Goal: Task Accomplishment & Management: Complete application form

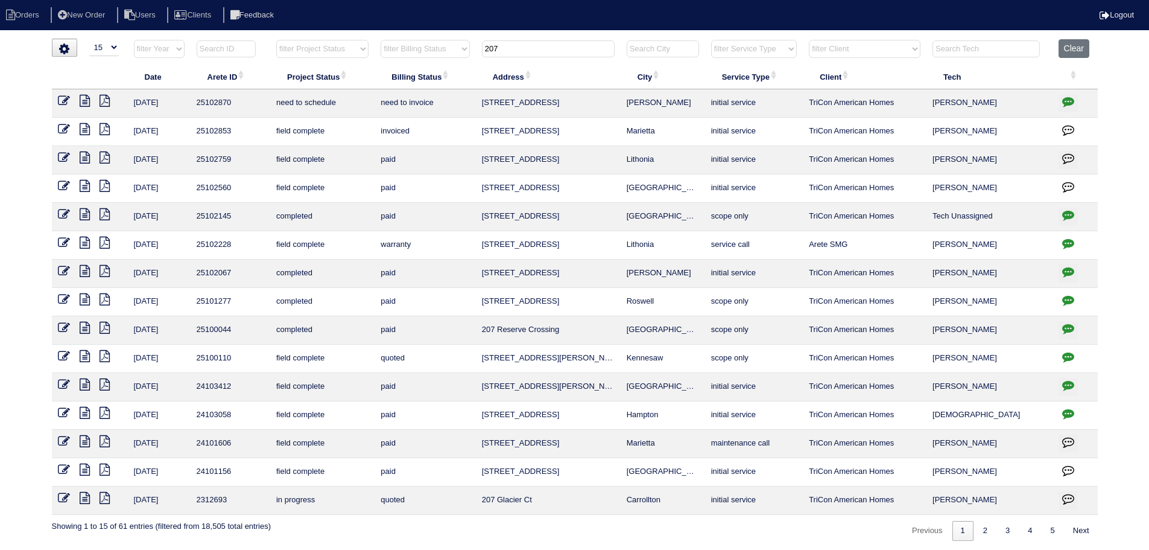
select select "15"
click at [519, 46] on input "207" at bounding box center [548, 48] width 133 height 17
drag, startPoint x: 518, startPoint y: 46, endPoint x: 510, endPoint y: 52, distance: 9.9
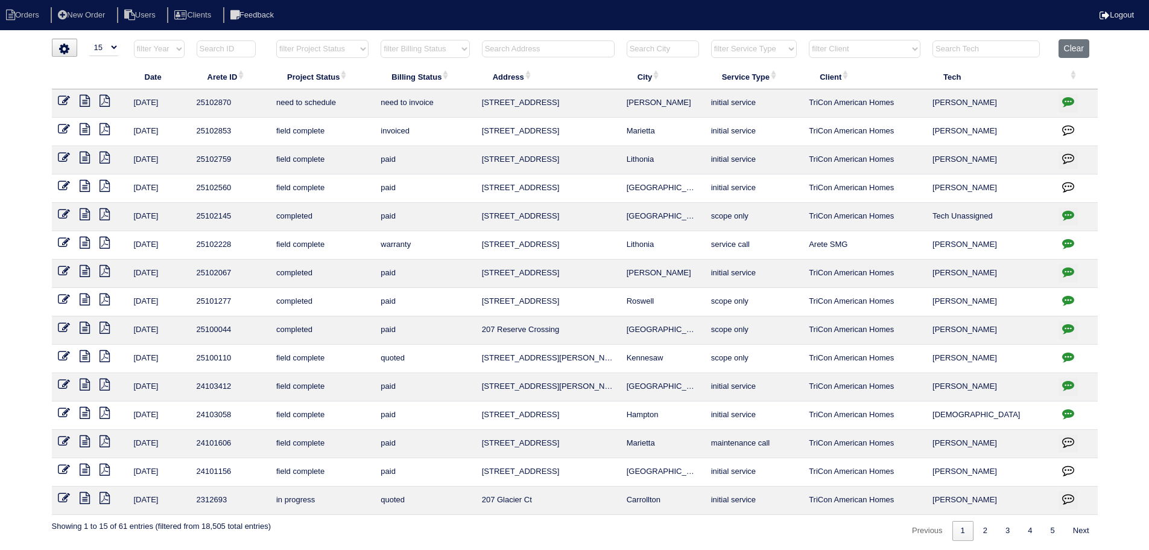
click at [513, 50] on input "text" at bounding box center [548, 48] width 133 height 17
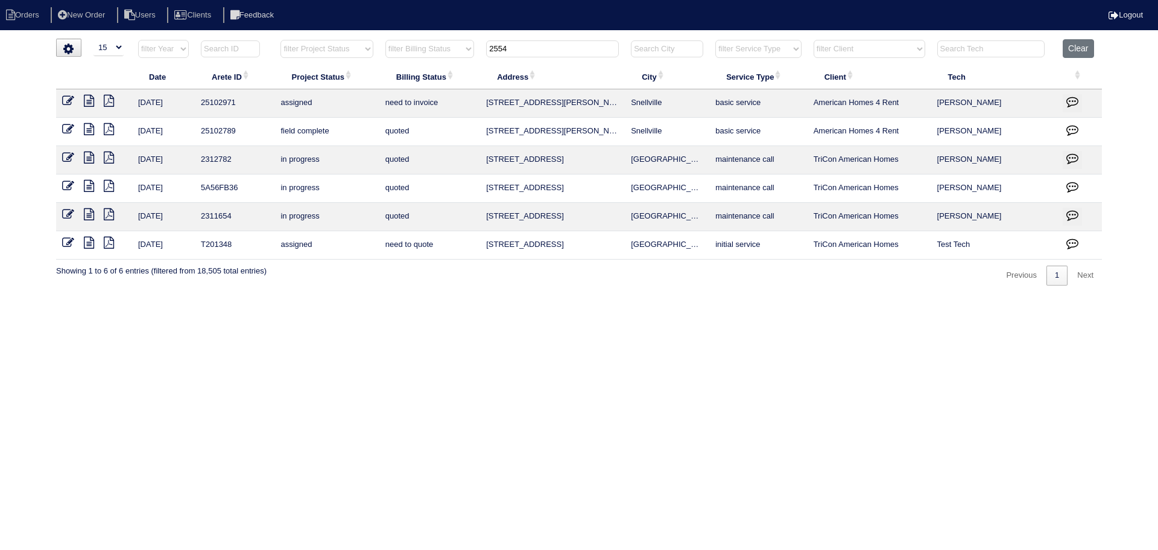
type input "2554"
click at [86, 125] on icon at bounding box center [89, 129] width 10 height 12
click at [88, 95] on icon at bounding box center [89, 101] width 10 height 12
click at [560, 52] on input "2554" at bounding box center [552, 48] width 133 height 17
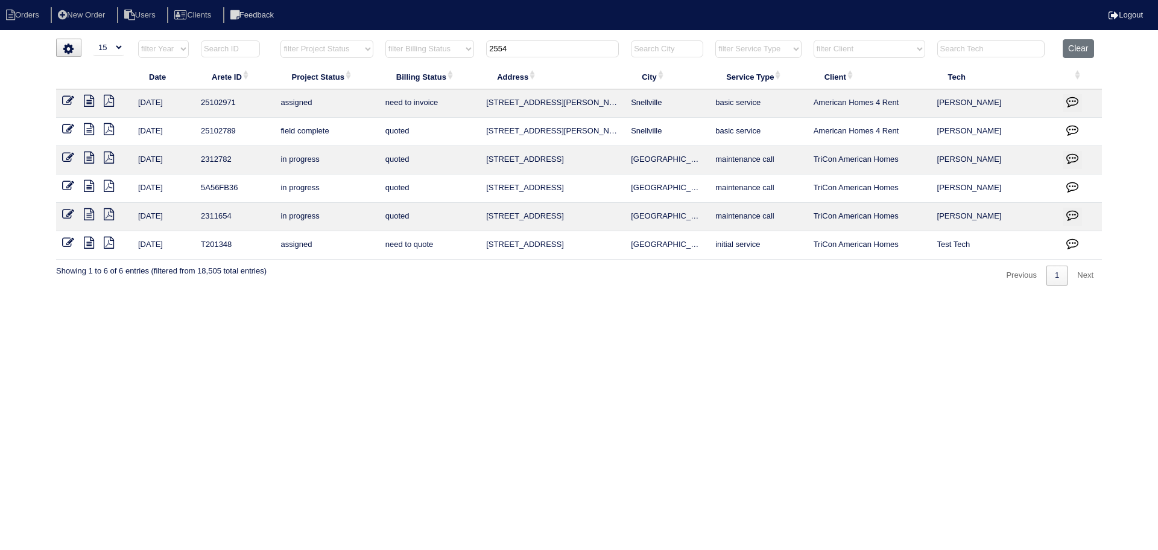
click at [560, 52] on input "2554" at bounding box center [552, 48] width 133 height 17
click at [559, 49] on input "text" at bounding box center [552, 48] width 133 height 17
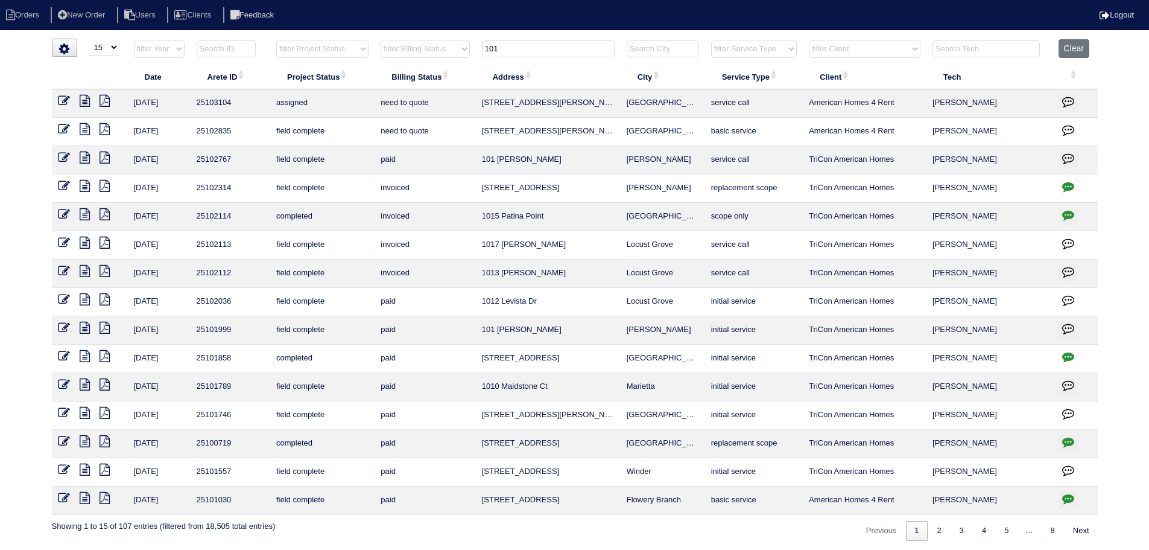
type input "101"
click at [84, 103] on icon at bounding box center [85, 101] width 10 height 12
click at [84, 129] on icon at bounding box center [85, 129] width 10 height 12
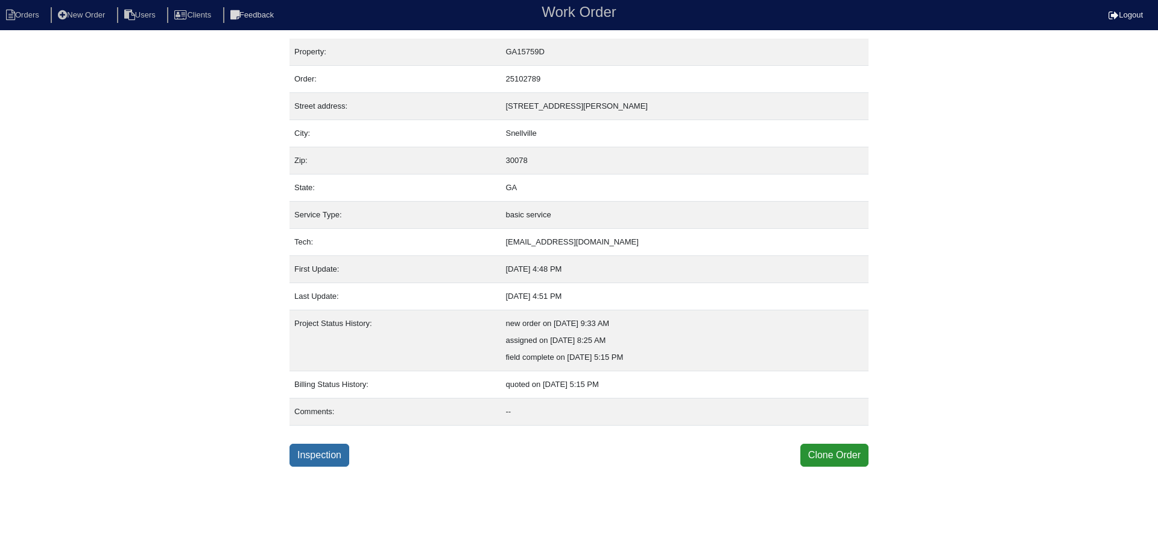
click at [312, 452] on link "Inspection" at bounding box center [320, 454] width 60 height 23
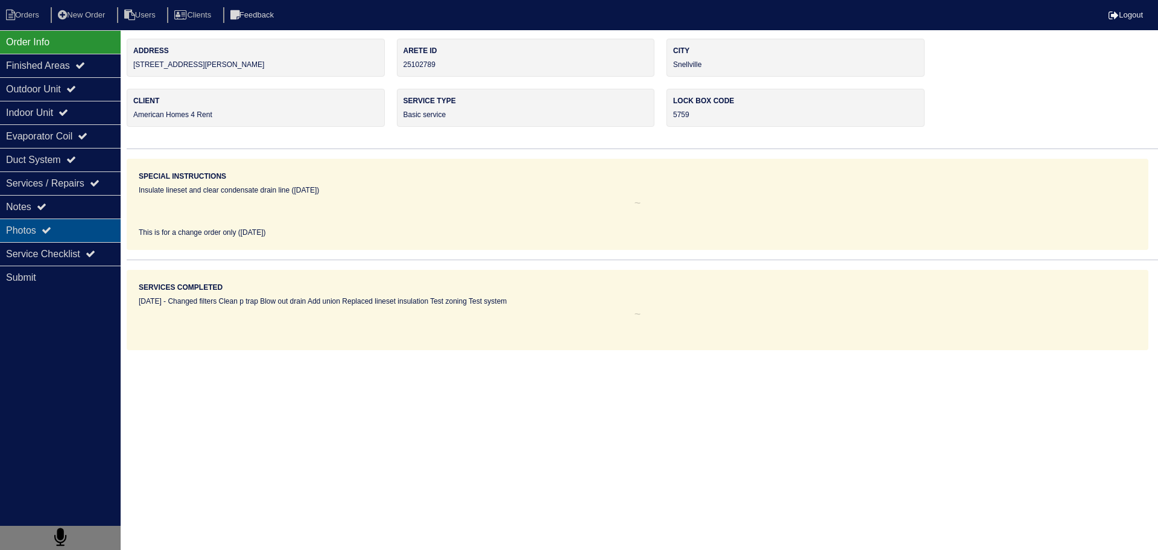
click at [59, 235] on div "Photos" at bounding box center [60, 230] width 121 height 24
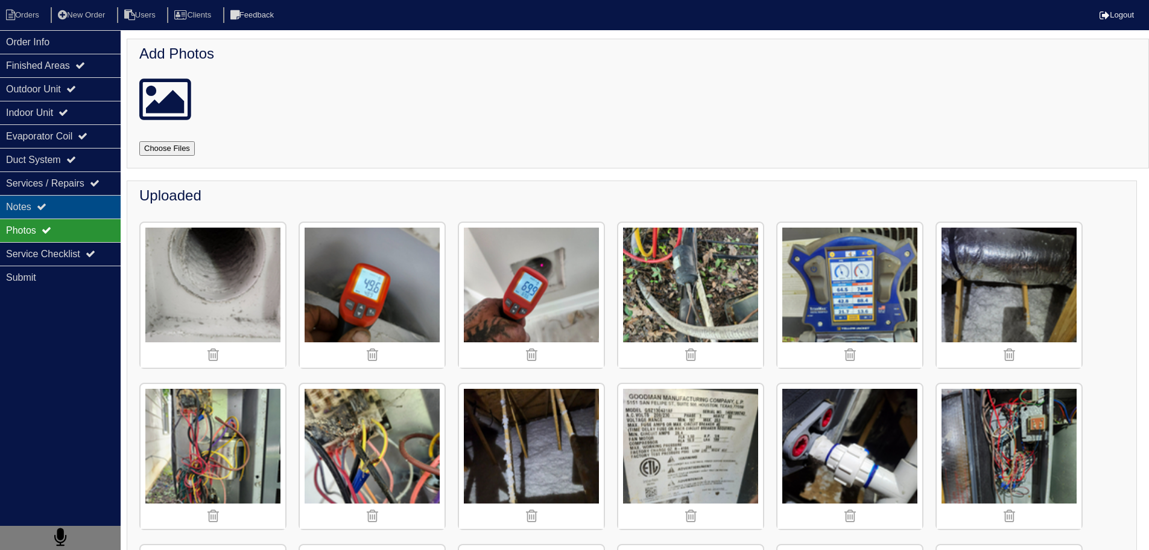
click at [90, 205] on div "Notes" at bounding box center [60, 207] width 121 height 24
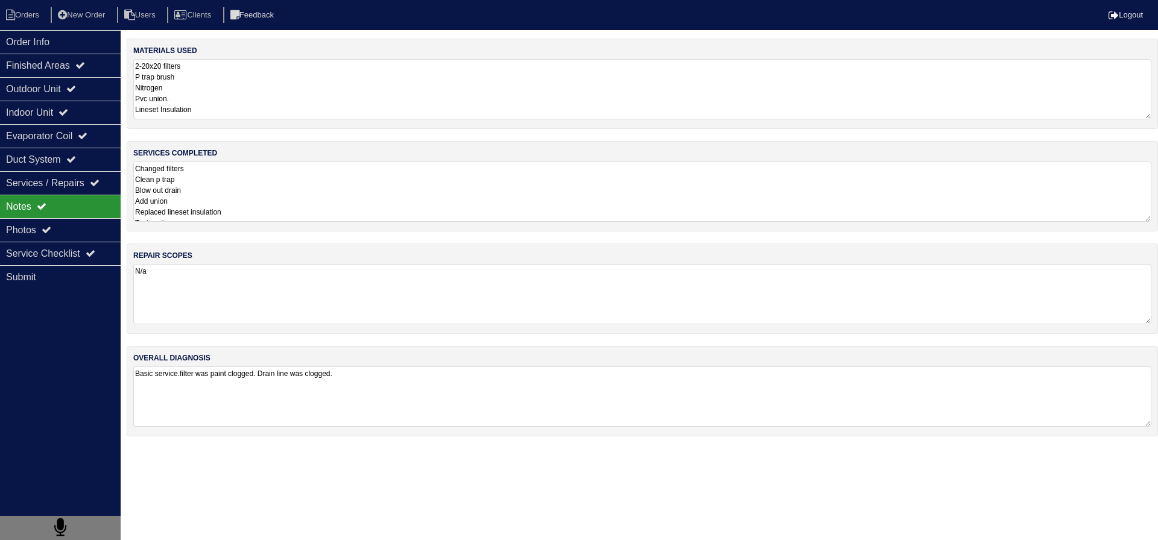
click at [322, 183] on textarea "Changed filters Clean p trap Blow out drain Add union Replaced lineset insulati…" at bounding box center [642, 192] width 1018 height 60
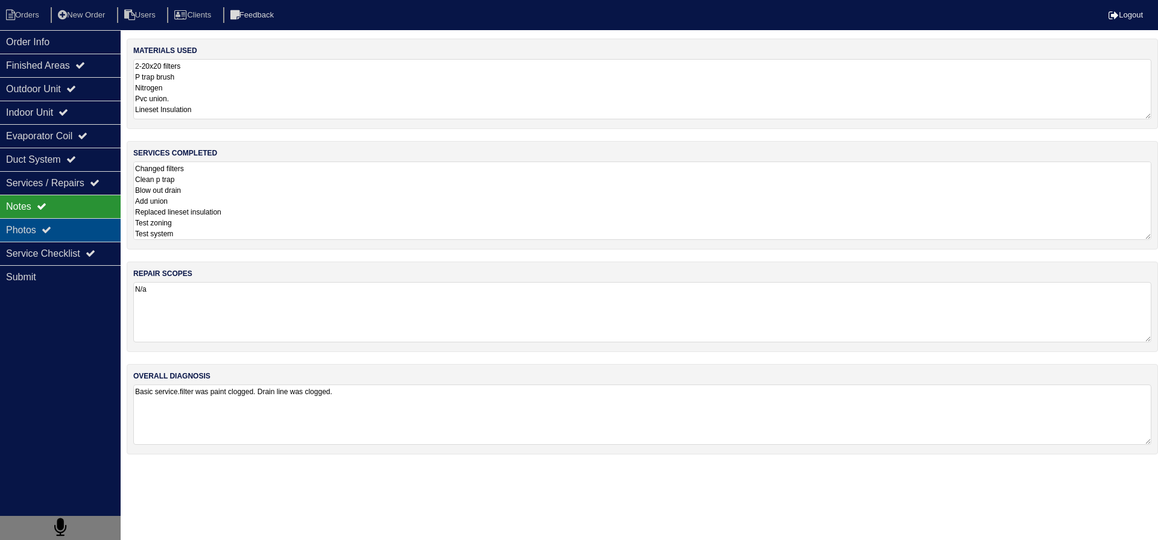
click at [63, 240] on div "Photos" at bounding box center [60, 230] width 121 height 24
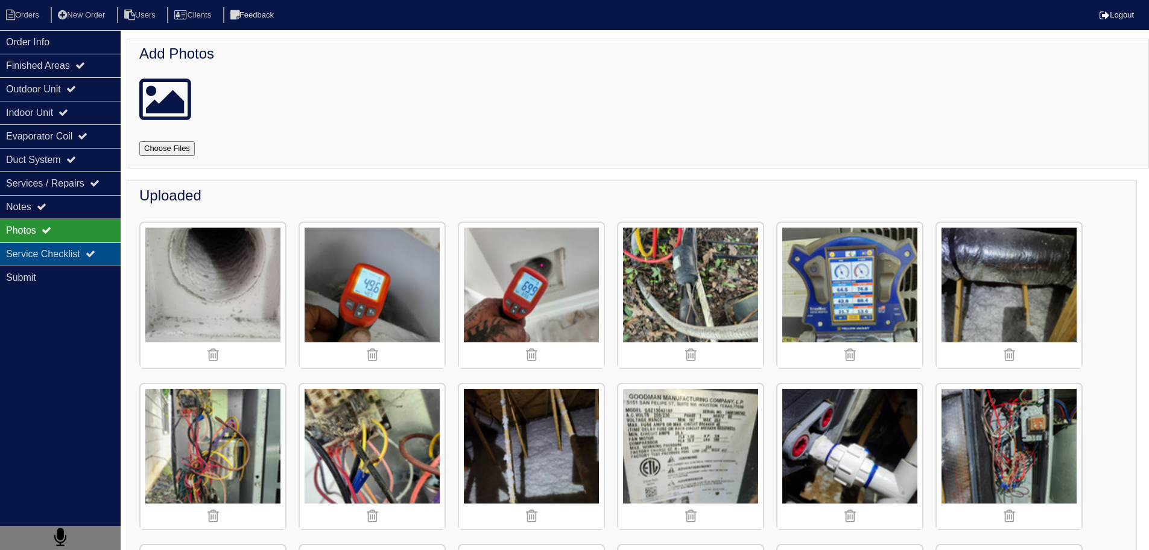
click at [63, 258] on div "Service Checklist" at bounding box center [60, 254] width 121 height 24
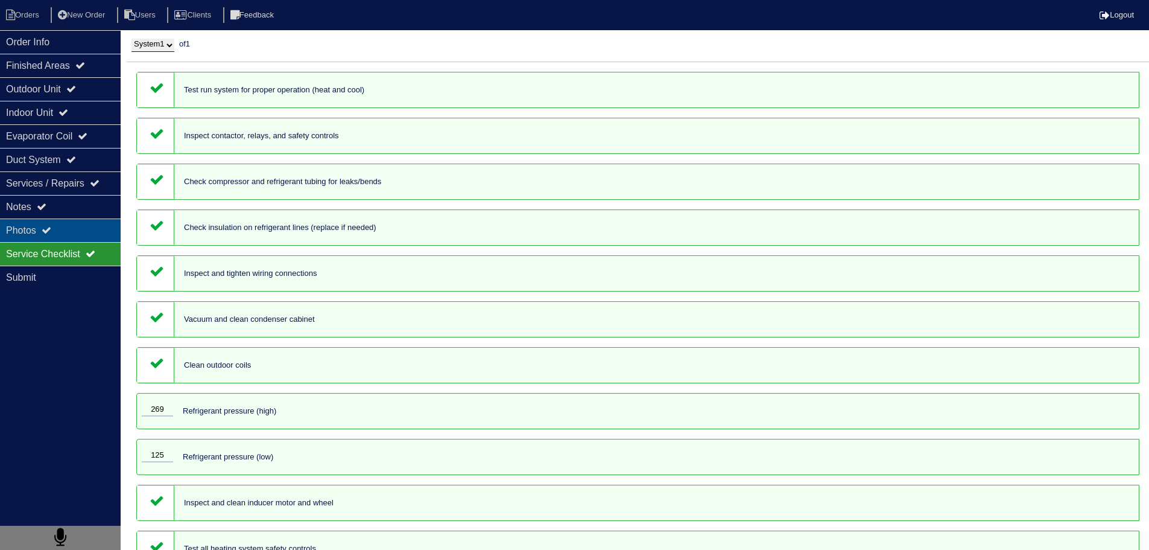
click at [77, 236] on div "Photos" at bounding box center [60, 230] width 121 height 24
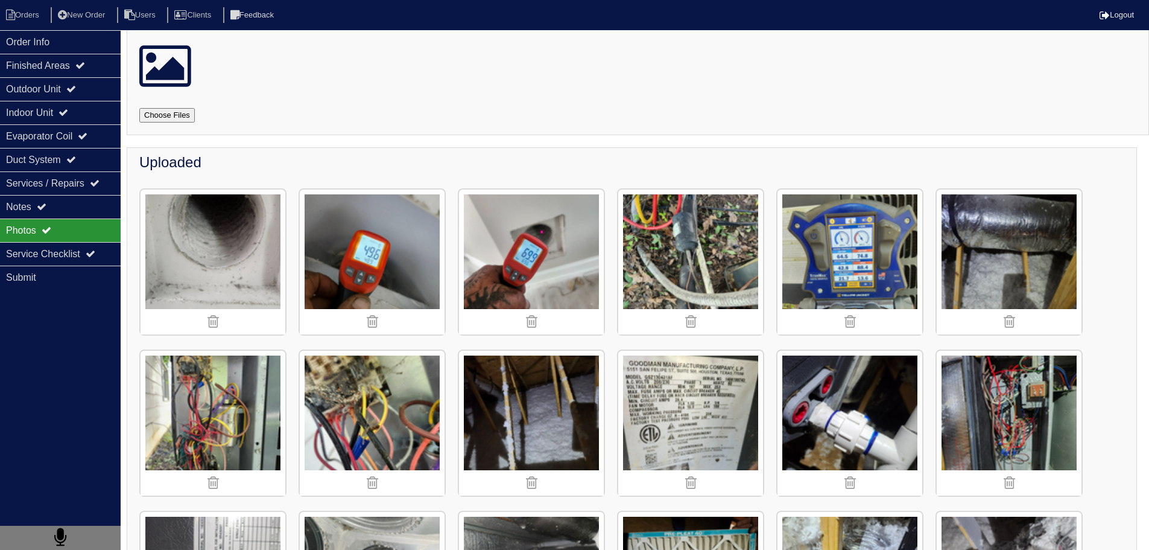
scroll to position [25, 0]
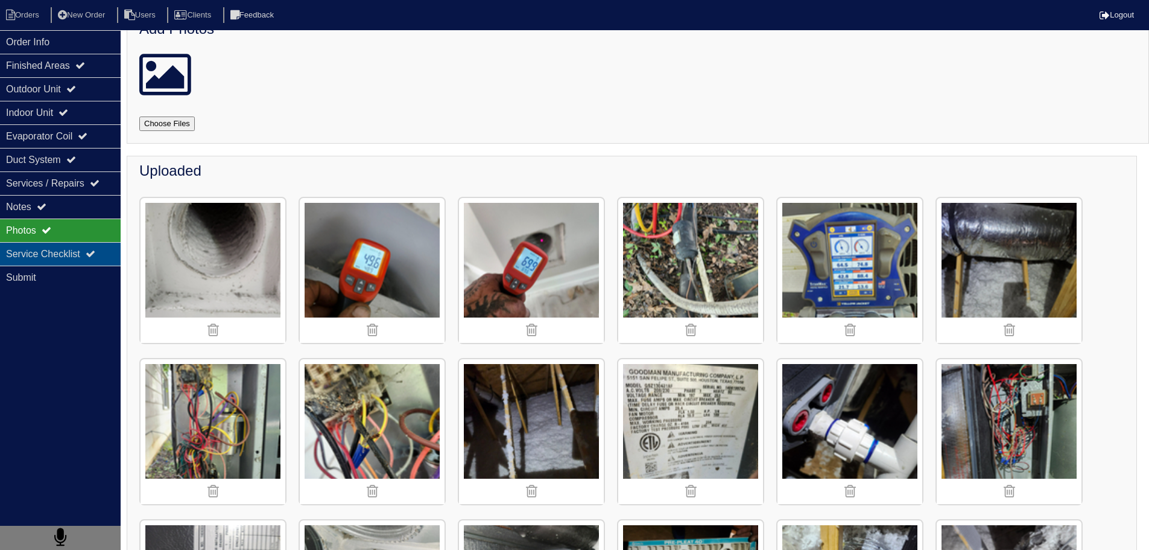
click at [94, 244] on div "Service Checklist" at bounding box center [60, 254] width 121 height 24
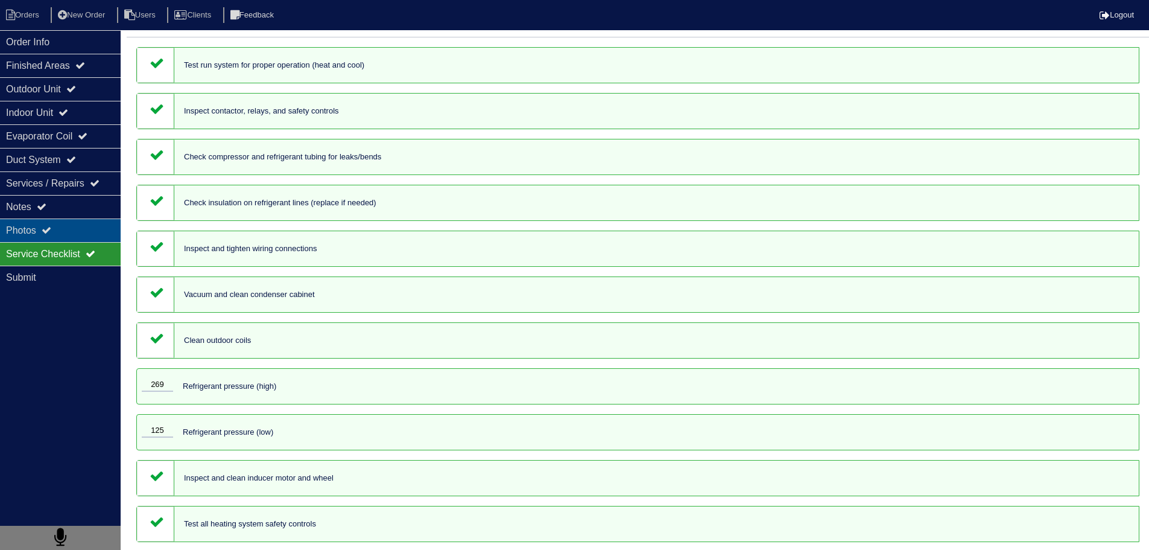
click at [92, 239] on div "Photos" at bounding box center [60, 230] width 121 height 24
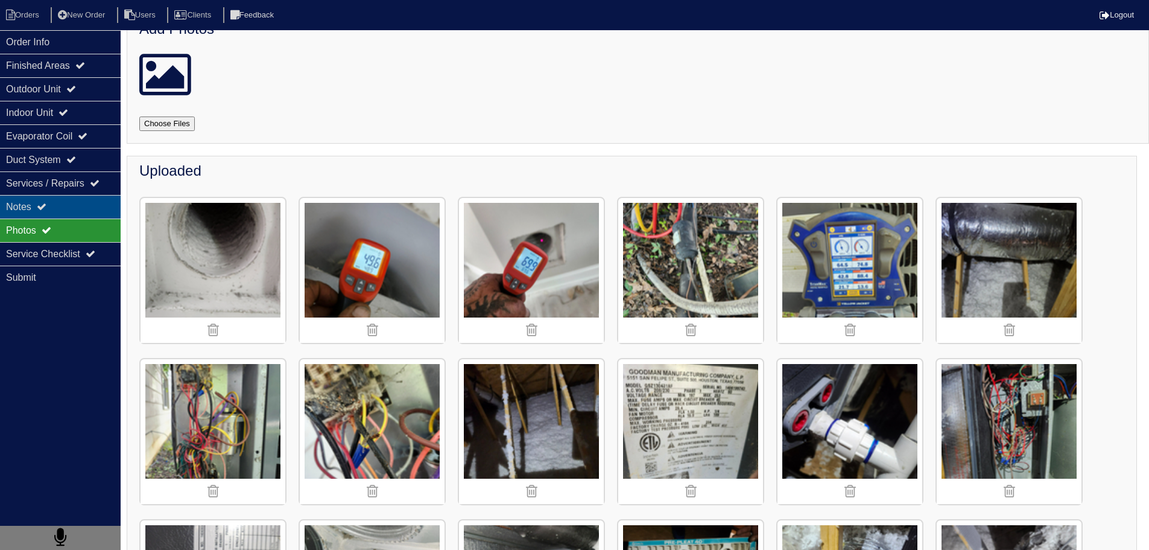
click at [87, 218] on div "Notes" at bounding box center [60, 207] width 121 height 24
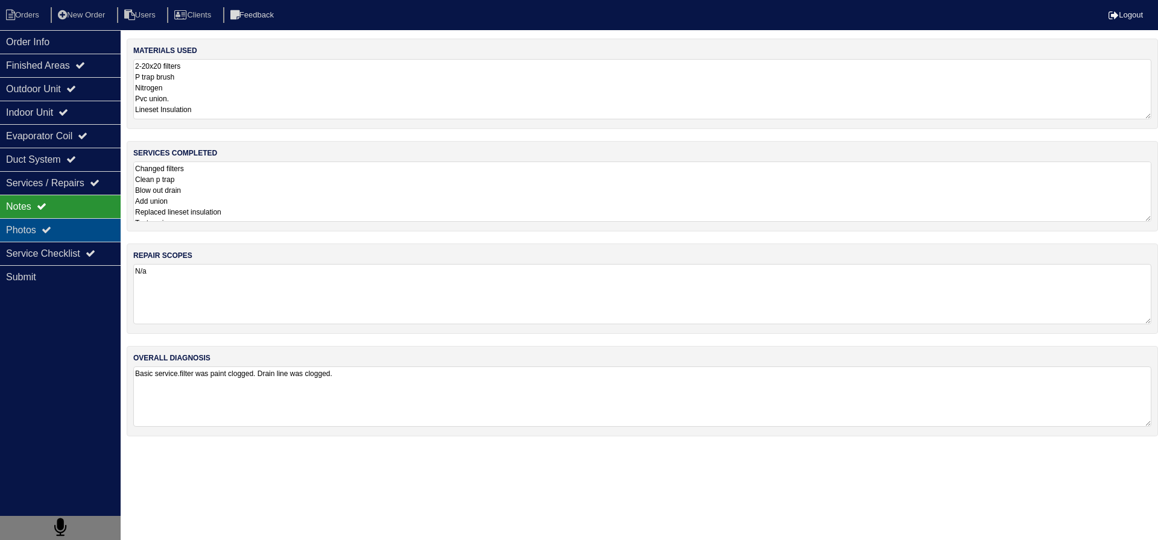
click at [86, 233] on div "Photos" at bounding box center [60, 230] width 121 height 24
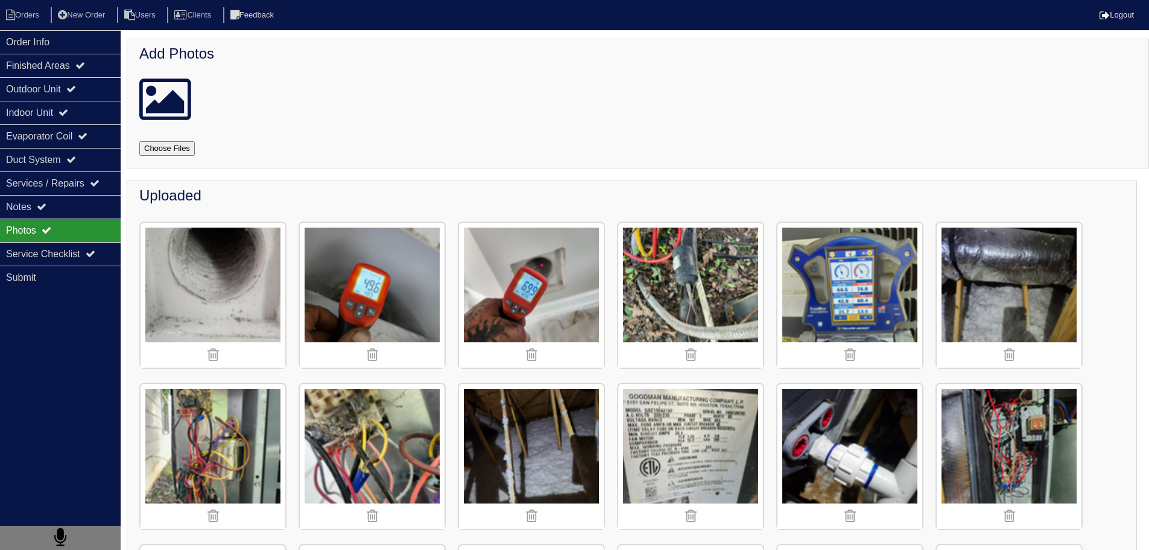
click at [857, 288] on img at bounding box center [850, 295] width 145 height 145
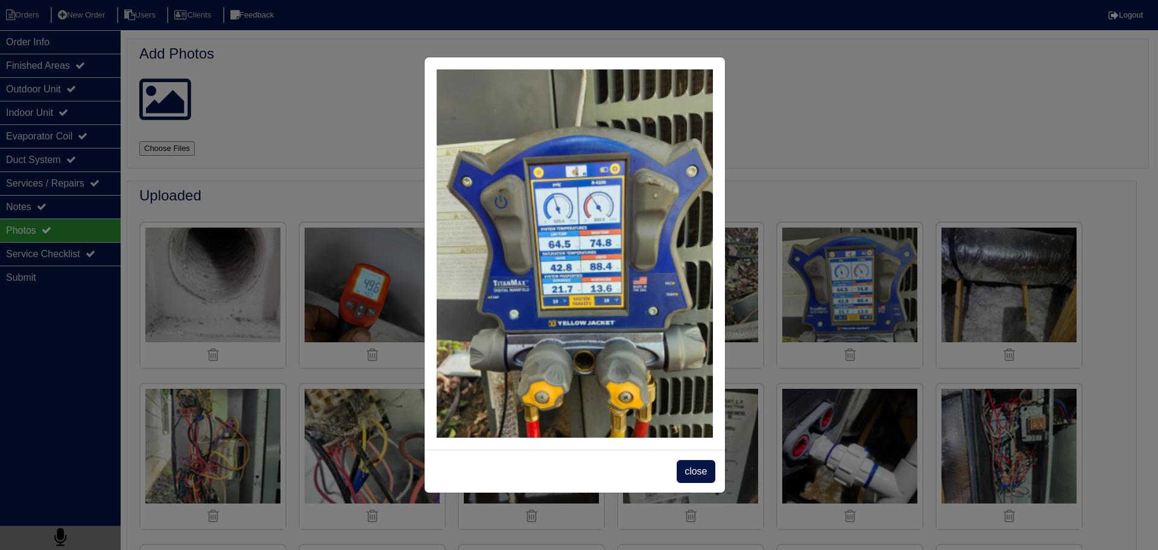
click at [700, 469] on span "close" at bounding box center [696, 471] width 38 height 23
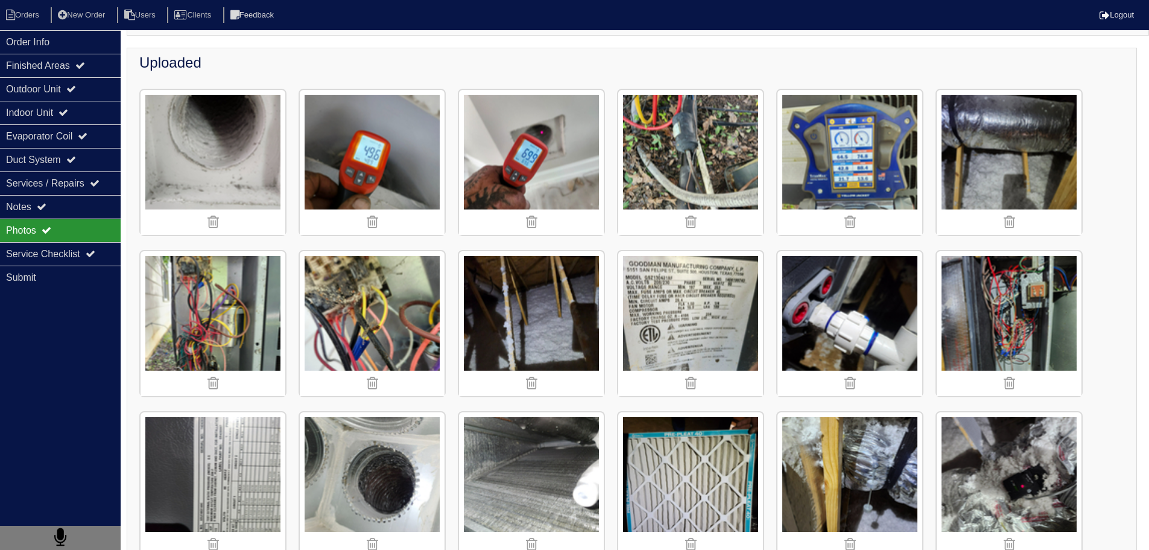
scroll to position [326, 0]
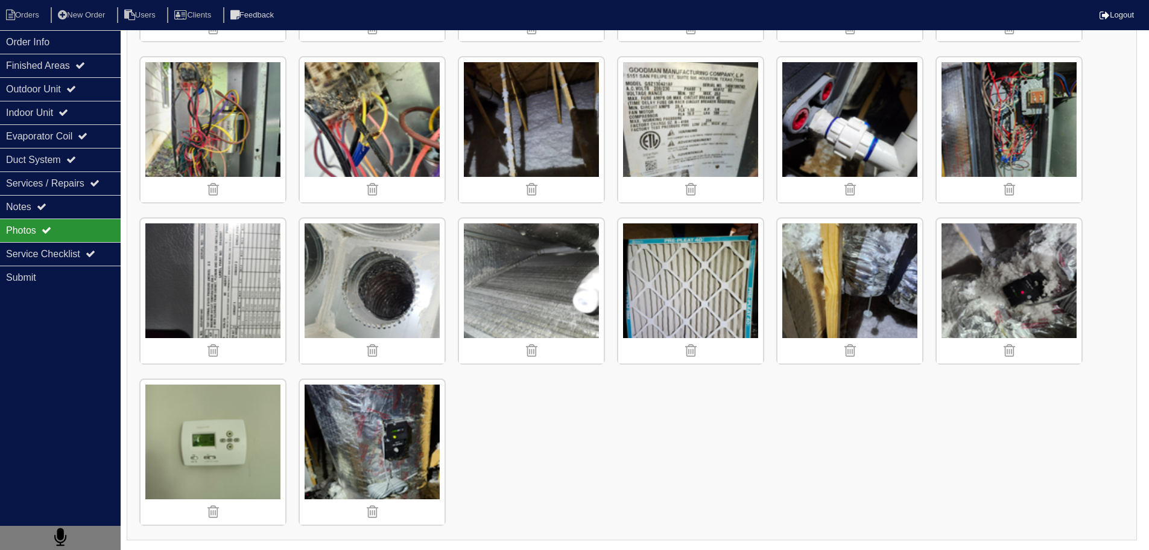
click at [529, 271] on img at bounding box center [531, 290] width 145 height 145
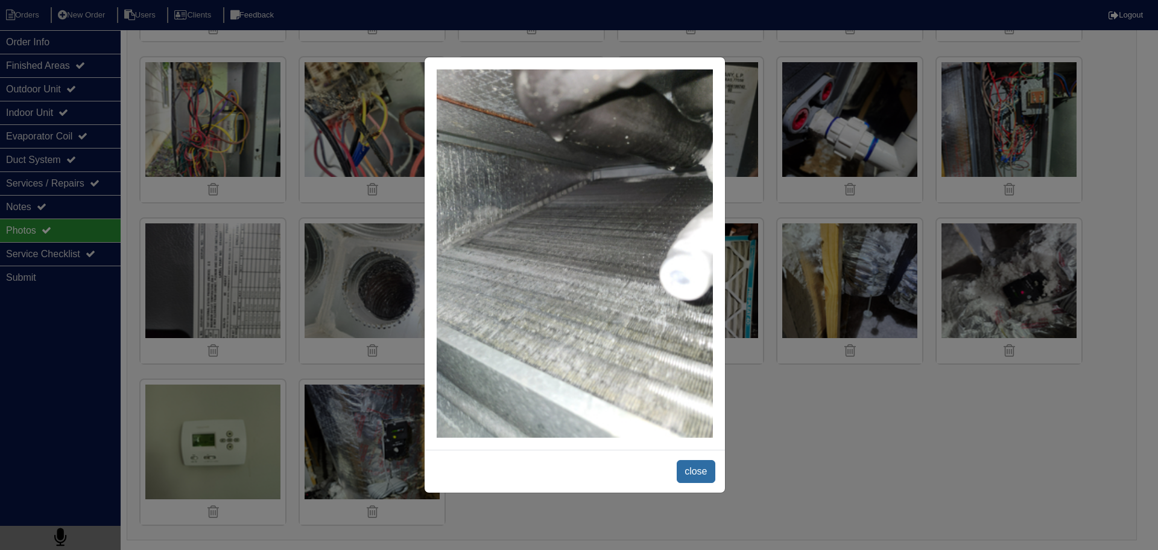
click at [702, 469] on span "close" at bounding box center [696, 471] width 38 height 23
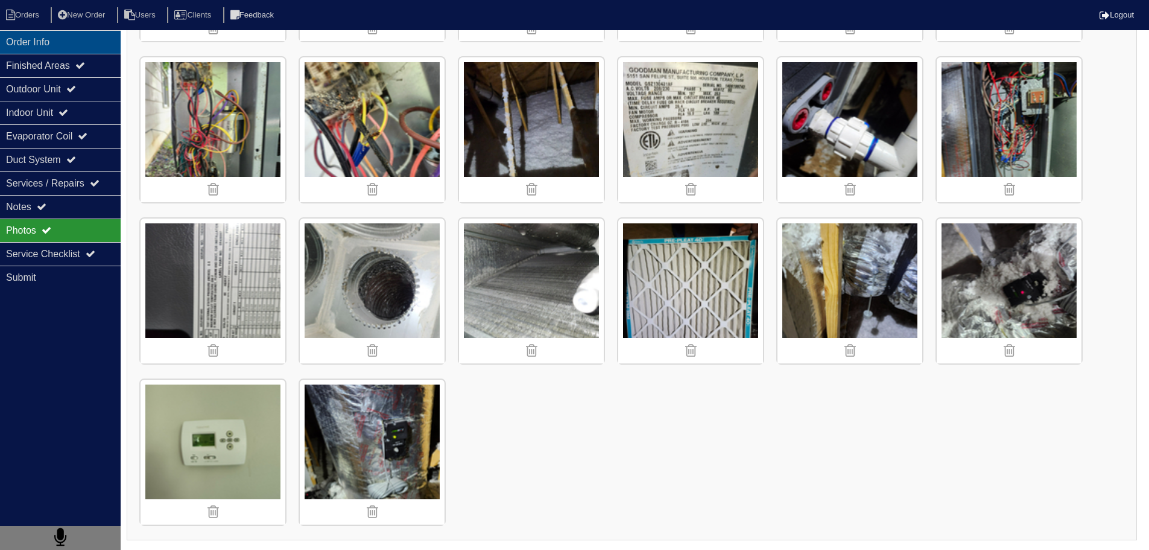
click at [56, 40] on div "Order Info" at bounding box center [60, 42] width 121 height 24
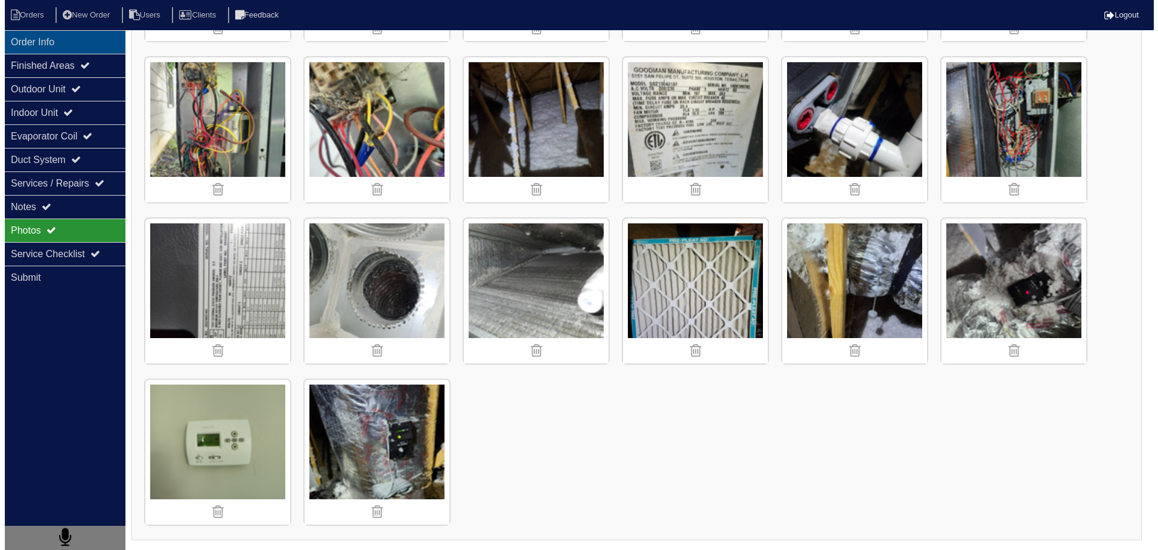
scroll to position [0, 0]
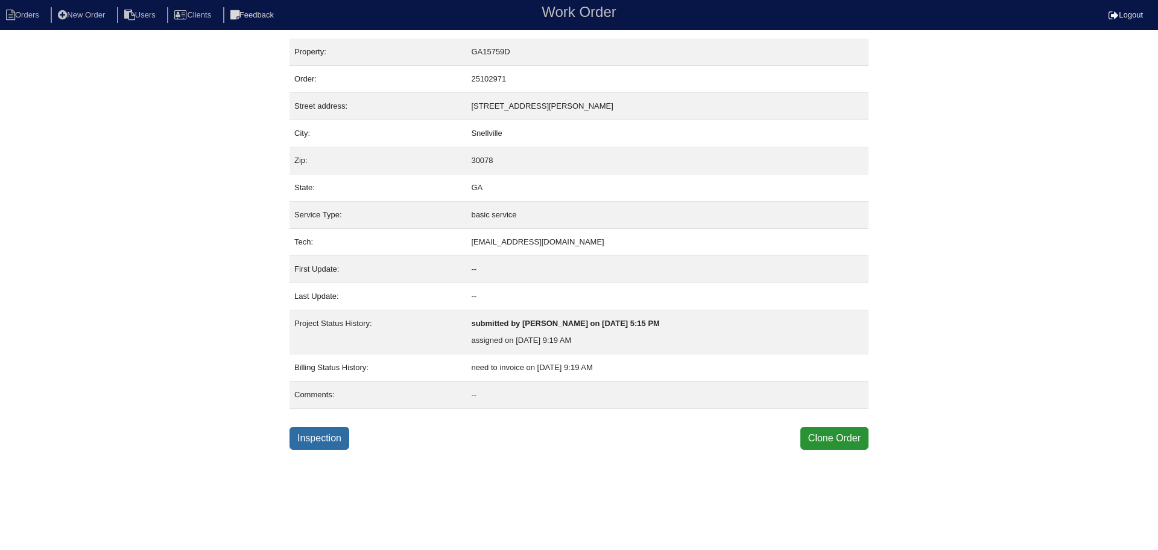
click at [325, 439] on link "Inspection" at bounding box center [320, 437] width 60 height 23
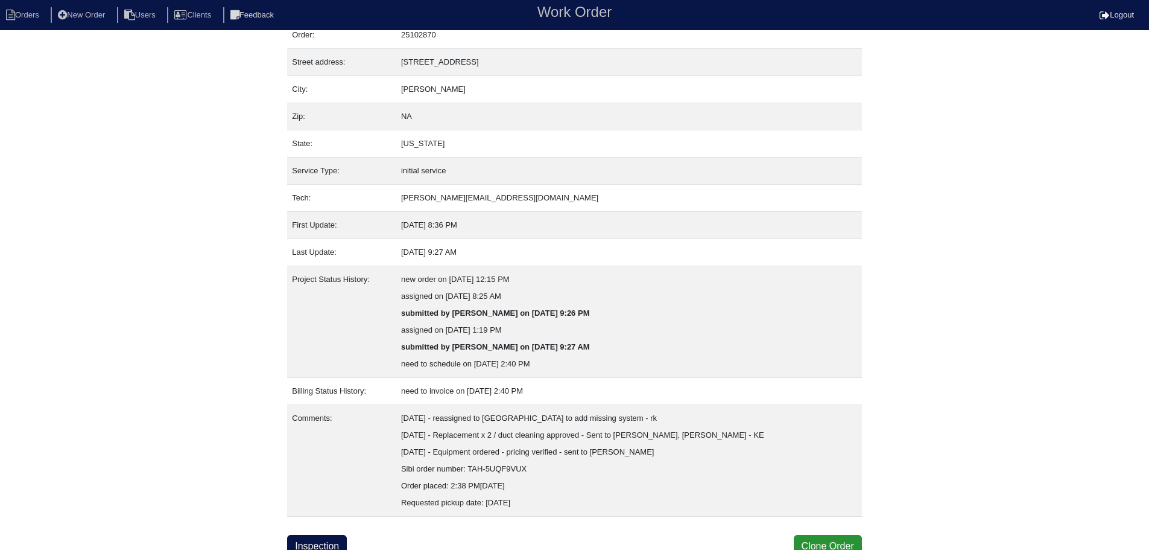
scroll to position [52, 0]
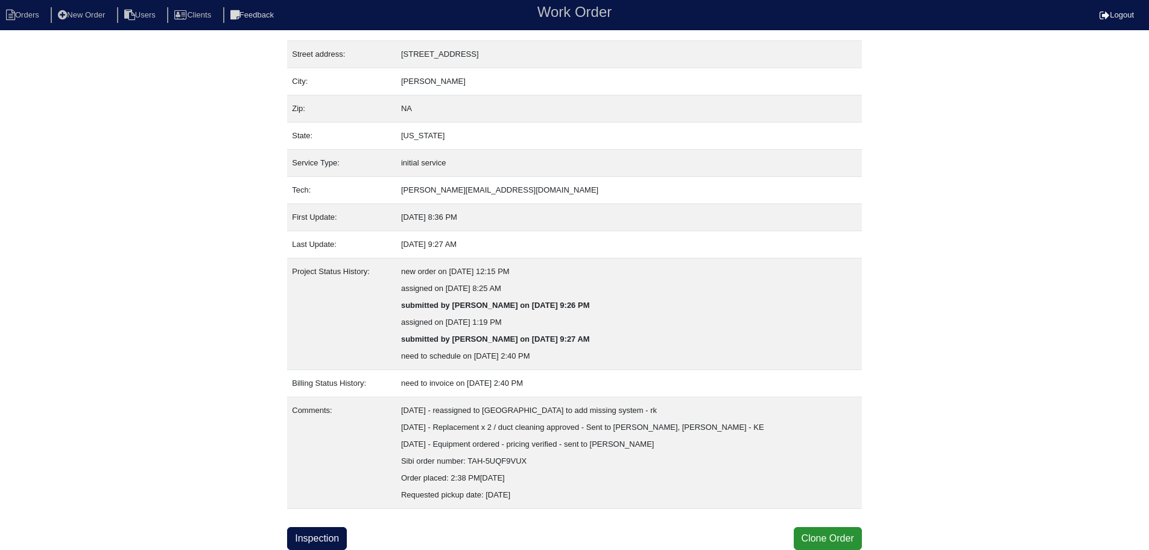
click at [341, 519] on div "Property: T201655 Order: 25102870 Street address: 207 Jack Circle City: McDonou…" at bounding box center [574, 268] width 575 height 563
click at [315, 545] on link "Inspection" at bounding box center [317, 538] width 60 height 23
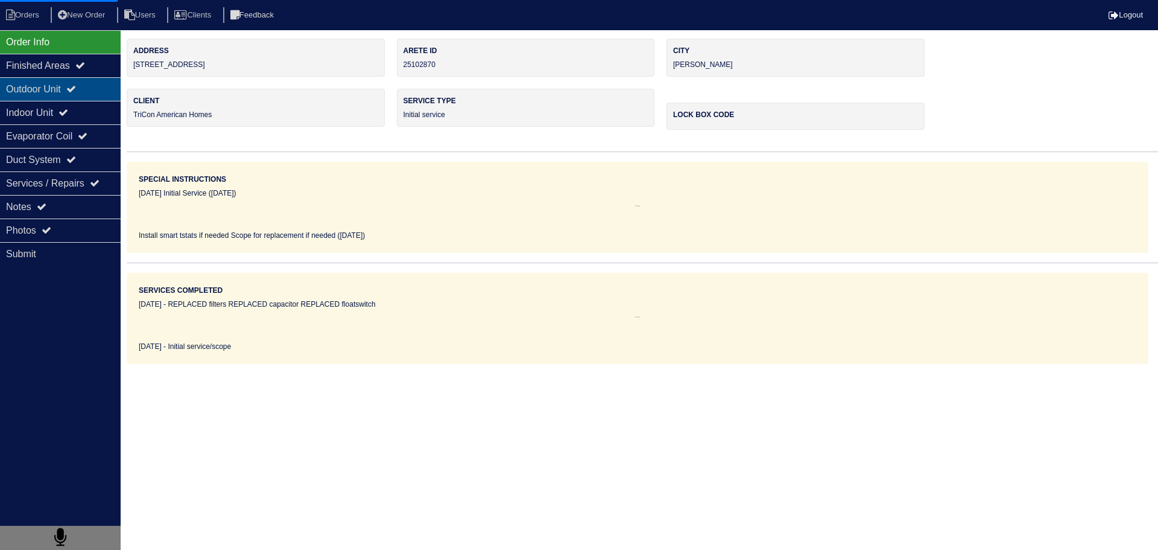
click at [74, 83] on div "Outdoor Unit" at bounding box center [60, 89] width 121 height 24
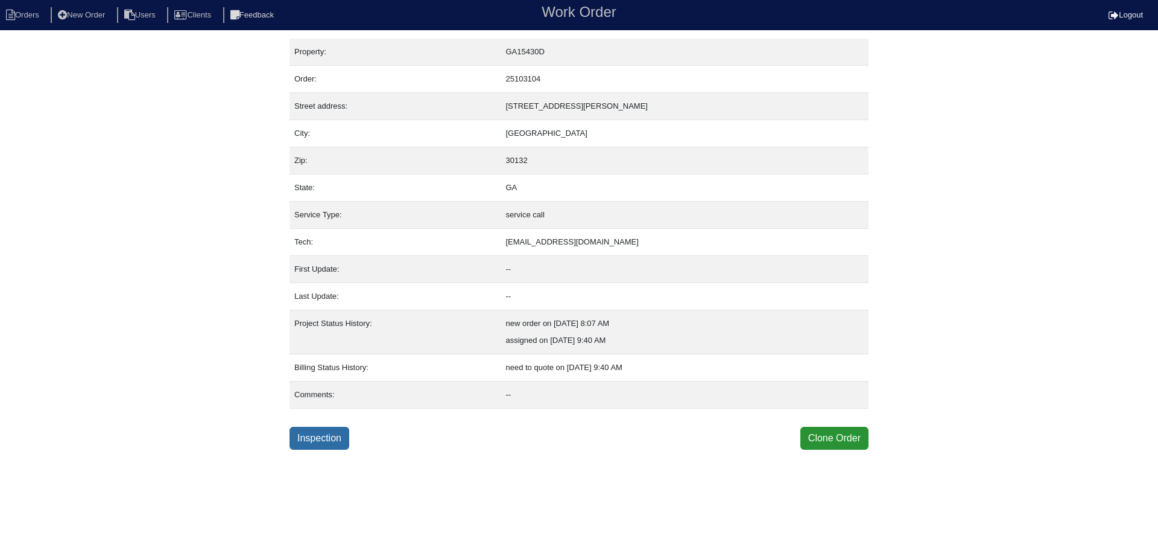
click at [349, 436] on link "Inspection" at bounding box center [320, 437] width 60 height 23
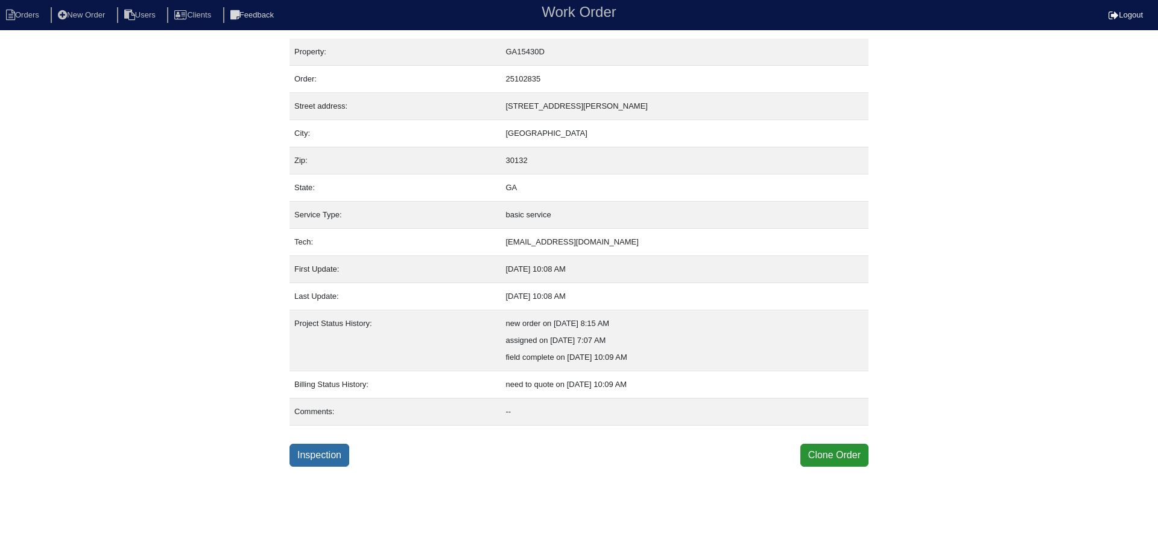
click at [325, 454] on link "Inspection" at bounding box center [320, 454] width 60 height 23
select select "0"
select select "Rheem"
select select "0"
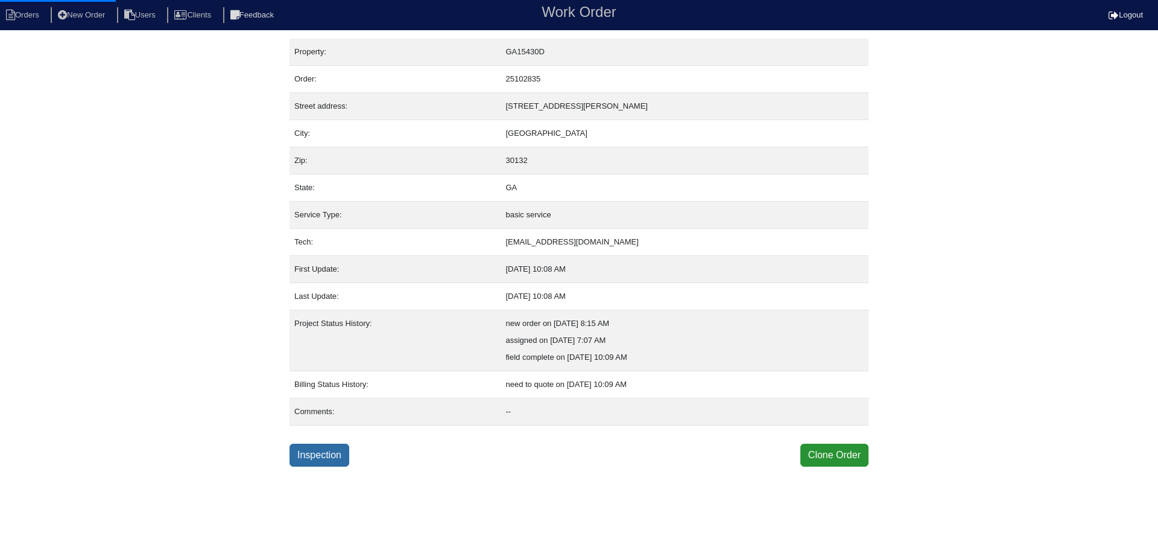
select select "0"
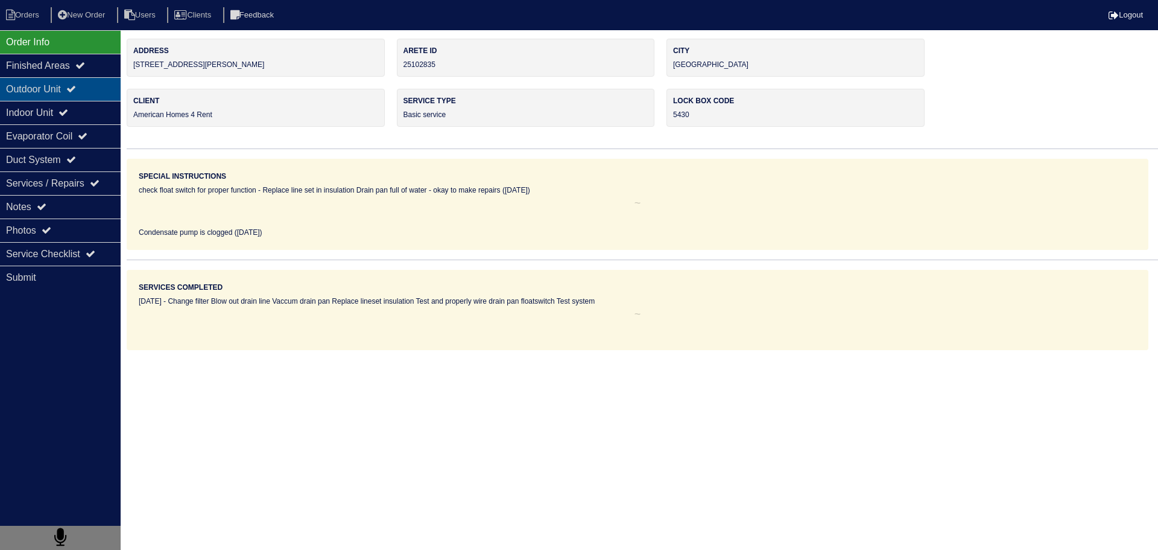
click at [95, 91] on div "Outdoor Unit" at bounding box center [60, 89] width 121 height 24
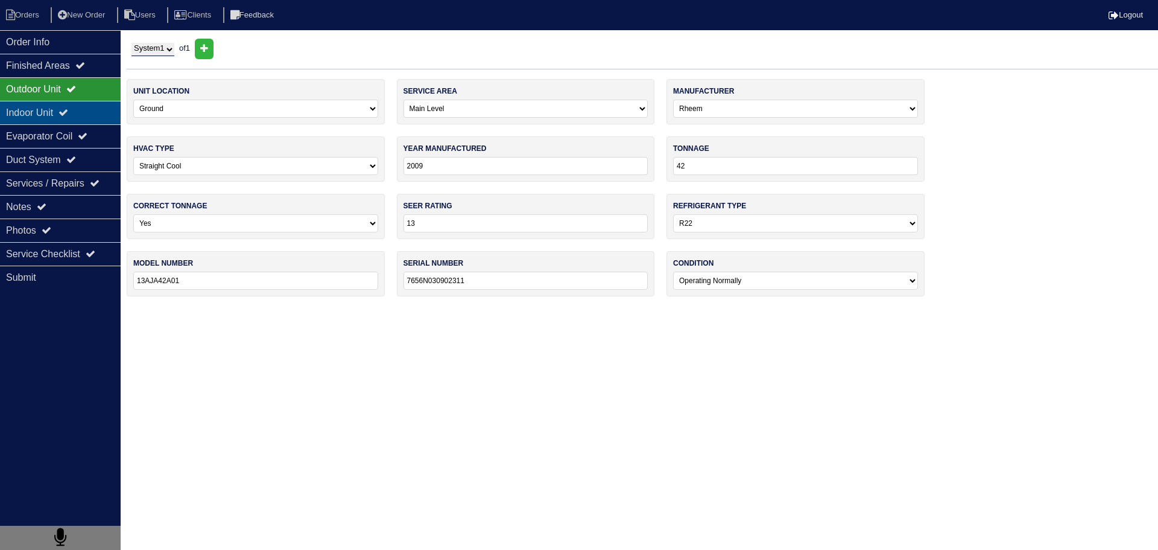
drag, startPoint x: 102, startPoint y: 113, endPoint x: 100, endPoint y: 135, distance: 21.2
click at [101, 115] on div "Indoor Unit" at bounding box center [60, 113] width 121 height 24
click at [100, 135] on div "Evaporator Coil" at bounding box center [60, 136] width 121 height 24
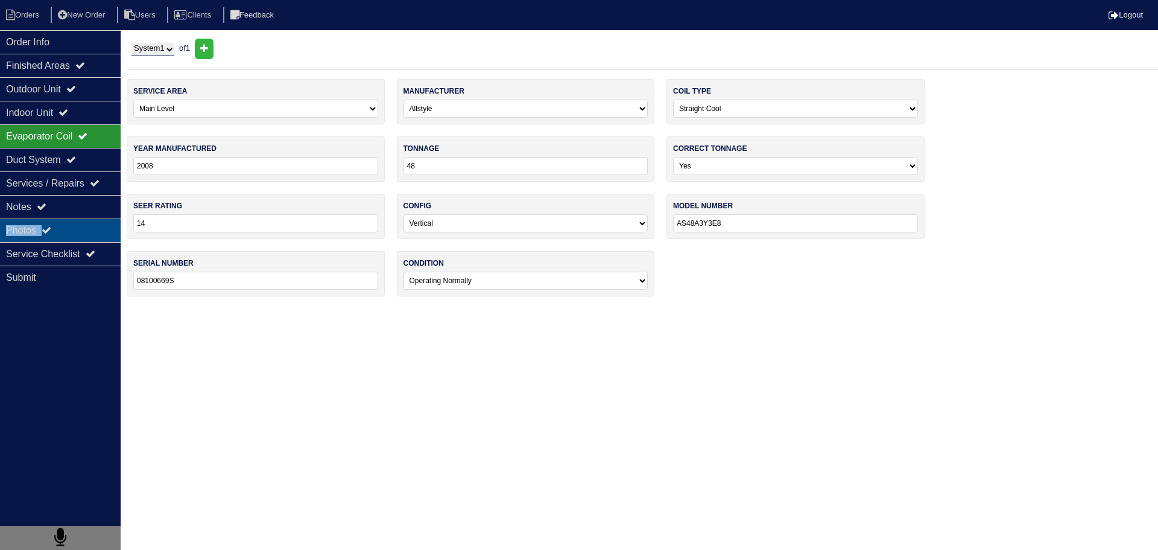
click at [88, 223] on div "Order Info Finished Areas Outdoor Unit Indoor Unit Evaporator Coil Duct System …" at bounding box center [60, 305] width 121 height 550
click at [89, 215] on div "Notes" at bounding box center [60, 207] width 121 height 24
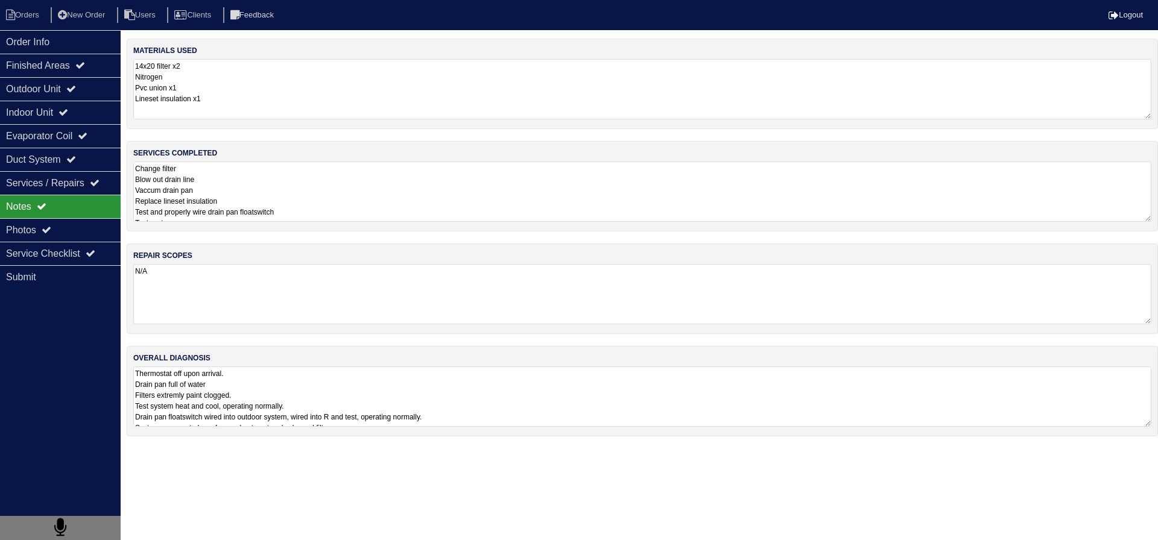
click at [165, 268] on textarea "N/A" at bounding box center [642, 294] width 1018 height 60
click at [213, 224] on div "services completed Change filter Blow out drain line Vaccum drain pan Replace l…" at bounding box center [643, 186] width 1032 height 90
click at [202, 198] on textarea "Change filter Blow out drain line Vaccum drain pan Replace lineset insulation T…" at bounding box center [642, 192] width 1018 height 60
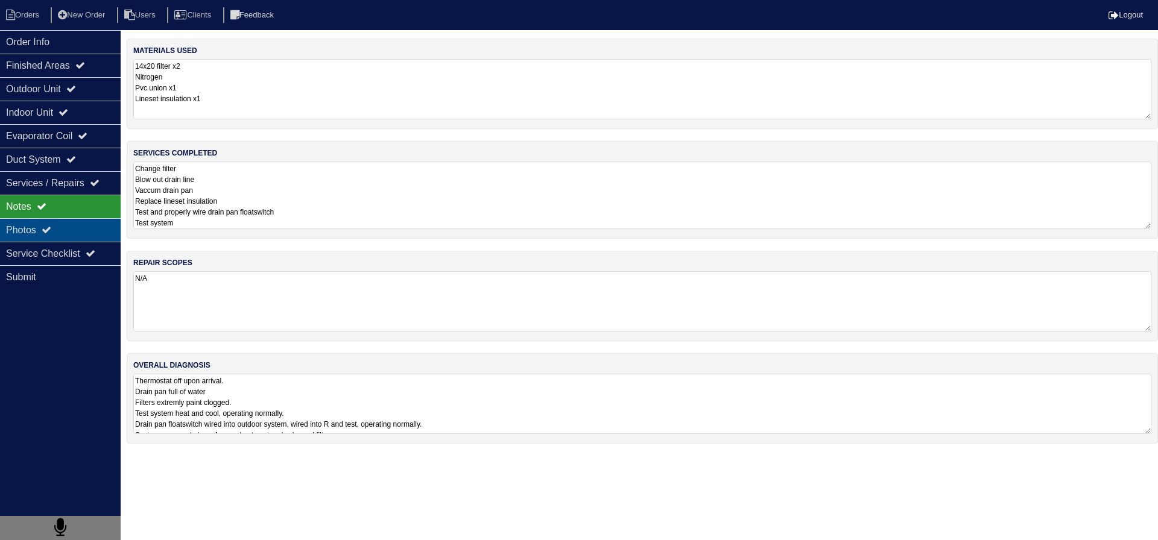
click at [60, 227] on div "Photos" at bounding box center [60, 230] width 121 height 24
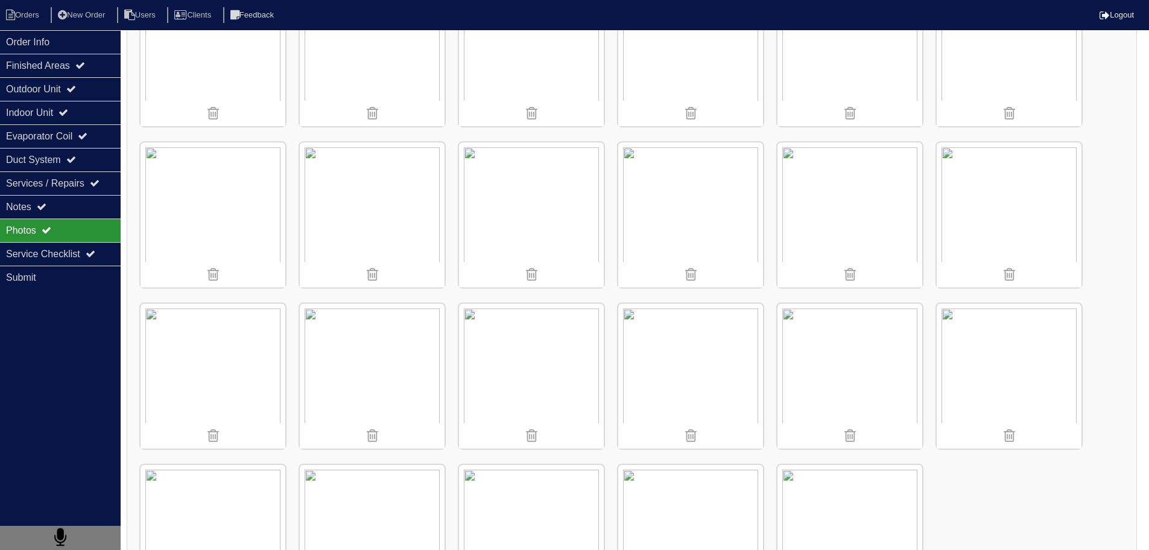
scroll to position [1086, 0]
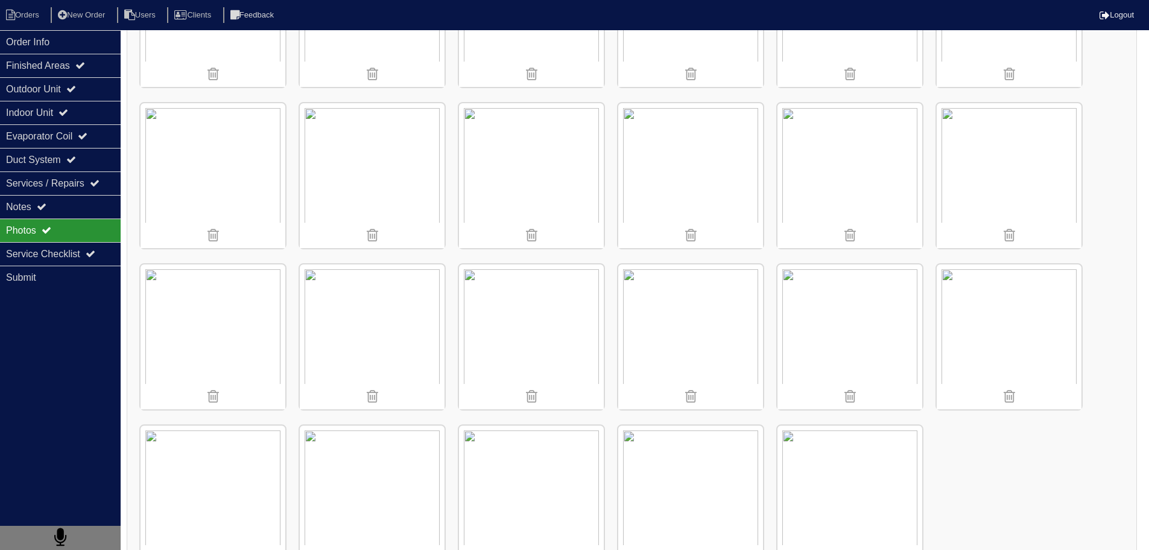
drag, startPoint x: 284, startPoint y: 317, endPoint x: 1032, endPoint y: 481, distance: 765.6
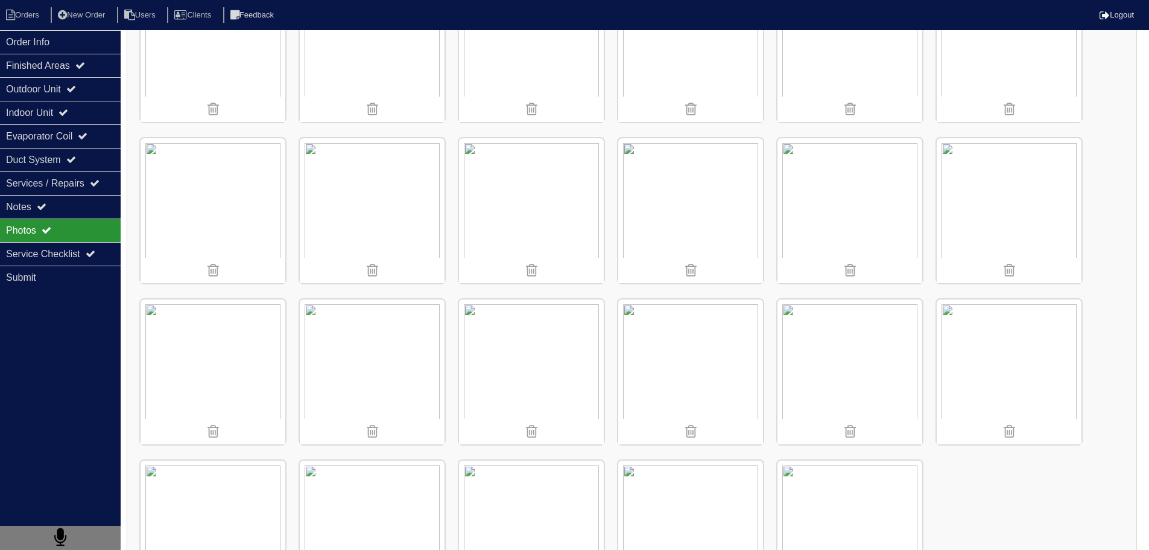
scroll to position [1129, 0]
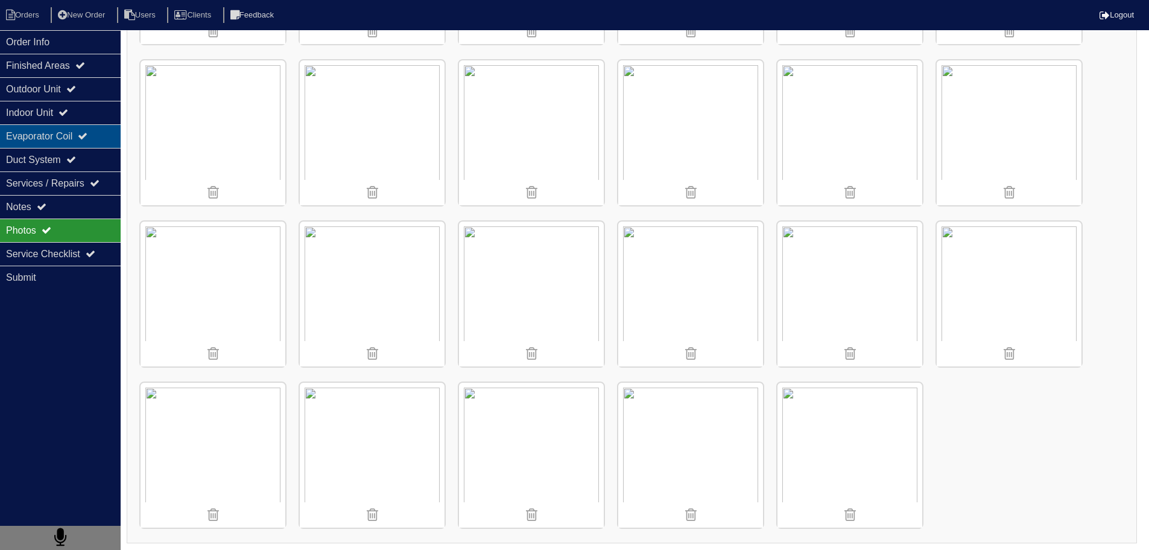
click at [66, 131] on div "Evaporator Coil" at bounding box center [60, 136] width 121 height 24
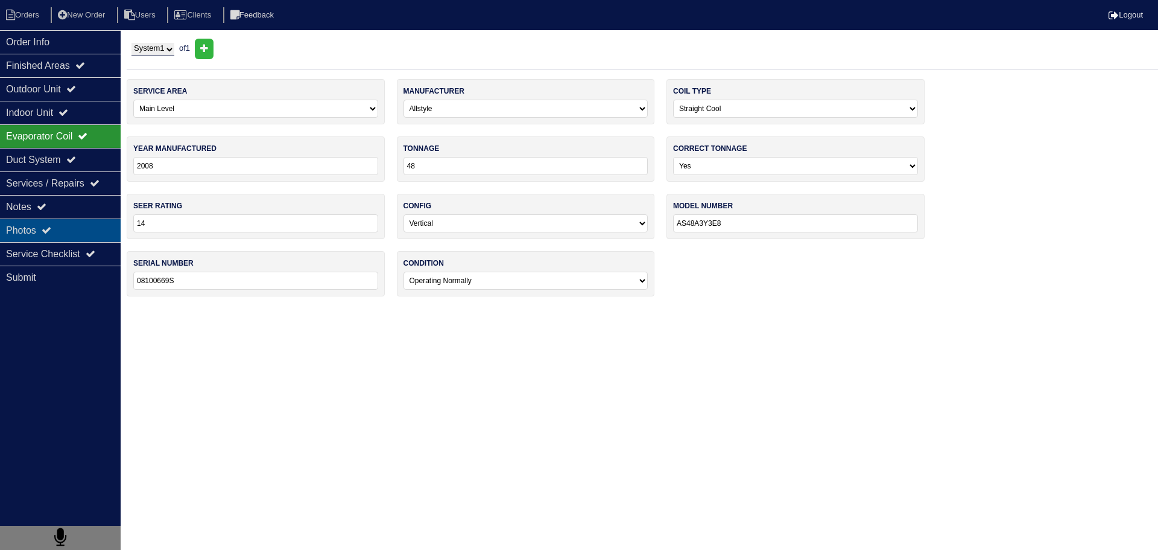
click at [87, 236] on div "Photos" at bounding box center [60, 230] width 121 height 24
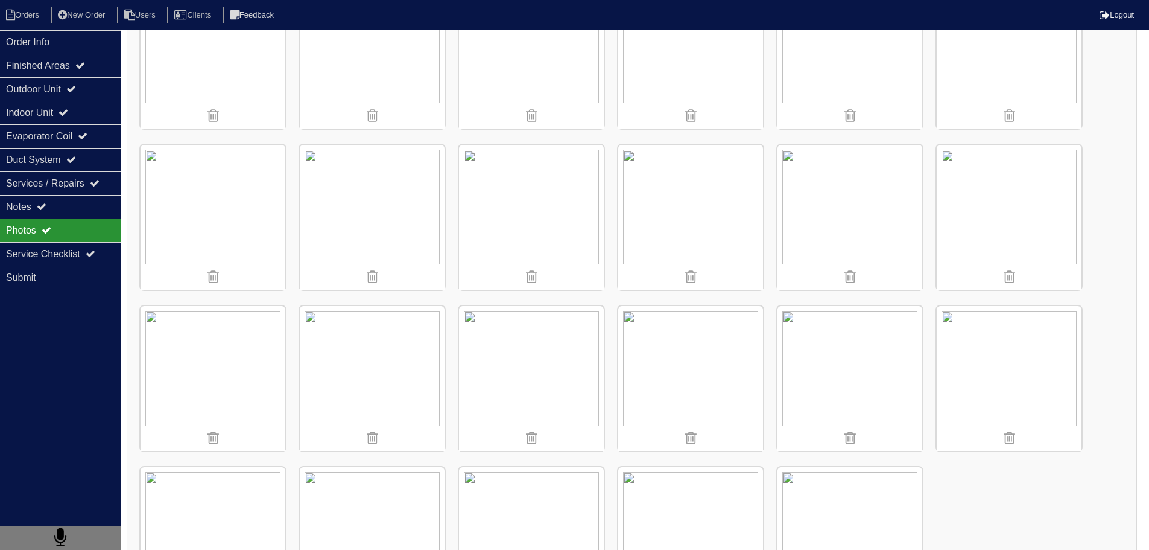
scroll to position [1129, 0]
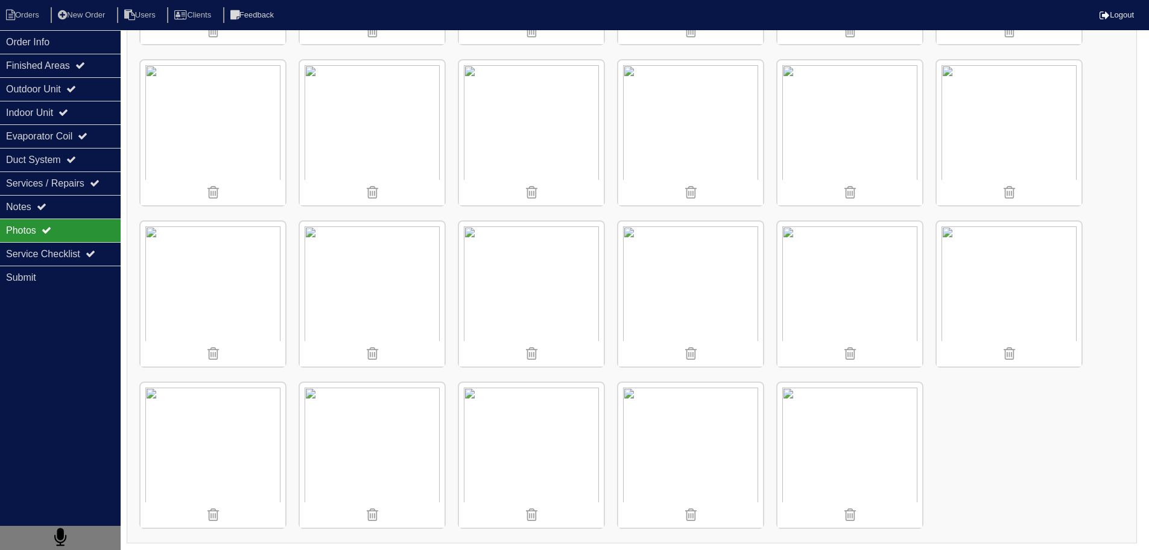
click at [567, 458] on img at bounding box center [531, 454] width 145 height 145
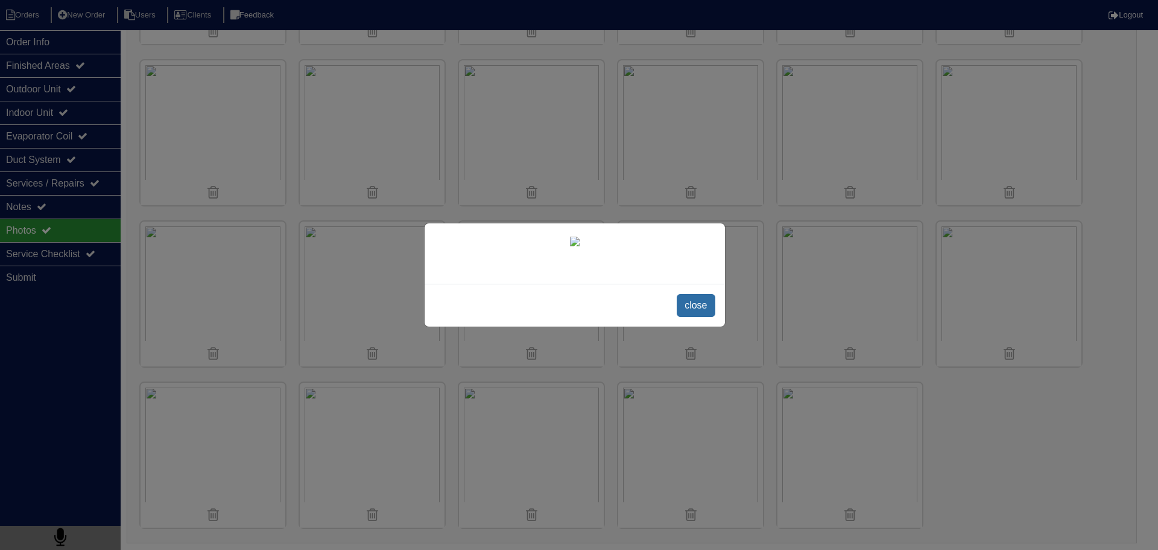
click at [702, 317] on span "close" at bounding box center [696, 305] width 38 height 23
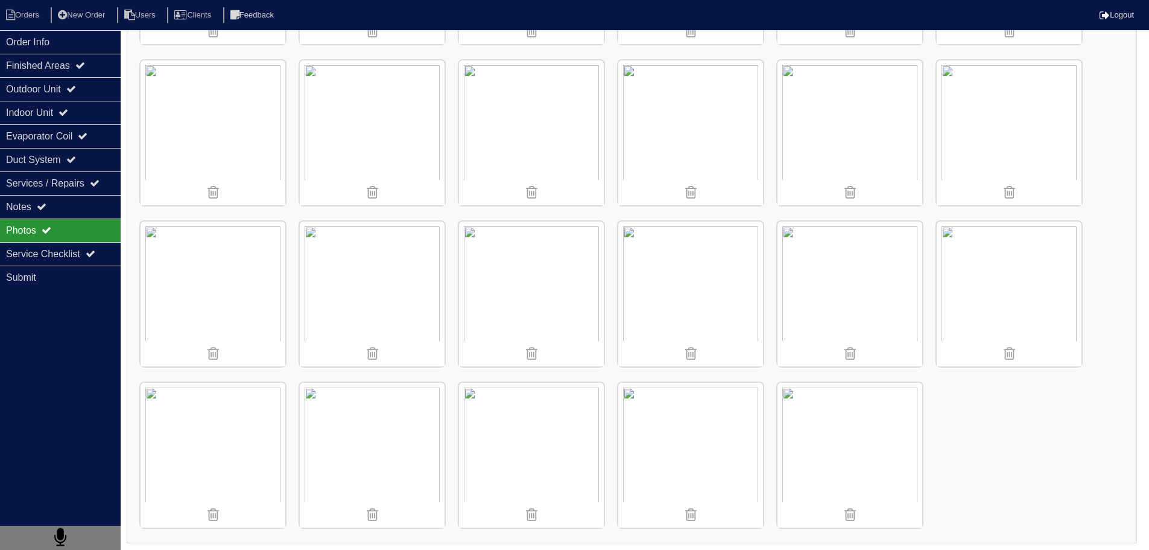
click at [548, 442] on img at bounding box center [531, 454] width 145 height 145
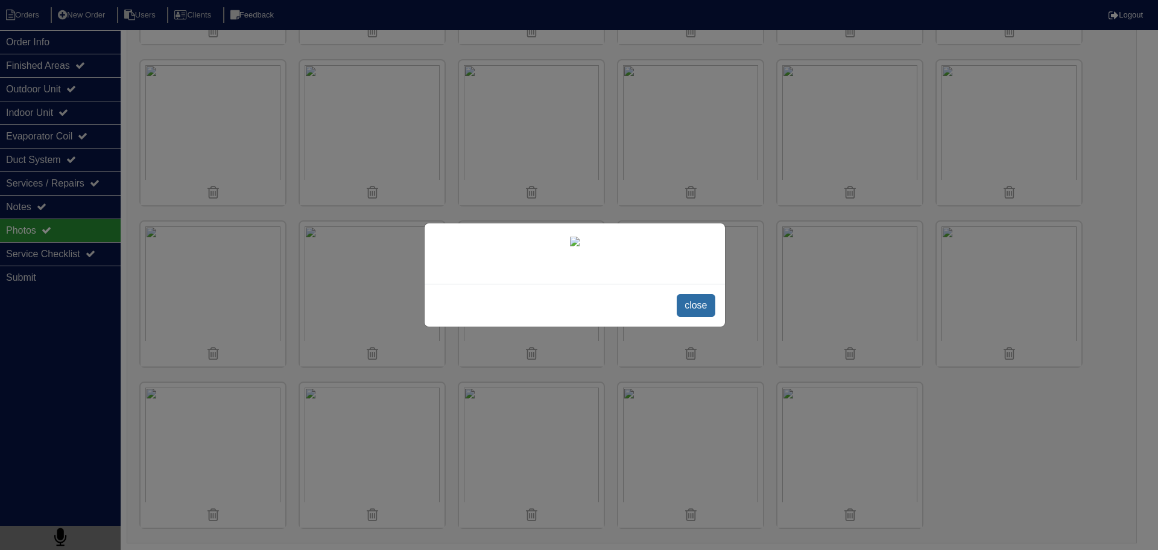
click at [699, 317] on span "close" at bounding box center [696, 305] width 38 height 23
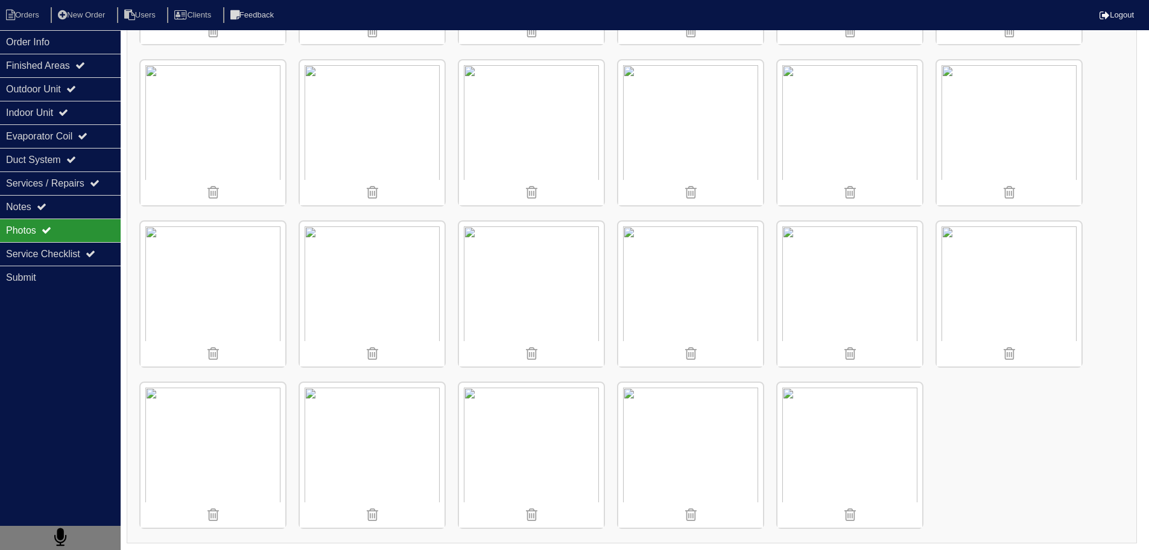
click at [691, 275] on img at bounding box center [690, 293] width 145 height 145
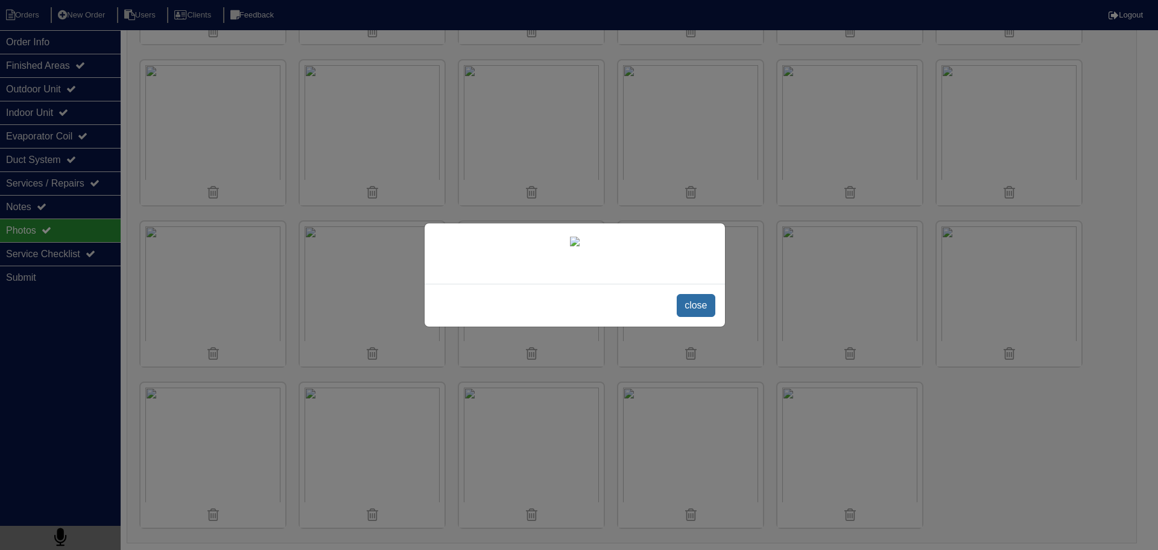
click at [692, 317] on span "close" at bounding box center [696, 305] width 38 height 23
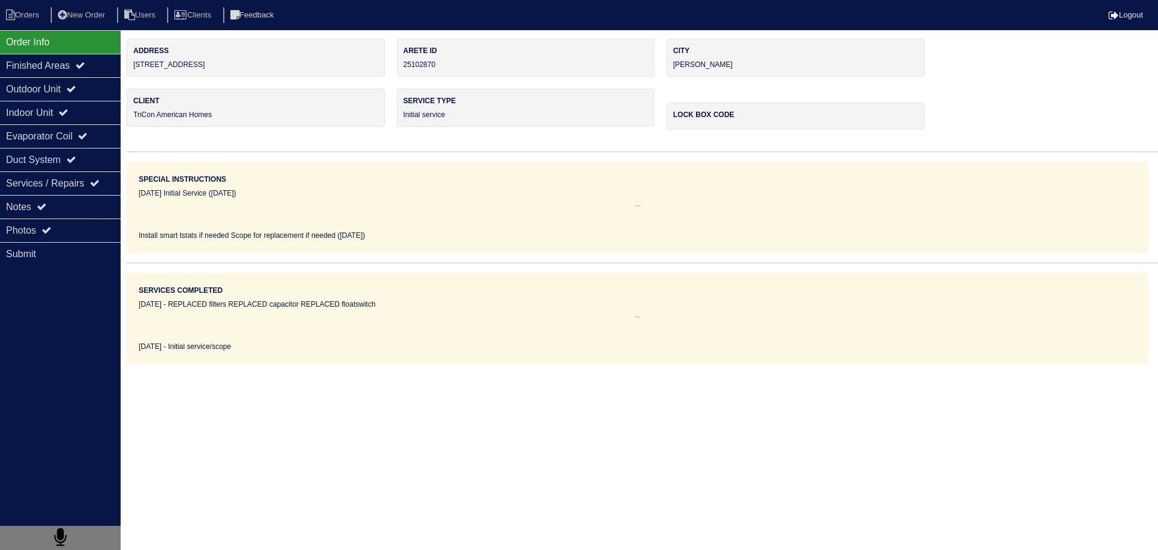
select select "0"
select select "Rheem"
select select "1"
select select "2"
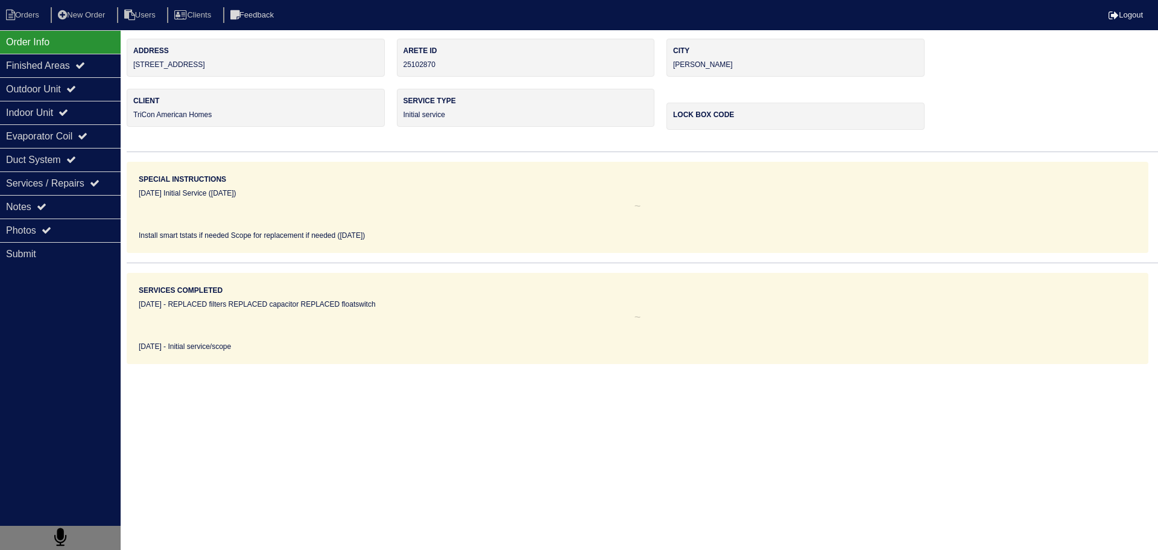
select select "0"
select select "2"
click at [77, 100] on div "Outdoor Unit" at bounding box center [60, 89] width 121 height 24
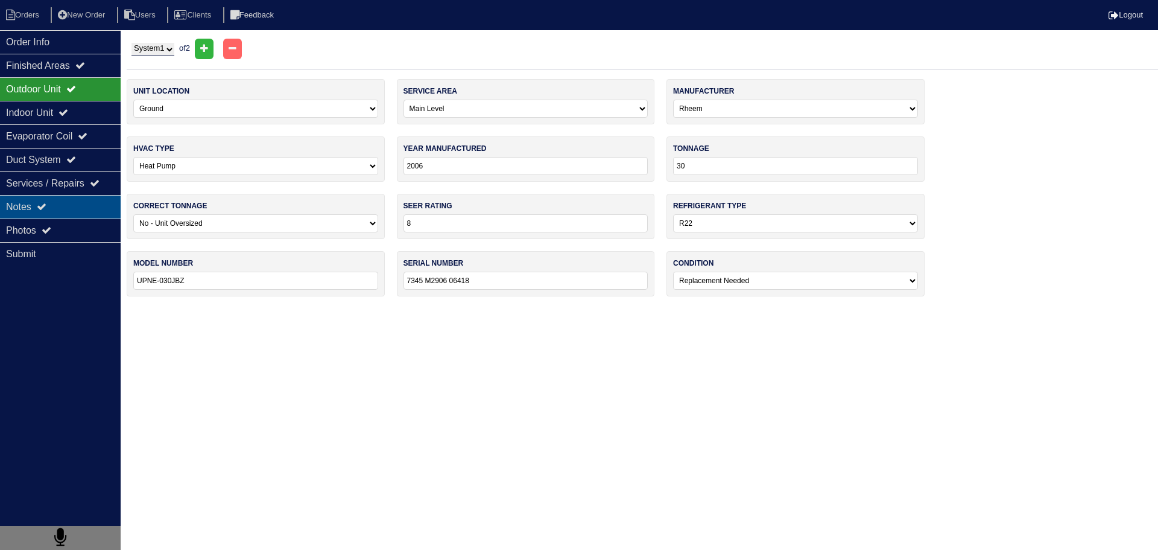
click at [46, 203] on icon at bounding box center [42, 206] width 10 height 10
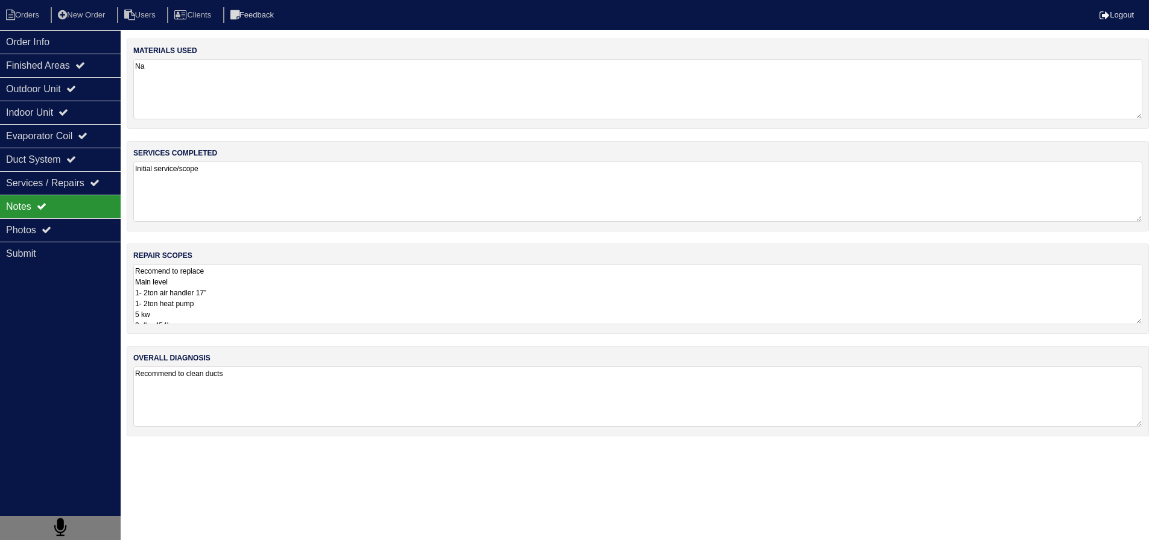
click at [319, 314] on textarea "Recomend to replace Main level 1- 2ton air handler 17” 1- 2ton heat pump 5 kw 2…" at bounding box center [637, 294] width 1009 height 60
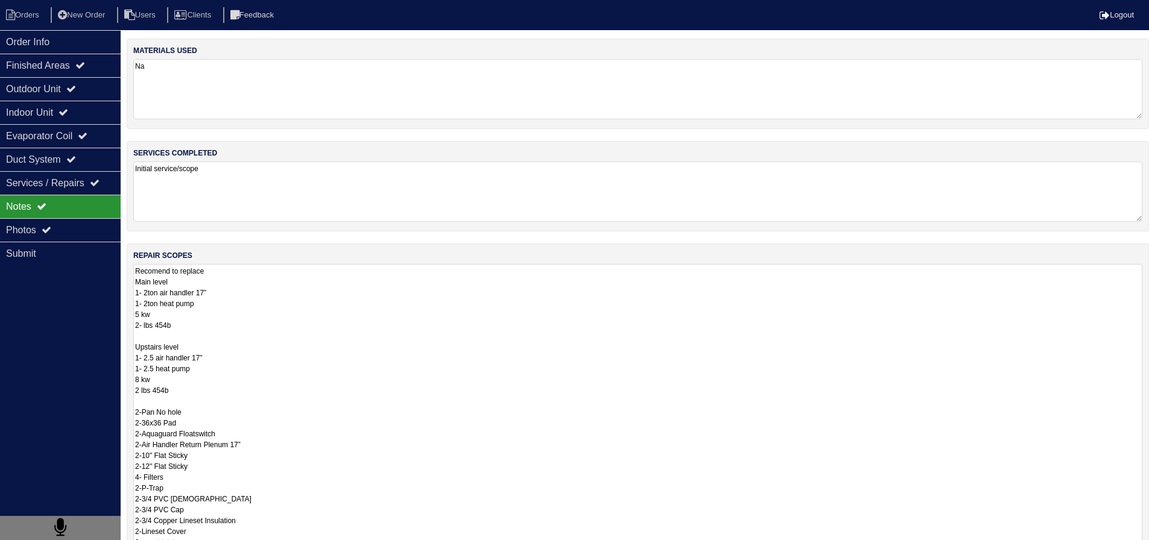
click at [259, 282] on textarea "Recomend to replace Main level 1- 2ton air handler 17” 1- 2ton heat pump 5 kw 2…" at bounding box center [637, 471] width 1009 height 415
click at [203, 329] on textarea "Recomend to replace Main level 1- 2ton air handler 17” 1- 2ton heat pump 5 kw 2…" at bounding box center [637, 471] width 1009 height 415
click at [195, 335] on textarea "Recomend to replace Main level 1- 2ton air handler 17” 1- 2ton heat pump 5 kw 2…" at bounding box center [637, 471] width 1009 height 415
click at [191, 399] on textarea "Recomend to replace Main level 1- 2ton air handler 17” 1- 2ton heat pump 5 kw 2…" at bounding box center [637, 471] width 1009 height 415
click at [155, 341] on textarea "Recomend to replace Main level 1- 2ton air handler 17” 1- 2ton heat pump 5 kw 2…" at bounding box center [637, 471] width 1009 height 415
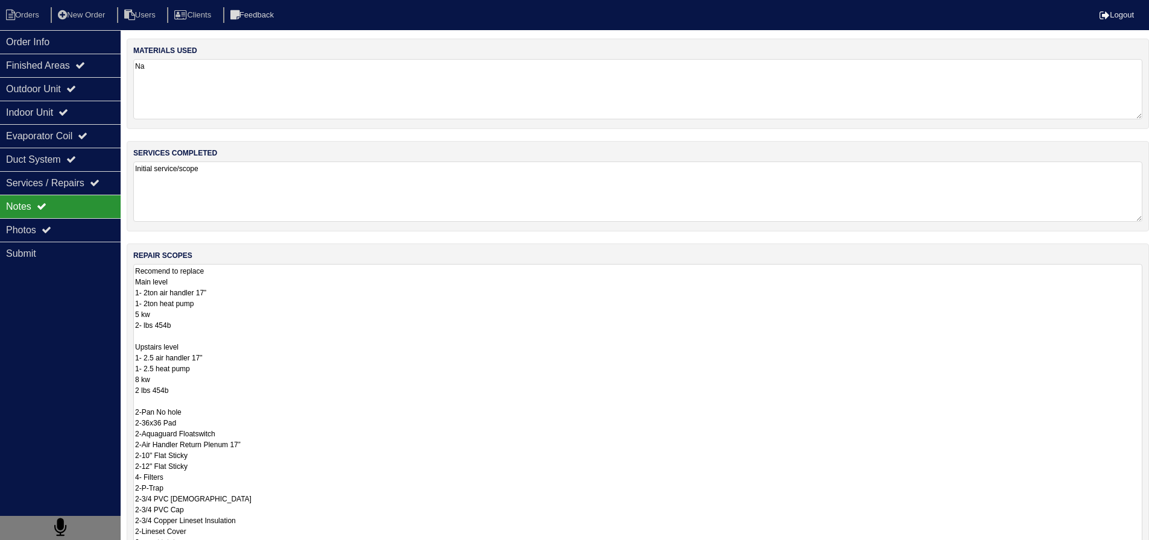
click at [188, 281] on textarea "Recomend to replace Main level 1- 2ton air handler 17” 1- 2ton heat pump 5 kw 2…" at bounding box center [637, 471] width 1009 height 415
drag, startPoint x: 184, startPoint y: 313, endPoint x: 213, endPoint y: 302, distance: 31.1
click at [185, 313] on textarea "Recomend to replace Main level 1- 2ton air handler 17” 1- 2ton heat pump 5 kw 2…" at bounding box center [637, 471] width 1009 height 415
type textarea "Recomend to replace Main level 1- 2ton air handler 17” 1- 2ton heat pump 5 kw 2…"
drag, startPoint x: 70, startPoint y: 150, endPoint x: 73, endPoint y: 135, distance: 16.0
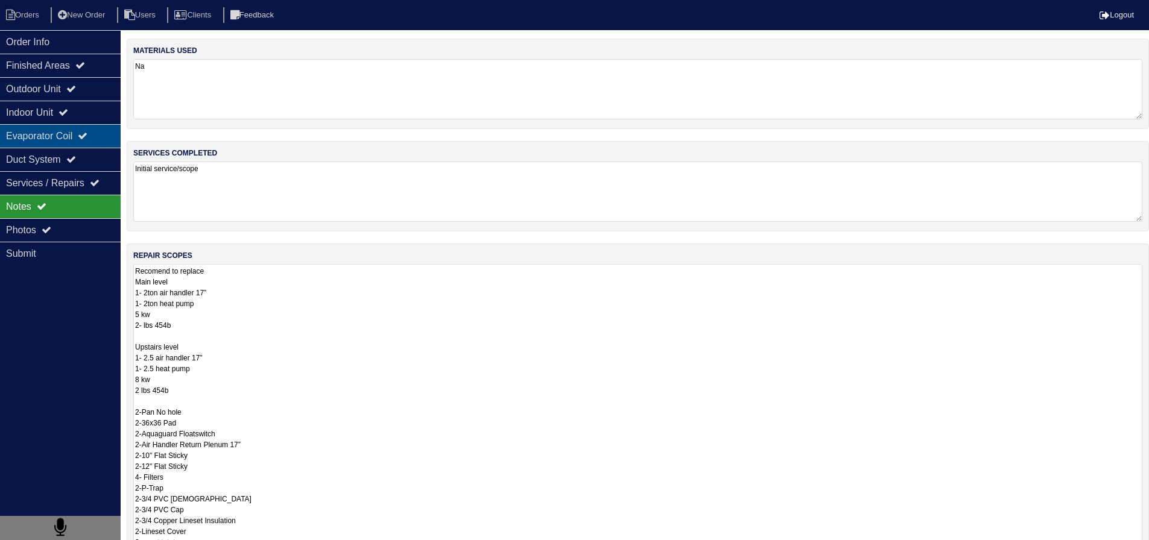
click at [70, 148] on div "Duct System" at bounding box center [60, 160] width 121 height 24
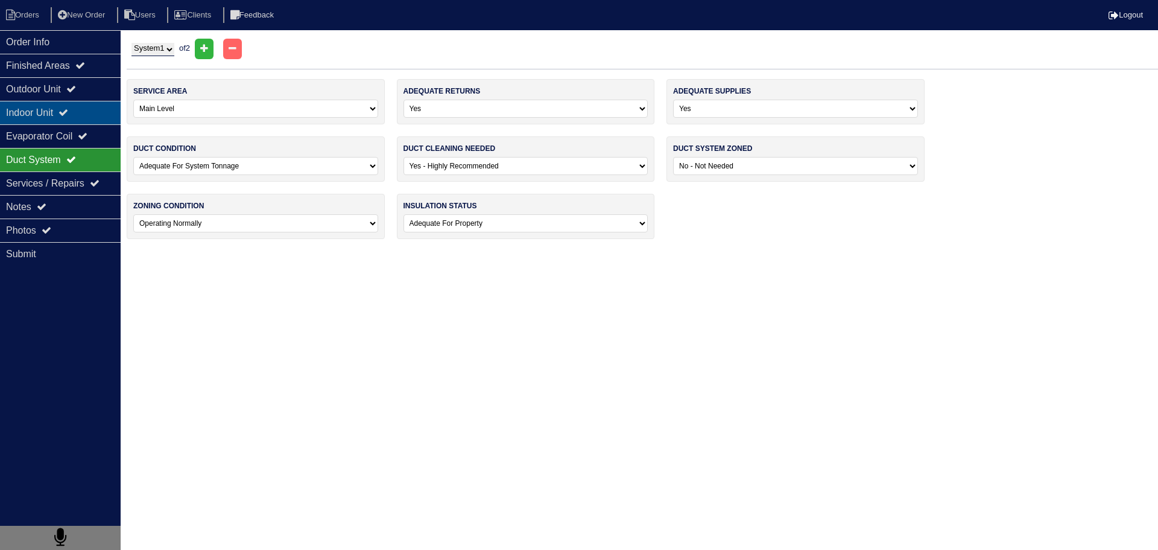
click at [78, 105] on div "Indoor Unit" at bounding box center [60, 113] width 121 height 24
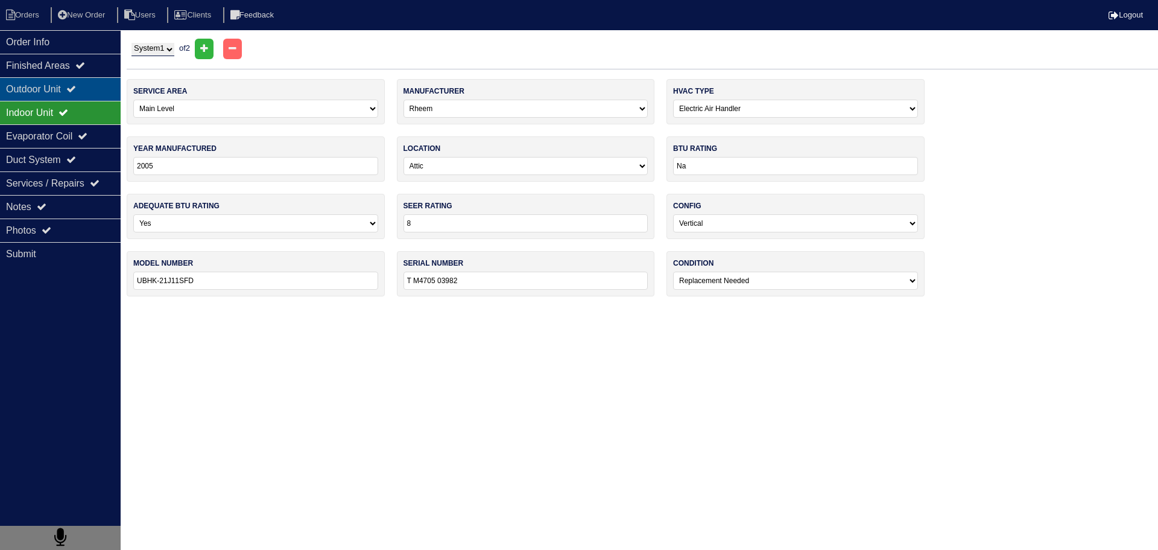
click at [78, 98] on div "Outdoor Unit" at bounding box center [60, 89] width 121 height 24
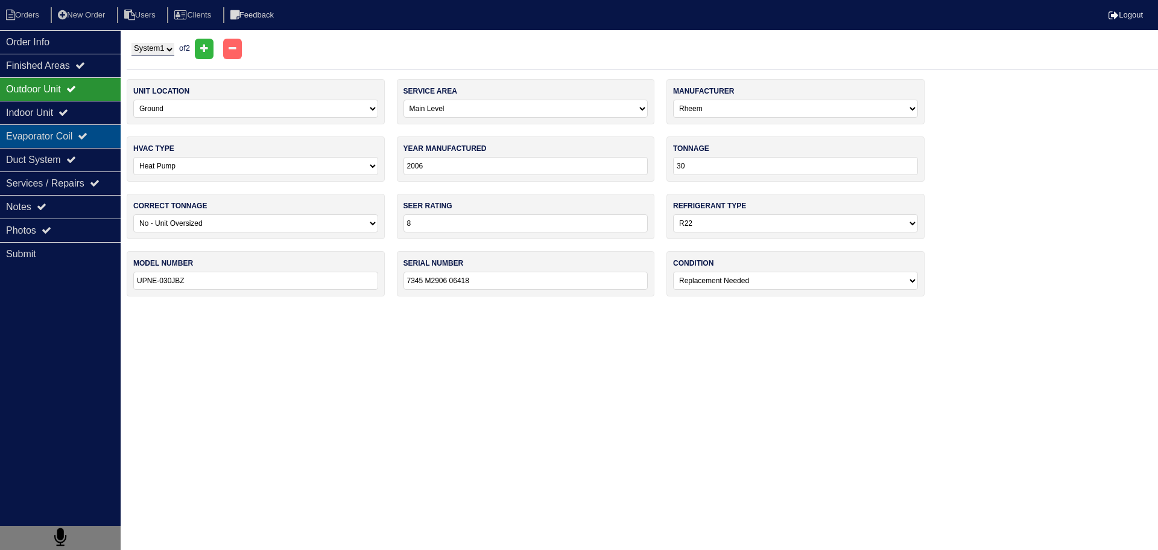
drag, startPoint x: 51, startPoint y: 209, endPoint x: 77, endPoint y: 132, distance: 81.5
click at [51, 207] on div "Notes" at bounding box center [60, 207] width 121 height 24
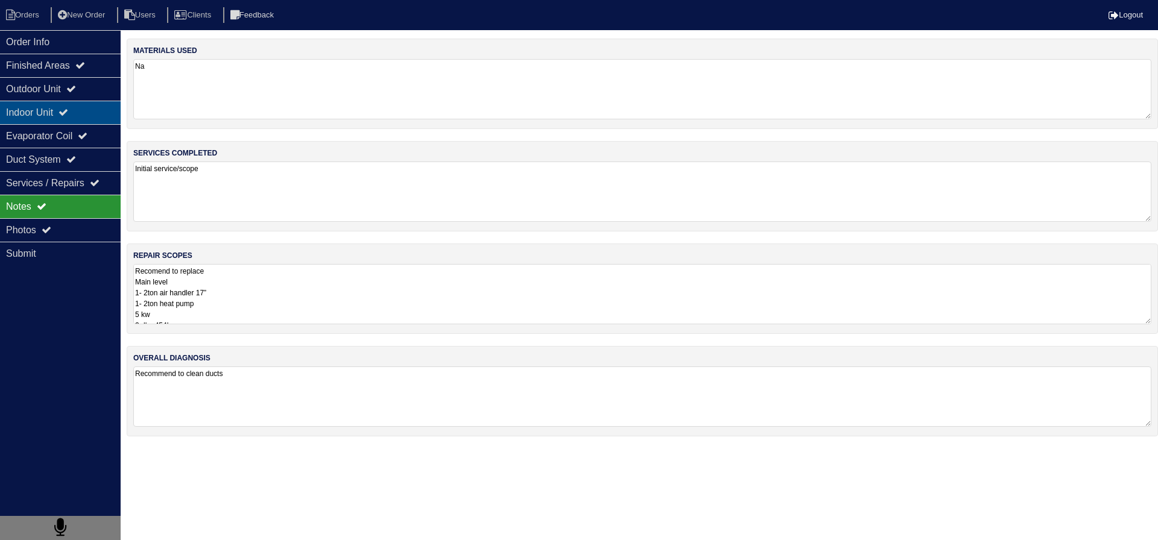
click at [78, 124] on div "Indoor Unit" at bounding box center [60, 113] width 121 height 24
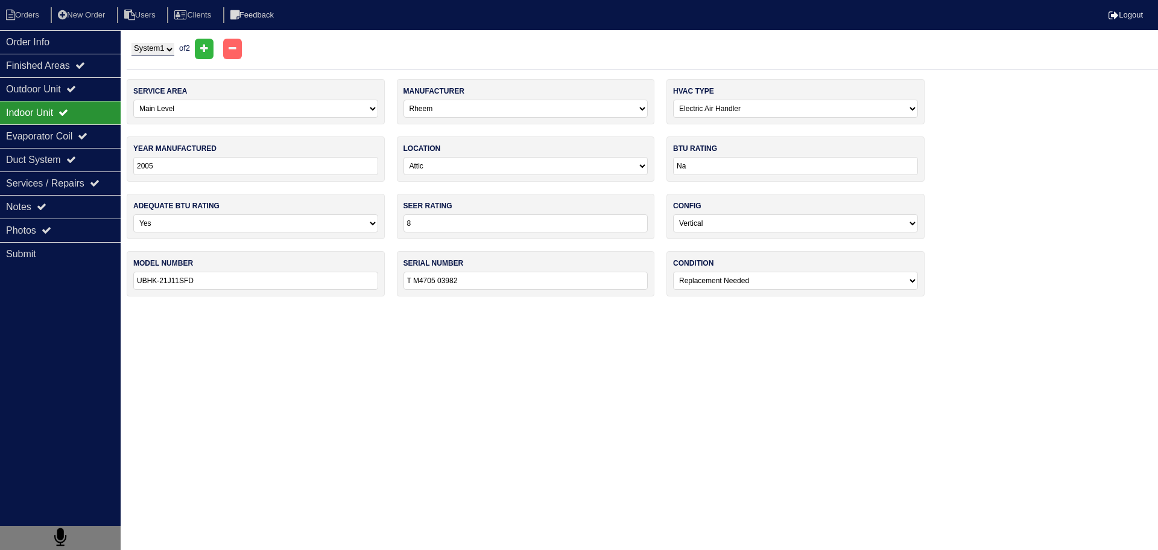
click at [76, 104] on div "Indoor Unit" at bounding box center [60, 113] width 121 height 24
click at [75, 104] on div "Indoor Unit" at bounding box center [60, 113] width 121 height 24
click at [71, 93] on div "Outdoor Unit" at bounding box center [60, 89] width 121 height 24
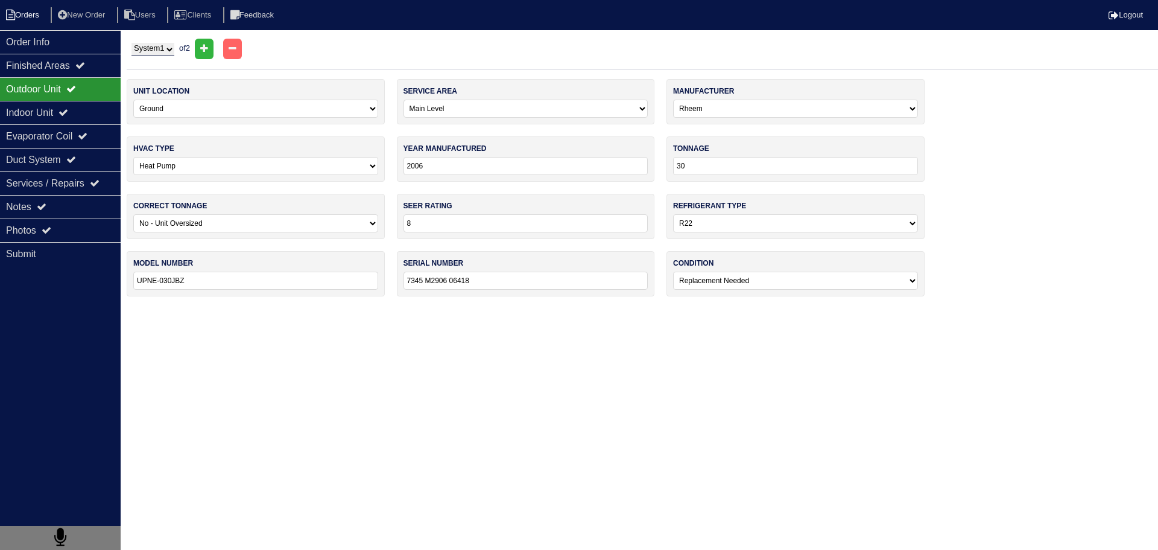
click at [10, 19] on icon at bounding box center [10, 15] width 9 height 11
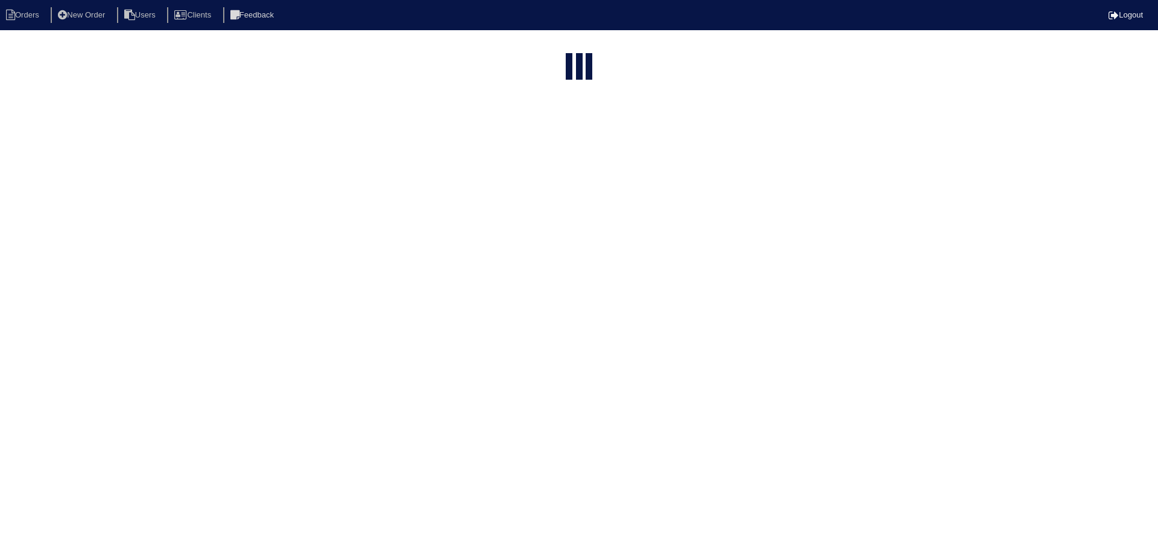
select select "15"
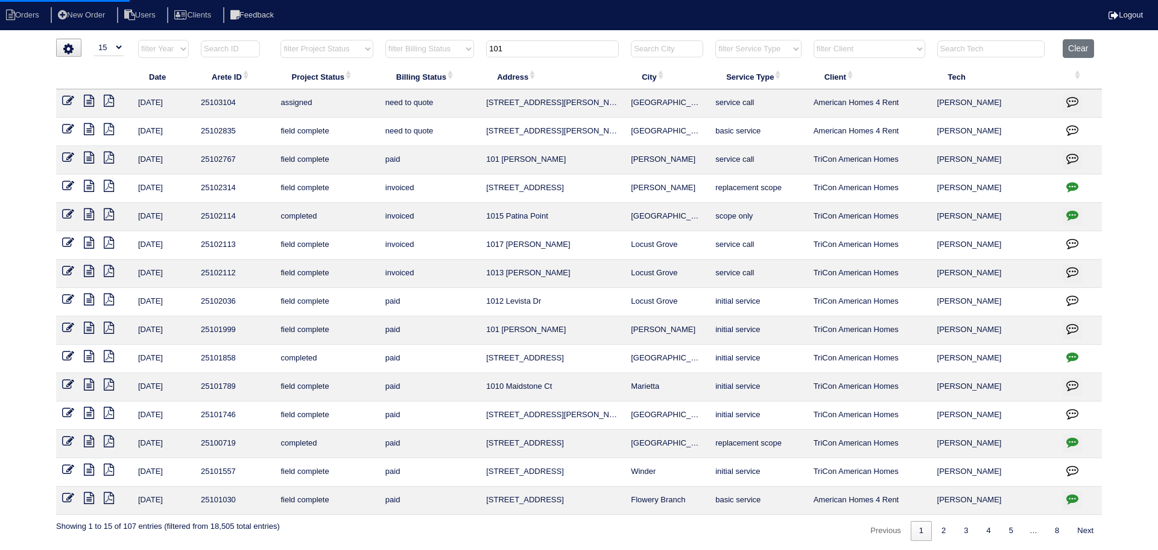
select select "0"
select select "2"
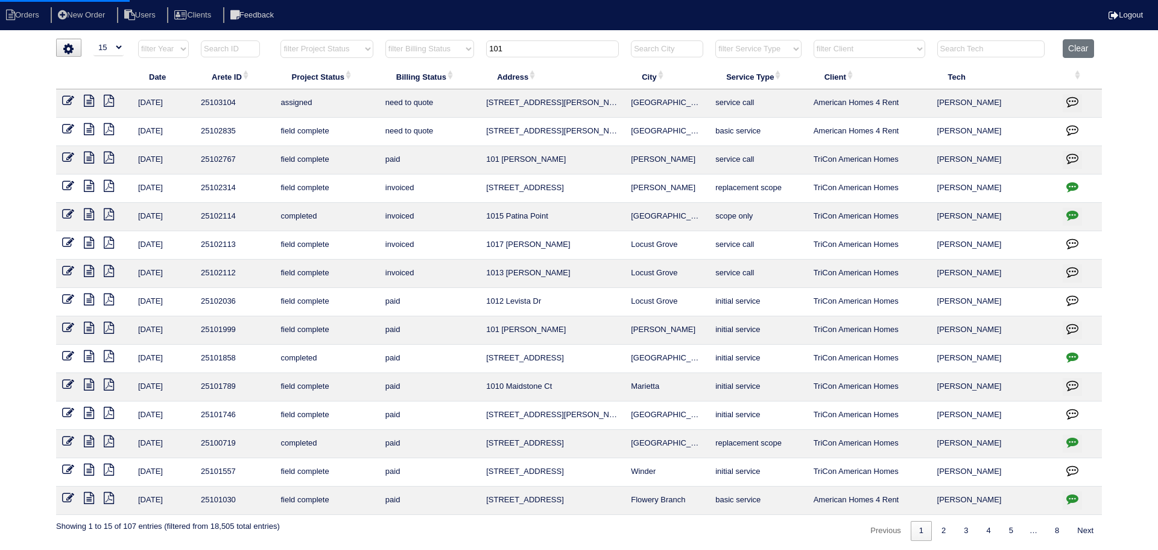
select select "1"
select select "0"
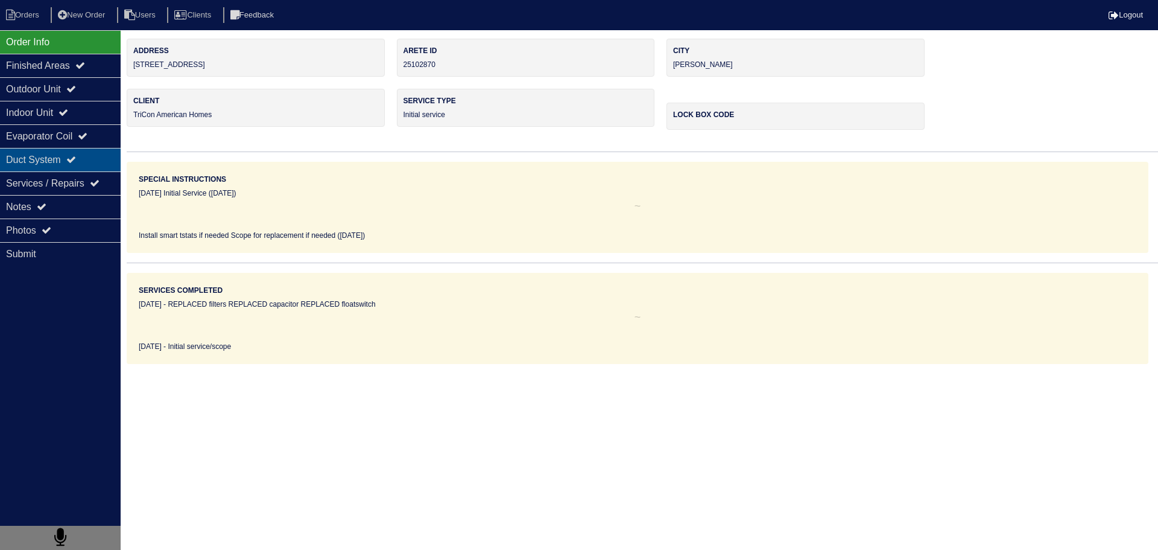
click at [60, 160] on div "Duct System" at bounding box center [60, 160] width 121 height 24
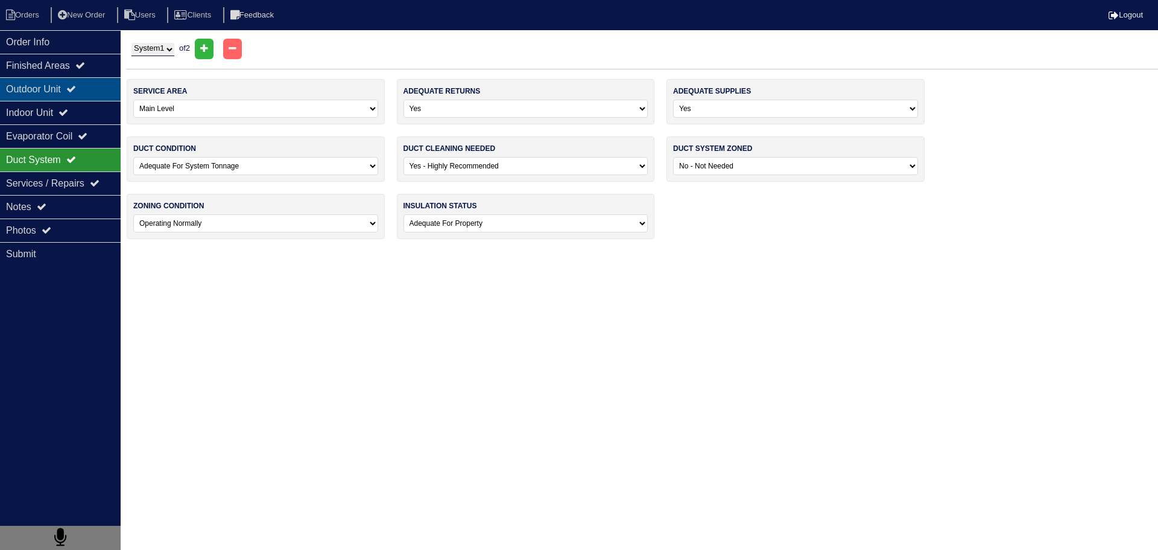
click at [72, 87] on div "Outdoor Unit" at bounding box center [60, 89] width 121 height 24
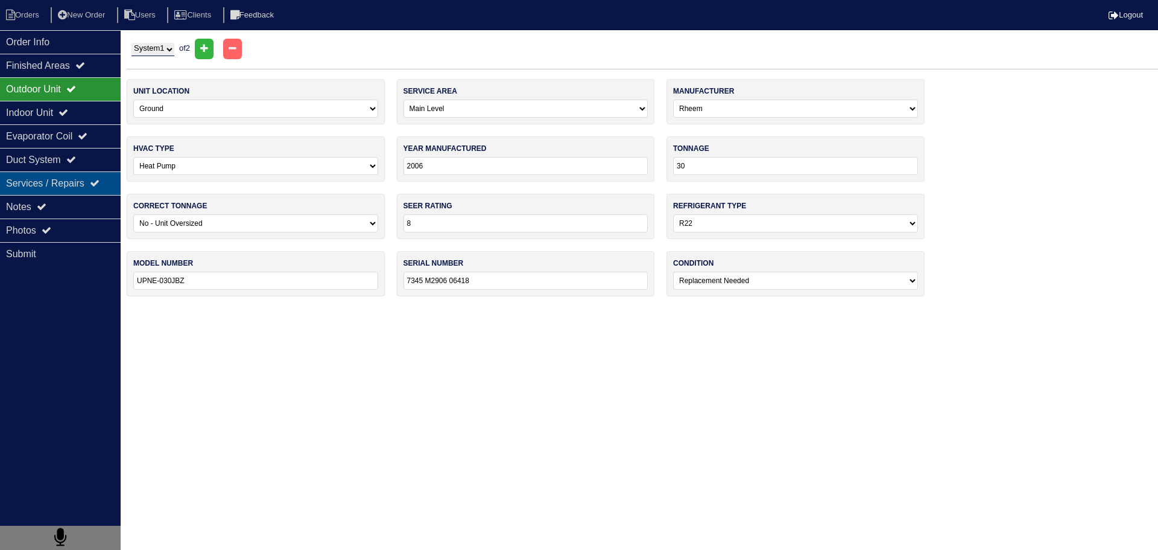
click at [62, 191] on div "Services / Repairs" at bounding box center [60, 183] width 121 height 24
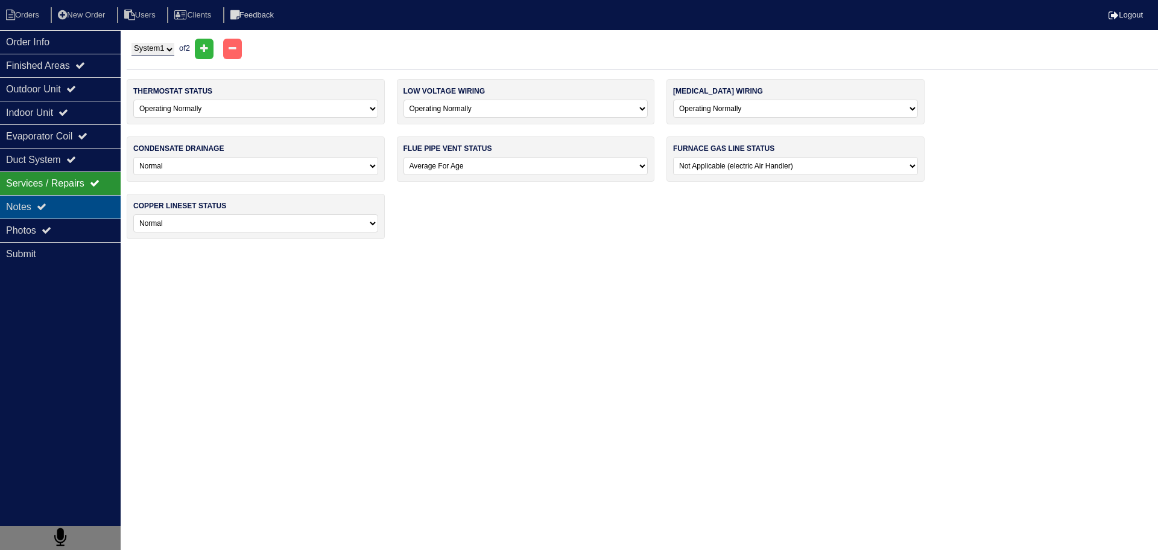
click at [55, 208] on div "Notes" at bounding box center [60, 207] width 121 height 24
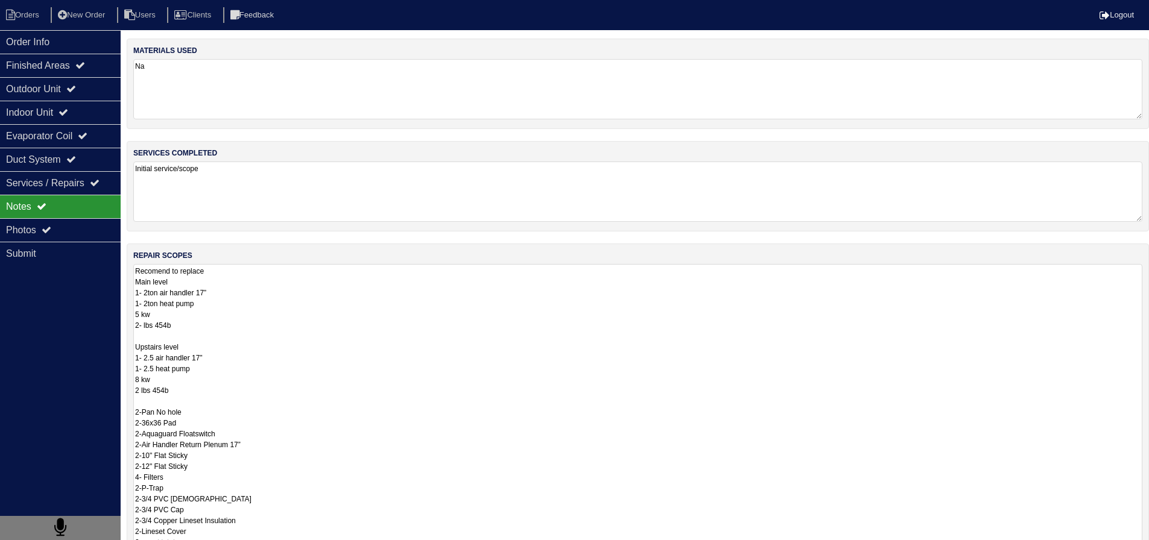
drag, startPoint x: 395, startPoint y: 314, endPoint x: 393, endPoint y: 322, distance: 8.0
click at [395, 312] on textarea "Recomend to replace Main level 1- 2ton air handler 17” 1- 2ton heat pump 5 kw 2…" at bounding box center [637, 471] width 1009 height 415
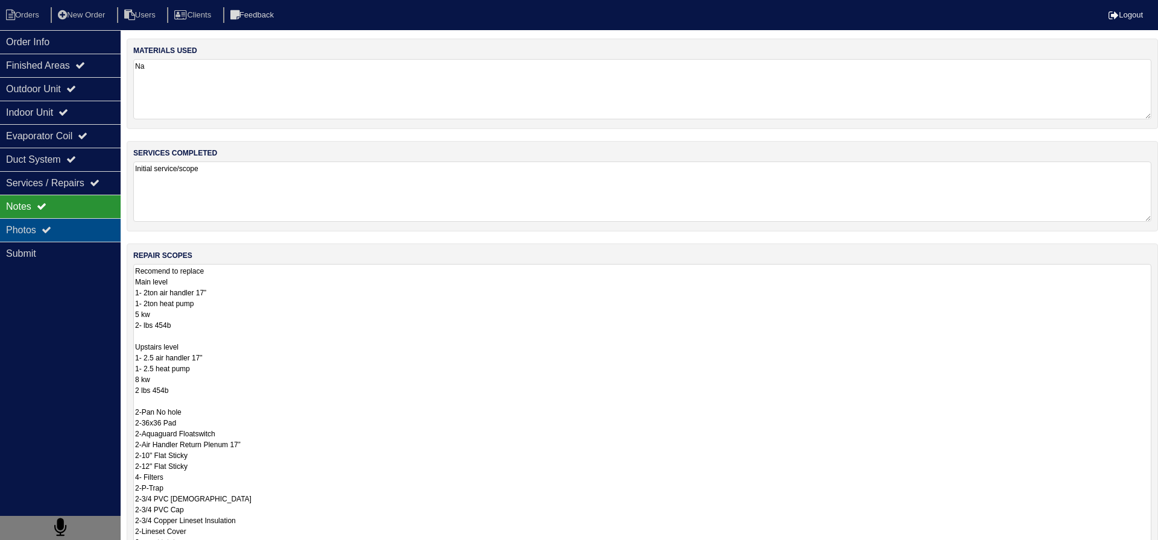
click at [64, 226] on div "Photos" at bounding box center [60, 230] width 121 height 24
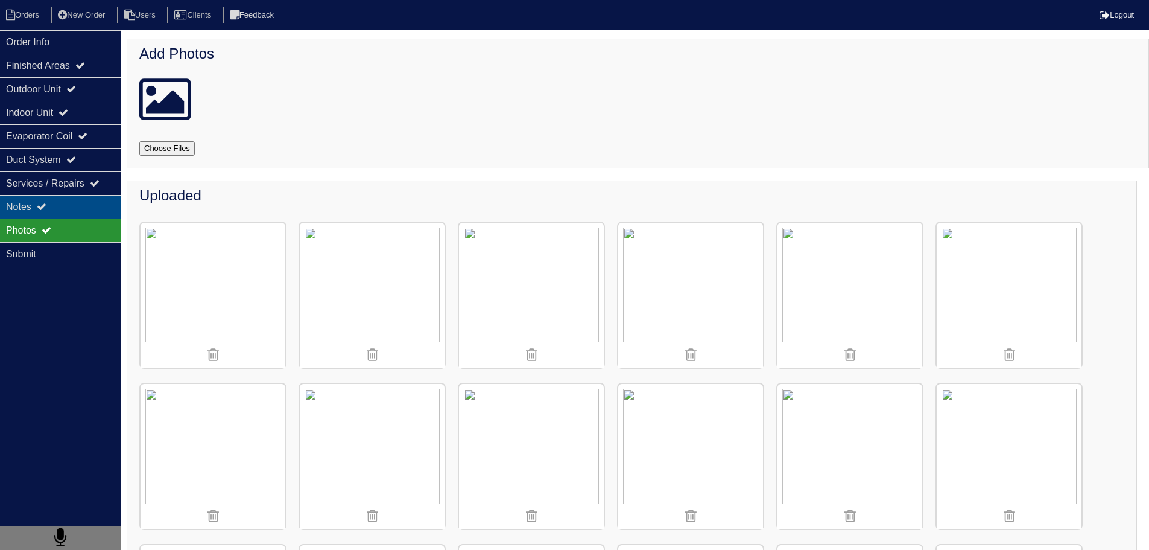
click at [46, 207] on icon at bounding box center [42, 206] width 10 height 10
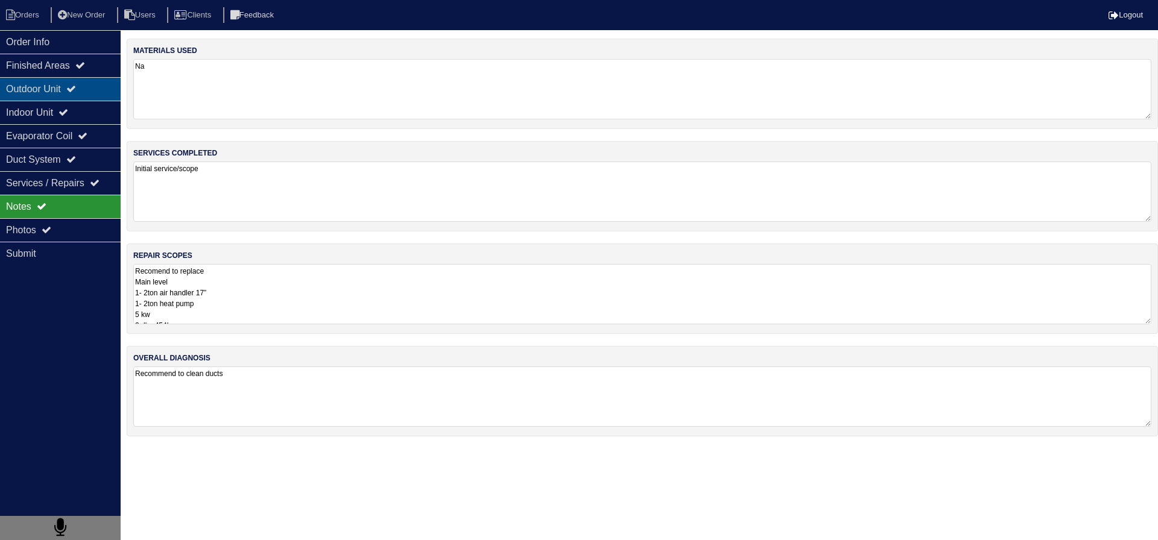
click at [90, 93] on div "Outdoor Unit" at bounding box center [60, 89] width 121 height 24
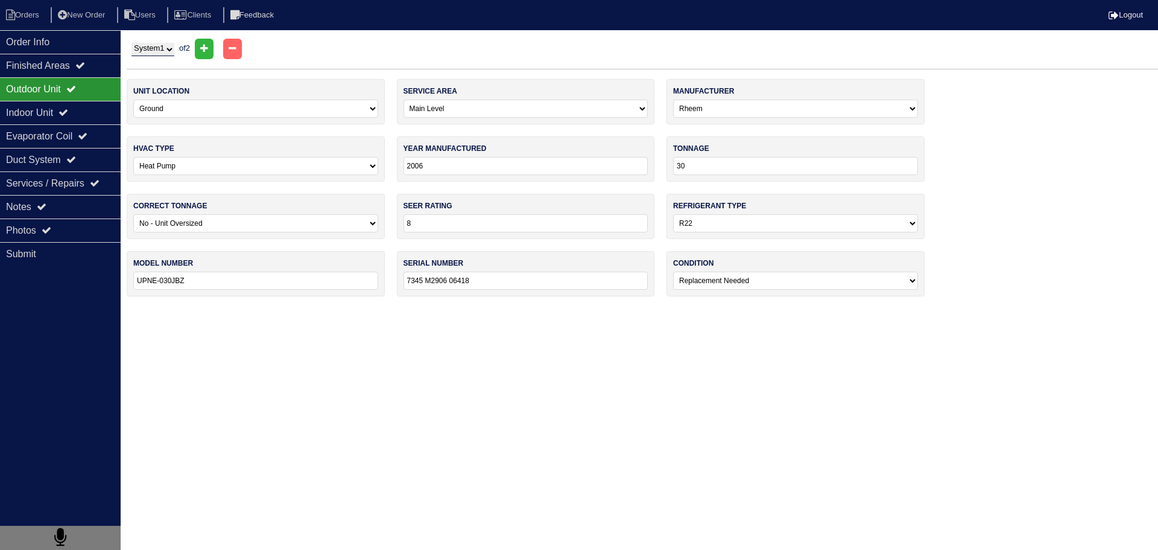
click at [207, 217] on select "-select- Yes No - Unit Undersized No - Unit Oversized" at bounding box center [255, 223] width 245 height 18
click at [207, 219] on select "-select- Yes No - Unit Undersized No - Unit Oversized" at bounding box center [255, 223] width 245 height 18
drag, startPoint x: 68, startPoint y: 112, endPoint x: 60, endPoint y: 86, distance: 26.9
click at [66, 109] on div "Indoor Unit" at bounding box center [60, 113] width 121 height 24
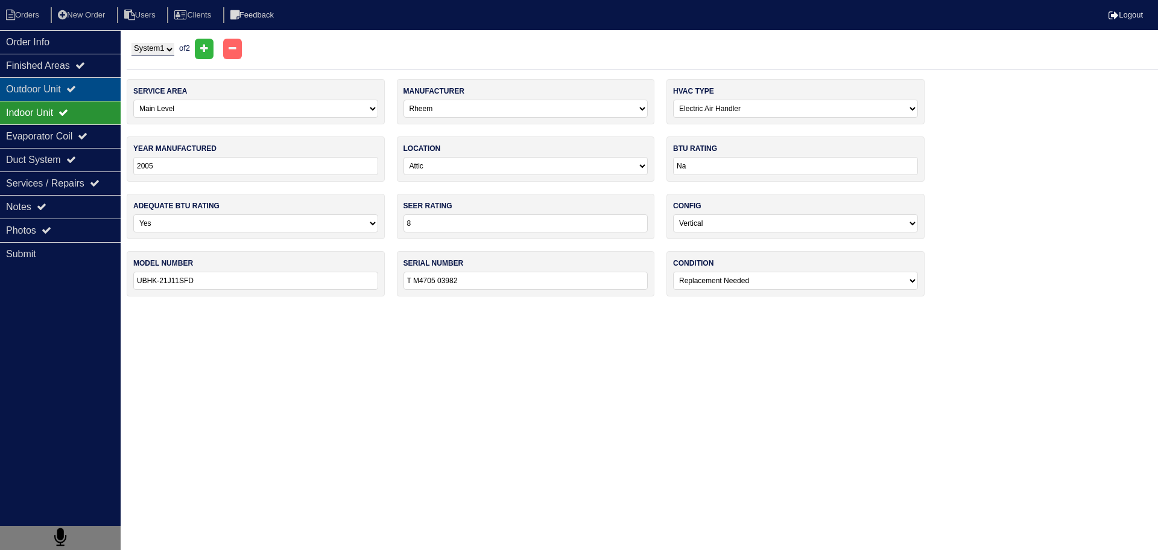
click at [68, 95] on div "Outdoor Unit" at bounding box center [60, 89] width 121 height 24
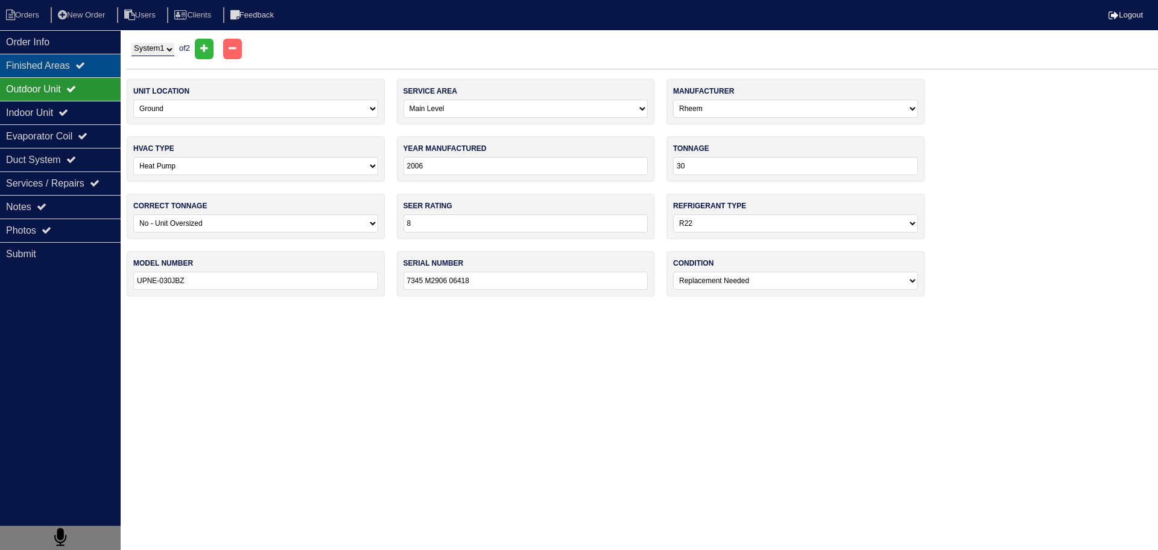
click at [94, 66] on div "Finished Areas" at bounding box center [60, 66] width 121 height 24
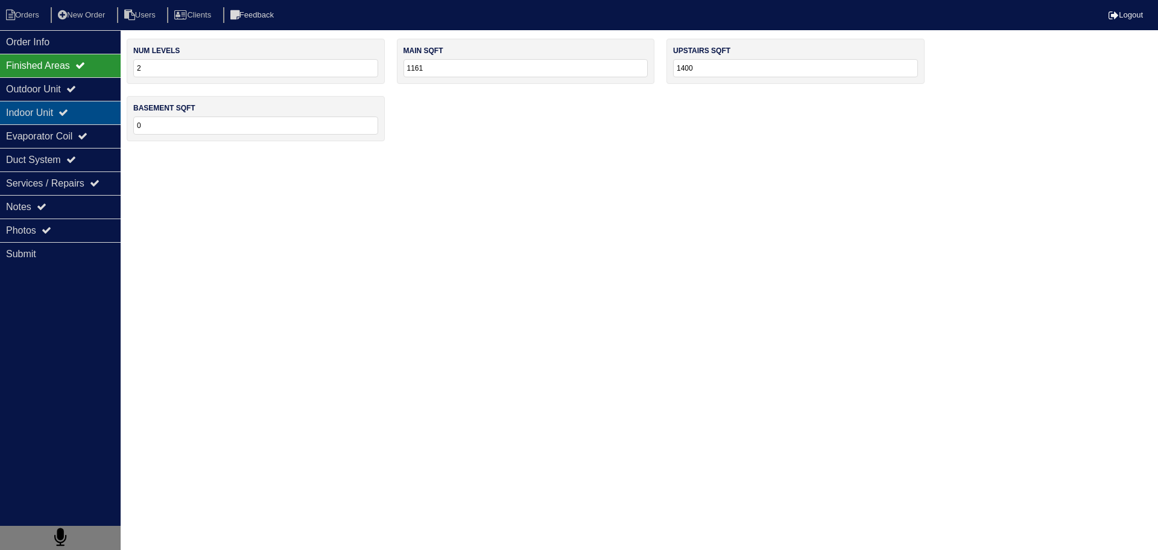
click at [92, 105] on div "Indoor Unit" at bounding box center [60, 113] width 121 height 24
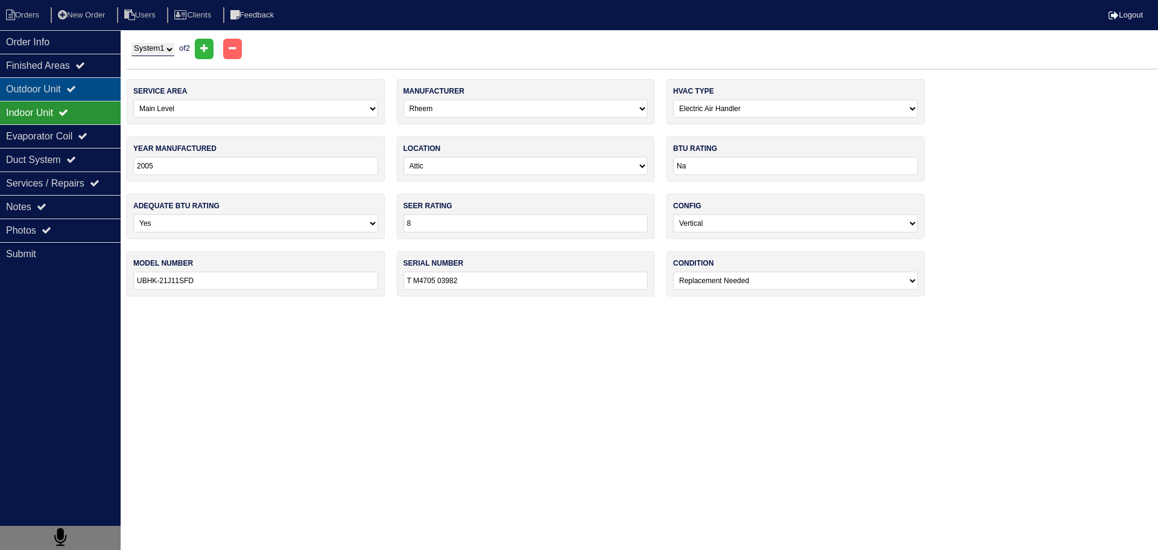
click at [92, 96] on div "Outdoor Unit" at bounding box center [60, 89] width 121 height 24
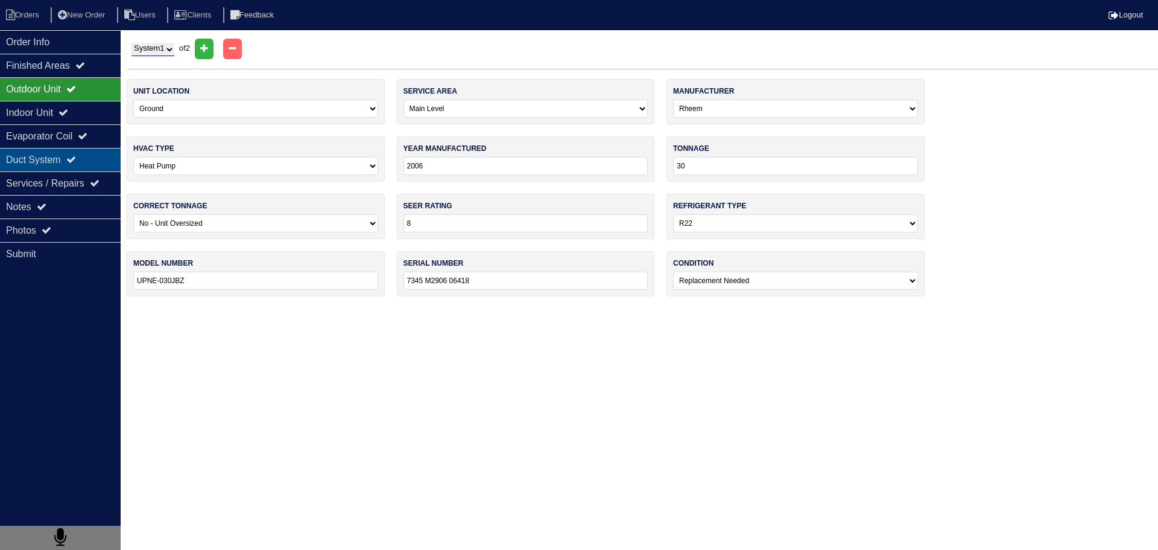
click at [83, 148] on div "Duct System" at bounding box center [60, 160] width 121 height 24
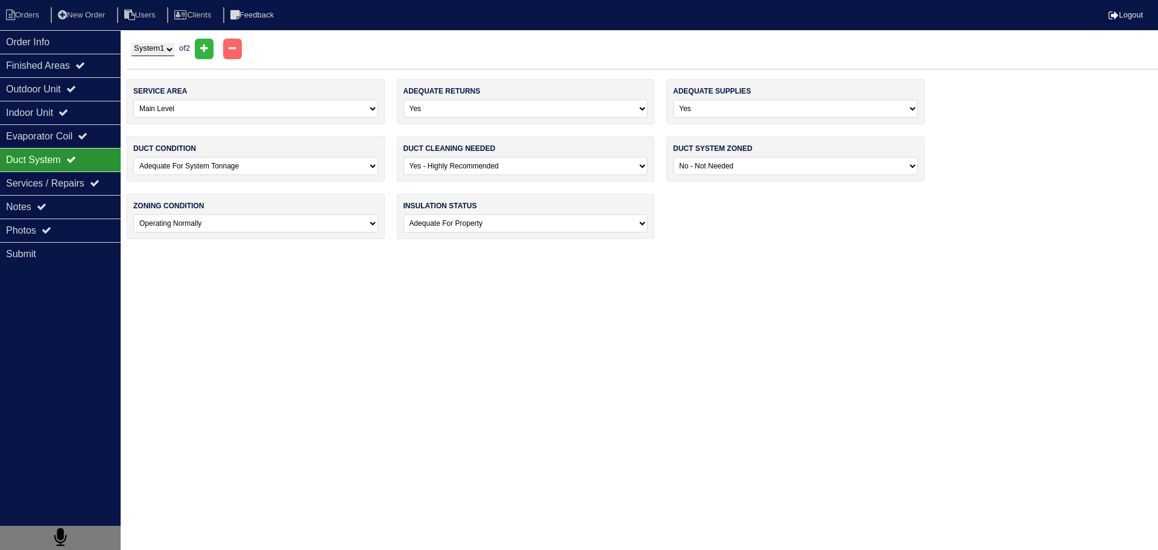
click at [76, 155] on icon at bounding box center [71, 159] width 10 height 10
click at [74, 180] on div "Services / Repairs" at bounding box center [60, 183] width 121 height 24
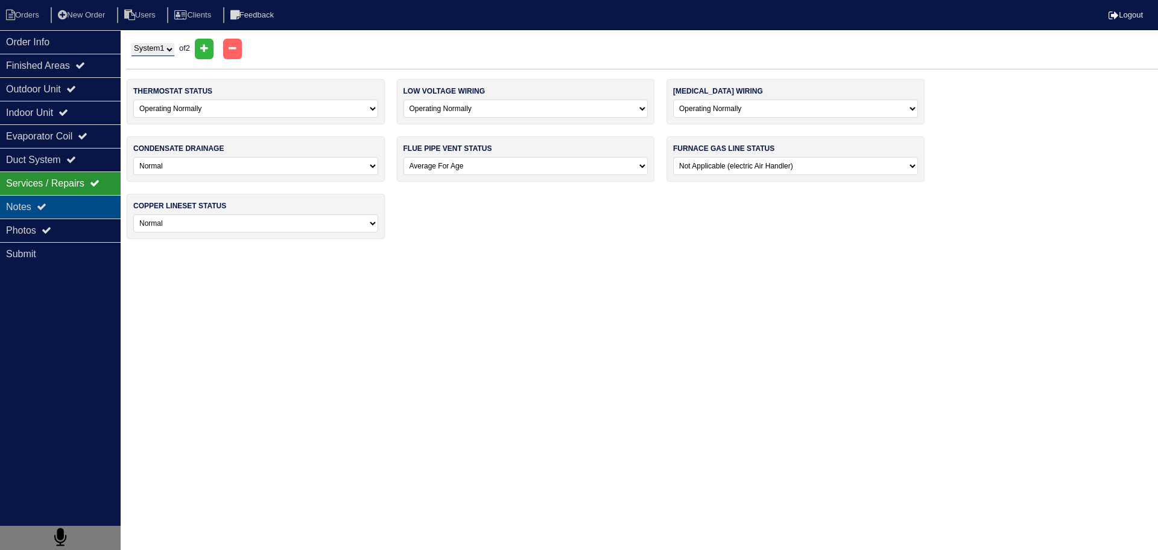
click at [87, 203] on div "Notes" at bounding box center [60, 207] width 121 height 24
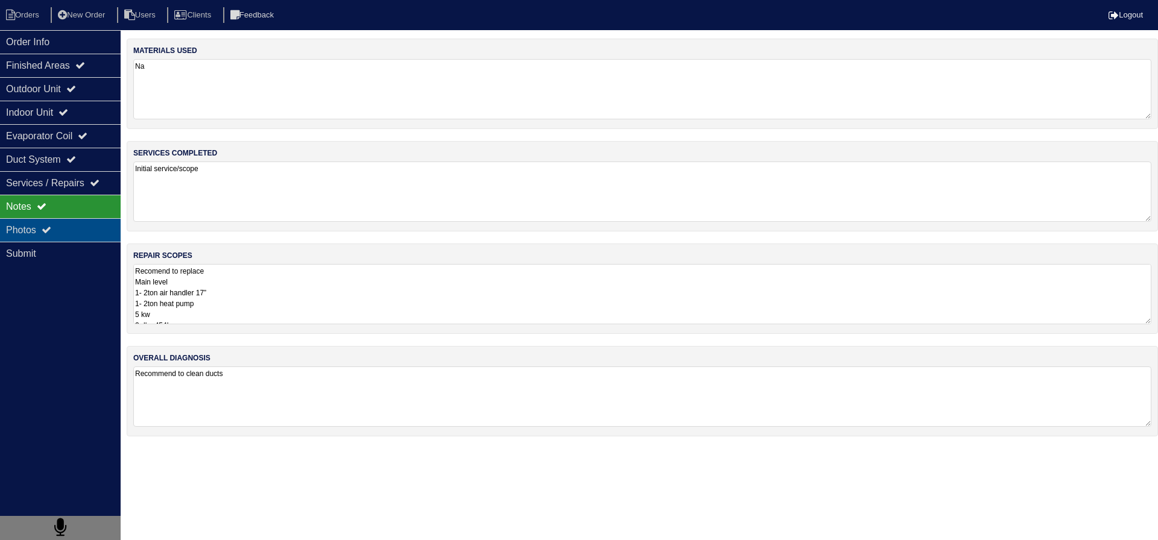
click at [95, 229] on div "Photos" at bounding box center [60, 230] width 121 height 24
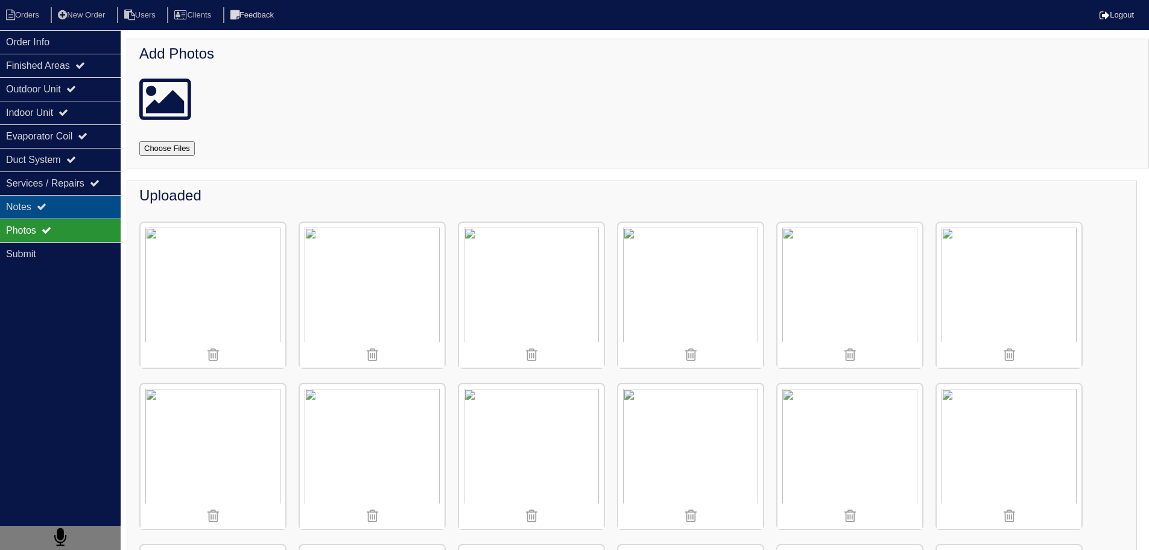
click at [98, 209] on div "Notes" at bounding box center [60, 207] width 121 height 24
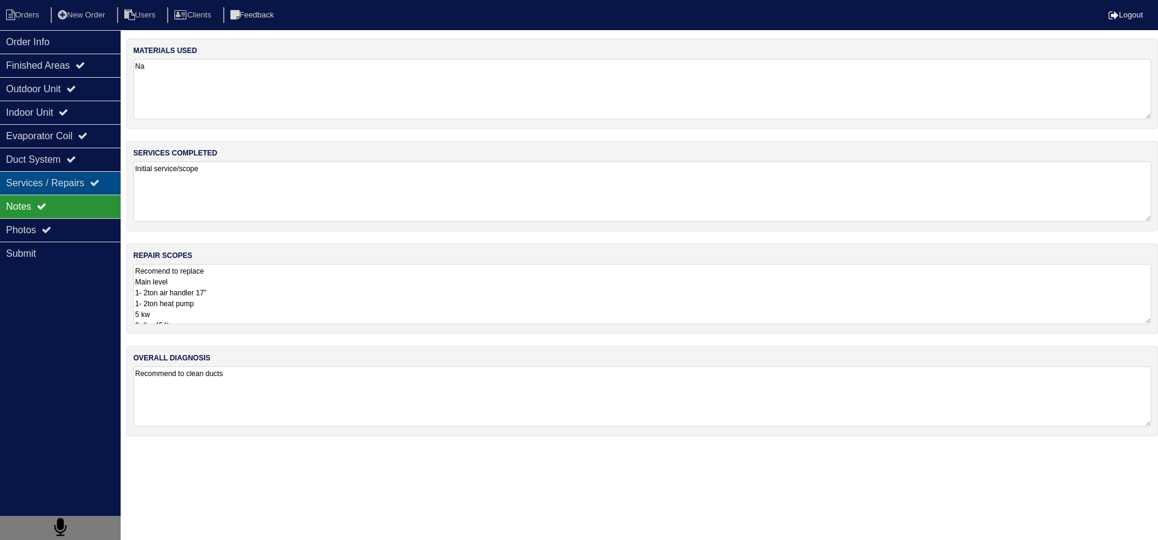
click at [78, 186] on div "Services / Repairs" at bounding box center [60, 183] width 121 height 24
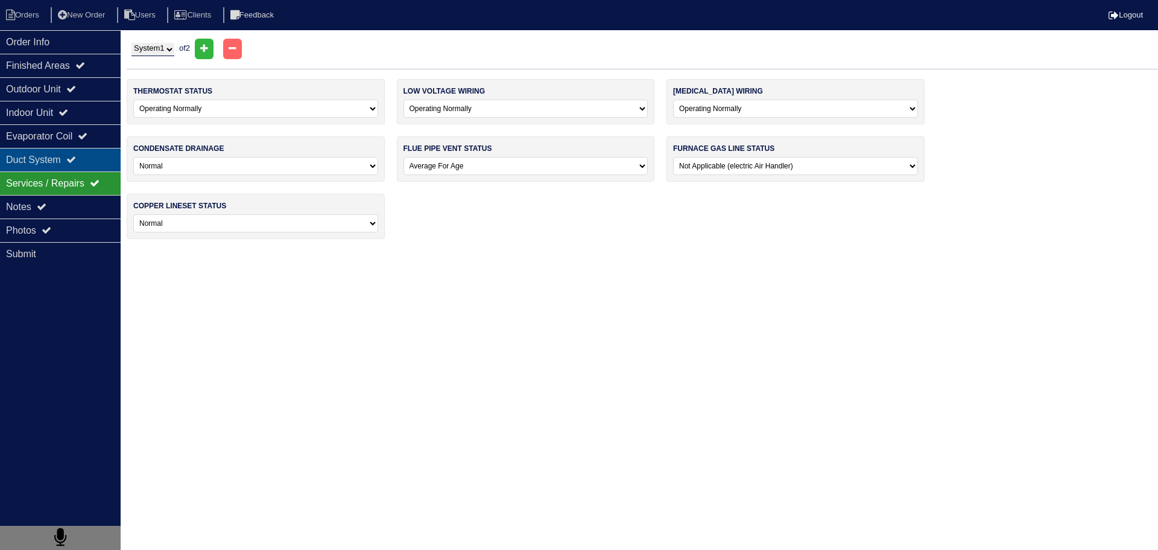
click at [87, 155] on div "Duct System" at bounding box center [60, 160] width 121 height 24
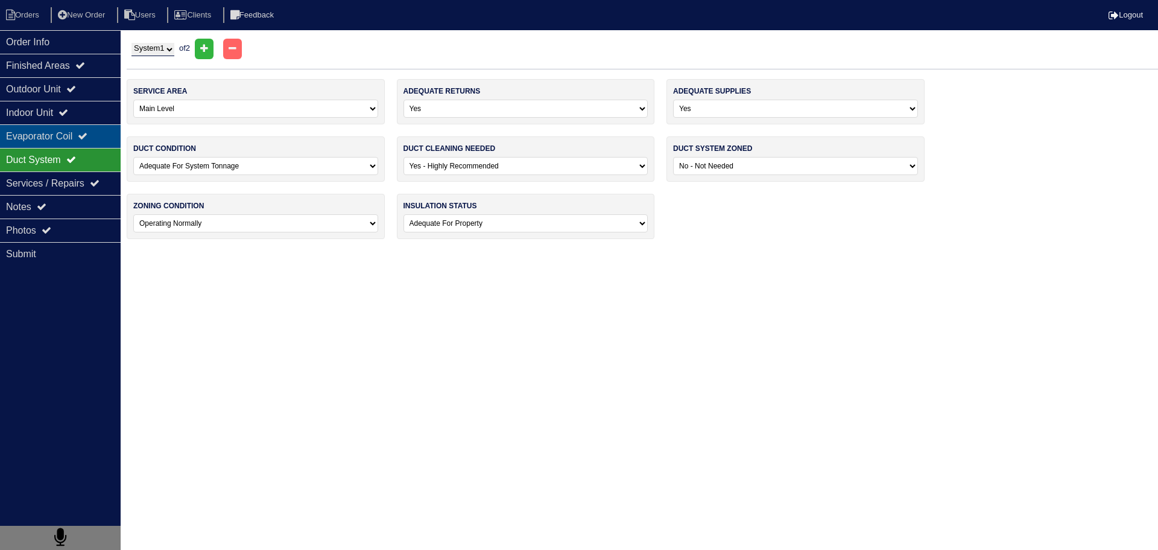
click at [87, 134] on icon at bounding box center [83, 136] width 10 height 10
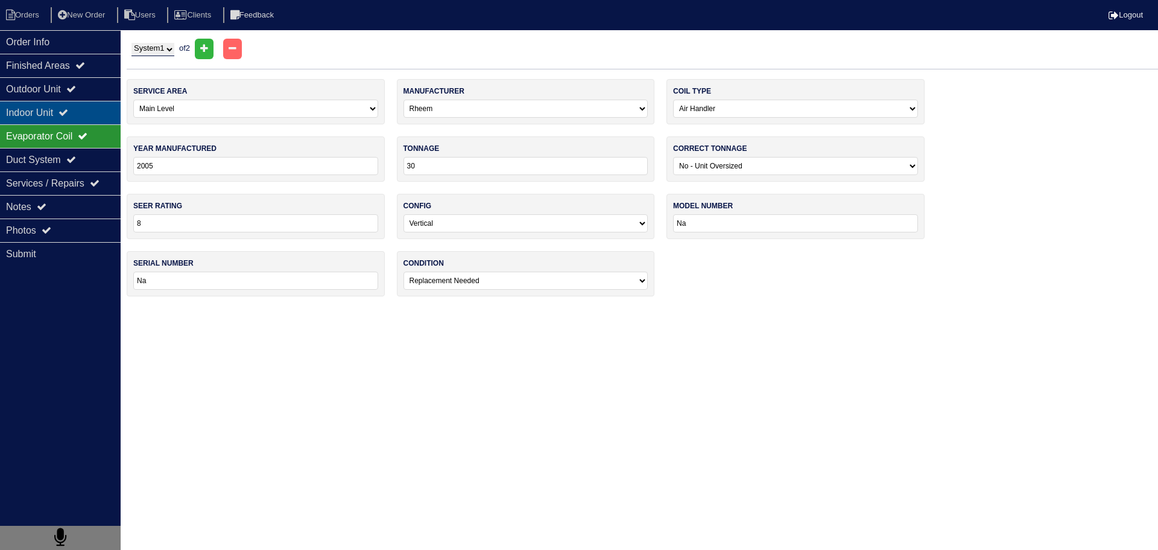
click at [68, 116] on icon at bounding box center [64, 112] width 10 height 10
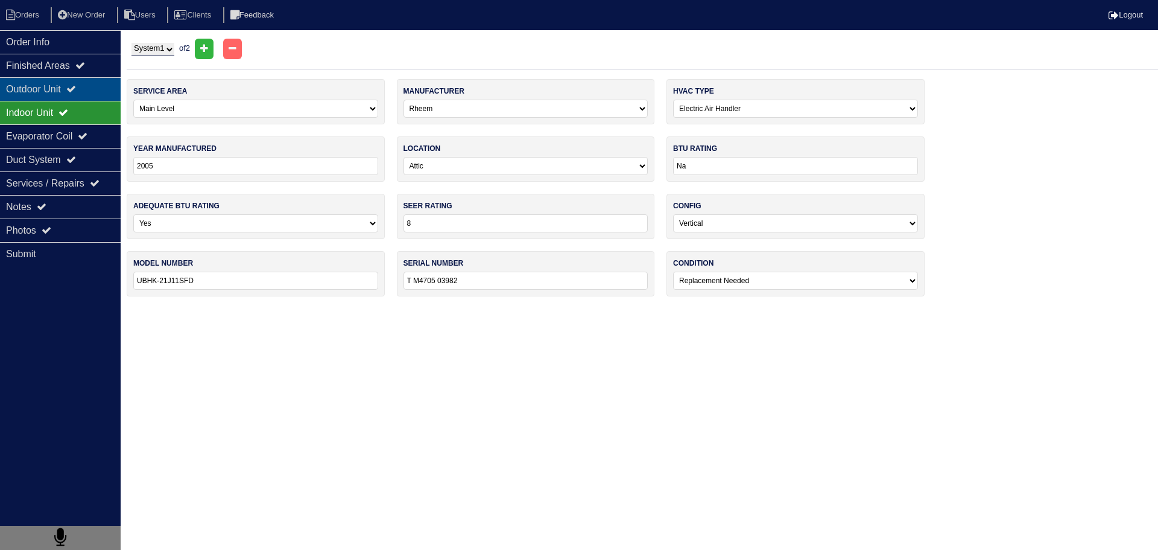
click at [76, 87] on icon at bounding box center [71, 89] width 10 height 10
click at [100, 57] on div "Finished Areas" at bounding box center [60, 66] width 121 height 24
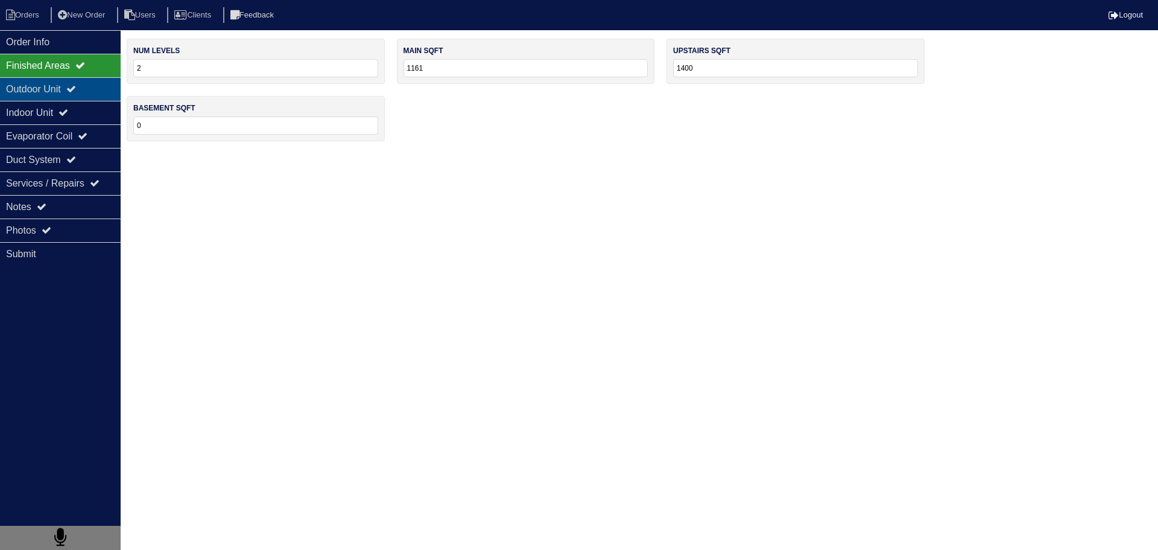
click at [100, 100] on div "Outdoor Unit" at bounding box center [60, 89] width 121 height 24
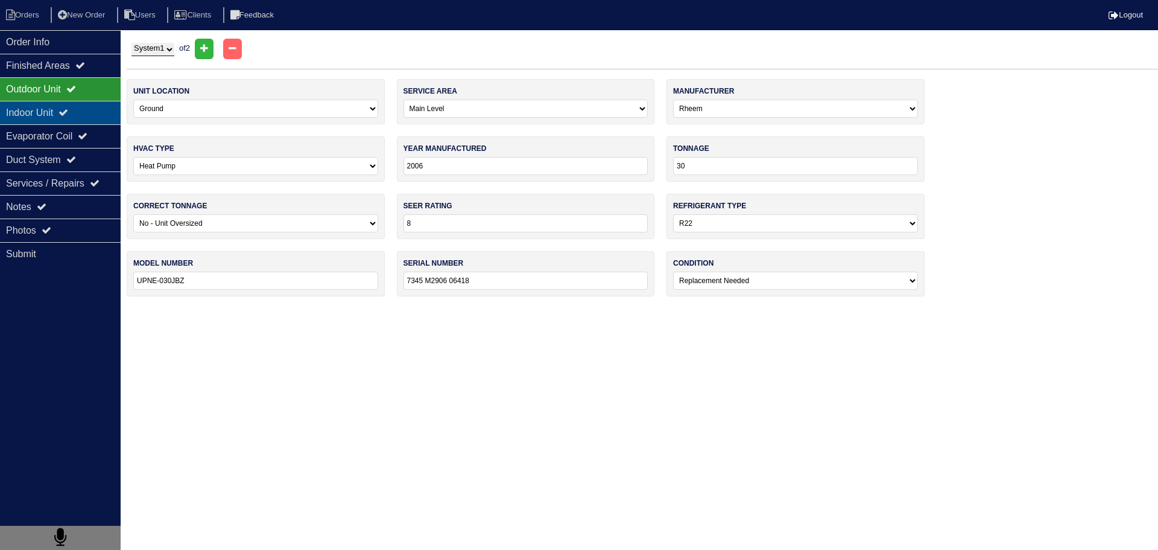
click at [87, 112] on div "Indoor Unit" at bounding box center [60, 113] width 121 height 24
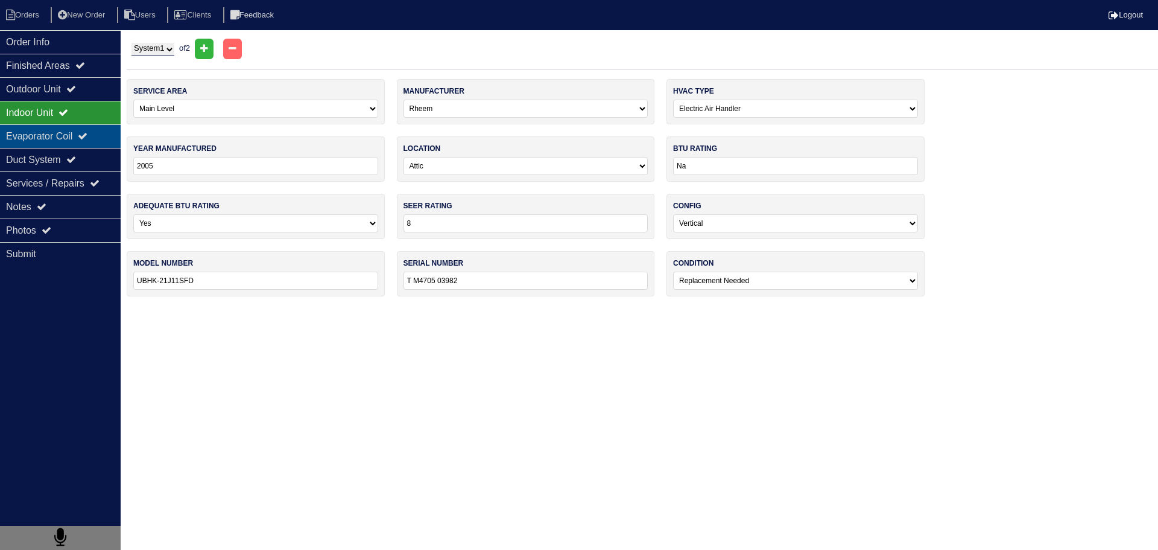
click at [84, 132] on div "Evaporator Coil" at bounding box center [60, 136] width 121 height 24
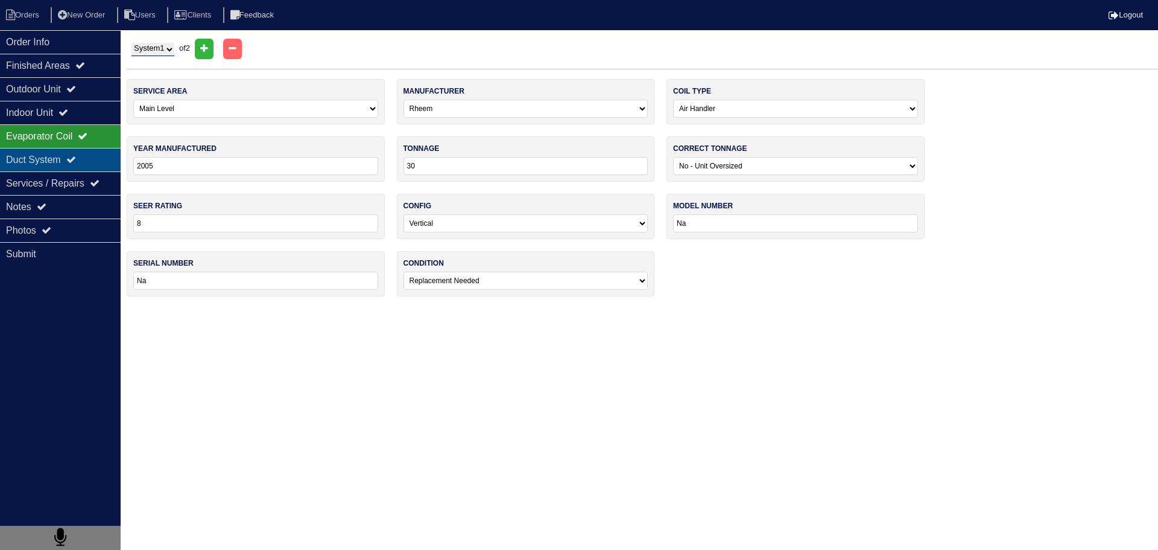
click at [76, 157] on icon at bounding box center [71, 159] width 10 height 10
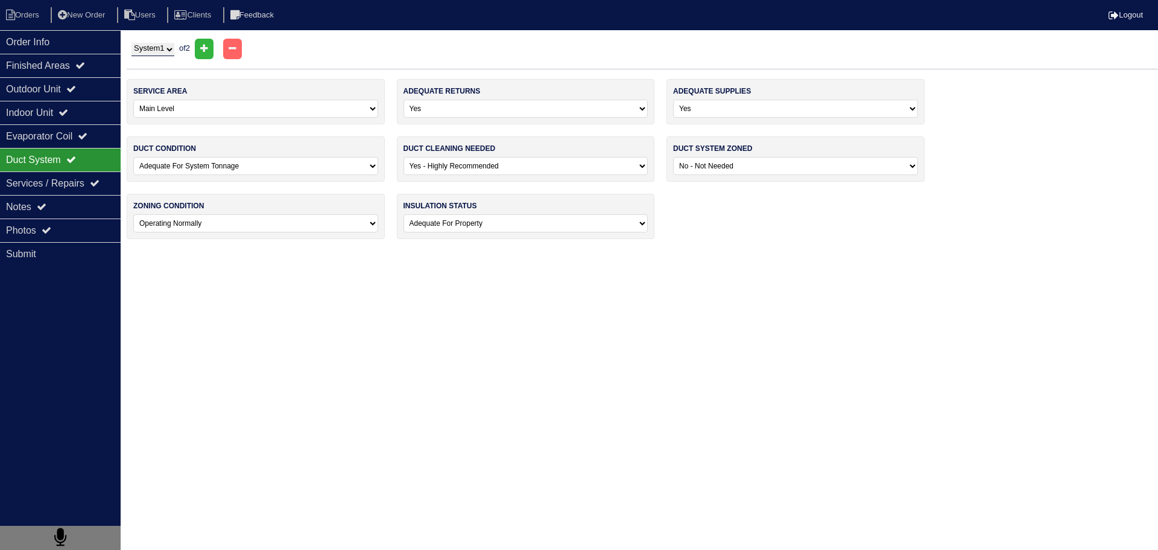
click at [204, 160] on select "-select- Adequate For System Tonnage Not Adequate - Modifications Needed Repair…" at bounding box center [255, 166] width 245 height 18
drag, startPoint x: 204, startPoint y: 159, endPoint x: 217, endPoint y: 162, distance: 12.9
click at [204, 159] on select "-select- Adequate For System Tonnage Not Adequate - Modifications Needed Repair…" at bounding box center [255, 166] width 245 height 18
click at [524, 170] on select "-select- No Yes - Recommended But Not Required Yes - Highly Recommended" at bounding box center [526, 166] width 245 height 18
click at [496, 168] on select "-select- No Yes - Recommended But Not Required Yes - Highly Recommended" at bounding box center [526, 166] width 245 height 18
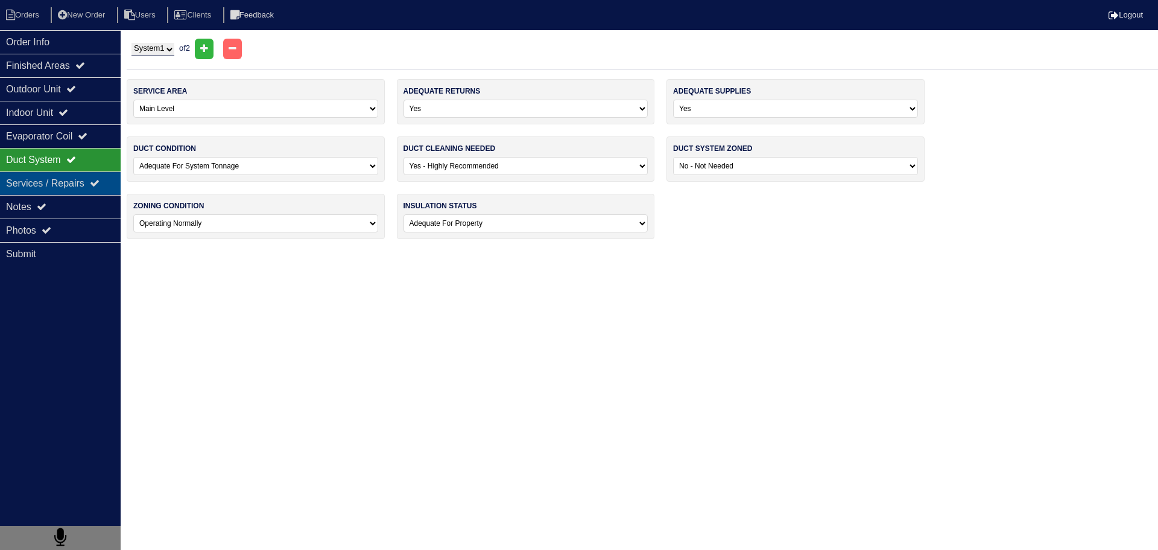
click at [48, 176] on div "Services / Repairs" at bounding box center [60, 183] width 121 height 24
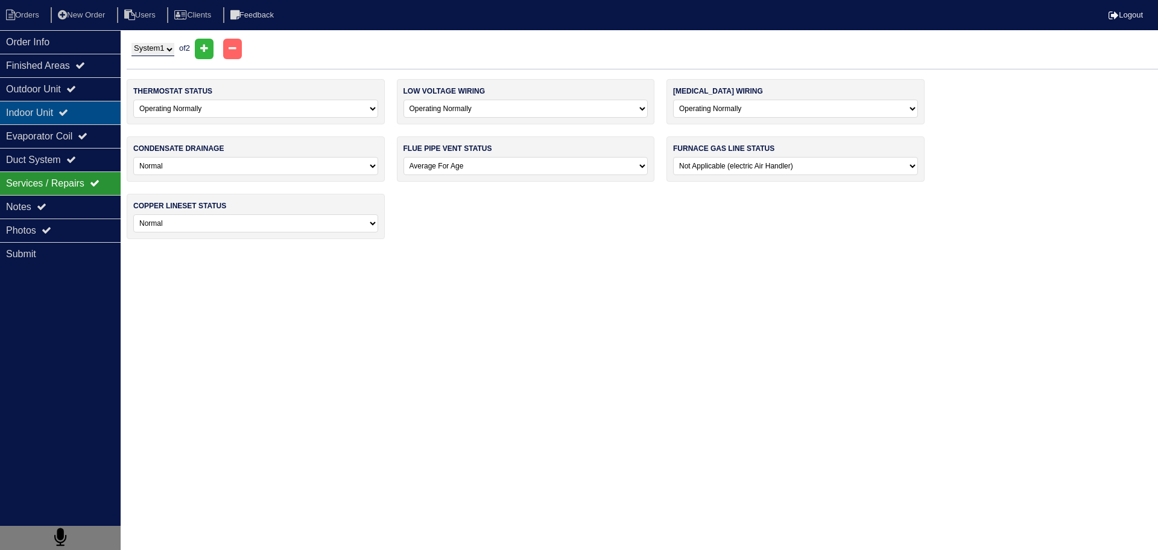
click at [43, 117] on div "Indoor Unit" at bounding box center [60, 113] width 121 height 24
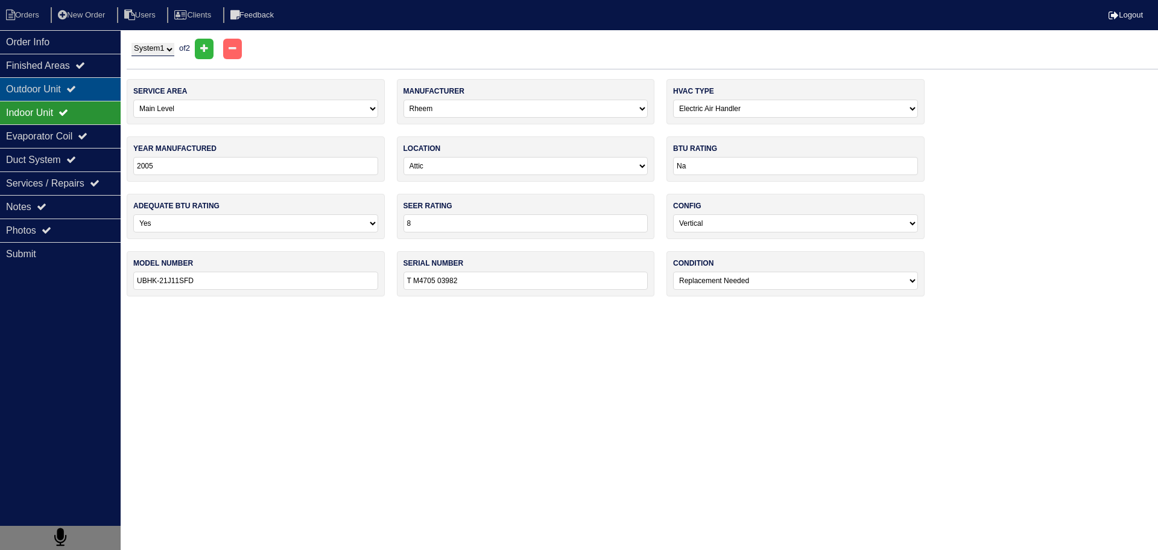
click at [43, 80] on div "Outdoor Unit" at bounding box center [60, 89] width 121 height 24
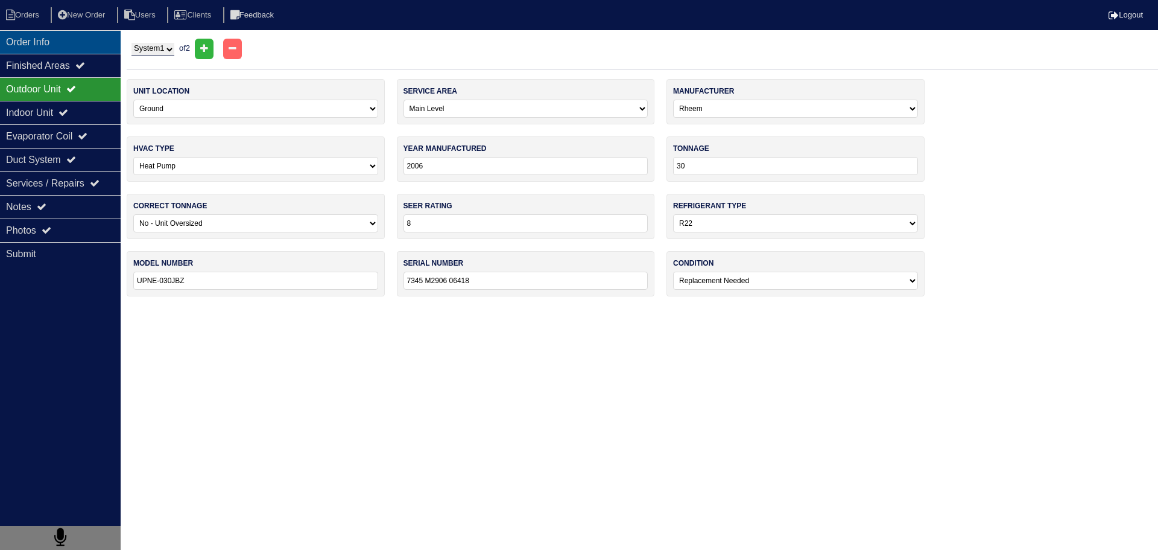
click at [44, 53] on div "Order Info" at bounding box center [60, 42] width 121 height 24
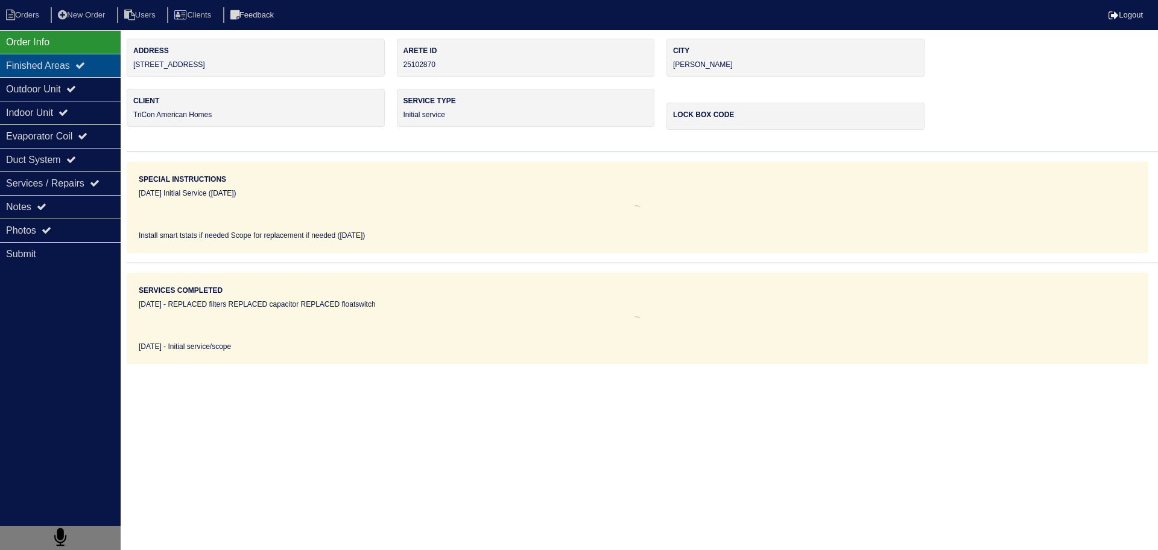
click at [45, 63] on div "Finished Areas" at bounding box center [60, 66] width 121 height 24
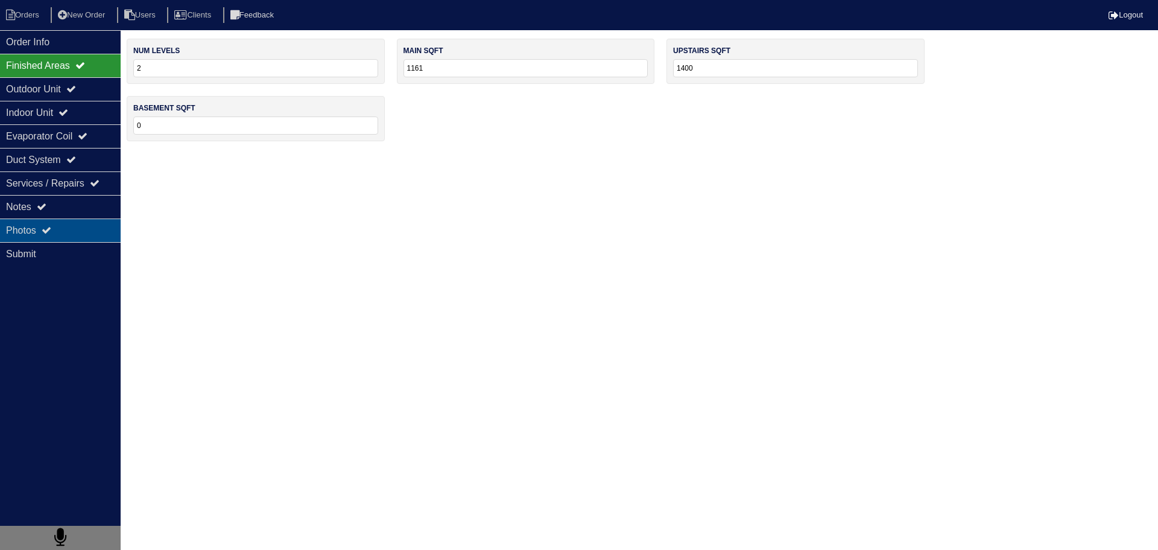
click at [32, 232] on div "Photos" at bounding box center [60, 230] width 121 height 24
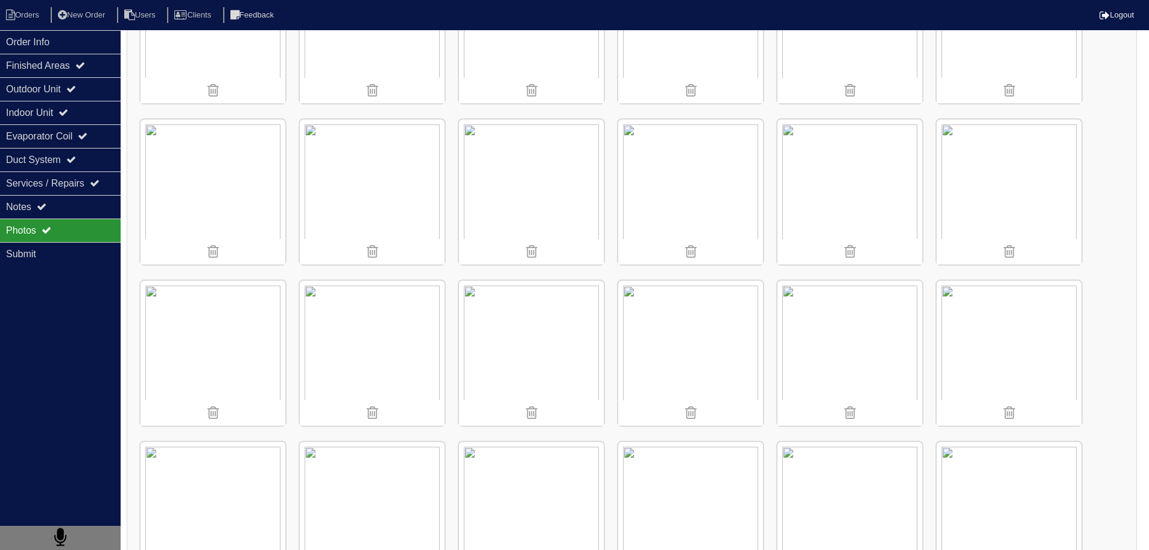
scroll to position [1086, 0]
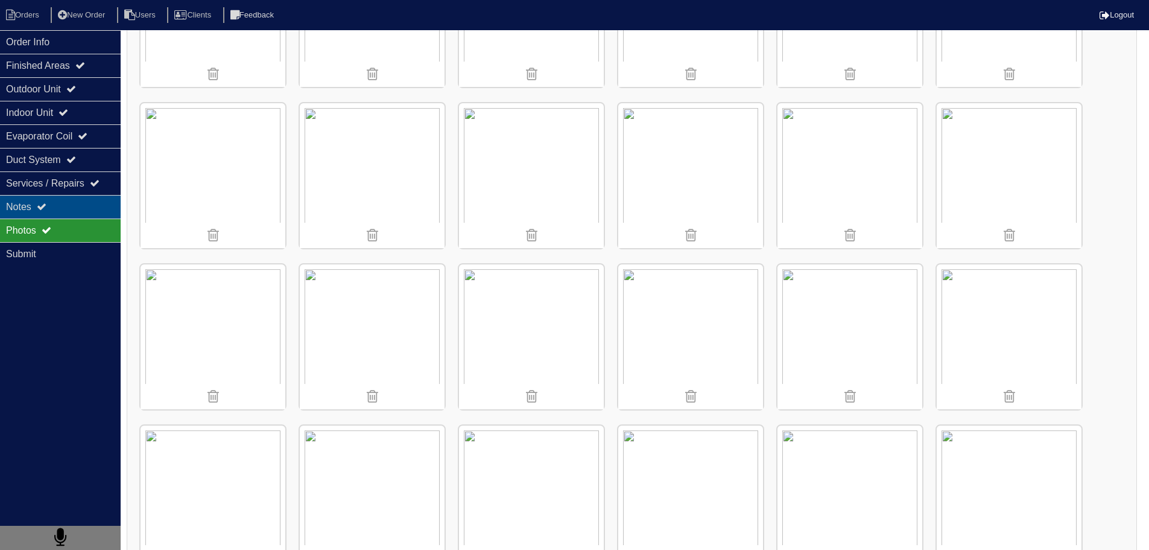
click at [59, 211] on div "Notes" at bounding box center [60, 207] width 121 height 24
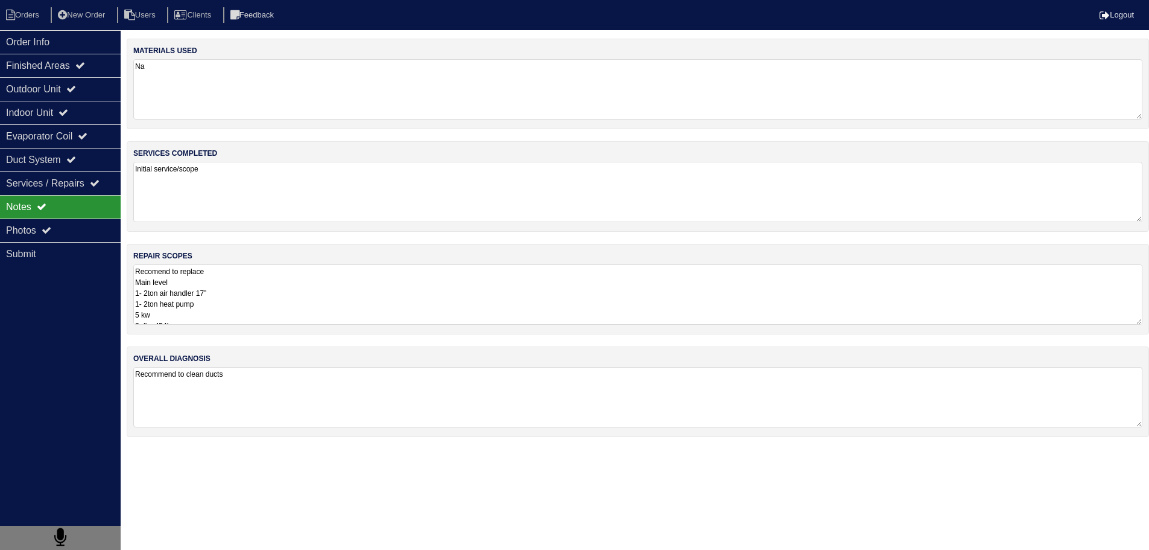
scroll to position [0, 0]
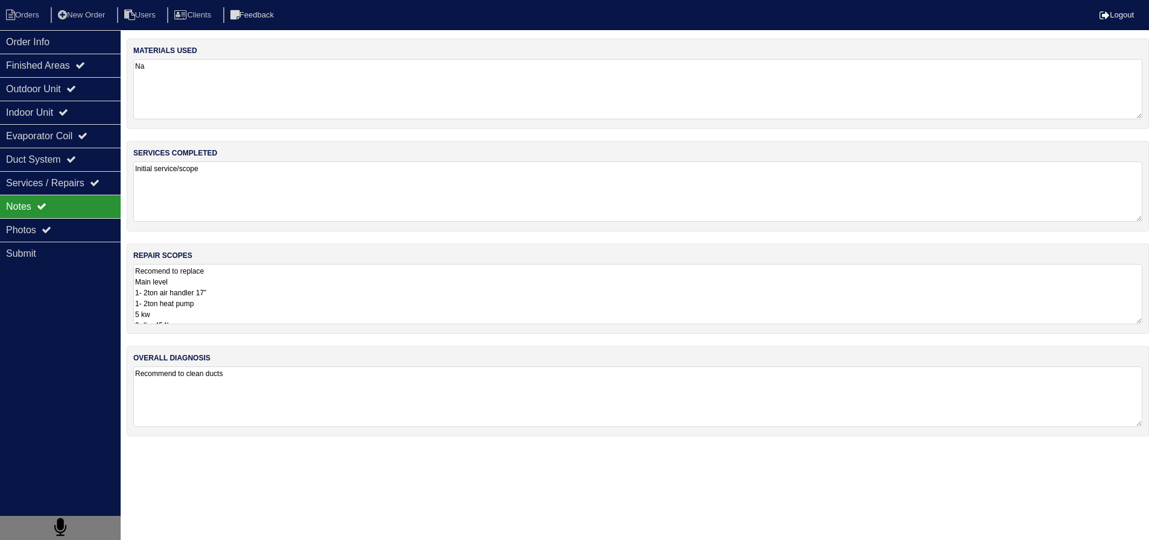
click at [215, 301] on textarea "Recomend to replace Main level 1- 2ton air handler 17” 1- 2ton heat pump 5 kw 2…" at bounding box center [637, 294] width 1009 height 60
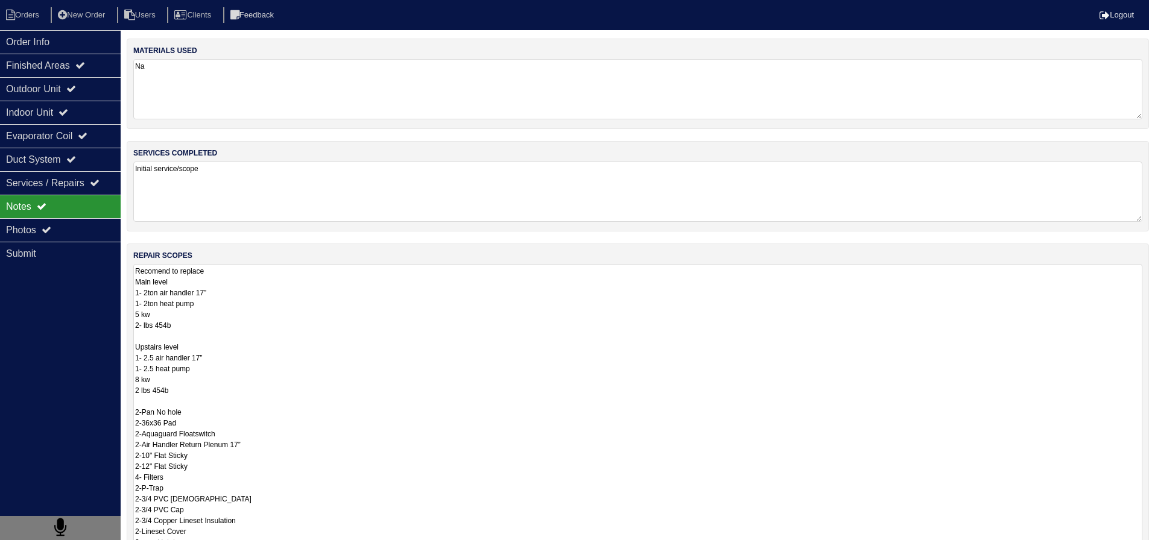
drag, startPoint x: 157, startPoint y: 265, endPoint x: 150, endPoint y: 273, distance: 11.1
click at [243, 286] on textarea "Recommend to replace Main level 1- 2ton air handler 17” 1- 2ton heat pump 5 kw …" at bounding box center [637, 471] width 1009 height 415
type textarea "Recommend to replace Main level 1- 2ton air handler 17” 1- 2ton heat pump 5 kw …"
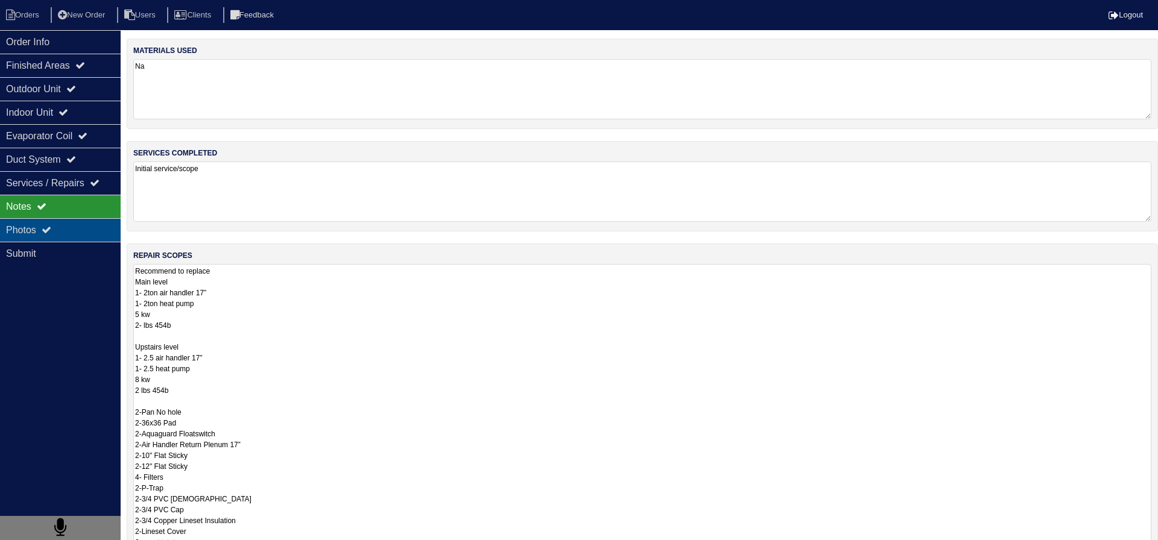
click at [102, 233] on div "Photos" at bounding box center [60, 230] width 121 height 24
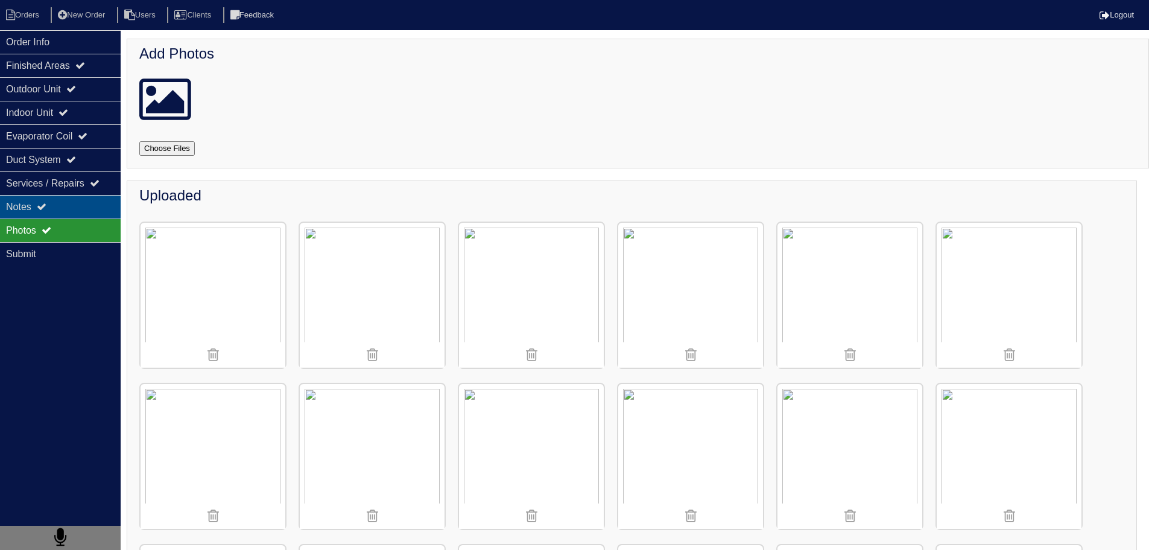
click at [54, 200] on div "Notes" at bounding box center [60, 207] width 121 height 24
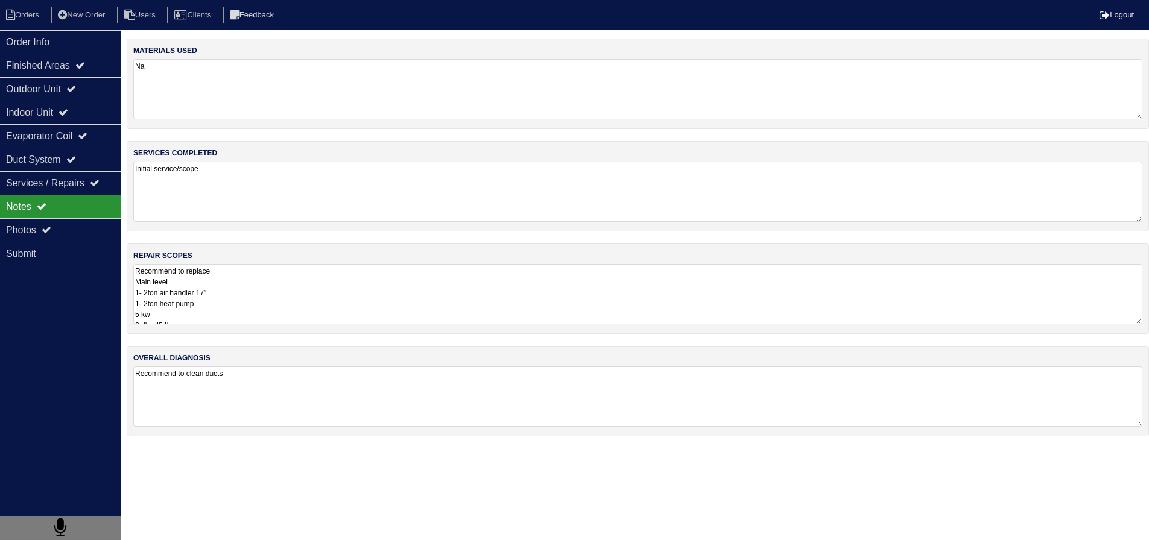
click at [240, 273] on textarea "Recommend to replace Main level 1- 2ton air handler 17” 1- 2ton heat pump 5 kw …" at bounding box center [637, 294] width 1009 height 60
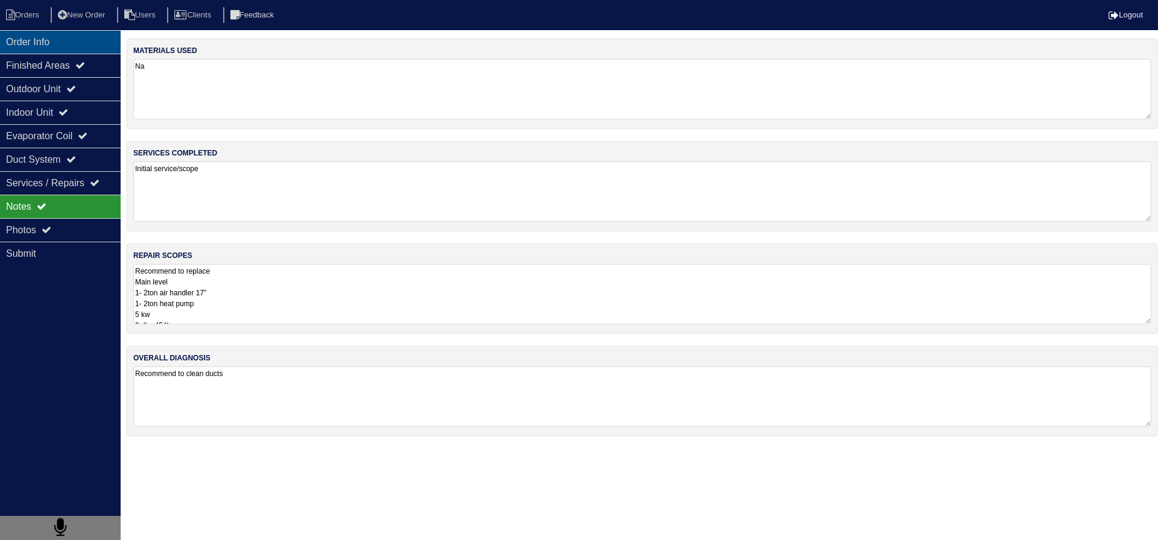
click at [62, 51] on div "Order Info" at bounding box center [60, 42] width 121 height 24
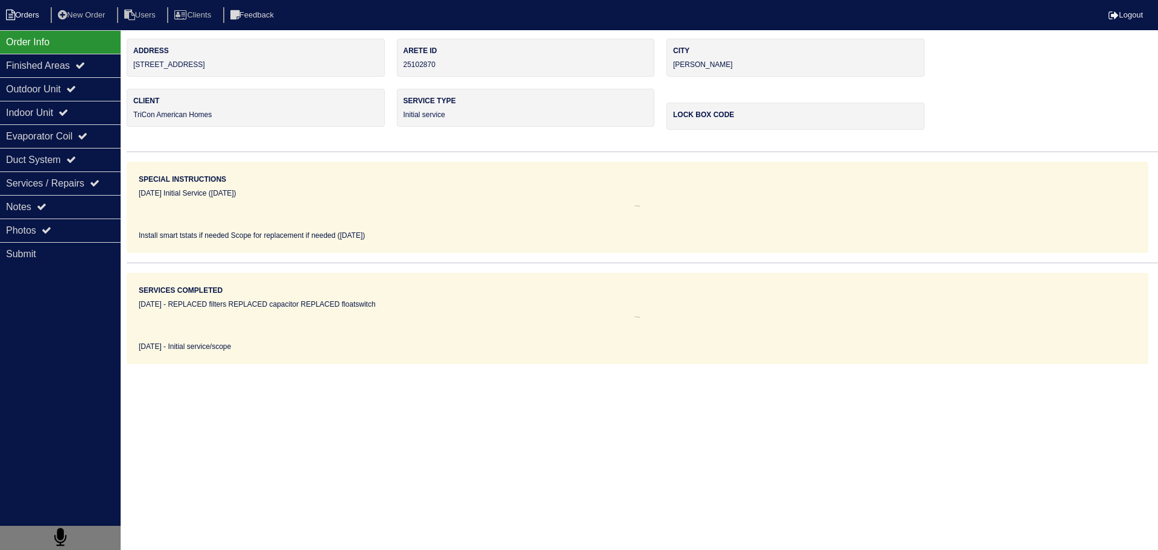
click at [27, 21] on li "Orders" at bounding box center [24, 15] width 49 height 16
select select "15"
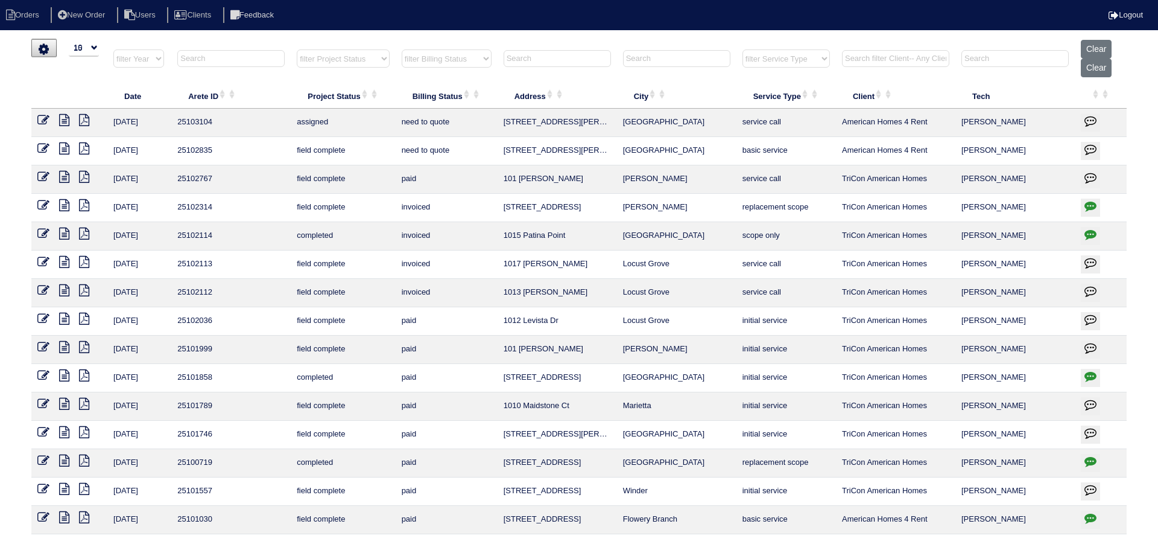
select select "15"
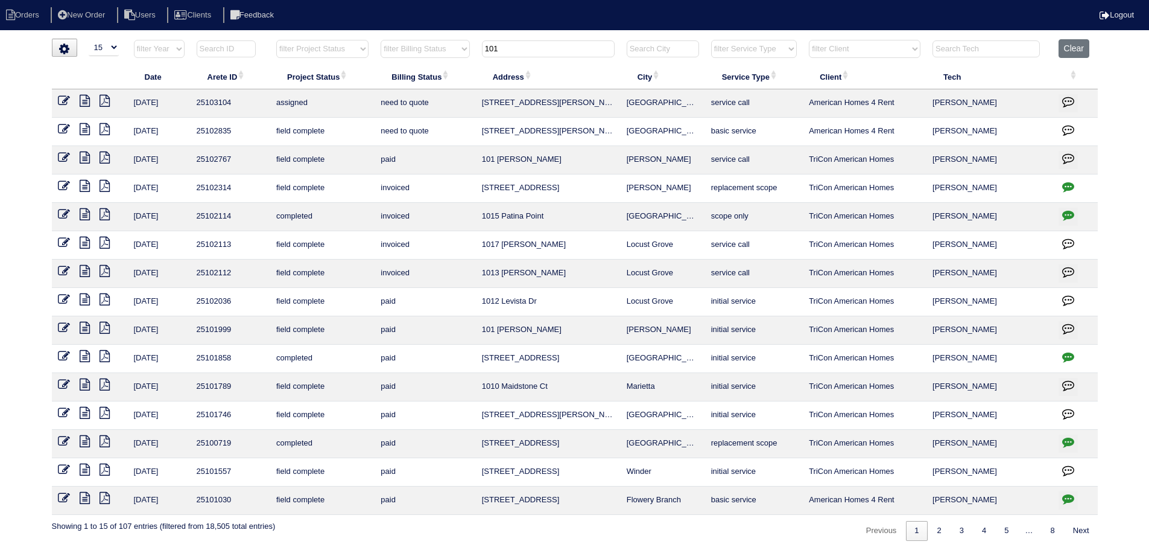
click at [585, 49] on input "101" at bounding box center [548, 48] width 133 height 17
type input "1"
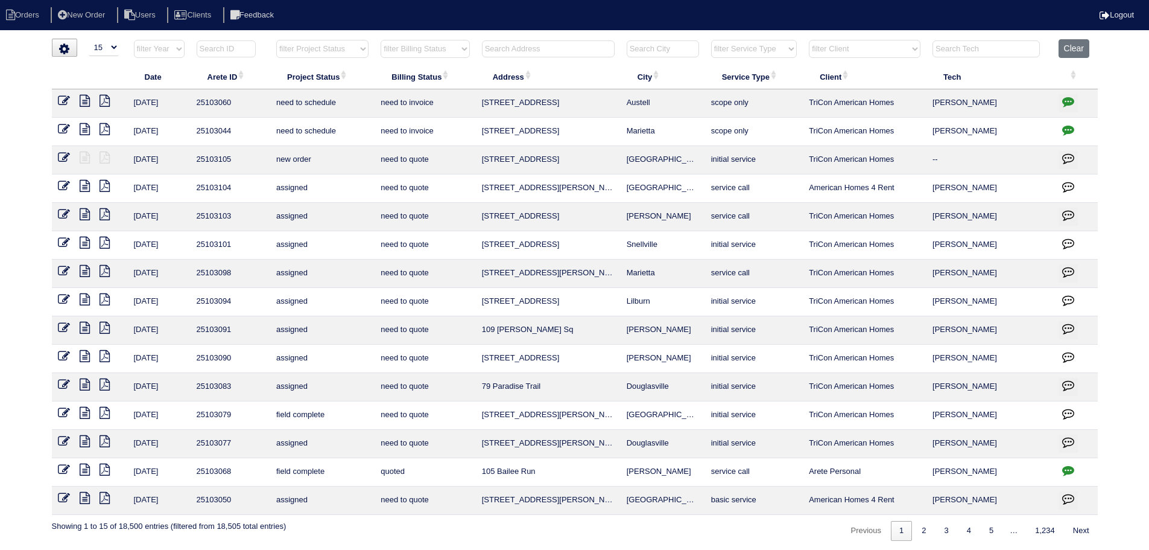
click at [563, 57] on input "text" at bounding box center [548, 48] width 133 height 17
click at [497, 51] on input "text" at bounding box center [548, 48] width 133 height 17
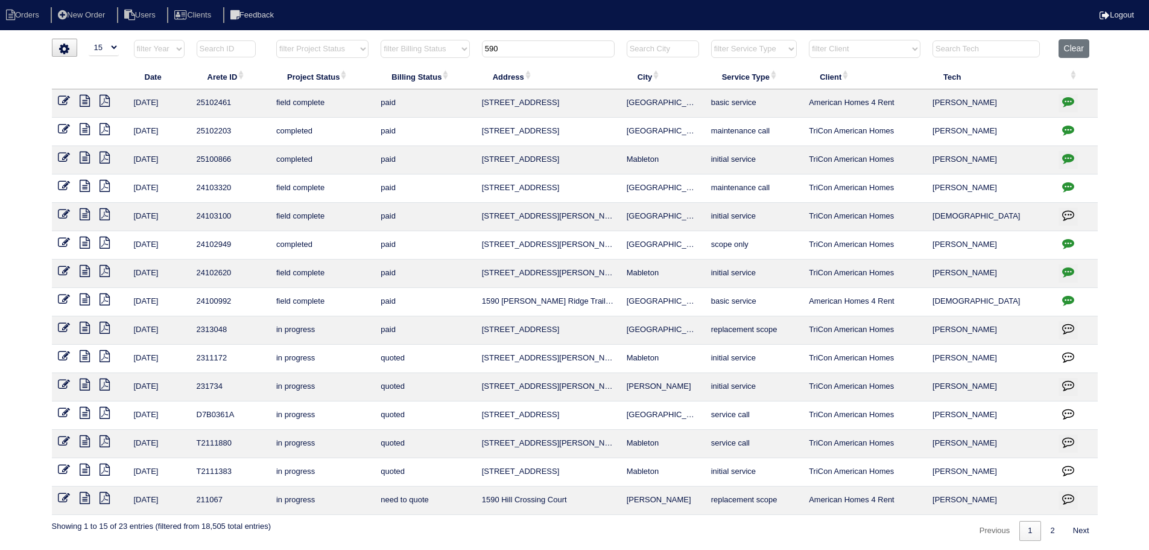
type input "590"
click at [89, 105] on icon at bounding box center [85, 101] width 10 height 12
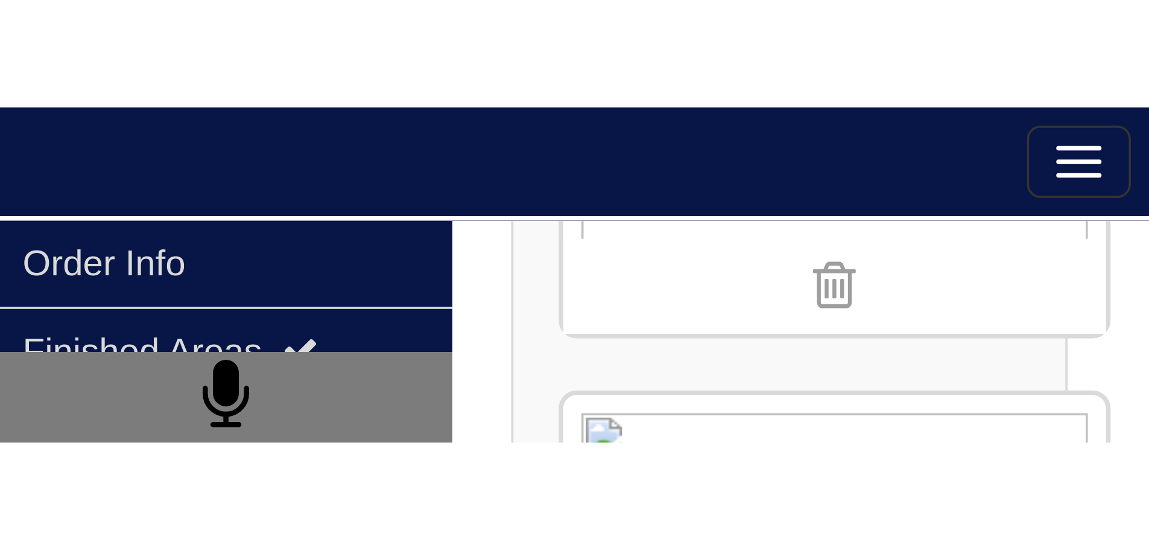
scroll to position [1129, 0]
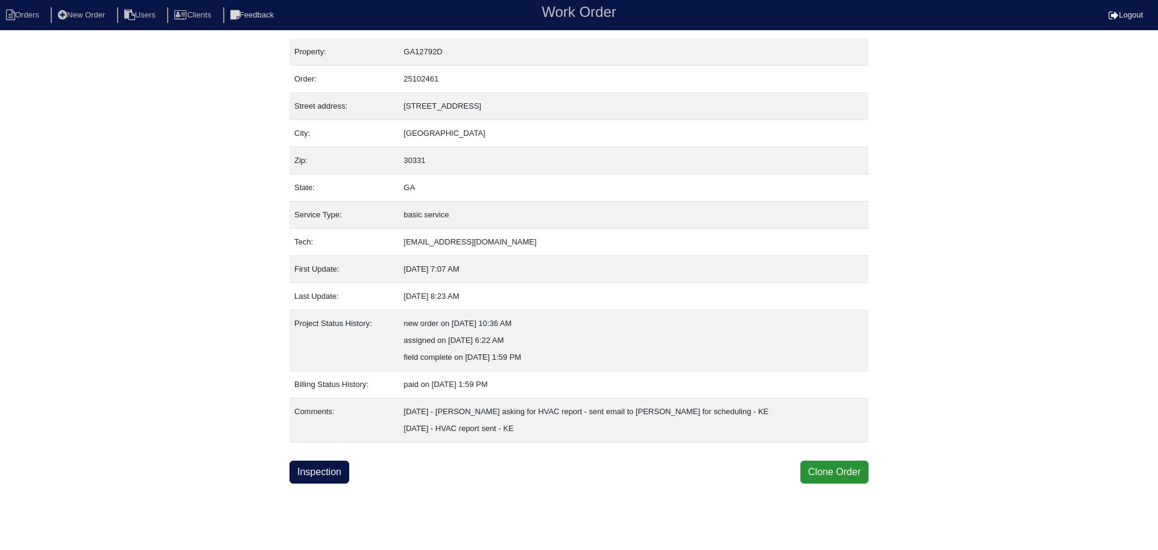
click at [331, 455] on div "Property: GA12792D Order: 25102461 Street address: [STREET_ADDRESS] City: [GEOG…" at bounding box center [579, 261] width 579 height 445
click at [328, 474] on link "Inspection" at bounding box center [320, 471] width 60 height 23
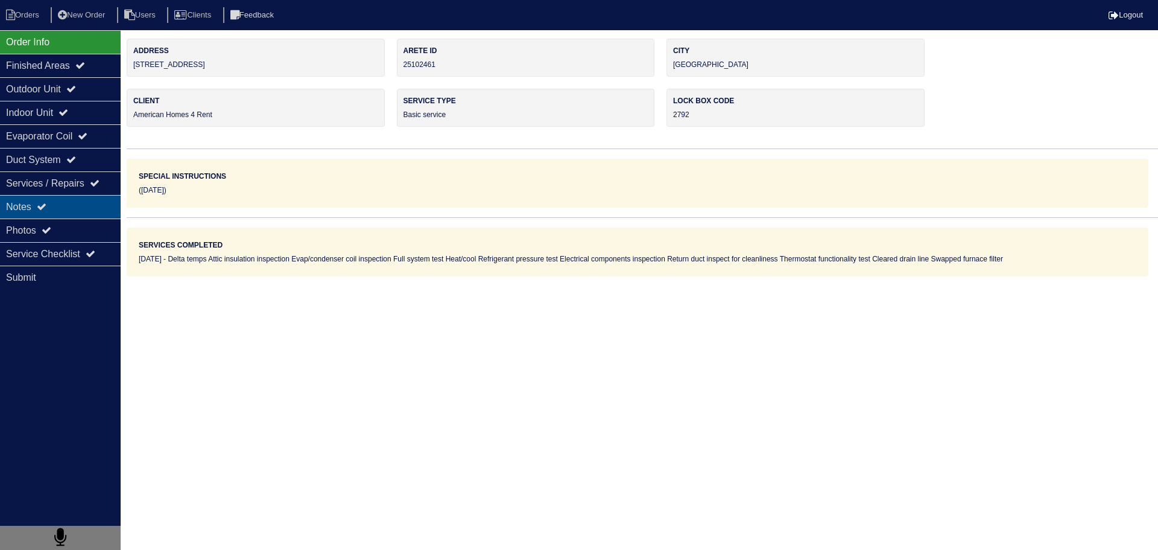
click at [102, 197] on div "Notes" at bounding box center [60, 207] width 121 height 24
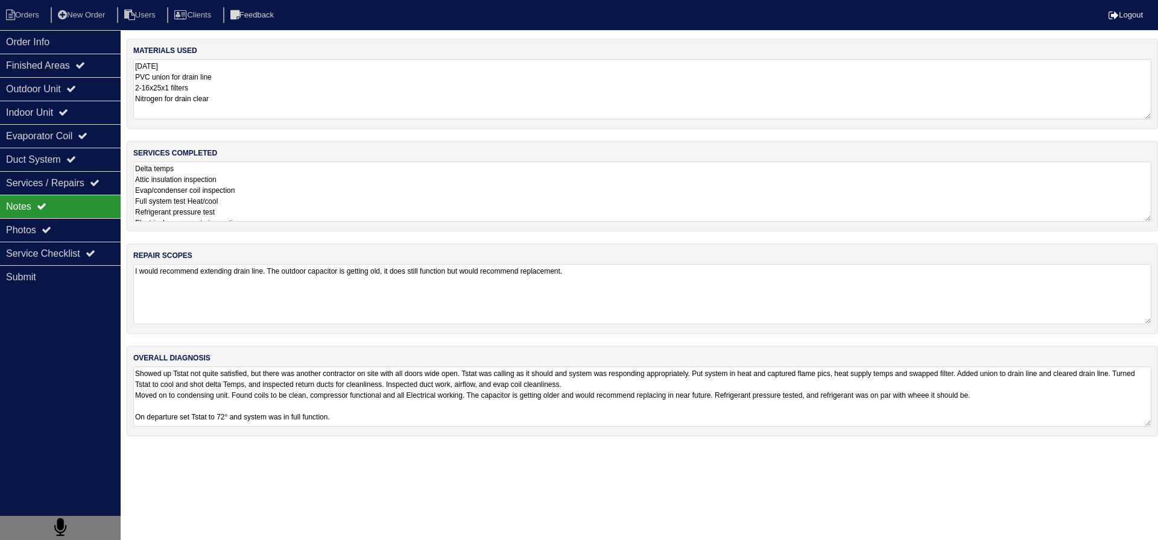
click at [280, 197] on textarea "Delta temps Attic insulation inspection Evap/condenser coil inspection Full sys…" at bounding box center [642, 192] width 1018 height 60
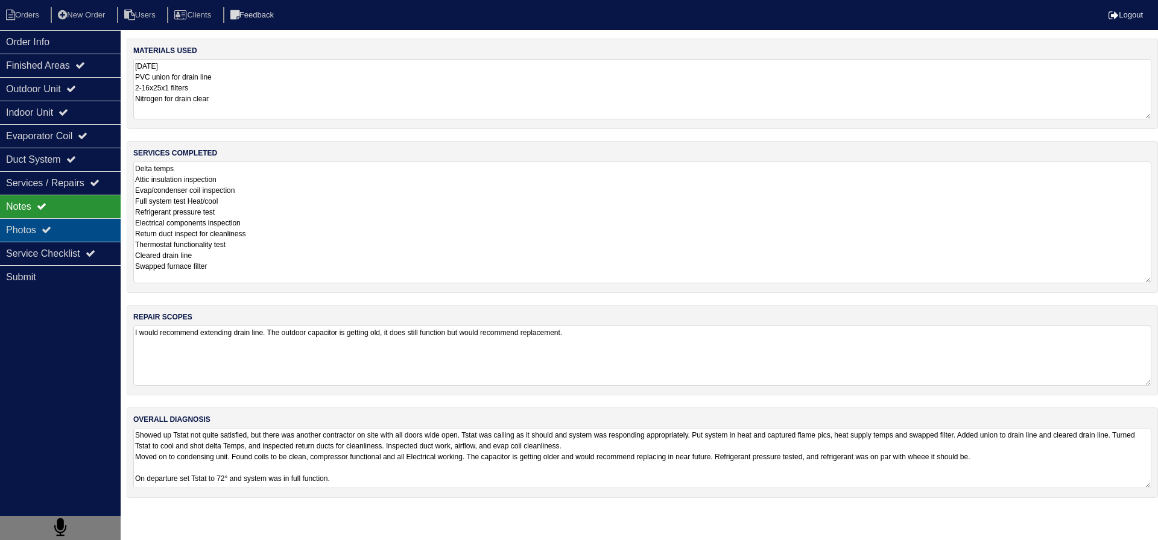
click at [66, 230] on div "Photos" at bounding box center [60, 230] width 121 height 24
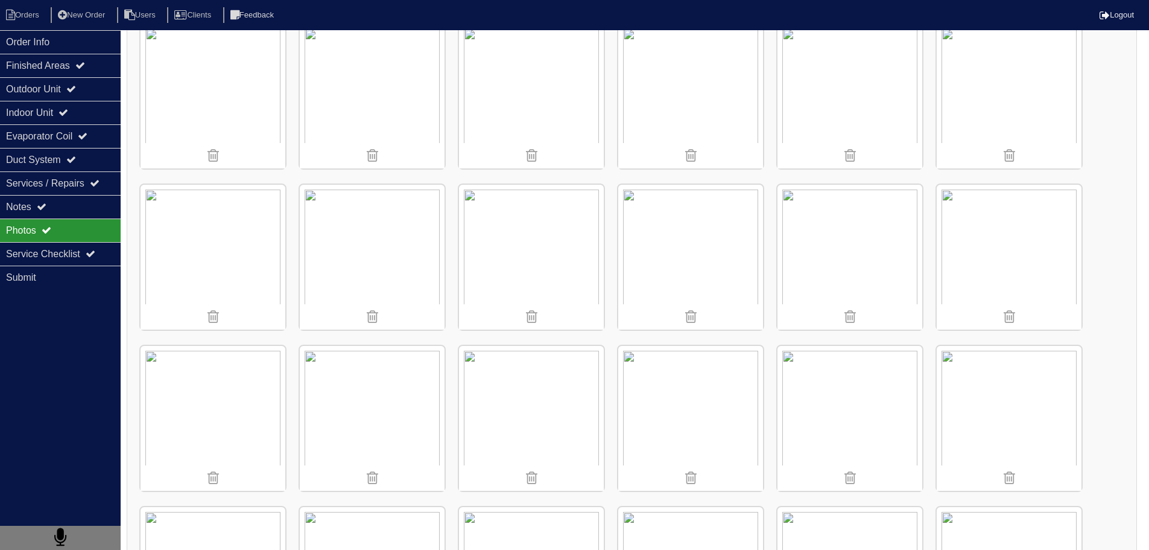
scroll to position [1129, 0]
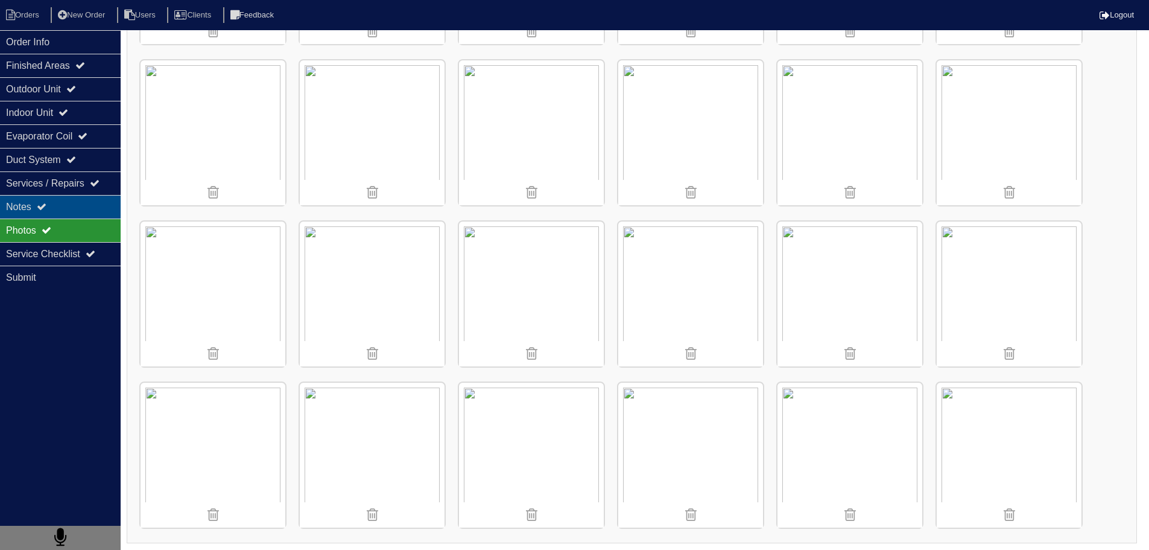
click at [81, 207] on div "Notes" at bounding box center [60, 207] width 121 height 24
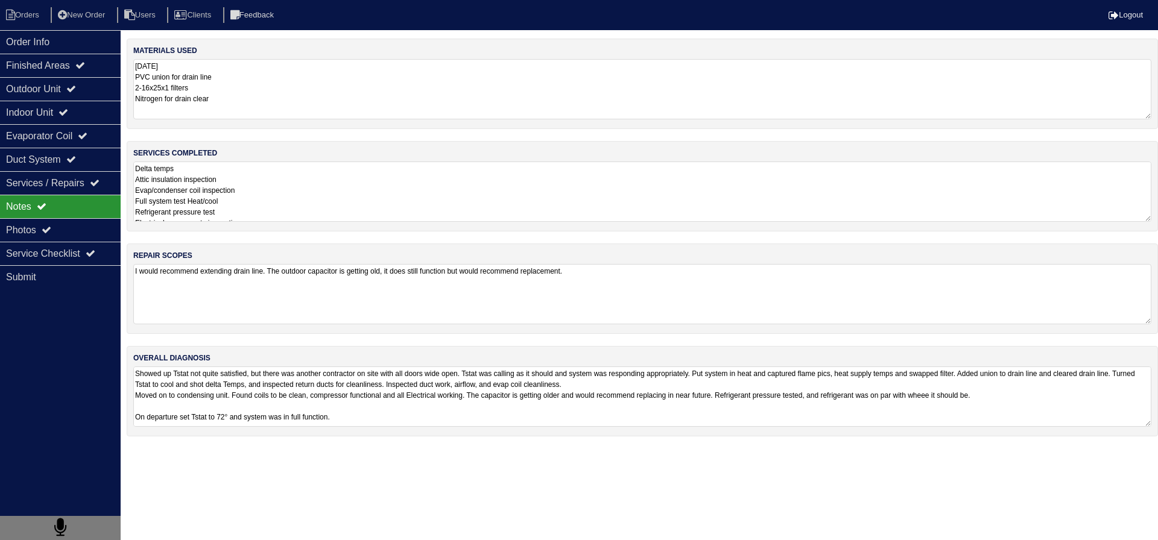
click at [282, 203] on textarea "Delta temps Attic insulation inspection Evap/condenser coil inspection Full sys…" at bounding box center [642, 192] width 1018 height 60
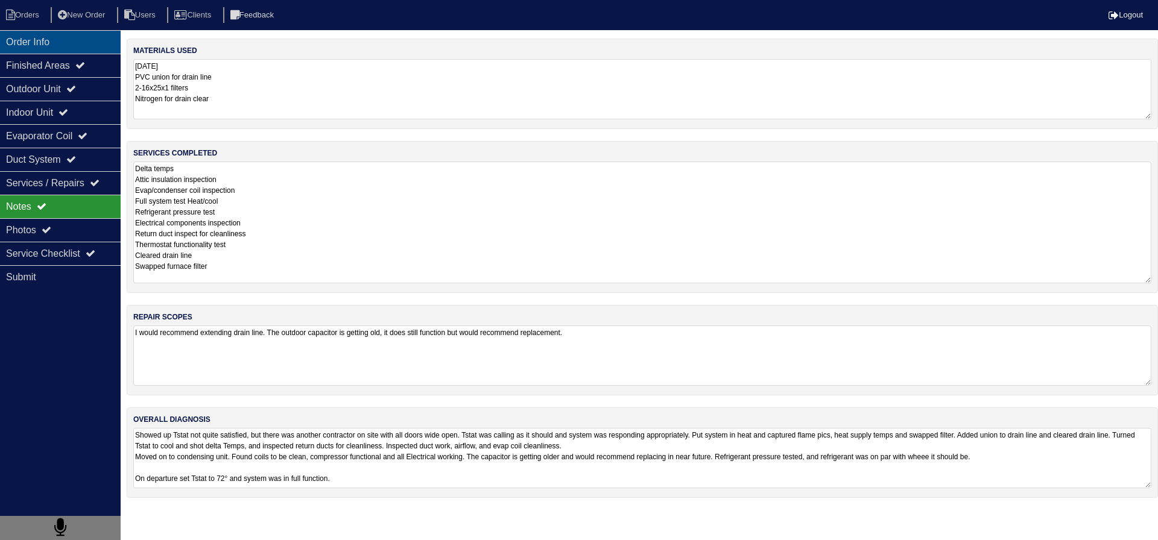
click at [14, 37] on div "Order Info" at bounding box center [60, 42] width 121 height 24
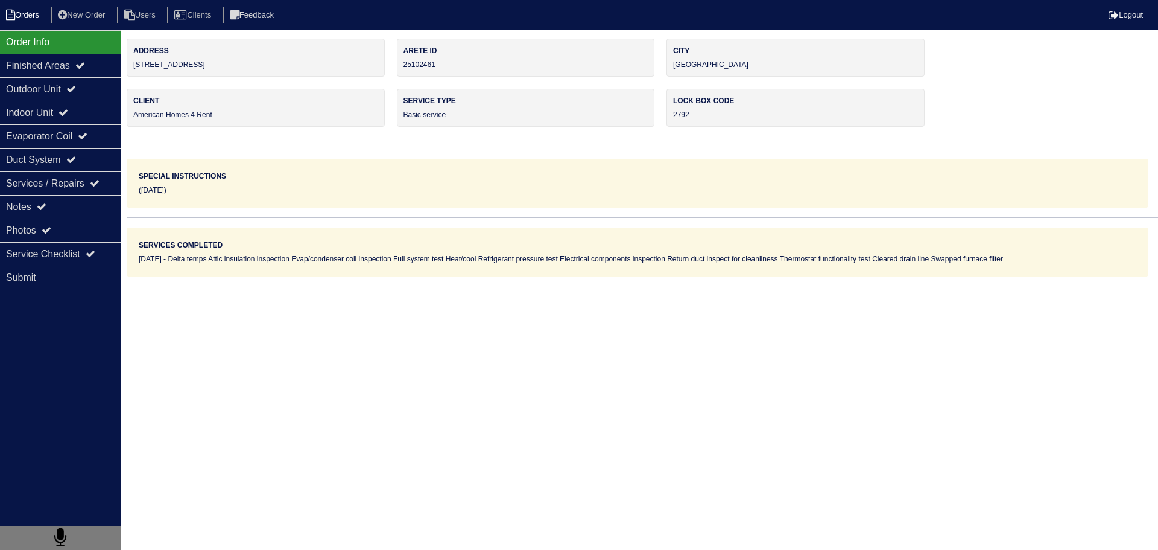
click at [25, 21] on li "Orders" at bounding box center [24, 15] width 49 height 16
select select "15"
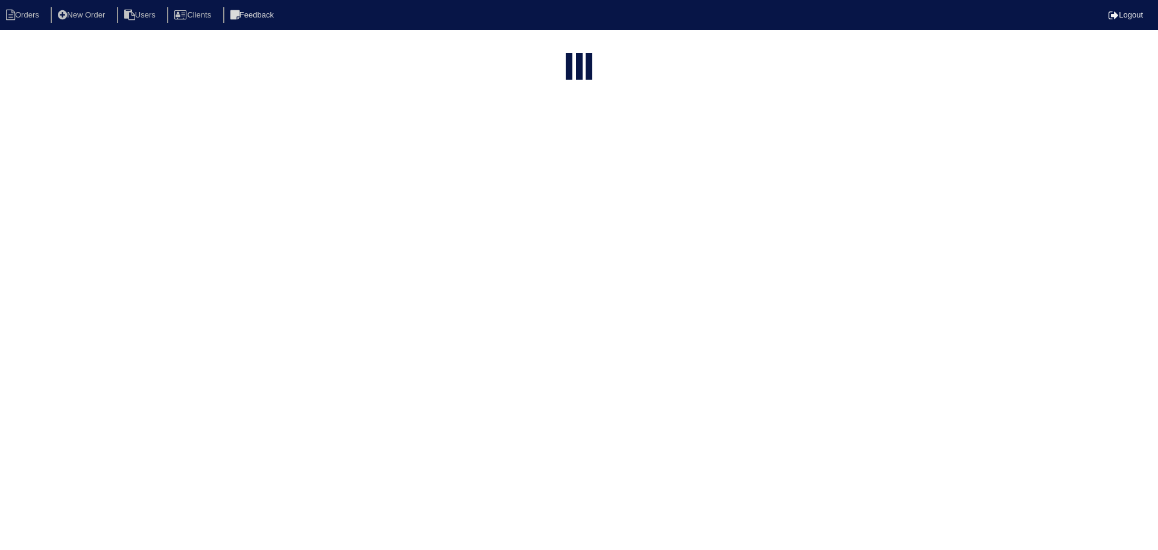
type input "590"
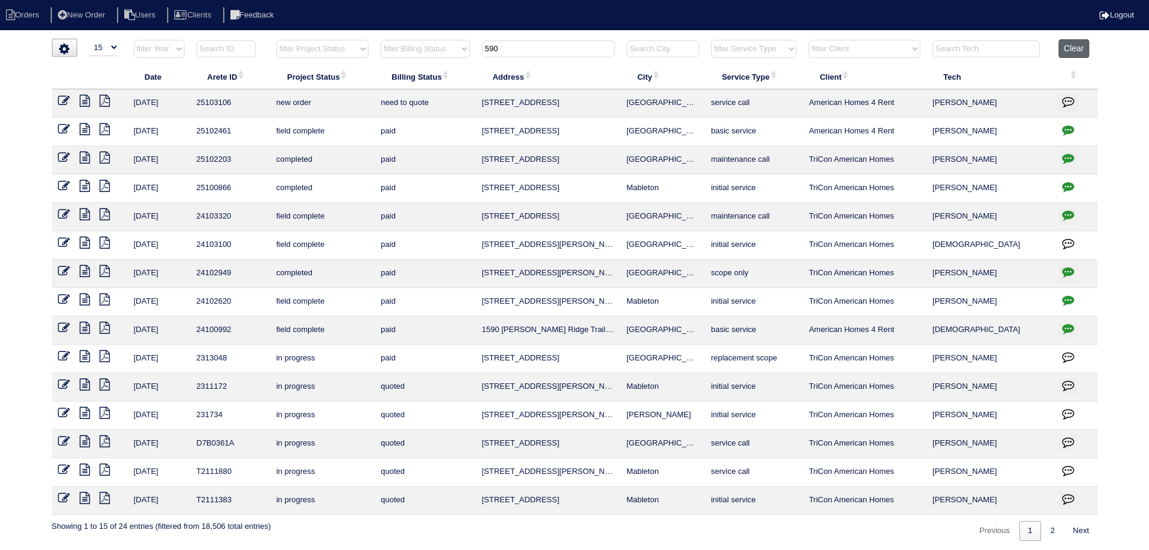
click at [1084, 43] on button "Clear" at bounding box center [1074, 48] width 31 height 19
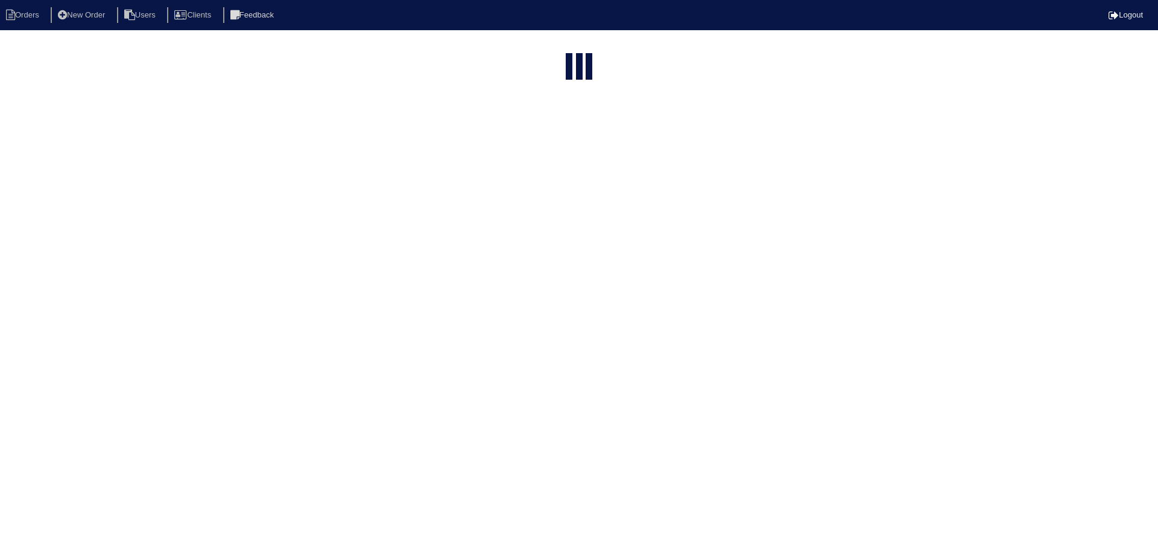
select select "15"
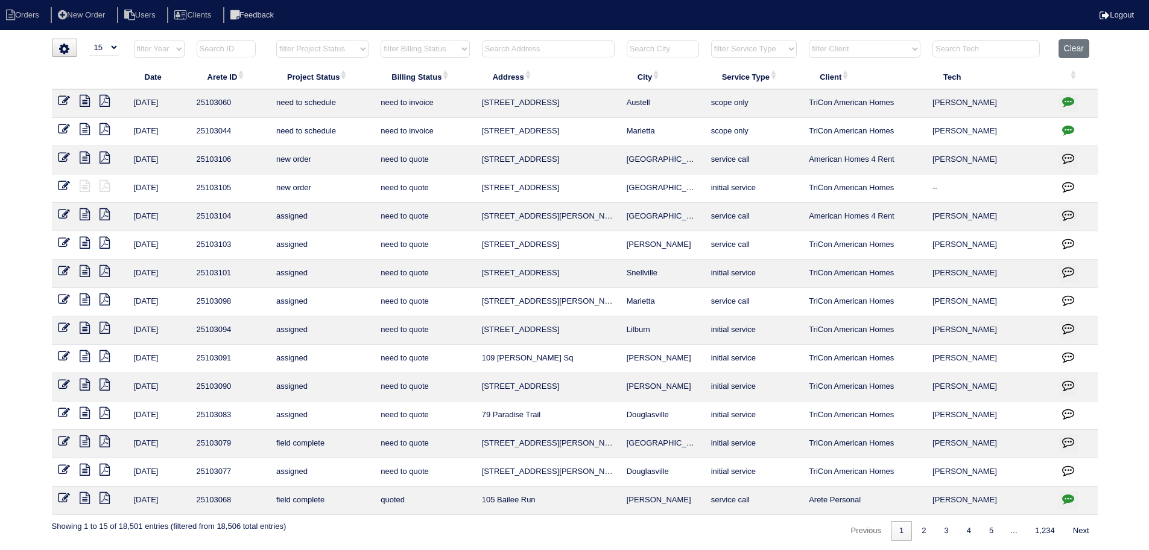
click at [521, 51] on input "text" at bounding box center [548, 48] width 133 height 17
drag, startPoint x: 316, startPoint y: 43, endPoint x: 315, endPoint y: 57, distance: 14.5
click at [316, 43] on select "filter Project Status -- Any Project Status -- new order assigned in progress f…" at bounding box center [322, 49] width 92 height 18
click at [276, 40] on select "filter Project Status -- Any Project Status -- new order assigned in progress f…" at bounding box center [322, 49] width 92 height 18
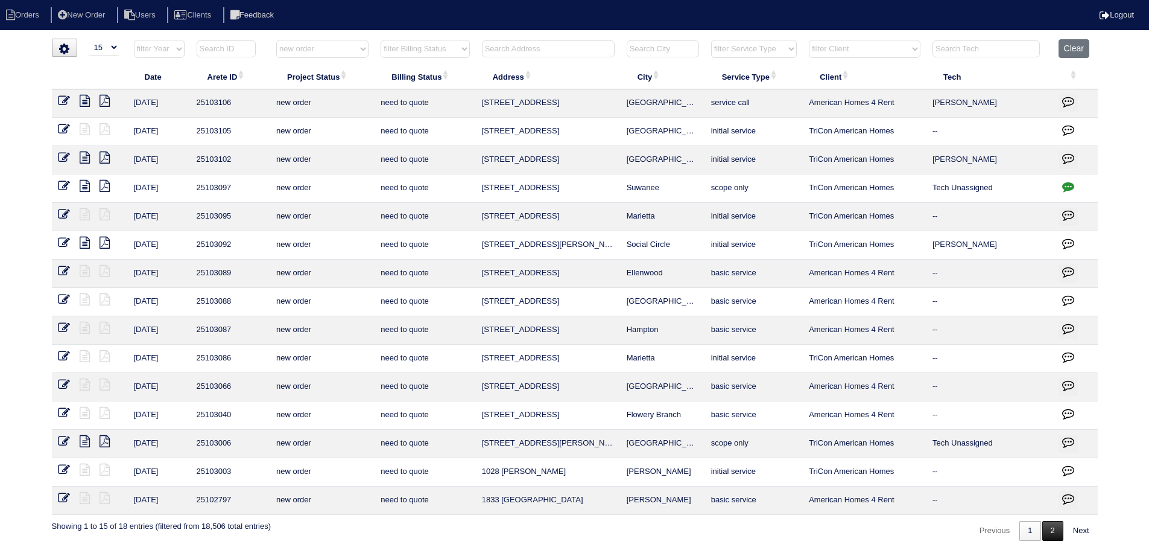
click at [1059, 533] on link "2" at bounding box center [1052, 531] width 21 height 20
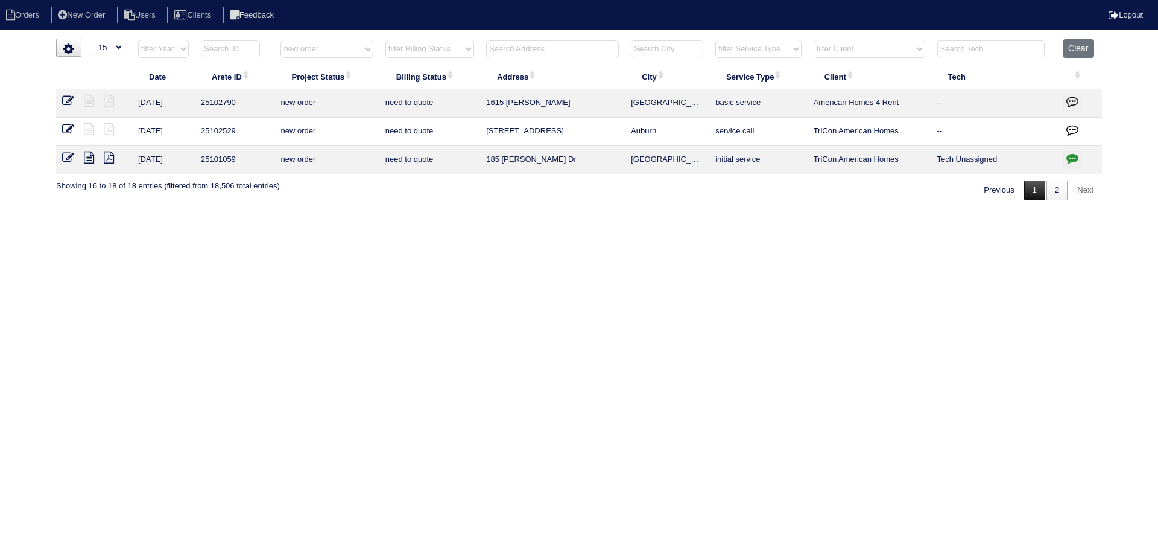
click at [1034, 193] on link "1" at bounding box center [1034, 190] width 21 height 20
select select "new order"
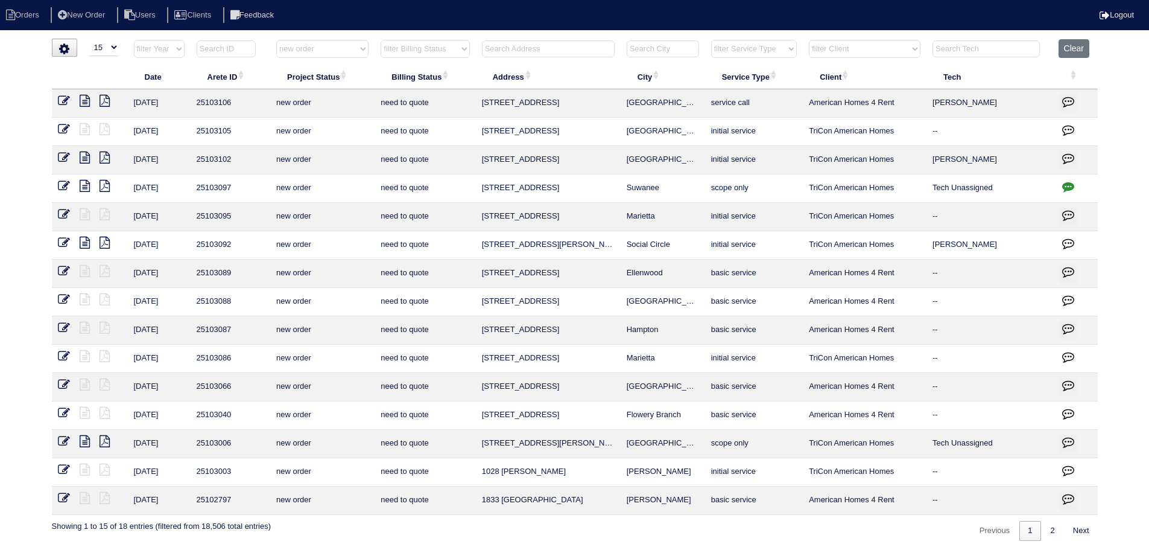
drag, startPoint x: 366, startPoint y: 61, endPoint x: 355, endPoint y: 55, distance: 12.7
click at [363, 61] on th "filter Project Status -- Any Project Status -- new order assigned in progress f…" at bounding box center [322, 51] width 104 height 25
click at [350, 52] on select "filter Project Status -- Any Project Status -- new order assigned in progress f…" at bounding box center [322, 49] width 92 height 18
select select
click at [276, 40] on select "filter Project Status -- Any Project Status -- new order assigned in progress f…" at bounding box center [322, 49] width 92 height 18
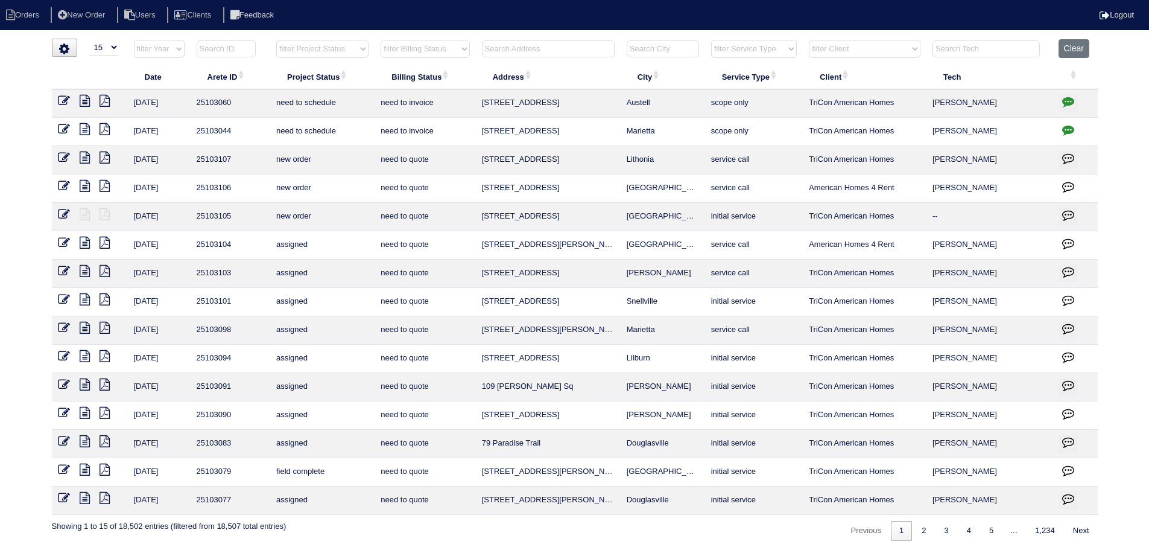
click at [569, 48] on input "text" at bounding box center [548, 48] width 133 height 17
click at [578, 51] on input "text" at bounding box center [548, 48] width 133 height 17
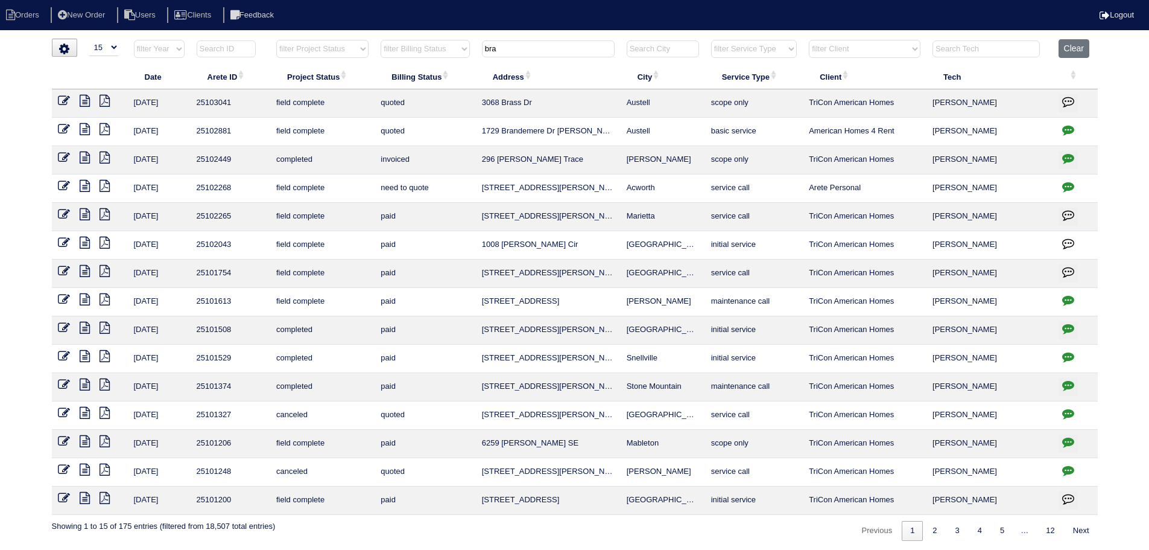
drag, startPoint x: 509, startPoint y: 47, endPoint x: 426, endPoint y: 53, distance: 82.3
click at [426, 53] on tr "filter Year -- Any Year -- 2025 2024 2023 2022 2021 2020 2019 filter Project St…" at bounding box center [575, 51] width 1046 height 25
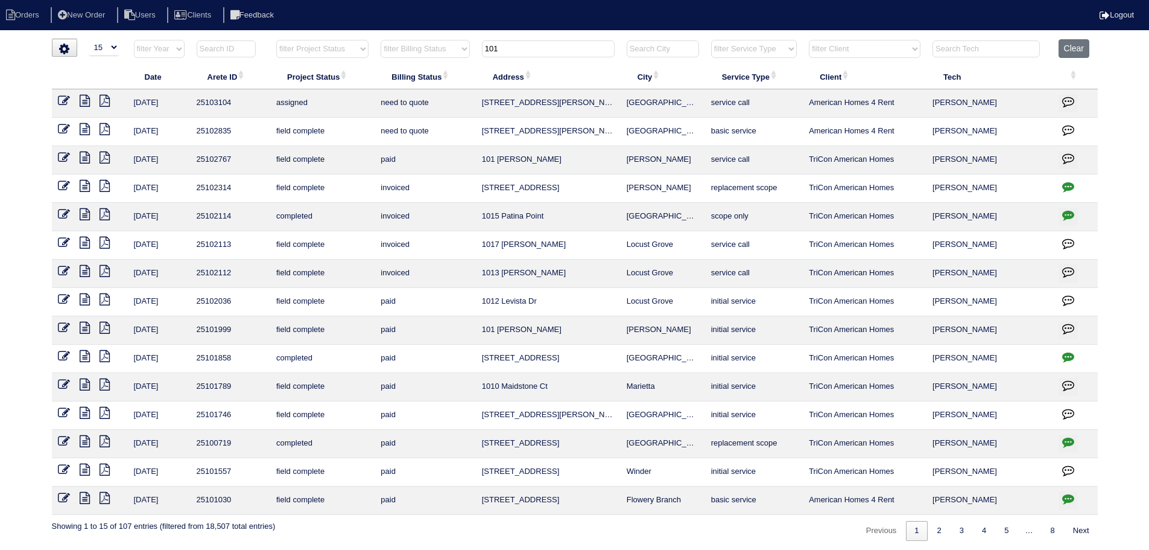
type input "101"
click at [85, 101] on icon at bounding box center [85, 101] width 10 height 12
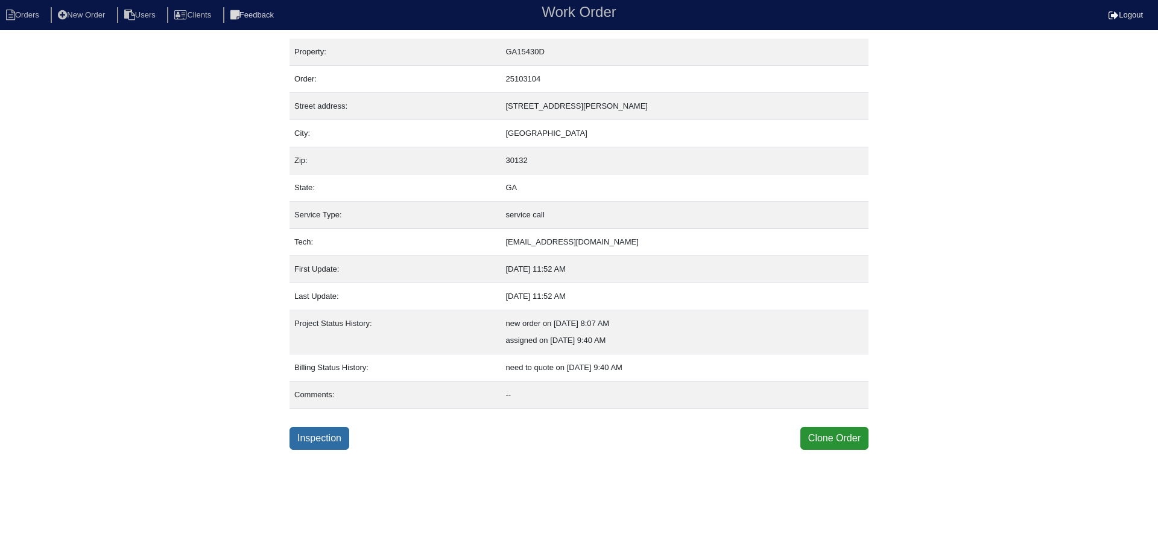
click at [323, 436] on link "Inspection" at bounding box center [320, 437] width 60 height 23
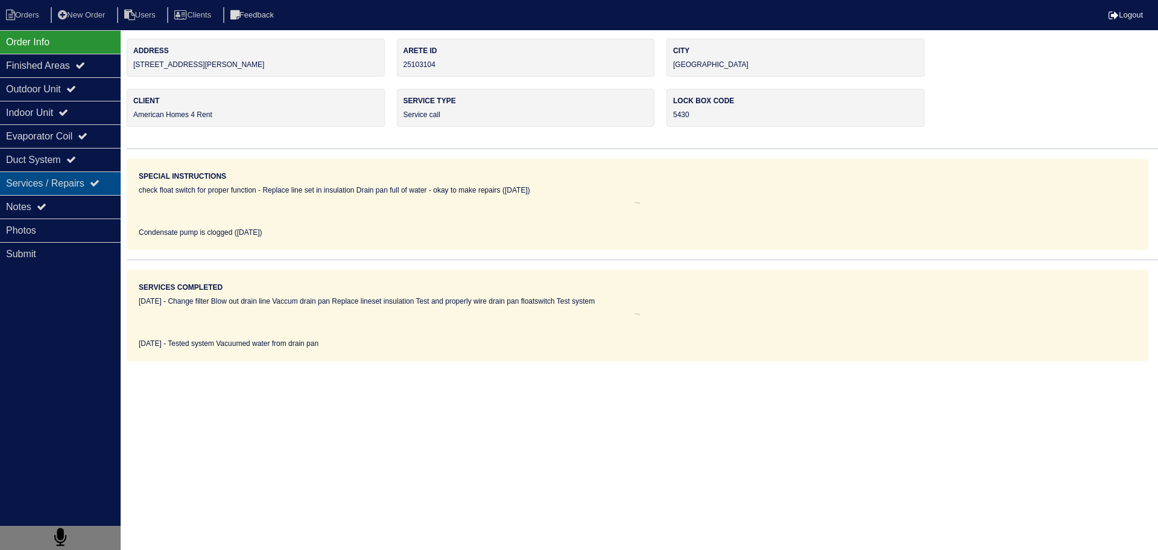
click at [36, 192] on div "Services / Repairs" at bounding box center [60, 183] width 121 height 24
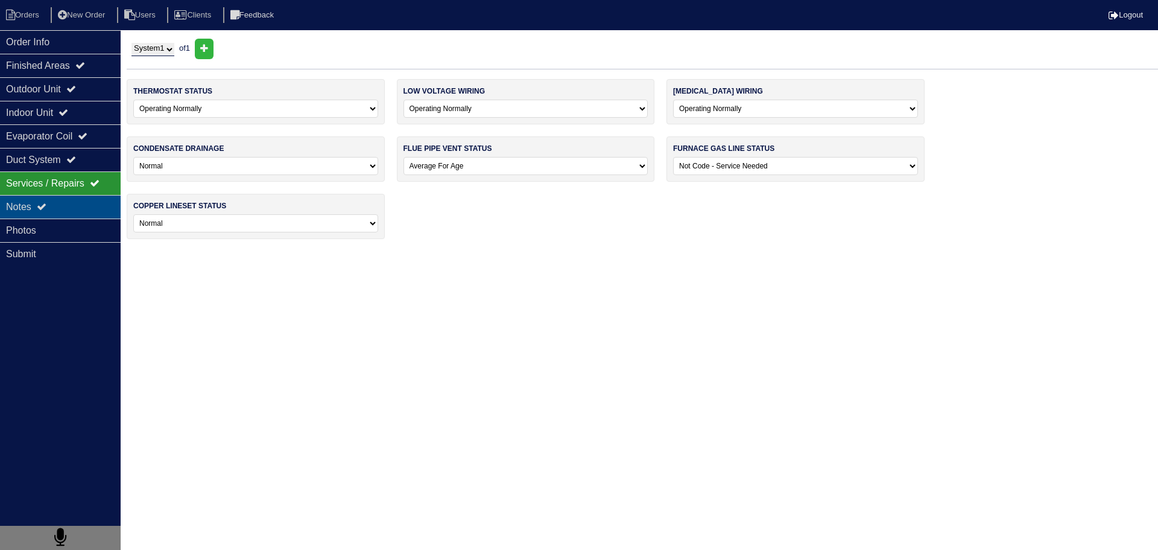
click at [45, 205] on icon at bounding box center [42, 206] width 10 height 10
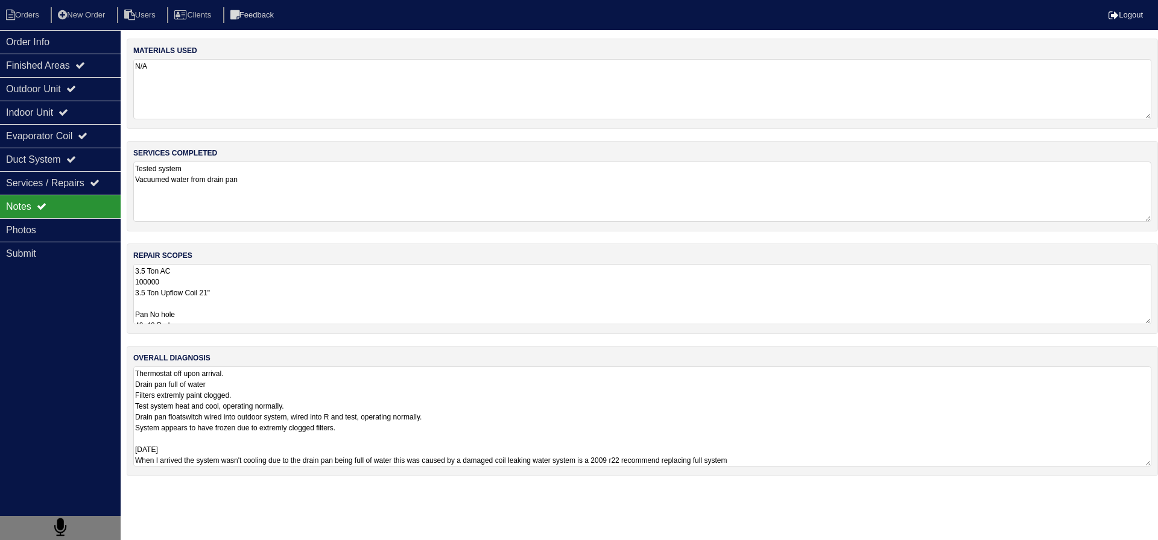
click at [224, 387] on textarea "Thermostat off upon arrival. Drain pan full of water Filters extremly paint clo…" at bounding box center [642, 417] width 1018 height 100
click at [380, 435] on textarea "Thermostat off upon arrival. Drain pan full of water Filters extremly paint clo…" at bounding box center [642, 417] width 1018 height 100
click at [341, 393] on textarea "Thermostat off upon arrival. Drain pan full of water Filters extremly paint clo…" at bounding box center [642, 417] width 1018 height 100
click at [286, 304] on textarea "3.5 Ton AC 100000 3.5 Ton Upflow Coil 21" Pan No hole 40x40 Pad Aquaguard Float…" at bounding box center [637, 294] width 1009 height 60
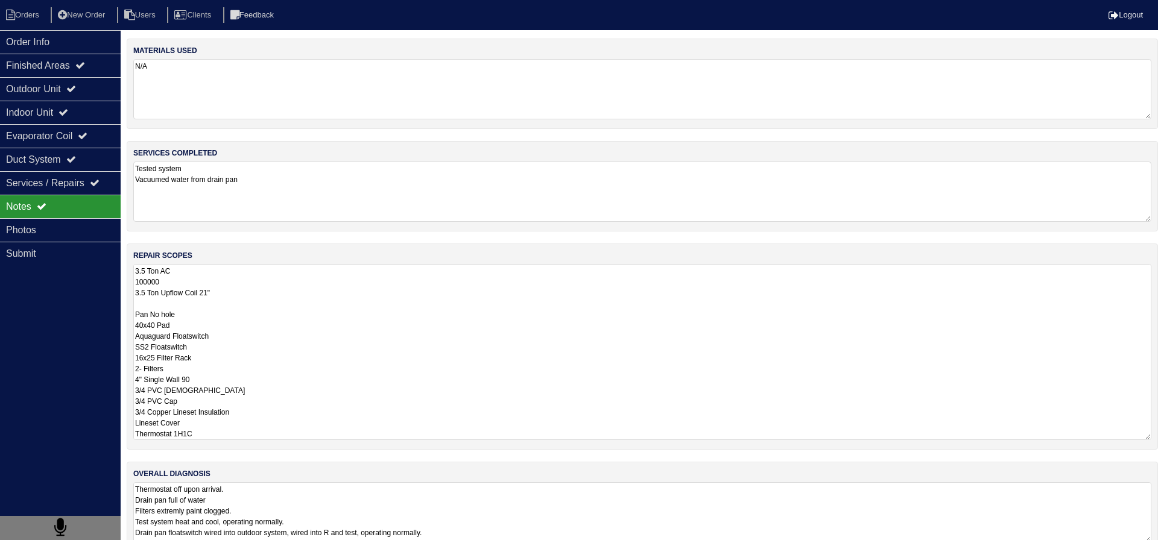
click at [276, 185] on textarea "Tested system Vacuumed water from drain pan" at bounding box center [642, 192] width 1018 height 60
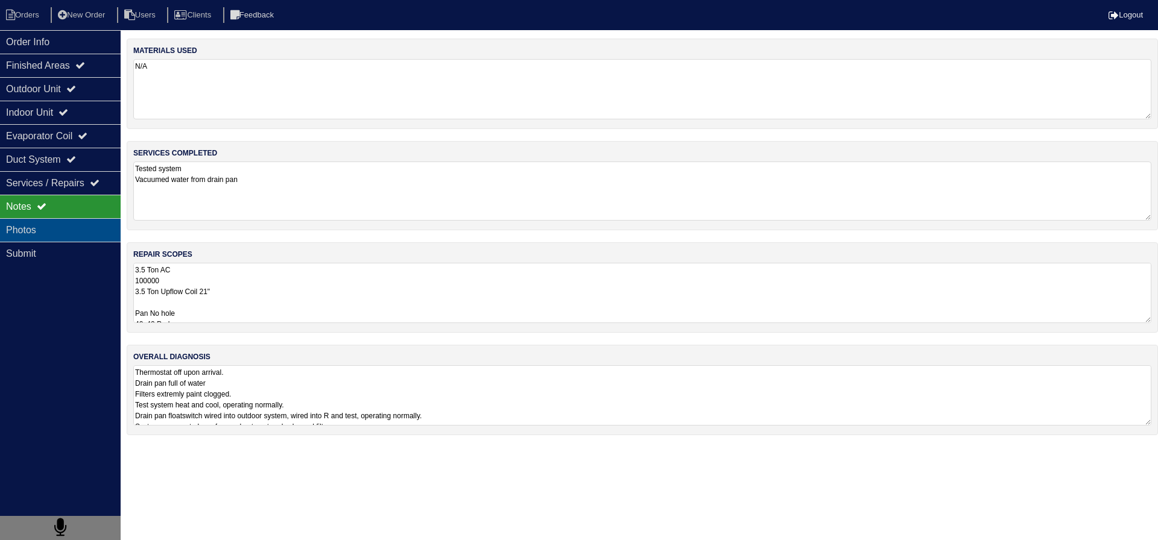
click at [59, 237] on div "Photos" at bounding box center [60, 230] width 121 height 24
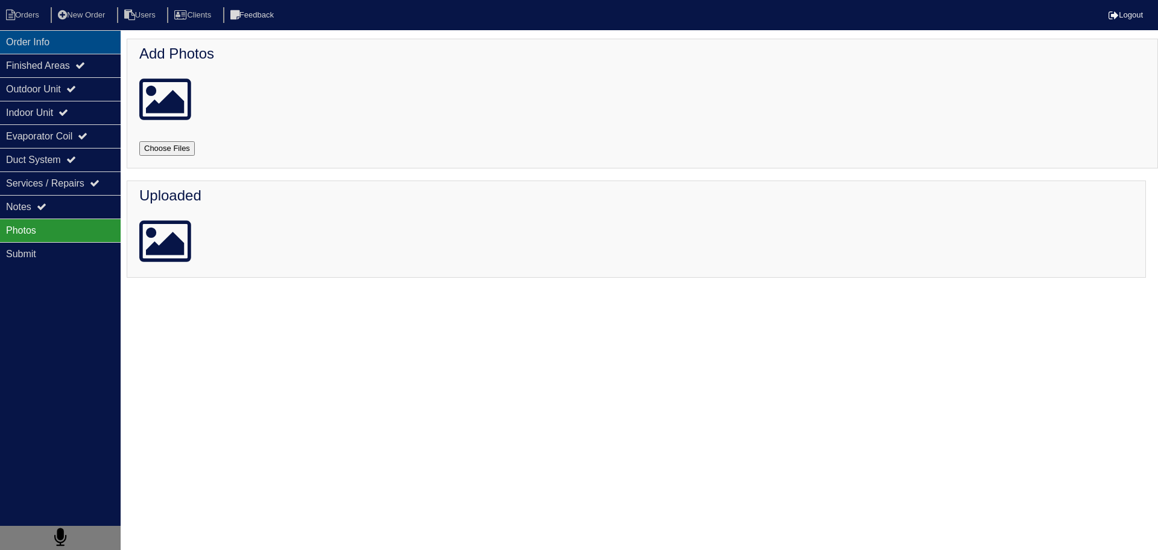
click at [64, 34] on div "Order Info" at bounding box center [60, 42] width 121 height 24
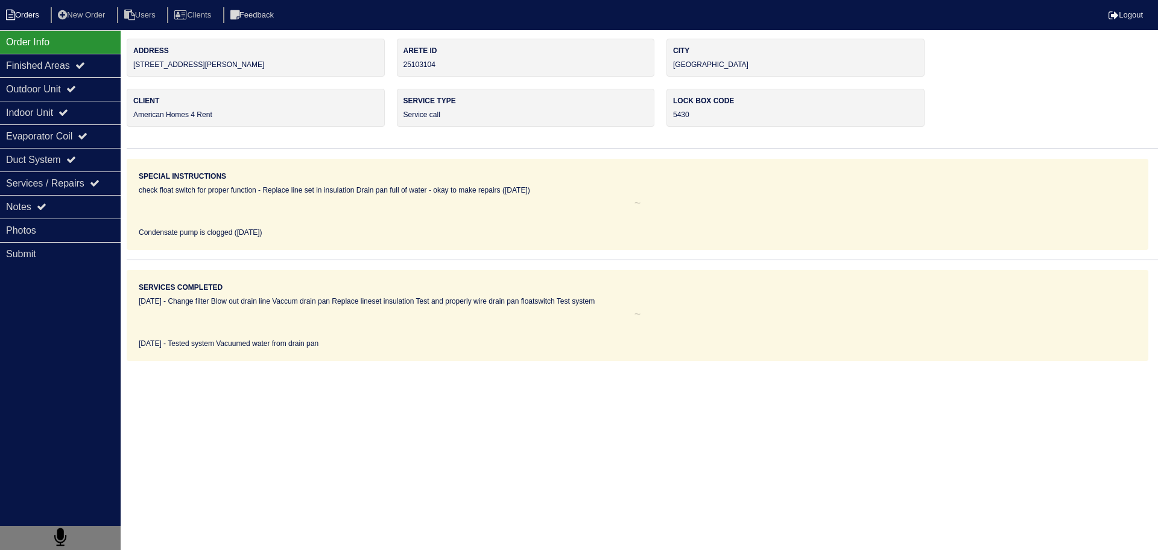
click at [33, 17] on li "Orders" at bounding box center [24, 15] width 49 height 16
select select "15"
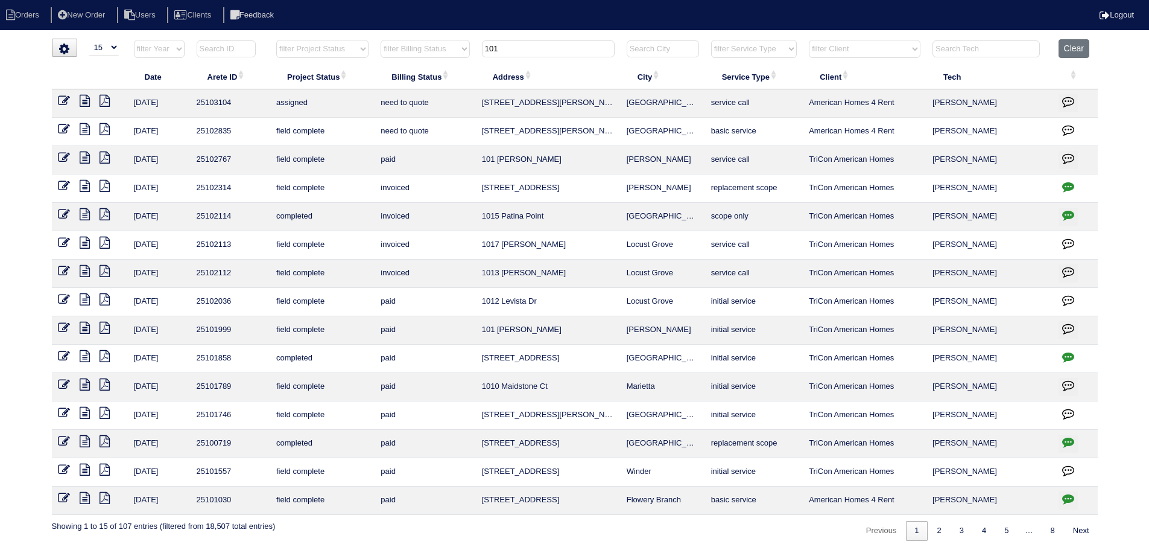
click at [568, 48] on input "101" at bounding box center [548, 48] width 133 height 17
click at [588, 99] on td "[STREET_ADDRESS][PERSON_NAME]" at bounding box center [548, 103] width 145 height 28
click at [683, 98] on td "[GEOGRAPHIC_DATA]" at bounding box center [663, 103] width 84 height 28
click at [677, 97] on td "[GEOGRAPHIC_DATA]" at bounding box center [663, 103] width 84 height 28
click at [89, 129] on icon at bounding box center [85, 129] width 10 height 12
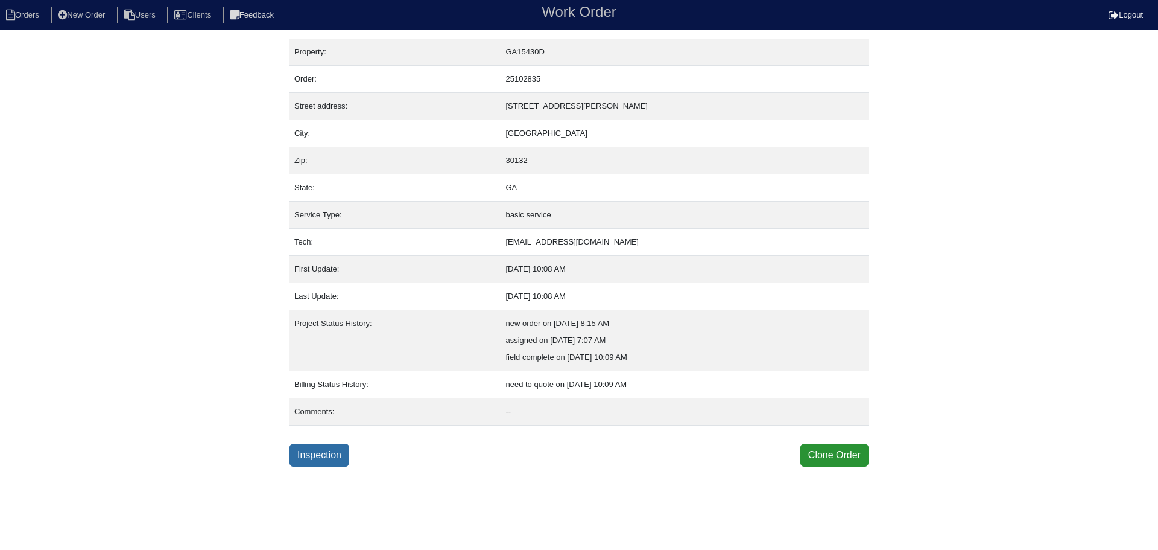
click at [326, 461] on link "Inspection" at bounding box center [320, 454] width 60 height 23
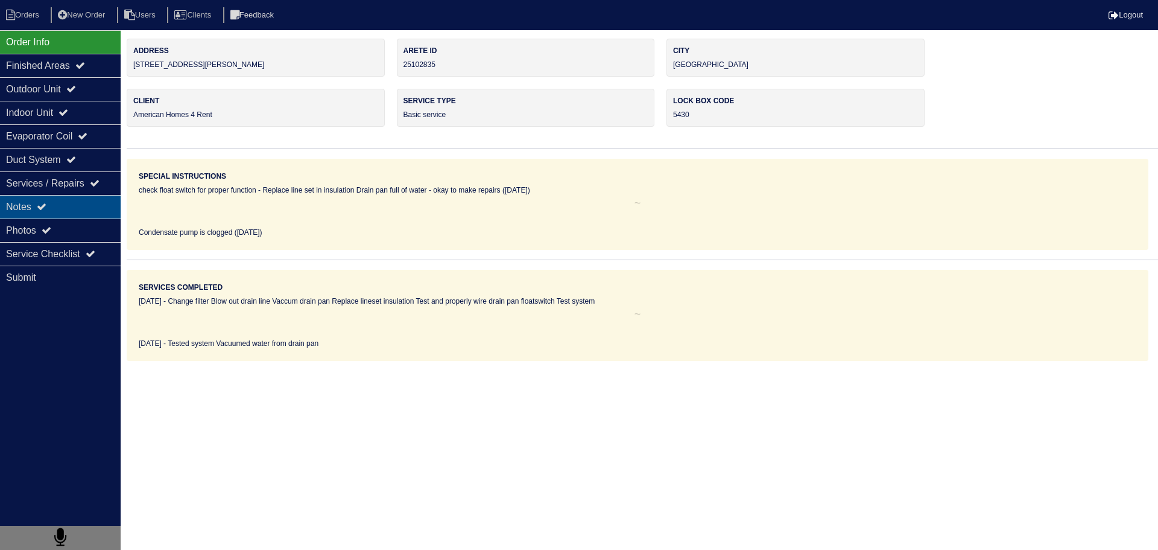
click at [79, 213] on div "Notes" at bounding box center [60, 207] width 121 height 24
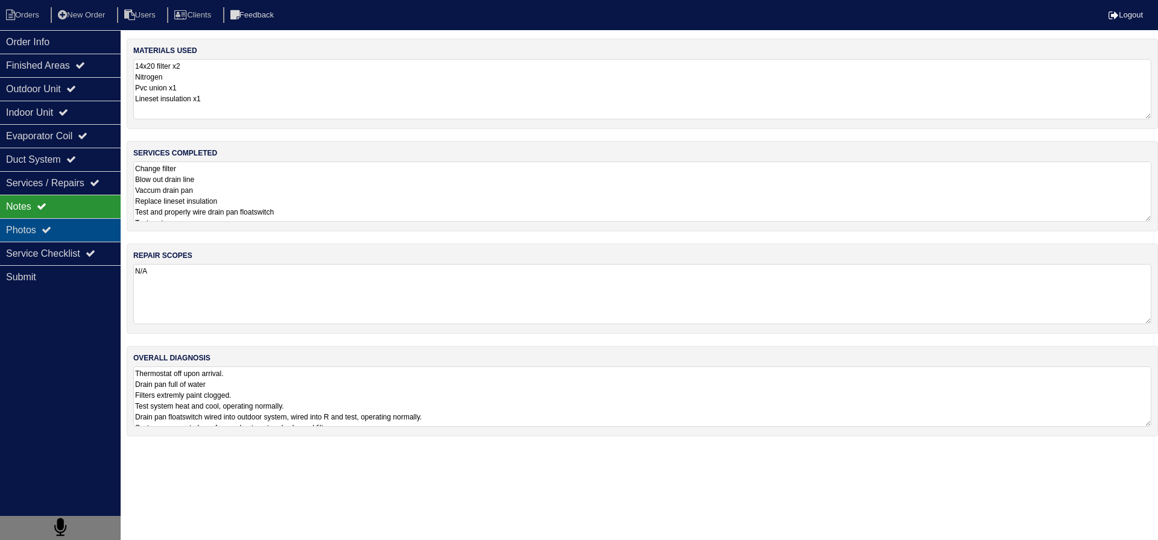
click at [92, 226] on div "Photos" at bounding box center [60, 230] width 121 height 24
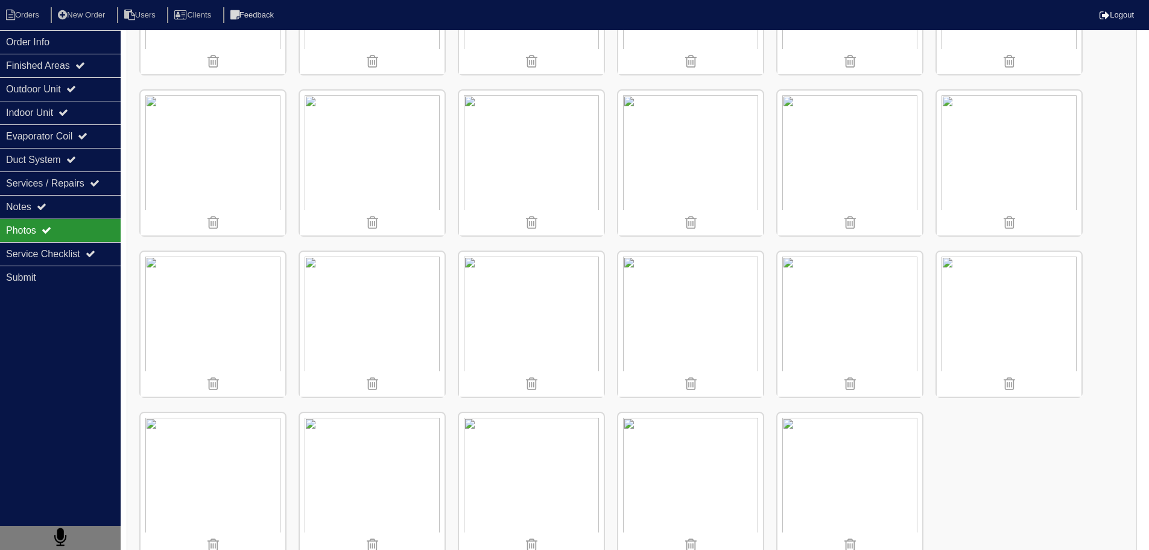
scroll to position [1129, 0]
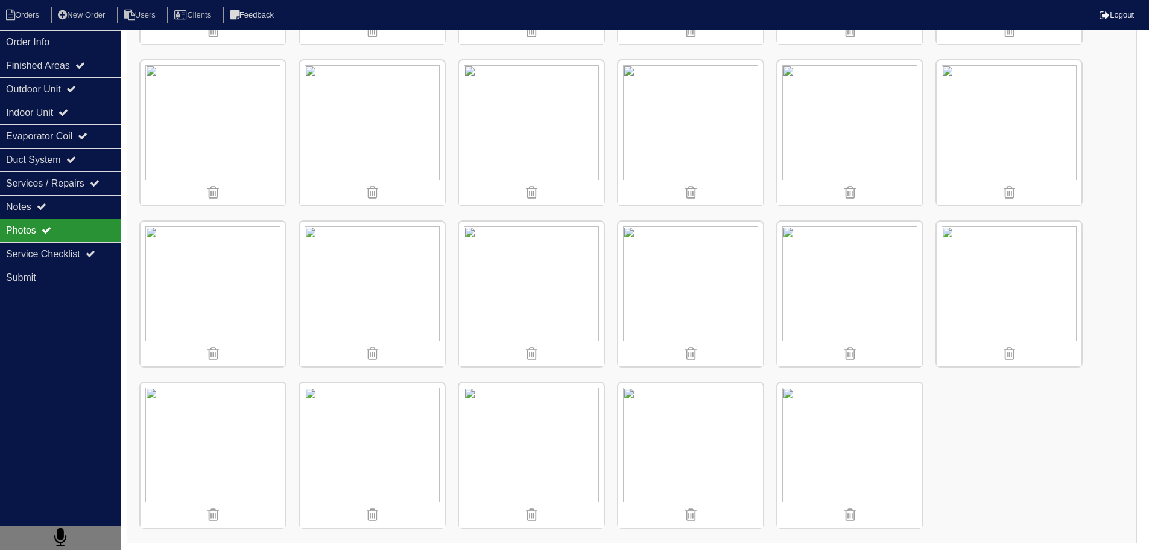
click at [78, 239] on div "Photos" at bounding box center [60, 230] width 121 height 24
click at [80, 245] on div "Service Checklist" at bounding box center [60, 254] width 121 height 24
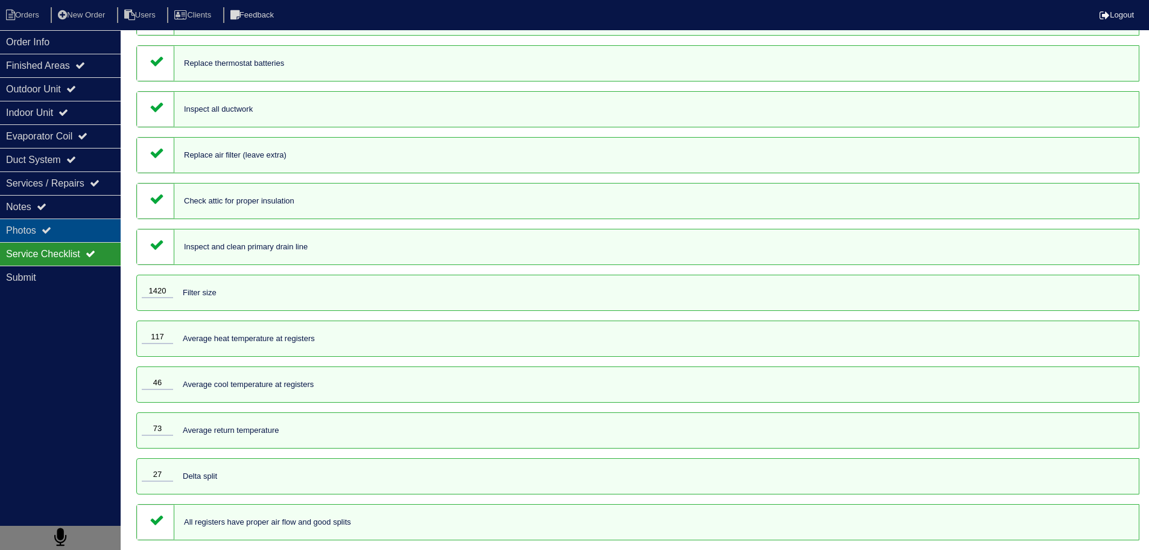
click at [48, 222] on div "Photos" at bounding box center [60, 230] width 121 height 24
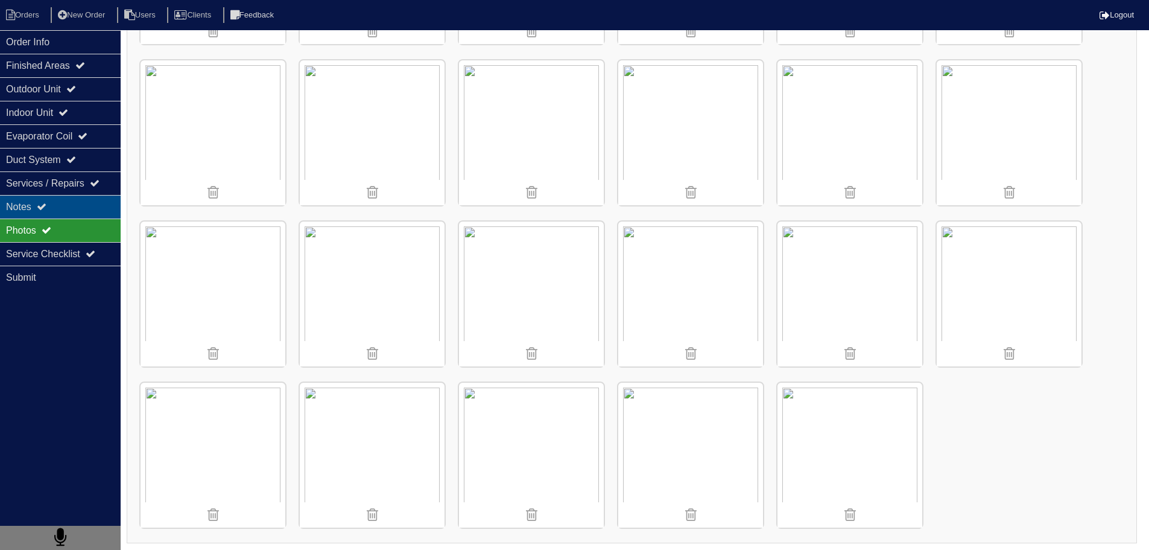
click at [58, 206] on div "Notes" at bounding box center [60, 207] width 121 height 24
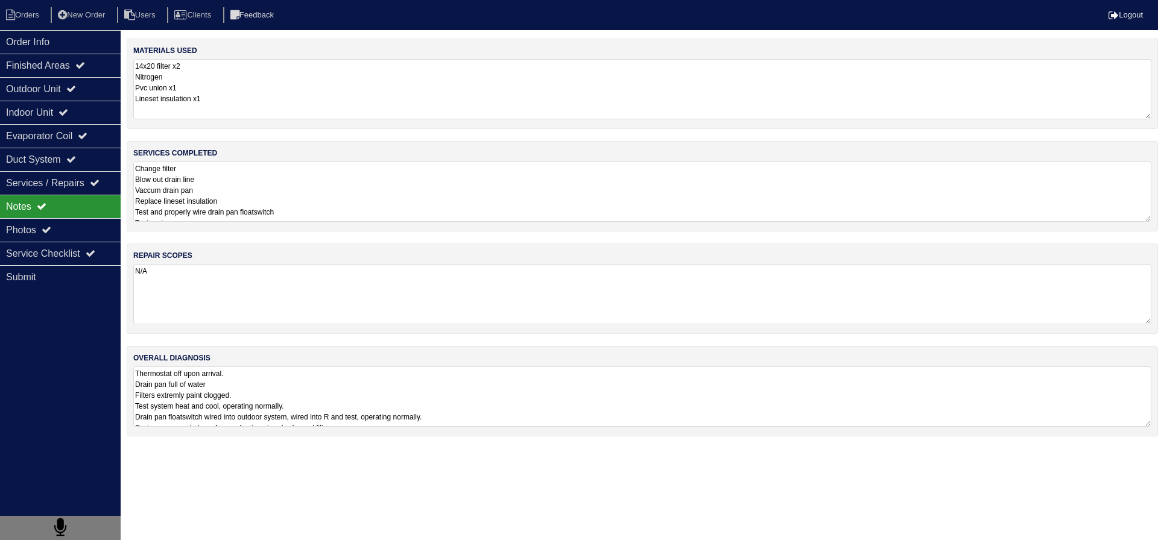
click at [334, 206] on textarea "Change filter Blow out drain line Vaccum drain pan Replace lineset insulation T…" at bounding box center [642, 192] width 1018 height 60
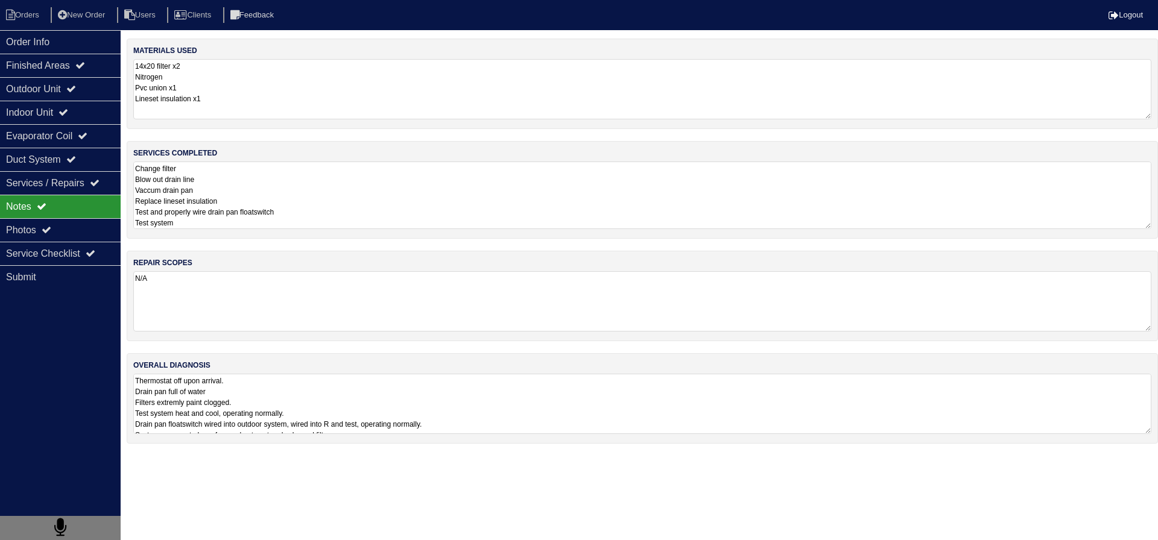
click at [334, 203] on textarea "Change filter Blow out drain line Vaccum drain pan Replace lineset insulation T…" at bounding box center [642, 196] width 1018 height 68
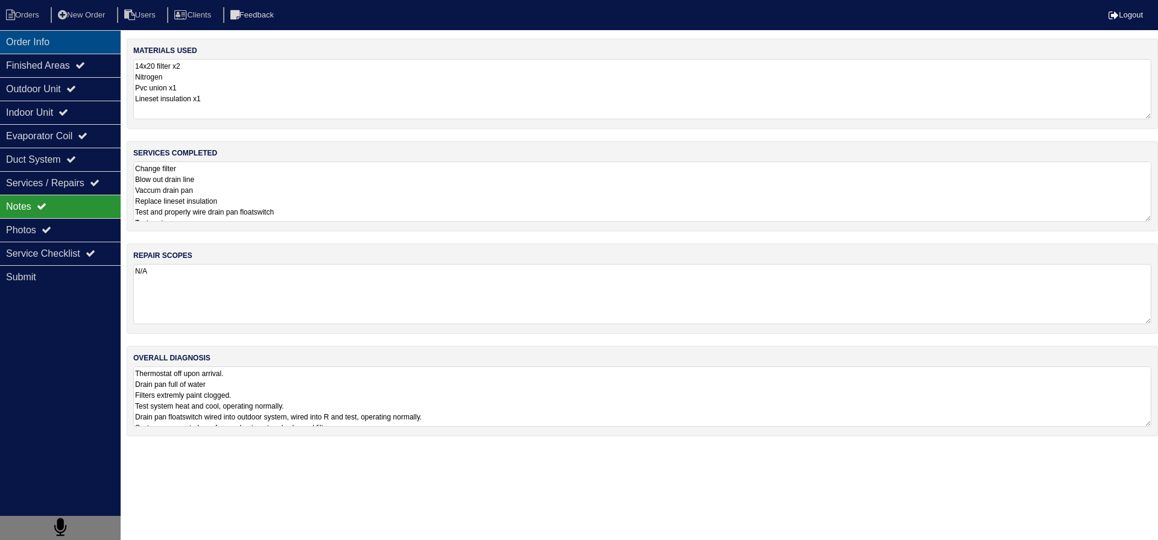
click at [42, 42] on div "Order Info" at bounding box center [60, 42] width 121 height 24
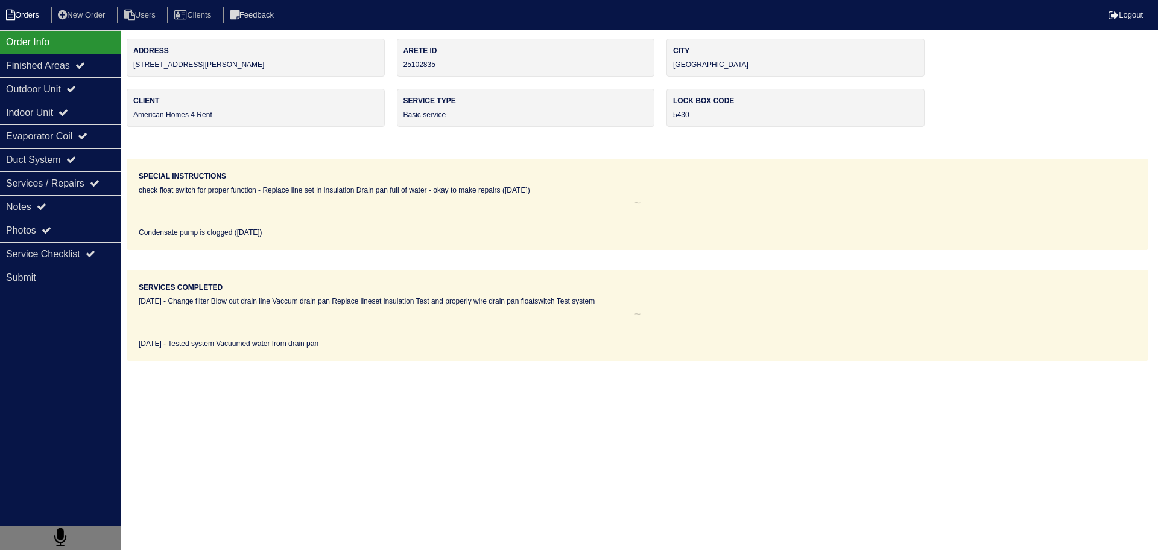
click at [37, 17] on li "Orders" at bounding box center [24, 15] width 49 height 16
select select "15"
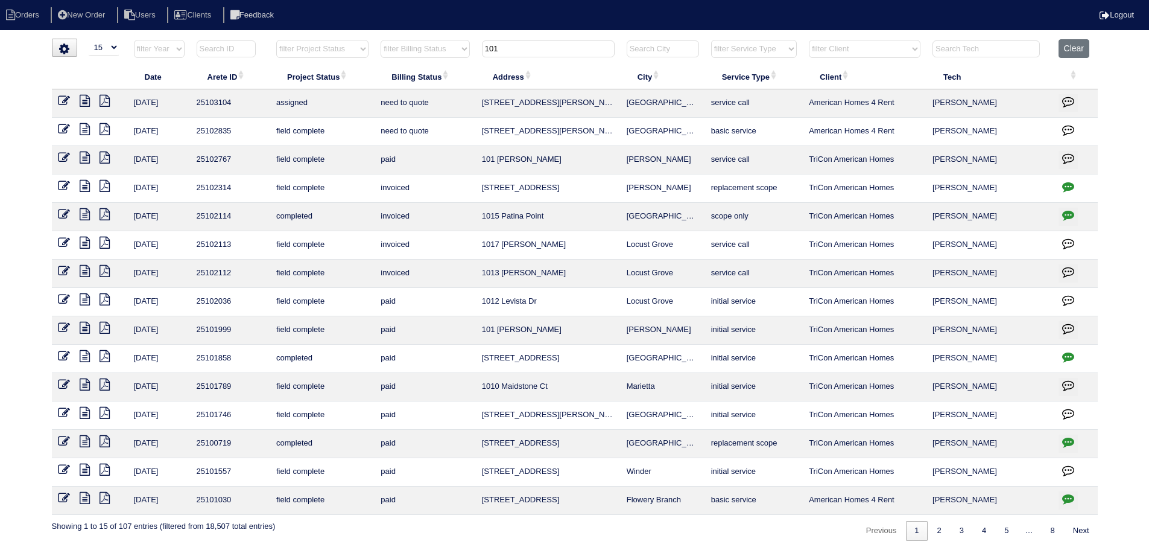
click at [532, 50] on input "101" at bounding box center [548, 48] width 133 height 17
click at [532, 49] on input "101" at bounding box center [548, 48] width 133 height 17
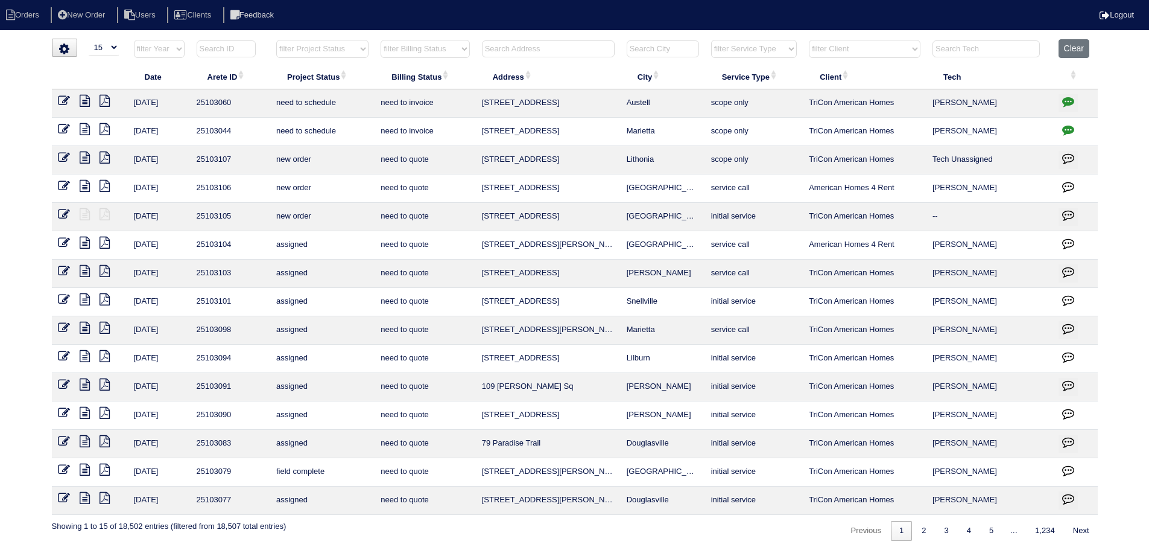
click at [505, 43] on input "text" at bounding box center [548, 48] width 133 height 17
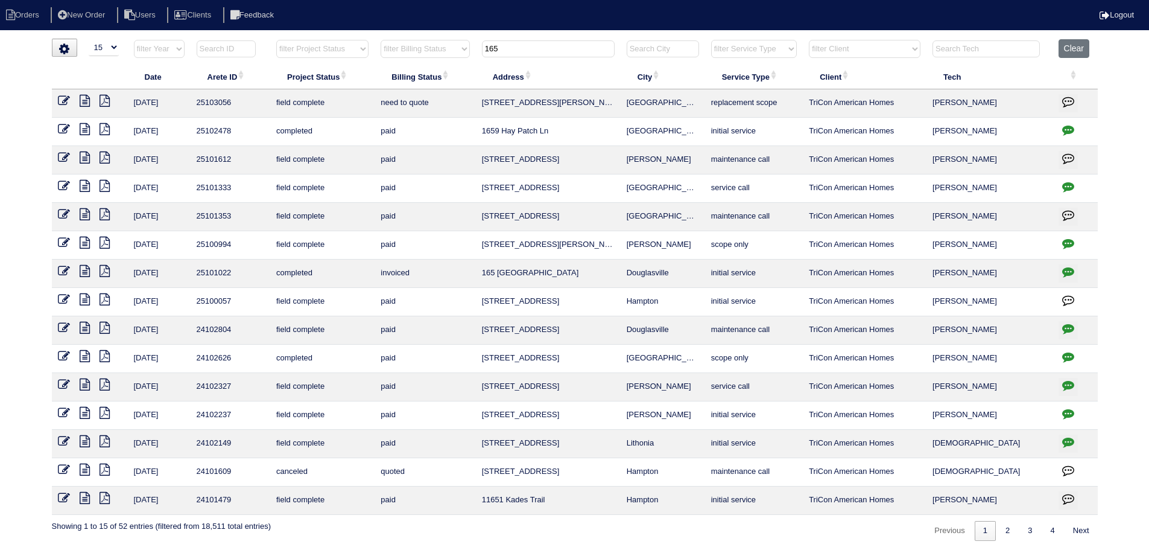
type input "165"
click at [84, 101] on icon at bounding box center [85, 101] width 10 height 12
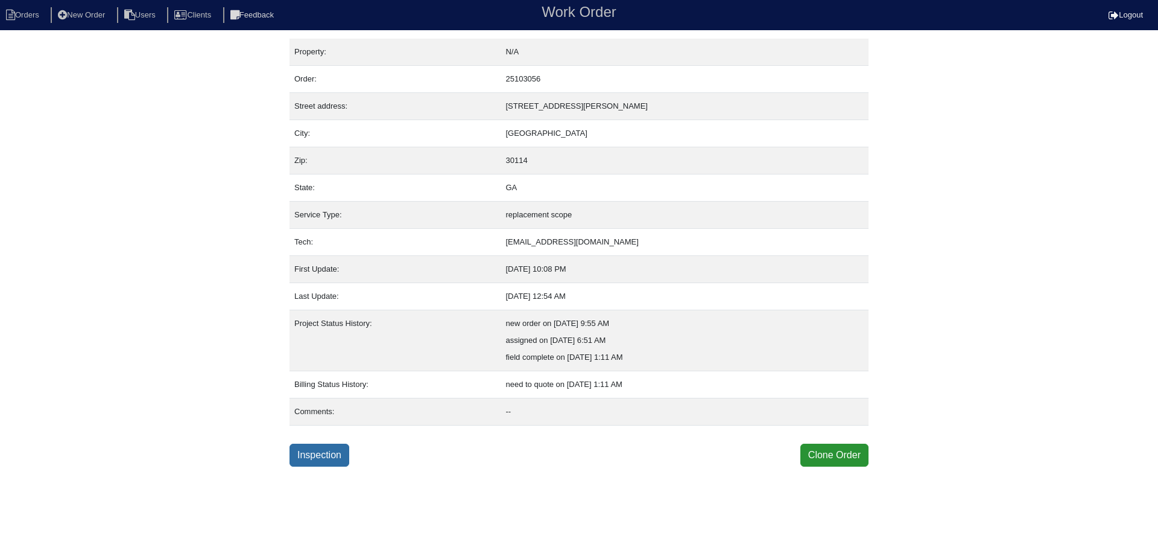
click at [325, 460] on link "Inspection" at bounding box center [320, 454] width 60 height 23
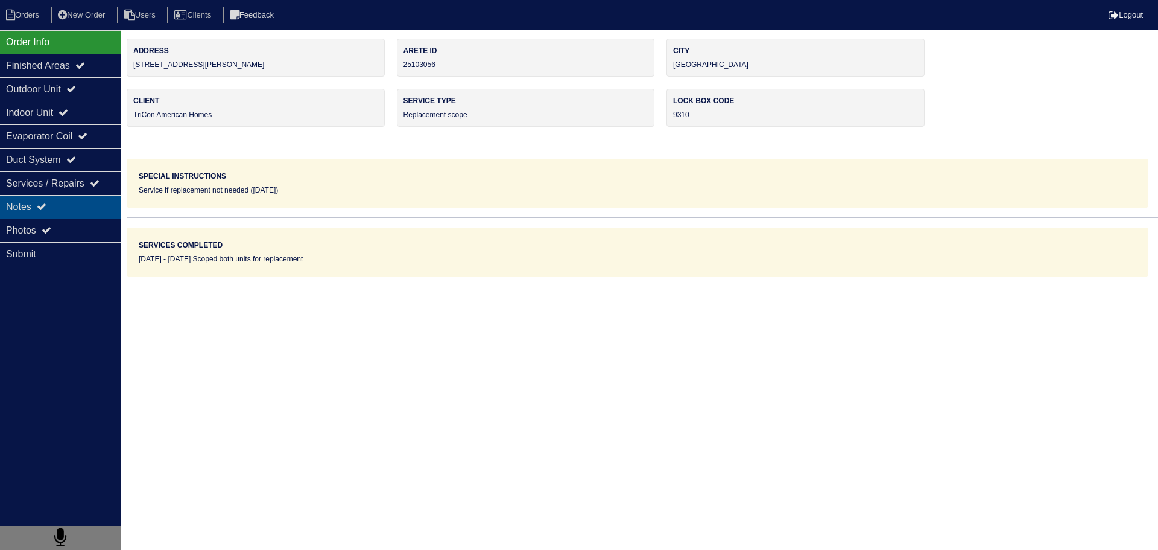
click at [81, 206] on div "Notes" at bounding box center [60, 207] width 121 height 24
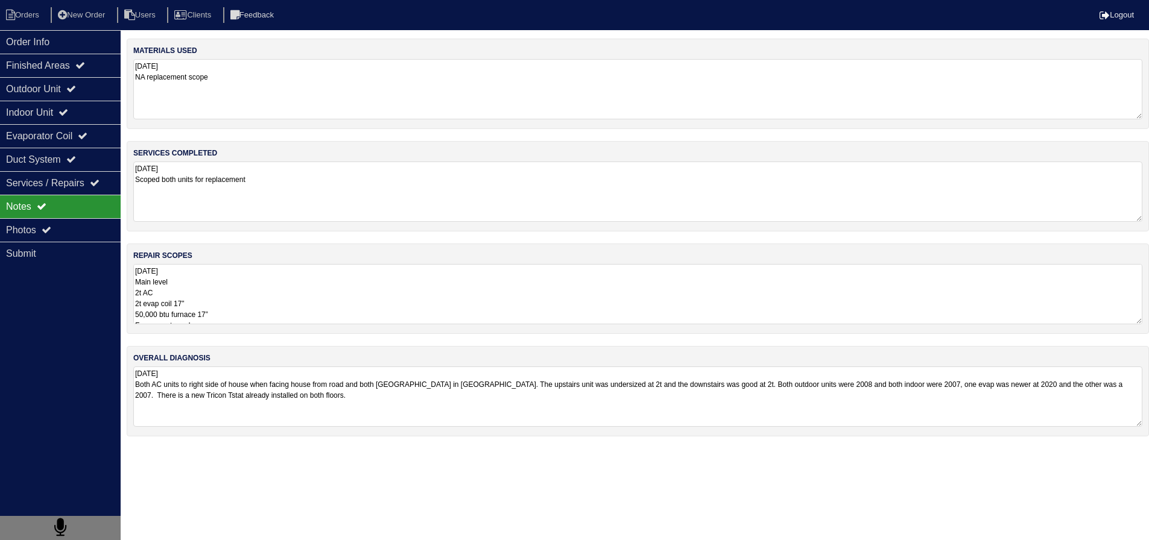
click at [212, 284] on textarea "[DATE] Main level 2t AC 2t evap coil 17” 50,000 btu furnace 17” Furnace return …" at bounding box center [637, 294] width 1009 height 60
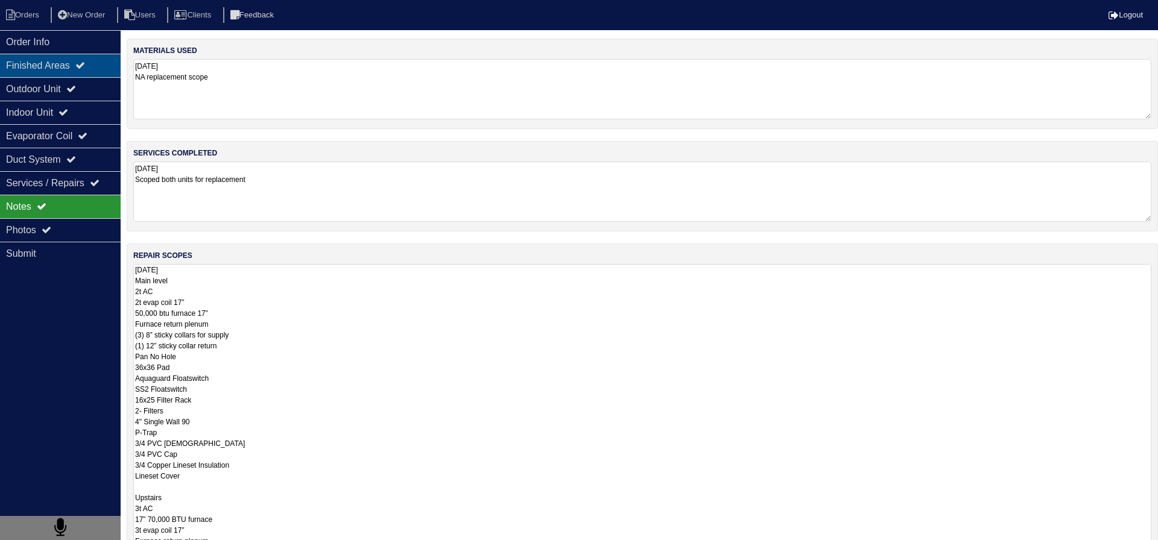
click at [81, 66] on div "Finished Areas" at bounding box center [60, 66] width 121 height 24
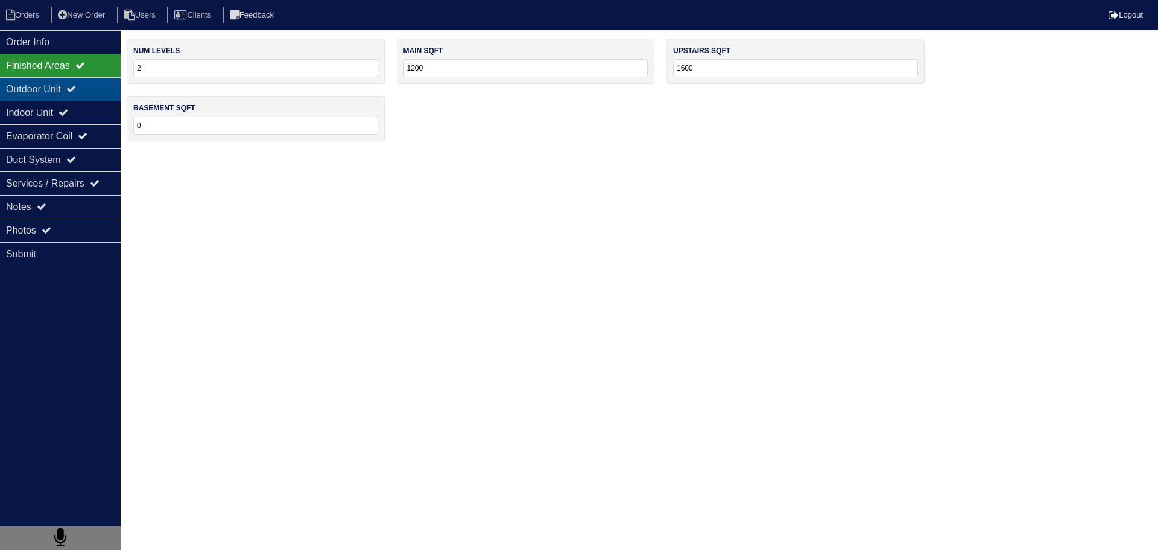
click at [66, 83] on div "Outdoor Unit" at bounding box center [60, 89] width 121 height 24
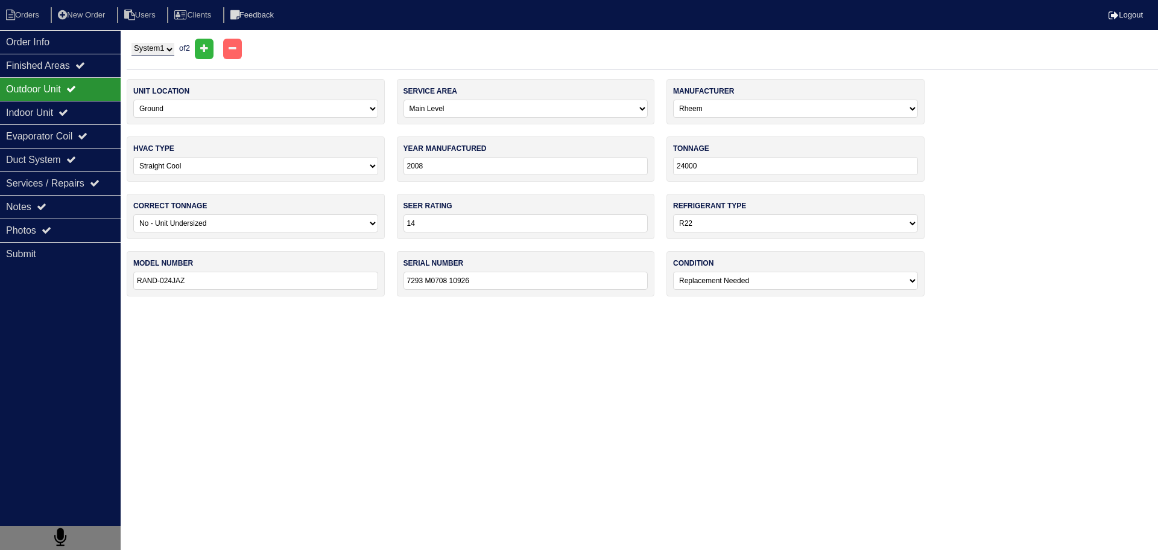
click at [151, 43] on select "System 1 System 2" at bounding box center [153, 49] width 43 height 13
select select "2"
click at [132, 43] on select "System 1 System 2" at bounding box center [153, 49] width 43 height 13
select select "1"
select select "0"
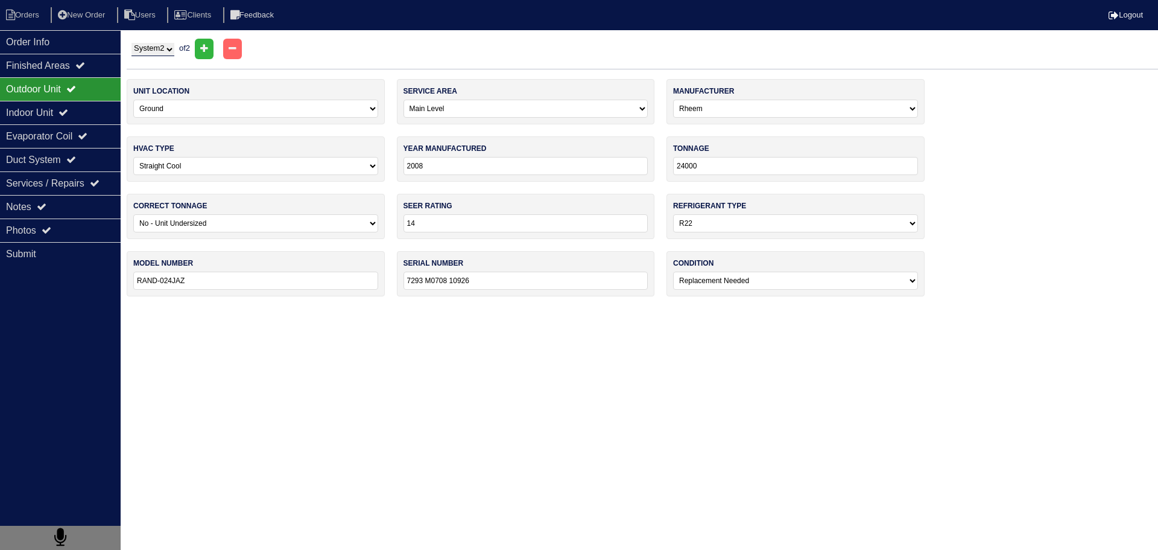
type input "RAND-024 JAZ"
type input "7293 M0708 10970"
click at [157, 48] on select "System 1 System 2" at bounding box center [153, 49] width 43 height 13
select select "1"
click at [132, 43] on select "System 1 System 2" at bounding box center [153, 49] width 43 height 13
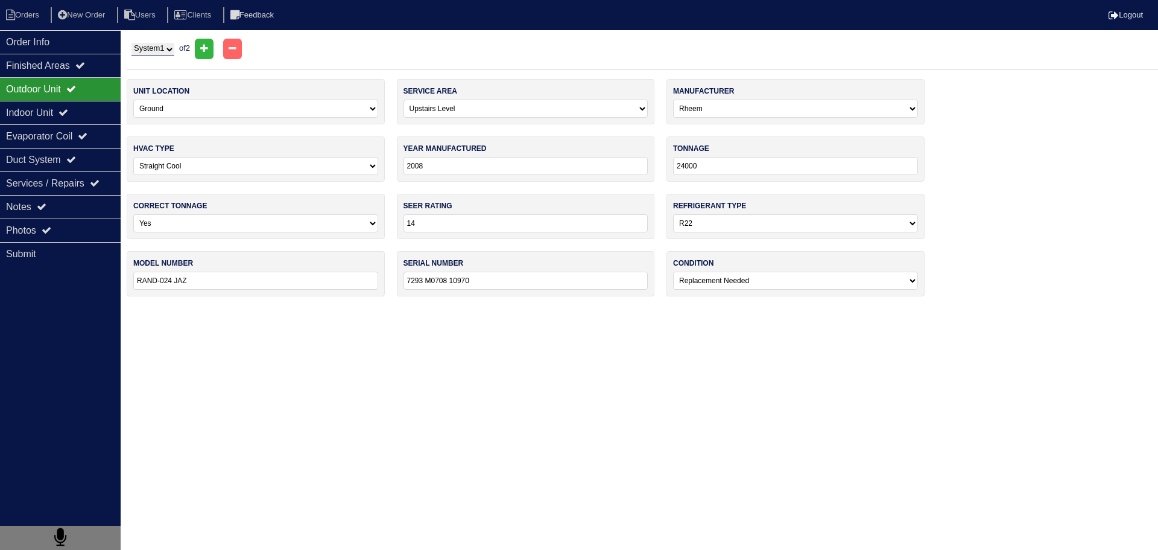
select select "0"
select select "1"
type input "RAND-024JAZ"
type input "7293 M0708 10926"
click at [166, 46] on select "System 1 System 2" at bounding box center [153, 49] width 43 height 13
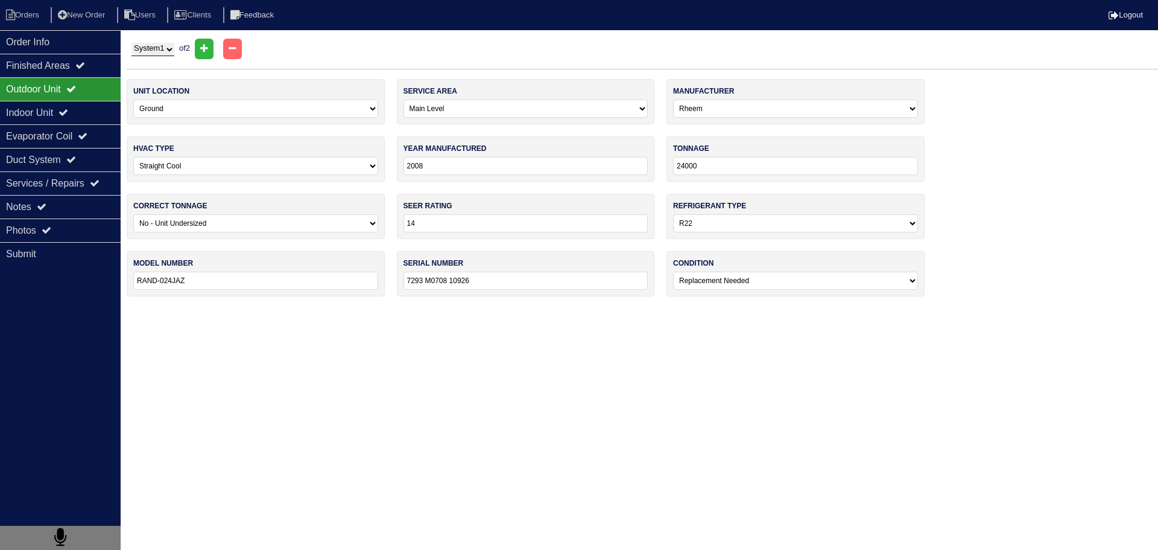
select select "2"
click at [132, 43] on select "System 1 System 2" at bounding box center [153, 49] width 43 height 13
select select "1"
select select "0"
type input "RAND-024 JAZ"
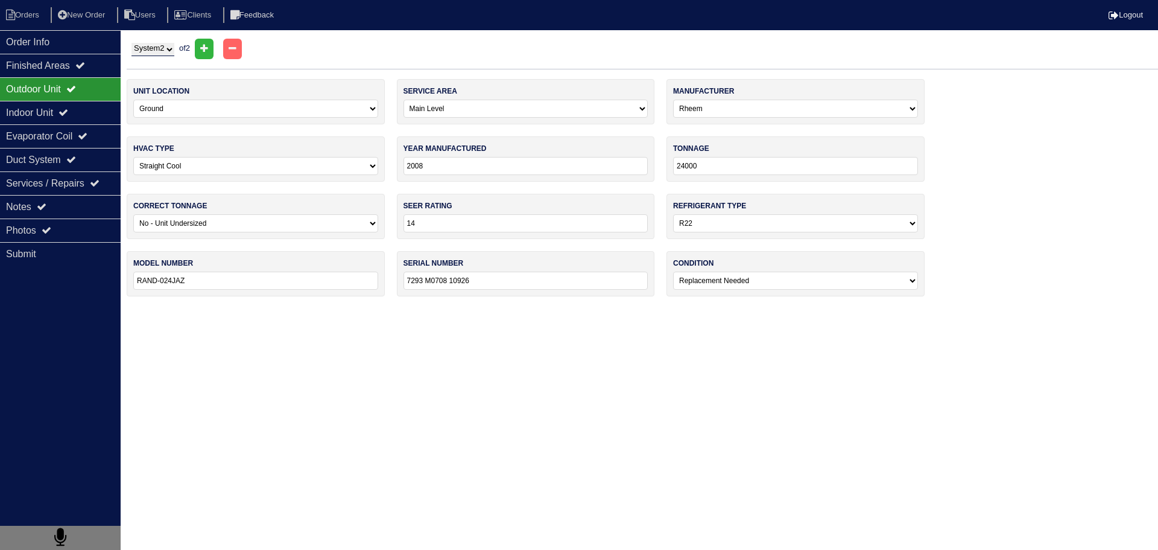
type input "7293 M0708 10970"
click at [164, 53] on select "System 1 System 2" at bounding box center [153, 49] width 43 height 13
select select "1"
click at [132, 43] on select "System 1 System 2" at bounding box center [153, 49] width 43 height 13
select select "0"
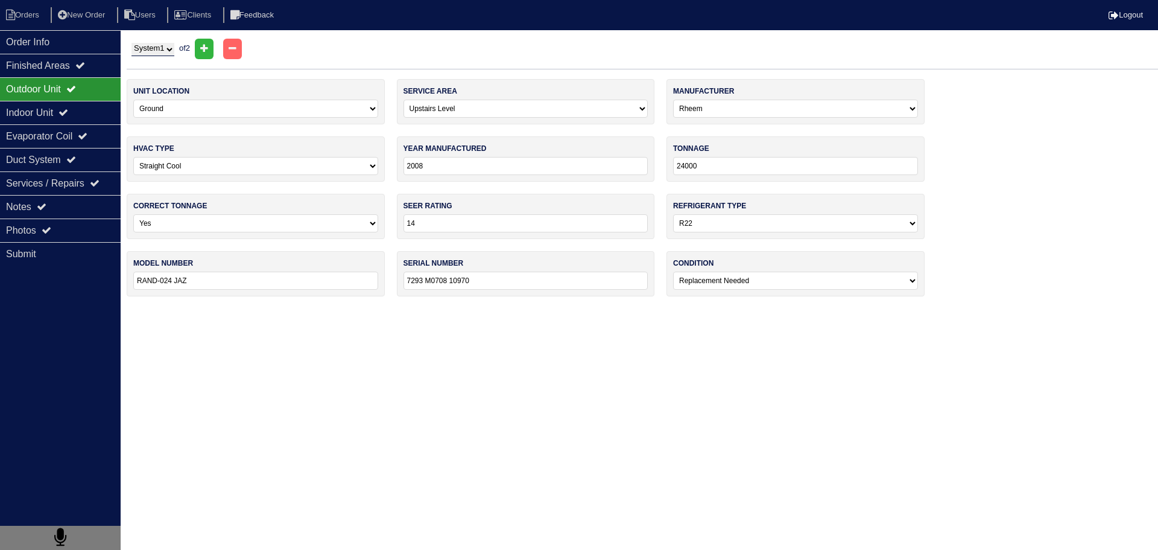
select select "1"
type input "RAND-024JAZ"
type input "7293 M0708 10926"
drag, startPoint x: 160, startPoint y: 49, endPoint x: 161, endPoint y: 55, distance: 6.7
click at [160, 49] on select "System 1 System 2" at bounding box center [153, 49] width 43 height 13
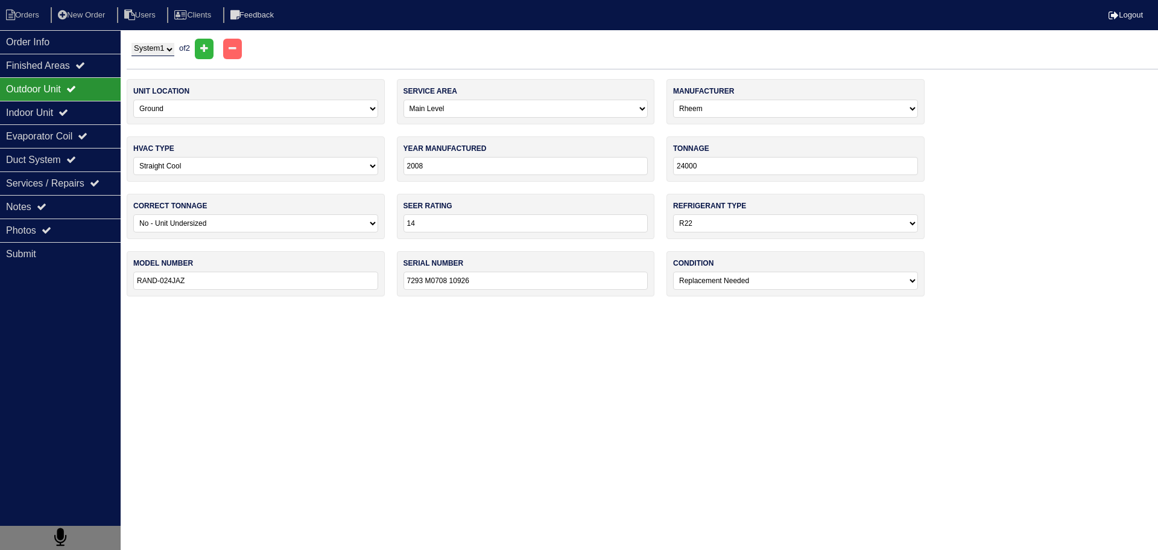
select select "2"
click at [132, 43] on select "System 1 System 2" at bounding box center [153, 49] width 43 height 13
select select "1"
select select "0"
type input "RAND-024 JAZ"
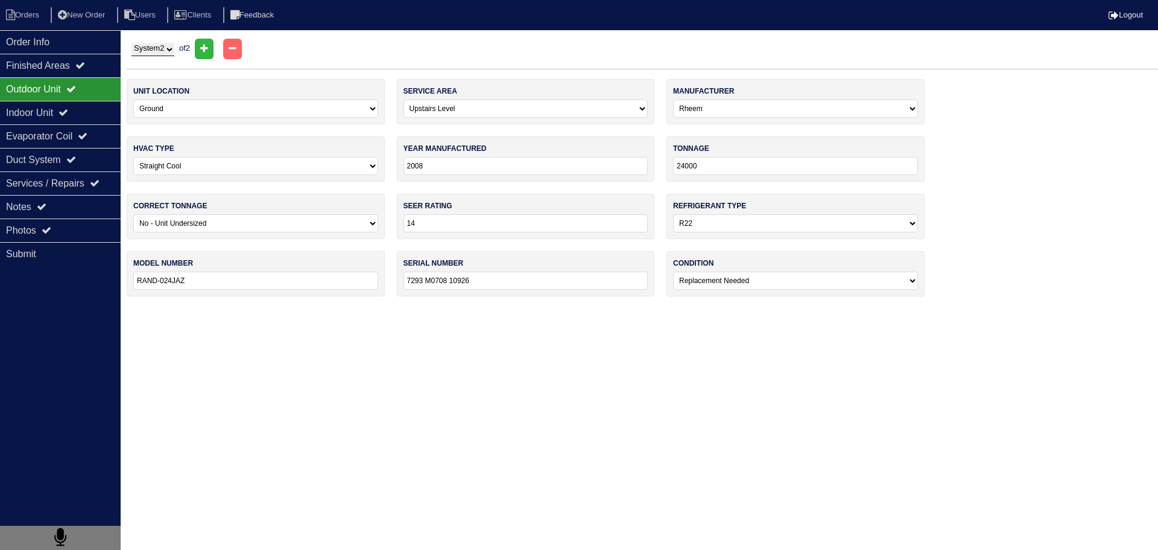
type input "7293 M0708 10970"
click at [59, 66] on div "Finished Areas" at bounding box center [60, 66] width 121 height 24
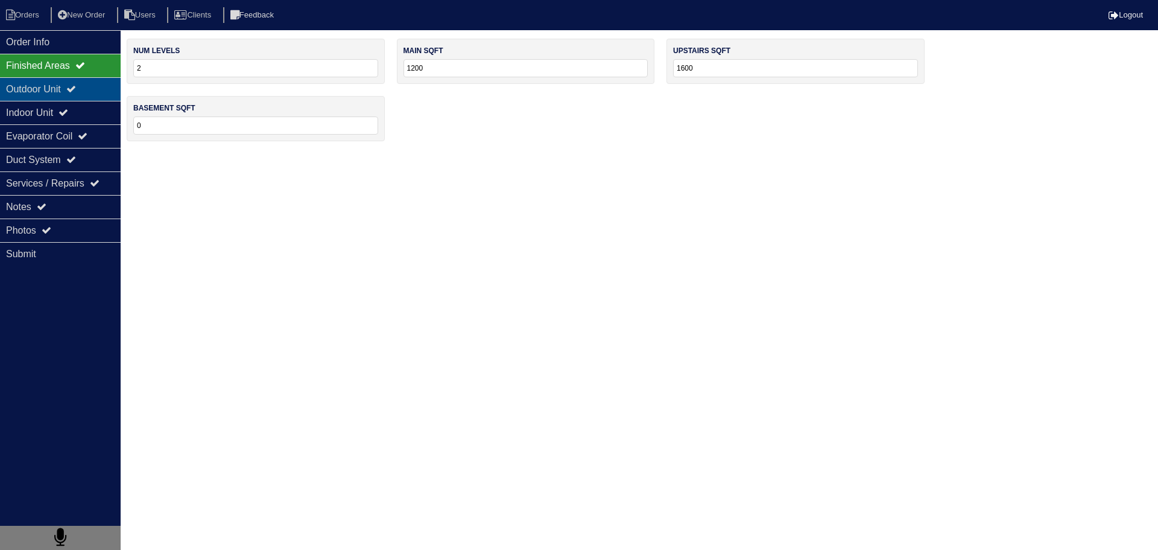
click at [87, 84] on div "Outdoor Unit" at bounding box center [60, 89] width 121 height 24
select select "2"
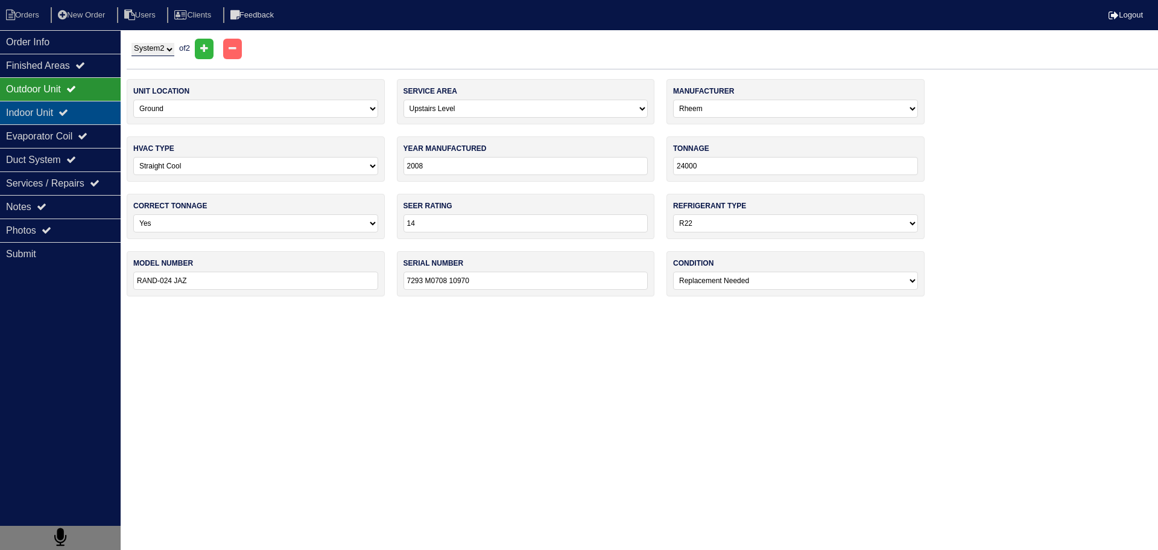
drag, startPoint x: 69, startPoint y: 103, endPoint x: 72, endPoint y: 113, distance: 10.7
click at [69, 104] on div "Indoor Unit" at bounding box center [60, 113] width 121 height 24
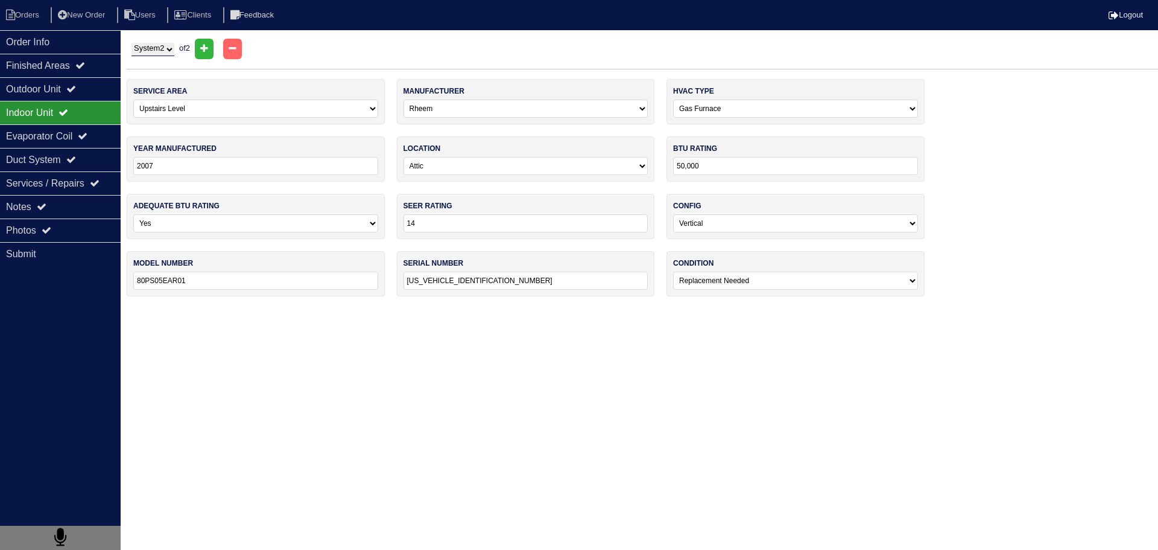
click at [73, 121] on div "Indoor Unit" at bounding box center [60, 113] width 121 height 24
click at [65, 203] on div "Notes" at bounding box center [60, 207] width 121 height 24
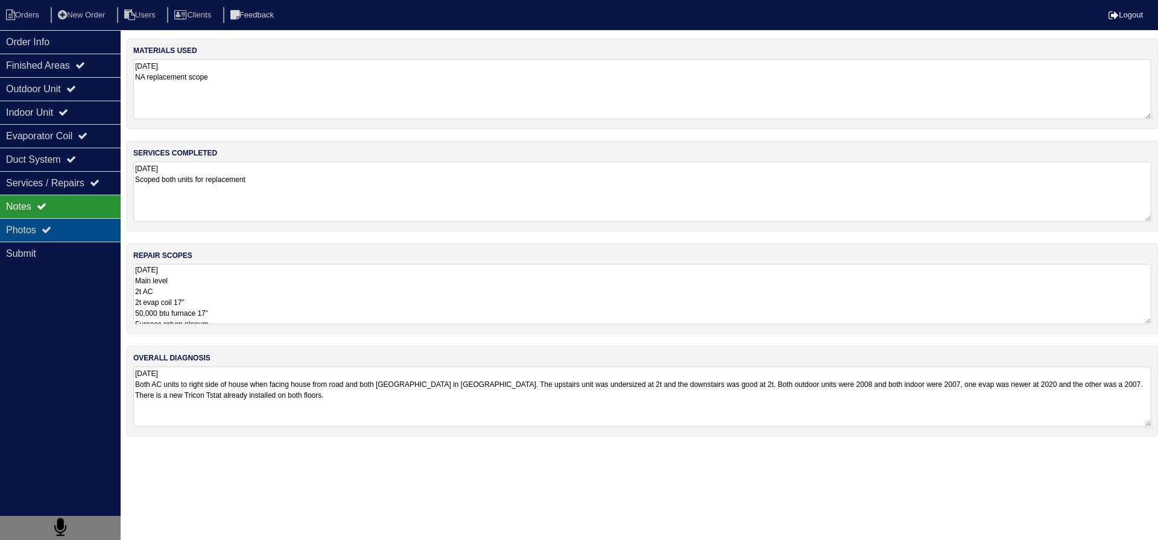
click at [75, 234] on div "Photos" at bounding box center [60, 230] width 121 height 24
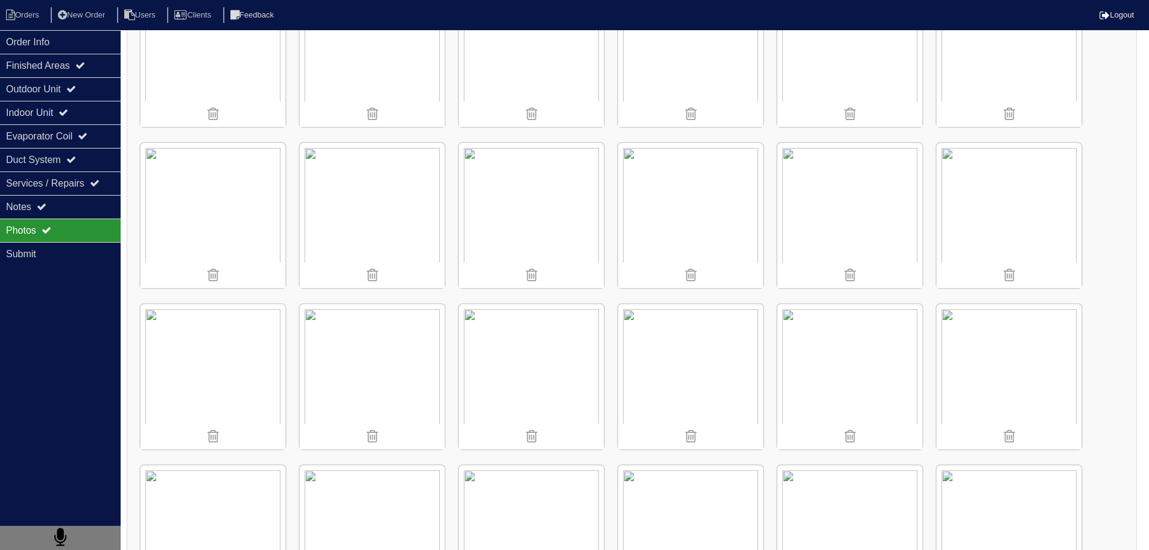
scroll to position [1025, 0]
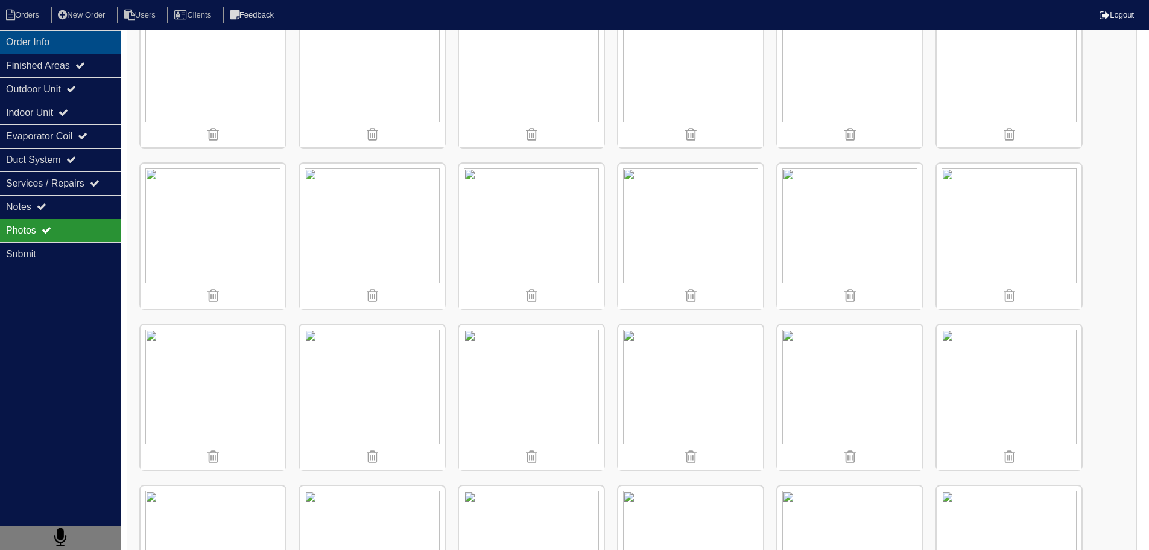
click at [72, 36] on div "Order Info" at bounding box center [60, 42] width 121 height 24
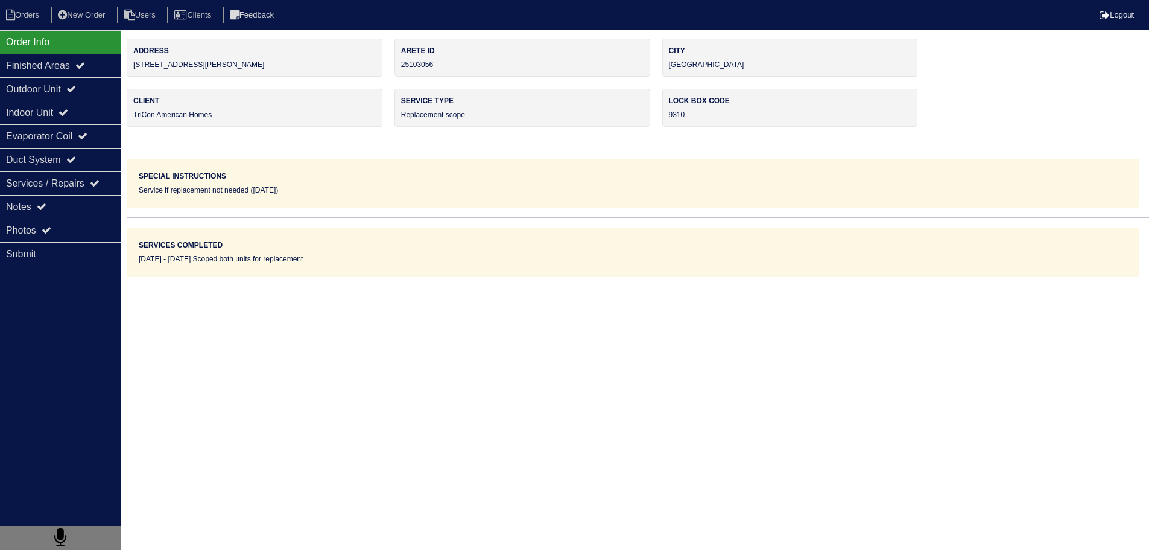
scroll to position [0, 0]
drag, startPoint x: 227, startPoint y: 56, endPoint x: 130, endPoint y: 57, distance: 97.1
click at [130, 57] on div "Address 165 Fred Bishop Dr" at bounding box center [256, 58] width 258 height 38
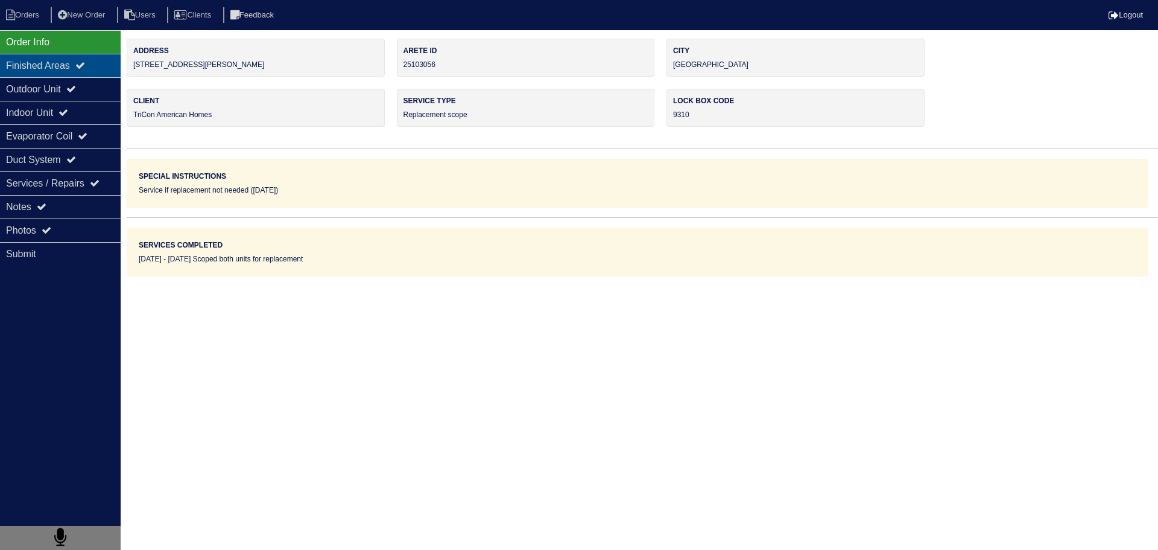
click at [98, 59] on div "Finished Areas" at bounding box center [60, 66] width 121 height 24
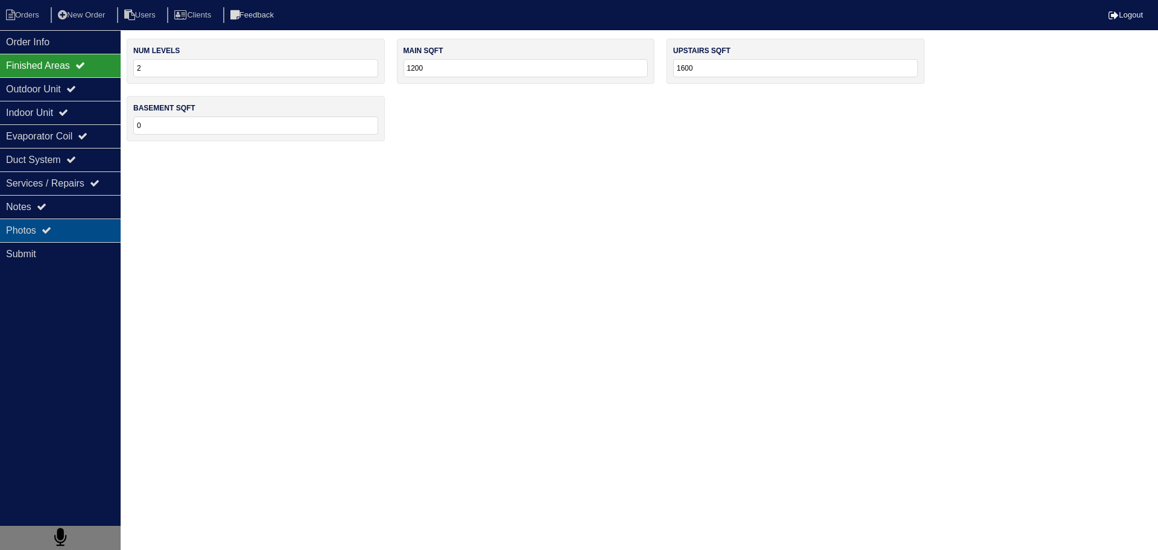
click at [63, 232] on div "Photos" at bounding box center [60, 230] width 121 height 24
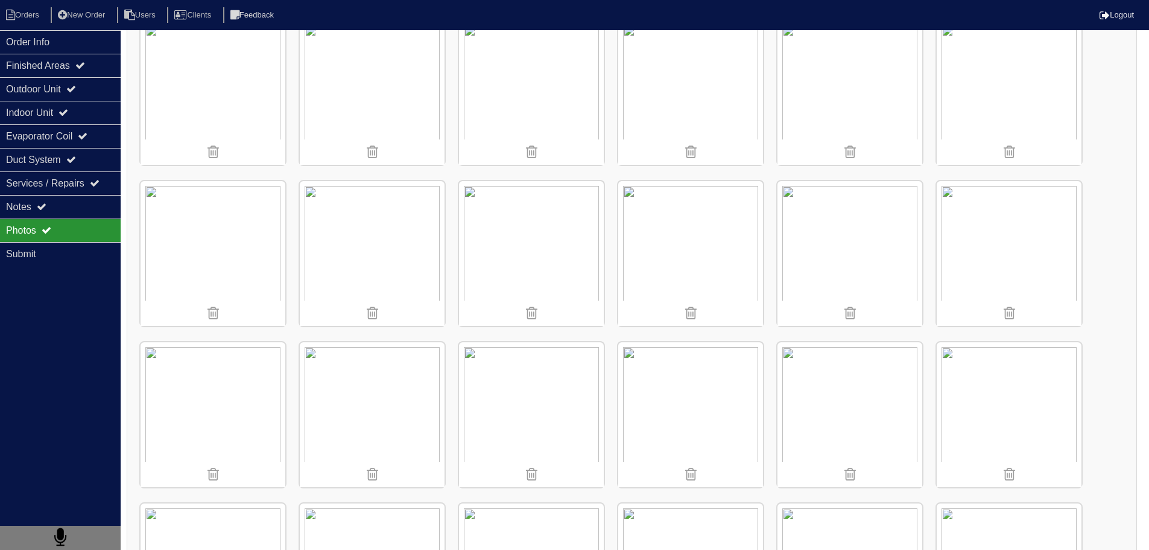
scroll to position [241, 0]
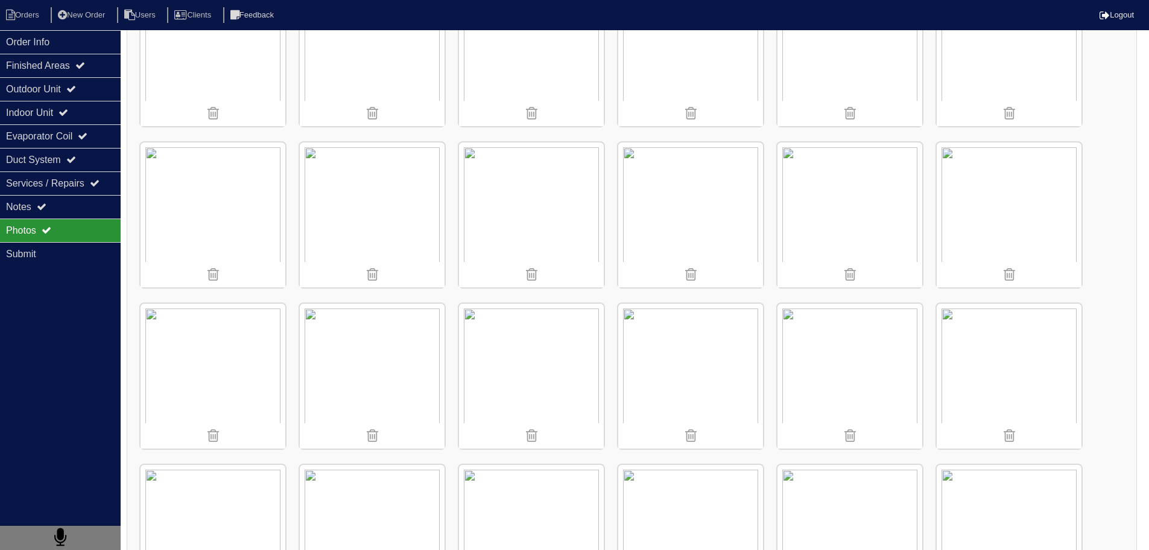
click at [366, 197] on img at bounding box center [372, 214] width 145 height 145
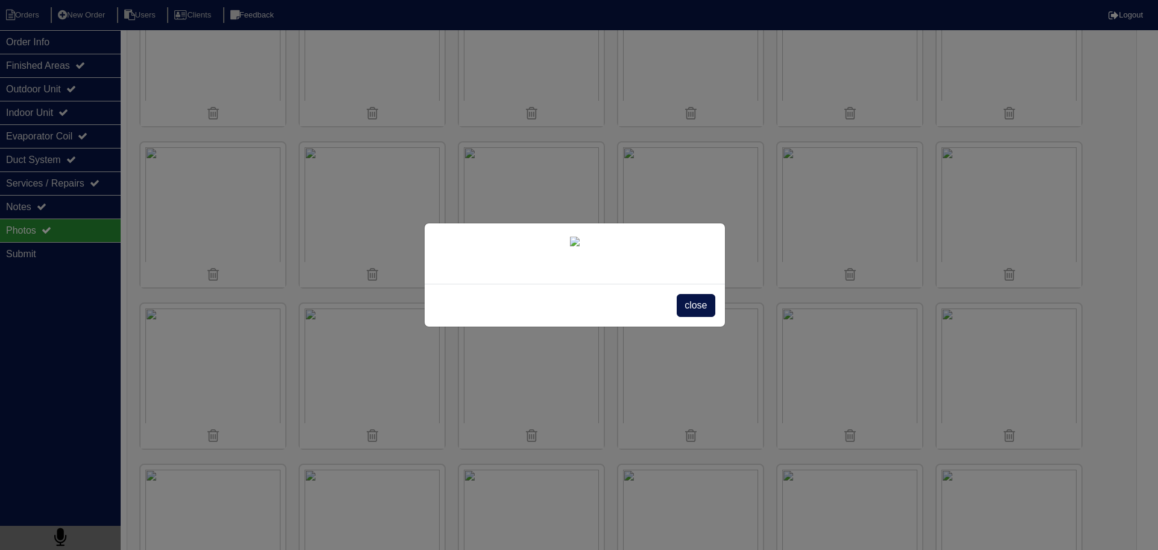
click at [693, 326] on div "close" at bounding box center [575, 305] width 300 height 43
click at [689, 317] on span "close" at bounding box center [696, 305] width 38 height 23
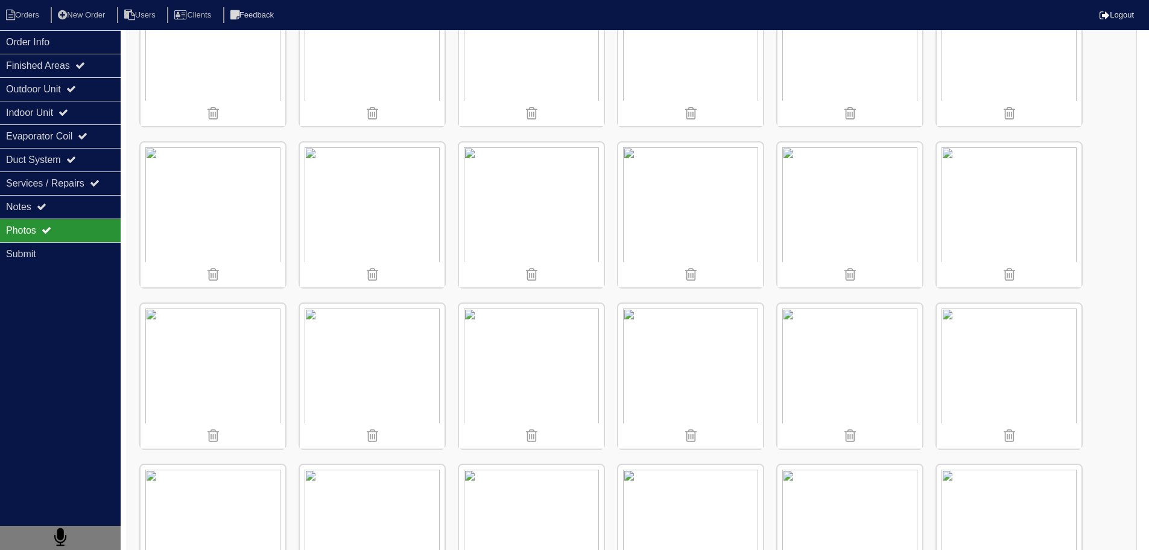
click at [212, 353] on img at bounding box center [213, 375] width 145 height 145
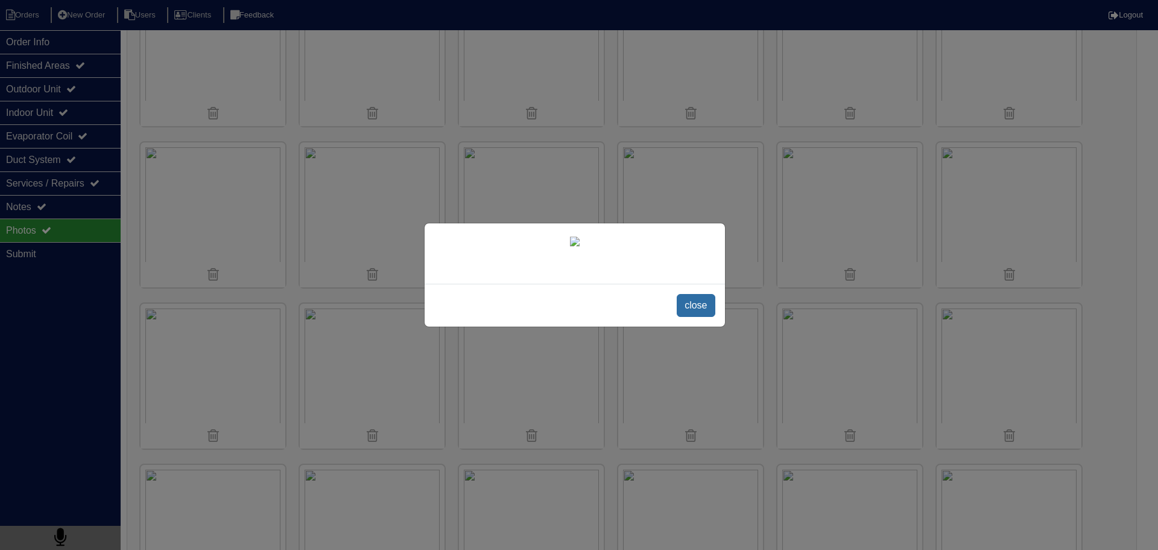
click at [695, 317] on span "close" at bounding box center [696, 305] width 38 height 23
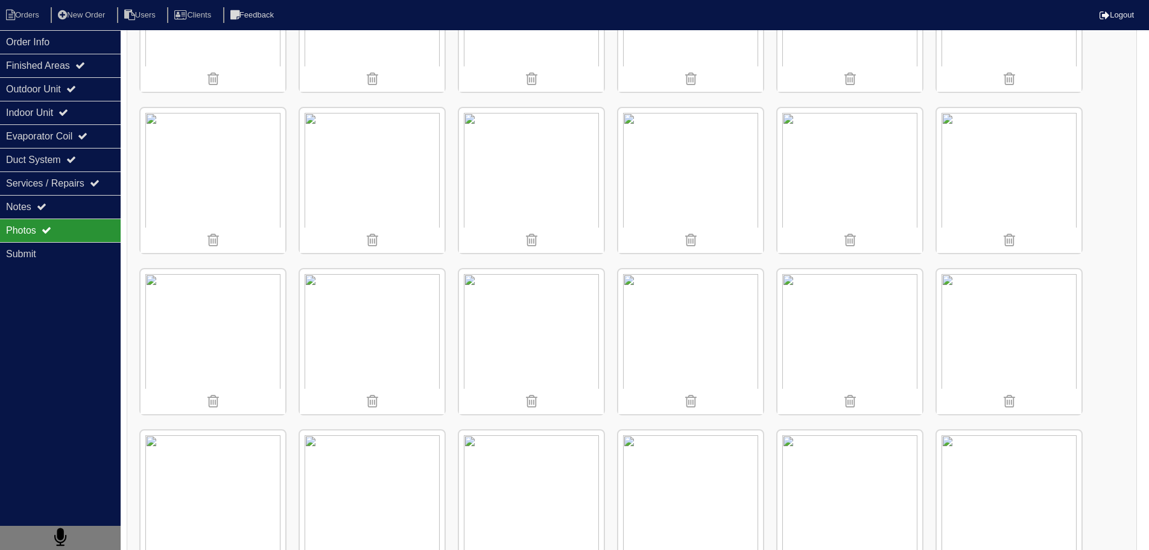
scroll to position [1267, 0]
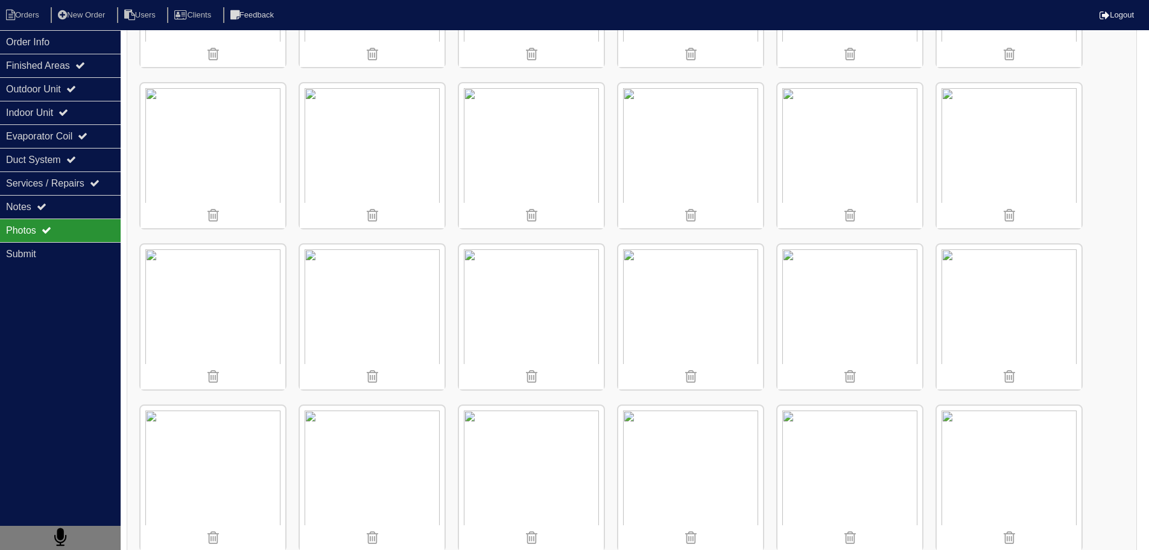
click at [692, 173] on img at bounding box center [690, 155] width 145 height 145
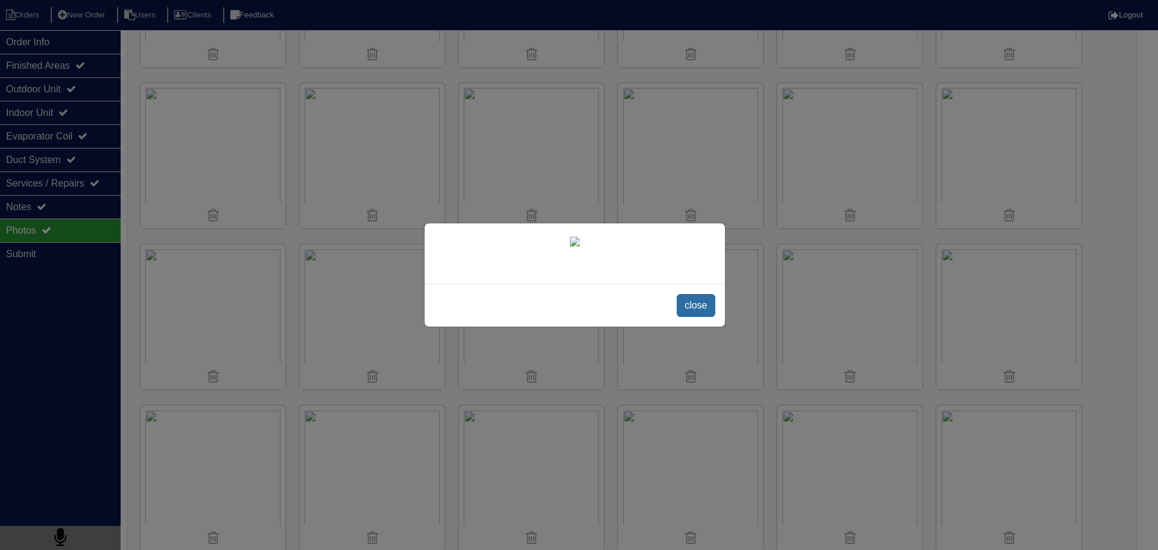
click at [694, 317] on span "close" at bounding box center [696, 305] width 38 height 23
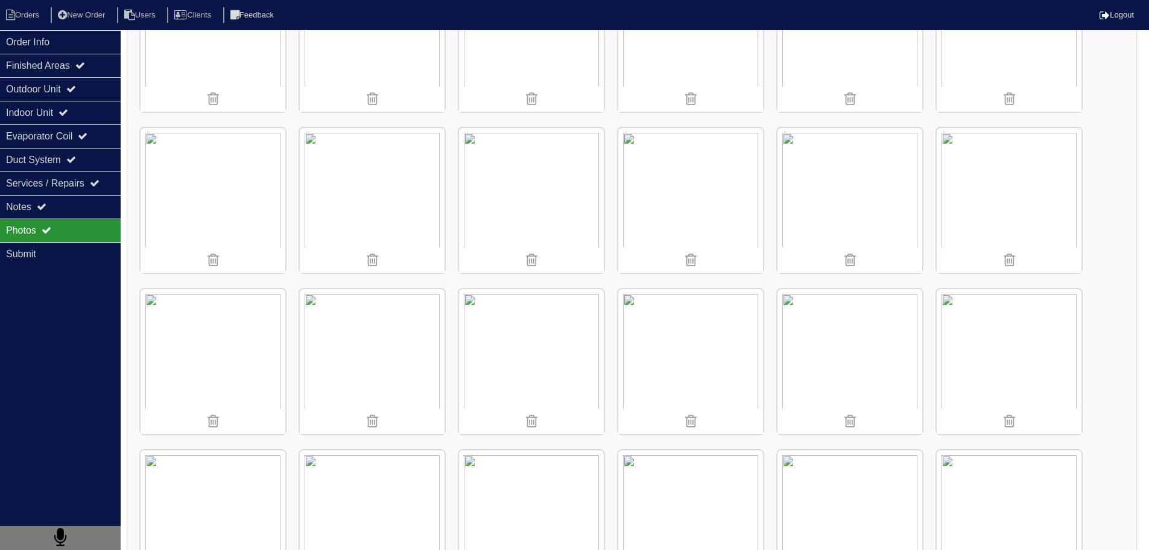
scroll to position [483, 0]
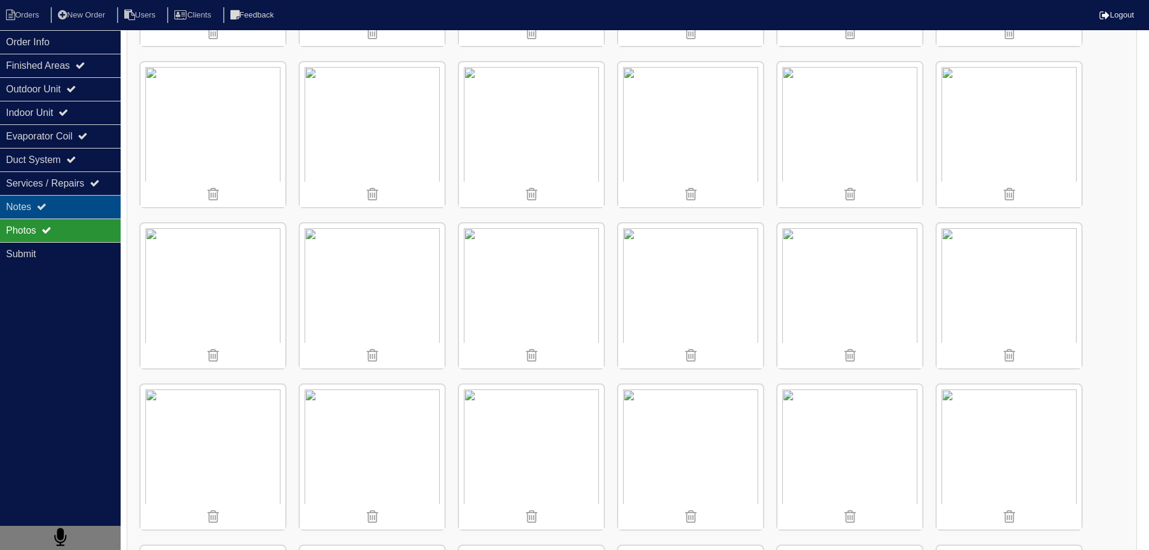
click at [89, 207] on div "Notes" at bounding box center [60, 207] width 121 height 24
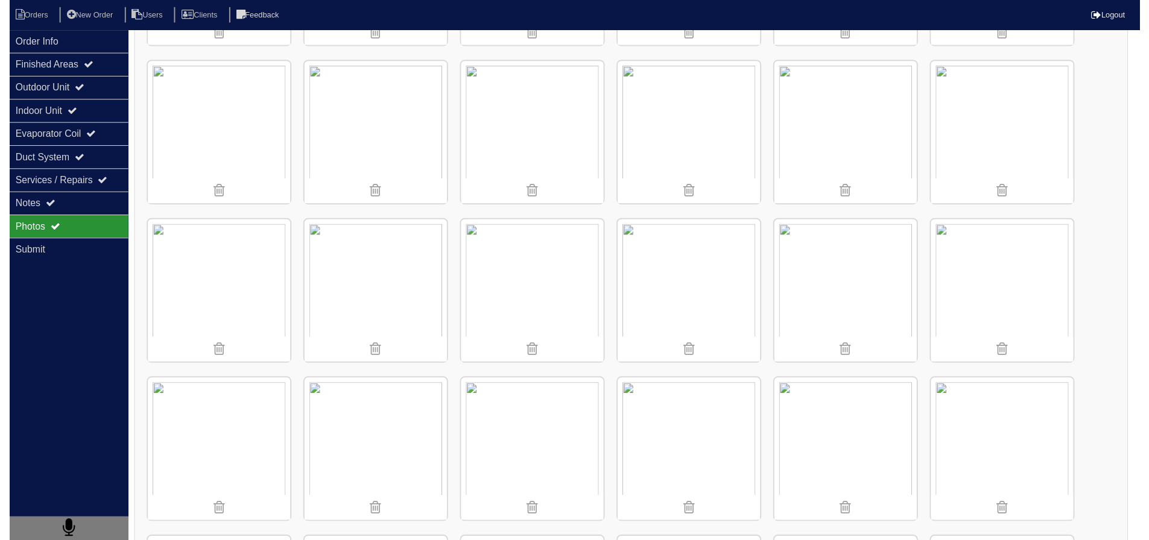
scroll to position [0, 0]
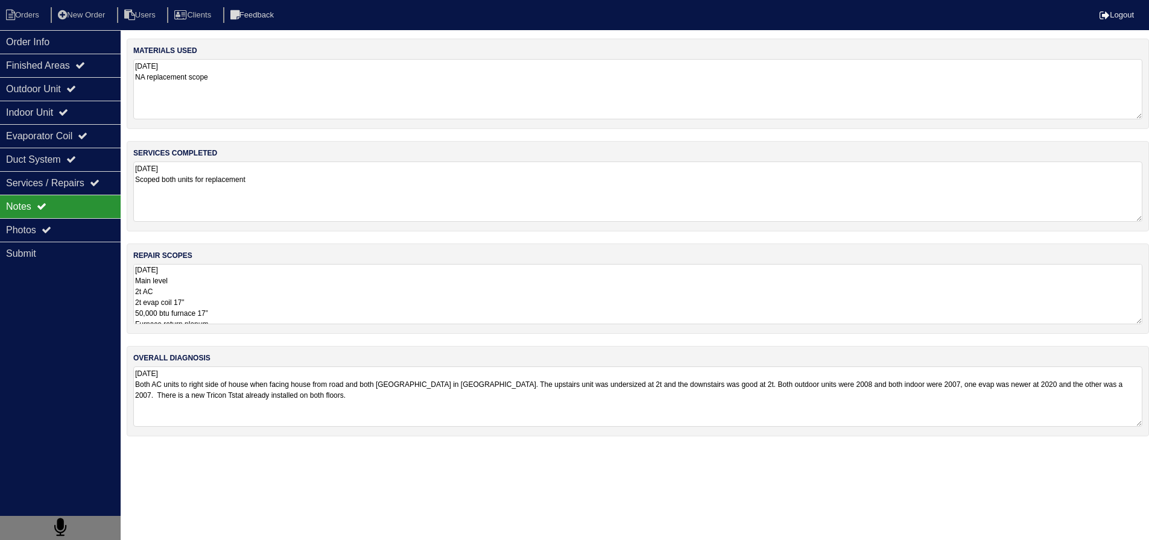
click at [268, 290] on textarea "8.21.25 Main level 2t AC 2t evap coil 17” 50,000 btu furnace 17” Furnace return…" at bounding box center [637, 294] width 1009 height 60
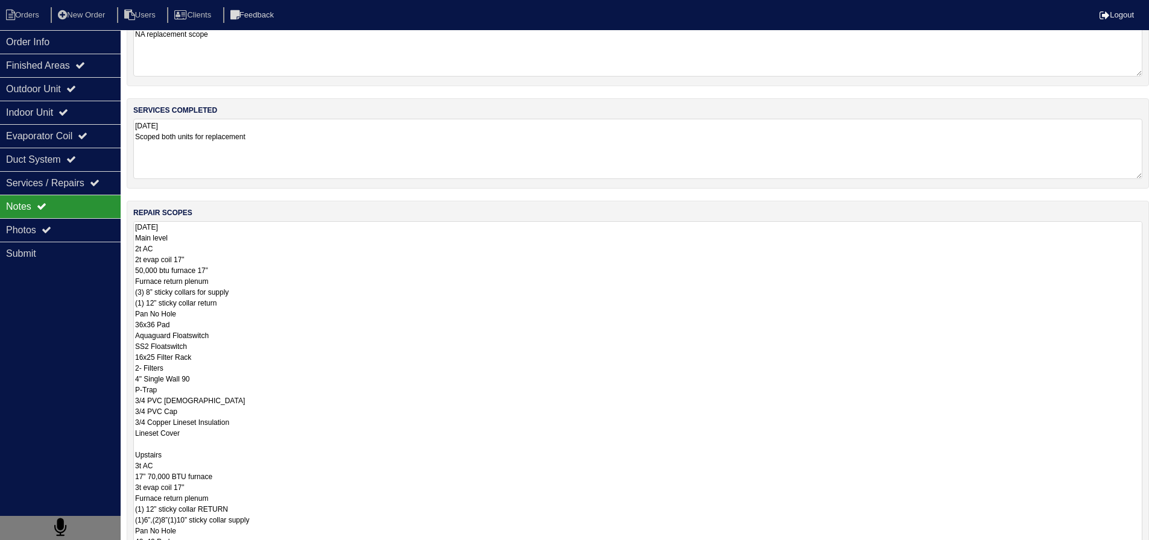
scroll to position [181, 0]
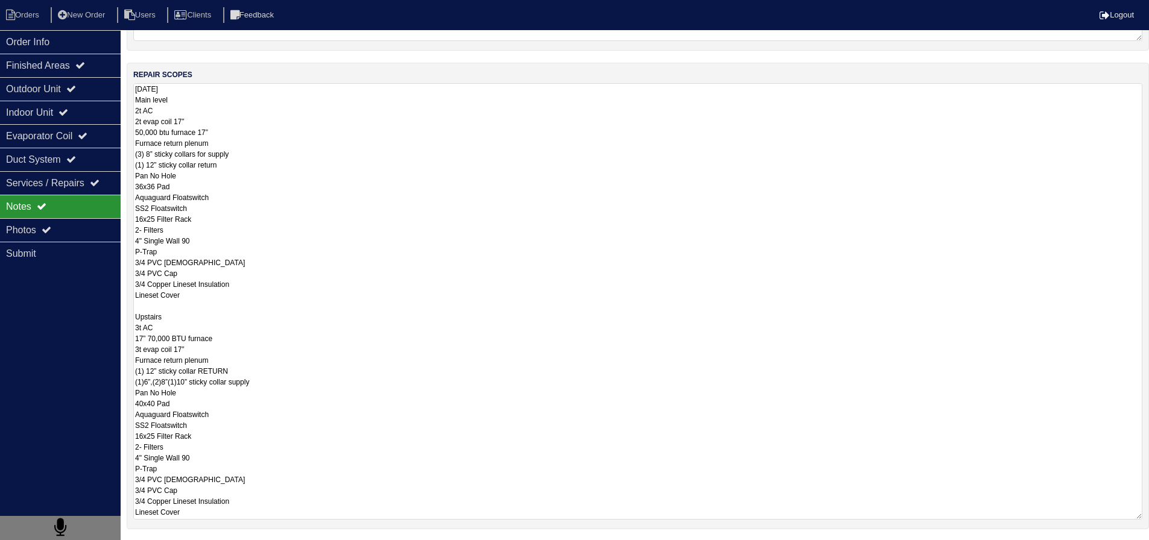
click at [154, 309] on textarea "8.21.25 Main level 2t AC 2t evap coil 17” 50,000 btu furnace 17” Furnace return…" at bounding box center [637, 301] width 1009 height 437
drag, startPoint x: 205, startPoint y: 321, endPoint x: 209, endPoint y: 327, distance: 7.4
click at [204, 322] on textarea "8.21.25 Main level 2t AC 2t evap coil 17” 50,000 btu furnace 17” Furnace return…" at bounding box center [637, 301] width 1009 height 437
click at [247, 361] on textarea "8.21.25 Main level 2t AC 2t evap coil 17” 50,000 btu furnace 17” Furnace return…" at bounding box center [637, 301] width 1009 height 437
click at [274, 386] on textarea "8.21.25 Main level 2t AC 2t evap coil 17” 50,000 btu furnace 17” Furnace return…" at bounding box center [637, 301] width 1009 height 437
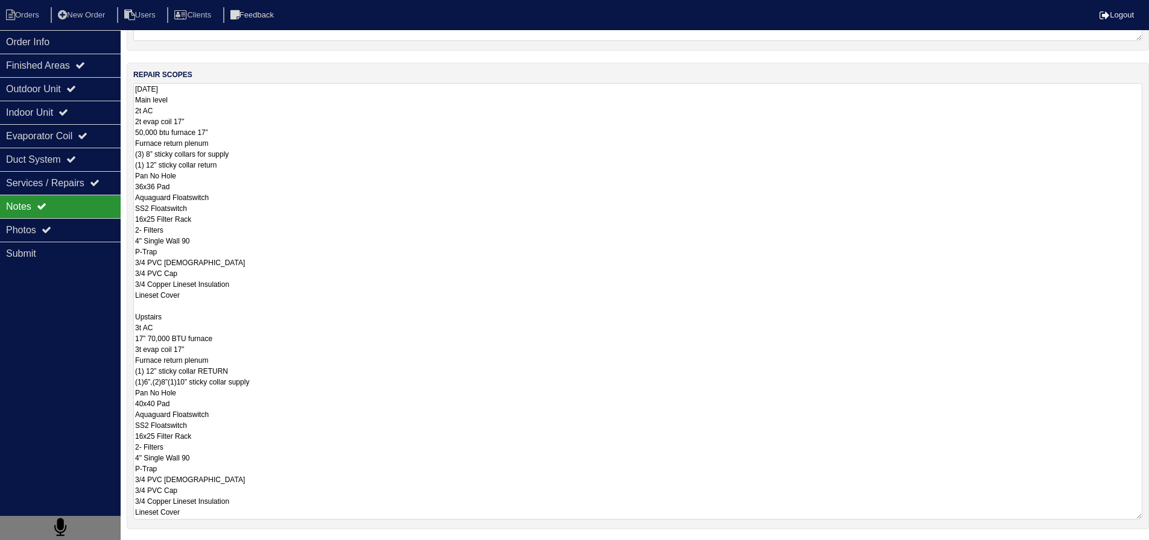
click at [242, 387] on textarea "8.21.25 Main level 2t AC 2t evap coil 17” 50,000 btu furnace 17” Furnace return…" at bounding box center [637, 301] width 1009 height 437
click at [241, 395] on textarea "8.21.25 Main level 2t AC 2t evap coil 17” 50,000 btu furnace 17” Furnace return…" at bounding box center [637, 301] width 1009 height 437
click at [240, 346] on textarea "8.21.25 Main level 2t AC 2t evap coil 17” 50,000 btu furnace 17” Furnace return…" at bounding box center [637, 301] width 1009 height 437
click at [258, 335] on textarea "8.21.25 Main level 2t AC 2t evap coil 17” 50,000 btu furnace 17” Furnace return…" at bounding box center [637, 301] width 1009 height 437
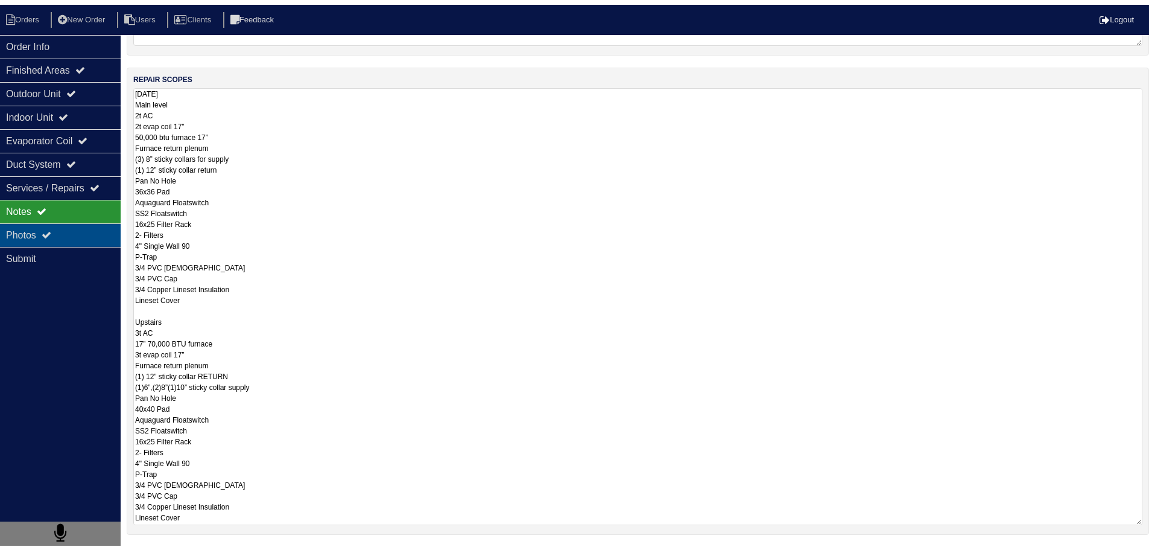
scroll to position [0, 0]
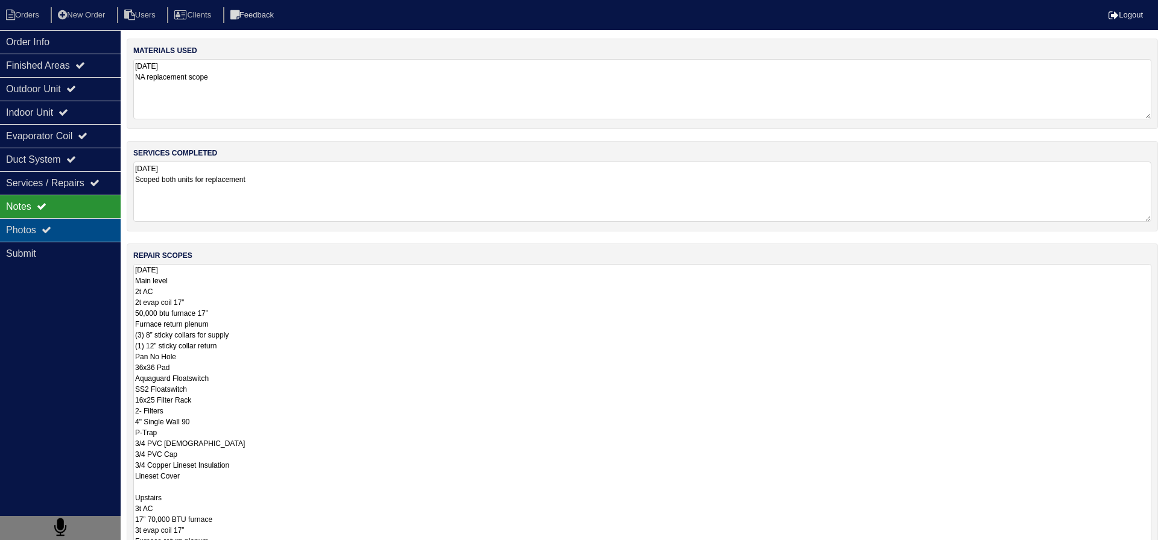
click at [84, 233] on div "Photos" at bounding box center [60, 230] width 121 height 24
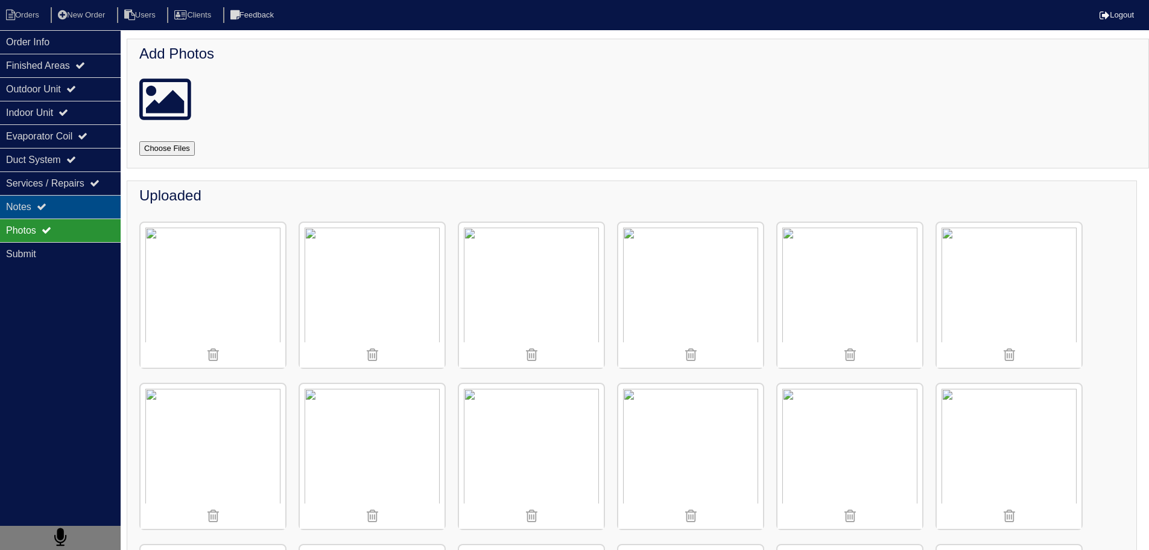
click at [69, 201] on div "Notes" at bounding box center [60, 207] width 121 height 24
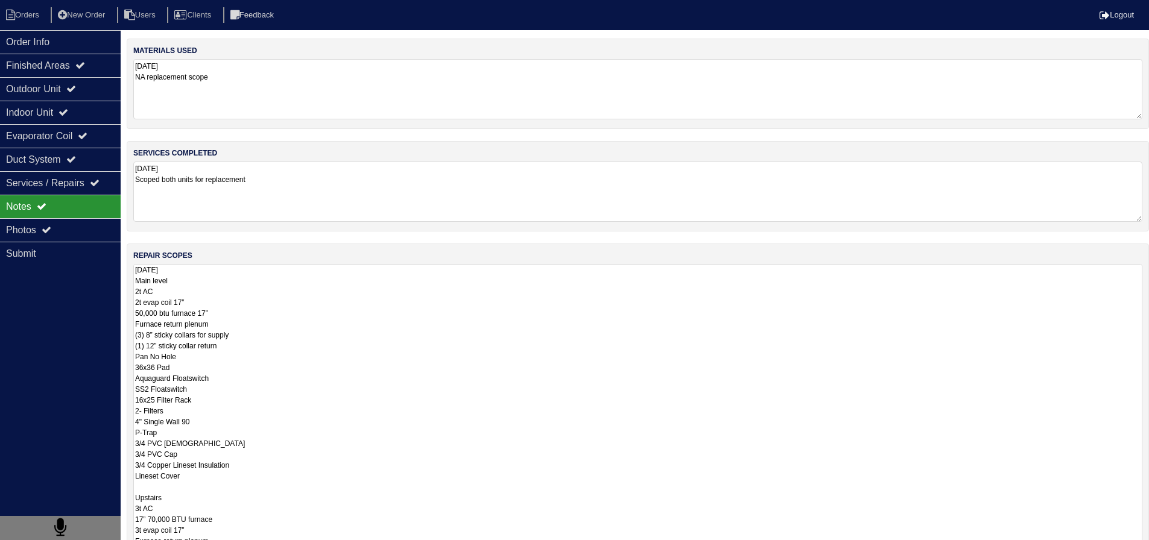
click at [238, 278] on textarea "8.21.25 Main level 2t AC 2t evap coil 17” 50,000 btu furnace 17” Furnace return…" at bounding box center [637, 482] width 1009 height 437
click at [174, 275] on textarea "8.21.25 Main level 2t AC 2t evap coil 17” 50,000 btu furnace 17” Furnace return…" at bounding box center [637, 482] width 1009 height 437
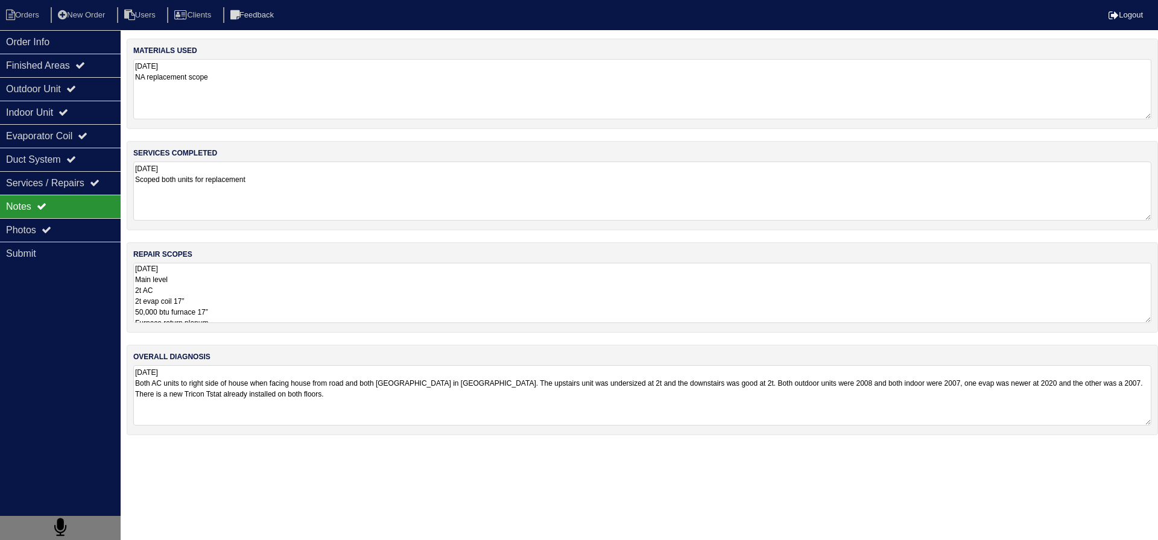
click at [266, 180] on textarea "8.21.25 Scoped both units for replacement" at bounding box center [642, 191] width 1018 height 59
click at [55, 238] on div "Photos" at bounding box center [60, 230] width 121 height 24
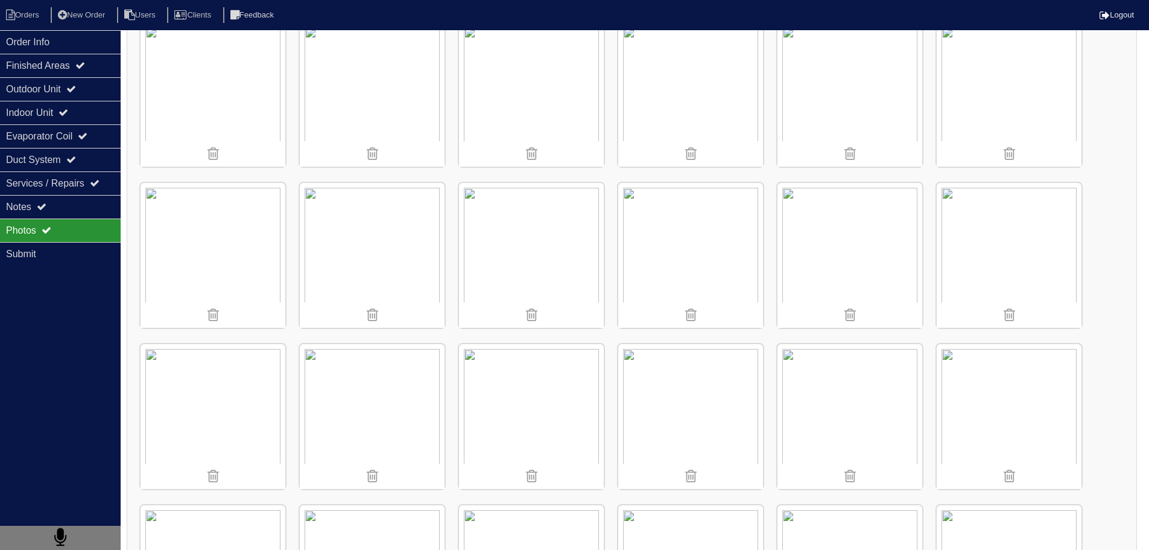
scroll to position [724, 0]
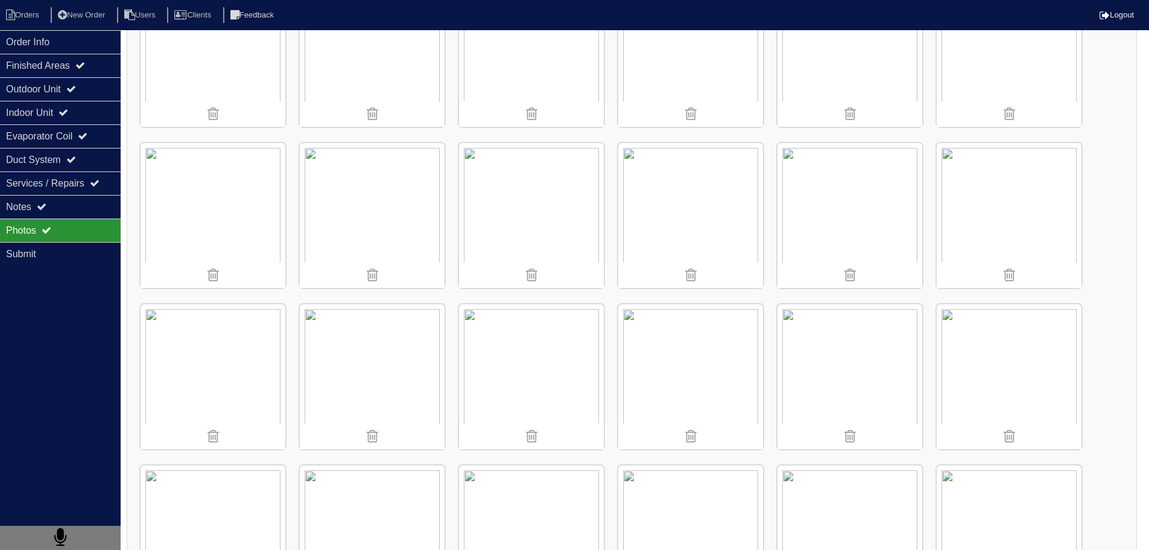
click at [382, 179] on img at bounding box center [372, 215] width 145 height 145
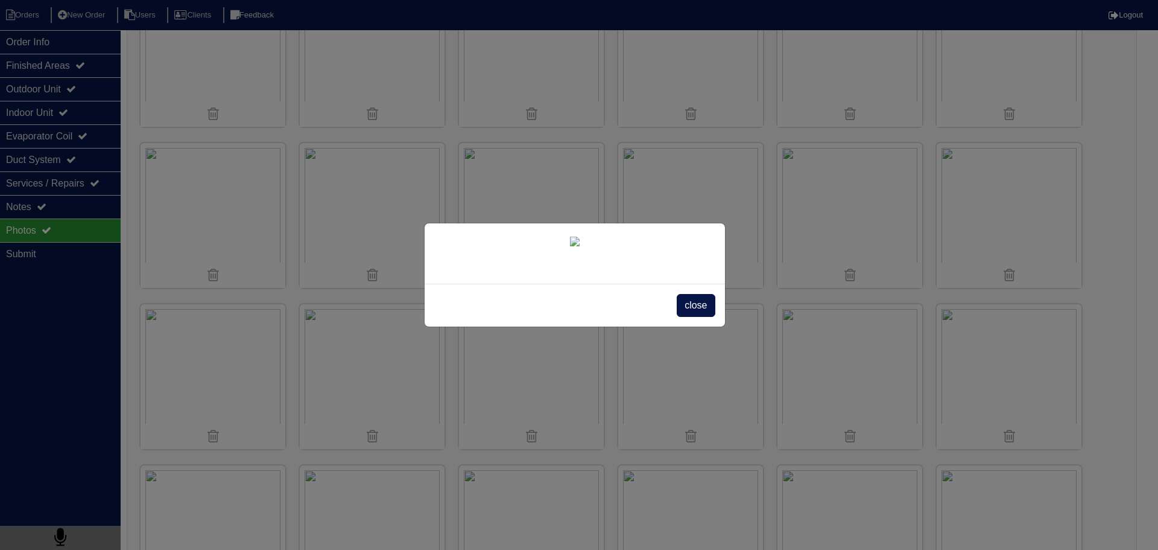
click at [705, 317] on span "close" at bounding box center [696, 305] width 38 height 23
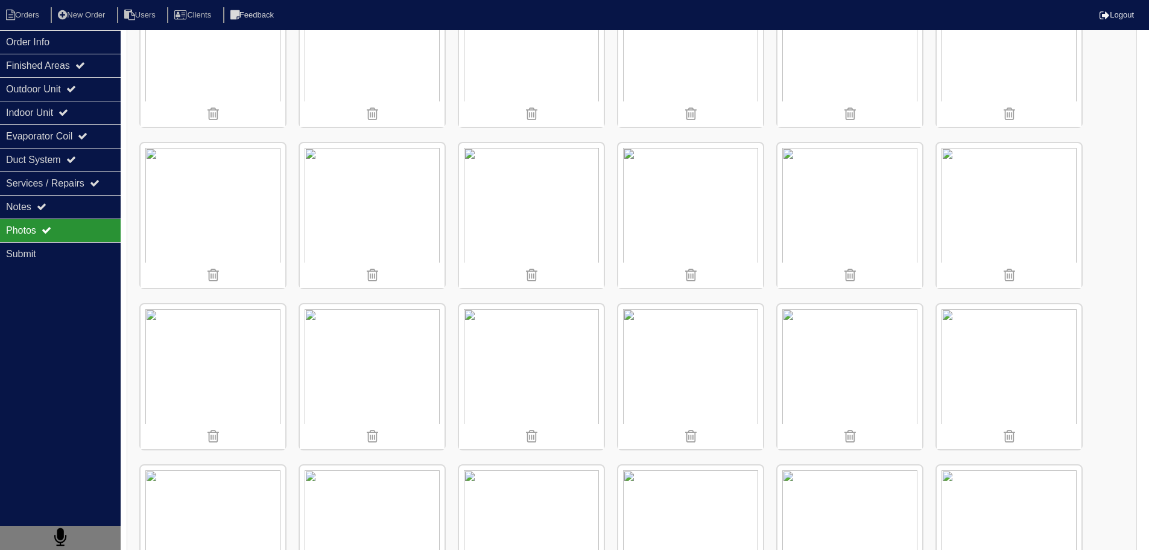
click at [870, 191] on img at bounding box center [850, 215] width 145 height 145
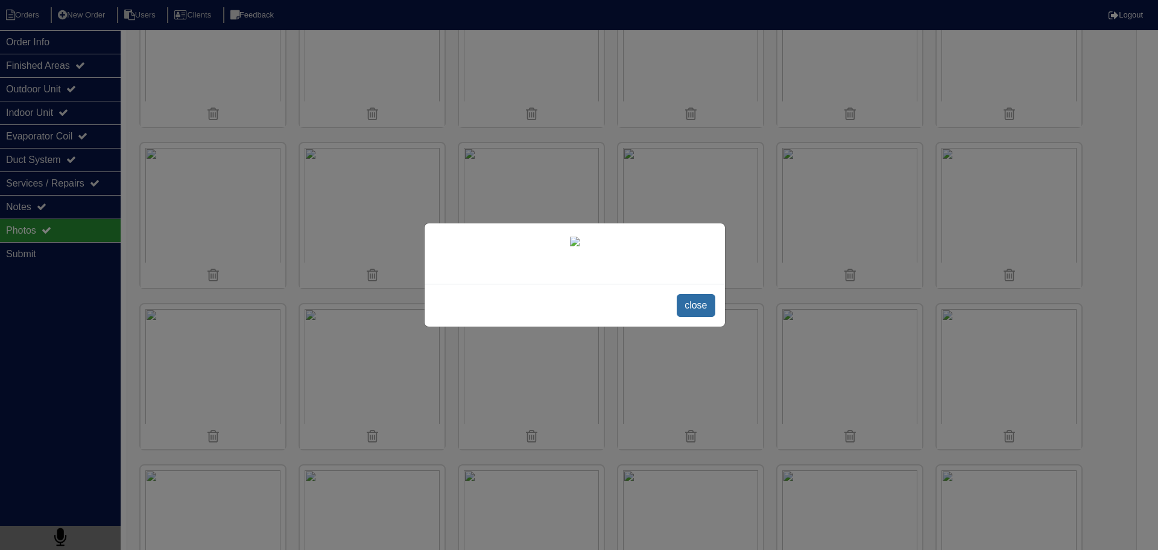
click at [708, 317] on span "close" at bounding box center [696, 305] width 38 height 23
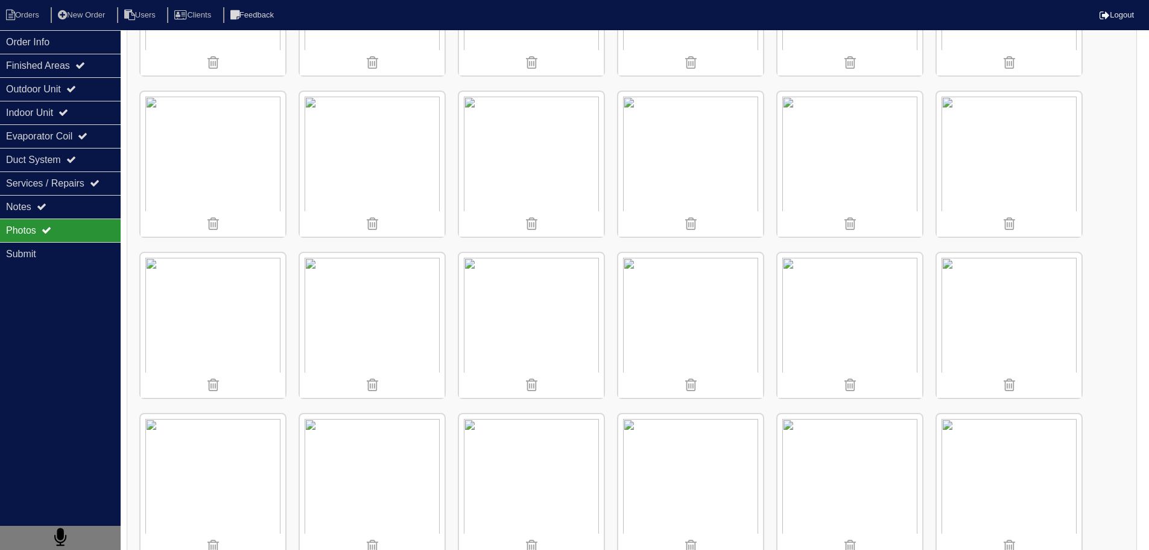
scroll to position [1610, 0]
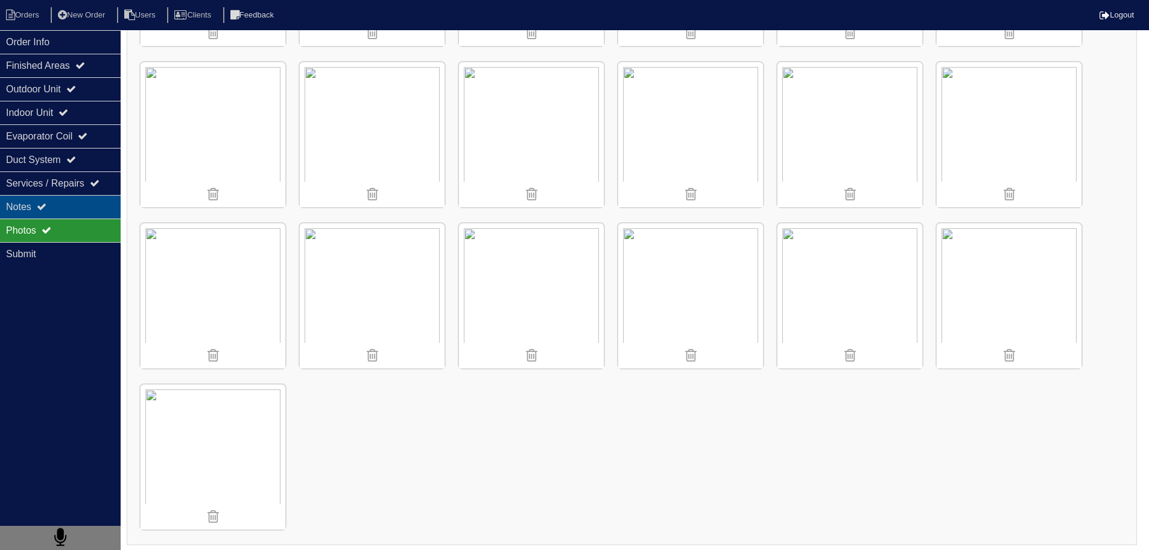
click at [71, 204] on div "Notes" at bounding box center [60, 207] width 121 height 24
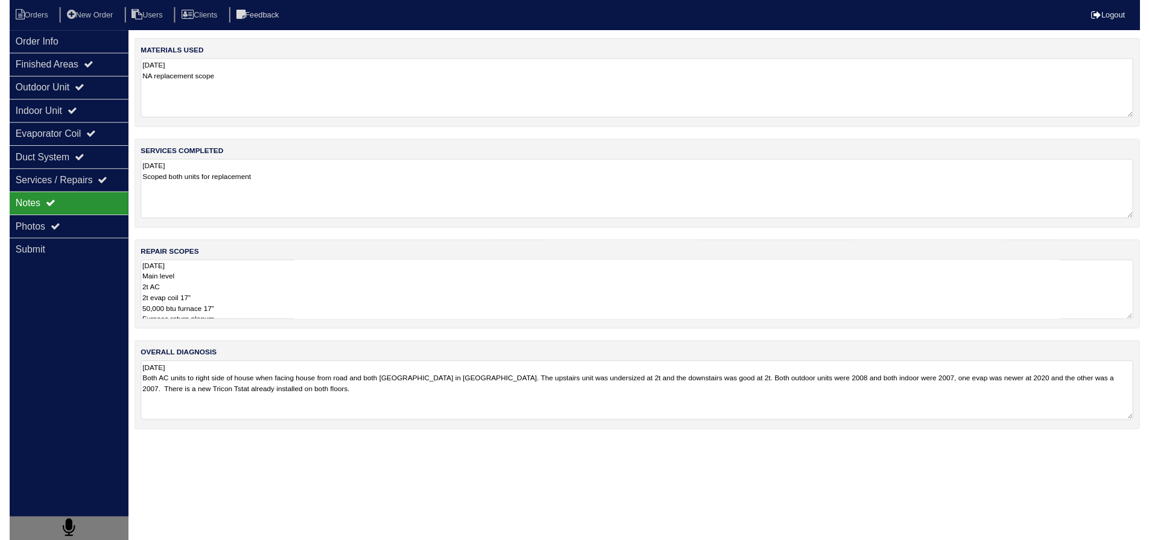
scroll to position [0, 0]
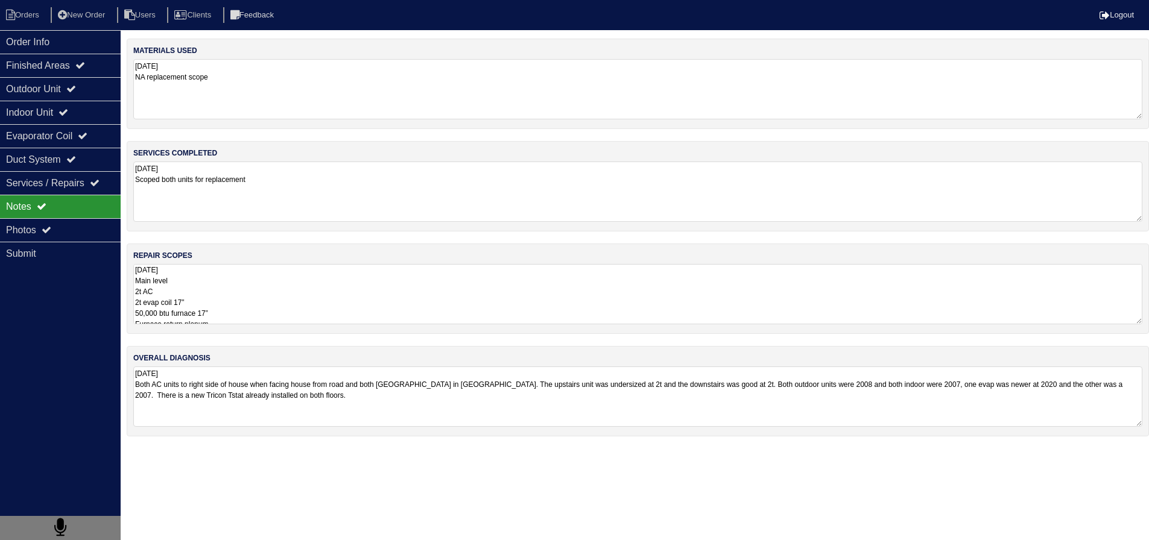
click at [289, 318] on textarea "8.21.25 Main level 2t AC 2t evap coil 17” 50,000 btu furnace 17” Furnace return…" at bounding box center [637, 294] width 1009 height 60
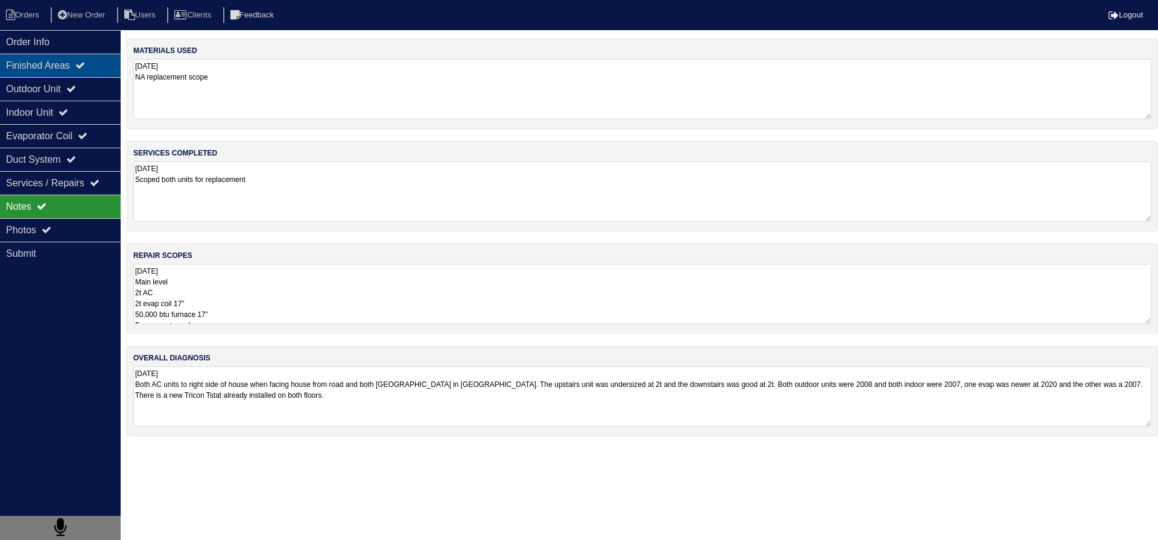
click at [89, 76] on div "Finished Areas" at bounding box center [60, 66] width 121 height 24
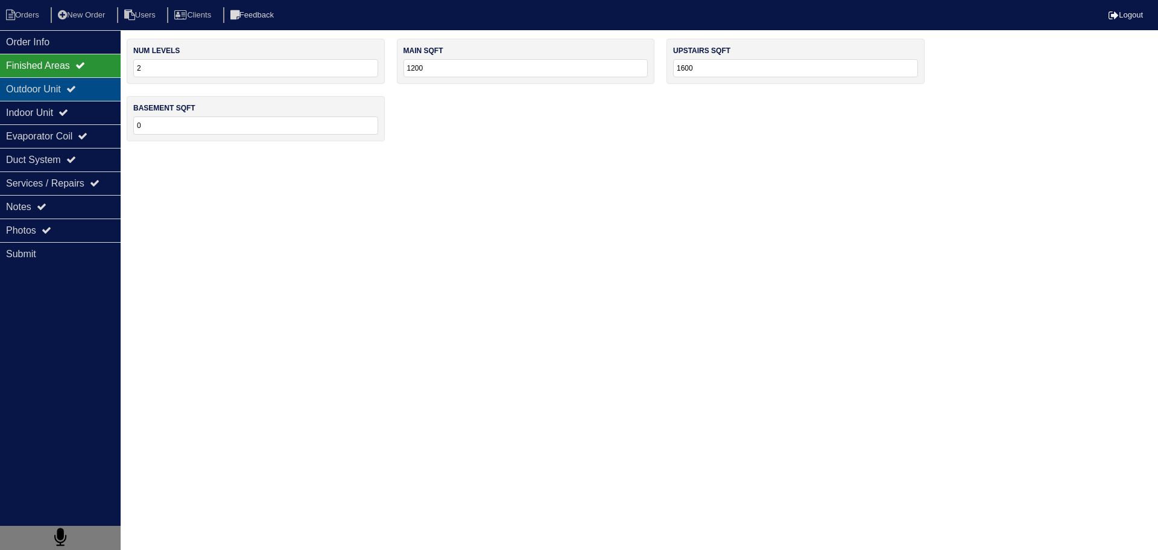
click at [76, 87] on icon at bounding box center [71, 89] width 10 height 10
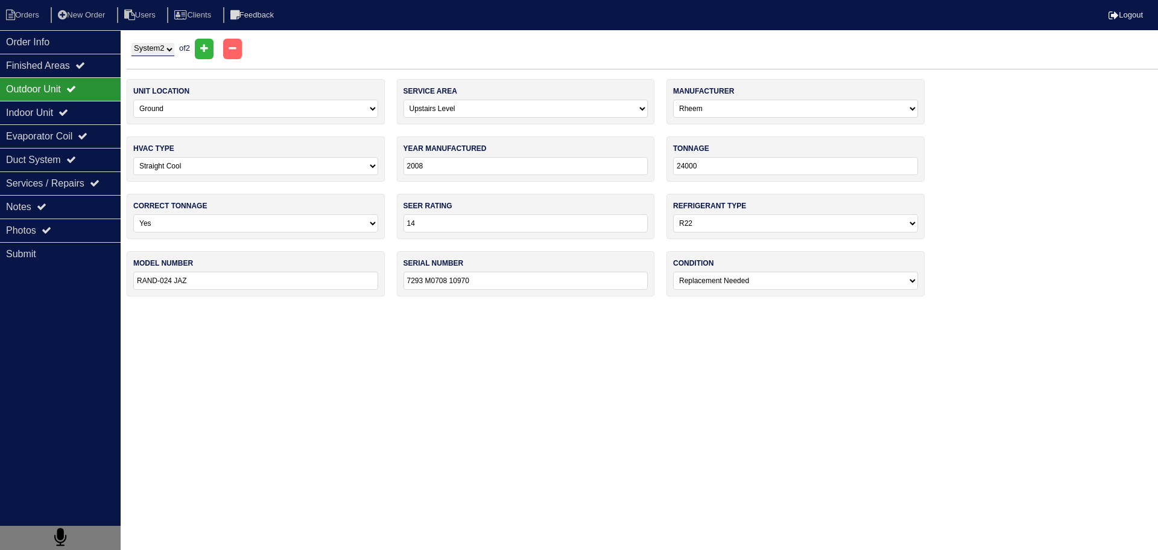
click at [171, 52] on select "System 1 System 2" at bounding box center [153, 49] width 43 height 13
select select "1"
click at [132, 43] on select "System 1 System 2" at bounding box center [153, 49] width 43 height 13
select select "0"
select select "1"
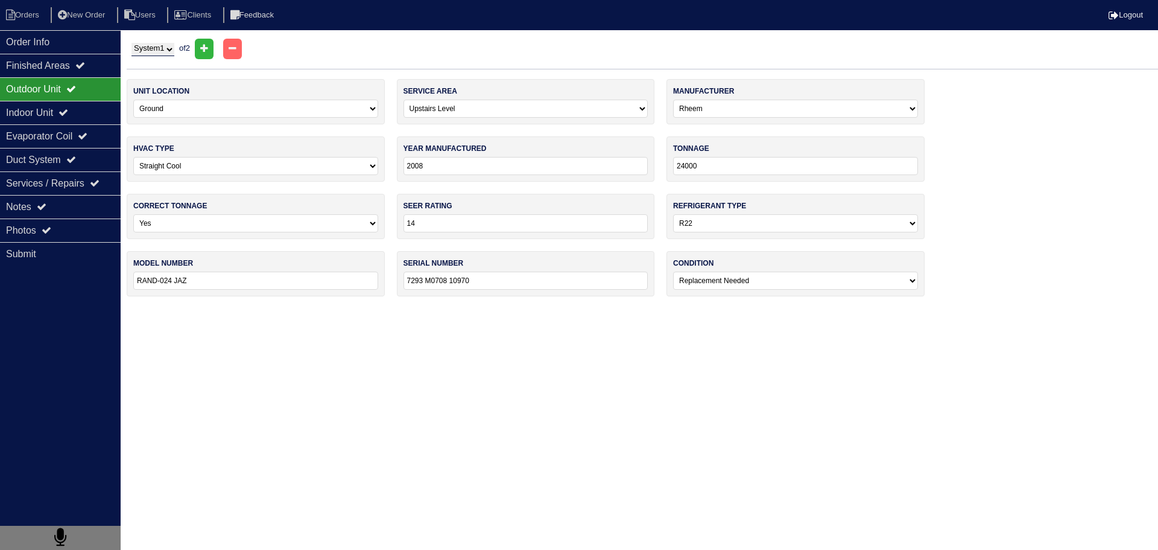
type input "RAND-024JAZ"
type input "7293 M0708 10926"
click at [160, 39] on html "Orders New Order Users Clients Feedback Logout Orders New Order Users Clients M…" at bounding box center [579, 154] width 1158 height 308
click at [160, 42] on div "System 1 System 2 of 2" at bounding box center [643, 49] width 1032 height 21
click at [158, 45] on select "System 1 System 2" at bounding box center [153, 49] width 43 height 13
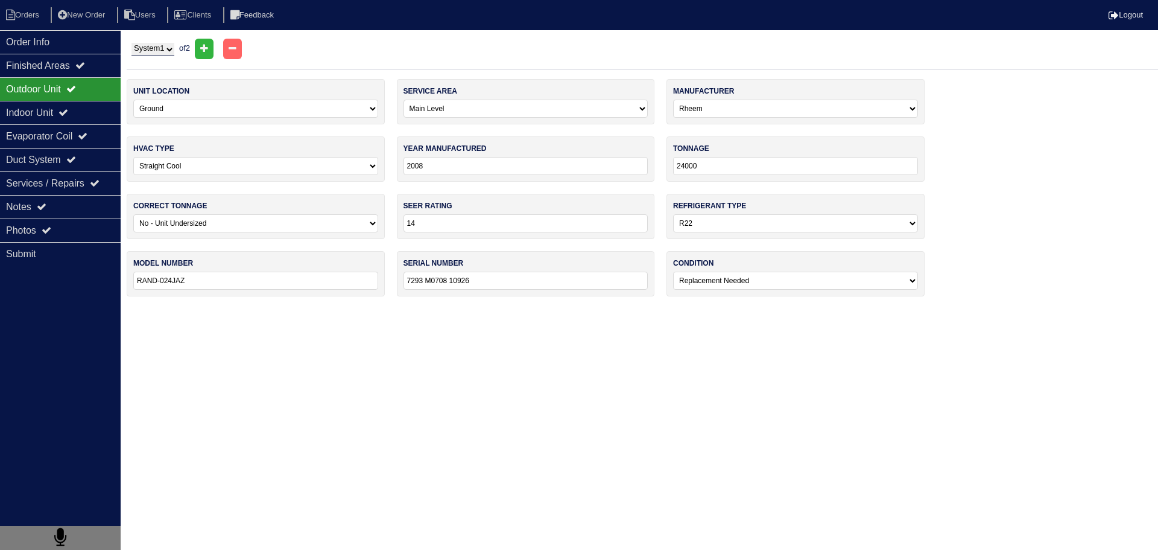
select select "2"
click at [132, 43] on select "System 1 System 2" at bounding box center [153, 49] width 43 height 13
select select "1"
select select "0"
type input "RAND-024 JAZ"
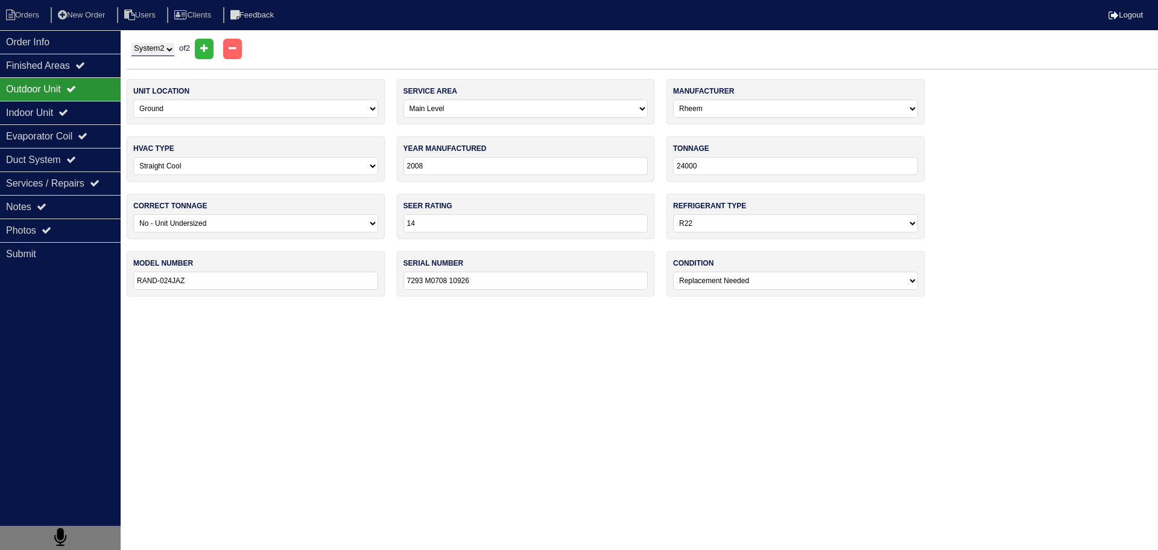
type input "7293 M0708 10970"
click at [83, 241] on div "Photos" at bounding box center [60, 230] width 121 height 24
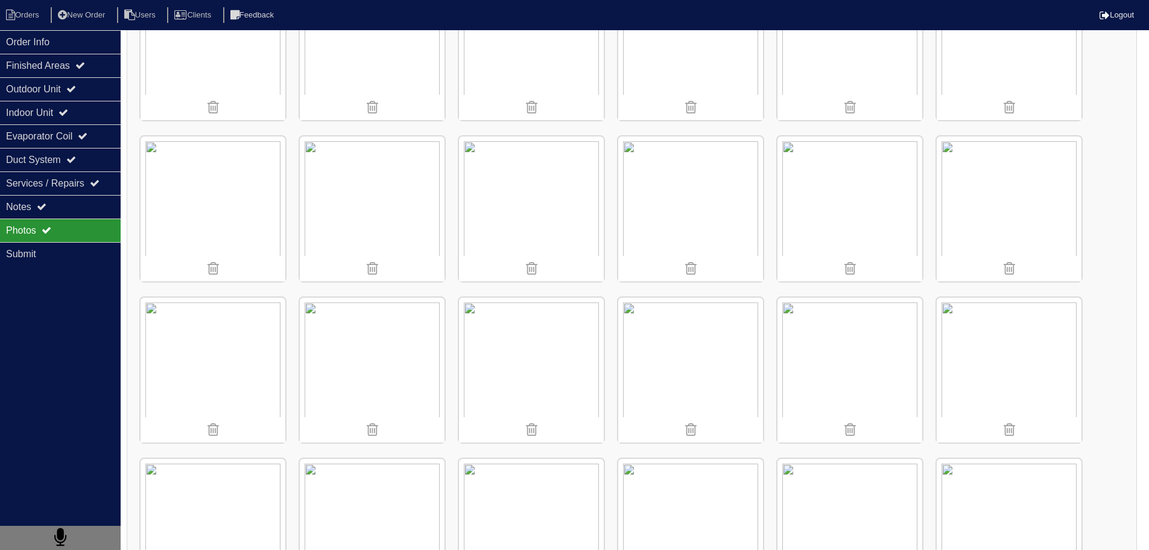
scroll to position [302, 0]
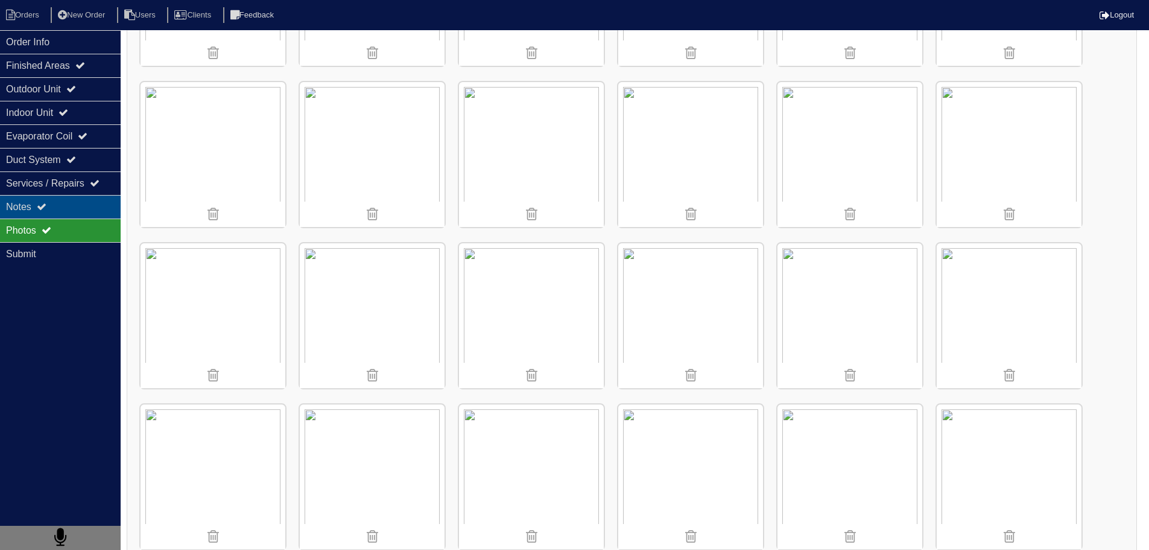
click at [74, 197] on div "Notes" at bounding box center [60, 207] width 121 height 24
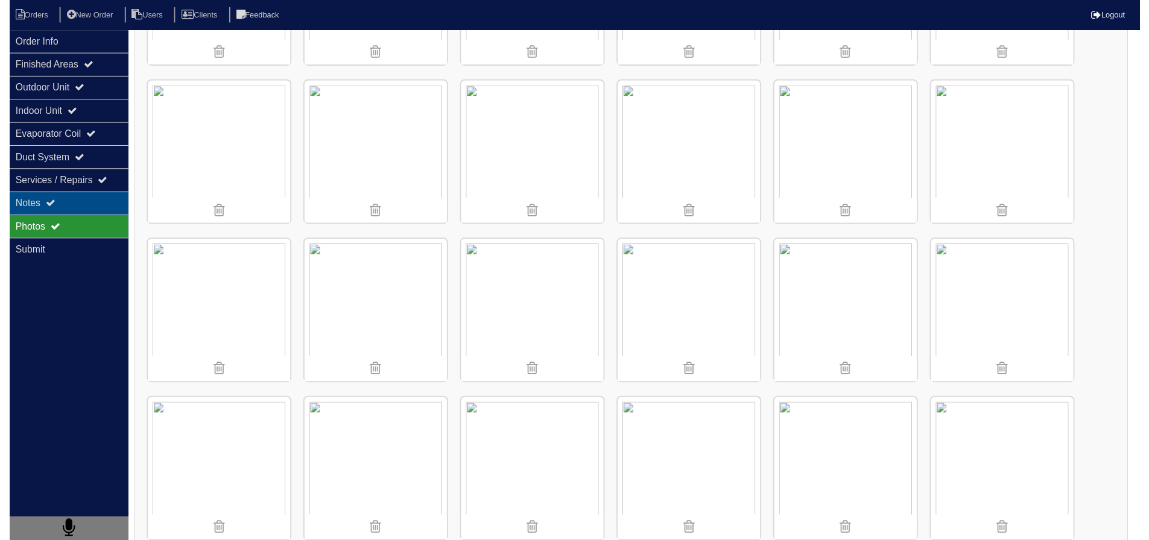
scroll to position [0, 0]
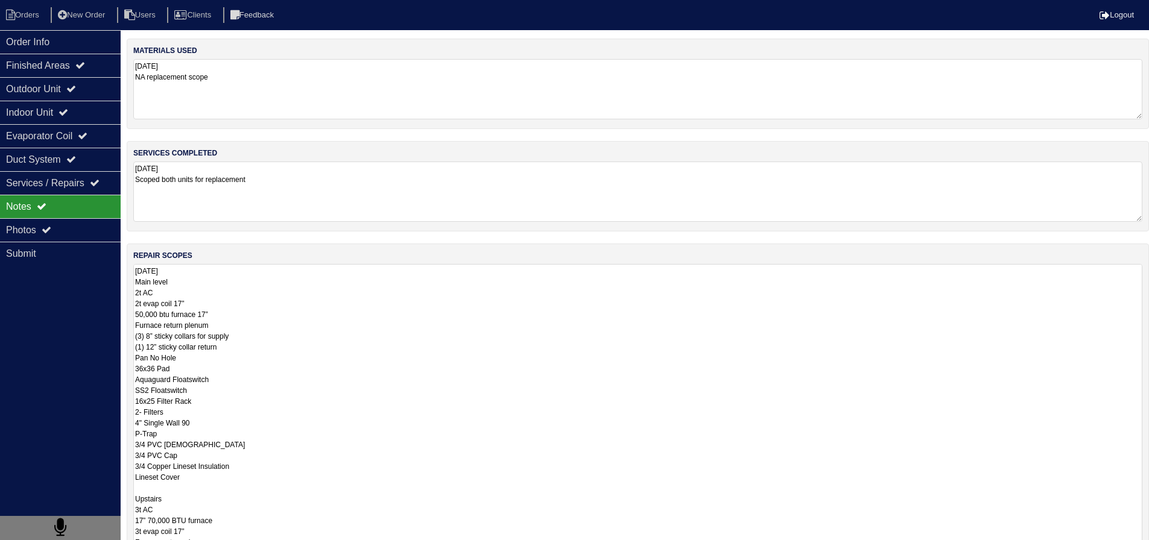
click at [237, 297] on textarea "8.21.25 Main level 2t AC 2t evap coil 17” 50,000 btu furnace 17” Furnace return…" at bounding box center [637, 482] width 1009 height 437
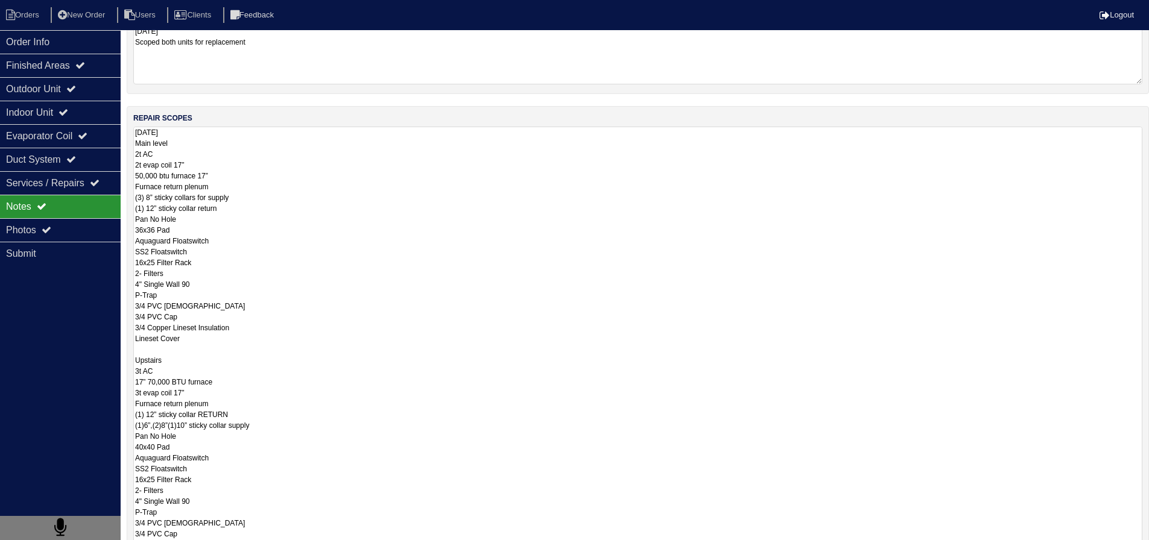
scroll to position [181, 0]
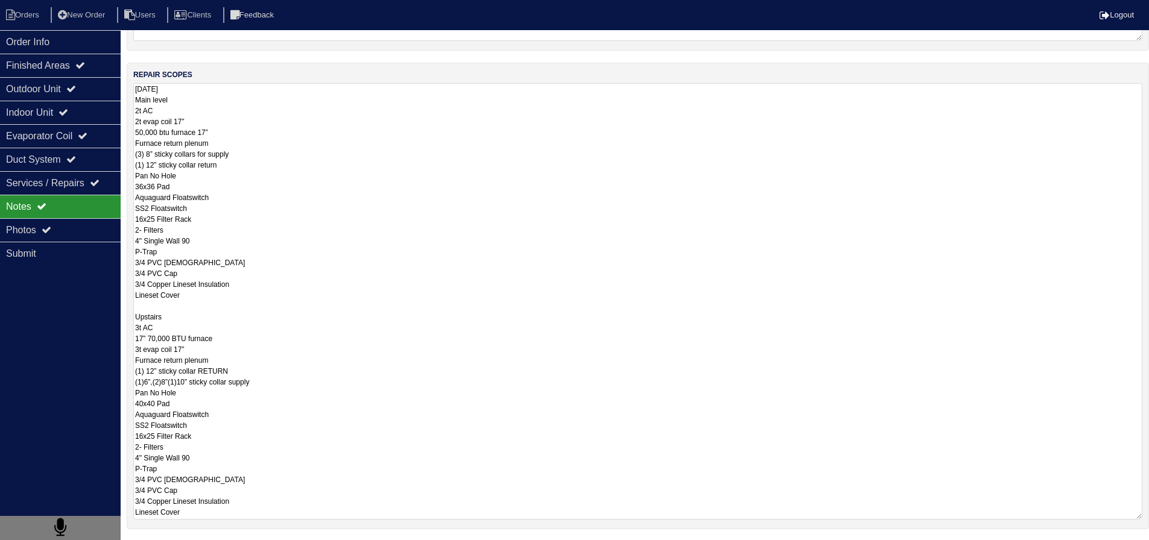
drag, startPoint x: 215, startPoint y: 331, endPoint x: 176, endPoint y: 318, distance: 41.2
click at [176, 318] on textarea "8.21.25 Main level 2t AC 2t evap coil 17” 50,000 btu furnace 17” Furnace return…" at bounding box center [637, 301] width 1009 height 437
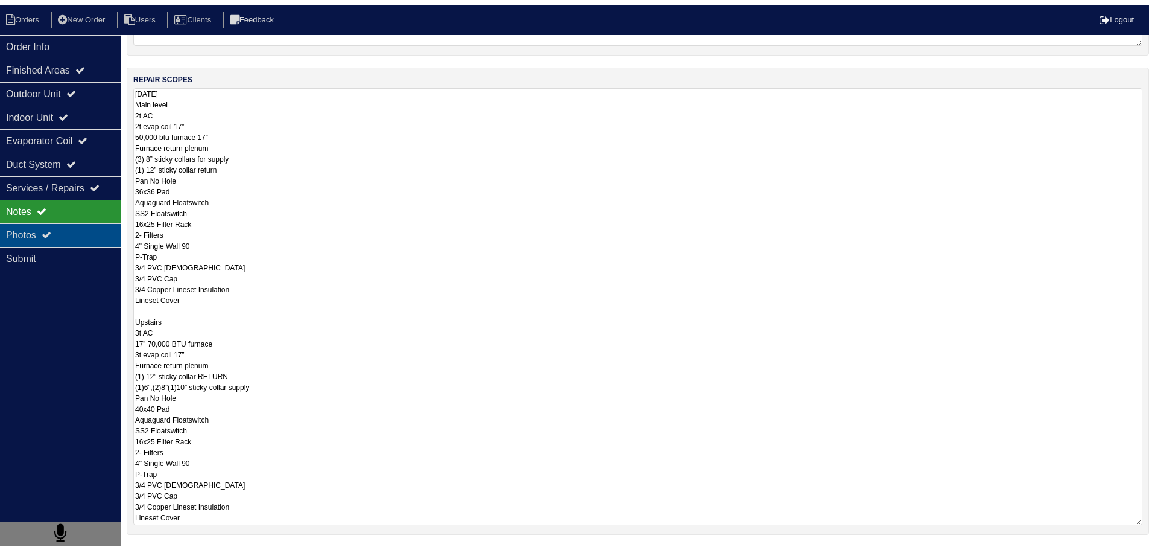
scroll to position [0, 0]
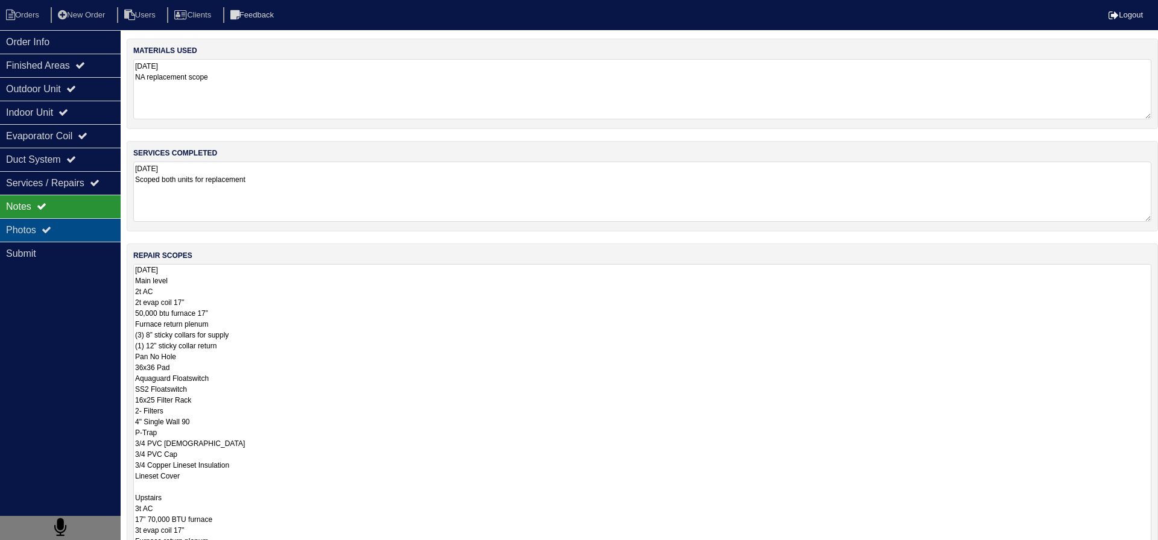
click at [74, 232] on div "Photos" at bounding box center [60, 230] width 121 height 24
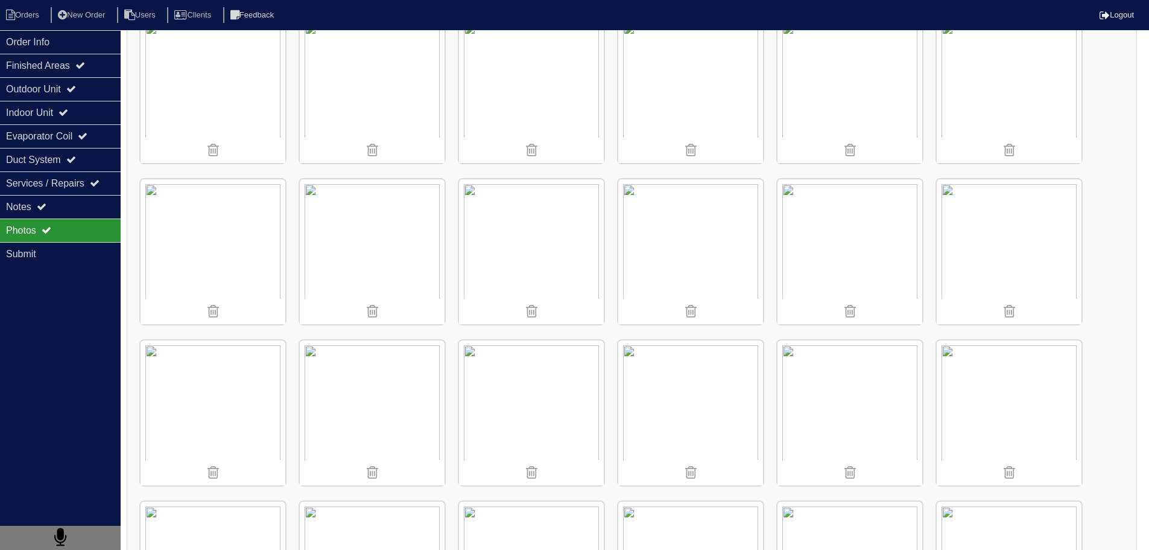
scroll to position [1025, 0]
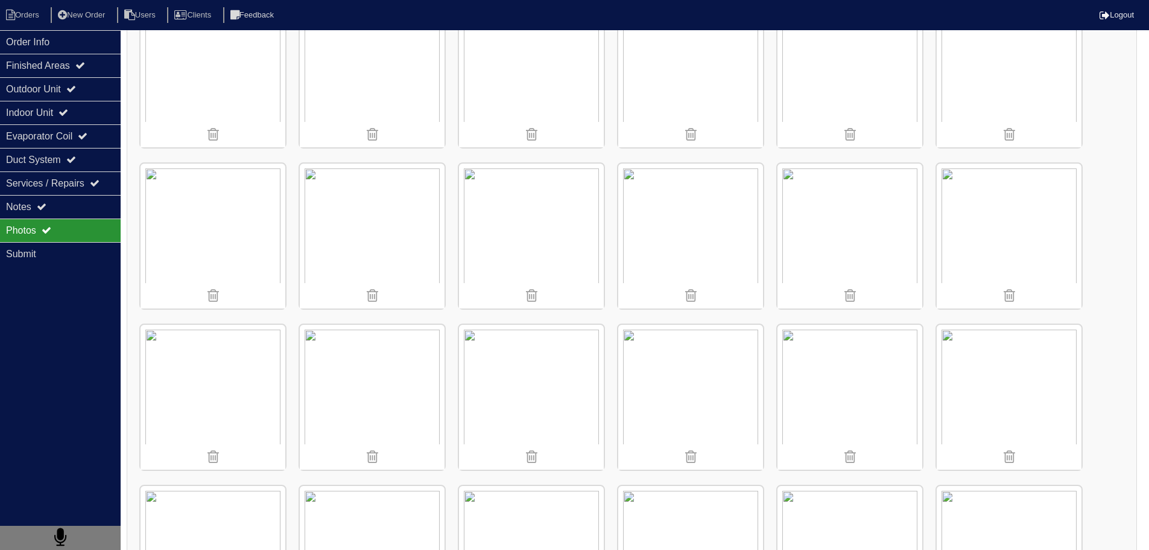
click at [548, 382] on img at bounding box center [531, 397] width 145 height 145
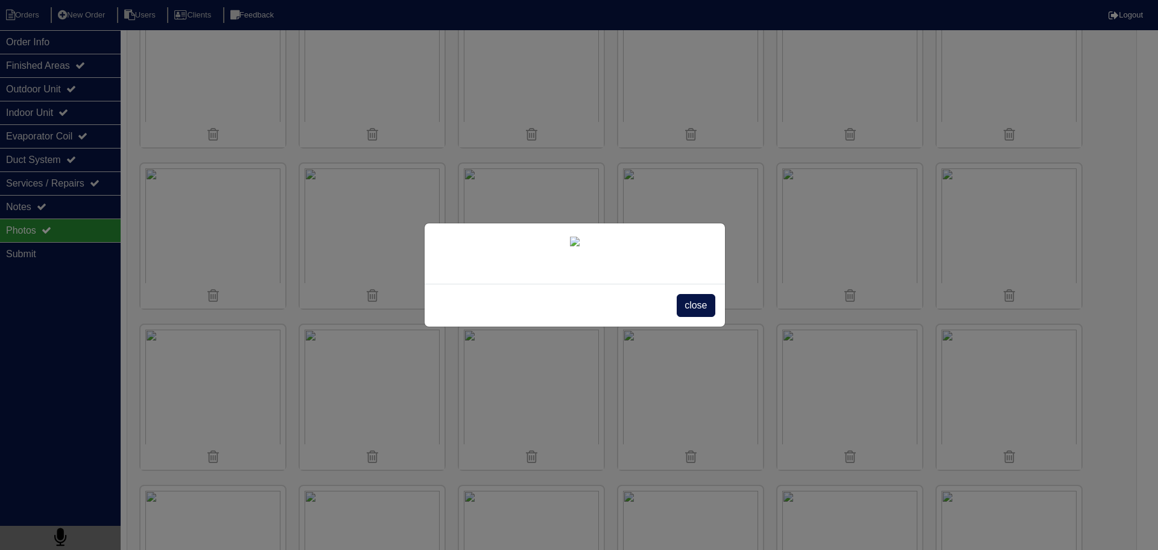
click at [696, 326] on div "close" at bounding box center [575, 305] width 300 height 43
click at [679, 317] on span "close" at bounding box center [696, 305] width 38 height 23
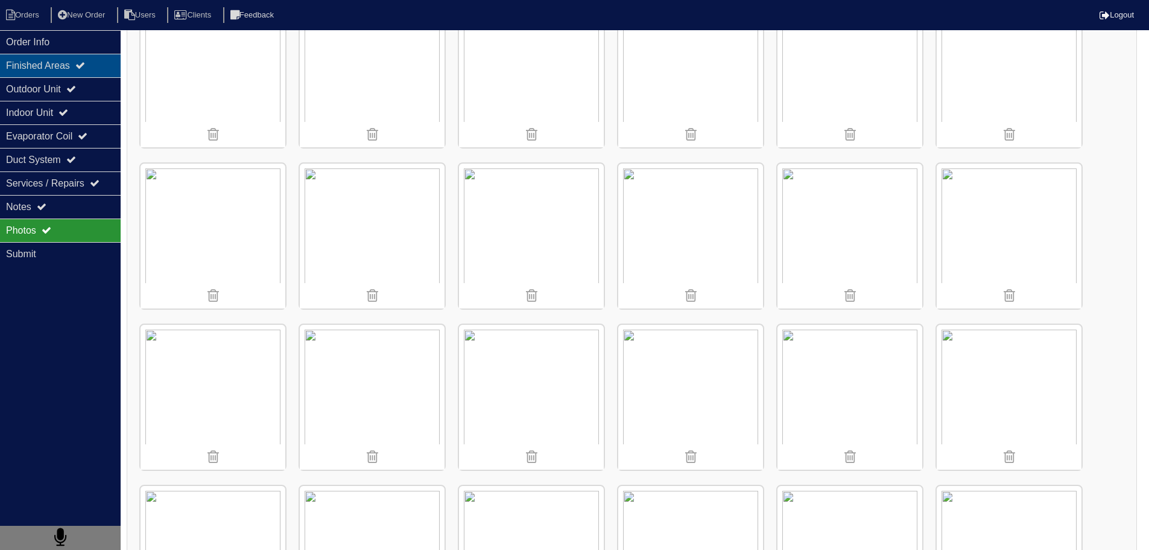
click at [98, 66] on div "Finished Areas" at bounding box center [60, 66] width 121 height 24
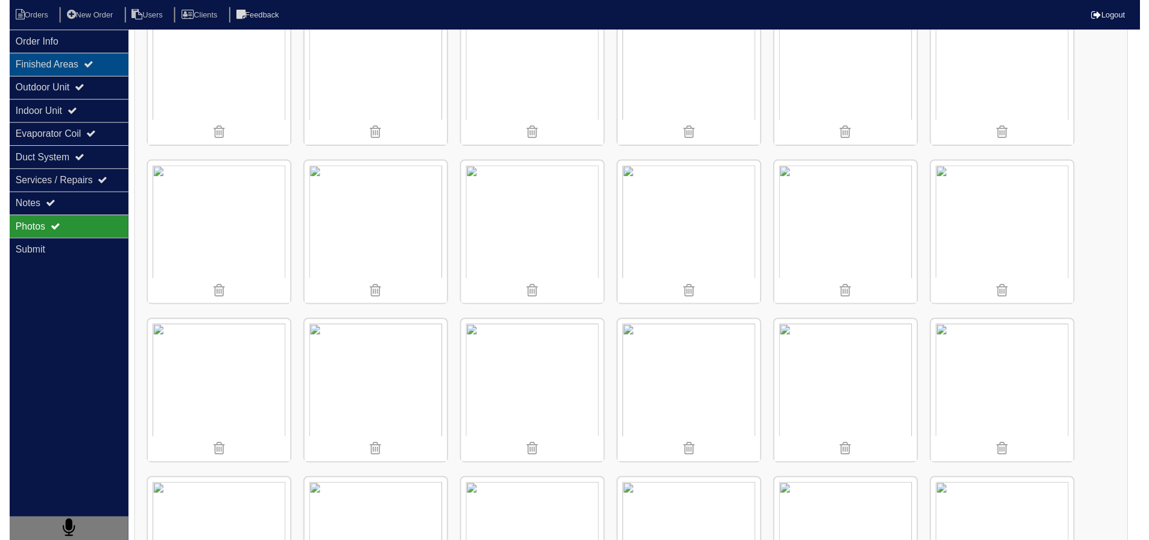
scroll to position [0, 0]
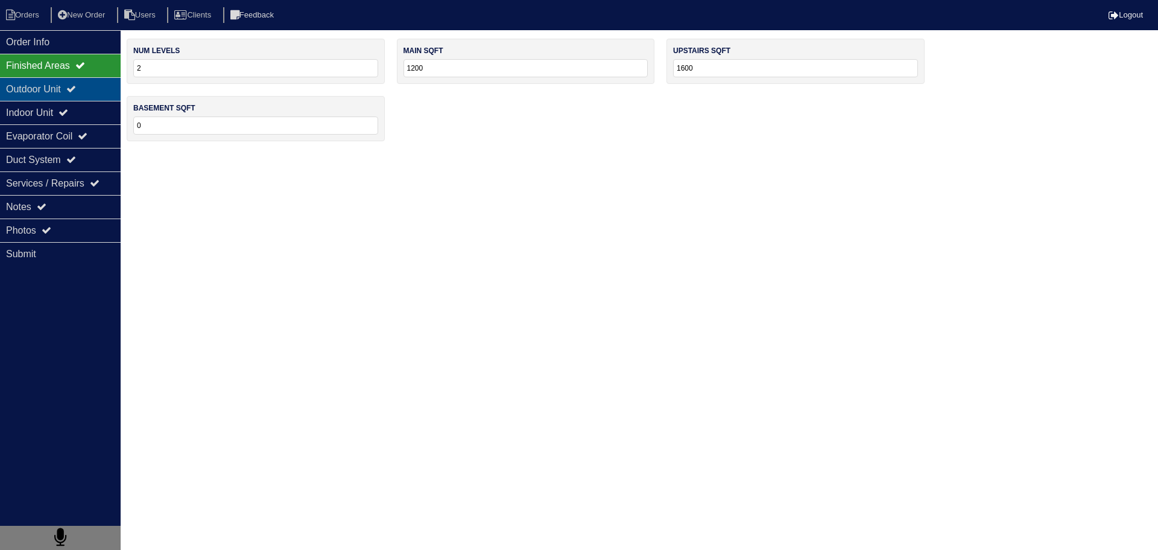
click at [81, 94] on div "Outdoor Unit" at bounding box center [60, 89] width 121 height 24
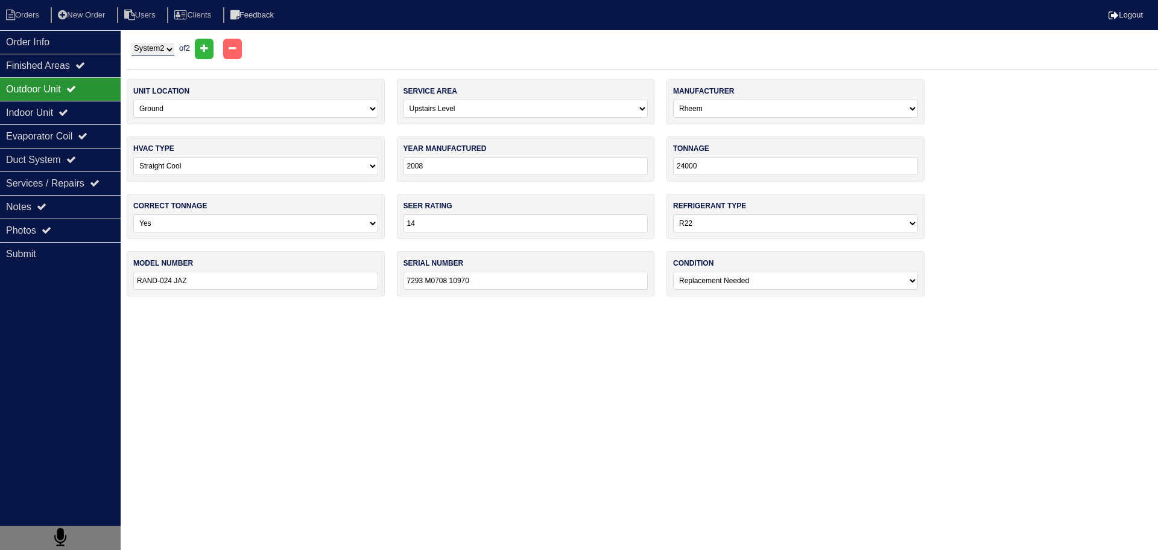
drag, startPoint x: 176, startPoint y: 52, endPoint x: 156, endPoint y: 55, distance: 20.7
click at [174, 52] on select "System 1 System 2" at bounding box center [153, 49] width 43 height 13
select select "1"
click at [132, 43] on select "System 1 System 2" at bounding box center [153, 49] width 43 height 13
select select "0"
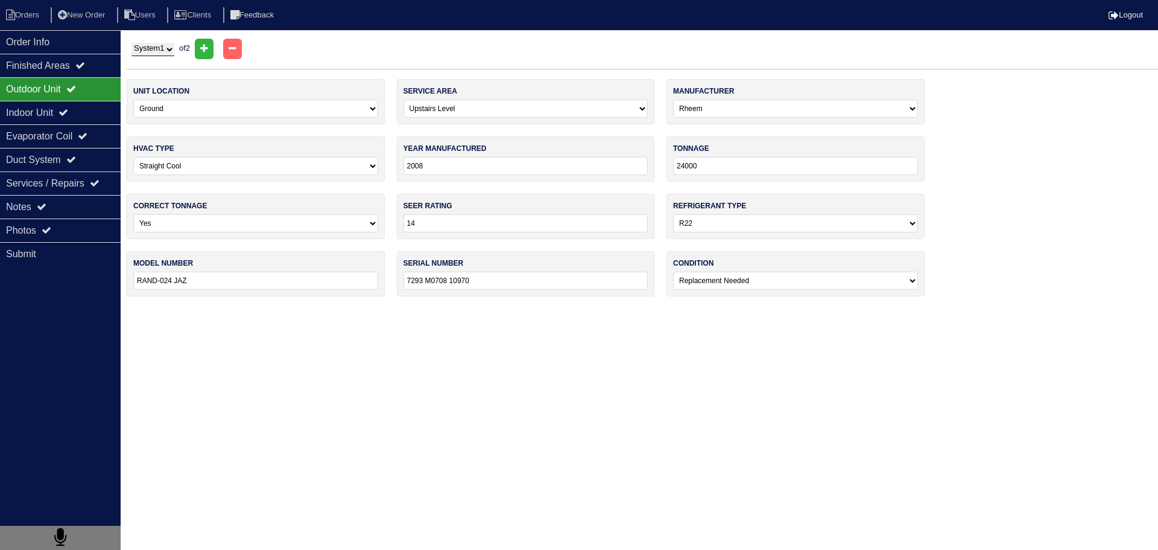
select select "1"
type input "RAND-024JAZ"
type input "7293 M0708 10926"
drag, startPoint x: 159, startPoint y: 46, endPoint x: 156, endPoint y: 56, distance: 10.1
click at [159, 48] on select "System 1 System 2" at bounding box center [153, 49] width 43 height 13
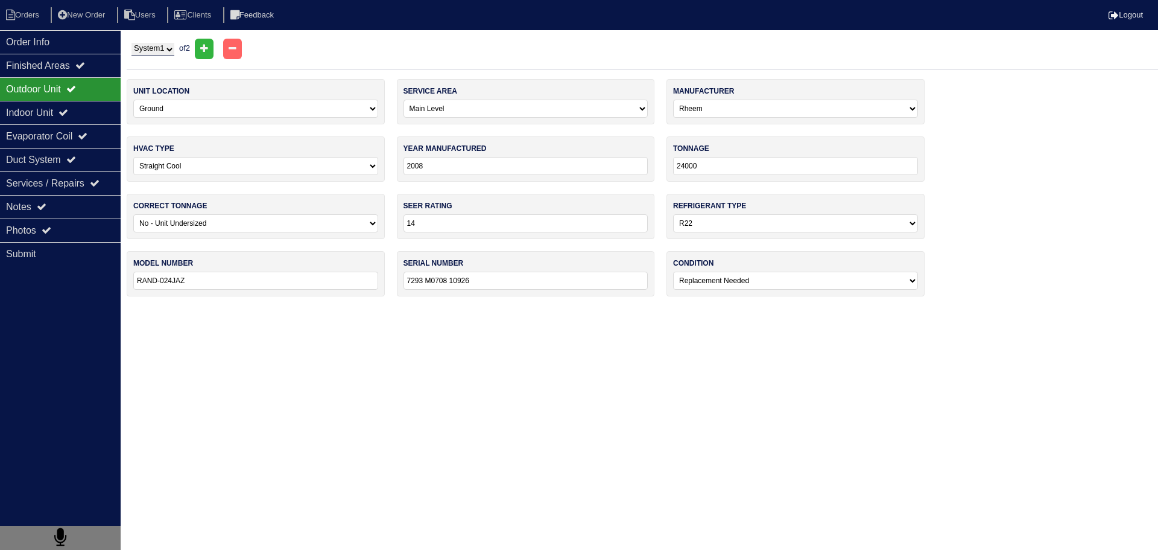
select select "2"
click at [132, 43] on select "System 1 System 2" at bounding box center [153, 49] width 43 height 13
select select "1"
select select "0"
type input "RAND-024 JAZ"
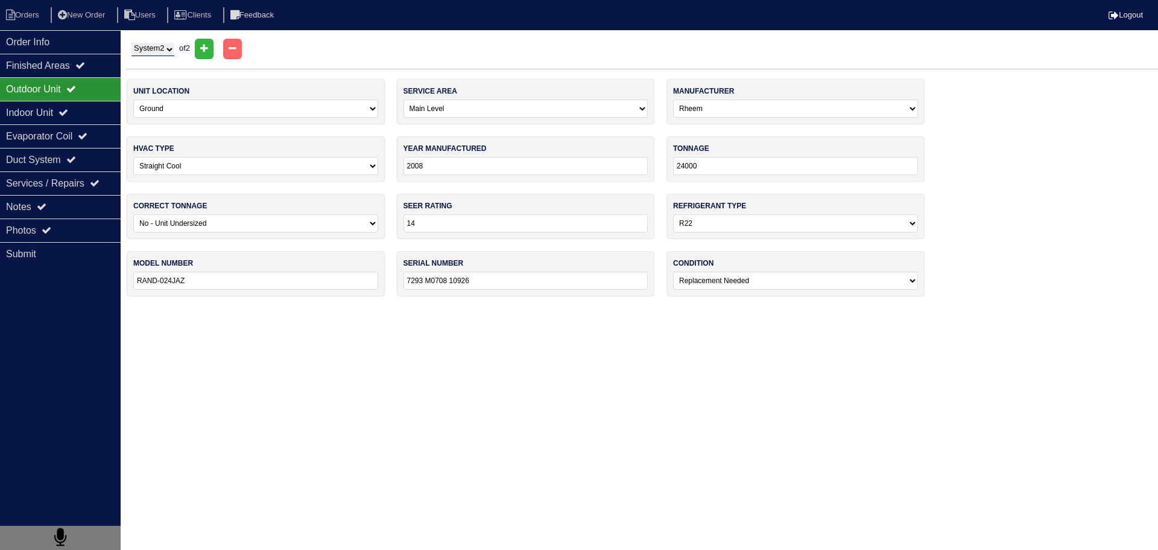
type input "7293 M0708 10970"
click at [75, 34] on div "Order Info" at bounding box center [60, 42] width 121 height 24
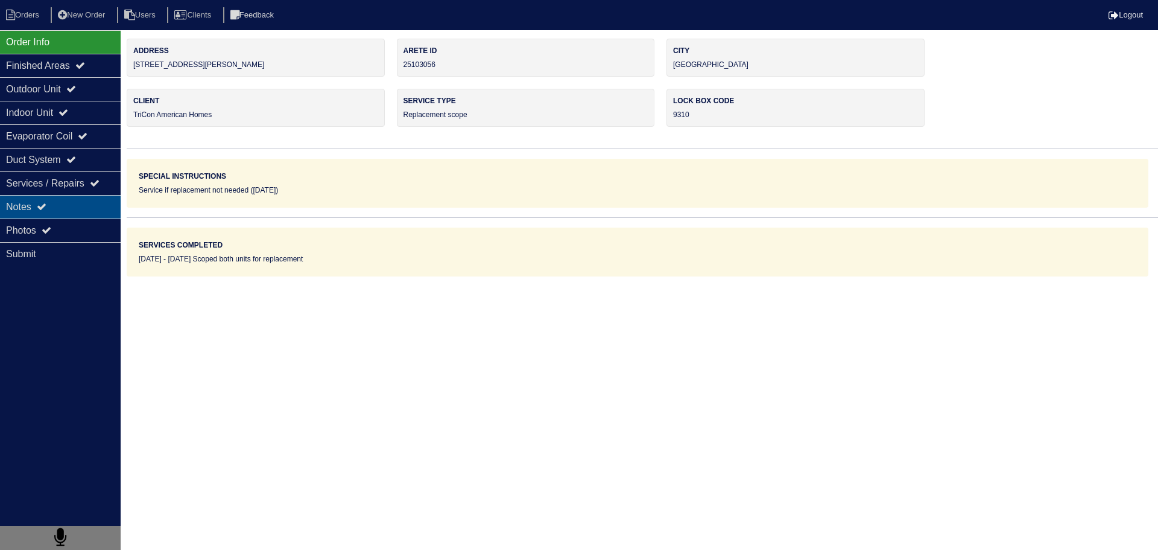
click at [63, 216] on div "Notes" at bounding box center [60, 207] width 121 height 24
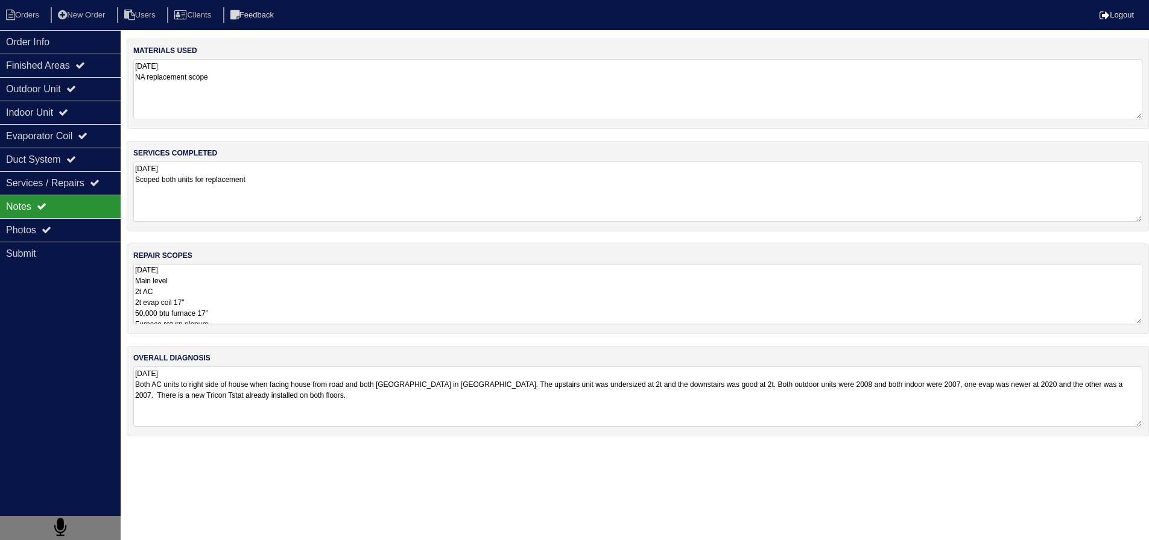
click at [194, 302] on textarea "8.21.25 Main level 2t AC 2t evap coil 17” 50,000 btu furnace 17” Furnace return…" at bounding box center [637, 294] width 1009 height 60
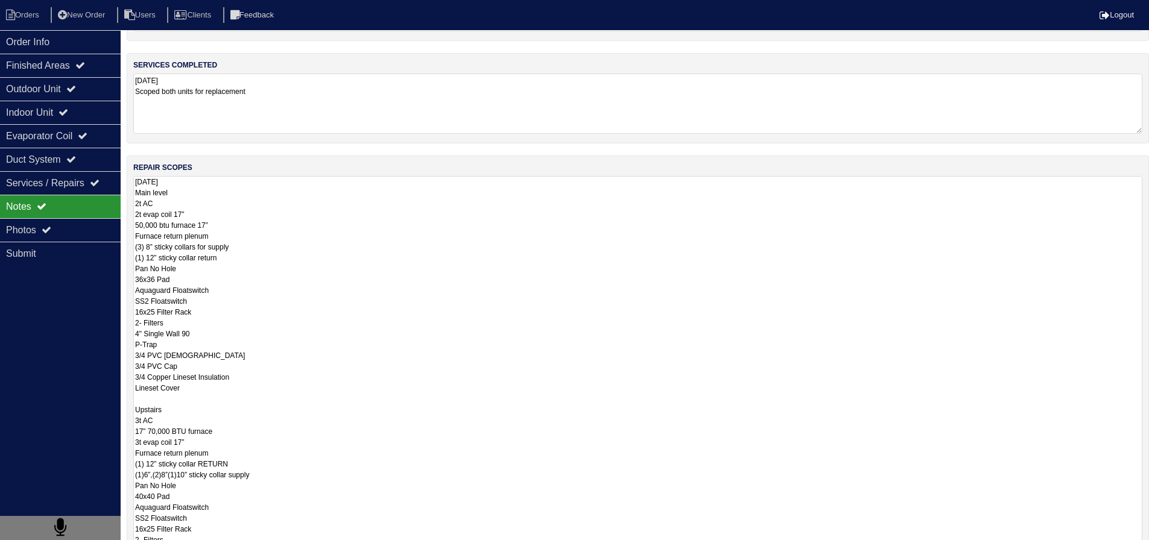
scroll to position [121, 0]
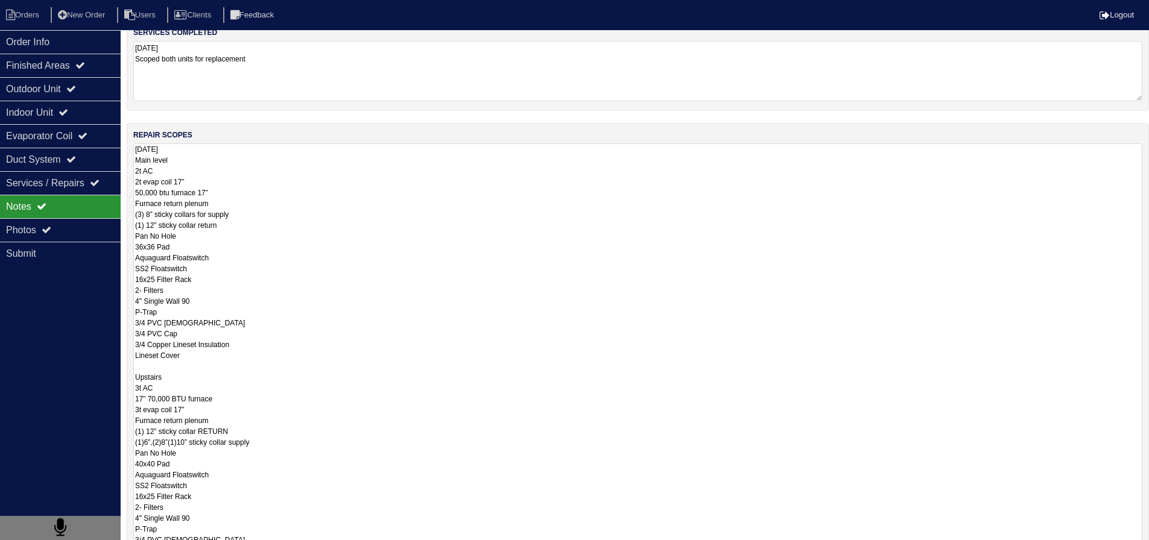
click at [331, 235] on textarea "8.21.25 Main level 2t AC 2t evap coil 17” 50,000 btu furnace 17” Furnace return…" at bounding box center [637, 362] width 1009 height 437
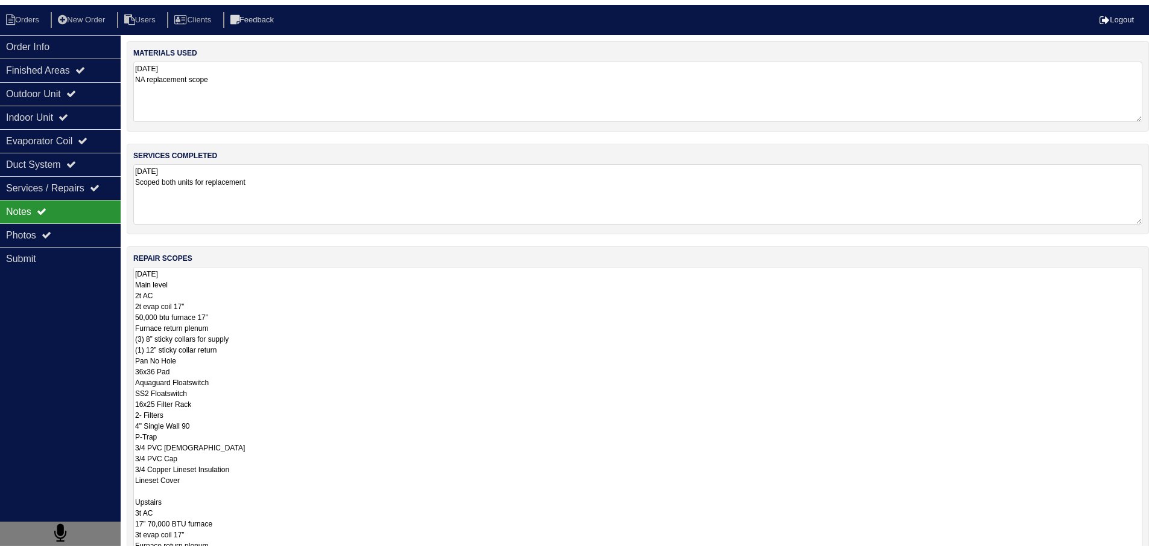
scroll to position [0, 0]
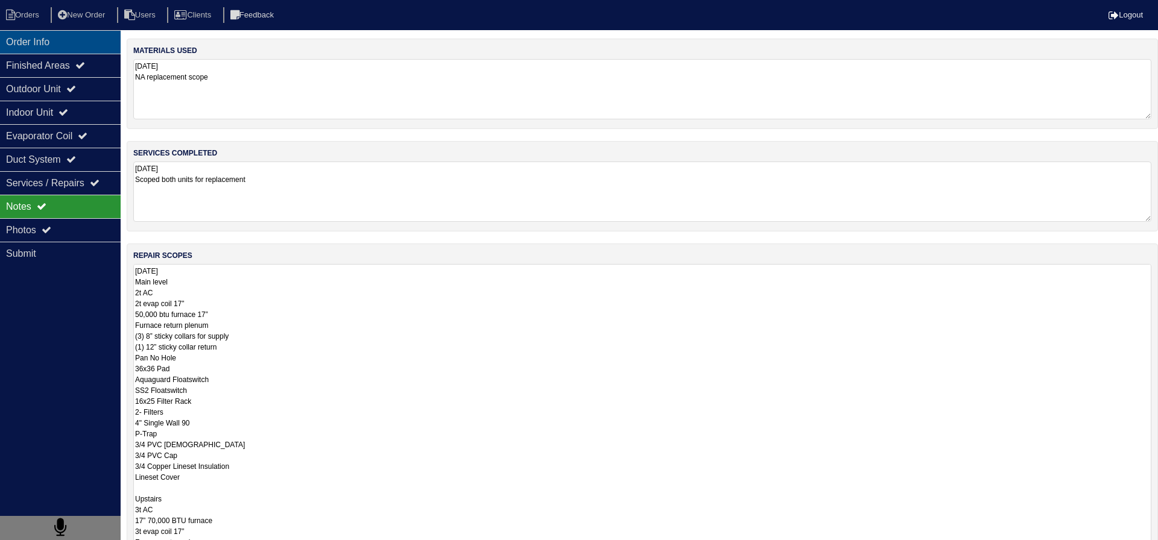
click at [75, 36] on div "Order Info" at bounding box center [60, 42] width 121 height 24
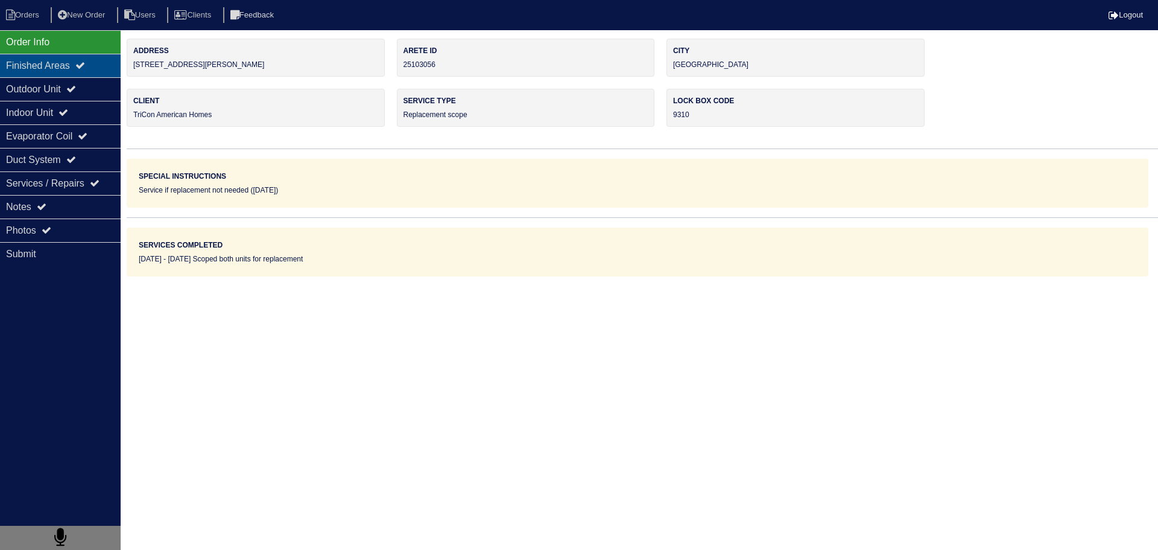
click at [110, 71] on div "Finished Areas" at bounding box center [60, 66] width 121 height 24
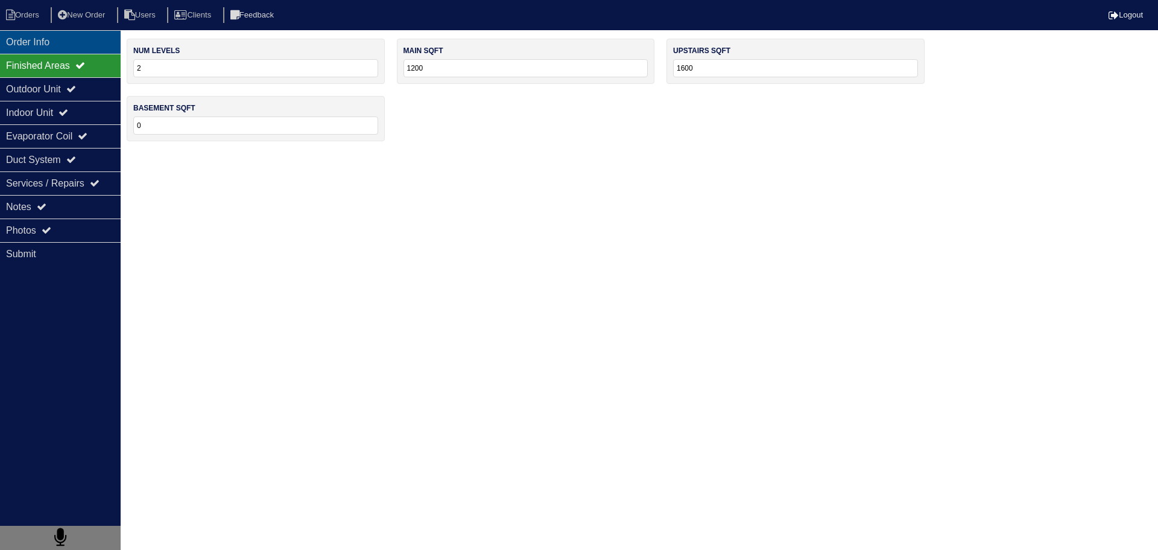
click at [90, 47] on div "Order Info" at bounding box center [60, 42] width 121 height 24
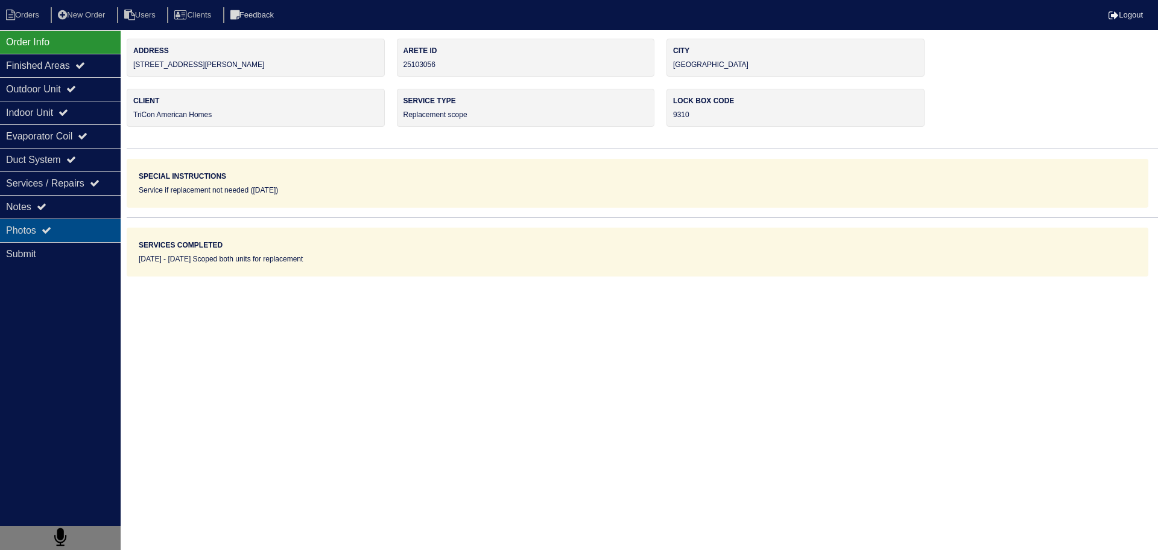
click at [83, 226] on div "Photos" at bounding box center [60, 230] width 121 height 24
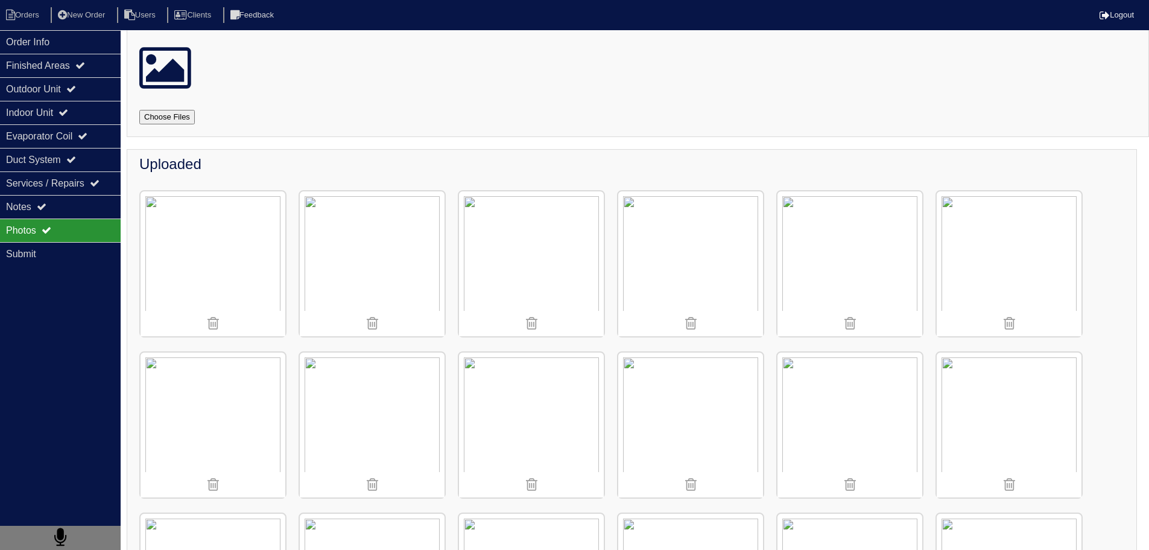
scroll to position [121, 0]
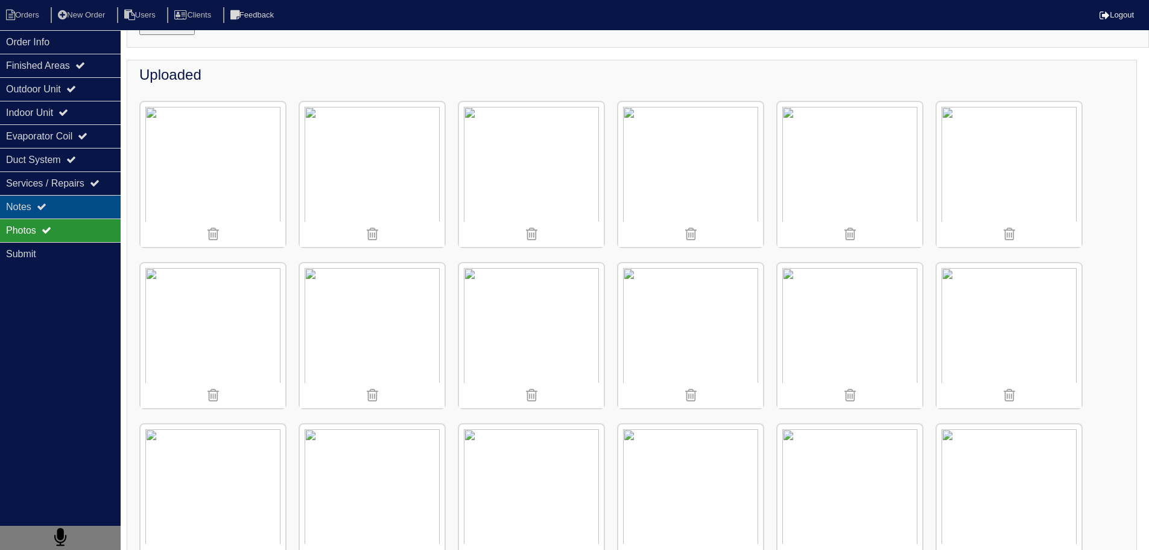
click at [83, 202] on div "Notes" at bounding box center [60, 207] width 121 height 24
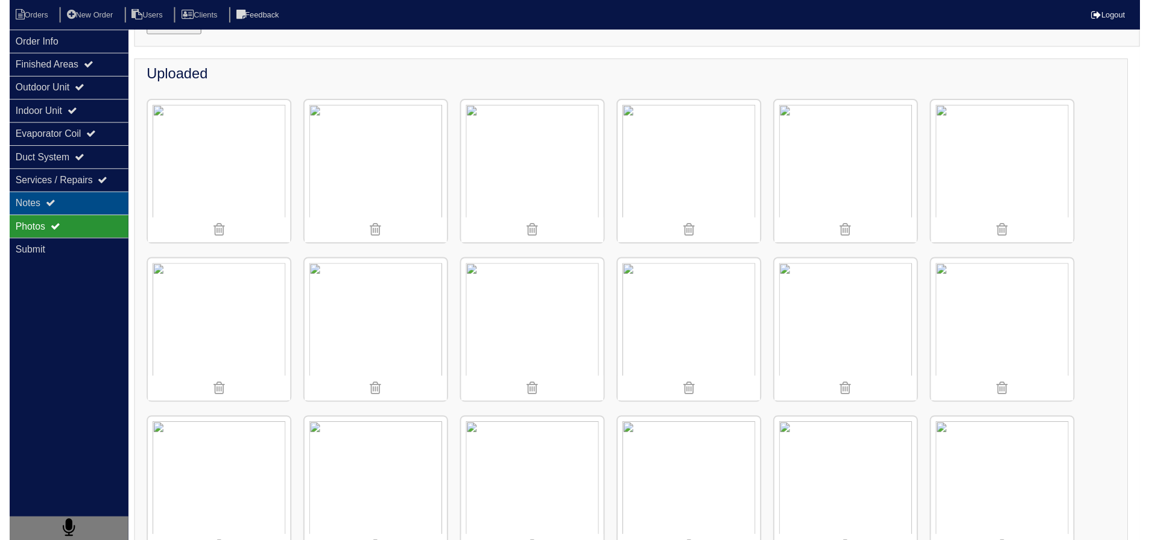
scroll to position [0, 0]
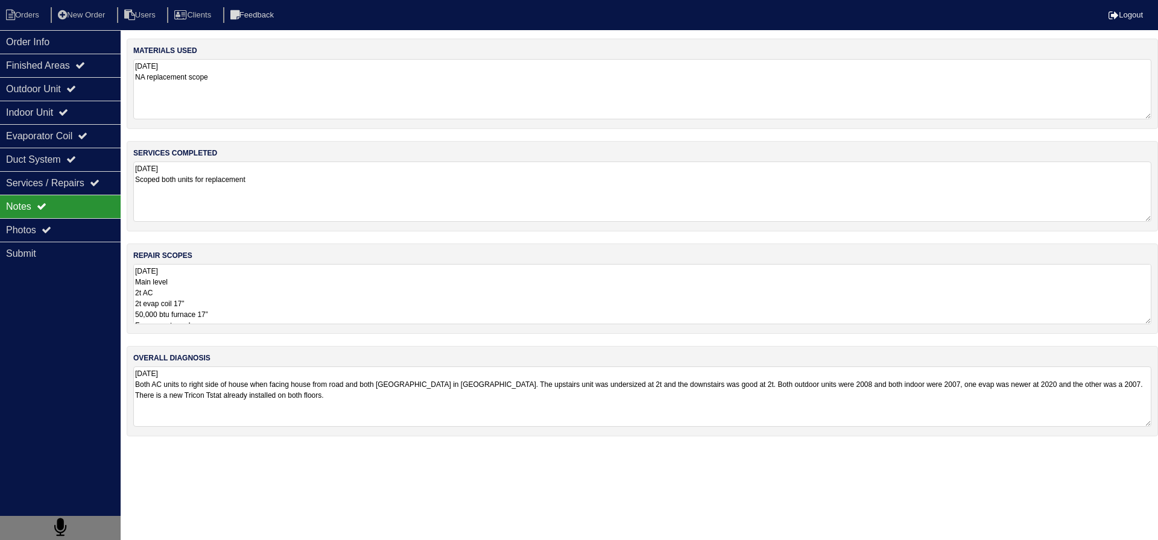
click at [250, 276] on textarea "8.21.25 Main level 2t AC 2t evap coil 17” 50,000 btu furnace 17” Furnace return…" at bounding box center [642, 294] width 1018 height 60
click at [89, 78] on div "Outdoor Unit" at bounding box center [60, 89] width 121 height 24
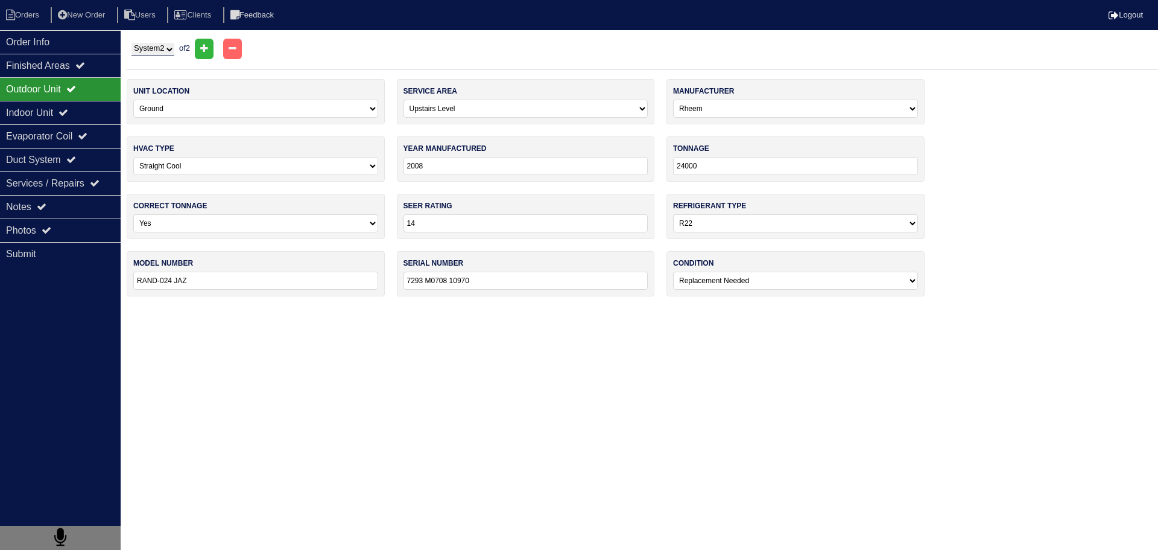
click at [164, 52] on select "System 1 System 2" at bounding box center [153, 49] width 43 height 13
select select "1"
click at [132, 43] on select "System 1 System 2" at bounding box center [153, 49] width 43 height 13
select select "0"
select select "1"
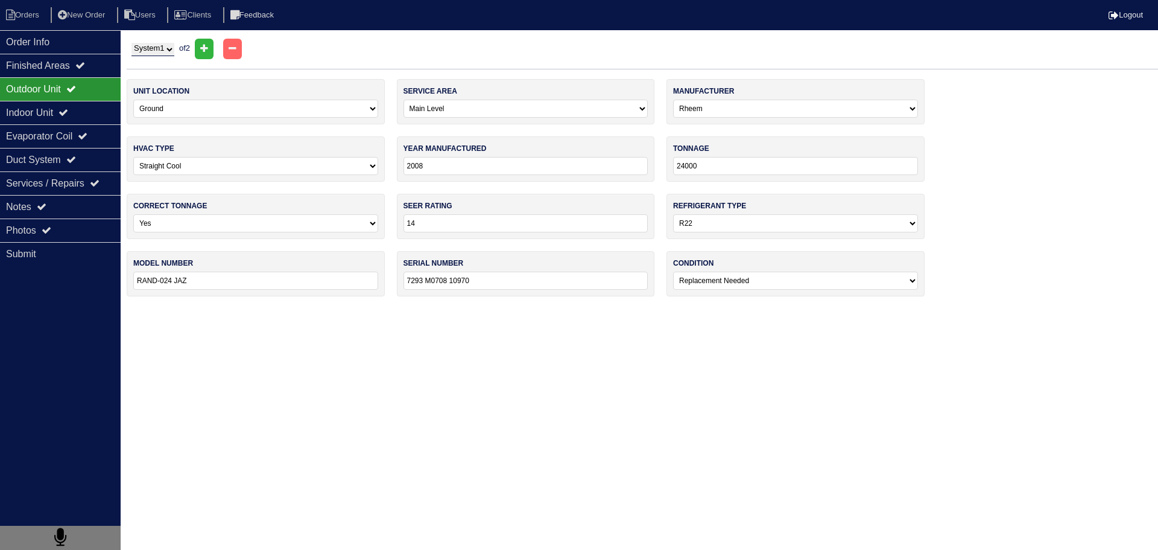
type input "RAND-024JAZ"
type input "7293 M0708 10926"
click at [40, 235] on div "Photos" at bounding box center [60, 230] width 121 height 24
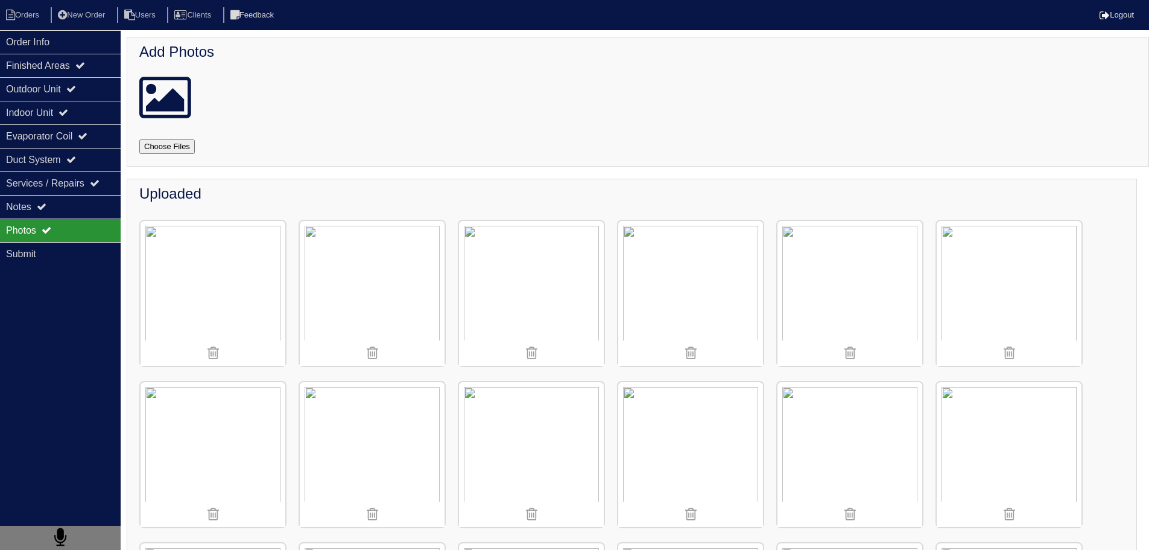
scroll to position [181, 0]
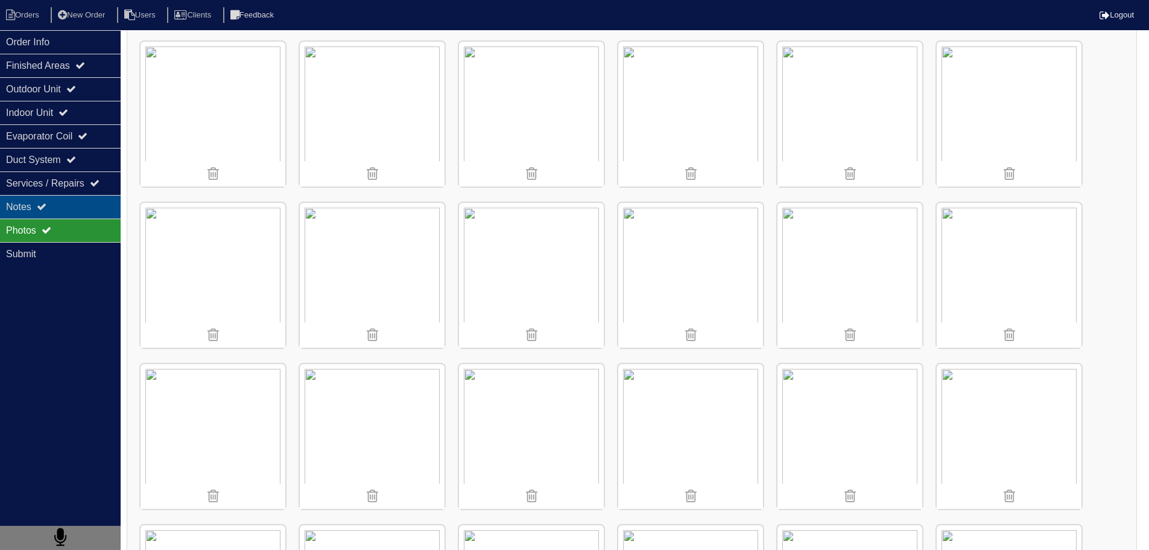
click at [69, 208] on div "Notes" at bounding box center [60, 207] width 121 height 24
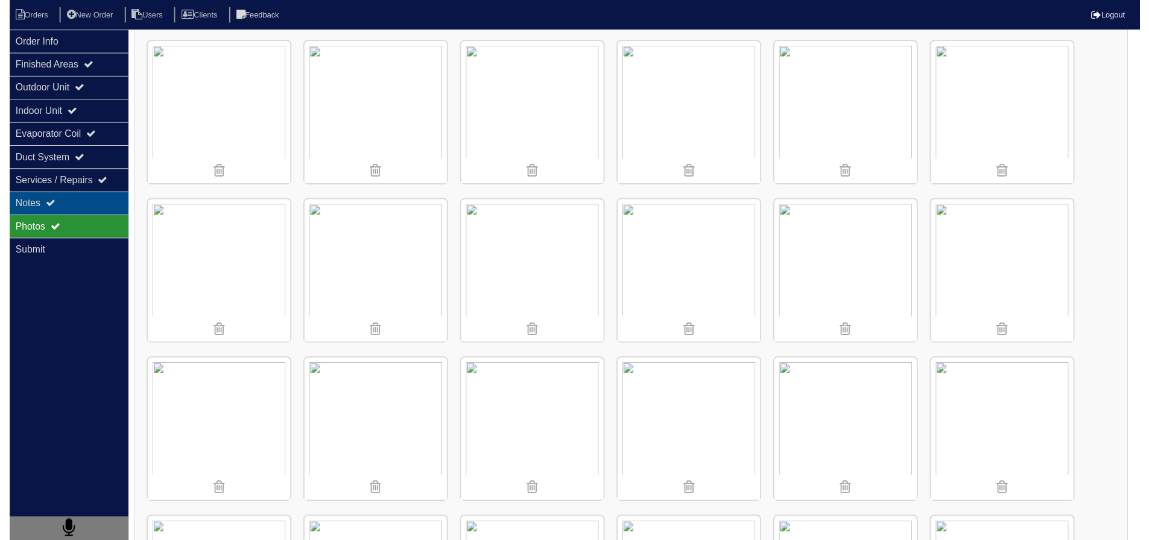
scroll to position [0, 0]
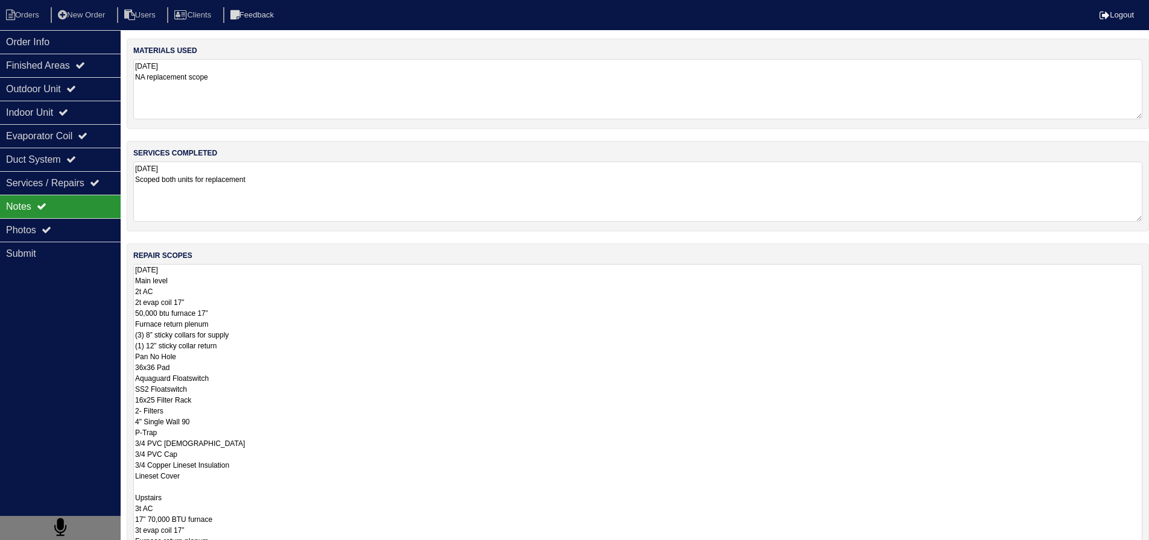
click at [238, 302] on textarea "8.21.25 Main level 2t AC 2t evap coil 17” 50,000 btu furnace 17” Furnace return…" at bounding box center [637, 482] width 1009 height 437
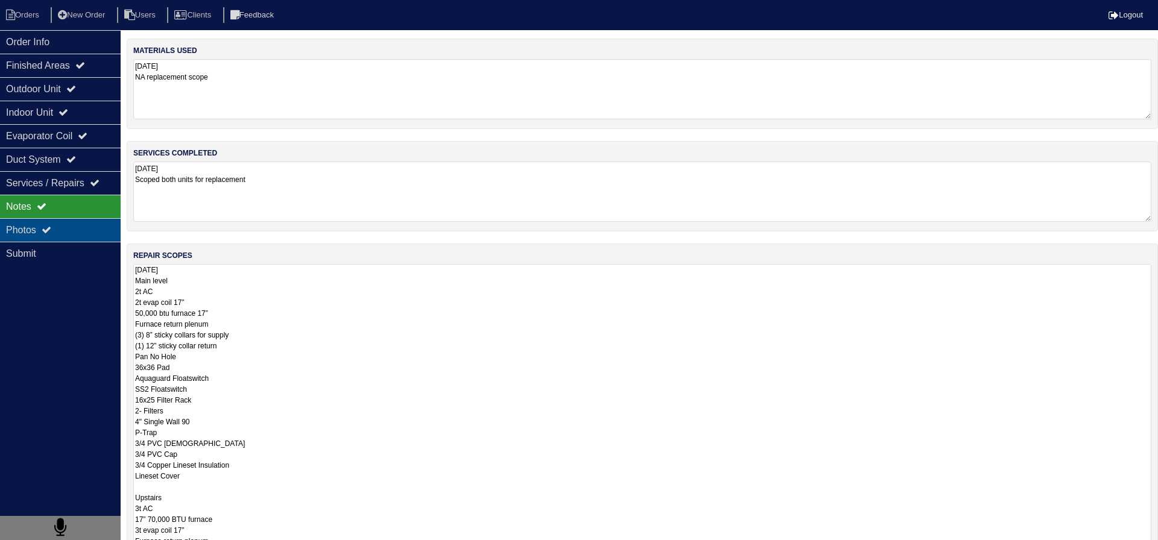
click at [87, 227] on div "Photos" at bounding box center [60, 230] width 121 height 24
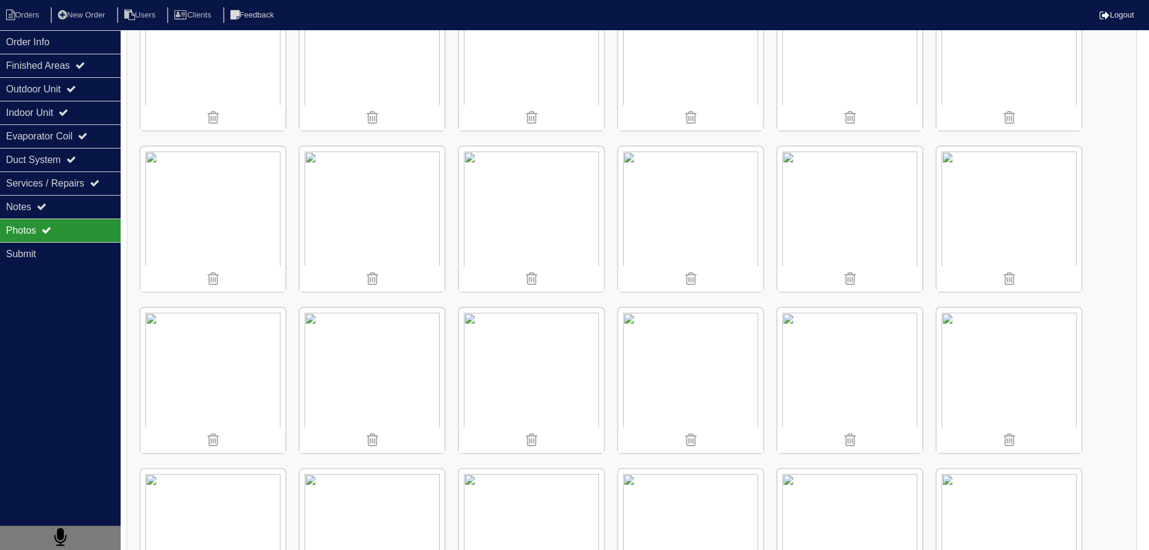
scroll to position [241, 0]
click at [34, 197] on div "Notes" at bounding box center [60, 207] width 121 height 24
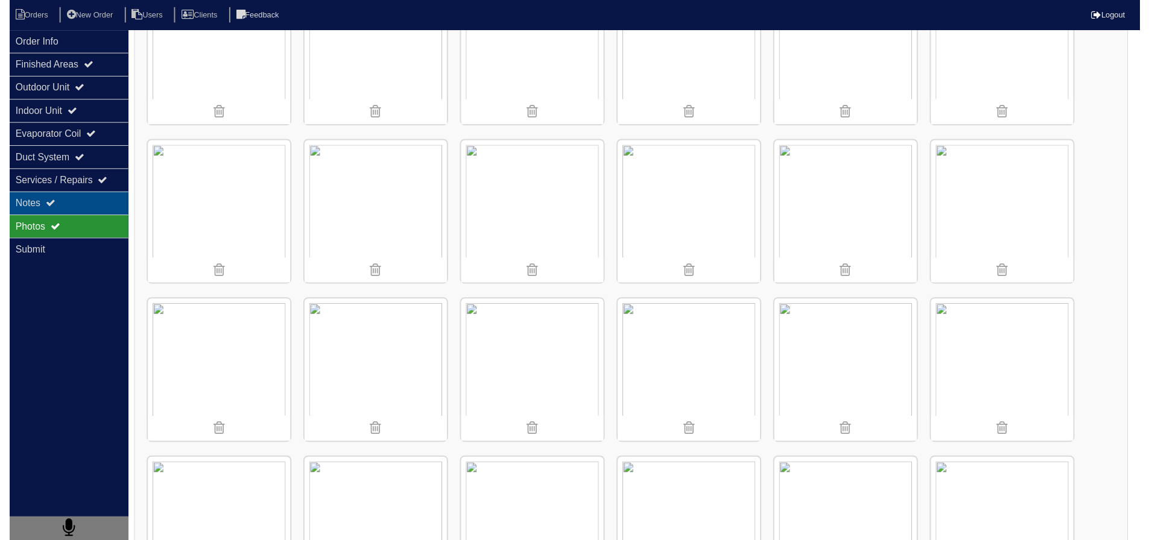
scroll to position [0, 0]
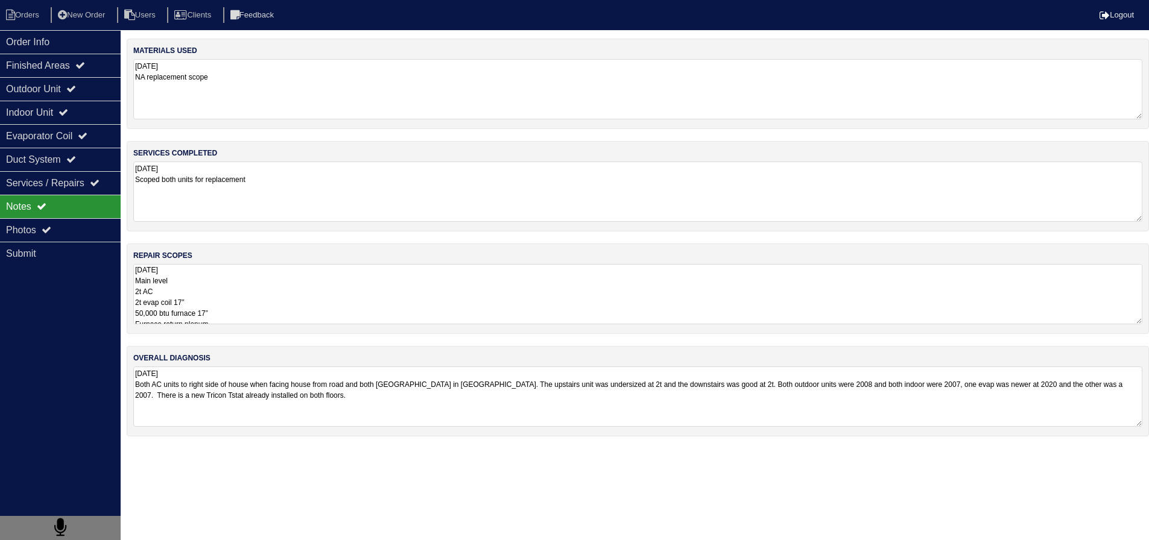
click at [257, 298] on textarea "8.21.25 Main level 2t AC 2t evap coil 17” 50,000 btu furnace 17” Furnace return…" at bounding box center [637, 294] width 1009 height 60
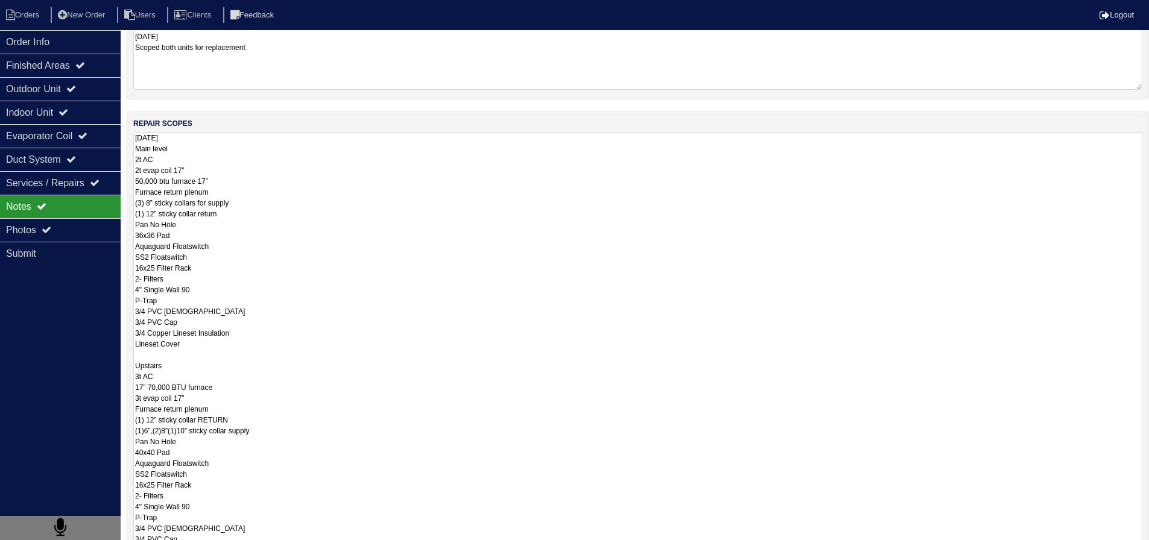
scroll to position [181, 0]
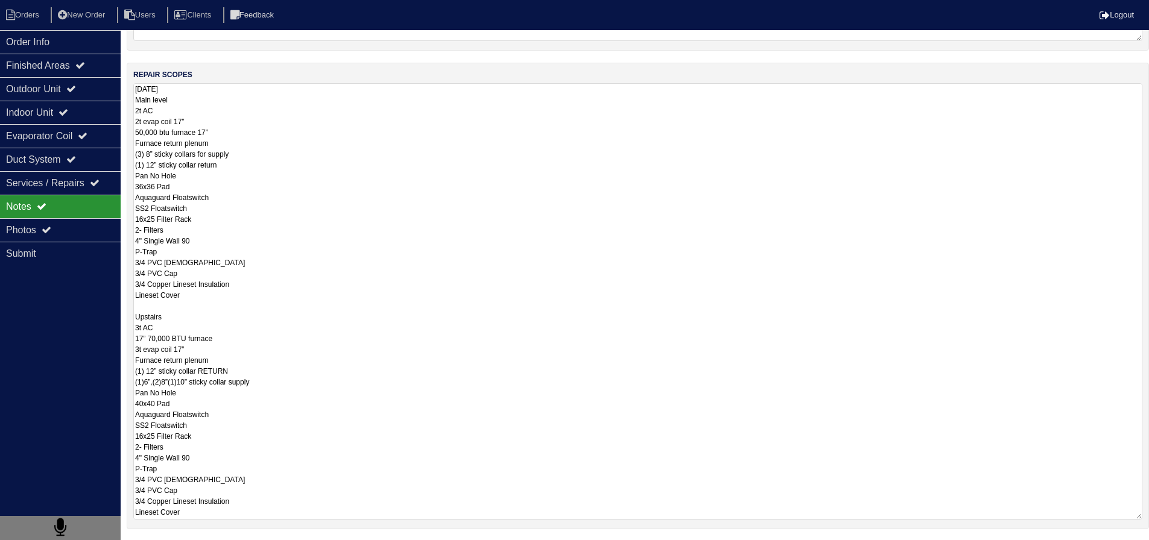
click at [259, 370] on textarea "8.21.25 Main level 2t AC 2t evap coil 17” 50,000 btu furnace 17” Furnace return…" at bounding box center [637, 301] width 1009 height 437
click at [277, 382] on textarea "8.21.25 Main level 2t AC 2t evap coil 17” 50,000 btu furnace 17” Furnace return…" at bounding box center [637, 301] width 1009 height 437
click at [285, 371] on textarea "8.21.25 Main level 2t AC 2t evap coil 17” 50,000 btu furnace 17” Furnace return…" at bounding box center [637, 301] width 1009 height 437
click at [319, 388] on textarea "8.21.25 Main level 2t AC 2t evap coil 17” 50,000 btu furnace 17” Furnace return…" at bounding box center [637, 301] width 1009 height 437
click at [300, 373] on textarea "8.21.25 Main level 2t AC 2t evap coil 17” 50,000 btu furnace 17” Furnace return…" at bounding box center [637, 301] width 1009 height 437
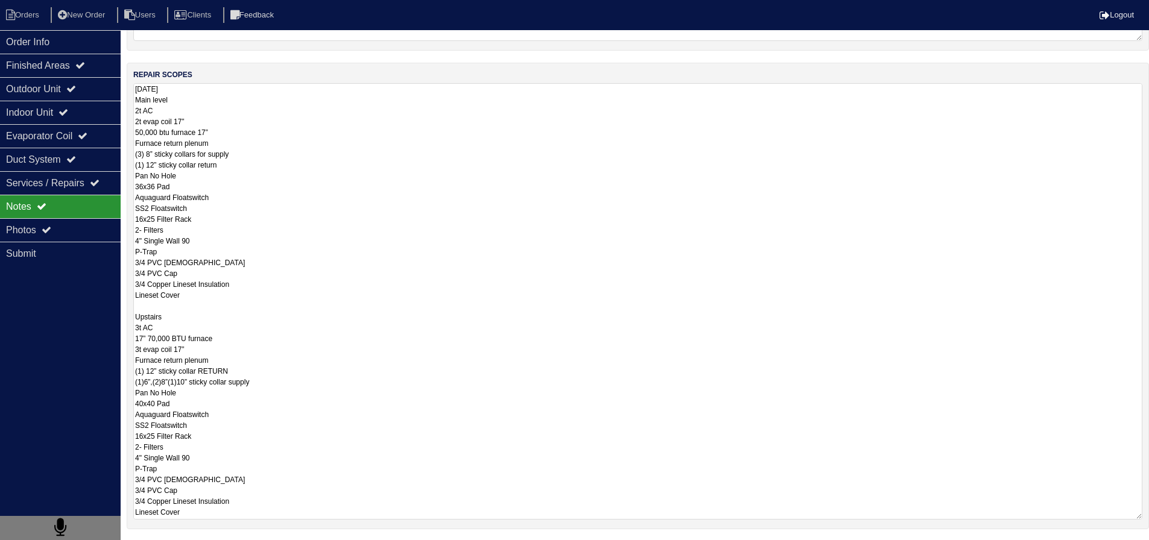
click at [309, 391] on textarea "8.21.25 Main level 2t AC 2t evap coil 17” 50,000 btu furnace 17” Furnace return…" at bounding box center [637, 301] width 1009 height 437
click at [300, 372] on textarea "8.21.25 Main level 2t AC 2t evap coil 17” 50,000 btu furnace 17” Furnace return…" at bounding box center [637, 301] width 1009 height 437
click at [312, 388] on textarea "8.21.25 Main level 2t AC 2t evap coil 17” 50,000 btu furnace 17” Furnace return…" at bounding box center [637, 301] width 1009 height 437
drag, startPoint x: 301, startPoint y: 376, endPoint x: 304, endPoint y: 384, distance: 7.8
click at [300, 378] on textarea "8.21.25 Main level 2t AC 2t evap coil 17” 50,000 btu furnace 17” Furnace return…" at bounding box center [637, 301] width 1009 height 437
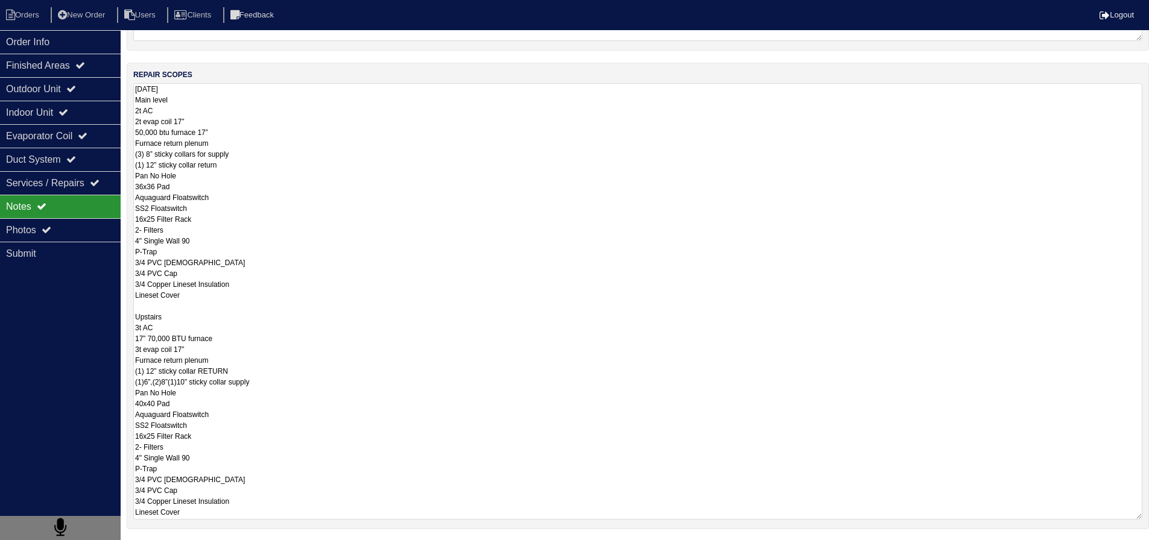
click at [304, 385] on textarea "8.21.25 Main level 2t AC 2t evap coil 17” 50,000 btu furnace 17” Furnace return…" at bounding box center [637, 301] width 1009 height 437
click at [280, 369] on textarea "8.21.25 Main level 2t AC 2t evap coil 17” 50,000 btu furnace 17” Furnace return…" at bounding box center [637, 301] width 1009 height 437
click at [271, 162] on textarea "8.21.25 Main level 2t AC 2t evap coil 17” 50,000 btu furnace 17” Furnace return…" at bounding box center [637, 301] width 1009 height 437
drag, startPoint x: 225, startPoint y: 314, endPoint x: 231, endPoint y: 311, distance: 7.0
click at [226, 313] on textarea "8.21.25 Main level 2t AC 2t evap coil 17” 50,000 btu furnace 17” Furnace return…" at bounding box center [637, 301] width 1009 height 437
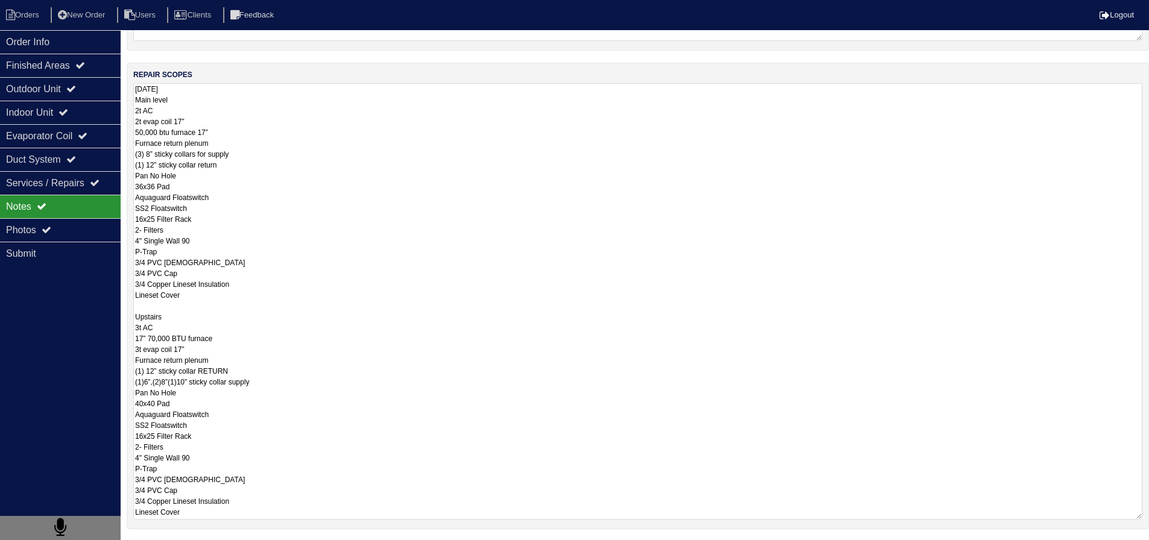
click at [229, 311] on textarea "8.21.25 Main level 2t AC 2t evap coil 17” 50,000 btu furnace 17” Furnace return…" at bounding box center [637, 301] width 1009 height 437
click at [259, 317] on textarea "8.21.25 Main level 2t AC 2t evap coil 17” 50,000 btu furnace 17” Furnace return…" at bounding box center [637, 301] width 1009 height 437
click at [249, 311] on textarea "8.21.25 Main level 2t AC 2t evap coil 17” 50,000 btu furnace 17” Furnace return…" at bounding box center [637, 301] width 1009 height 437
click at [284, 378] on textarea "8.21.25 Main level 2t AC 2t evap coil 17” 50,000 btu furnace 17” Furnace return…" at bounding box center [637, 301] width 1009 height 437
click at [301, 380] on textarea "8.21.25 Main level 2t AC 2t evap coil 17” 50,000 btu furnace 17” Furnace return…" at bounding box center [637, 301] width 1009 height 437
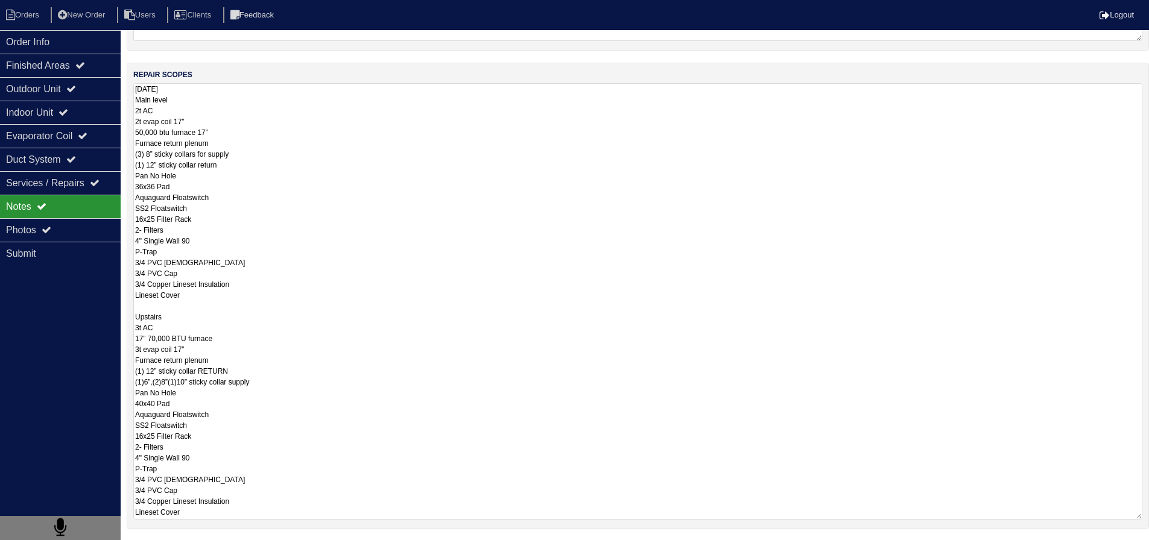
click at [294, 371] on textarea "8.21.25 Main level 2t AC 2t evap coil 17” 50,000 btu furnace 17” Furnace return…" at bounding box center [637, 301] width 1009 height 437
click at [299, 381] on textarea "8.21.25 Main level 2t AC 2t evap coil 17” 50,000 btu furnace 17” Furnace return…" at bounding box center [637, 301] width 1009 height 437
click at [275, 378] on textarea "8.21.25 Main level 2t AC 2t evap coil 17” 50,000 btu furnace 17” Furnace return…" at bounding box center [637, 301] width 1009 height 437
click at [273, 378] on textarea "8.21.25 Main level 2t AC 2t evap coil 17” 50,000 btu furnace 17” Furnace return…" at bounding box center [637, 301] width 1009 height 437
click at [271, 376] on textarea "8.21.25 Main level 2t AC 2t evap coil 17” 50,000 btu furnace 17” Furnace return…" at bounding box center [637, 301] width 1009 height 437
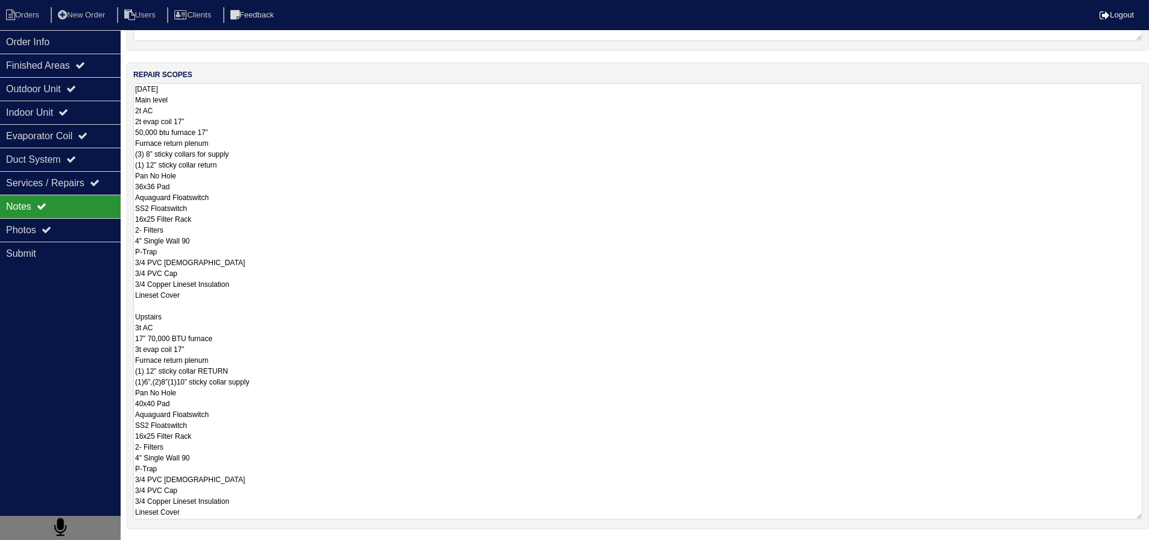
click at [284, 390] on textarea "8.21.25 Main level 2t AC 2t evap coil 17” 50,000 btu furnace 17” Furnace return…" at bounding box center [637, 301] width 1009 height 437
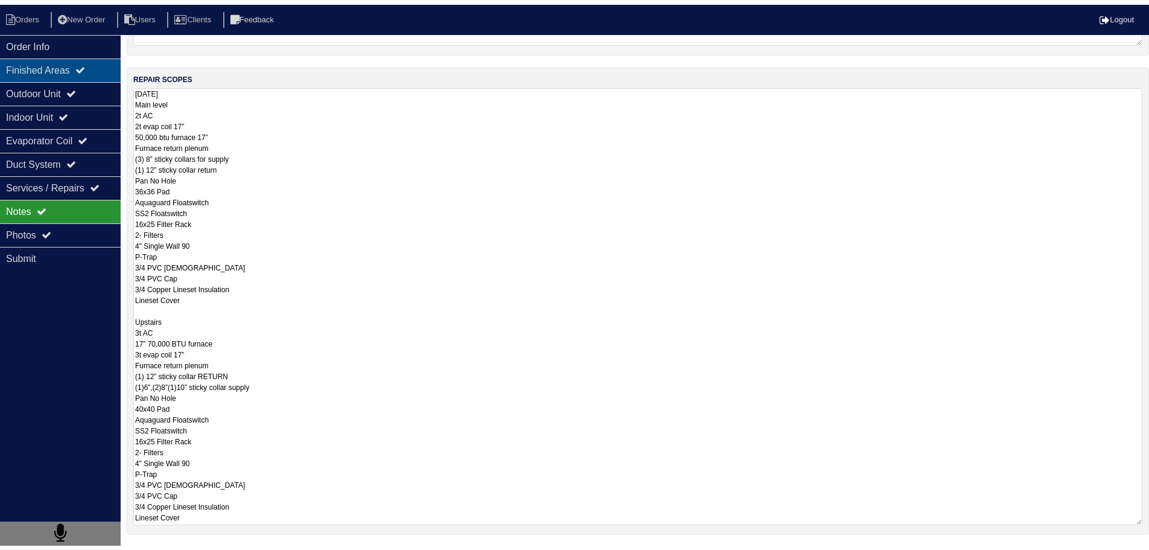
scroll to position [0, 0]
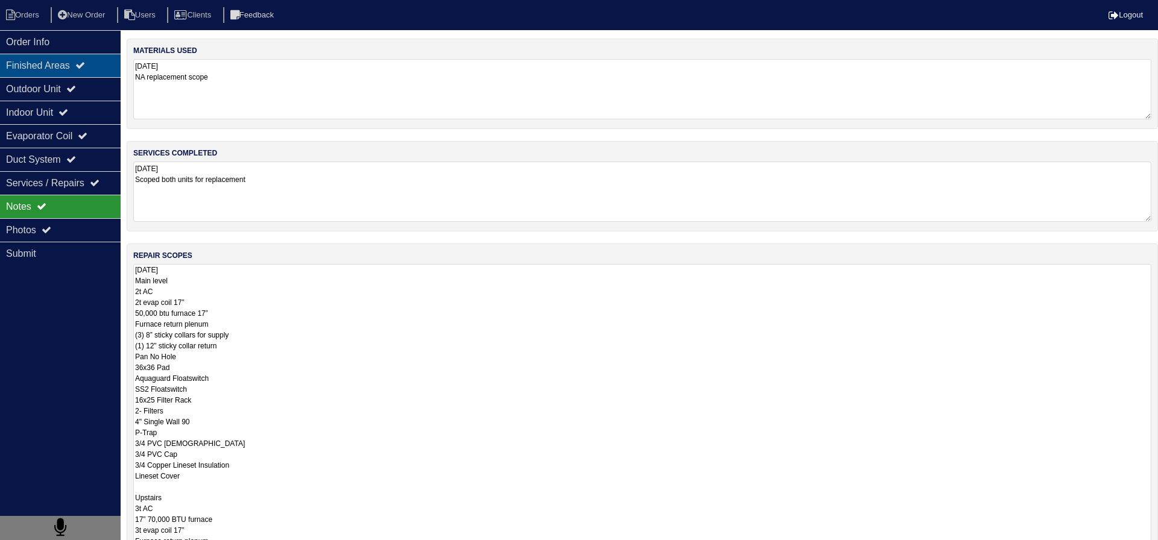
click at [89, 59] on div "Finished Areas" at bounding box center [60, 66] width 121 height 24
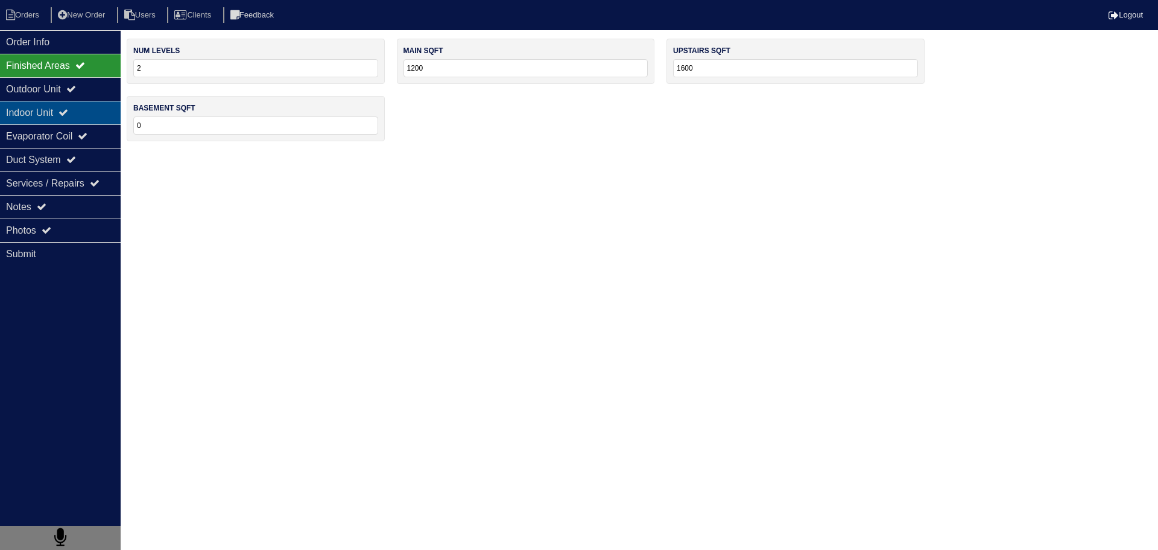
click at [80, 101] on div "Indoor Unit" at bounding box center [60, 113] width 121 height 24
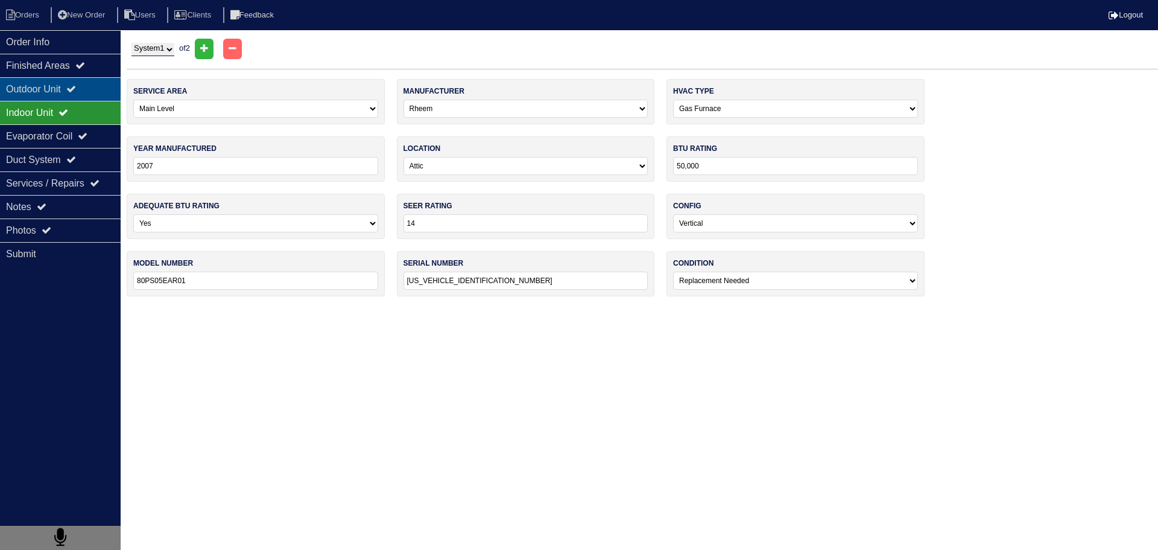
click at [76, 90] on icon at bounding box center [71, 89] width 10 height 10
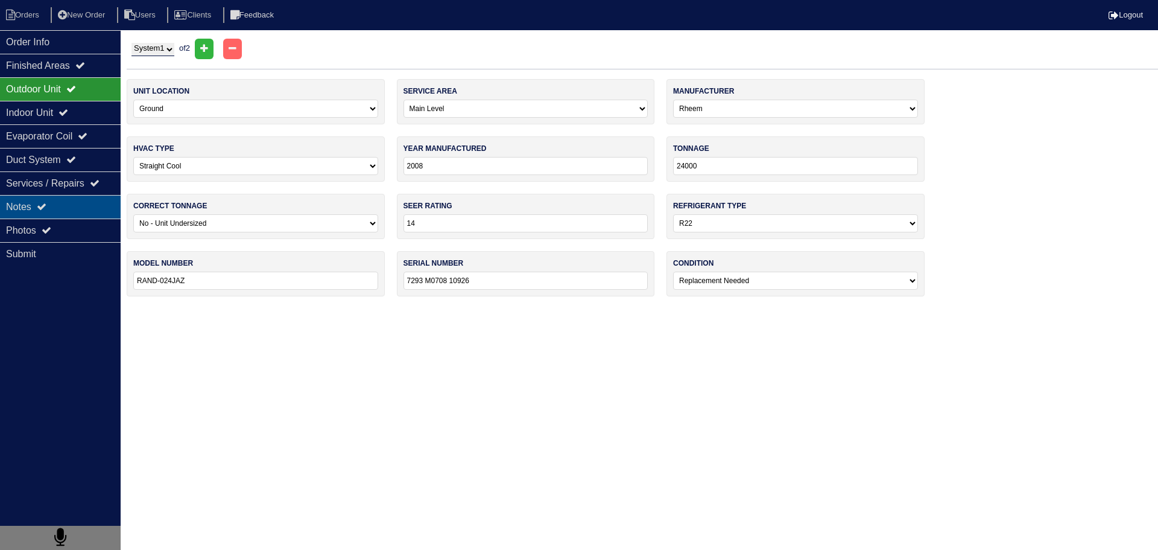
click at [74, 208] on div "Notes" at bounding box center [60, 207] width 121 height 24
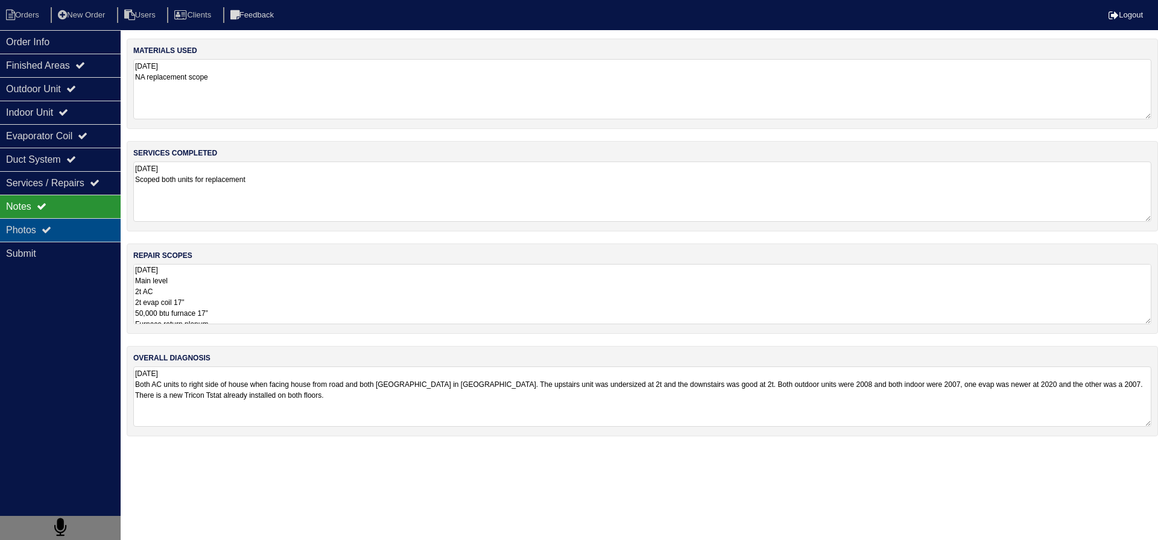
click at [65, 226] on div "Photos" at bounding box center [60, 230] width 121 height 24
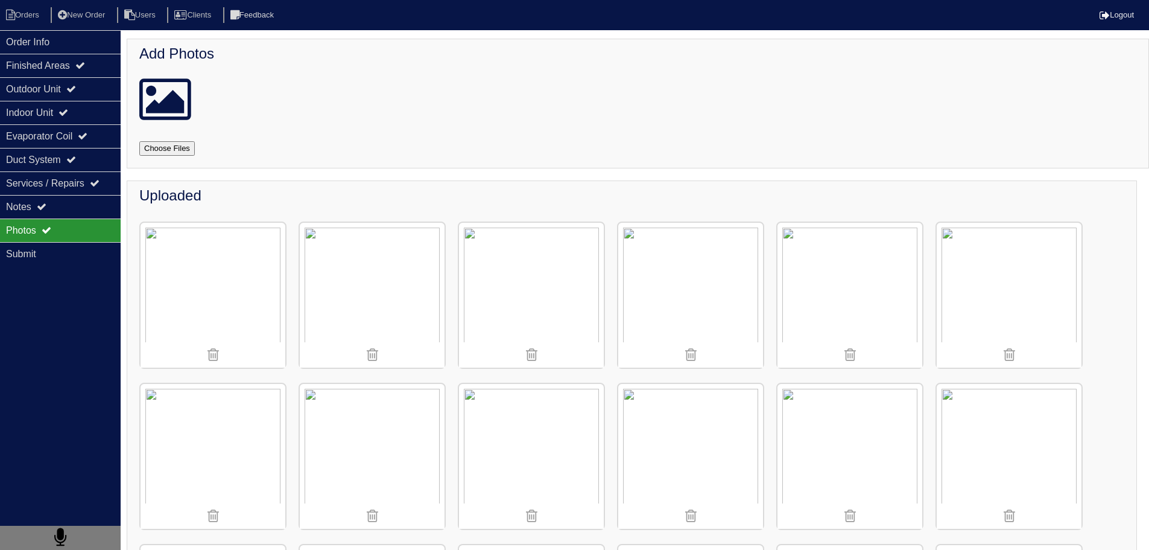
click at [668, 308] on img at bounding box center [690, 295] width 145 height 145
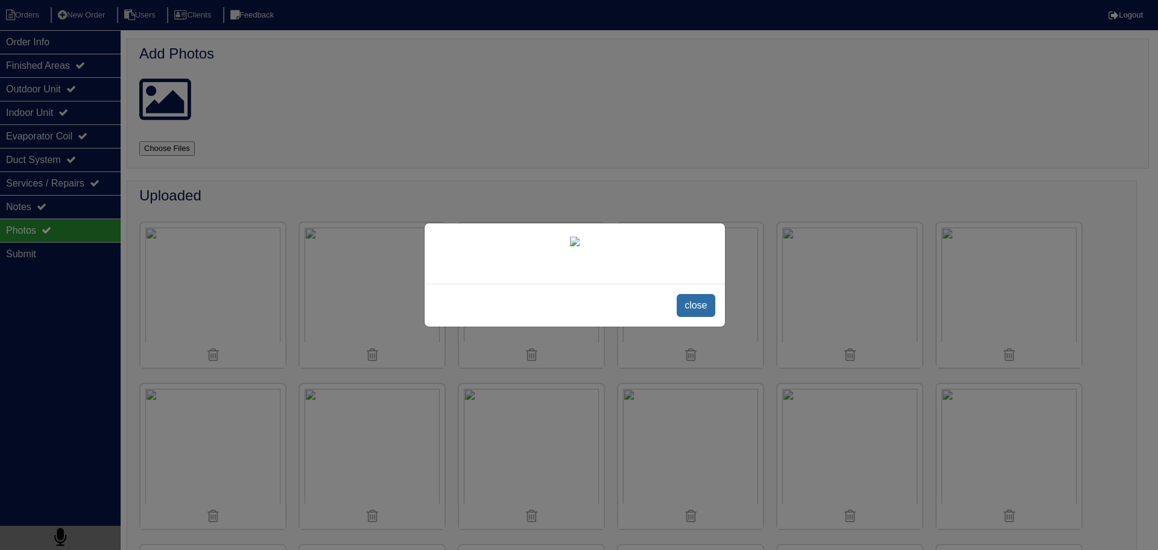
click at [704, 300] on span "close" at bounding box center [696, 305] width 38 height 23
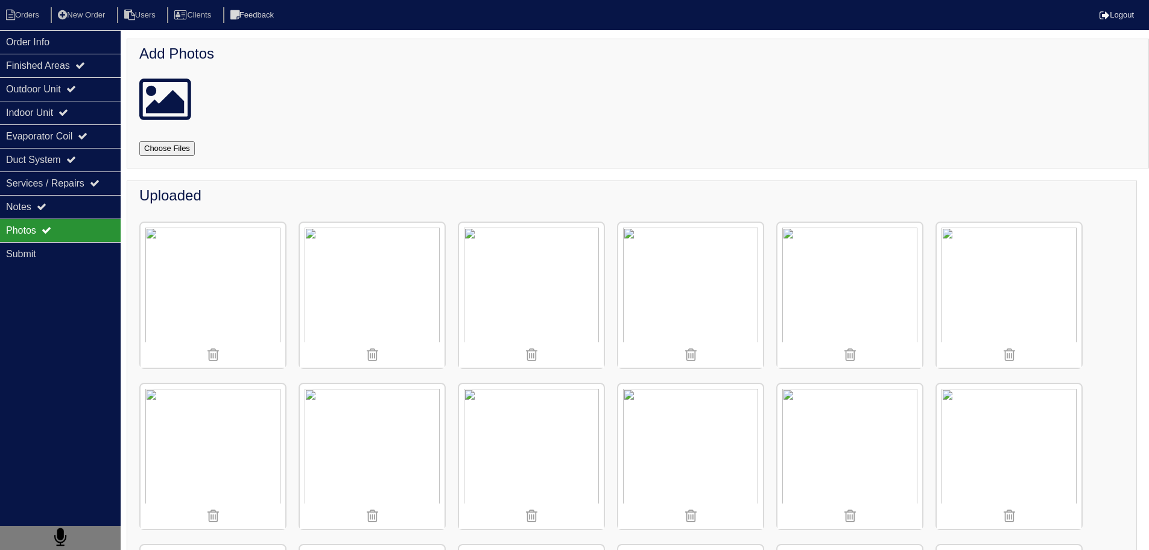
click at [715, 291] on img at bounding box center [690, 295] width 145 height 145
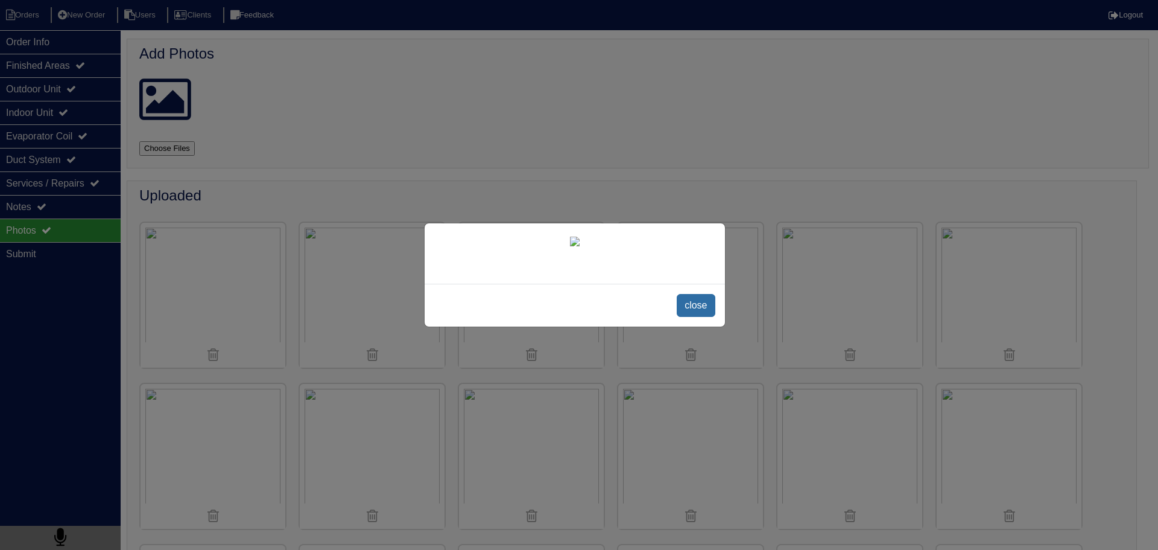
click at [705, 309] on span "close" at bounding box center [696, 305] width 38 height 23
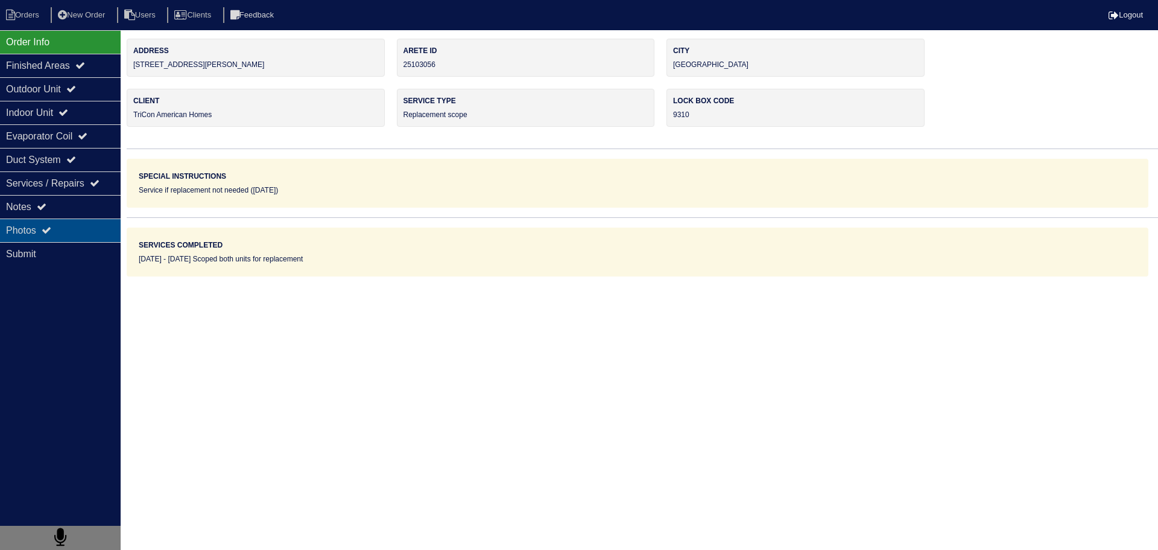
click at [60, 223] on div "Photos" at bounding box center [60, 230] width 121 height 24
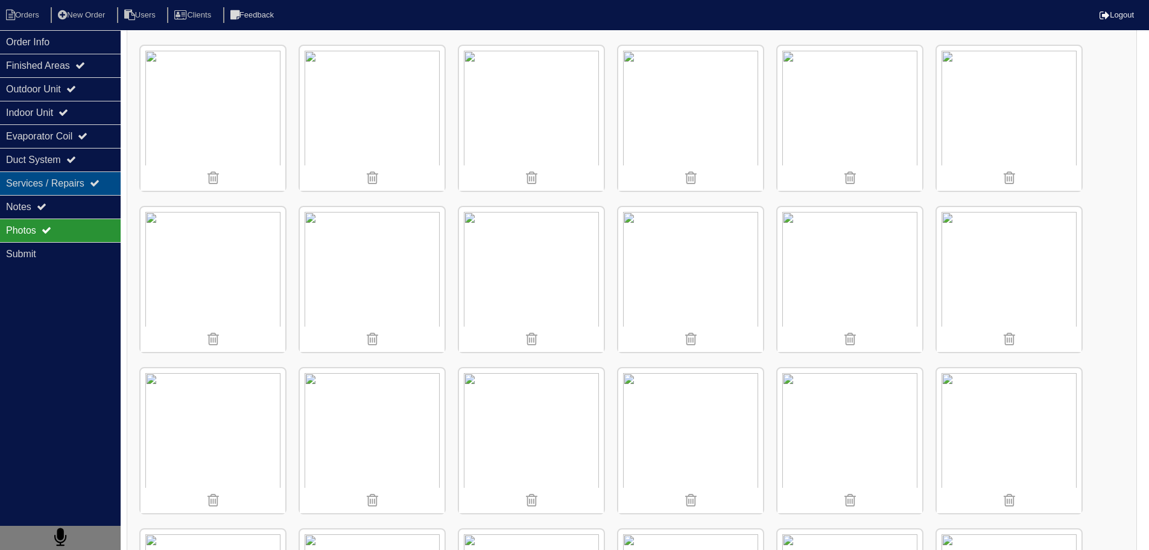
scroll to position [181, 0]
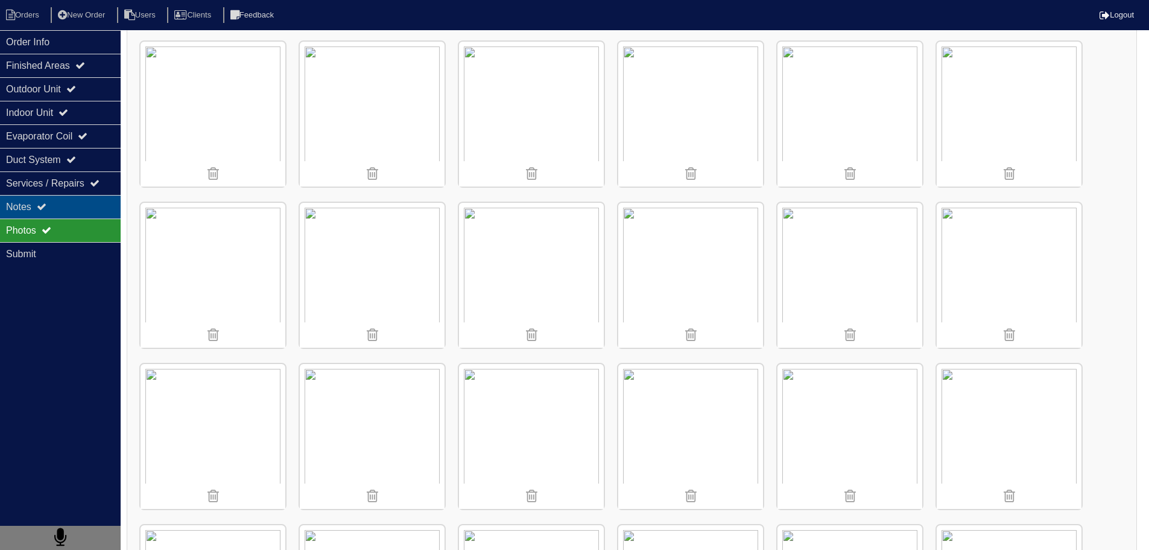
click at [40, 200] on div "Notes" at bounding box center [60, 207] width 121 height 24
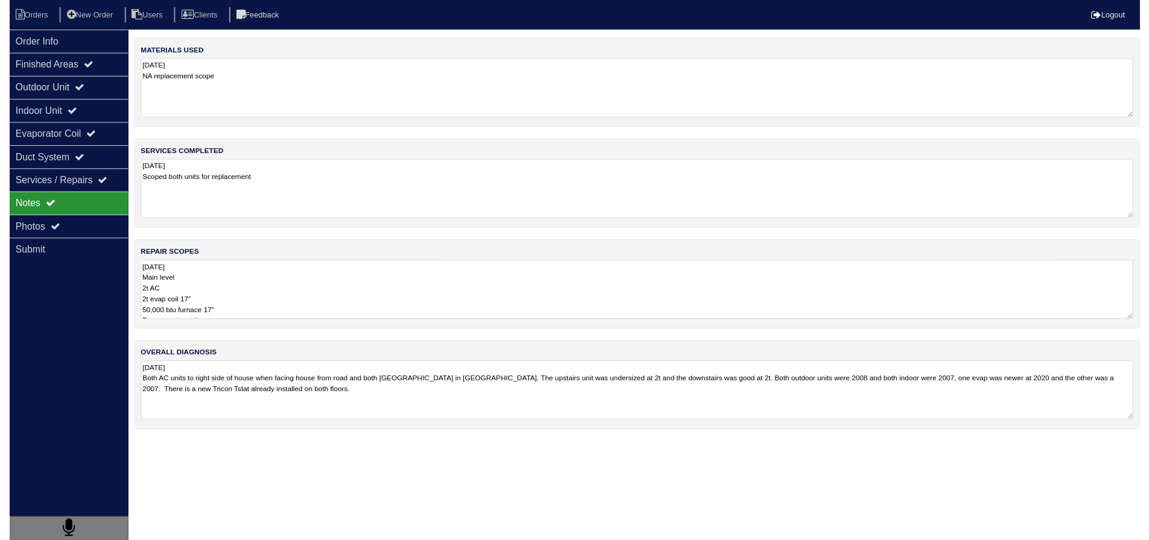
scroll to position [0, 0]
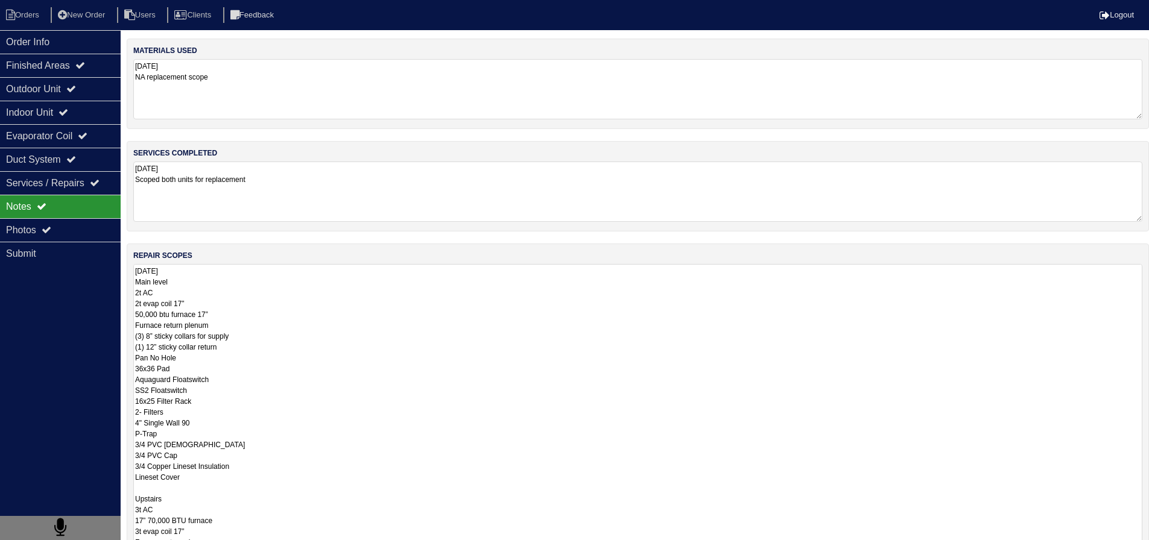
click at [239, 285] on textarea "8.21.25 Main level 2t AC 2t evap coil 17” 50,000 btu furnace 17” Furnace return…" at bounding box center [637, 482] width 1009 height 437
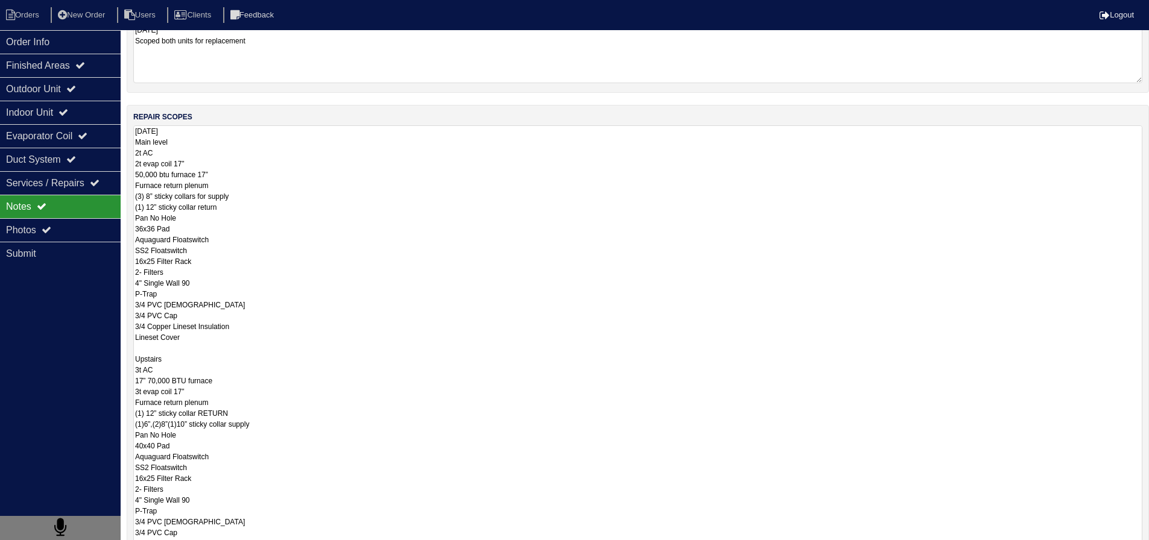
scroll to position [181, 0]
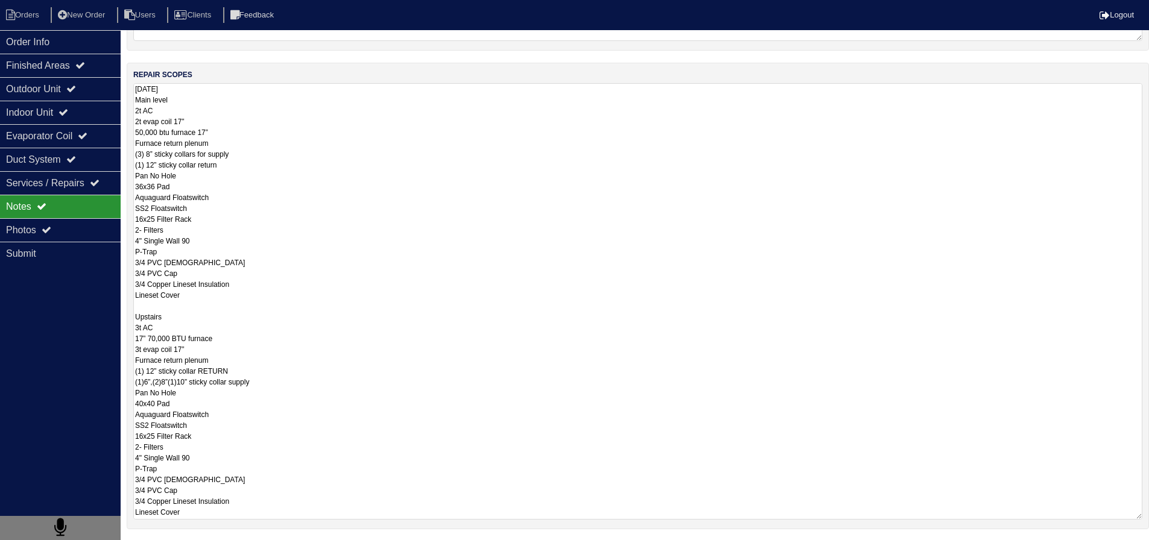
click at [257, 128] on textarea "8.21.25 Main level 2t AC 2t evap coil 17” 50,000 btu furnace 17” Furnace return…" at bounding box center [637, 301] width 1009 height 437
click at [243, 97] on textarea "8.21.25 Main level 2t AC 2t evap coil 17” 50,000 btu furnace 17” Furnace return…" at bounding box center [637, 301] width 1009 height 437
click at [194, 172] on textarea "8.21.25 Main level 2t AC 2t evap coil 17” 50,000 btu furnace 17” Furnace return…" at bounding box center [637, 301] width 1009 height 437
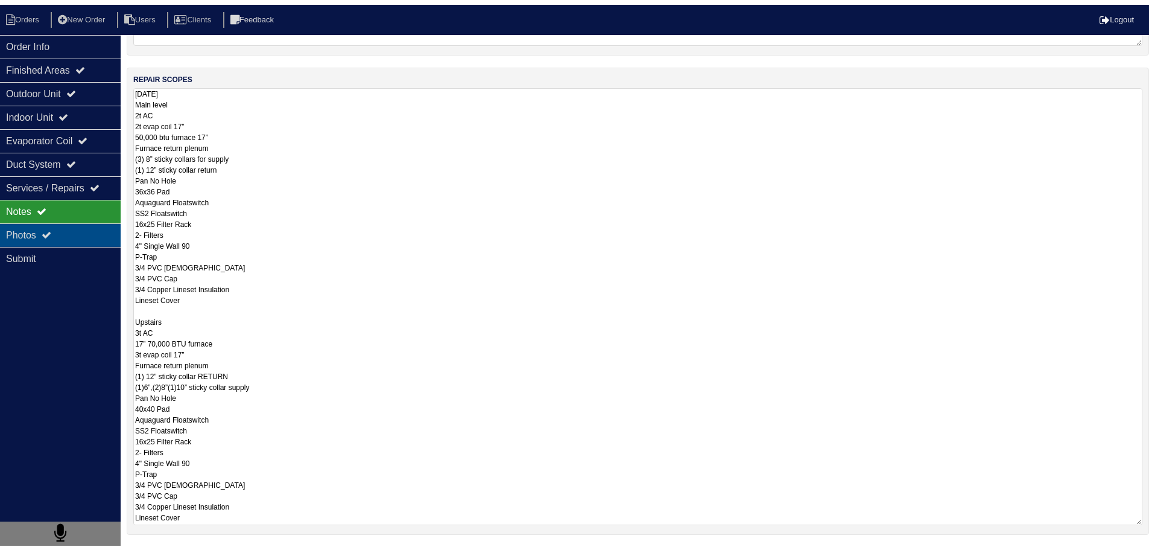
scroll to position [0, 0]
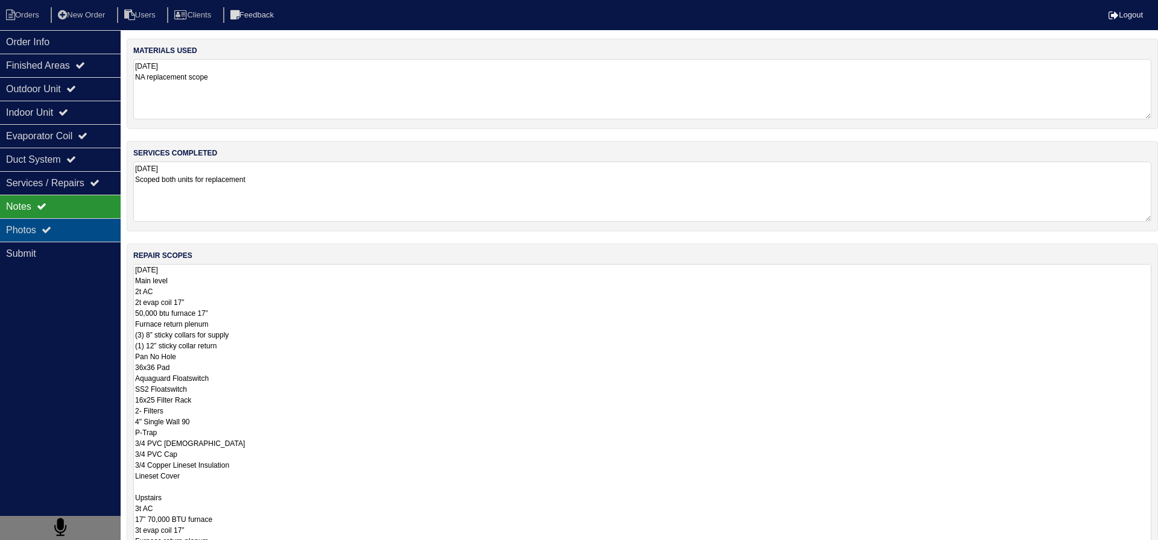
click at [84, 232] on div "Photos" at bounding box center [60, 230] width 121 height 24
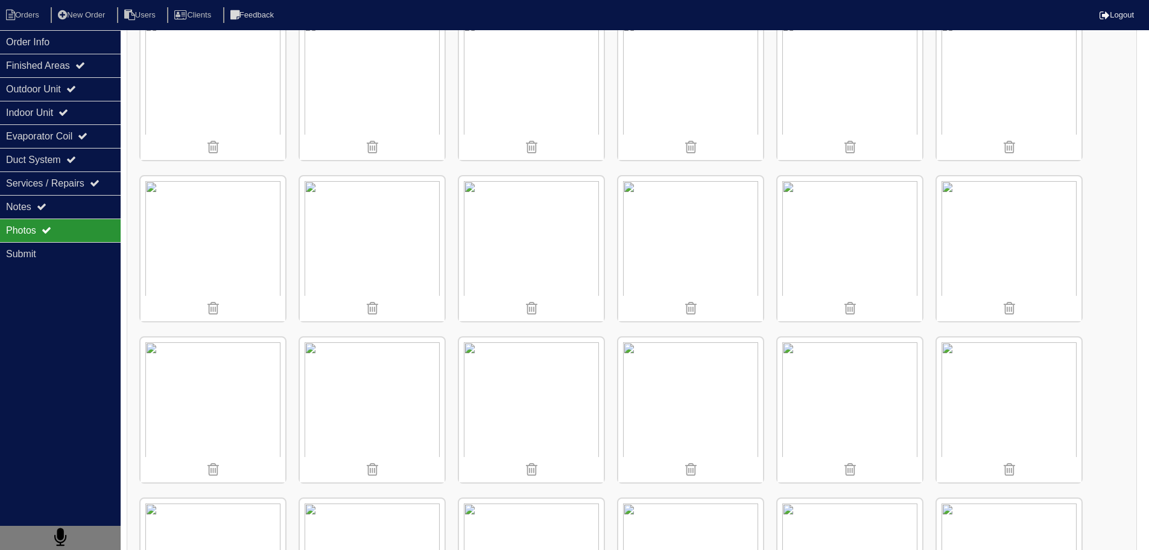
scroll to position [121, 0]
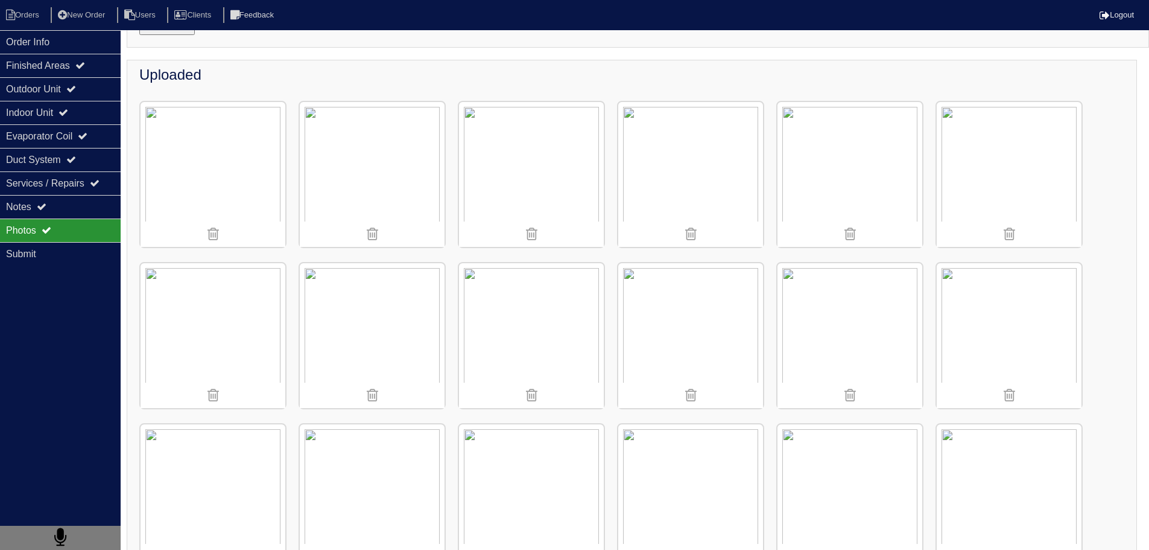
click at [668, 152] on img at bounding box center [690, 174] width 145 height 145
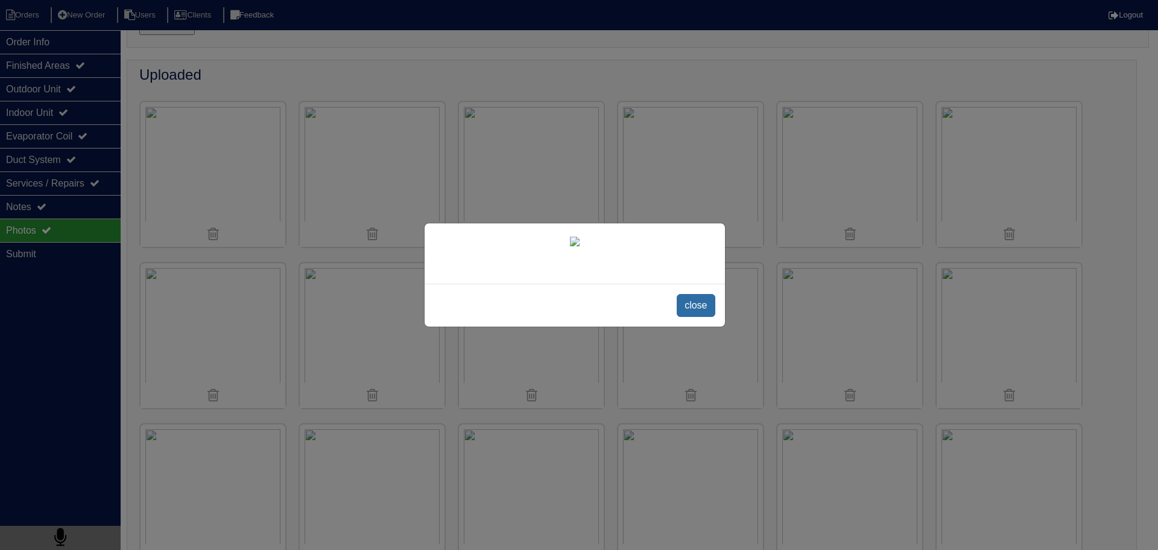
click at [696, 317] on span "close" at bounding box center [696, 305] width 38 height 23
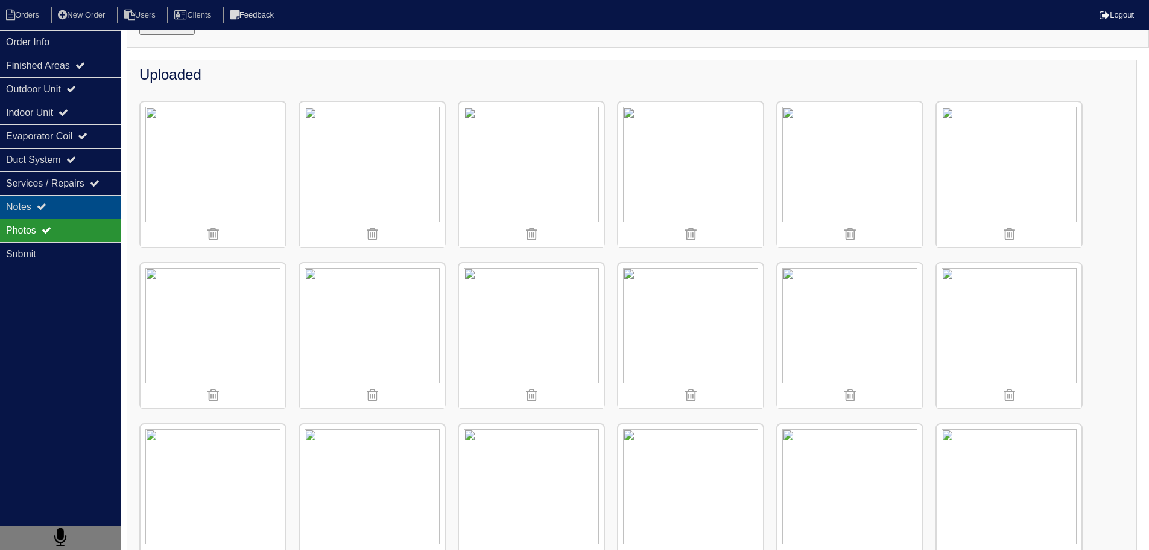
click at [74, 212] on div "Notes" at bounding box center [60, 207] width 121 height 24
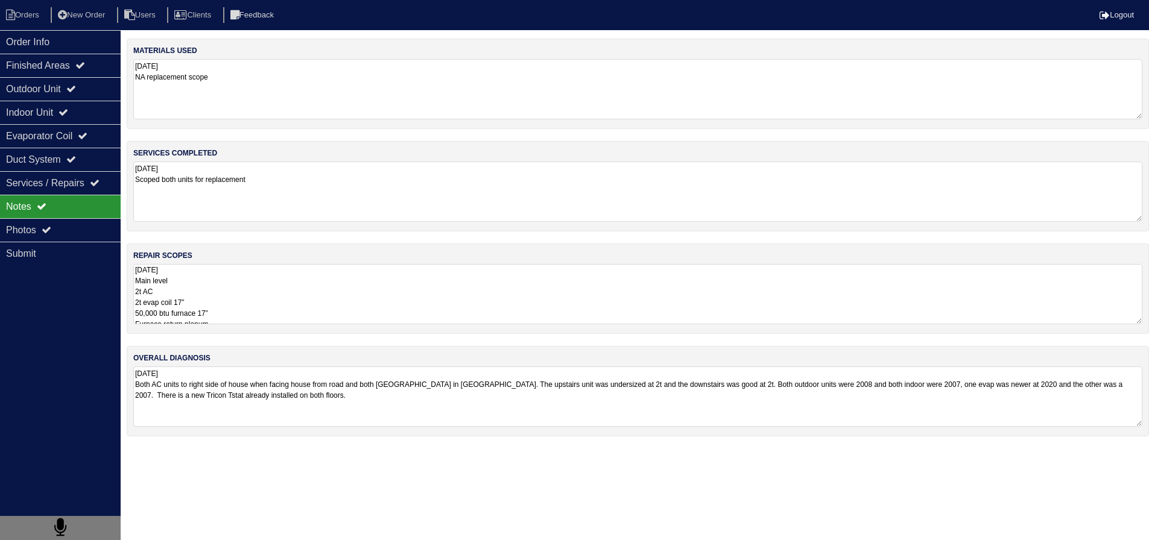
click at [301, 299] on textarea "8.21.25 Main level 2t AC 2t evap coil 17” 50,000 btu furnace 17” Furnace return…" at bounding box center [637, 294] width 1009 height 60
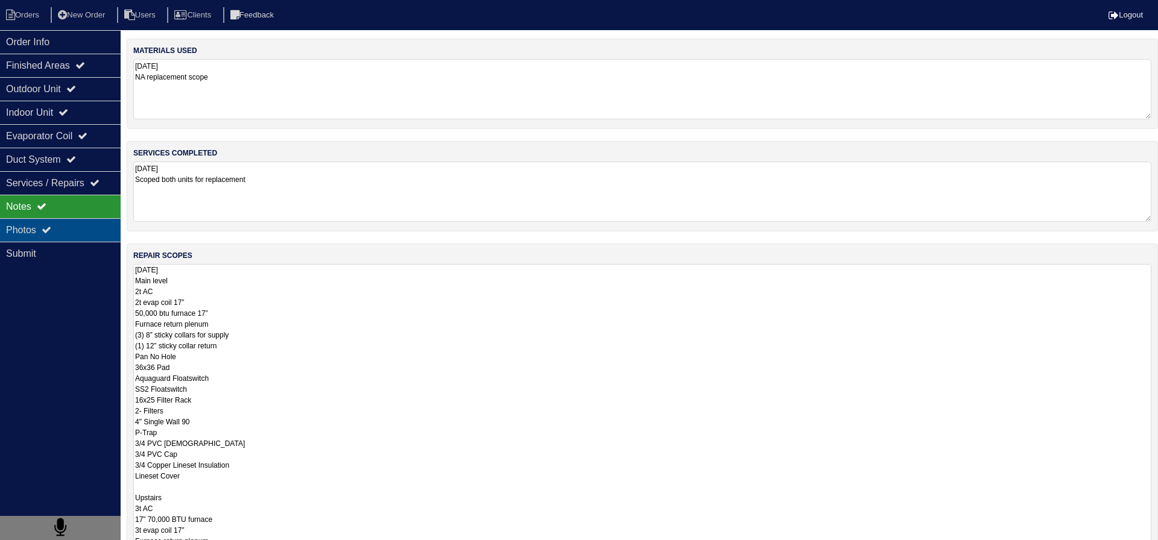
click at [77, 233] on div "Photos" at bounding box center [60, 230] width 121 height 24
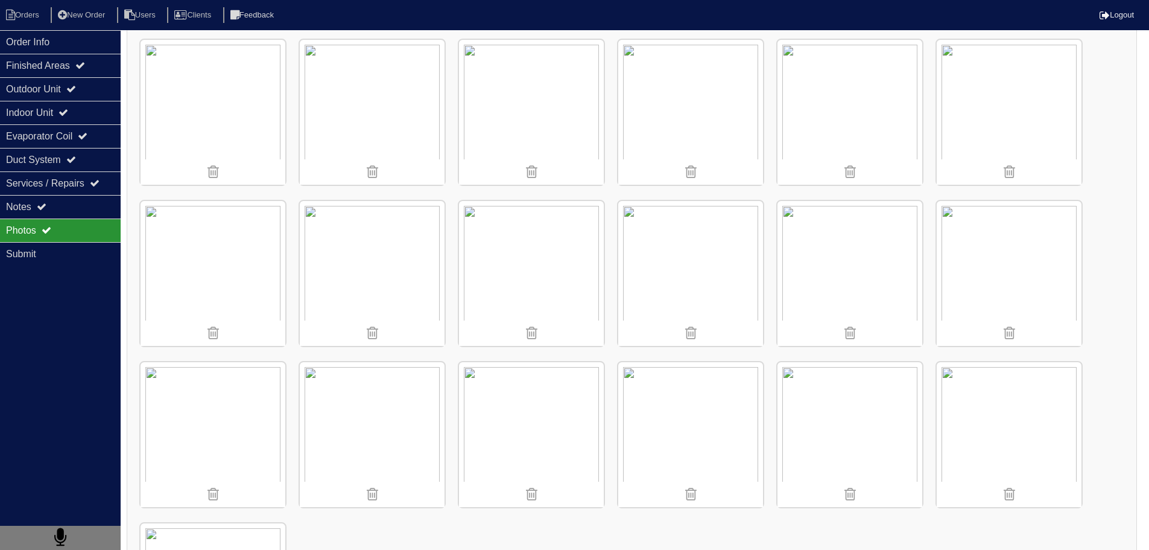
scroll to position [1206, 0]
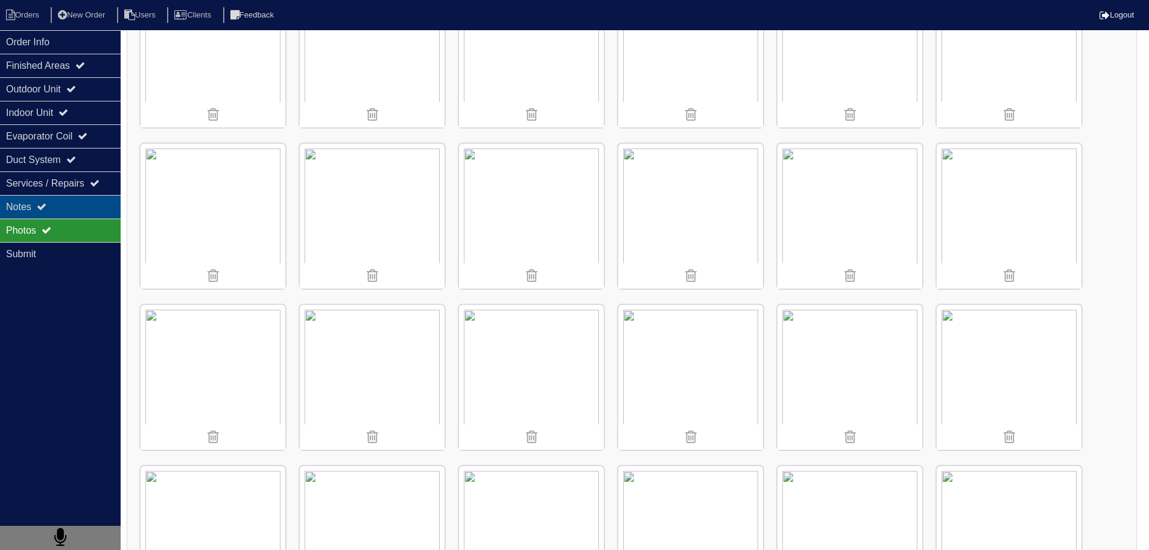
drag, startPoint x: 17, startPoint y: 206, endPoint x: 24, endPoint y: 205, distance: 6.7
click at [18, 206] on div "Notes" at bounding box center [60, 207] width 121 height 24
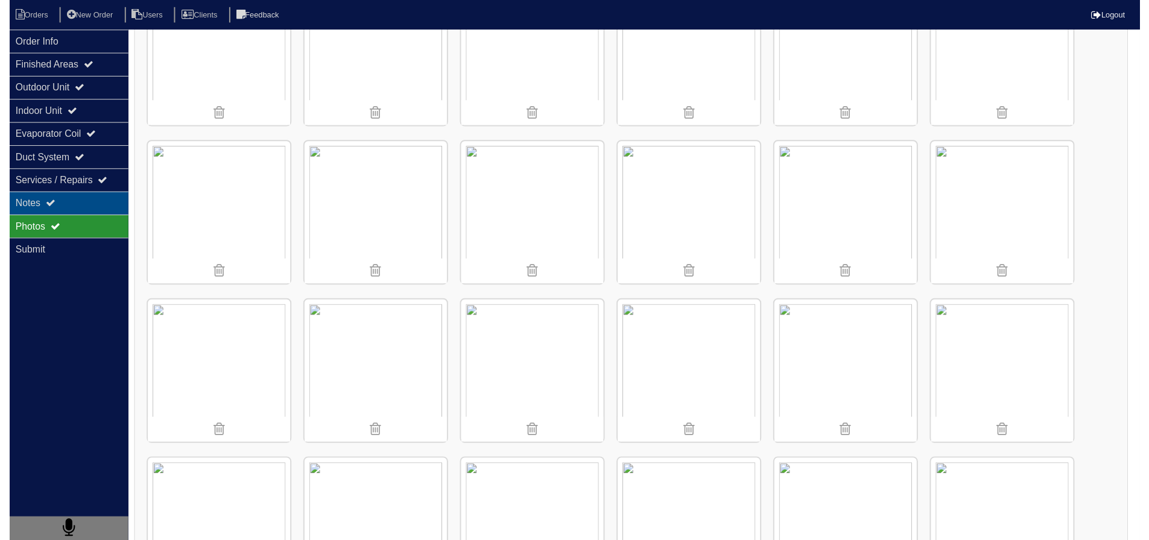
scroll to position [0, 0]
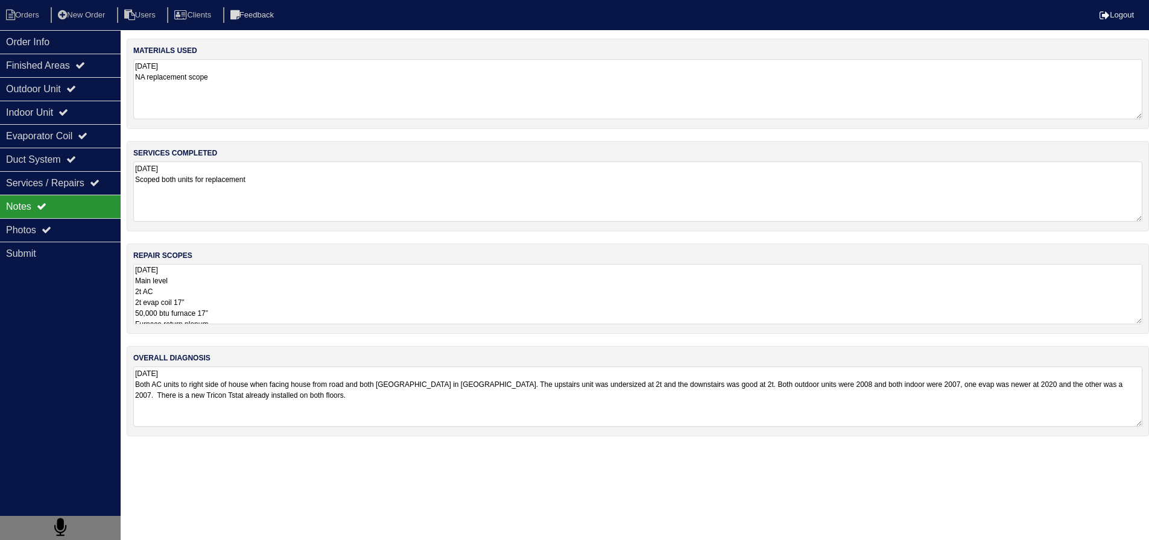
click at [262, 318] on textarea "8.21.25 Main level 2t AC 2t evap coil 17” 50,000 btu furnace 17” Furnace return…" at bounding box center [637, 294] width 1009 height 60
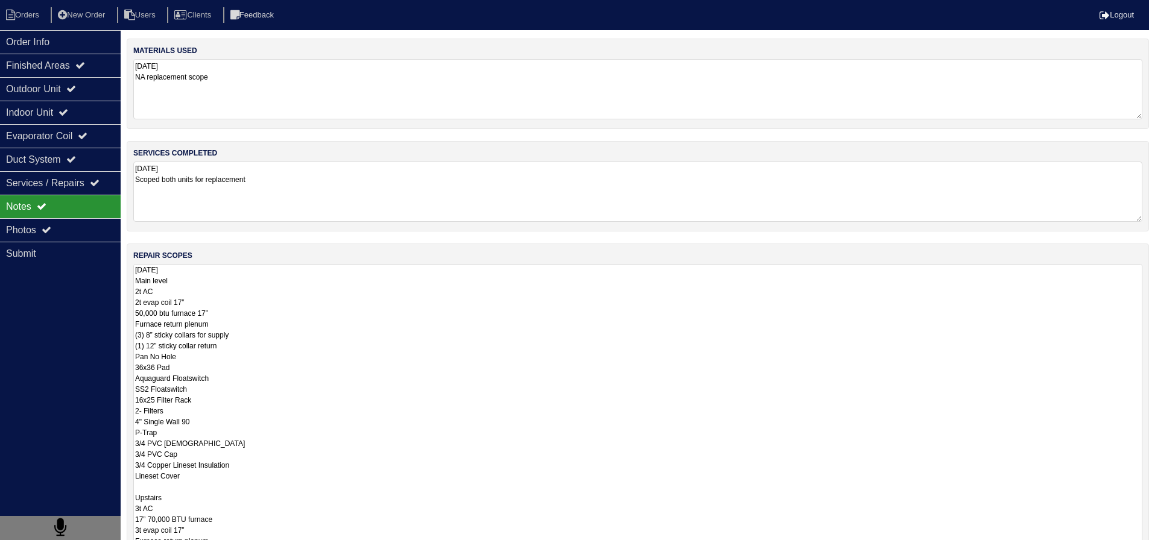
click at [213, 303] on textarea "8.21.25 Main level 2t AC 2t evap coil 17” 50,000 btu furnace 17” Furnace return…" at bounding box center [637, 482] width 1009 height 437
click at [136, 305] on textarea "8.21.25 Main level 2t AC 2t evap coil 17” 50,000 btu furnace 17” Furnace return…" at bounding box center [637, 482] width 1009 height 437
click at [139, 303] on textarea "8.21.25 Main level 2t AC 2t evap coil 17” 50,000 btu furnace 17” Furnace return…" at bounding box center [637, 482] width 1009 height 437
click at [139, 293] on textarea "8.21.25 Main level 2t AC t evap coil 17” 50,000 btu furnace 17” Furnace return …" at bounding box center [637, 482] width 1009 height 437
click at [145, 294] on textarea "8.21.25 Main level 2 t AC t evap coil 17” 50,000 btu furnace 17” Furnace return…" at bounding box center [637, 482] width 1009 height 437
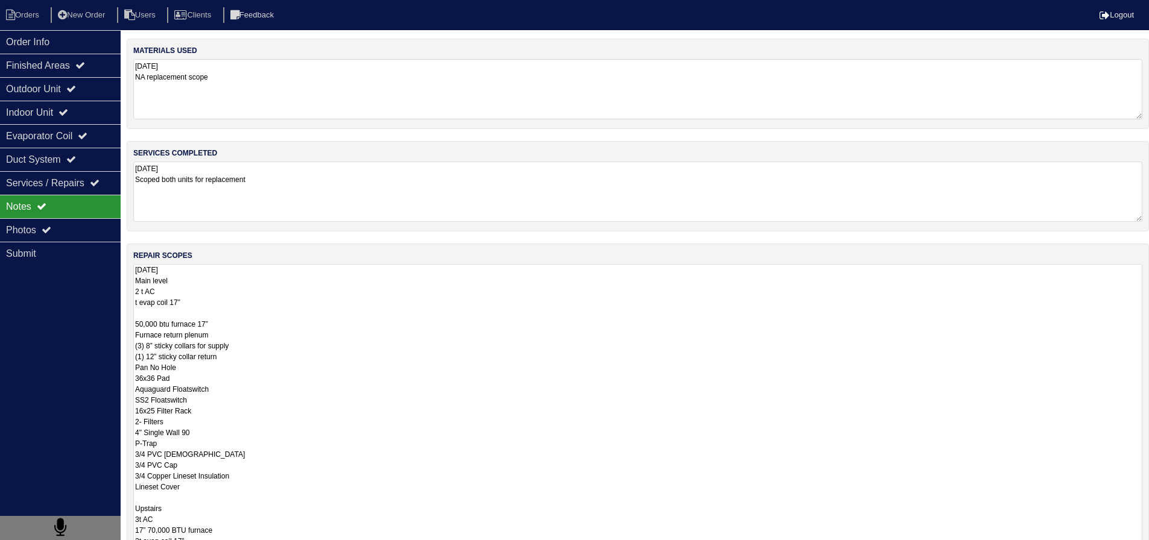
drag, startPoint x: 205, startPoint y: 312, endPoint x: 134, endPoint y: 293, distance: 73.8
click at [134, 293] on textarea "8.21.25 Main level 2 t AC t evap coil 17” 50,000 btu furnace 17” Furnace return…" at bounding box center [637, 482] width 1009 height 437
click at [215, 322] on textarea "8.21.25 Main level 2 Ton A/C 2 ton Coil 14" 50,000 btu furnace 17” Furnace retu…" at bounding box center [637, 482] width 1009 height 437
click at [229, 332] on textarea "8.21.25 Main level 2 Ton A/C 2 ton Coil 14" 50,000 btu furnace 14” Furnace retu…" at bounding box center [637, 482] width 1009 height 437
click at [229, 328] on textarea "8.21.25 Main level 2 Ton A/C 2 ton Coil 14" 50,000 btu furnace 14” Furnace retu…" at bounding box center [637, 482] width 1009 height 437
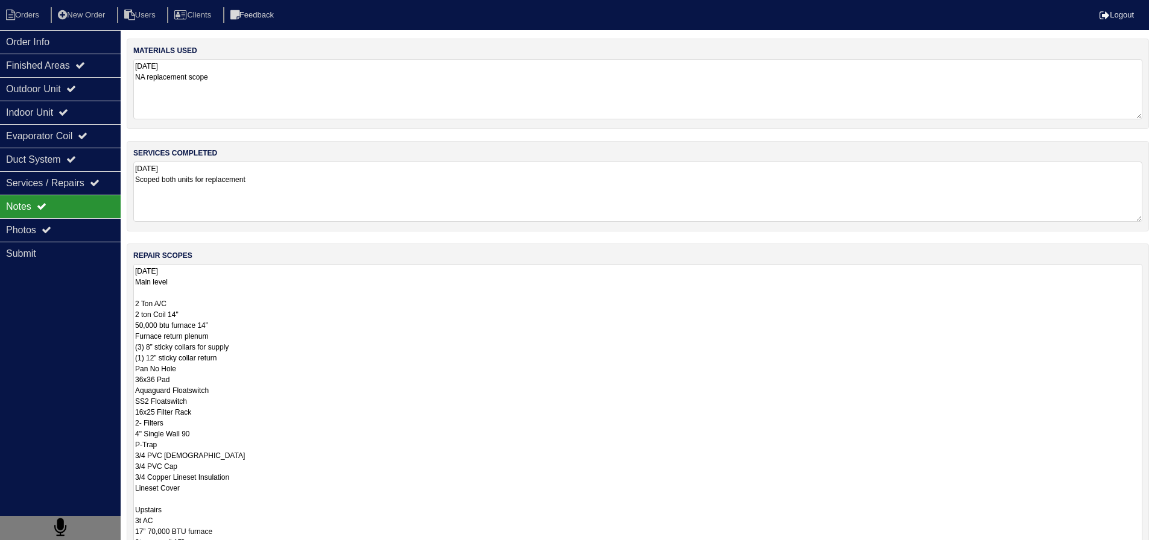
click at [163, 291] on textarea "8.21.25 Main level 2 Ton A/C 2 ton Coil 14" 50,000 btu furnace 14” Furnace retu…" at bounding box center [637, 482] width 1009 height 437
click at [180, 274] on textarea "8.21.25 Main level 2 Ton A/C 2 ton Coil 14" 50,000 btu furnace 14” Furnace retu…" at bounding box center [637, 482] width 1009 height 437
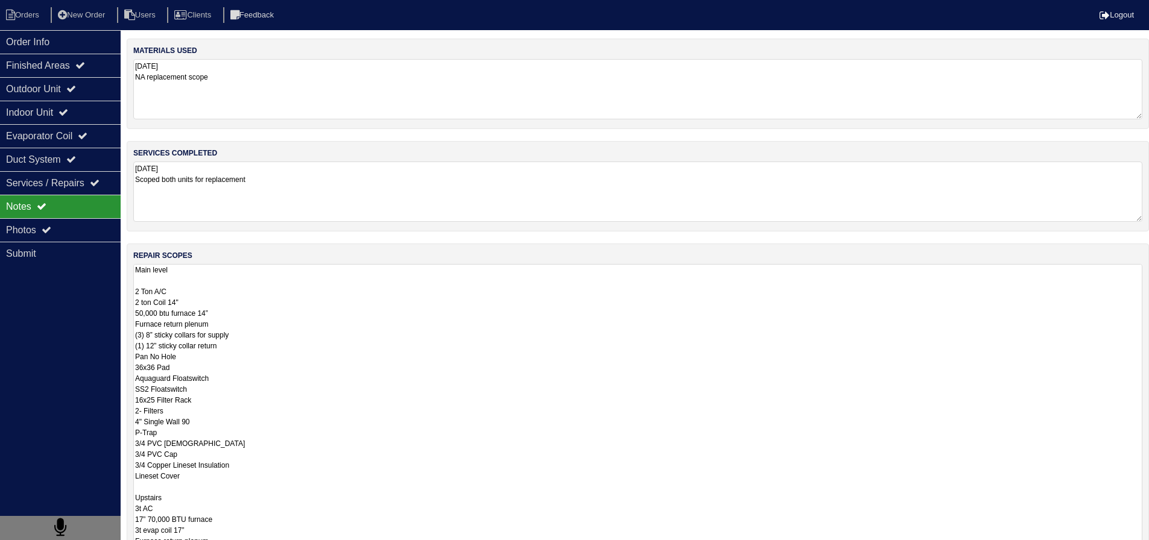
click at [181, 485] on textarea "8.21.25 Main level 2 Ton A/C 2 ton Coil 14" 50,000 btu furnace 14” Furnace retu…" at bounding box center [637, 482] width 1009 height 437
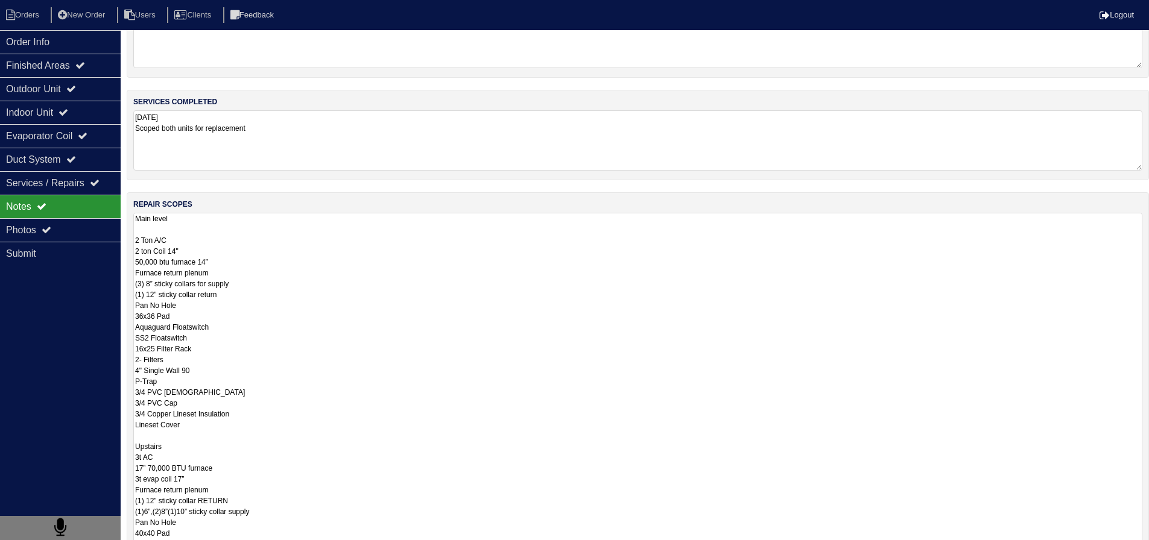
scroll to position [60, 0]
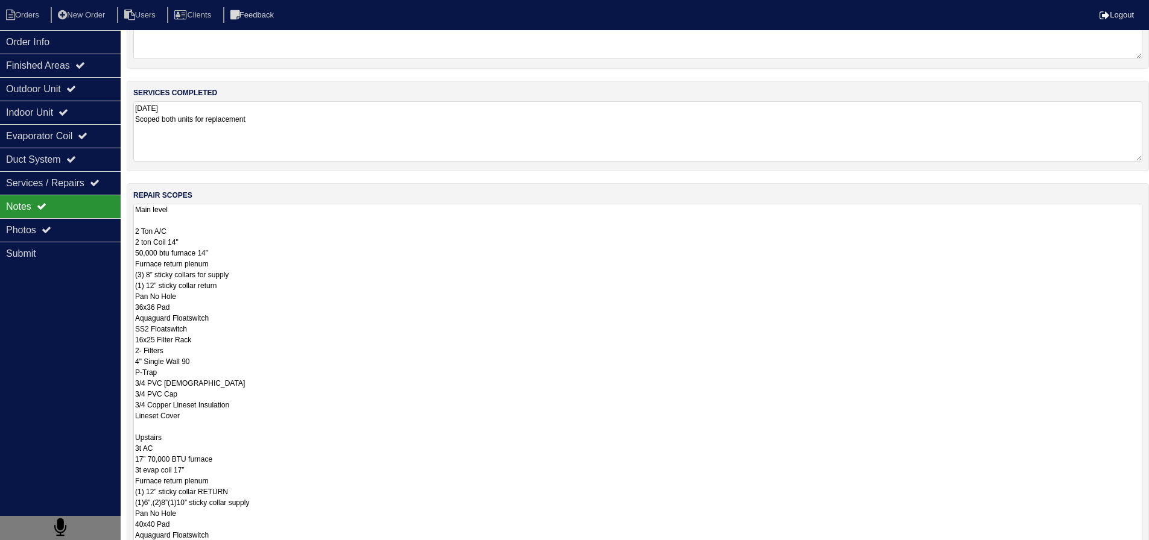
drag, startPoint x: 221, startPoint y: 253, endPoint x: 132, endPoint y: 233, distance: 91.5
click at [132, 233] on div "repair scopes 8.21.25 Main level 2 Ton A/C 2 ton Coil 14" 50,000 btu furnace 14…" at bounding box center [638, 416] width 1022 height 467
drag, startPoint x: 228, startPoint y: 460, endPoint x: 171, endPoint y: 467, distance: 57.8
click at [124, 446] on div "Order Info Finished Areas Outdoor Unit Indoor Unit Evaporator Coil Duct System …" at bounding box center [574, 371] width 1149 height 787
drag, startPoint x: 206, startPoint y: 471, endPoint x: 134, endPoint y: 452, distance: 74.0
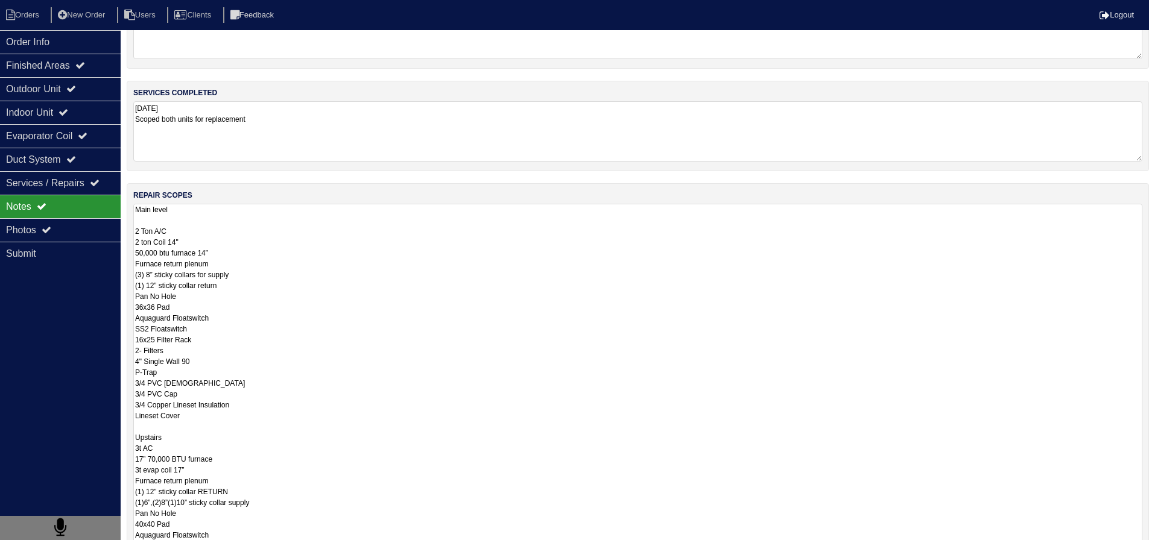
click at [134, 452] on textarea "8.21.25 Main level 2 Ton A/C 2 ton Coil 14" 50,000 btu furnace 14” Furnace retu…" at bounding box center [637, 422] width 1009 height 437
paste textarea "2 Ton A/C 2 ton Coil 14" 50,000 btu furnace 14"
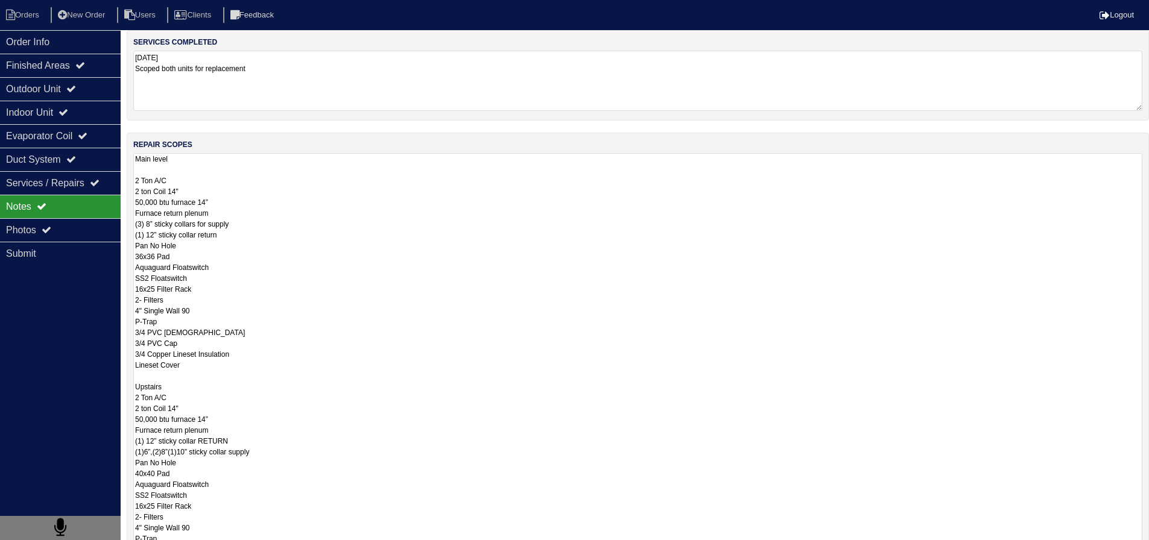
scroll to position [121, 0]
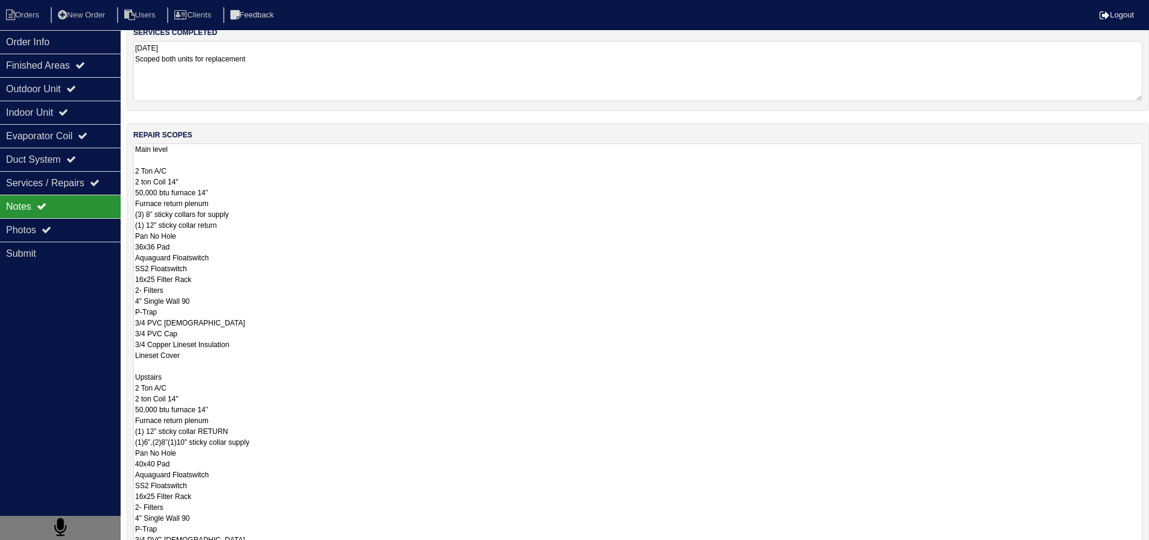
click at [183, 375] on textarea "8.21.25 Main level 2 Ton A/C 2 ton Coil 14" 50,000 btu furnace 14” Furnace retu…" at bounding box center [637, 362] width 1009 height 437
type textarea "8.21.25 Main level 2 Ton A/C 2 ton Coil 14" 50,000 btu furnace 14” Furnace retu…"
click at [85, 61] on icon at bounding box center [80, 65] width 10 height 10
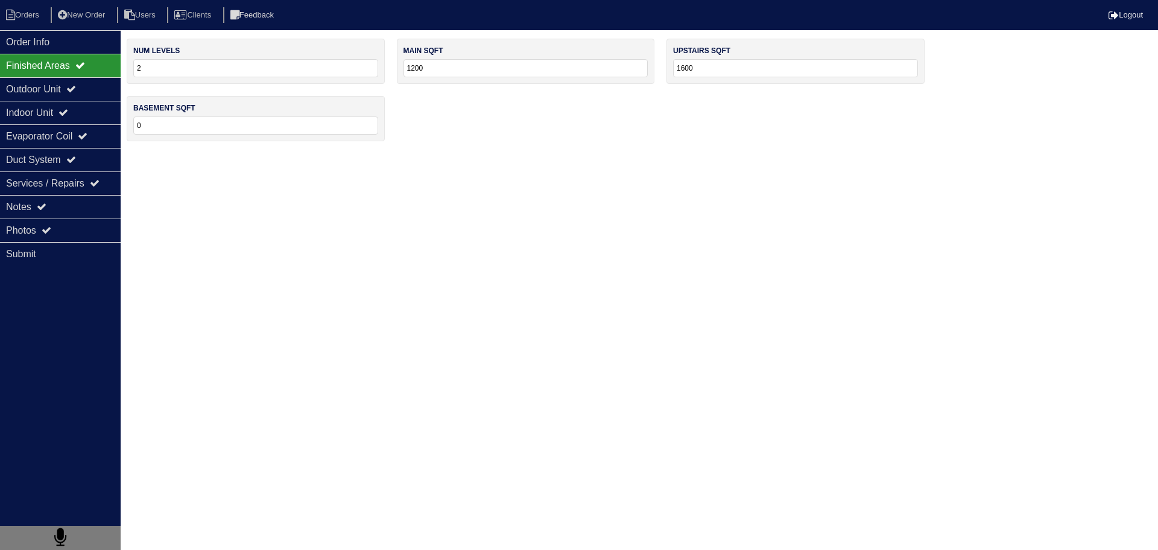
drag, startPoint x: 434, startPoint y: 71, endPoint x: 399, endPoint y: 80, distance: 35.4
click at [390, 78] on div "num levels 2 main sqft 1200 upstairs sqft 1600 basement sqft 0" at bounding box center [643, 96] width 1032 height 115
drag, startPoint x: 772, startPoint y: 71, endPoint x: 637, endPoint y: 86, distance: 135.9
click at [636, 86] on div "num levels 2 main sqft 1200 upstairs sqft 1600 basement sqft 0" at bounding box center [643, 96] width 1032 height 115
type input "1350"
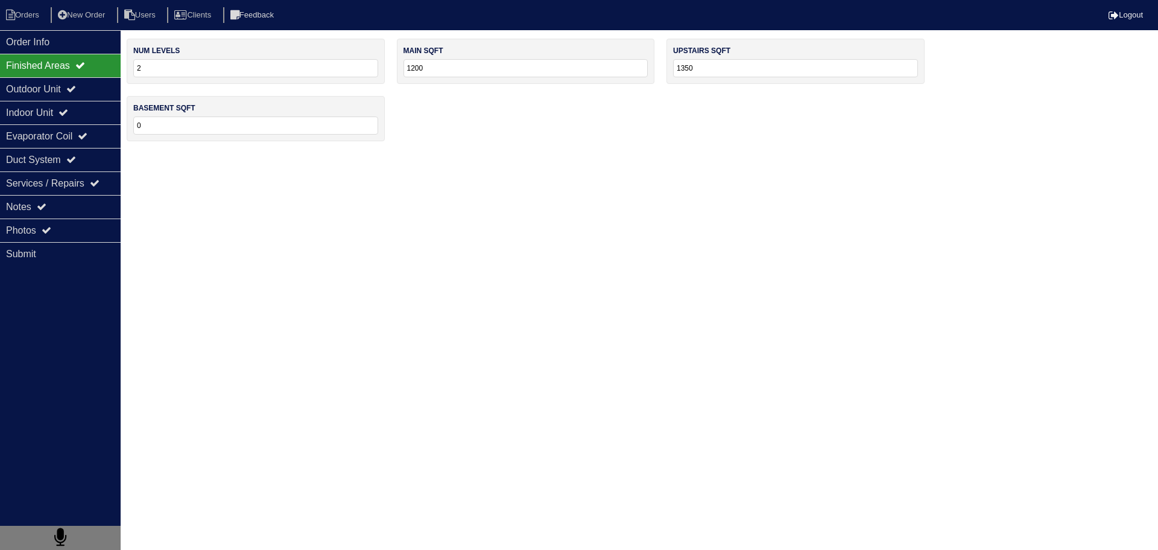
drag, startPoint x: 613, startPoint y: 160, endPoint x: 494, endPoint y: 165, distance: 118.9
click at [612, 153] on html "Orders New Order Users Clients Feedback Logout Orders New Order Users Clients M…" at bounding box center [579, 76] width 1158 height 153
click at [62, 84] on div "Outdoor Unit" at bounding box center [60, 89] width 121 height 24
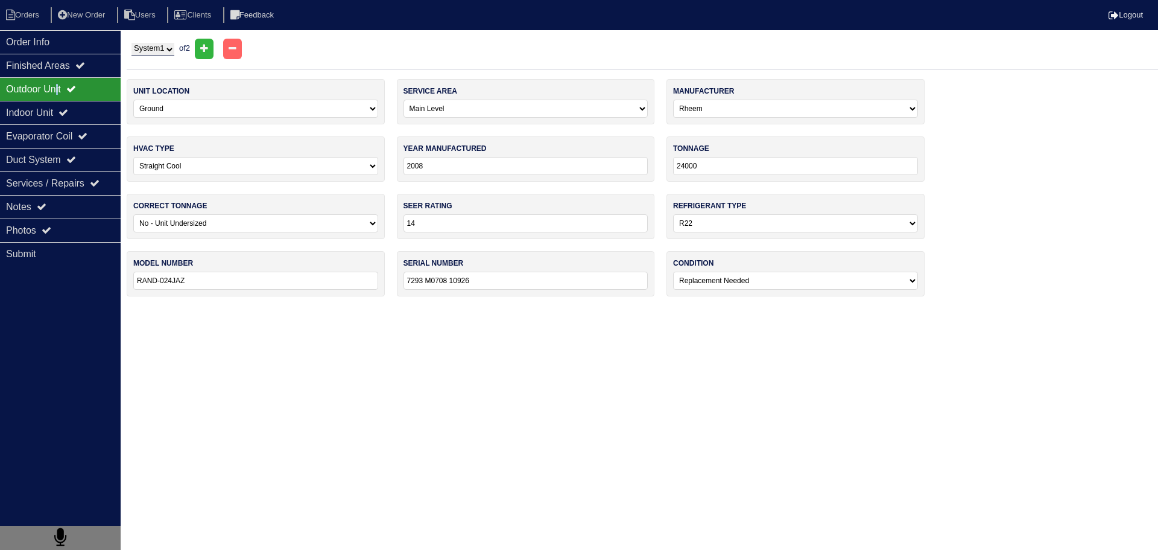
click at [159, 50] on select "System 1 System 2" at bounding box center [153, 49] width 43 height 13
select select "2"
click at [132, 43] on select "System 1 System 2" at bounding box center [153, 49] width 43 height 13
select select "1"
click at [188, 218] on select "-select- Yes No - Unit Undersized No - Unit Oversized" at bounding box center [255, 223] width 245 height 18
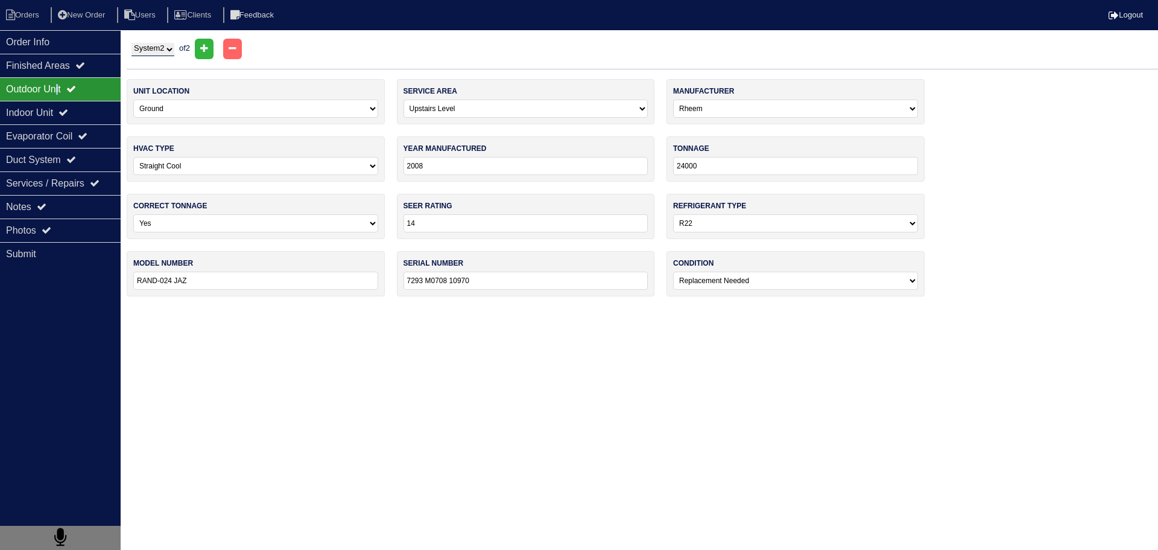
select select "1"
click at [133, 214] on select "-select- Yes No - Unit Undersized No - Unit Oversized" at bounding box center [255, 223] width 245 height 18
click at [81, 209] on div "Notes" at bounding box center [60, 207] width 121 height 24
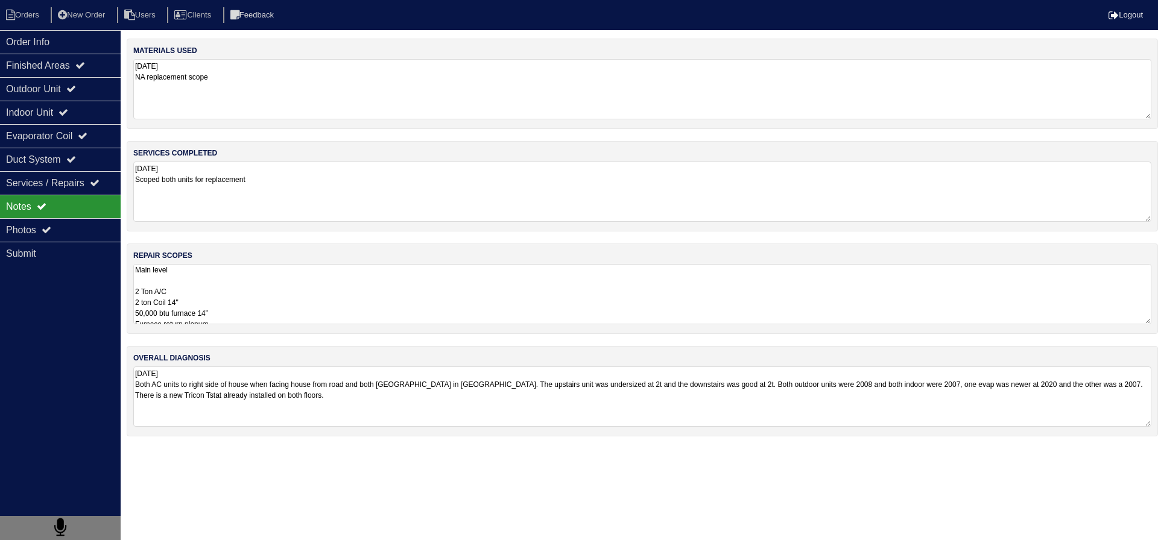
click at [234, 299] on textarea "8.21.25 Main level 2 Ton A/C 2 ton Coil 14" 50,000 btu furnace 14” Furnace retu…" at bounding box center [642, 294] width 1018 height 60
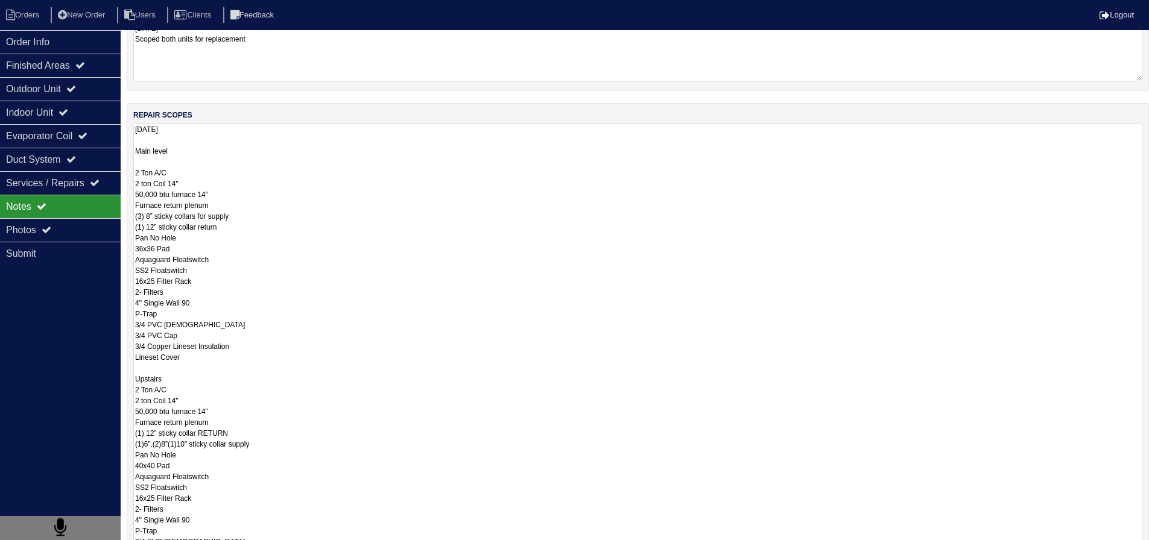
scroll to position [181, 0]
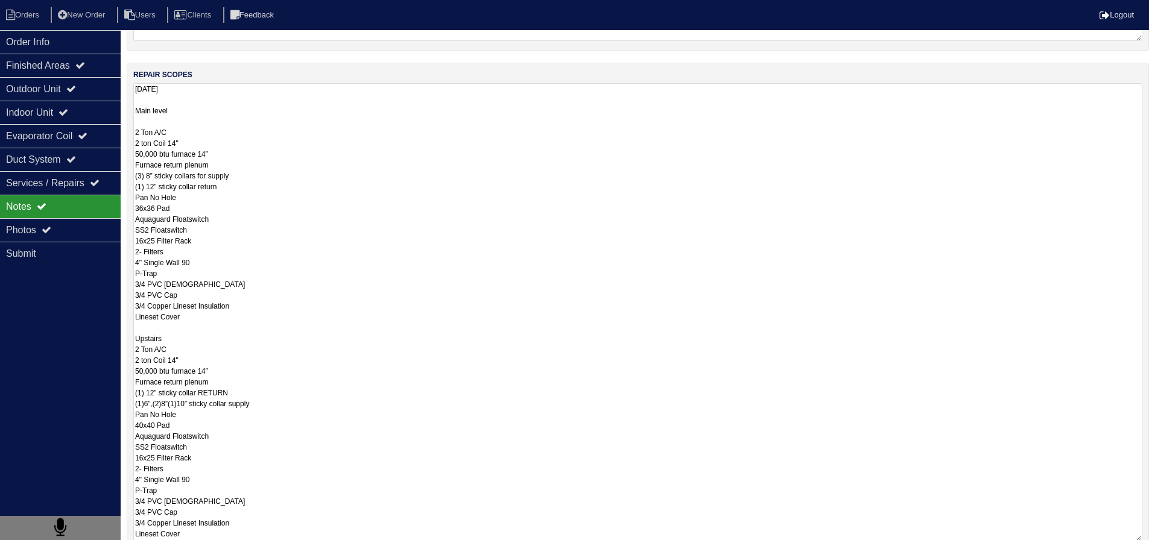
click at [138, 350] on textarea "8.21.25 Main level 2 Ton A/C 2 ton Coil 14" 50,000 btu furnace 14” Furnace retu…" at bounding box center [637, 312] width 1009 height 458
click at [140, 363] on textarea "8.21.25 Main level 2 Ton A/C 2 ton Coil 14" 50,000 btu furnace 14” Furnace retu…" at bounding box center [637, 312] width 1009 height 458
click at [243, 349] on textarea "8.21.25 Main level 2 Ton A/C 2 ton Coil 14" 50,000 btu furnace 14” Furnace retu…" at bounding box center [637, 312] width 1009 height 458
drag, startPoint x: 144, startPoint y: 369, endPoint x: 121, endPoint y: 370, distance: 23.5
click at [121, 370] on div "Order Info Finished Areas Outdoor Unit Indoor Unit Evaporator Coil Duct System …" at bounding box center [574, 262] width 1149 height 808
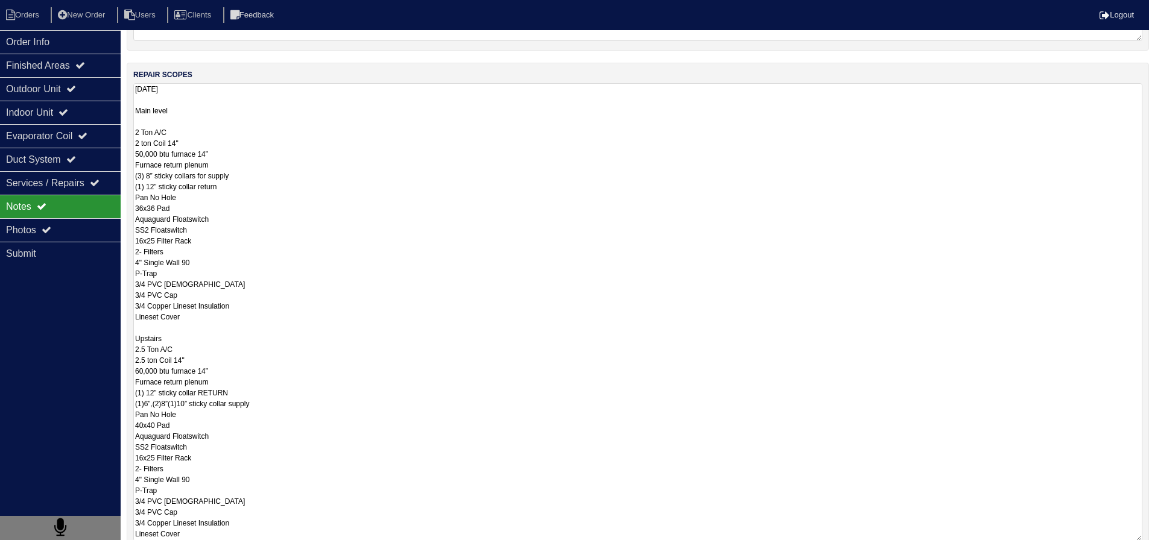
drag, startPoint x: 145, startPoint y: 152, endPoint x: 133, endPoint y: 153, distance: 12.1
click at [133, 153] on div "repair scopes 8.21.25 Main level 2 Ton A/C 2 ton Coil 14" 50,000 btu furnace 14…" at bounding box center [638, 307] width 1022 height 489
click at [233, 154] on textarea "8.21.25 Main level 2 Ton A/C 2 ton Coil 14" 60,000 btu furnace 14” Furnace retu…" at bounding box center [637, 312] width 1009 height 458
click at [240, 160] on textarea "8.21.25 Main level 2 Ton A/C 2 ton Coil 14" 60,000 btu furnace 14” Furnace retu…" at bounding box center [637, 312] width 1009 height 458
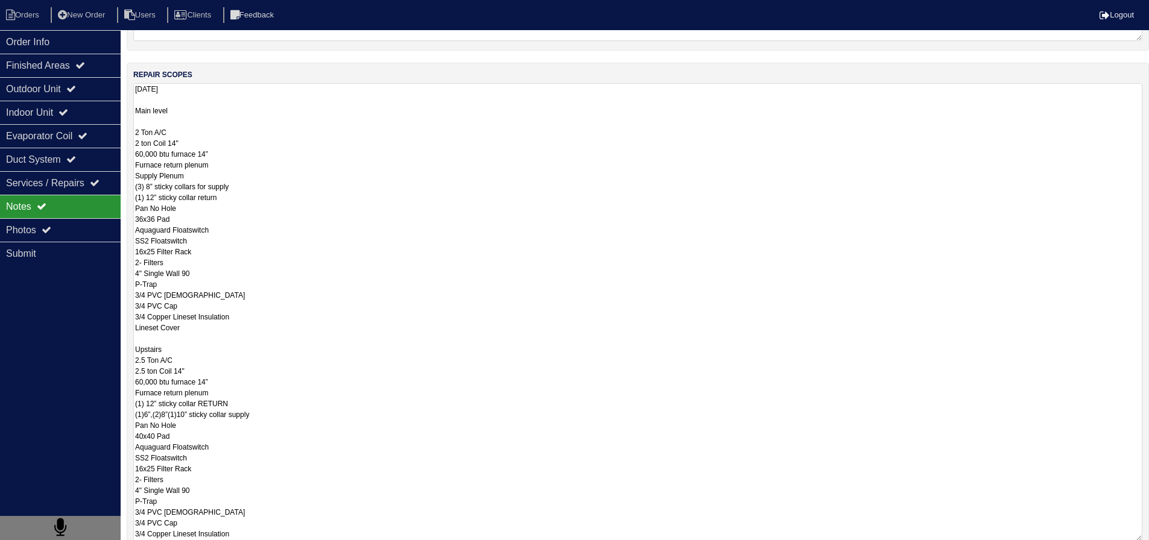
drag, startPoint x: 203, startPoint y: 171, endPoint x: 133, endPoint y: 176, distance: 70.1
click at [133, 176] on div "repair scopes 8.21.25 Main level 2 Ton A/C 2 ton Coil 14" 60,000 btu furnace 14…" at bounding box center [638, 307] width 1022 height 489
click at [229, 387] on textarea "8.21.25 Main level 2 Ton A/C 2 ton Coil 14" 60,000 btu furnace 14” Furnace retu…" at bounding box center [637, 312] width 1009 height 458
click at [229, 391] on textarea "8.21.25 Main level 2 Ton A/C 2 ton Coil 14" 60,000 btu furnace 14” Furnace retu…" at bounding box center [637, 312] width 1009 height 458
paste textarea "Supply Plenum"
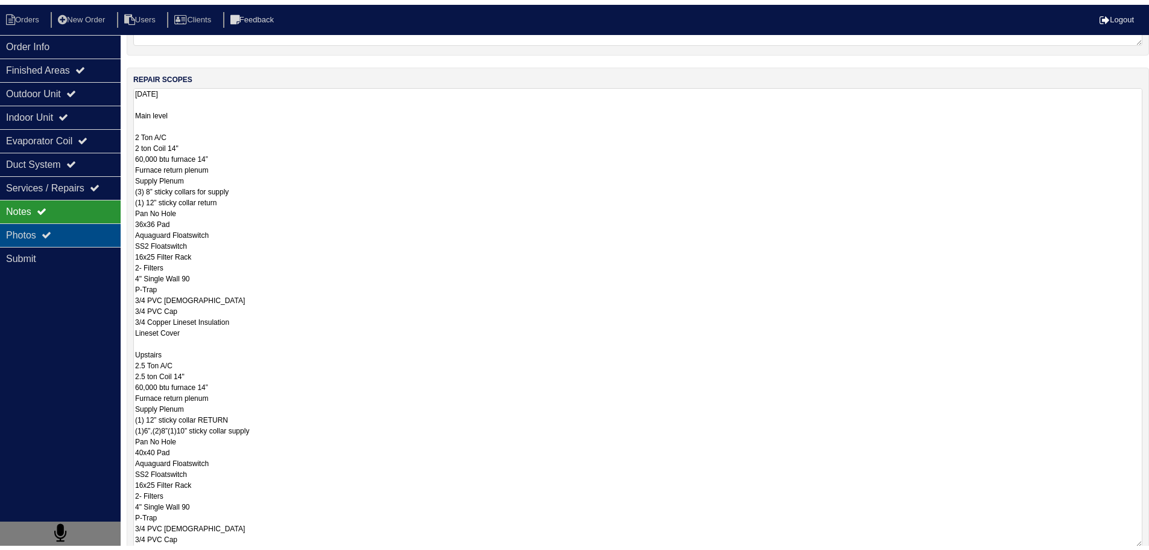
scroll to position [0, 0]
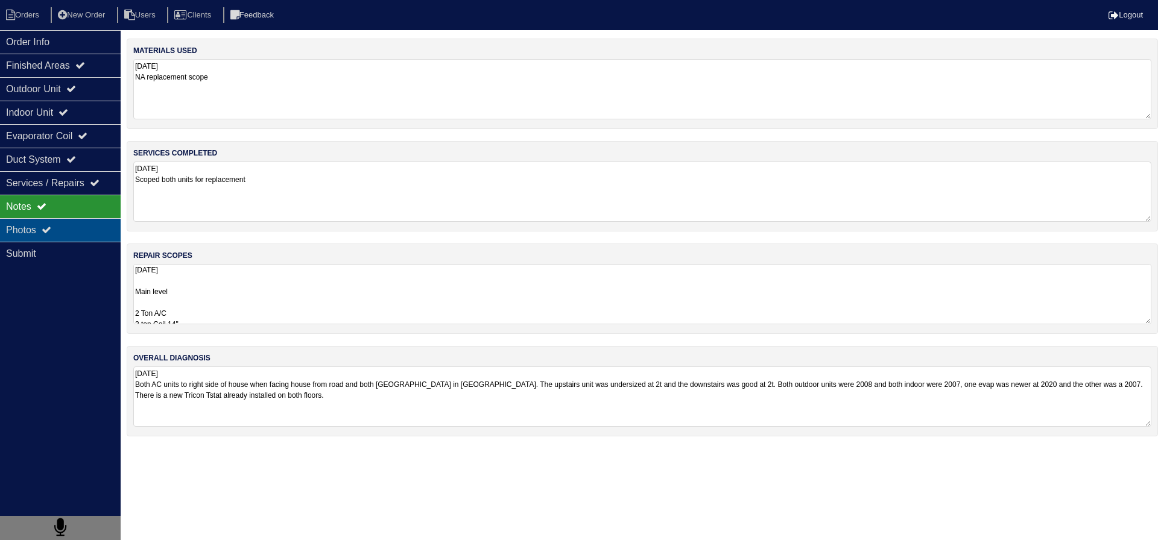
click at [51, 230] on icon at bounding box center [47, 230] width 10 height 10
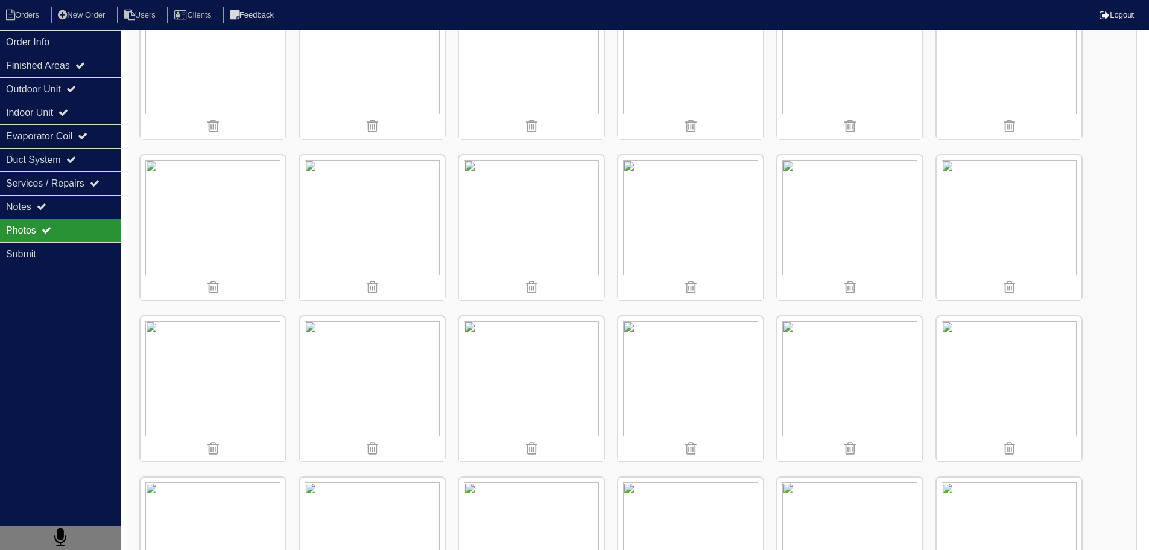
scroll to position [1188, 0]
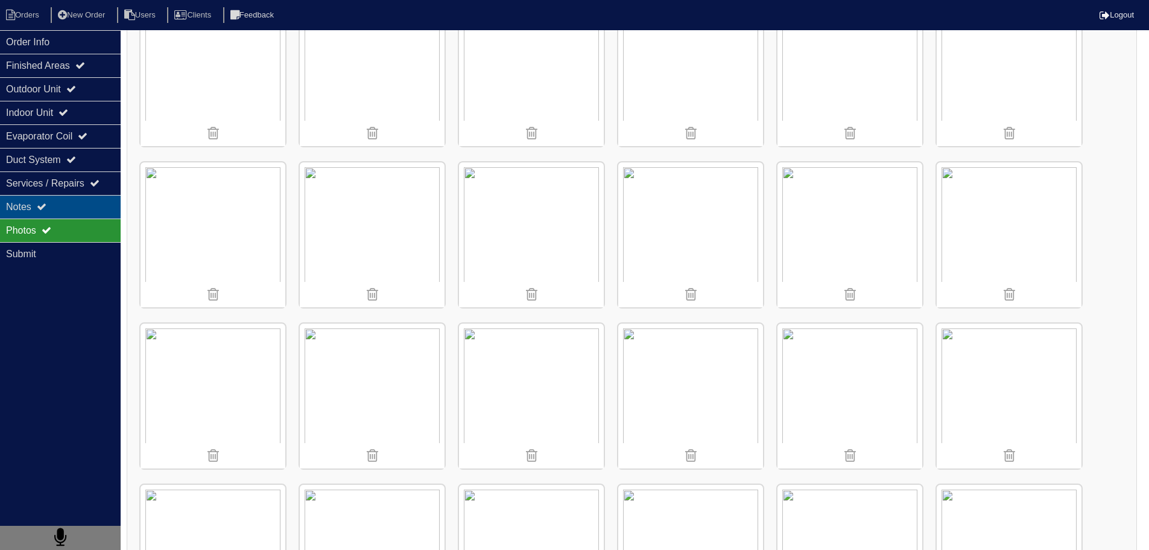
click at [51, 208] on div "Notes" at bounding box center [60, 207] width 121 height 24
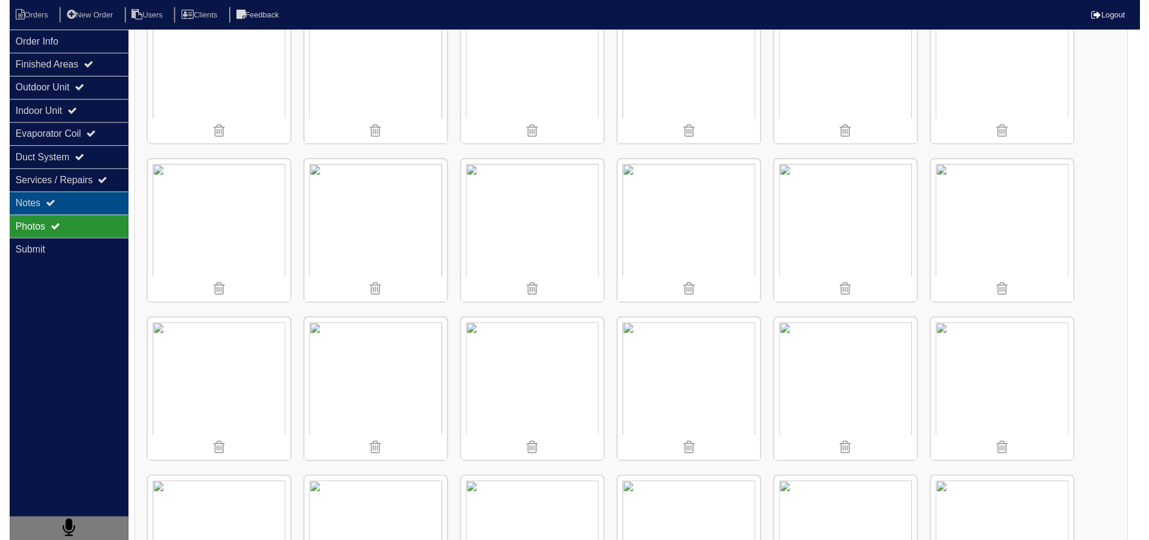
scroll to position [0, 0]
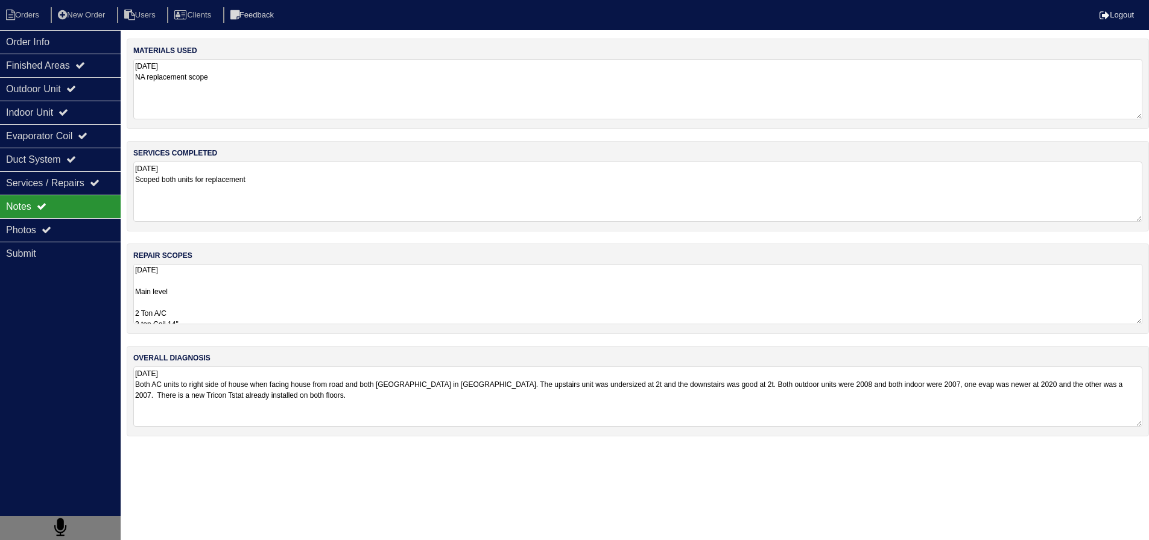
click at [180, 273] on textarea "8.21.25 Main level 2 Ton A/C 2 ton Coil 14" 60,000 btu furnace 14” Furnace retu…" at bounding box center [637, 294] width 1009 height 60
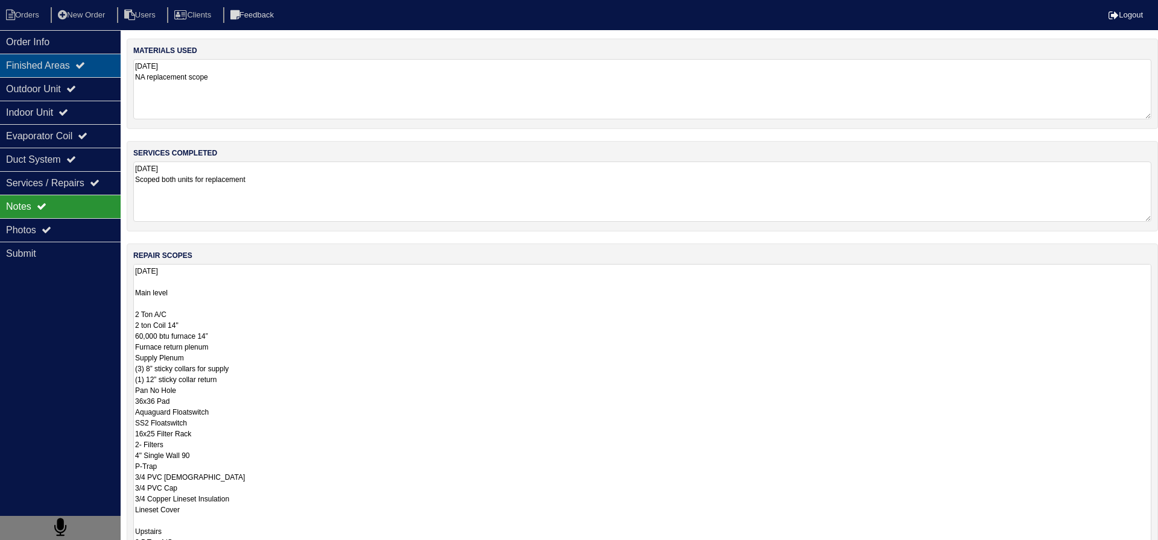
click at [60, 57] on div "Finished Areas" at bounding box center [60, 66] width 121 height 24
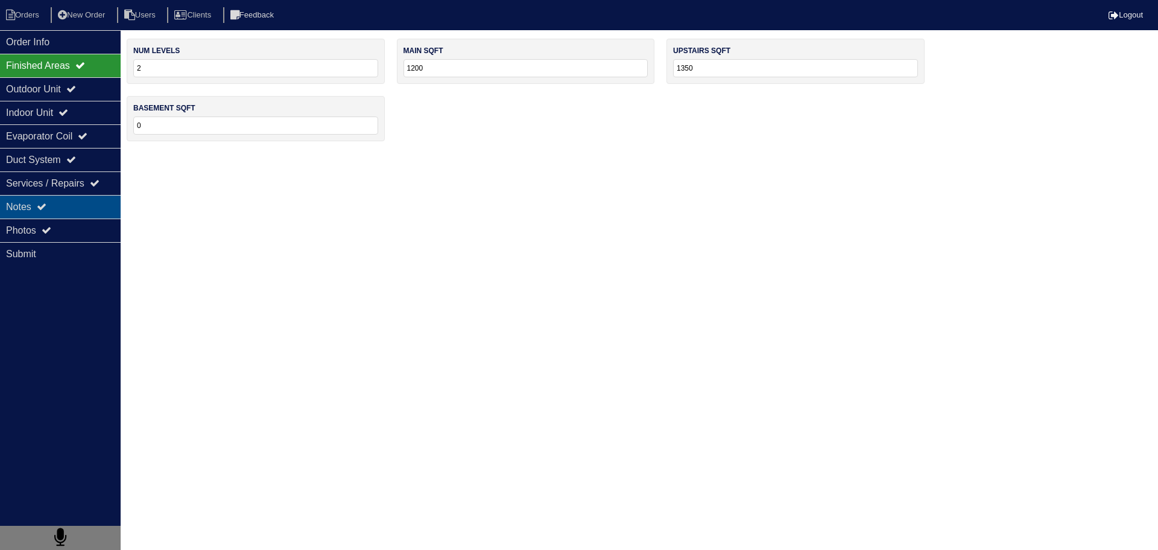
click at [31, 197] on div "Notes" at bounding box center [60, 207] width 121 height 24
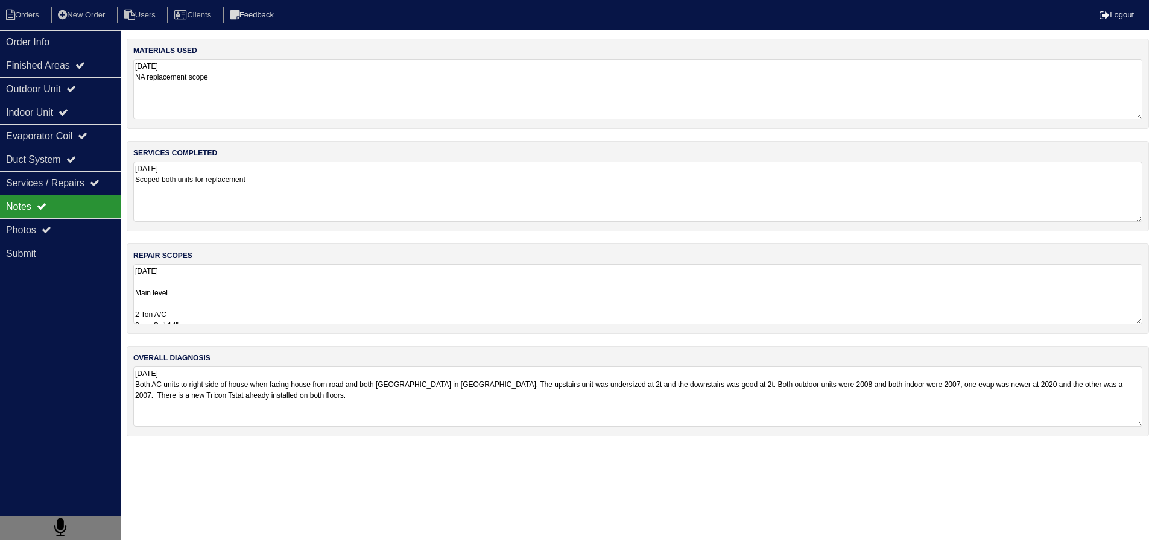
drag, startPoint x: 227, startPoint y: 302, endPoint x: 223, endPoint y: 339, distance: 37.0
click at [226, 304] on textarea "8.21.25 Main level 2 Ton A/C 2 ton Coil 14" 60,000 btu furnace 14” Furnace retu…" at bounding box center [637, 294] width 1009 height 60
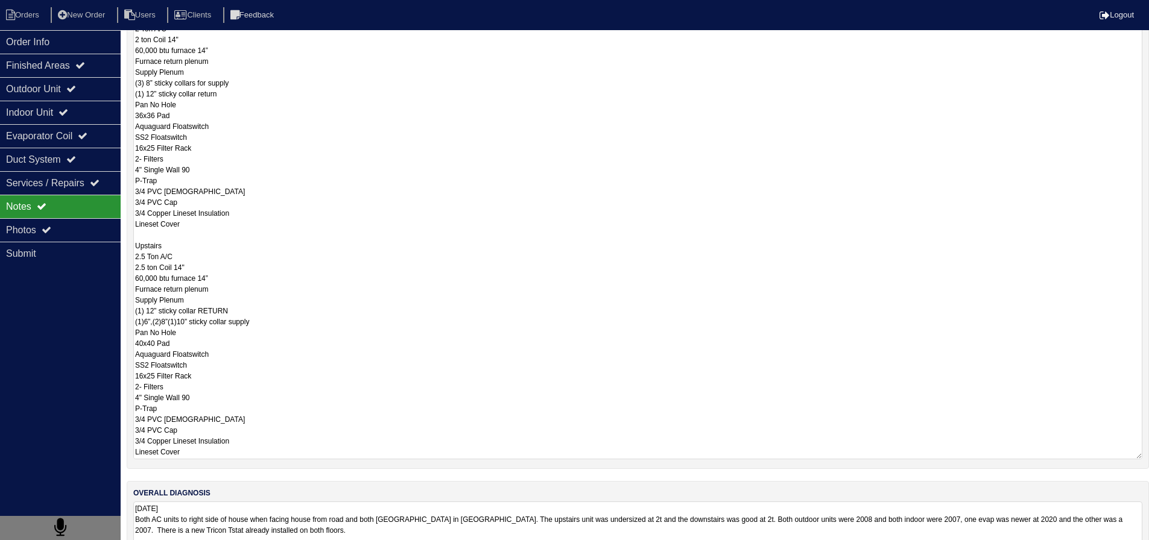
scroll to position [302, 0]
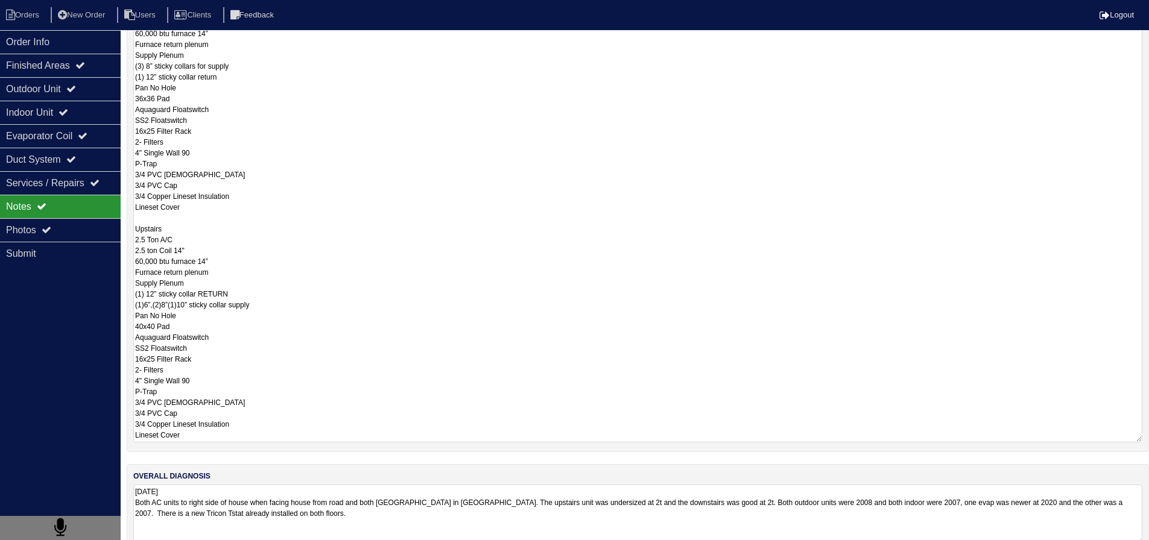
drag, startPoint x: 158, startPoint y: 327, endPoint x: 125, endPoint y: 325, distance: 32.7
click at [124, 326] on div "Order Info Finished Areas Outdoor Unit Indoor Unit Evaporator Coil Duct System …" at bounding box center [574, 152] width 1149 height 830
click at [305, 270] on textarea "8.21.25 Main level 2 Ton A/C 2 ton Coil 14" 60,000 btu furnace 14” Furnace retu…" at bounding box center [637, 203] width 1009 height 480
type textarea "8.21.25 Main level 2 Ton A/C 2 ton Coil 14" 60,000 btu furnace 14” Furnace retu…"
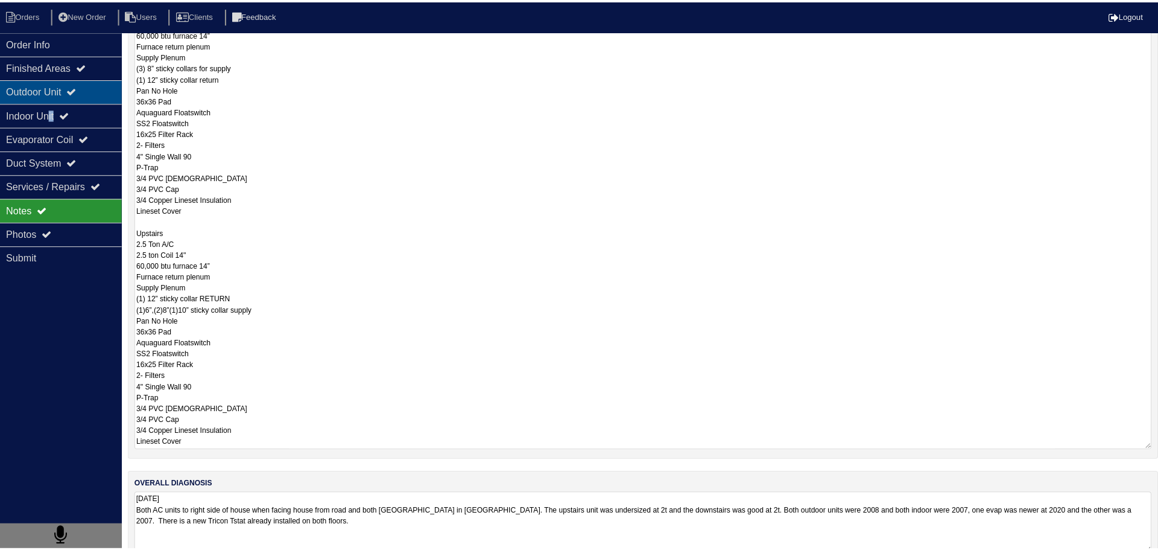
scroll to position [0, 0]
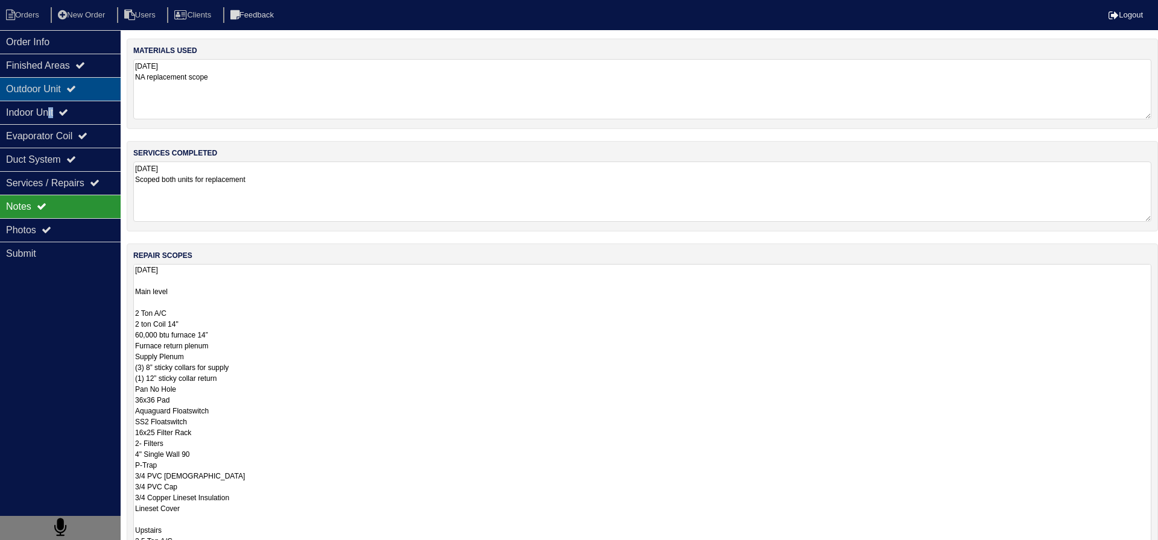
drag, startPoint x: 57, startPoint y: 104, endPoint x: 62, endPoint y: 90, distance: 14.9
click at [54, 103] on div "Indoor Unit" at bounding box center [60, 113] width 121 height 24
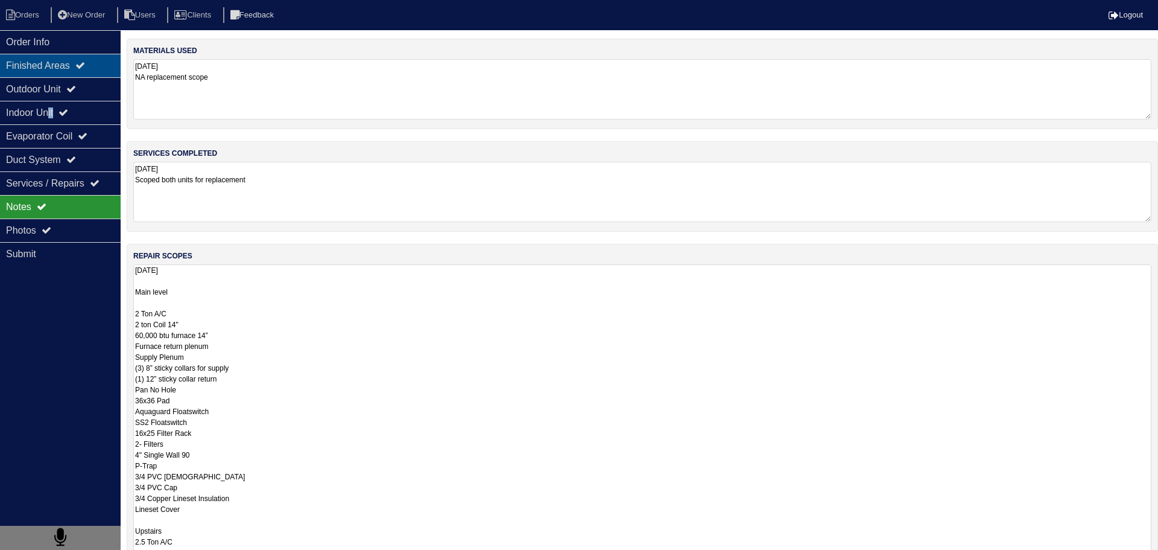
select select "2"
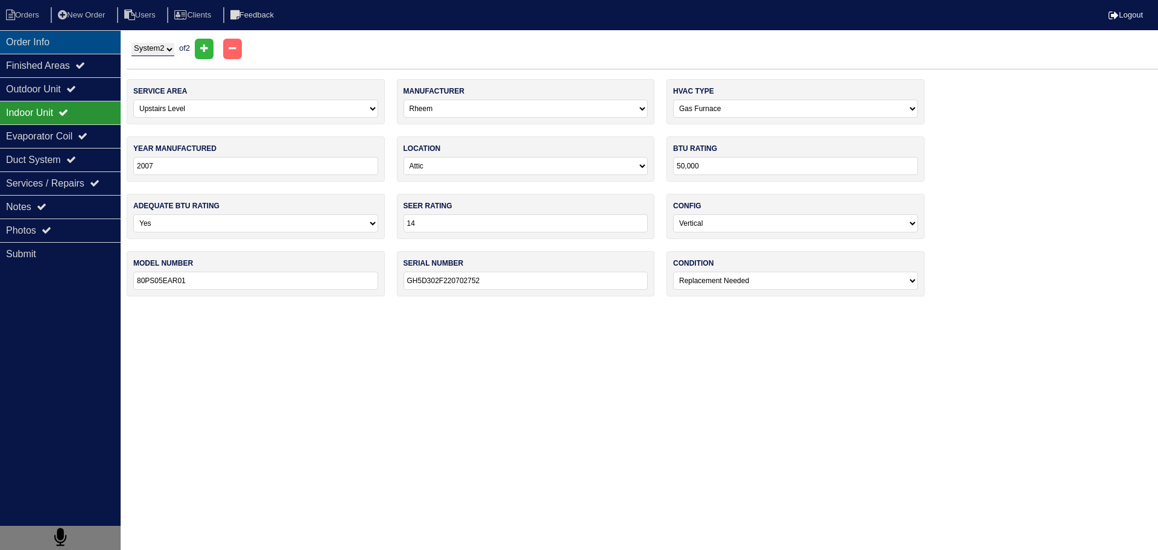
click at [68, 52] on div "Order Info" at bounding box center [60, 42] width 121 height 24
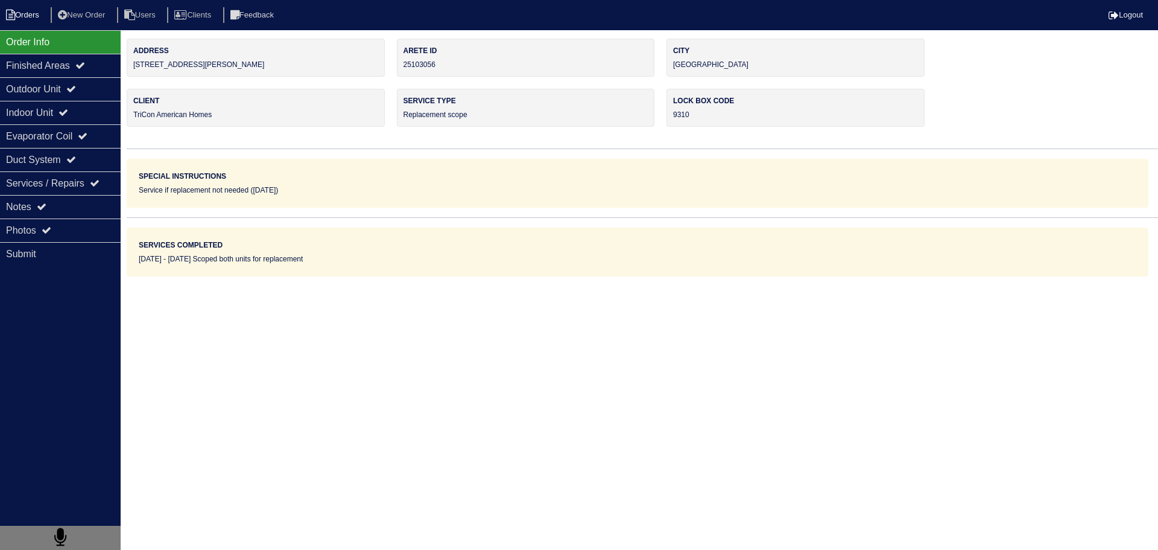
click at [39, 20] on li "Orders" at bounding box center [24, 15] width 49 height 16
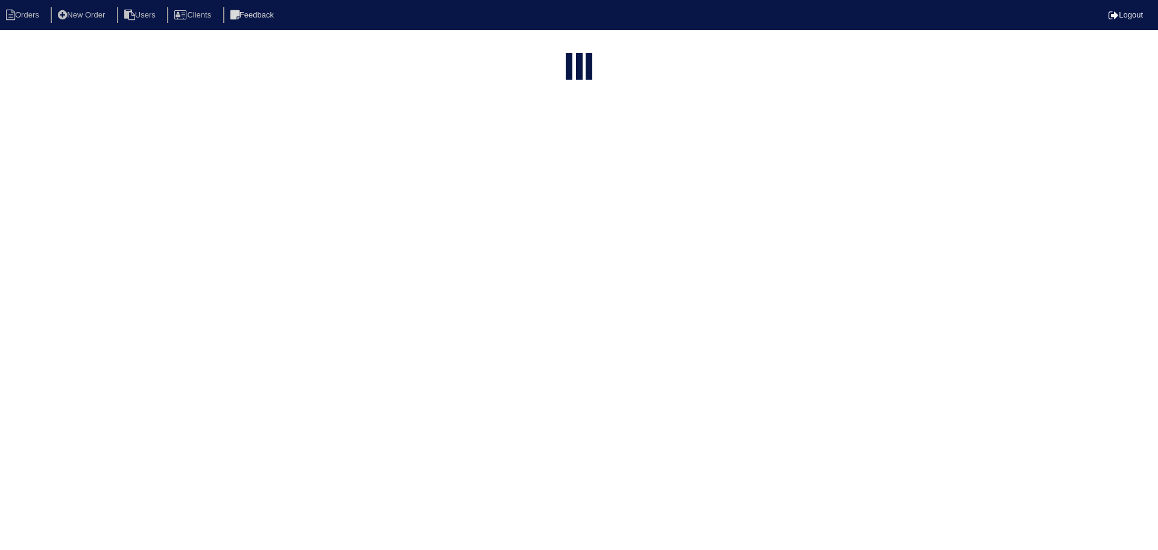
select select "15"
type input "165"
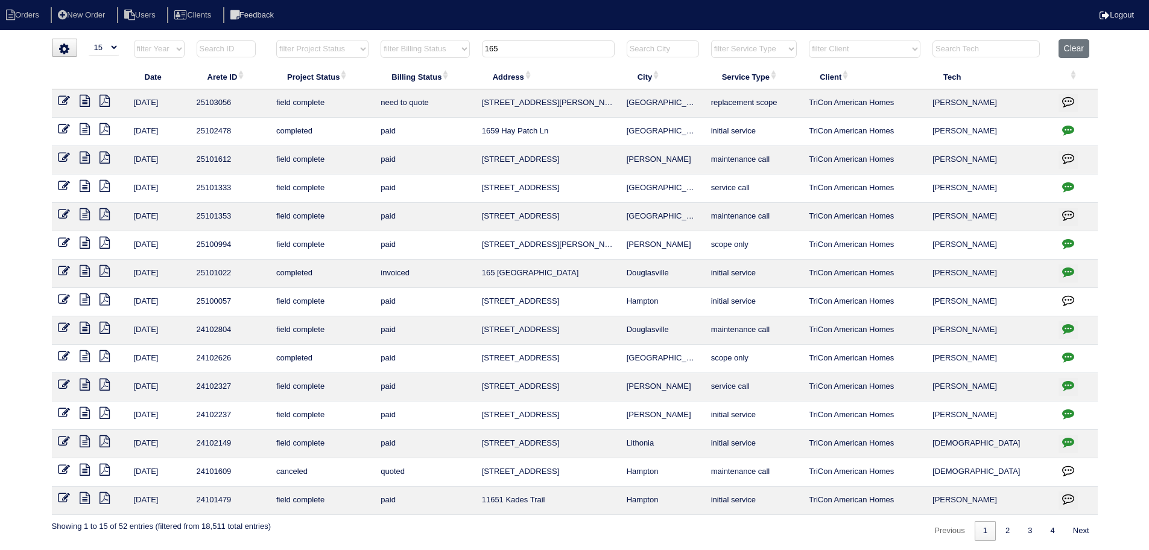
click at [528, 43] on input "165" at bounding box center [548, 48] width 133 height 17
click at [529, 45] on input "165" at bounding box center [548, 48] width 133 height 17
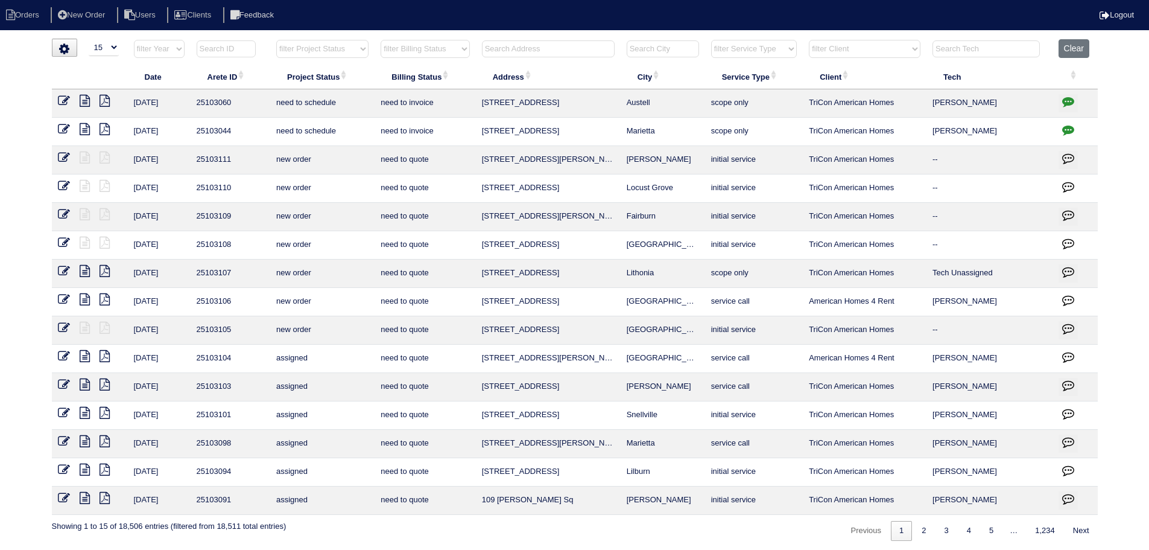
click at [987, 51] on input "text" at bounding box center [986, 48] width 107 height 17
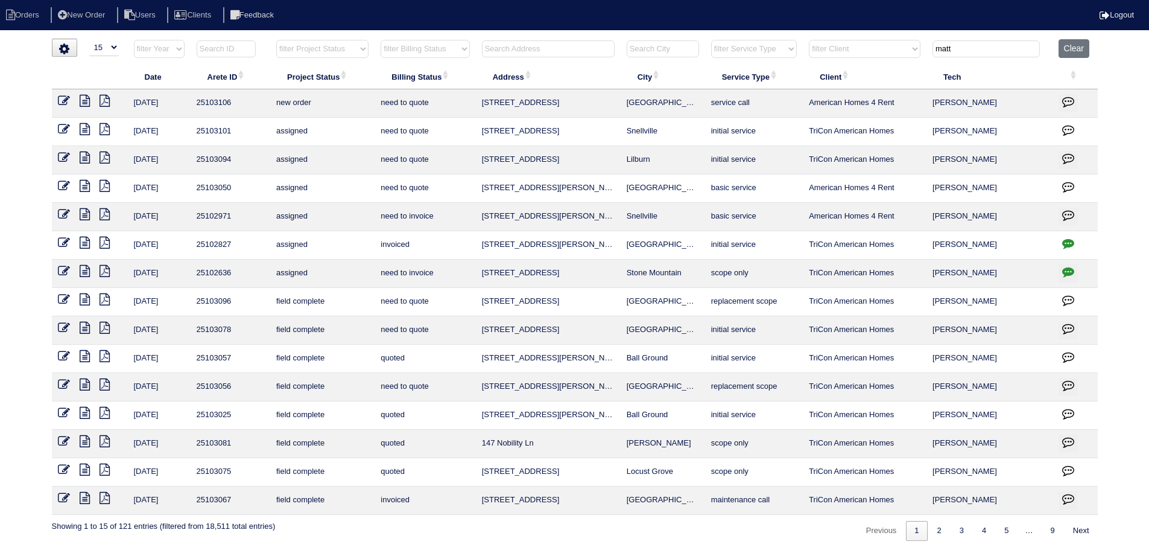
type input "matt"
drag, startPoint x: 323, startPoint y: 52, endPoint x: 326, endPoint y: 57, distance: 6.2
click at [323, 52] on select "filter Project Status -- Any Project Status -- new order assigned in progress f…" at bounding box center [322, 49] width 92 height 18
select select "field complete"
click at [276, 40] on select "filter Project Status -- Any Project Status -- new order assigned in progress f…" at bounding box center [322, 49] width 92 height 18
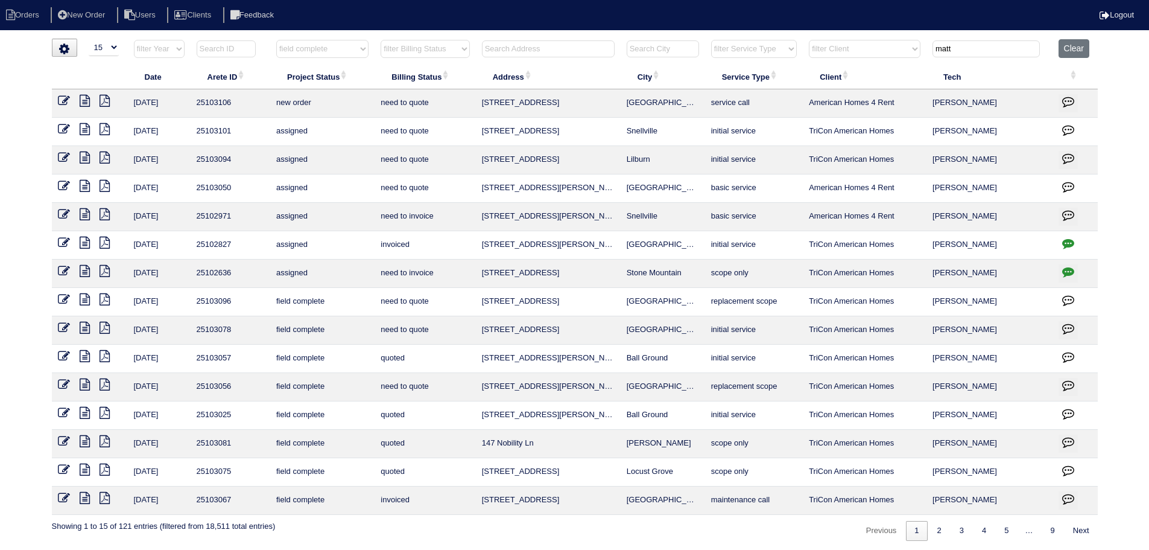
type input "matt"
select select "field complete"
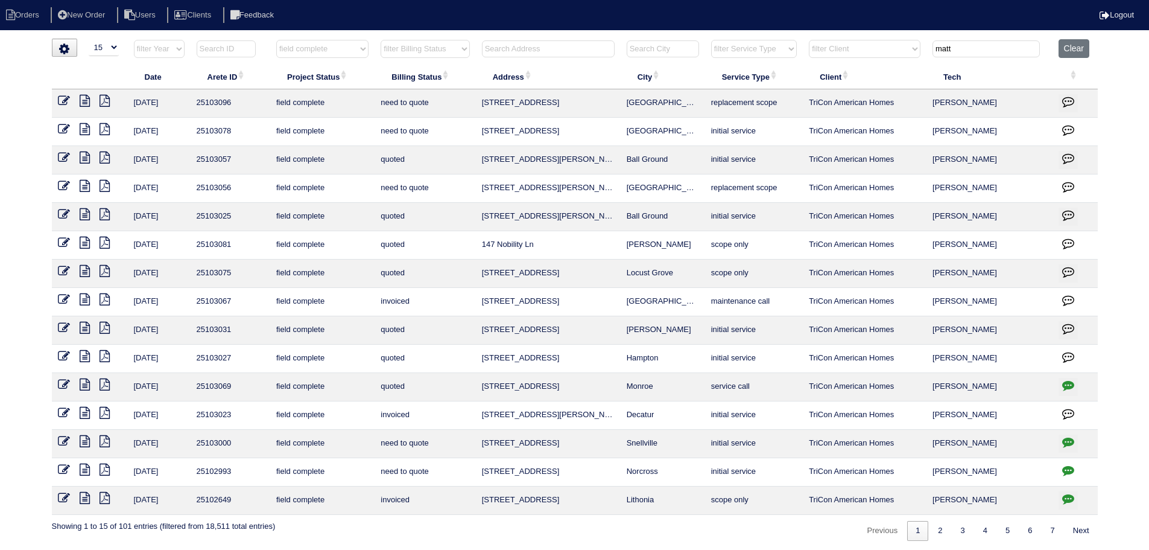
click at [84, 216] on icon at bounding box center [85, 214] width 10 height 12
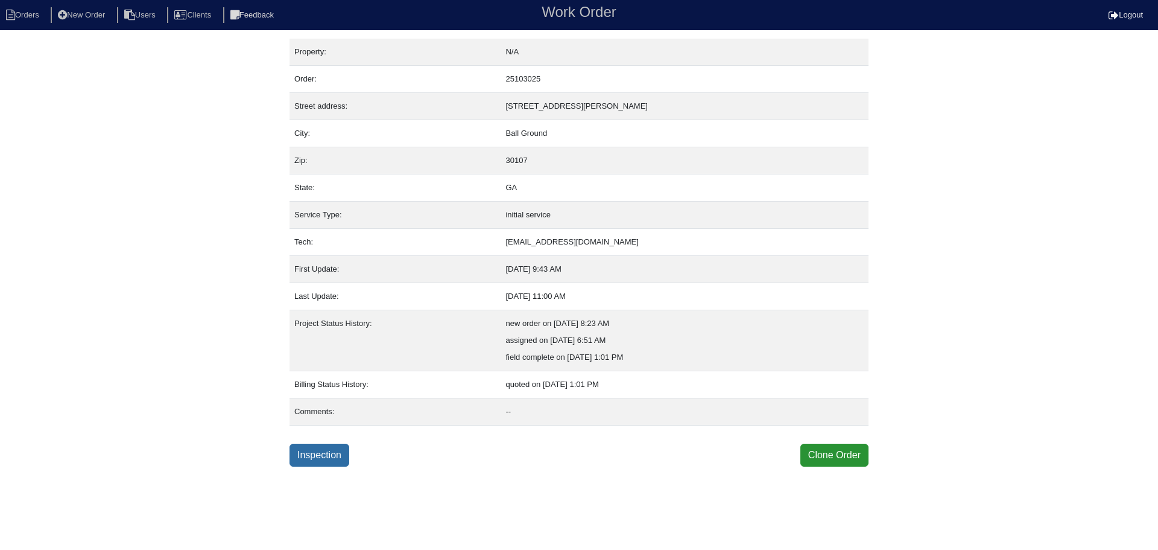
click at [326, 446] on link "Inspection" at bounding box center [320, 454] width 60 height 23
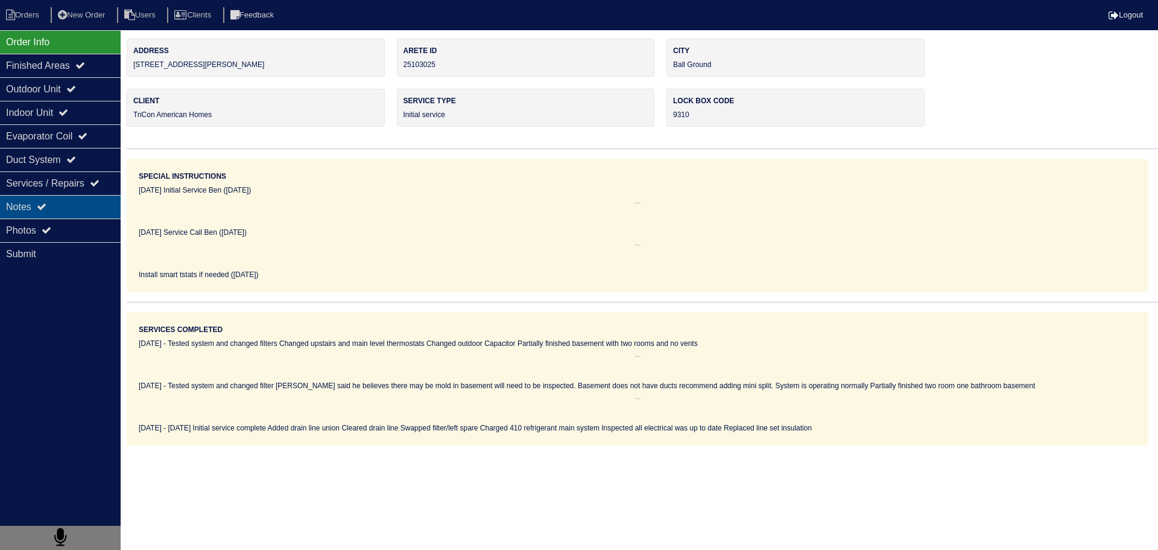
click at [73, 214] on div "Notes" at bounding box center [60, 207] width 121 height 24
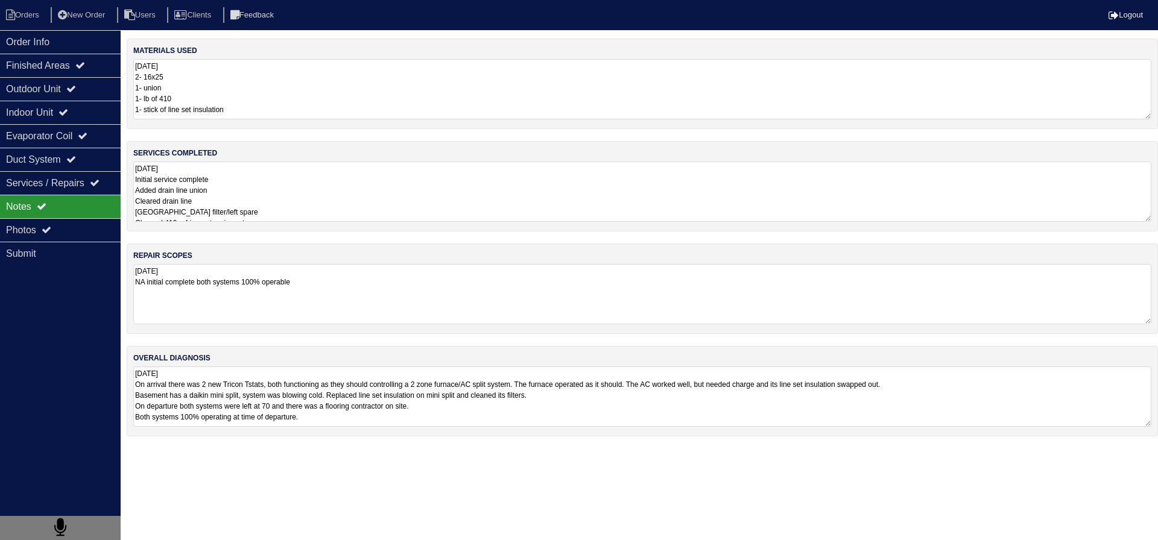
click at [269, 192] on textarea "[DATE] Initial service complete Added drain line union Cleared drain line [GEOG…" at bounding box center [642, 192] width 1018 height 60
click at [299, 95] on textarea "[DATE] 2- 16x25 1- union 1- lb of 410 1- stick of line set insulation" at bounding box center [642, 88] width 1018 height 59
drag, startPoint x: 280, startPoint y: 208, endPoint x: 287, endPoint y: 208, distance: 6.7
click at [281, 208] on textarea "[DATE] Initial service complete Added drain line union Cleared drain line [GEOG…" at bounding box center [642, 190] width 1018 height 60
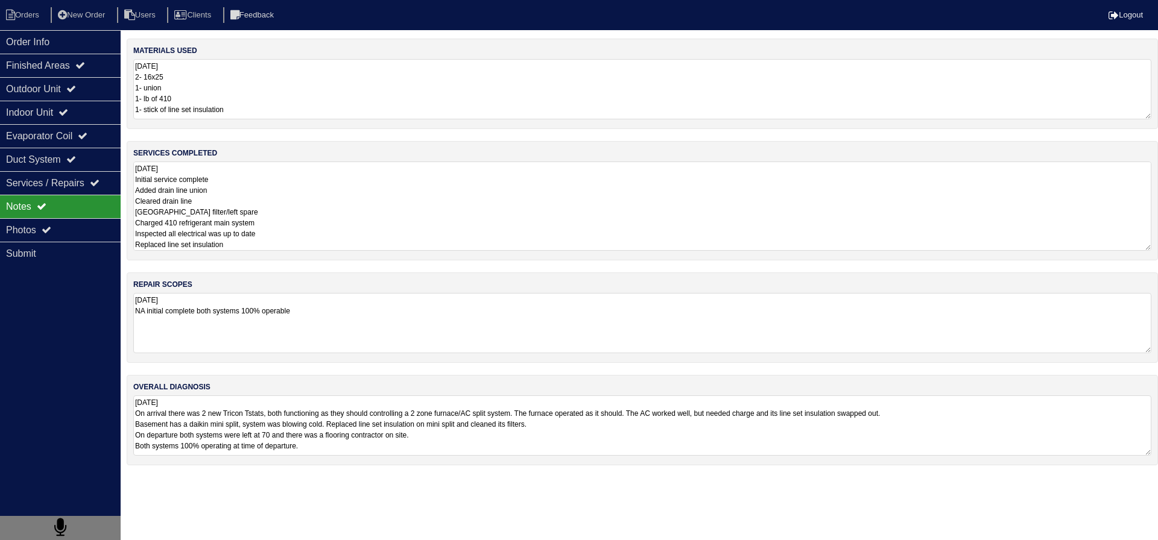
click at [353, 323] on textarea "[DATE] NA initial complete both systems 100% operable" at bounding box center [642, 323] width 1018 height 60
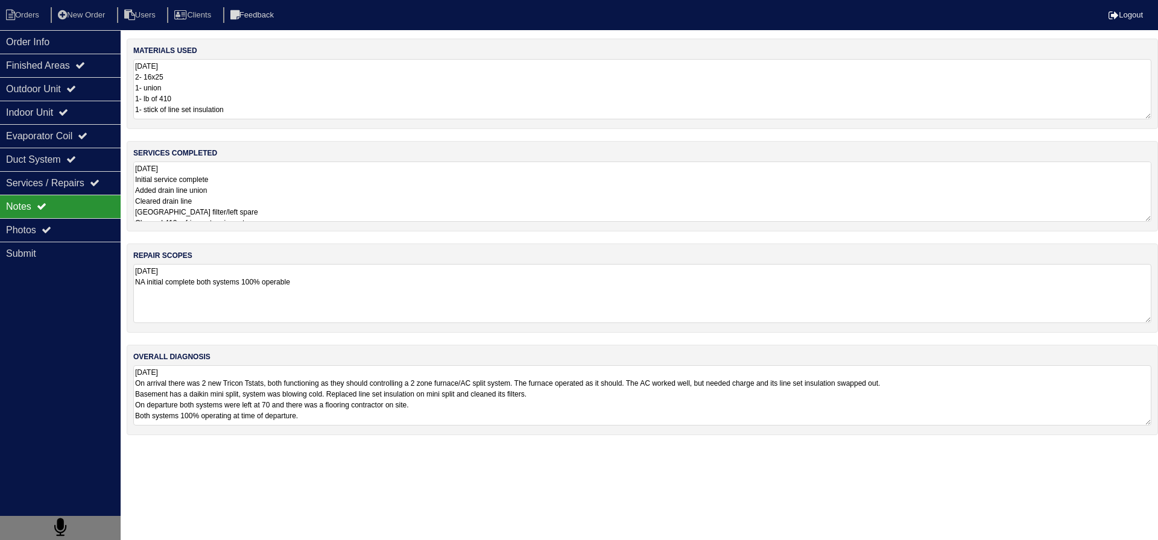
click at [214, 407] on textarea "[DATE] On arrival there was 2 new Tricon Tstats, both functioning as they shoul…" at bounding box center [642, 396] width 1018 height 60
click at [86, 88] on div "Outdoor Unit" at bounding box center [60, 89] width 121 height 24
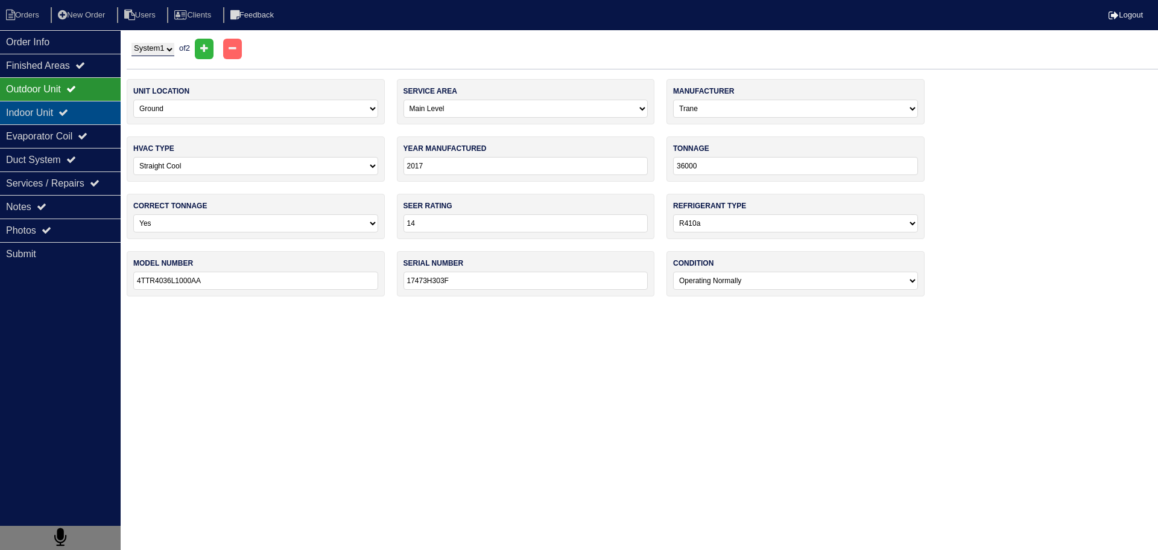
click at [89, 107] on div "Indoor Unit" at bounding box center [60, 113] width 121 height 24
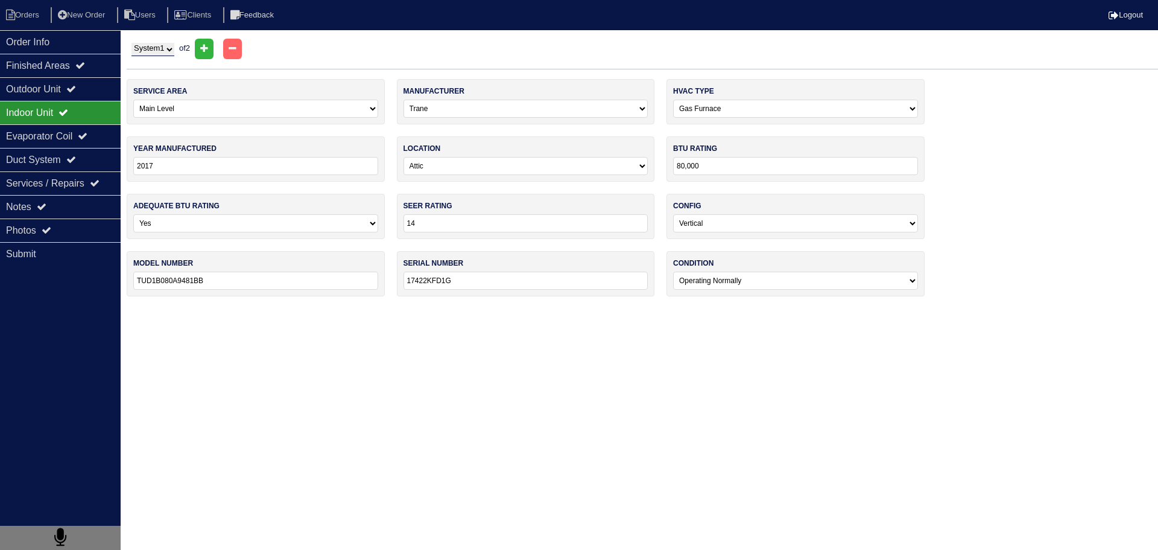
drag, startPoint x: 68, startPoint y: 140, endPoint x: 98, endPoint y: 101, distance: 49.1
click at [68, 140] on div "Evaporator Coil" at bounding box center [60, 136] width 121 height 24
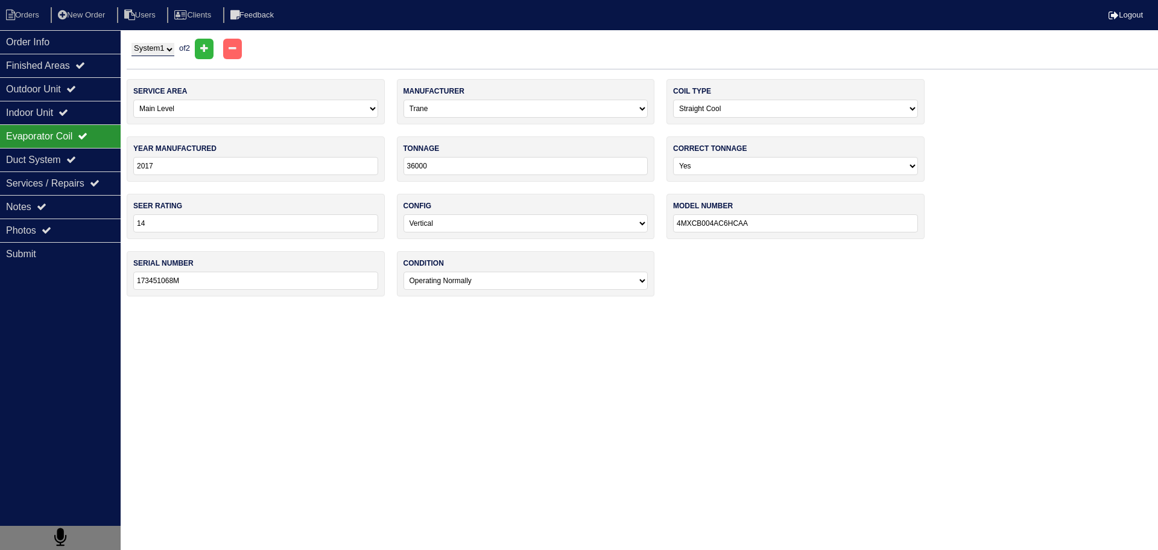
click at [140, 57] on div "System 1 System 2 of 2" at bounding box center [643, 49] width 1032 height 21
click at [165, 54] on select "System 1 System 2" at bounding box center [153, 49] width 43 height 13
select select "2"
click at [132, 43] on select "System 1 System 2" at bounding box center [153, 49] width 43 height 13
select select "2"
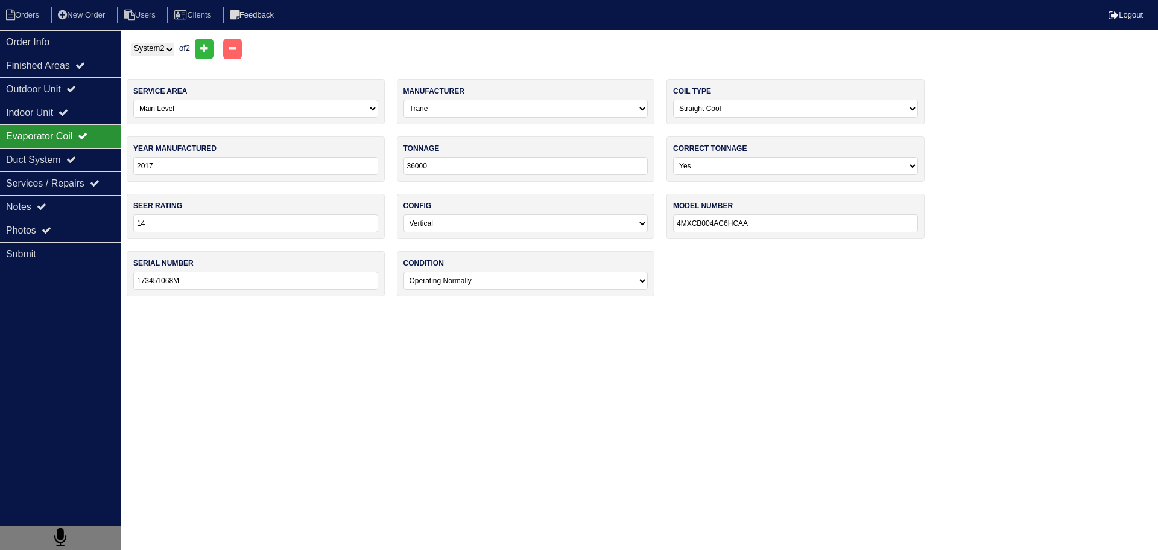
select select "Daikin"
type input "2020"
type input "18000"
type input "RXB18AXVJU"
type input "20644802"
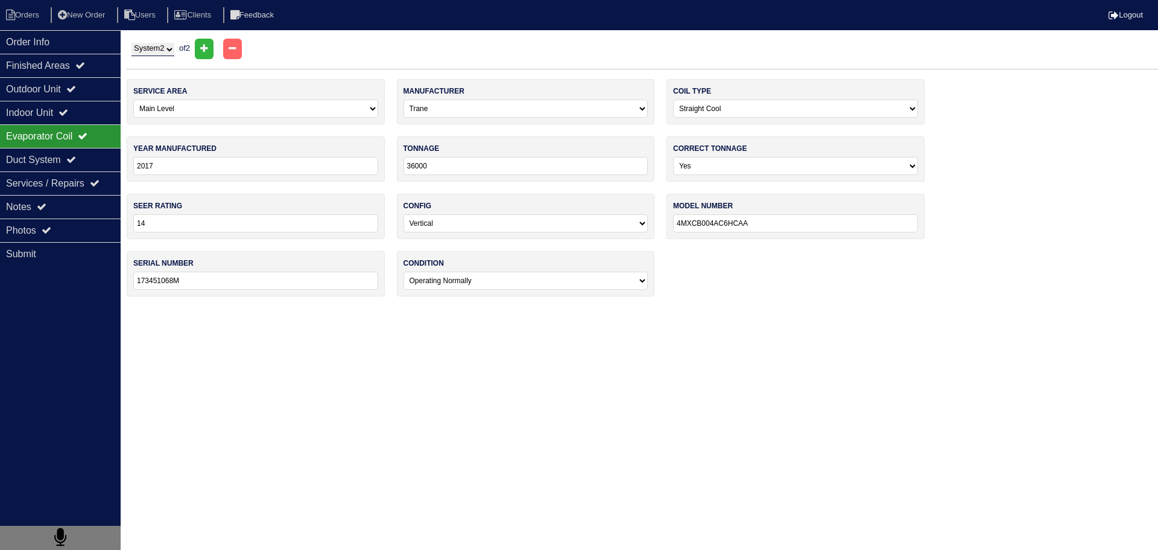
select select "2"
select select "Daikin"
select select "2"
type input "2020"
type input "18000"
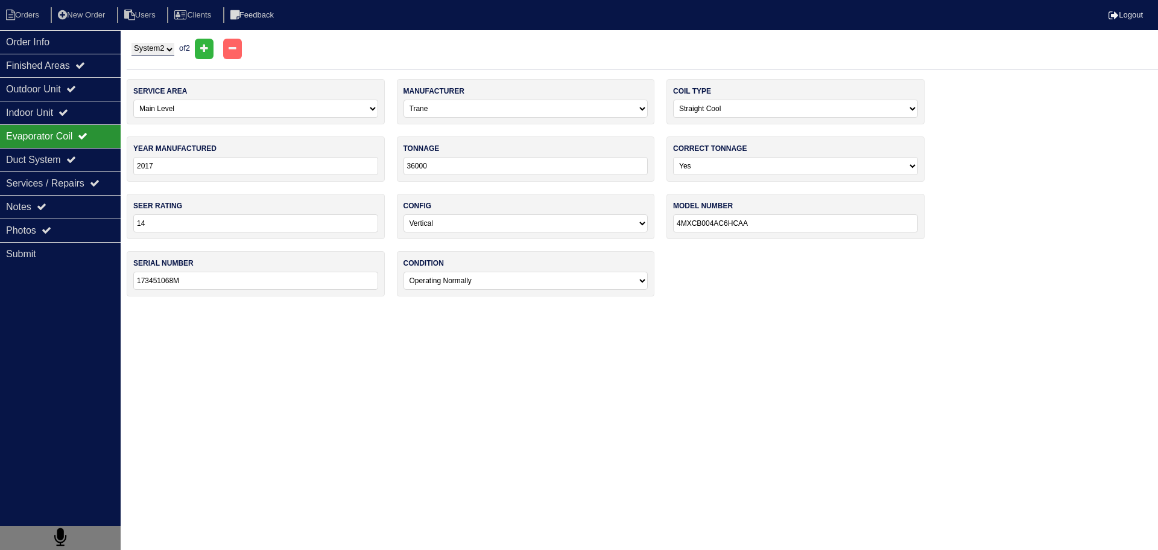
select select "1"
type input "FTXB18AXVJU"
type input "K068915"
click at [79, 127] on div "Evaporator Coil" at bounding box center [60, 136] width 121 height 24
click at [86, 106] on div "Indoor Unit" at bounding box center [60, 113] width 121 height 24
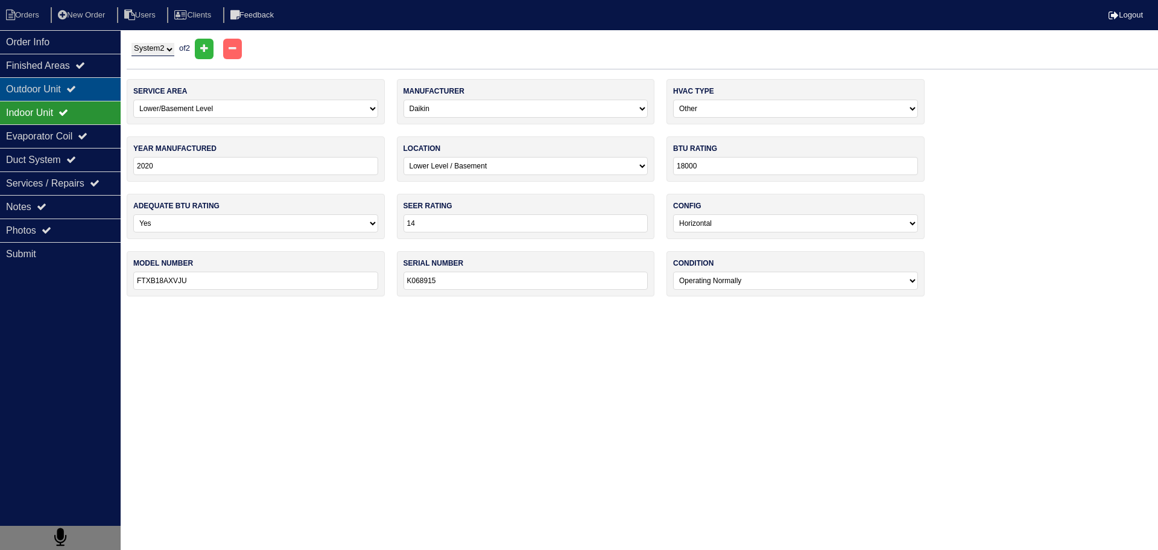
click at [87, 90] on div "Outdoor Unit" at bounding box center [60, 89] width 121 height 24
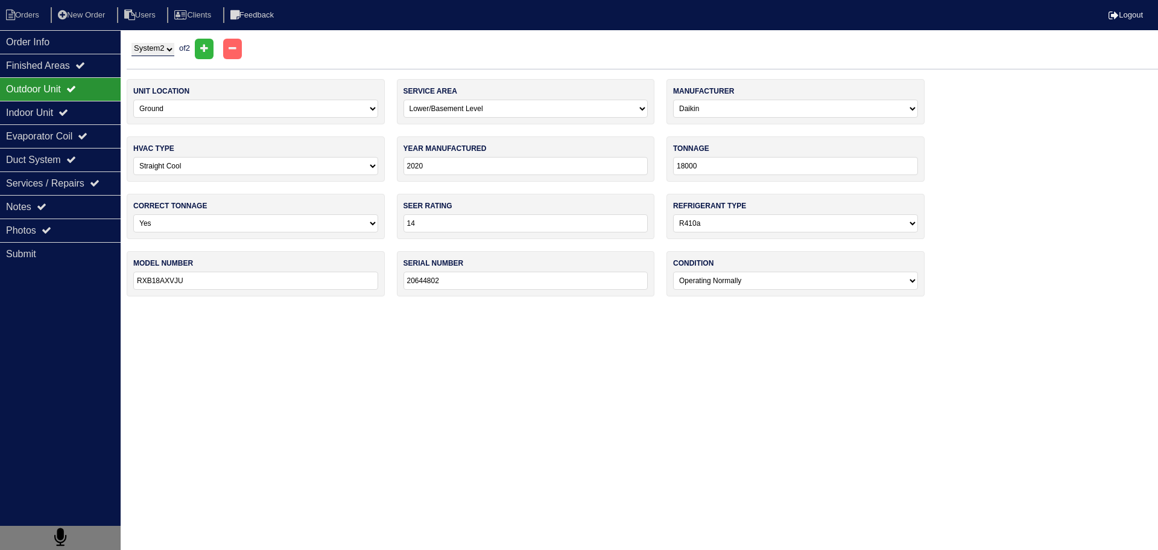
click at [64, 26] on nav "Orders New Order Users Clients Feedback Logout" at bounding box center [579, 15] width 1158 height 30
click at [51, 40] on div "Order Info" at bounding box center [60, 42] width 121 height 24
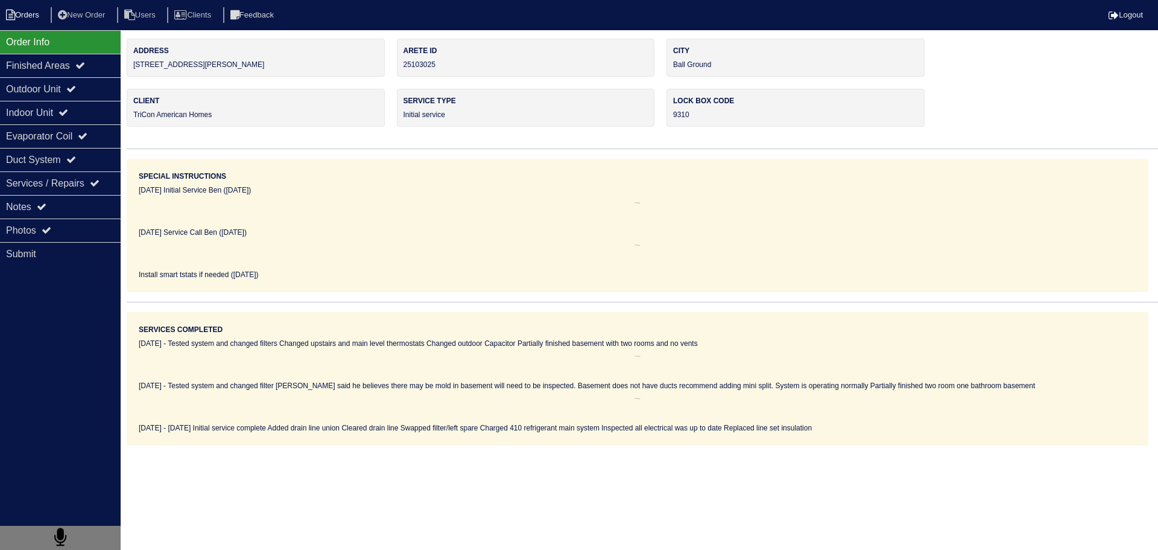
click at [31, 17] on li "Orders" at bounding box center [24, 15] width 49 height 16
select select "15"
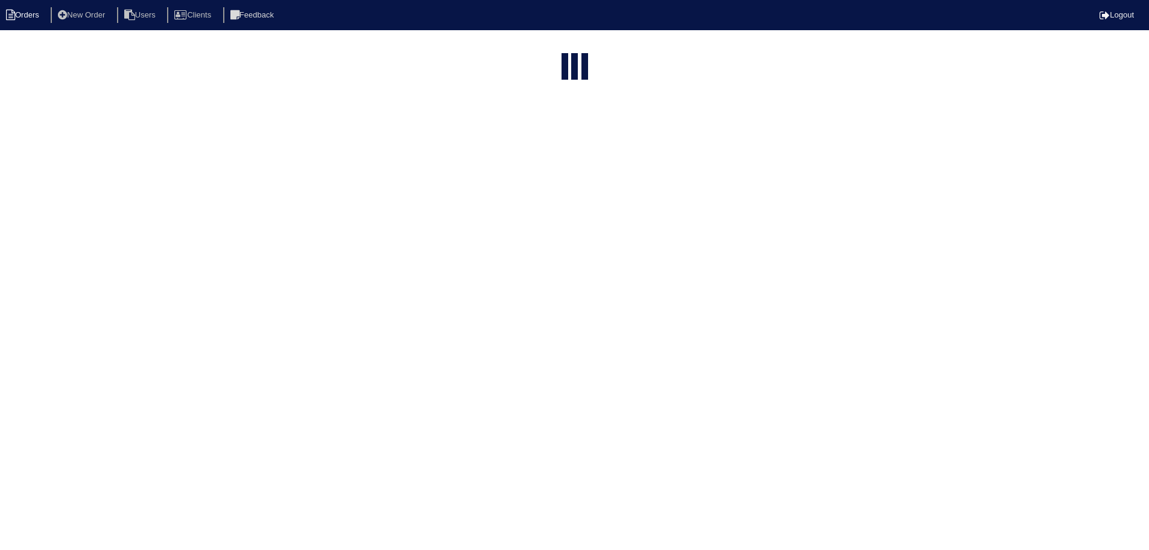
select select "field complete"
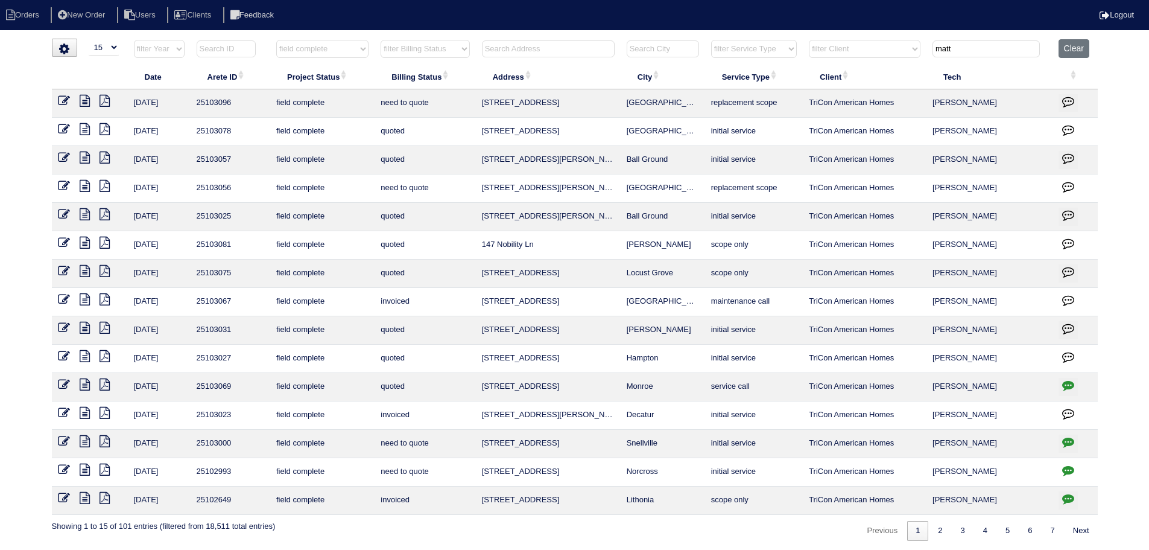
click at [86, 153] on icon at bounding box center [85, 157] width 10 height 12
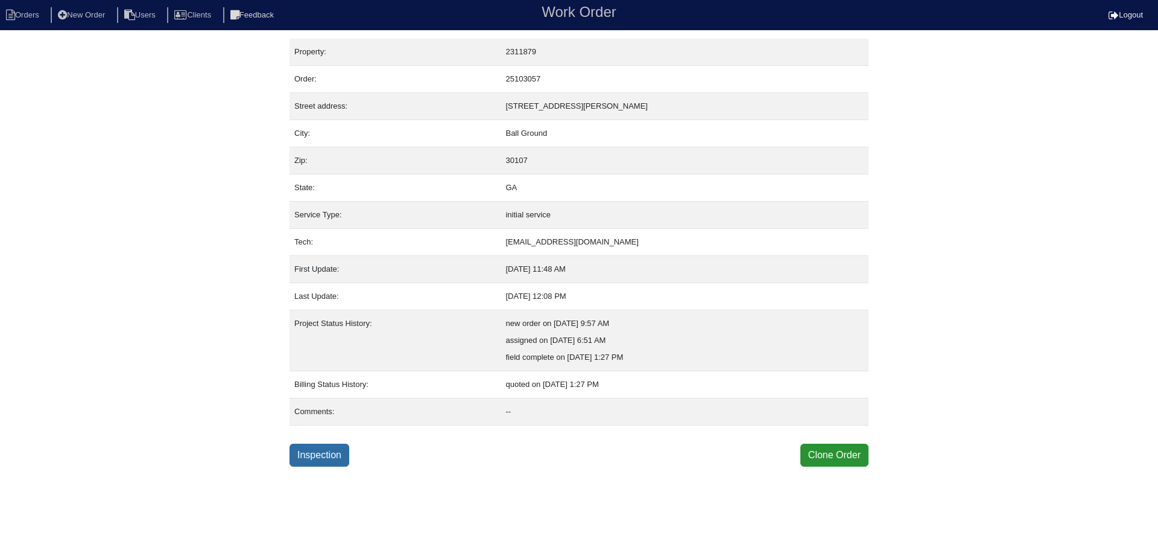
click at [344, 449] on link "Inspection" at bounding box center [320, 454] width 60 height 23
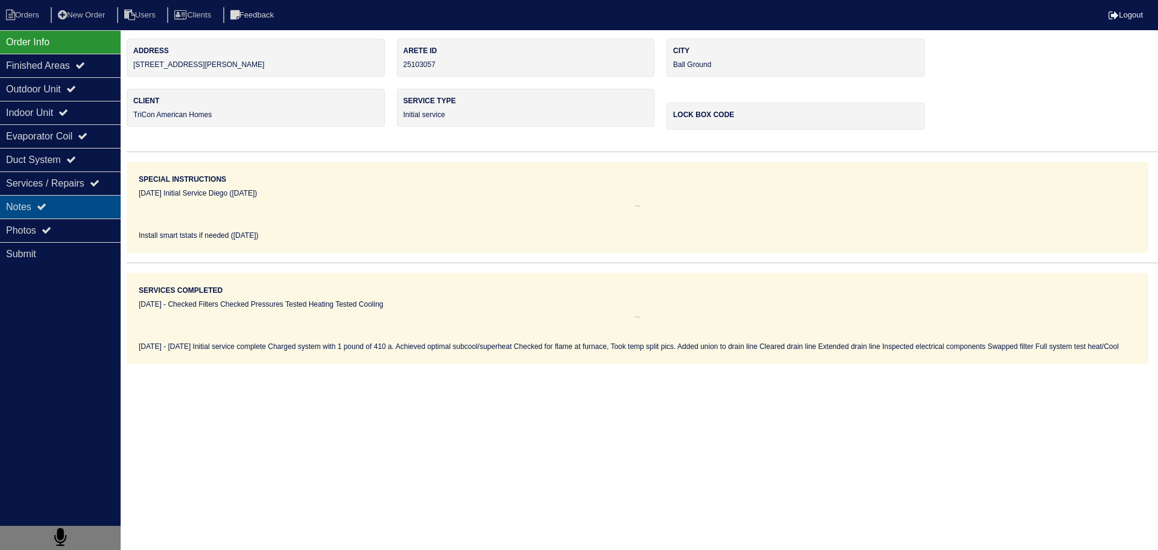
click at [76, 217] on div "Notes" at bounding box center [60, 207] width 121 height 24
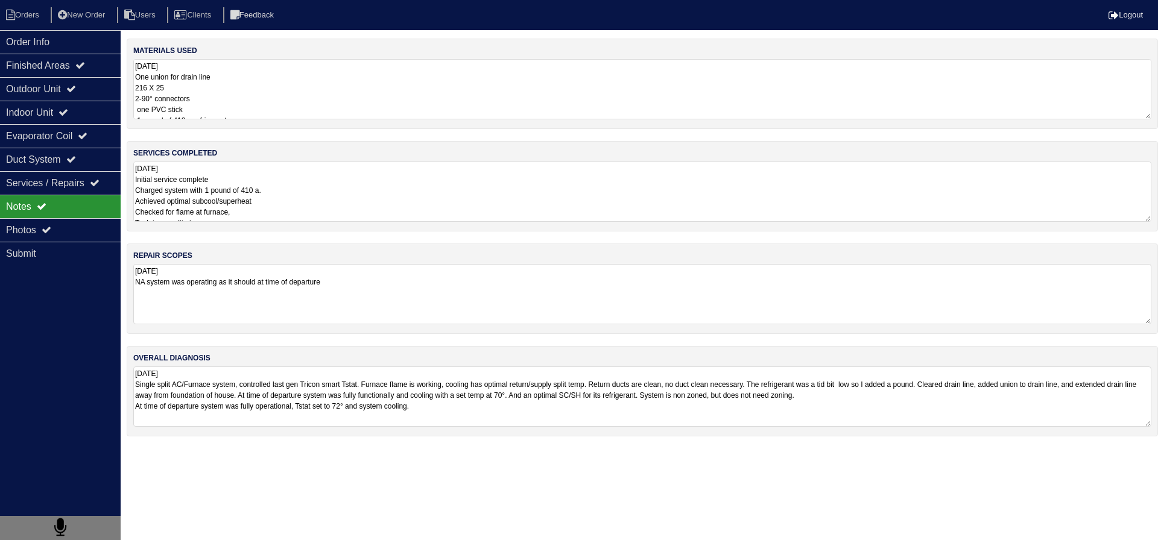
click at [309, 212] on textarea "8.21.25 Initial service complete Charged system with 1 pound of 410 a. Achieved…" at bounding box center [642, 192] width 1018 height 60
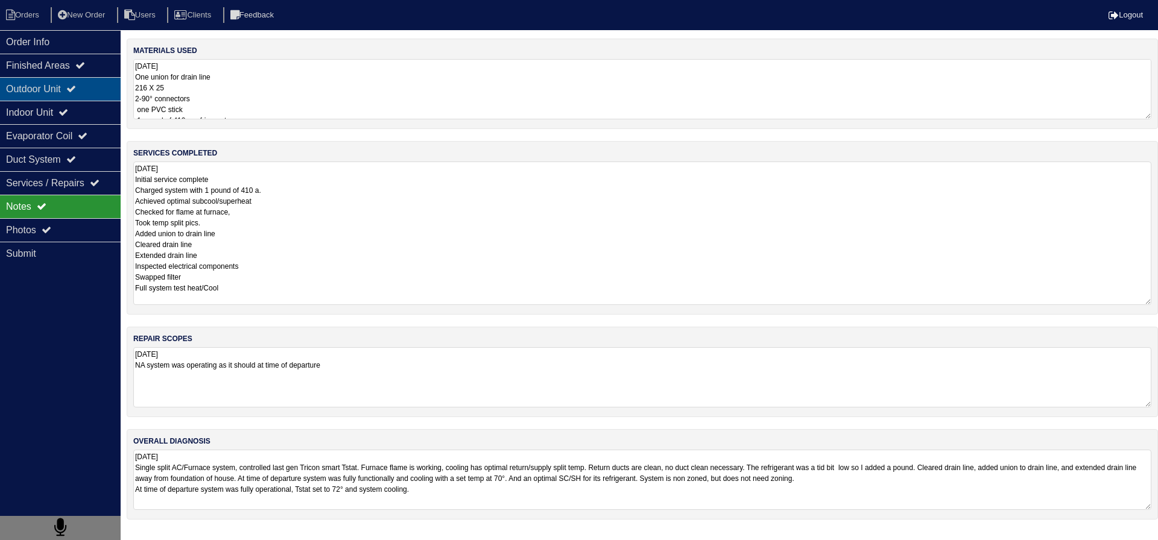
click at [78, 80] on div "Outdoor Unit" at bounding box center [60, 89] width 121 height 24
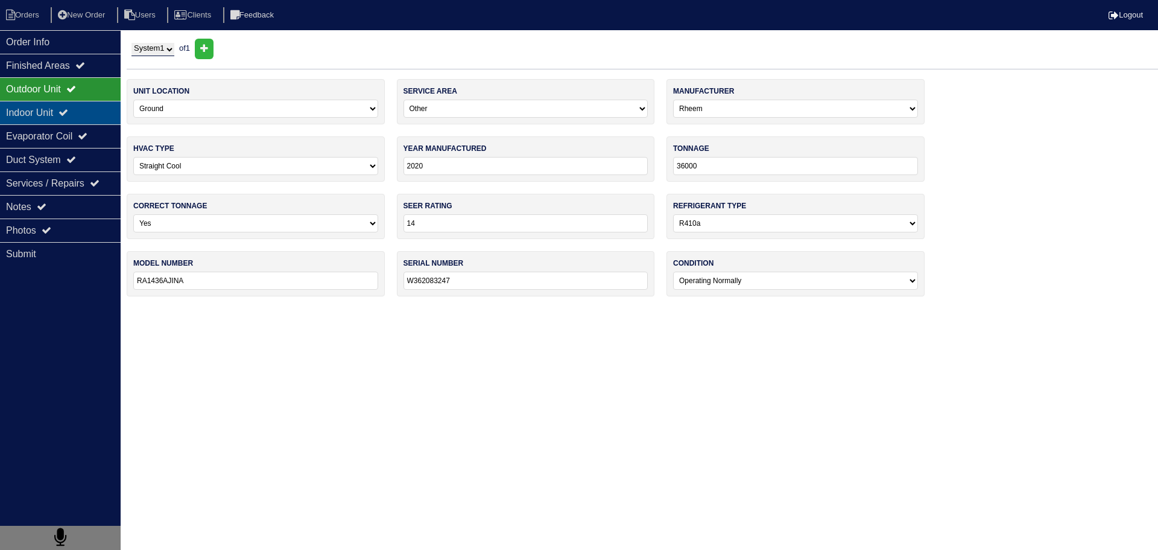
click at [68, 110] on icon at bounding box center [64, 112] width 10 height 10
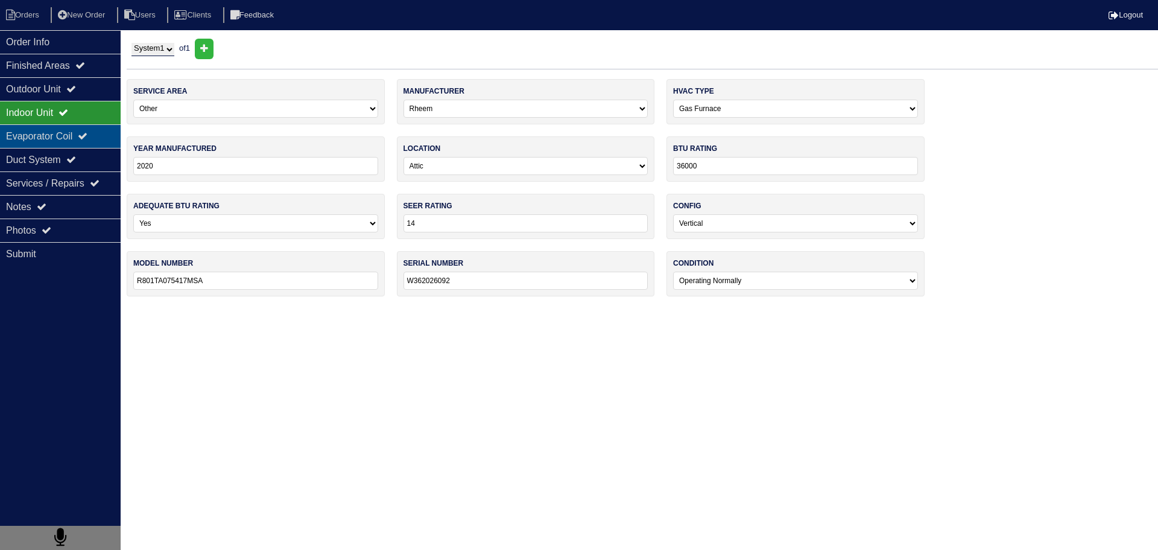
click at [72, 135] on div "Evaporator Coil" at bounding box center [60, 136] width 121 height 24
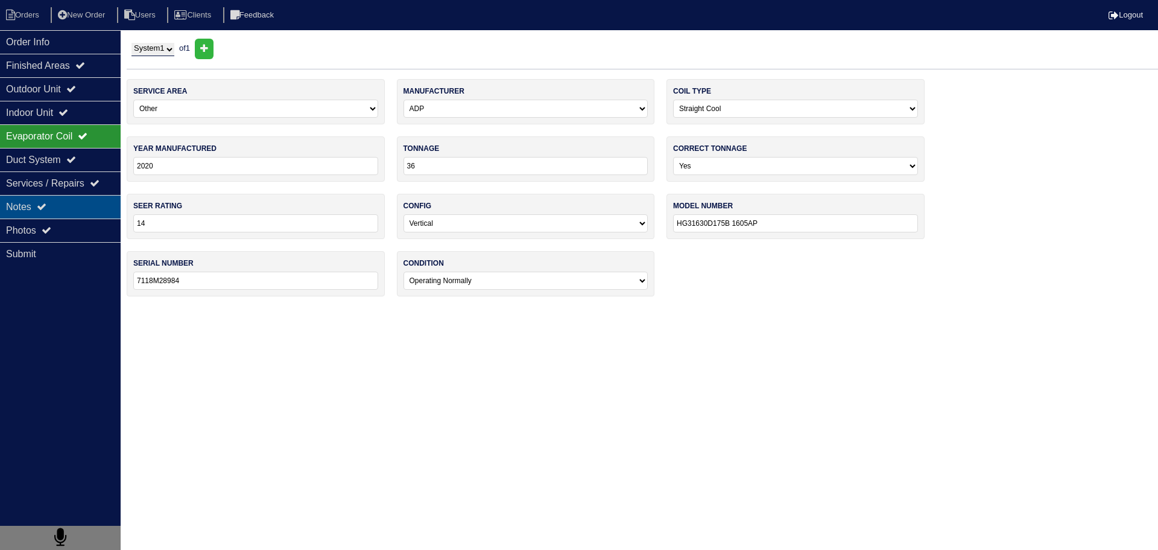
click at [57, 203] on div "Notes" at bounding box center [60, 207] width 121 height 24
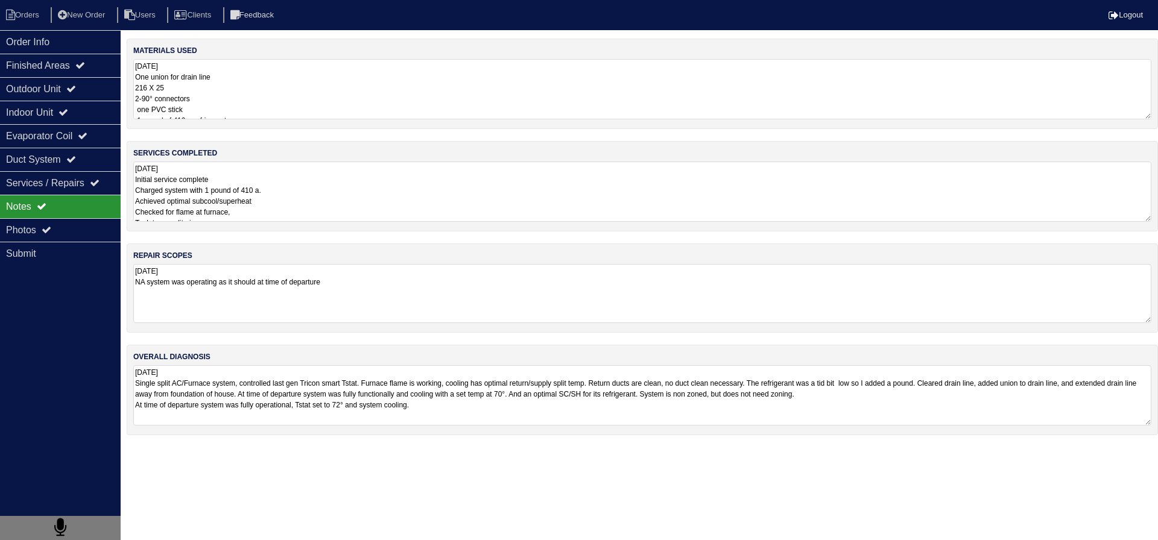
click at [382, 293] on textarea "8.21.25 NA system was operating as it should at time of departure" at bounding box center [642, 293] width 1018 height 59
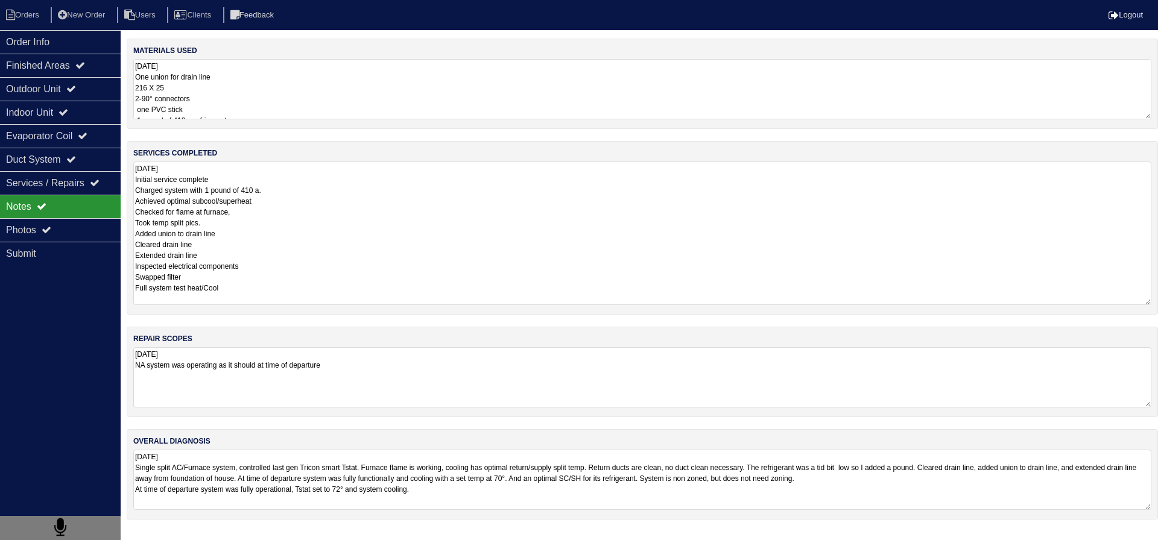
click at [312, 193] on textarea "8.21.25 Initial service complete Charged system with 1 pound of 410 a. Achieved…" at bounding box center [642, 234] width 1018 height 144
click at [84, 238] on div "Photos" at bounding box center [60, 230] width 121 height 24
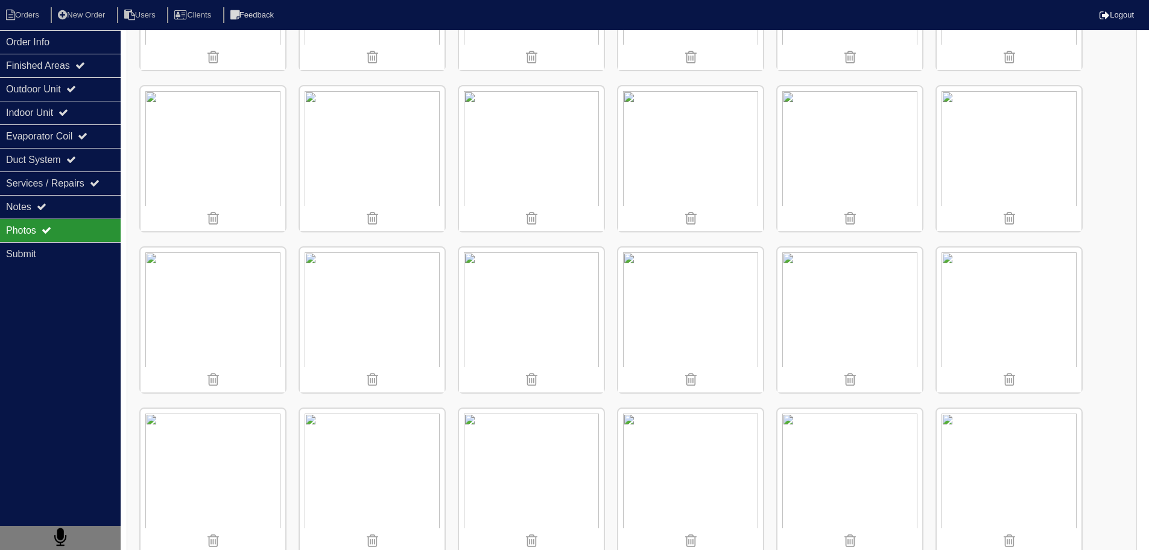
scroll to position [483, 0]
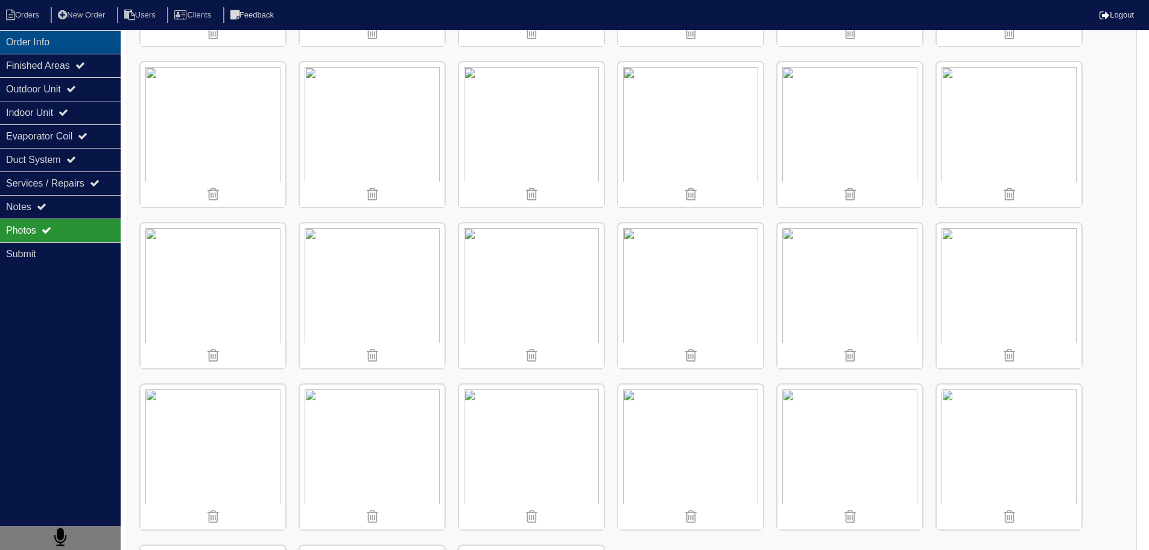
click at [83, 43] on div "Order Info" at bounding box center [60, 42] width 121 height 24
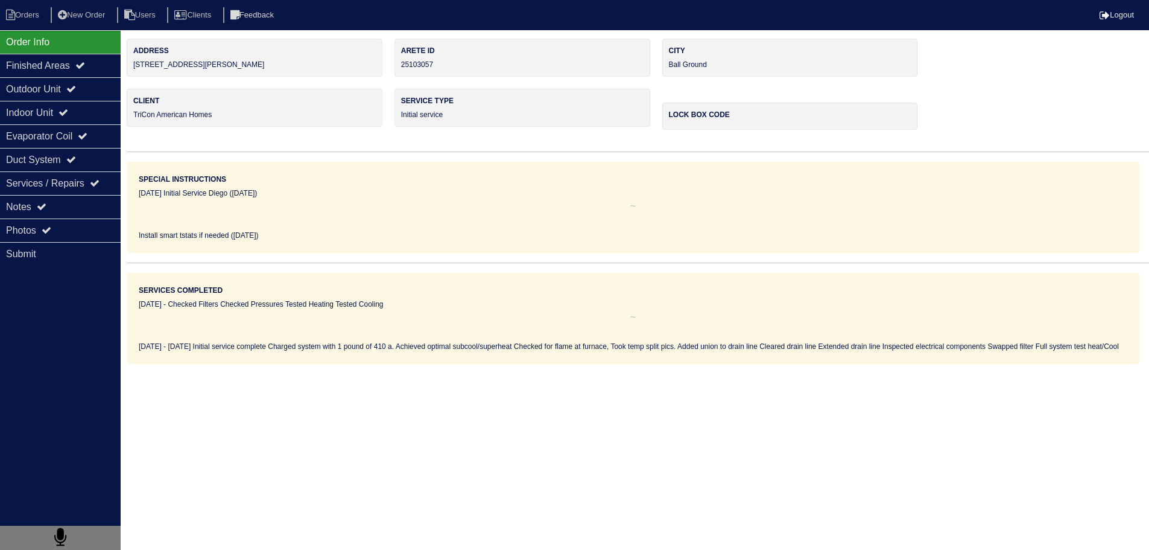
scroll to position [0, 0]
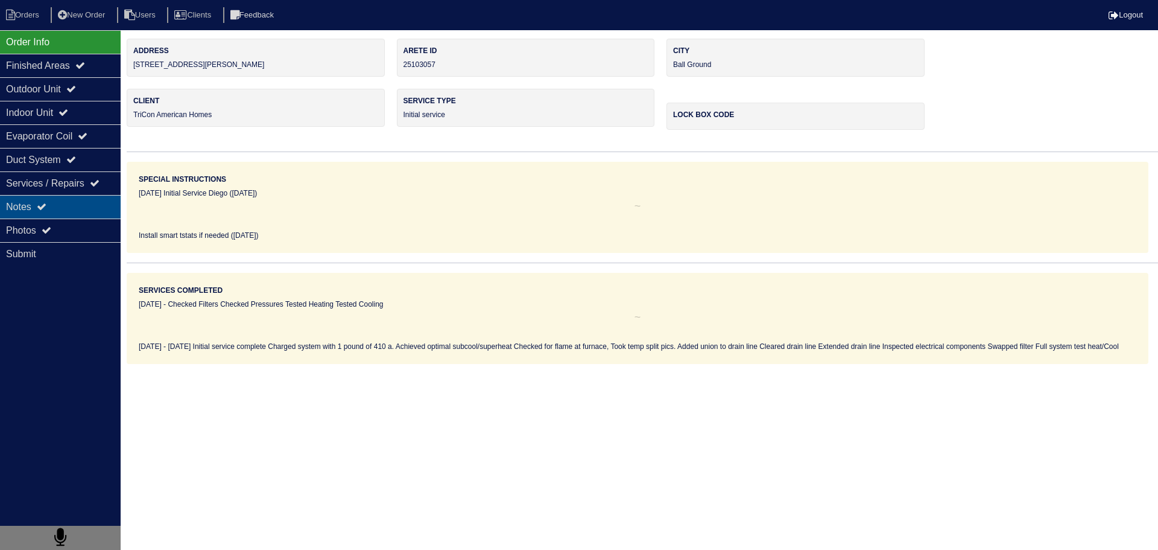
click at [67, 204] on div "Notes" at bounding box center [60, 207] width 121 height 24
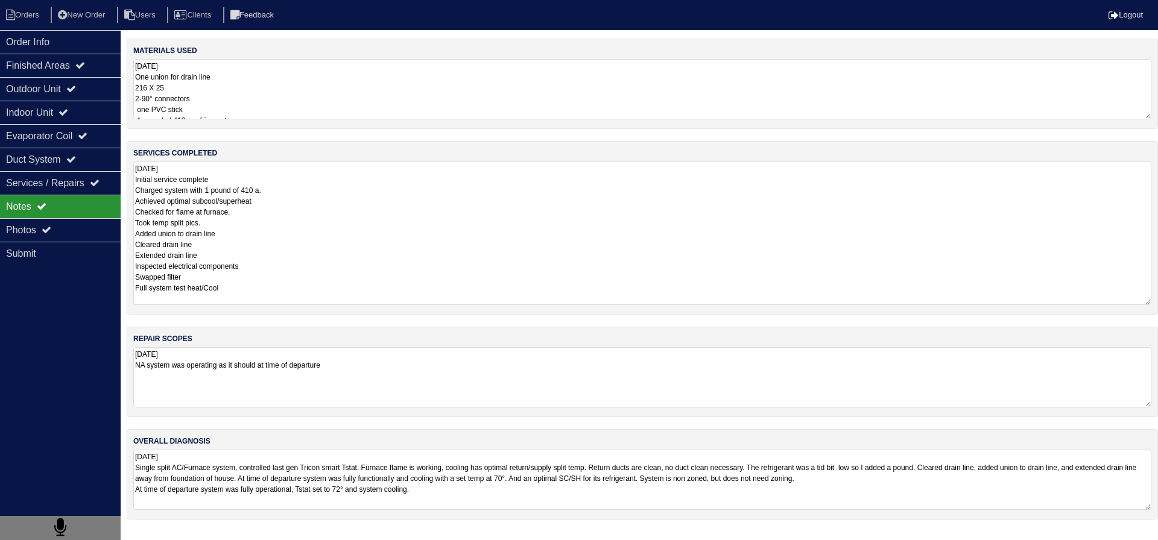
drag, startPoint x: 271, startPoint y: 195, endPoint x: 280, endPoint y: 199, distance: 9.2
click at [271, 195] on textarea "8.21.25 Initial service complete Charged system with 1 pound of 410 a. Achieved…" at bounding box center [642, 234] width 1018 height 144
click at [62, 44] on div "Order Info" at bounding box center [60, 42] width 121 height 24
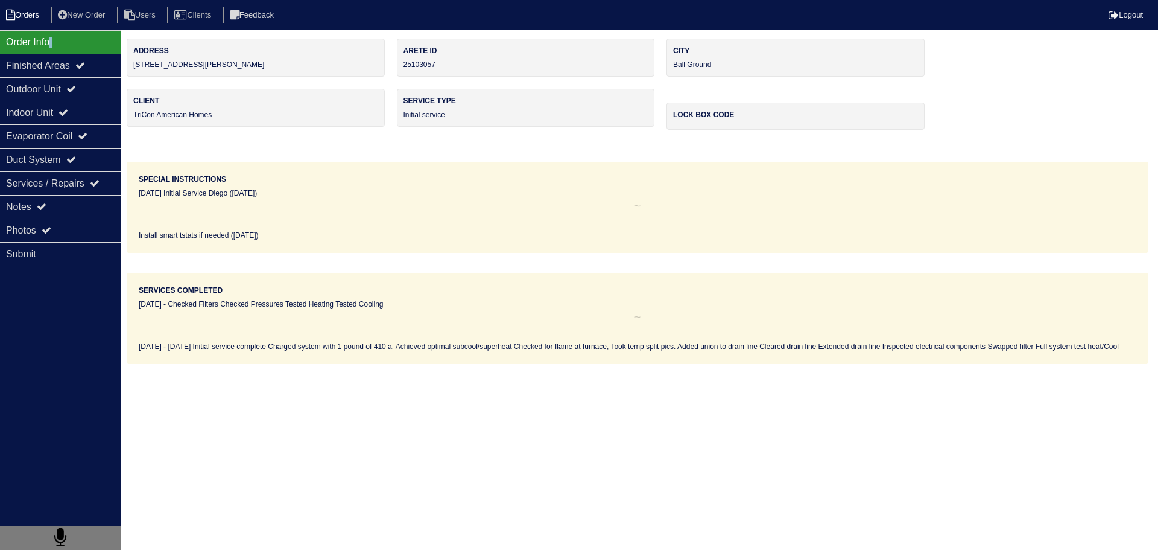
click at [21, 12] on li "Orders" at bounding box center [24, 15] width 49 height 16
select select "15"
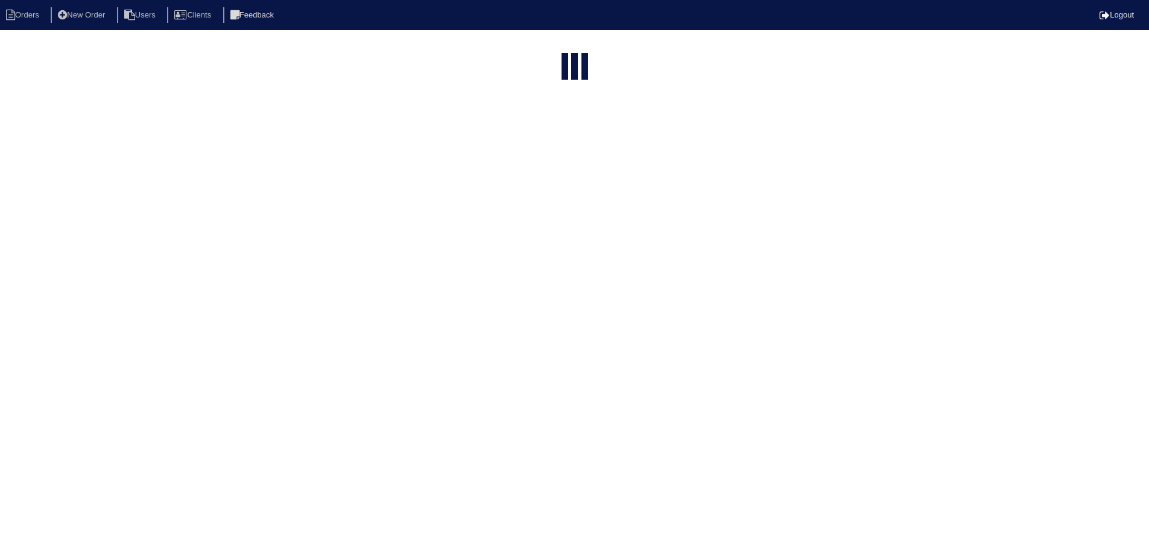
select select "field complete"
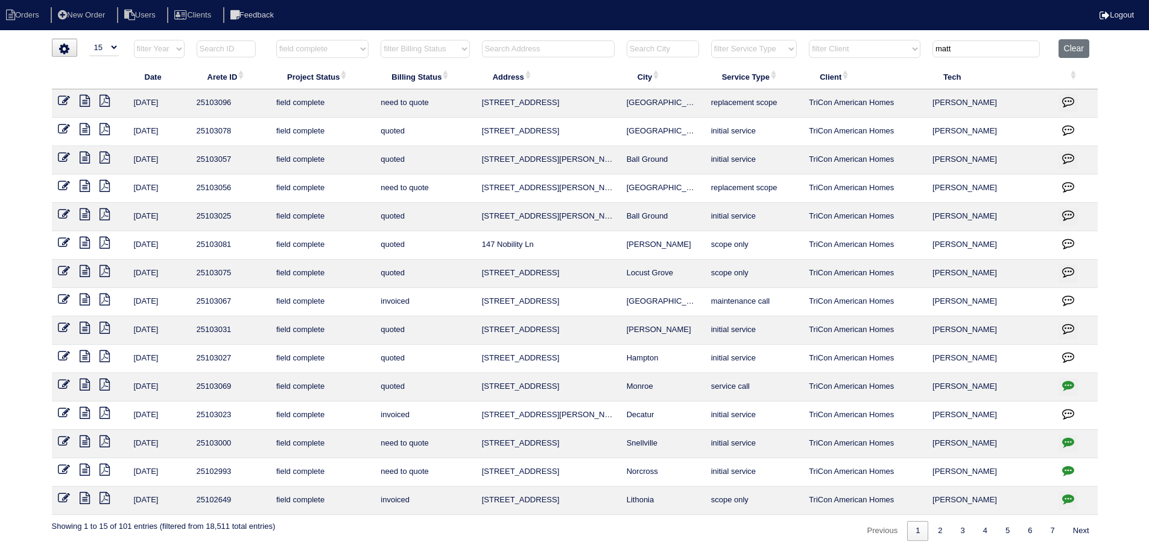
click at [86, 131] on icon at bounding box center [85, 129] width 10 height 12
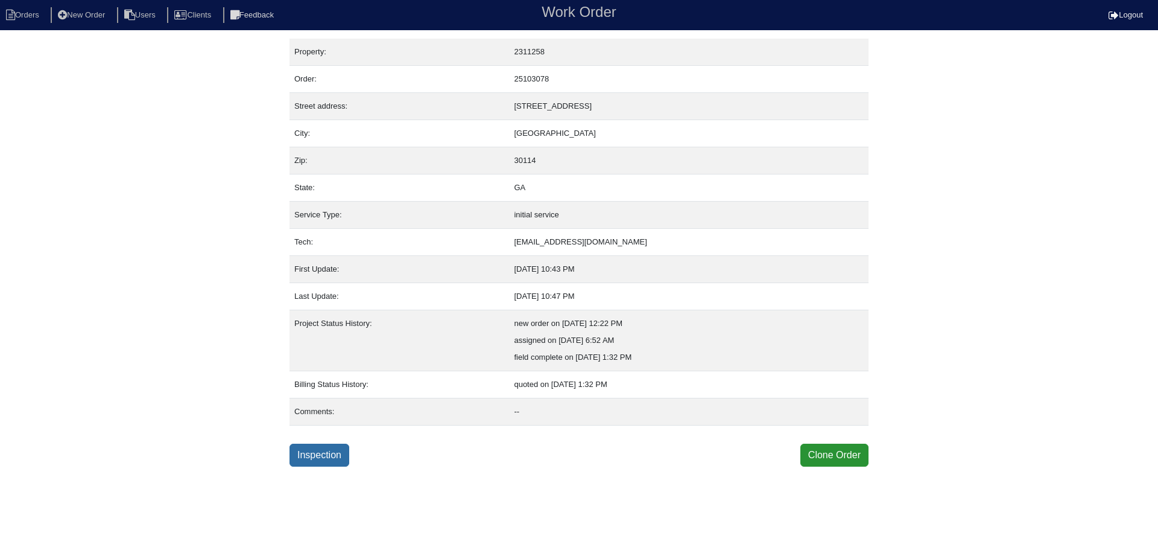
click at [333, 460] on link "Inspection" at bounding box center [320, 454] width 60 height 23
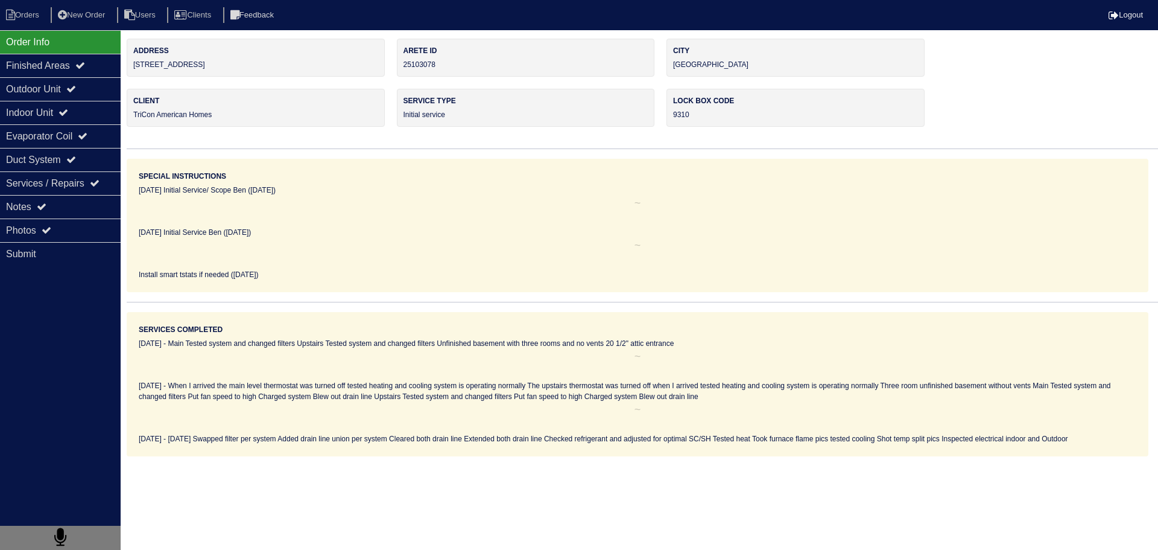
click at [78, 205] on div "Notes" at bounding box center [60, 207] width 121 height 24
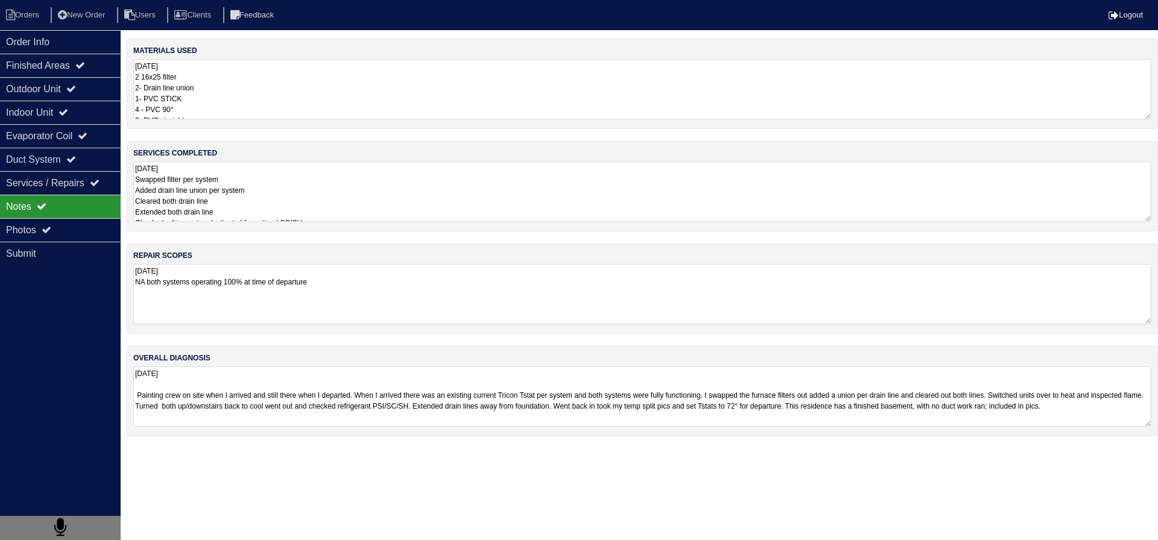
click at [269, 185] on textarea "[DATE] Swapped filter per system Added drain line union per system Cleared both…" at bounding box center [642, 192] width 1018 height 60
click at [57, 37] on div "Order Info" at bounding box center [60, 42] width 121 height 24
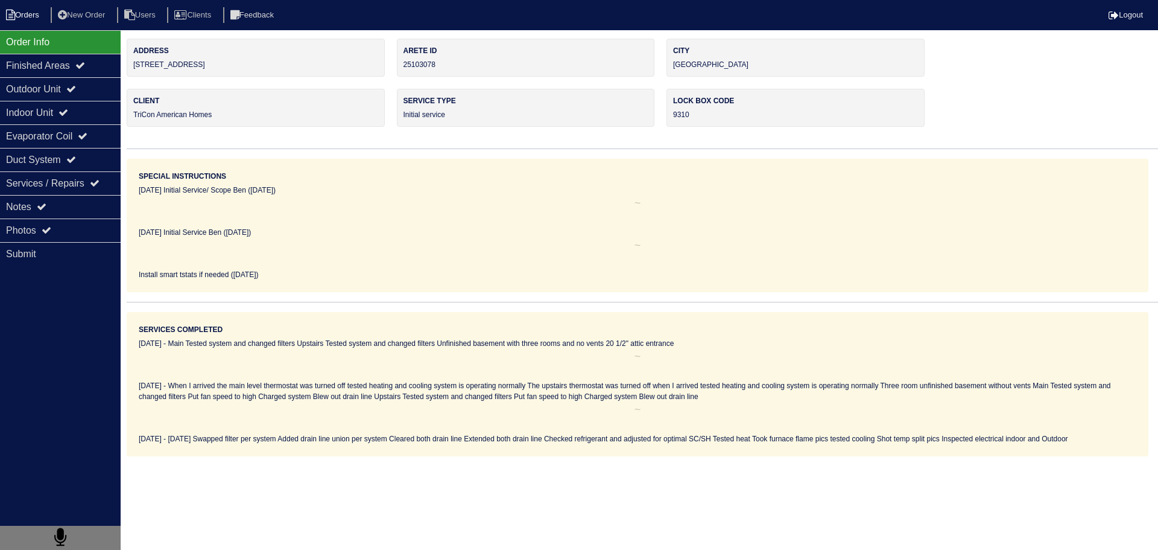
click at [30, 19] on li "Orders" at bounding box center [24, 15] width 49 height 16
select select "15"
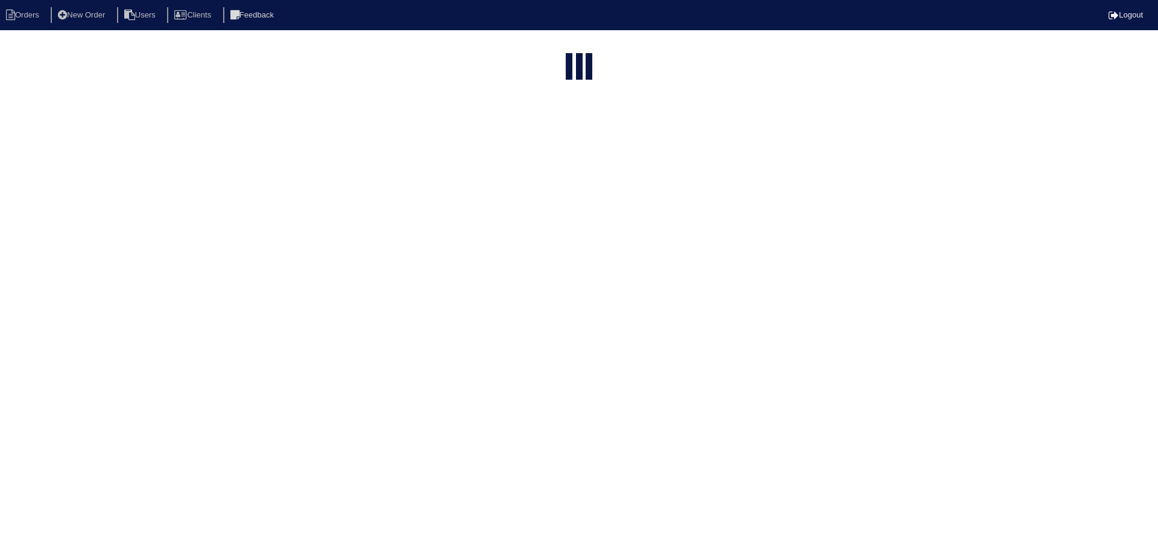
type input "matt"
select select "field complete"
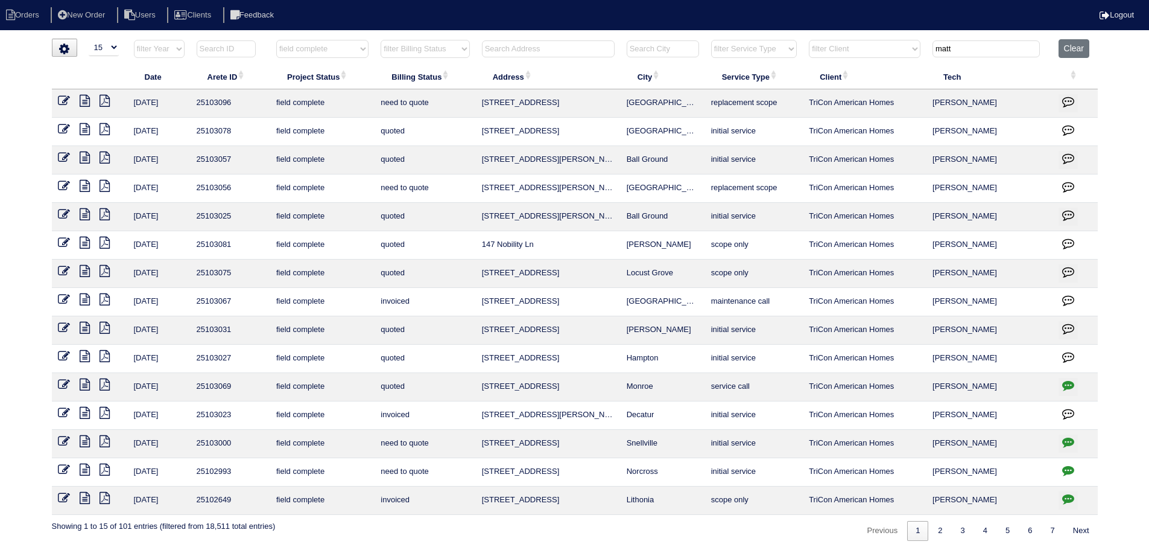
click at [88, 98] on icon at bounding box center [85, 101] width 10 height 12
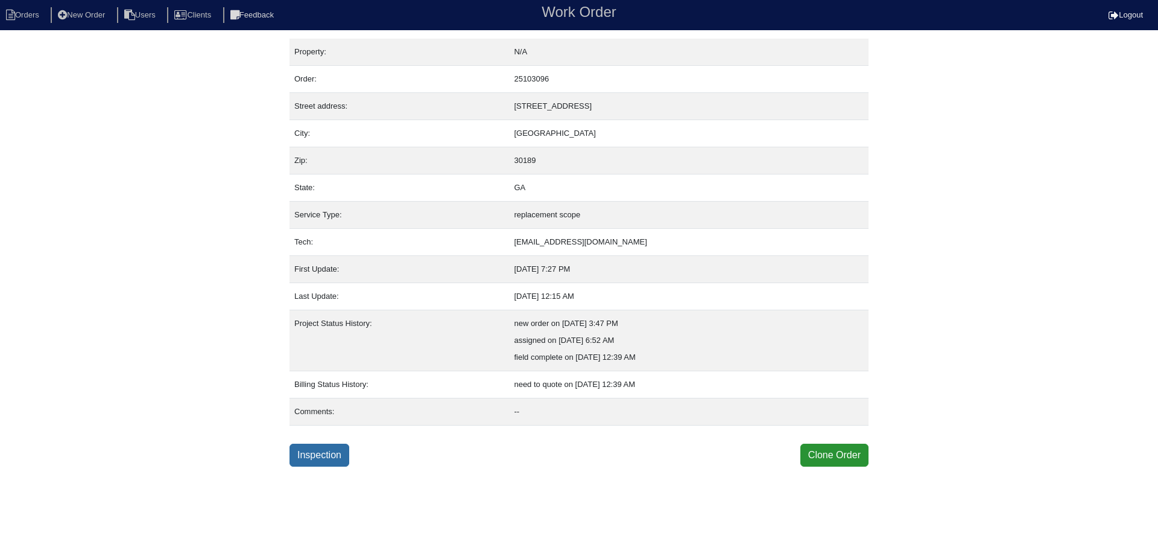
click at [341, 448] on link "Inspection" at bounding box center [320, 454] width 60 height 23
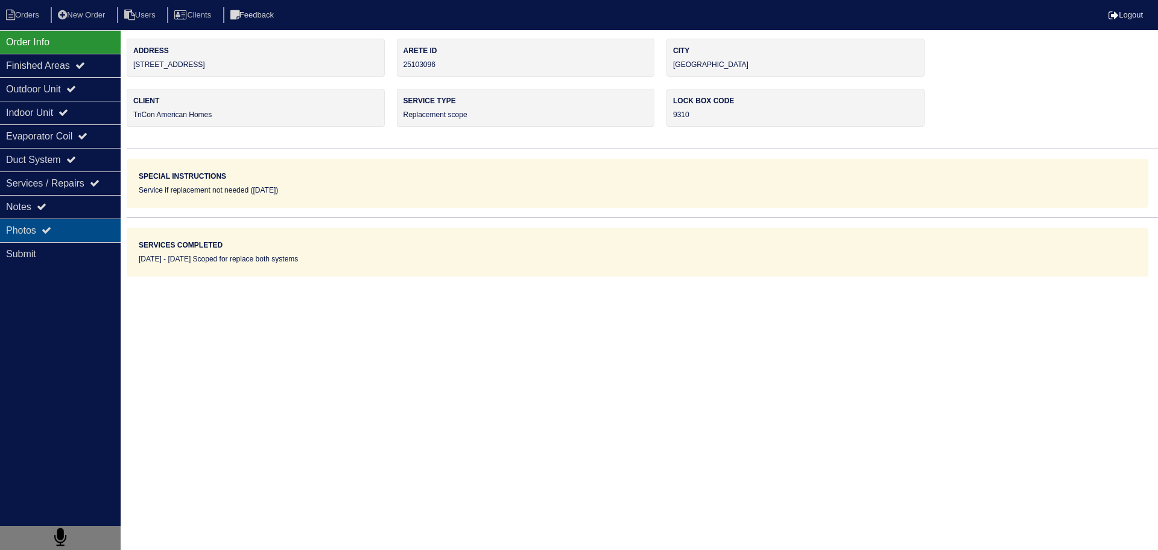
click at [86, 238] on div "Photos" at bounding box center [60, 230] width 121 height 24
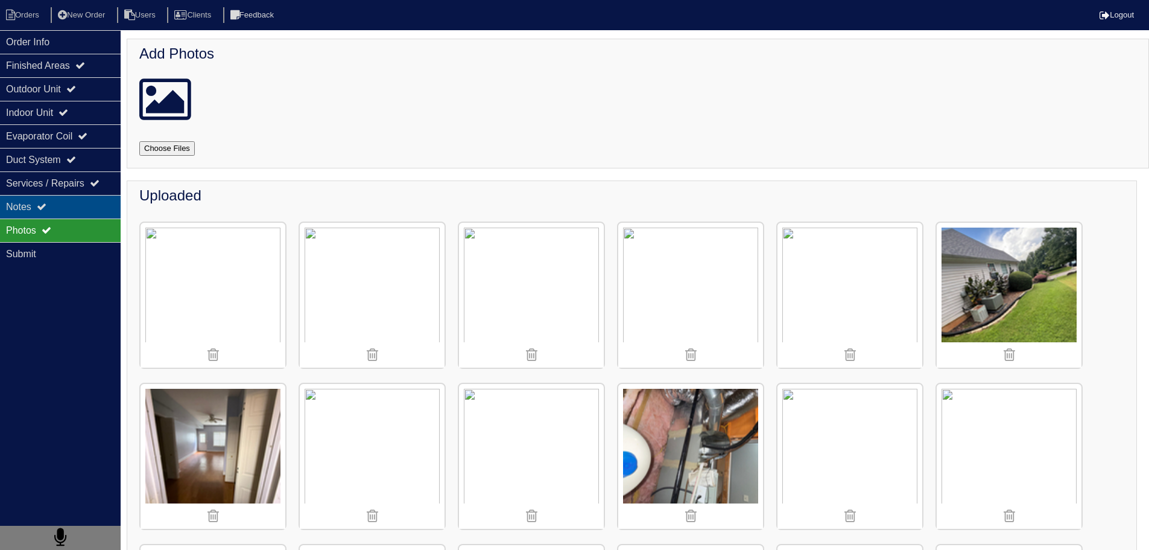
click at [79, 215] on div "Notes" at bounding box center [60, 207] width 121 height 24
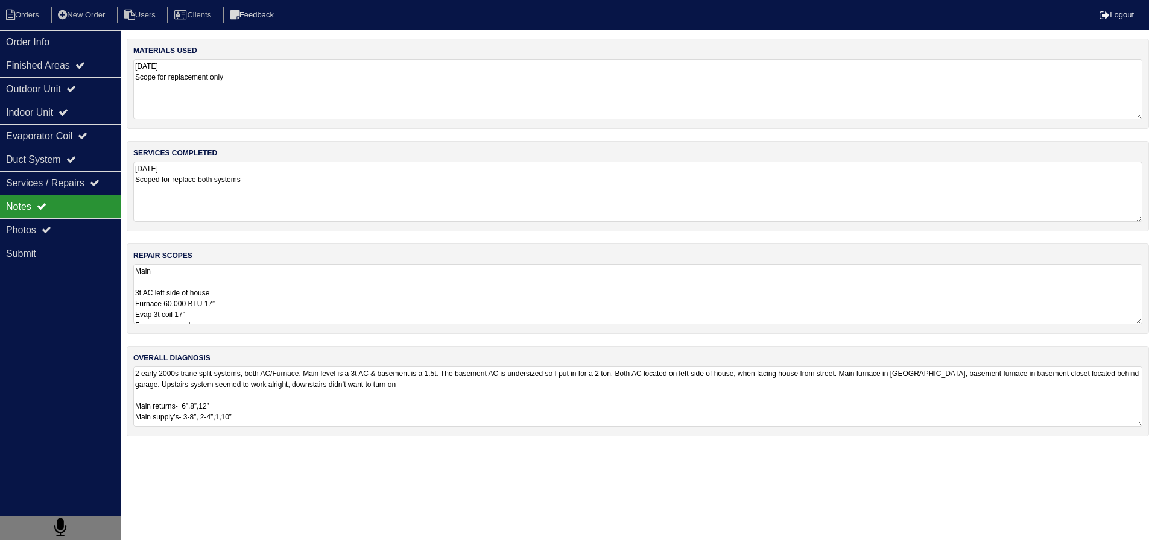
click at [242, 321] on textarea "Main 3t AC left side of house Furnace 60,000 BTU 17” Evap 3t coil 17” Furnace r…" at bounding box center [637, 294] width 1009 height 60
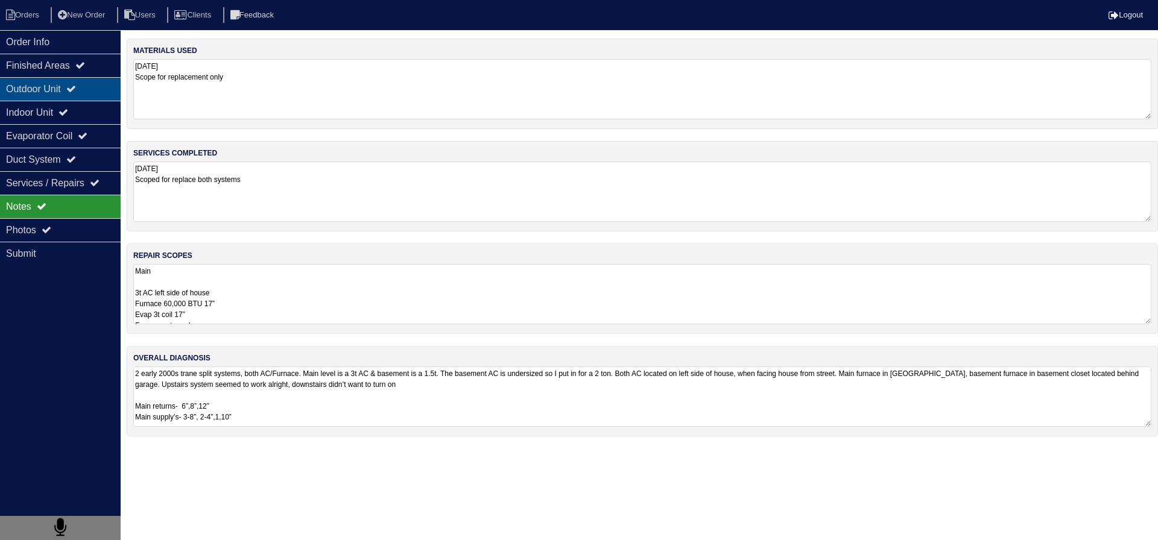
click at [87, 94] on div "Outdoor Unit" at bounding box center [60, 89] width 121 height 24
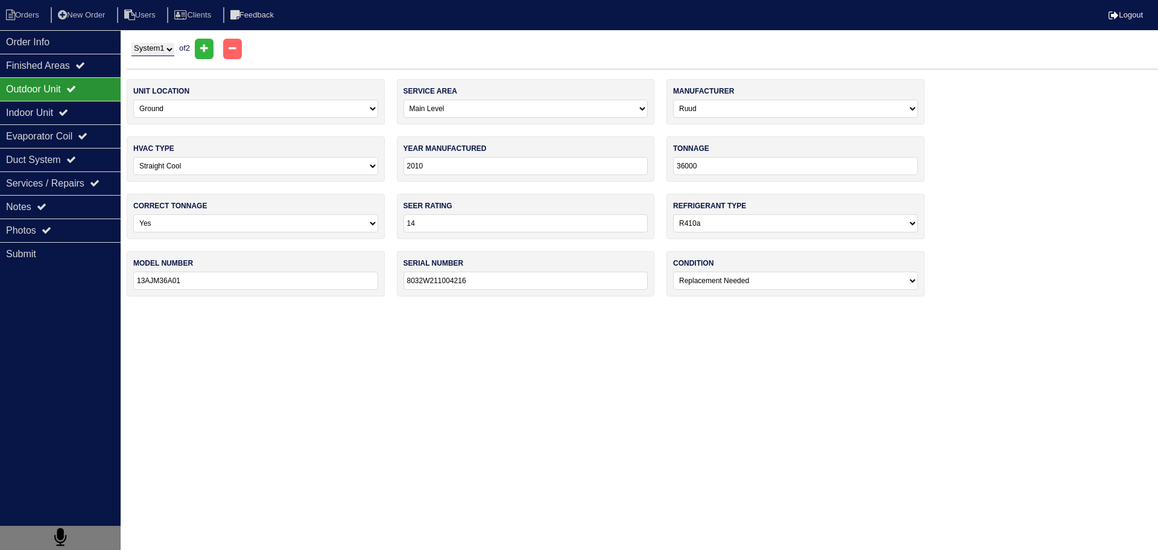
click at [162, 51] on select "System 1 System 2" at bounding box center [153, 49] width 43 height 13
select select "2"
click at [132, 43] on select "System 1 System 2" at bounding box center [153, 49] width 43 height 13
select select "2"
select select "Trane"
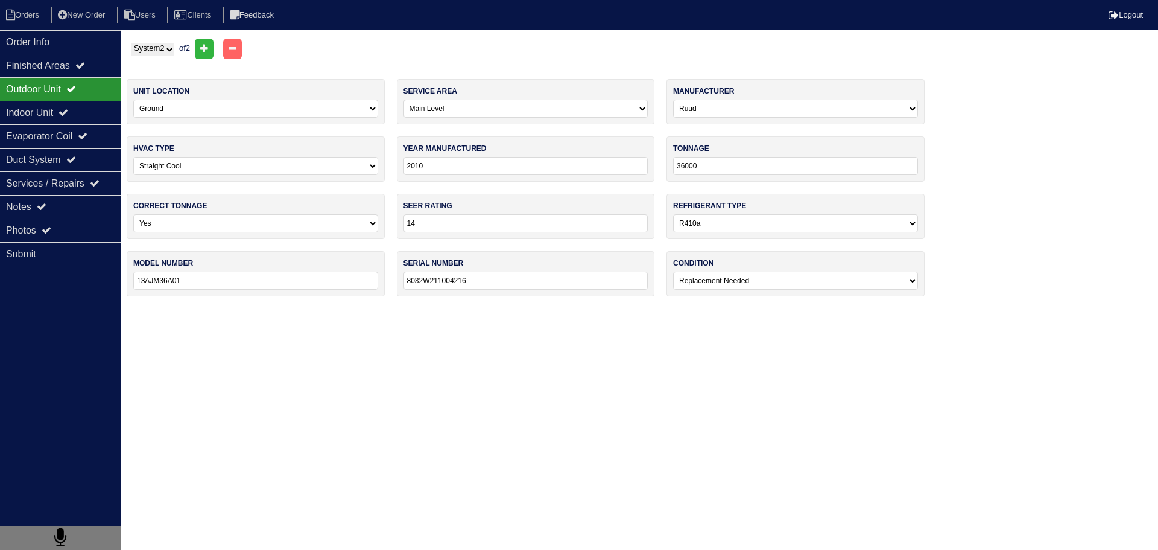
type input "2003"
type input "18000"
select select "1"
type input "13"
select select "0"
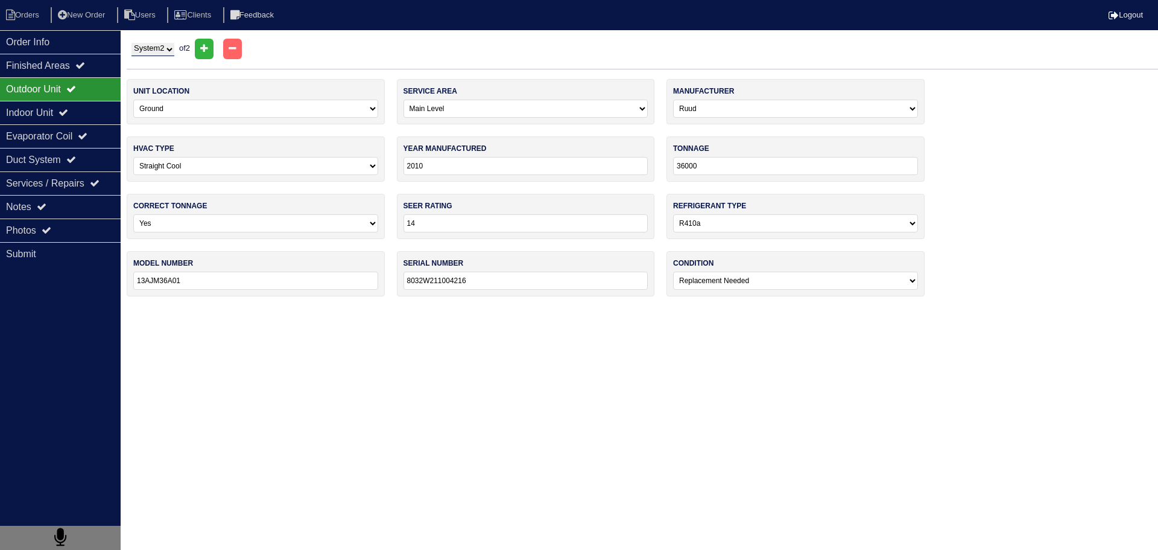
type input "TTB018C100A2"
type input "3415M8B5F"
click at [68, 109] on icon at bounding box center [64, 112] width 10 height 10
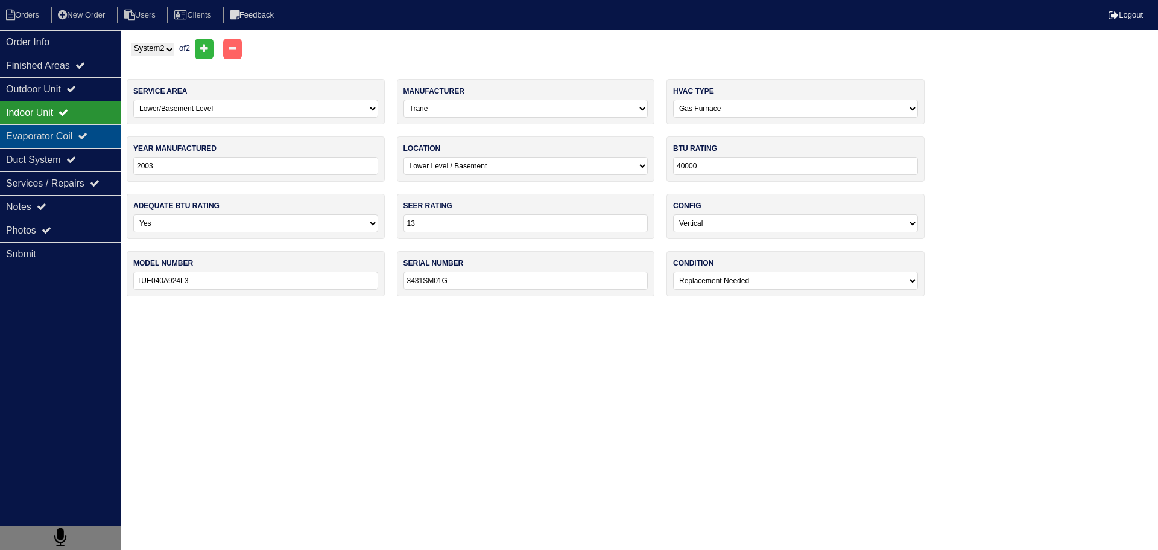
click at [65, 130] on div "Evaporator Coil" at bounding box center [60, 136] width 121 height 24
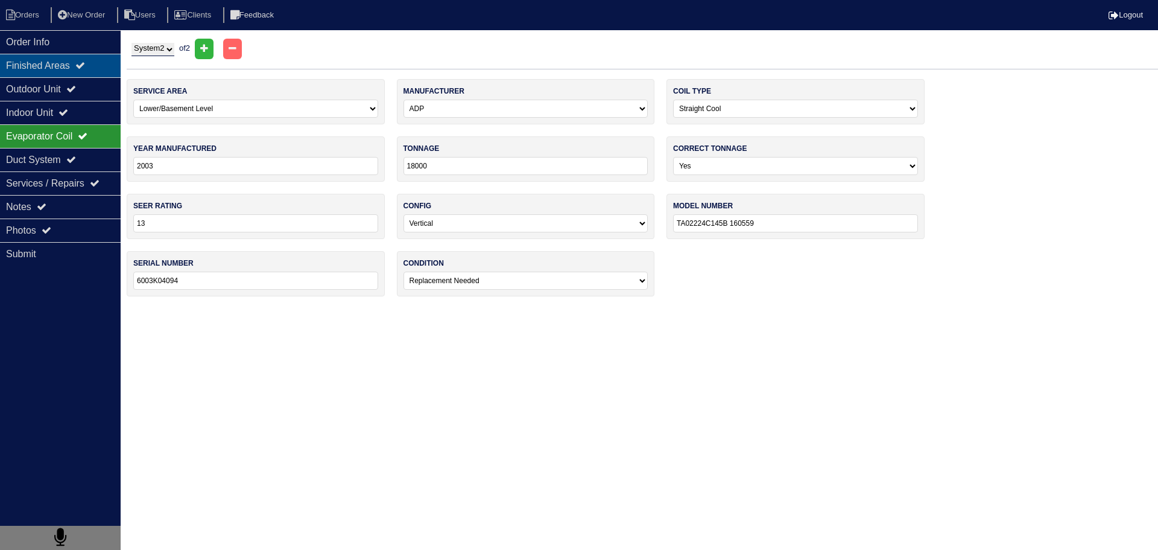
click at [85, 68] on icon at bounding box center [80, 65] width 10 height 10
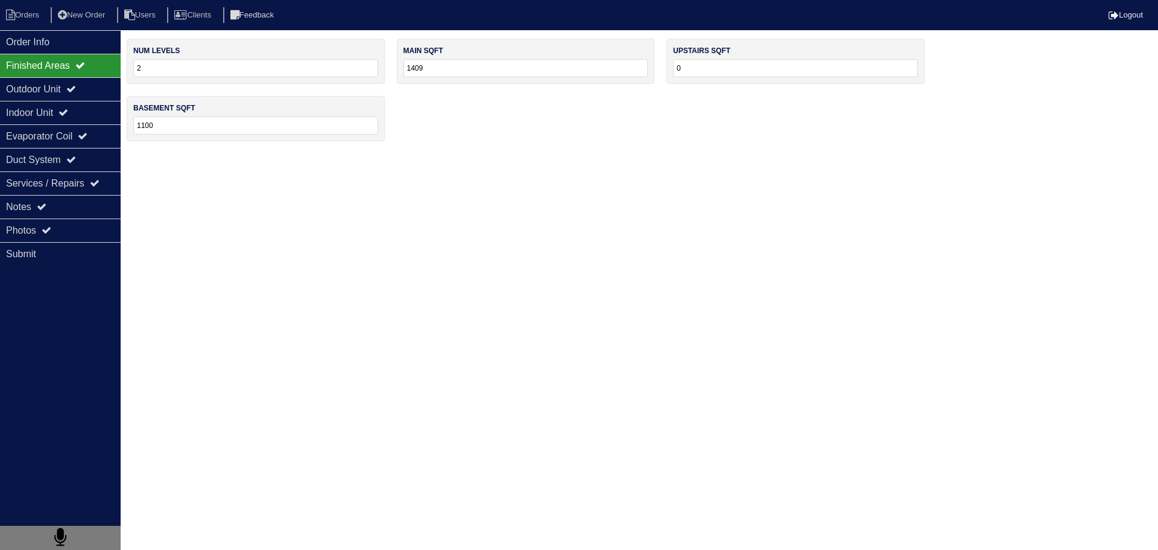
drag, startPoint x: 95, startPoint y: 49, endPoint x: 223, endPoint y: 83, distance: 132.7
click at [96, 49] on div "Order Info" at bounding box center [60, 42] width 121 height 24
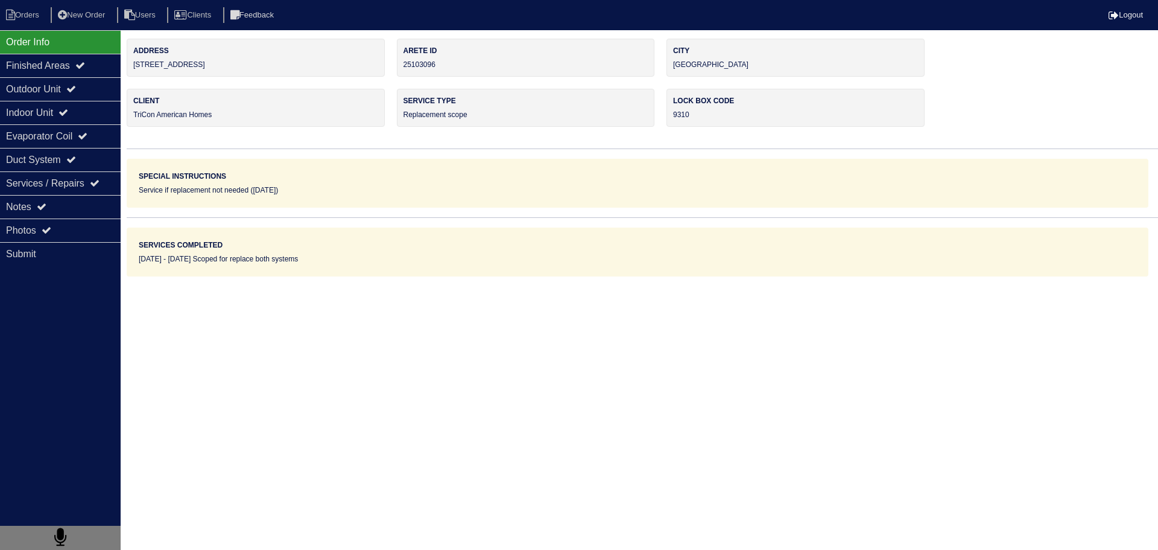
drag, startPoint x: 215, startPoint y: 69, endPoint x: 156, endPoint y: 66, distance: 59.2
click at [131, 73] on div "Address [STREET_ADDRESS]" at bounding box center [256, 58] width 258 height 38
click at [70, 71] on div "Finished Areas" at bounding box center [60, 66] width 121 height 24
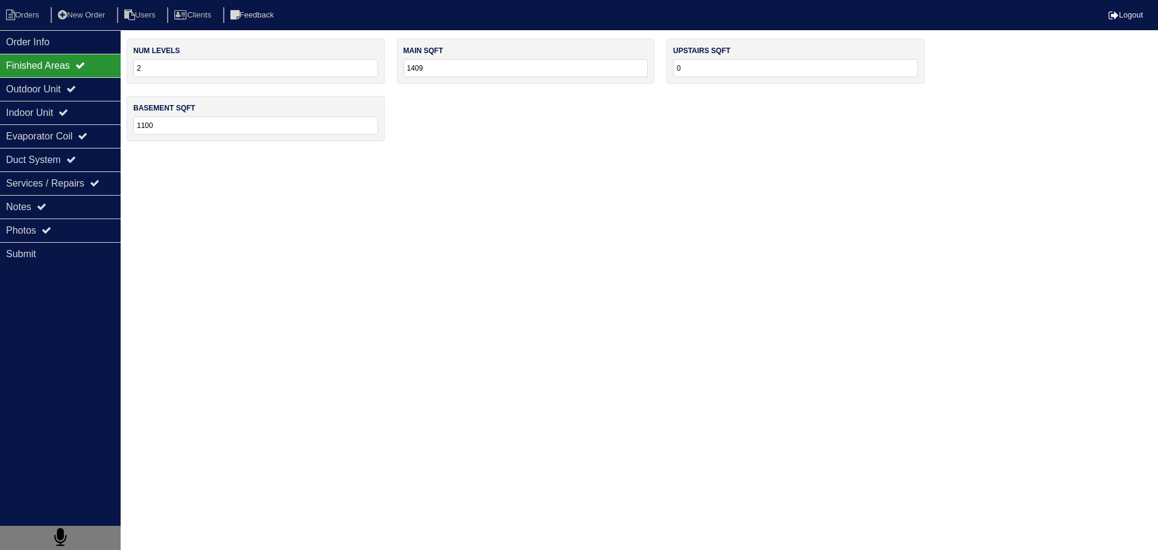
drag, startPoint x: 460, startPoint y: 66, endPoint x: 373, endPoint y: 60, distance: 86.5
click at [375, 60] on div "num levels 2 main sqft 1409 upstairs sqft 0 basement sqft 1100" at bounding box center [643, 96] width 1032 height 115
click at [98, 77] on div "Outdoor Unit" at bounding box center [60, 89] width 121 height 24
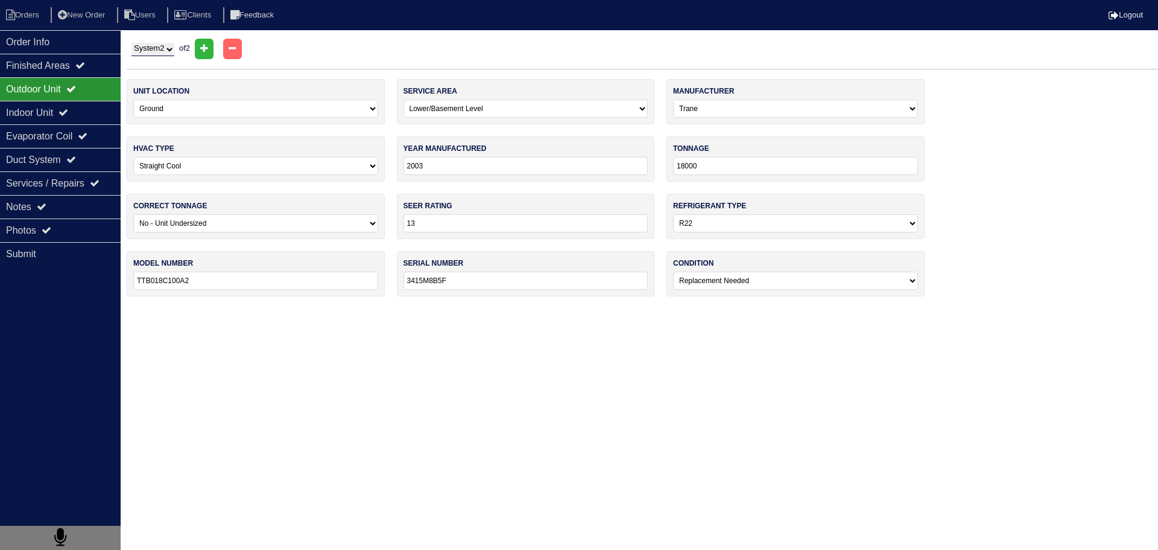
click at [164, 50] on select "System 1 System 2" at bounding box center [153, 49] width 43 height 13
click at [132, 43] on select "System 1 System 2" at bounding box center [153, 49] width 43 height 13
click at [153, 45] on select "System 1 System 2" at bounding box center [153, 49] width 43 height 13
drag, startPoint x: 155, startPoint y: 52, endPoint x: 153, endPoint y: 65, distance: 13.5
click at [155, 52] on select "System 1 System 2" at bounding box center [153, 49] width 43 height 13
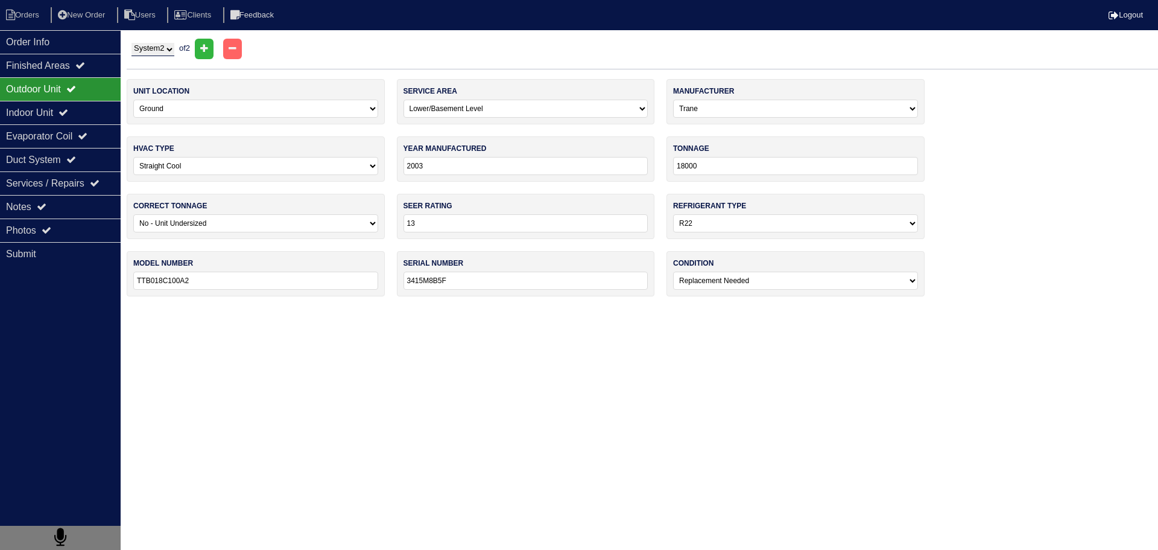
click at [162, 52] on select "System 1 System 2" at bounding box center [153, 49] width 43 height 13
select select "1"
click at [132, 43] on select "System 1 System 2" at bounding box center [153, 49] width 43 height 13
select select "0"
select select "Ruud"
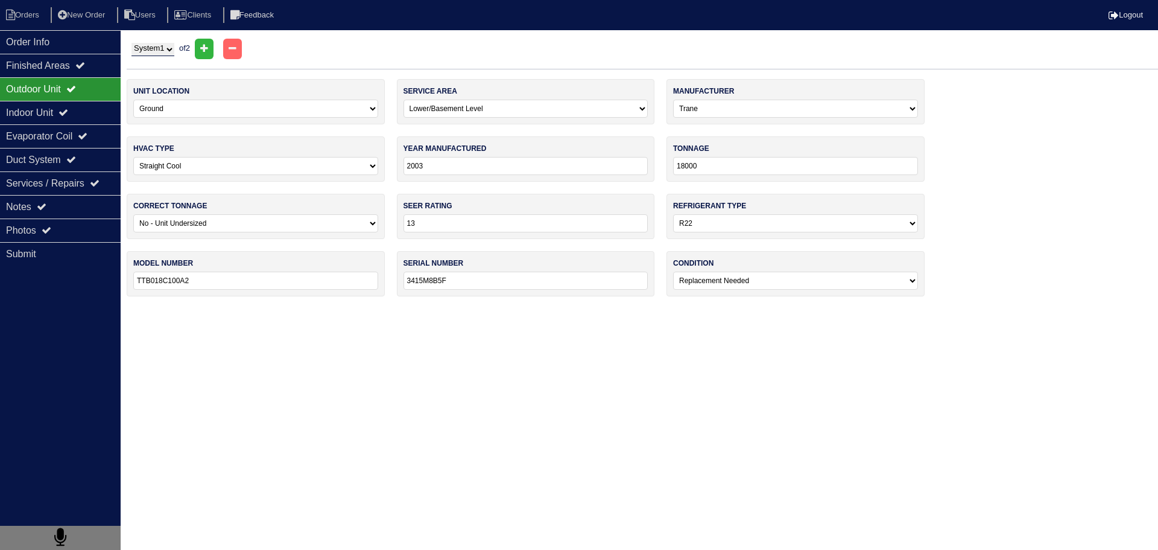
type input "2010"
type input "36000"
select select "0"
type input "14"
select select "1"
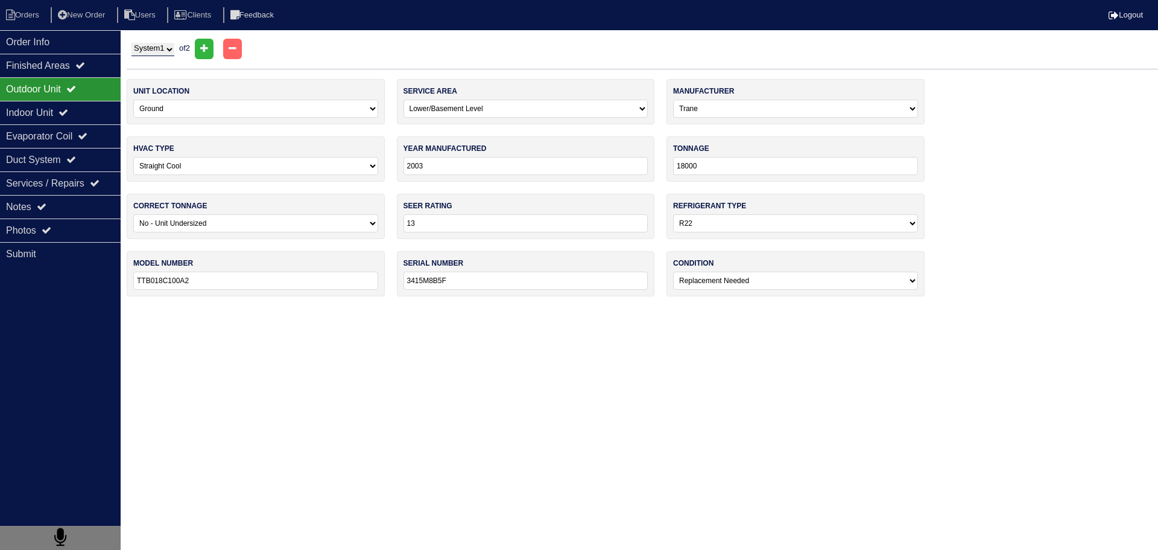
type input "13AJM36A01"
type input "8032W211004216"
click at [98, 54] on div "Finished Areas" at bounding box center [60, 66] width 121 height 24
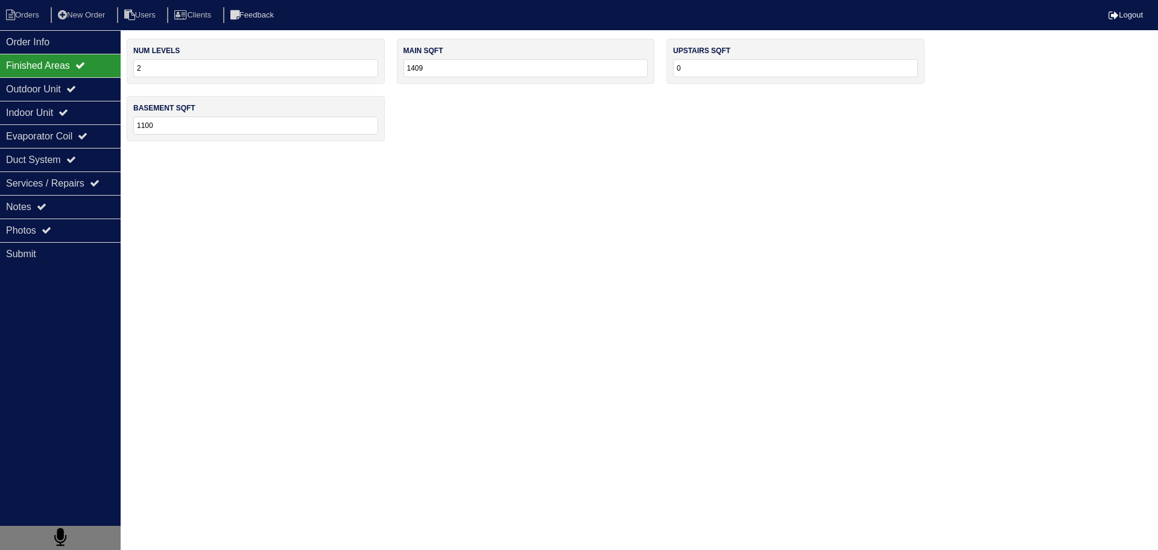
drag, startPoint x: 445, startPoint y: 73, endPoint x: 369, endPoint y: 69, distance: 76.1
click at [369, 69] on div "num levels 2 main sqft 1409 upstairs sqft 0 basement sqft 1100" at bounding box center [643, 96] width 1032 height 115
type input "1600"
click at [413, 153] on div "num levels 2 main sqft 1600 upstairs sqft 0 basement sqft 1100" at bounding box center [643, 96] width 1032 height 115
drag, startPoint x: 225, startPoint y: 124, endPoint x: 110, endPoint y: 125, distance: 115.2
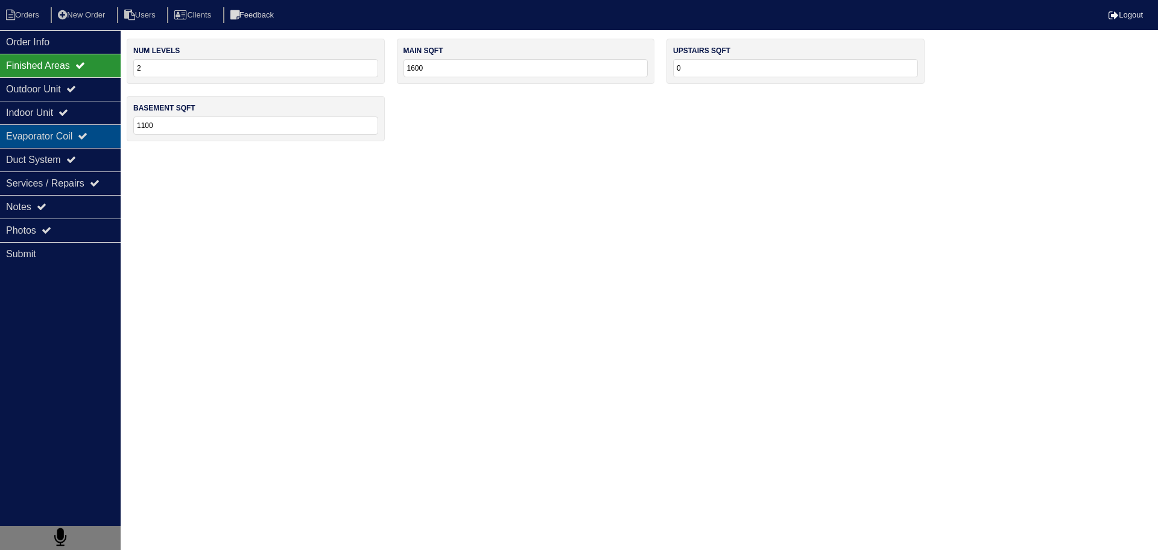
click at [109, 125] on div "Order Info Finished Areas Outdoor Unit Indoor Unit Evaporator Coil Duct System …" at bounding box center [579, 96] width 1158 height 115
type input "800"
click at [515, 153] on html "Orders New Order Users Clients Feedback Logout Orders New Order Users Clients M…" at bounding box center [579, 76] width 1158 height 153
click at [65, 86] on div "Outdoor Unit" at bounding box center [60, 89] width 121 height 24
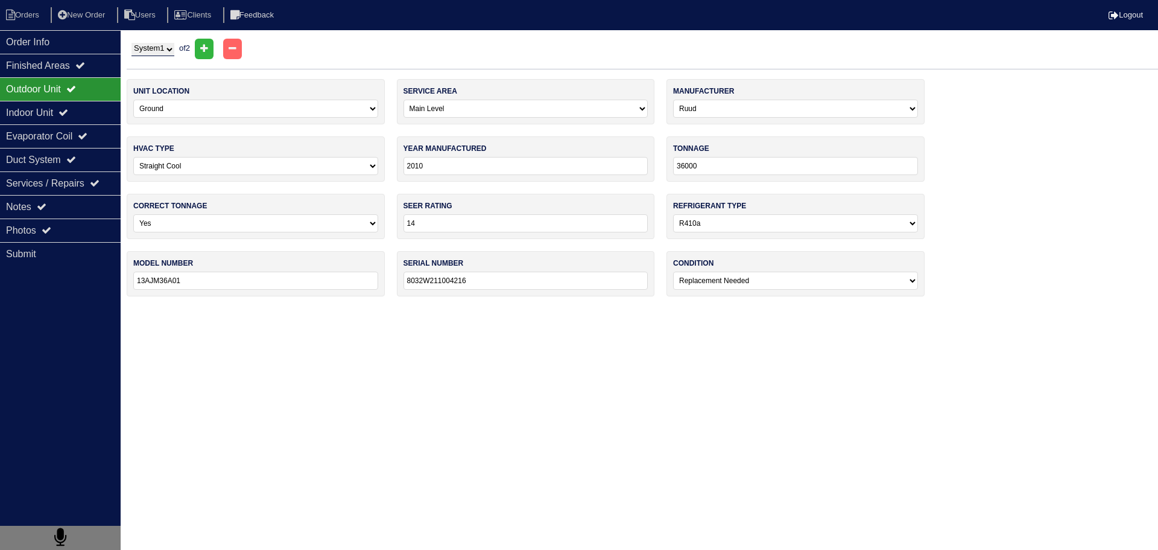
click at [172, 50] on select "System 1 System 2" at bounding box center [153, 49] width 43 height 13
select select "2"
click at [132, 43] on select "System 1 System 2" at bounding box center [153, 49] width 43 height 13
select select "2"
select select "Trane"
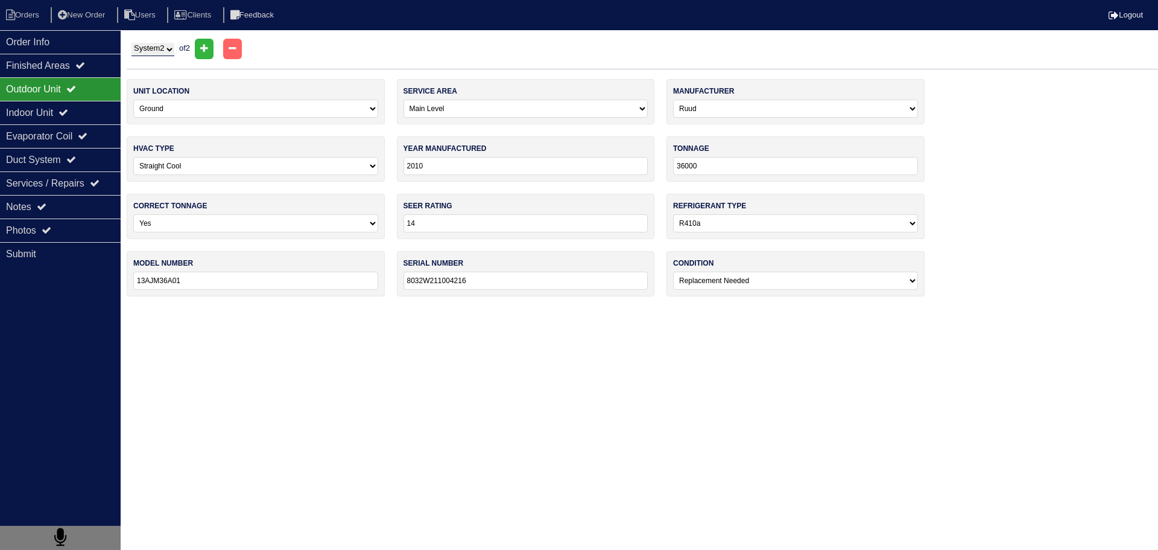
type input "2003"
type input "18000"
select select "1"
type input "13"
select select "0"
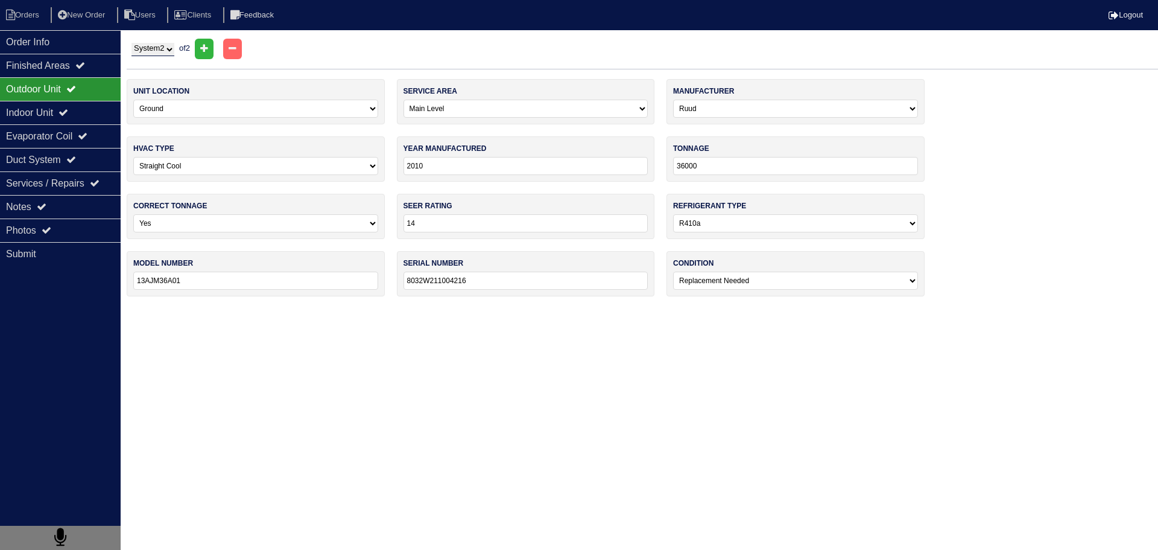
type input "TTB018C100A2"
type input "3415M8B5F"
click at [95, 102] on div "Order Info Finished Areas Outdoor Unit Indoor Unit Evaporator Coil Duct System …" at bounding box center [60, 305] width 121 height 550
click at [95, 104] on div "Indoor Unit" at bounding box center [60, 113] width 121 height 24
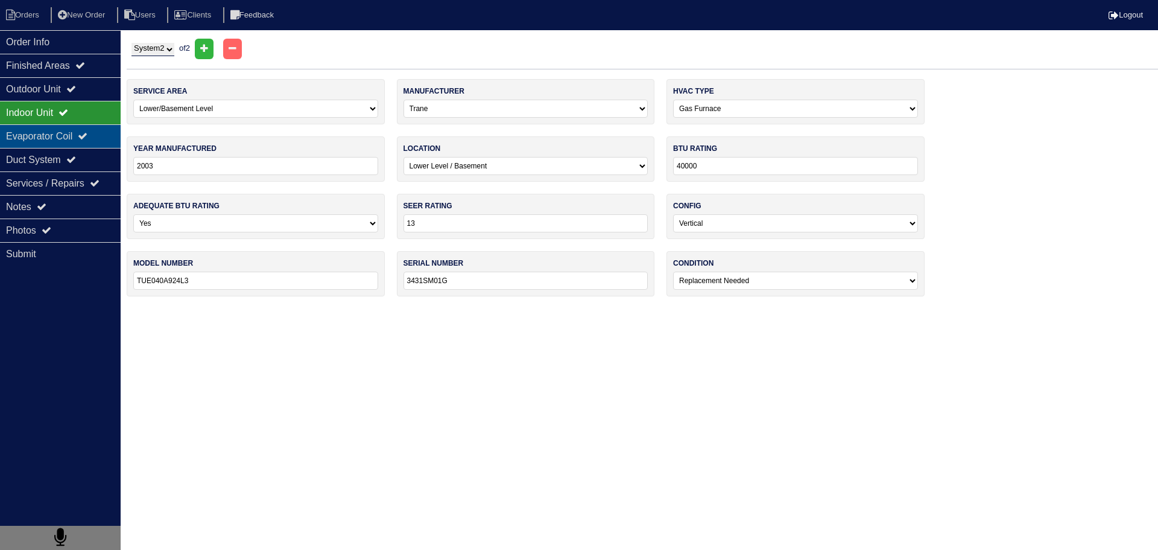
click at [87, 128] on div "Evaporator Coil" at bounding box center [60, 136] width 121 height 24
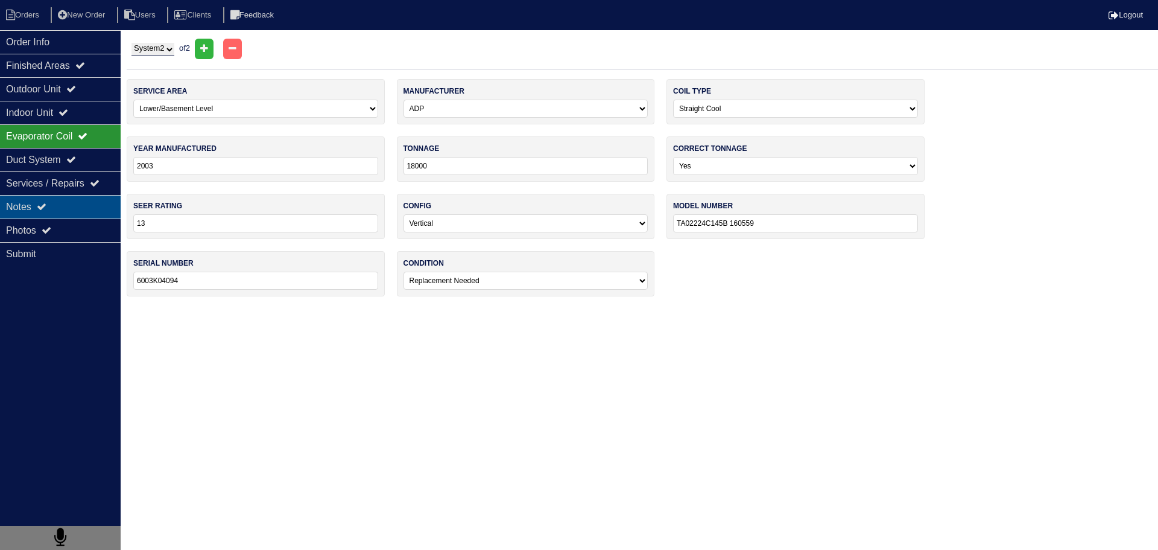
click at [86, 205] on div "Notes" at bounding box center [60, 207] width 121 height 24
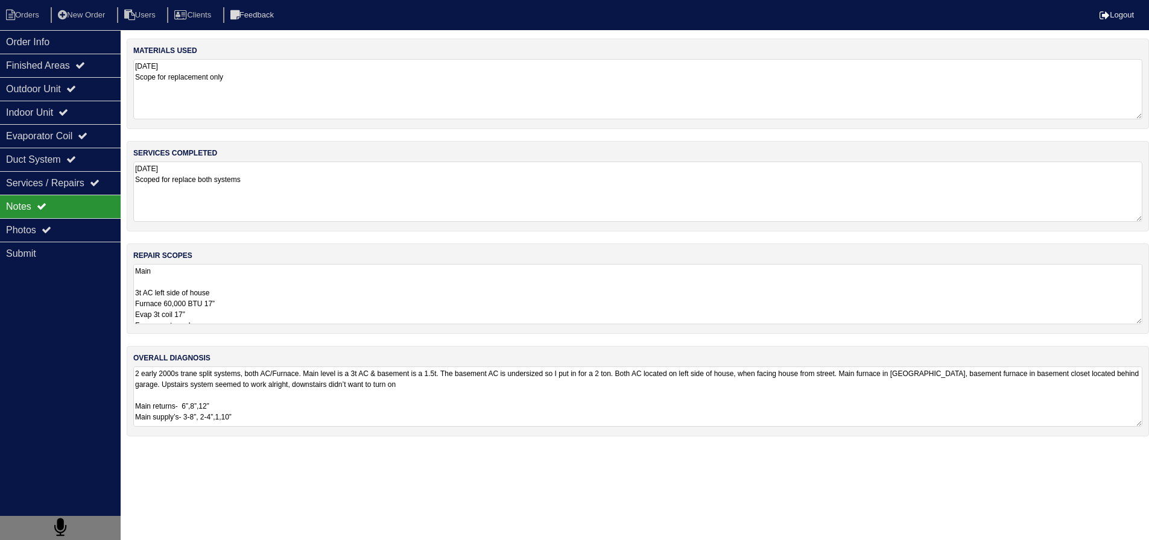
click at [222, 317] on textarea "Main 3t AC left side of house Furnace 60,000 BTU 17” Evap 3t coil 17” Furnace r…" at bounding box center [637, 294] width 1009 height 60
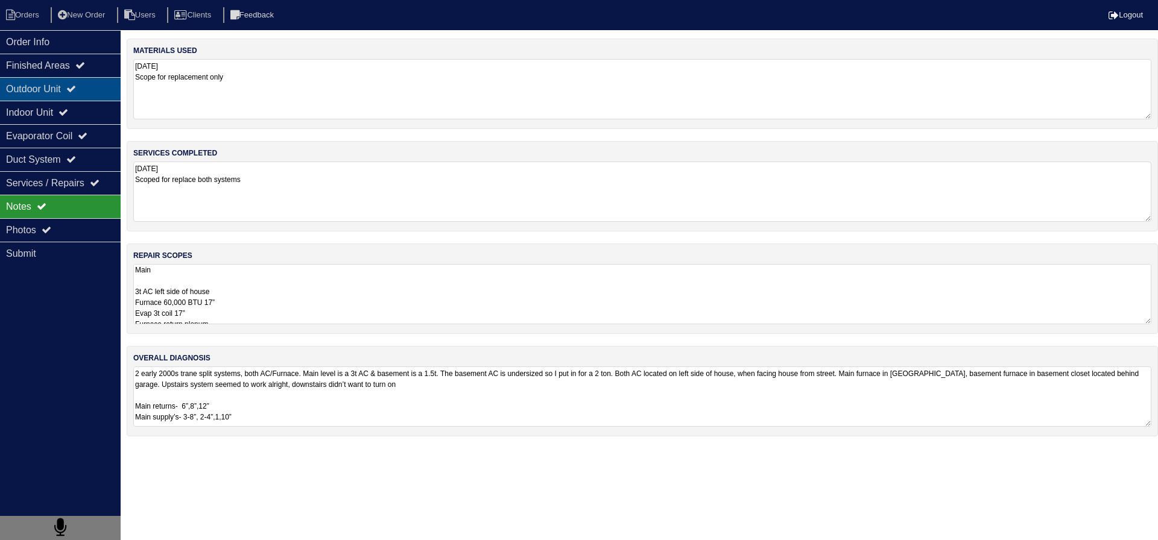
click at [69, 86] on div "Outdoor Unit" at bounding box center [60, 89] width 121 height 24
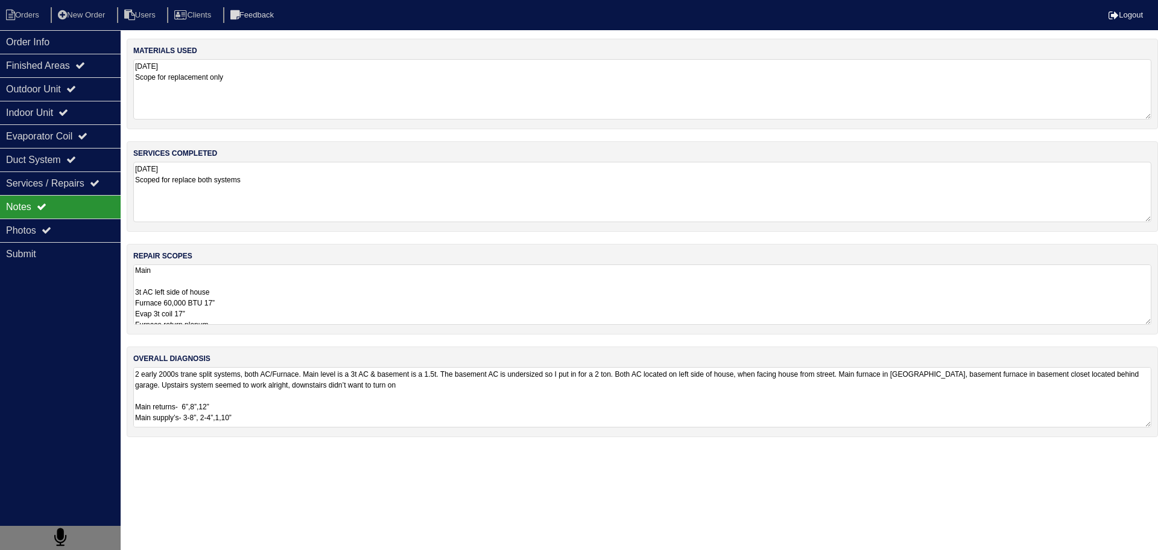
select select "2"
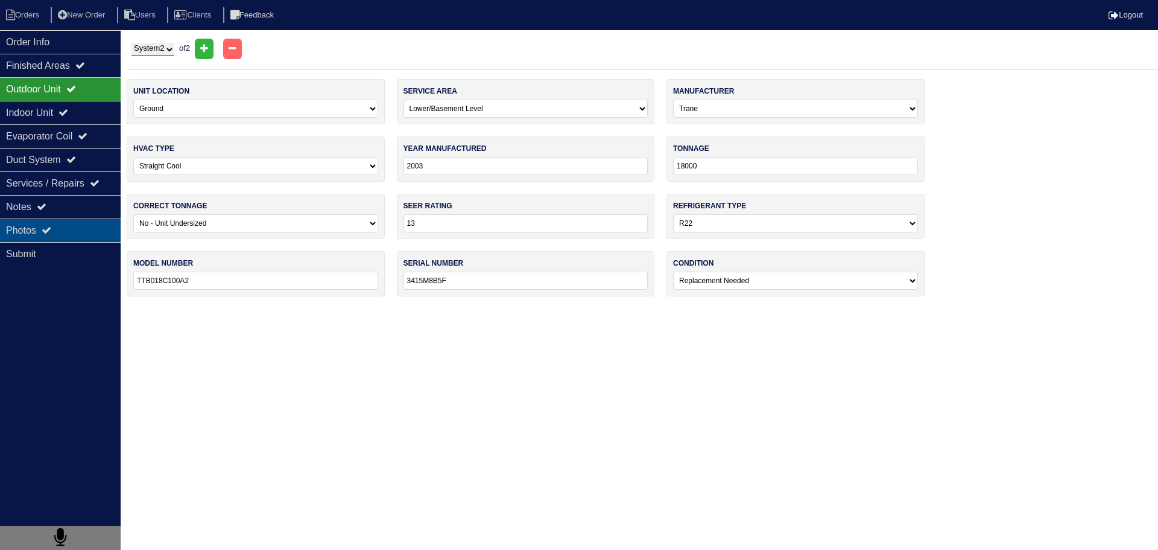
click at [78, 223] on div "Photos" at bounding box center [60, 230] width 121 height 24
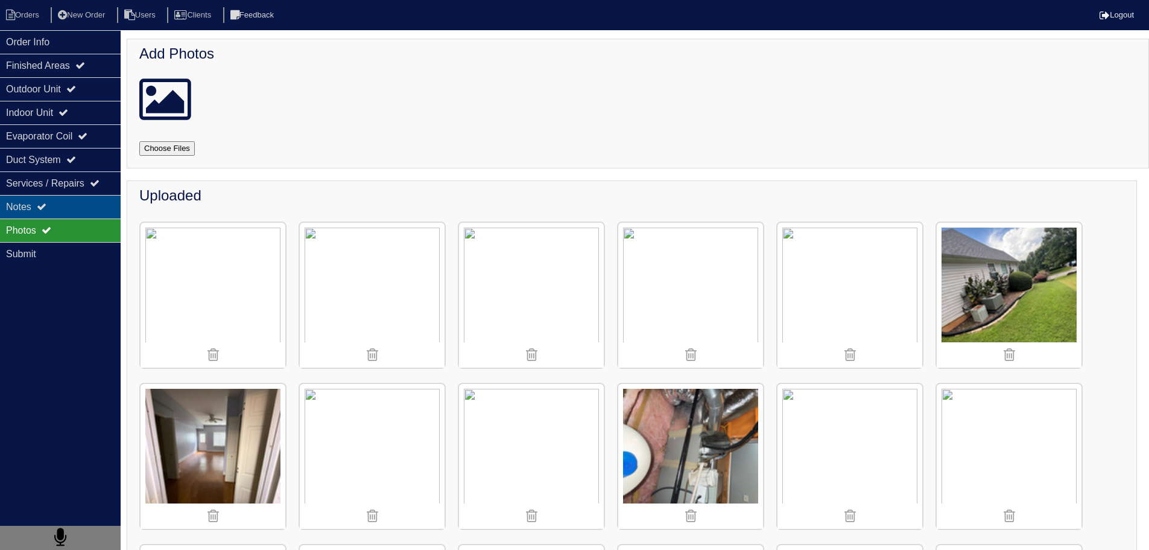
click at [80, 215] on div "Notes" at bounding box center [60, 207] width 121 height 24
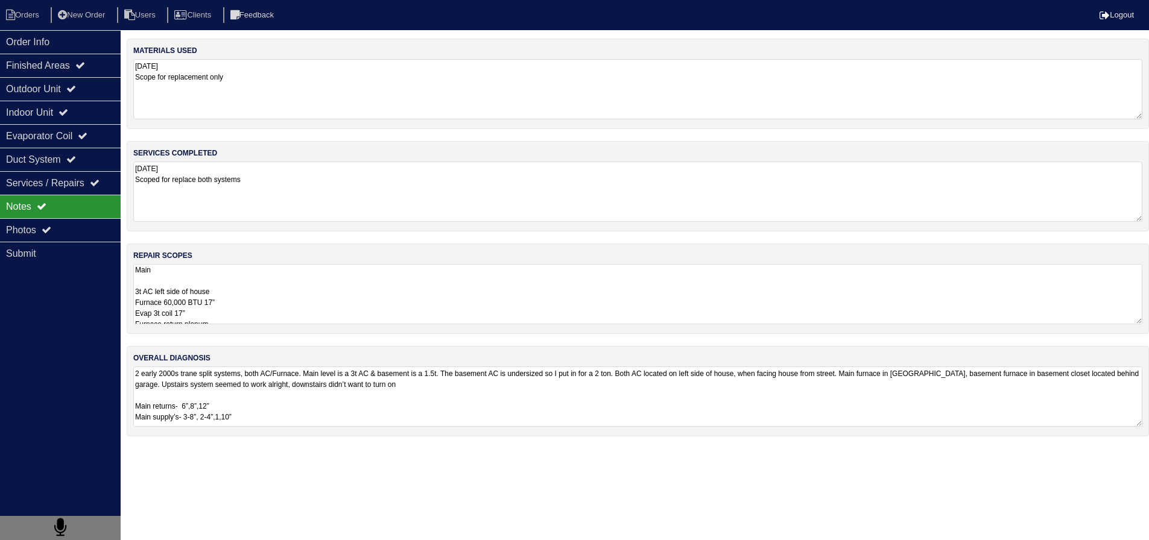
click at [209, 294] on textarea "Main 3t AC left side of house Furnace 60,000 BTU 17” Evap 3t coil 17” Furnace r…" at bounding box center [637, 294] width 1009 height 60
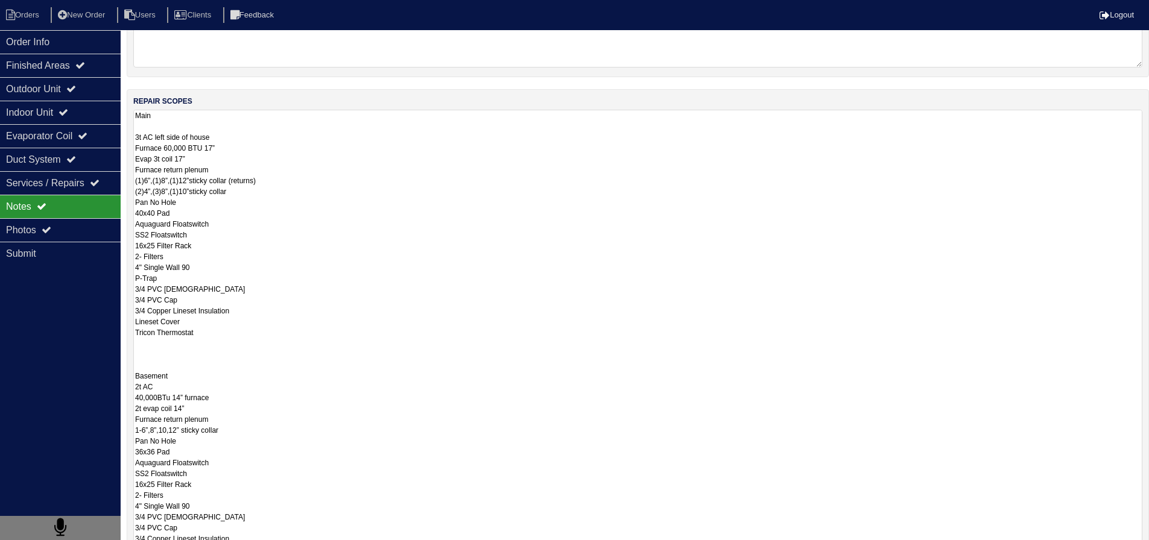
scroll to position [181, 0]
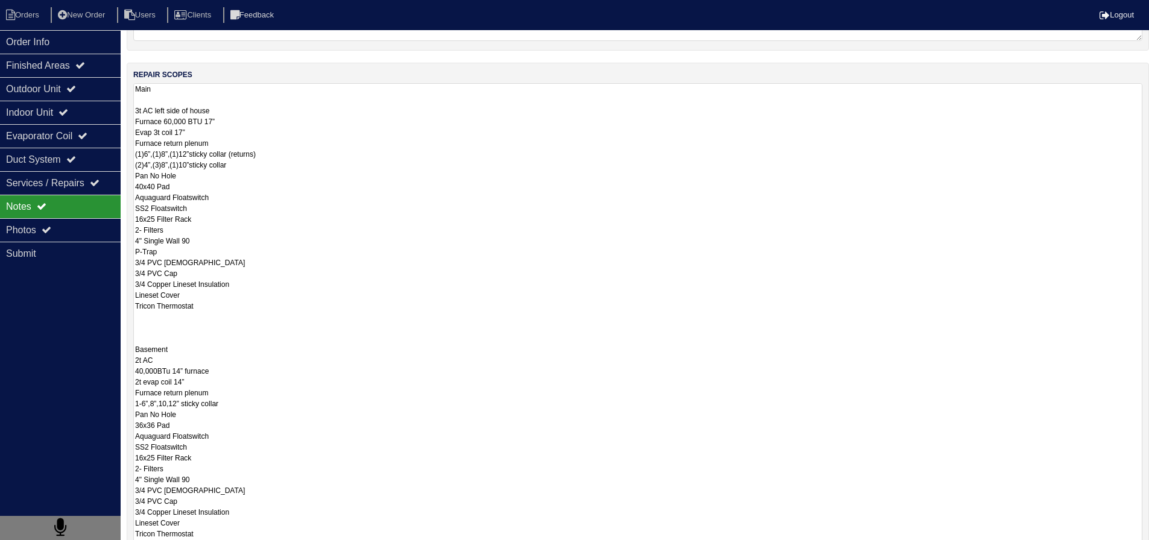
drag, startPoint x: 206, startPoint y: 384, endPoint x: 132, endPoint y: 375, distance: 74.2
click at [127, 379] on div "repair scopes Main 3t AC left side of house Furnace 60,000 BTU 17” Evap 3t coil…" at bounding box center [638, 312] width 1022 height 499
drag, startPoint x: 161, startPoint y: 360, endPoint x: 128, endPoint y: 361, distance: 33.2
click at [127, 361] on div "repair scopes Main 3t AC left side of house Furnace 60,000 BTU 17” Evap 3t coil…" at bounding box center [638, 312] width 1022 height 499
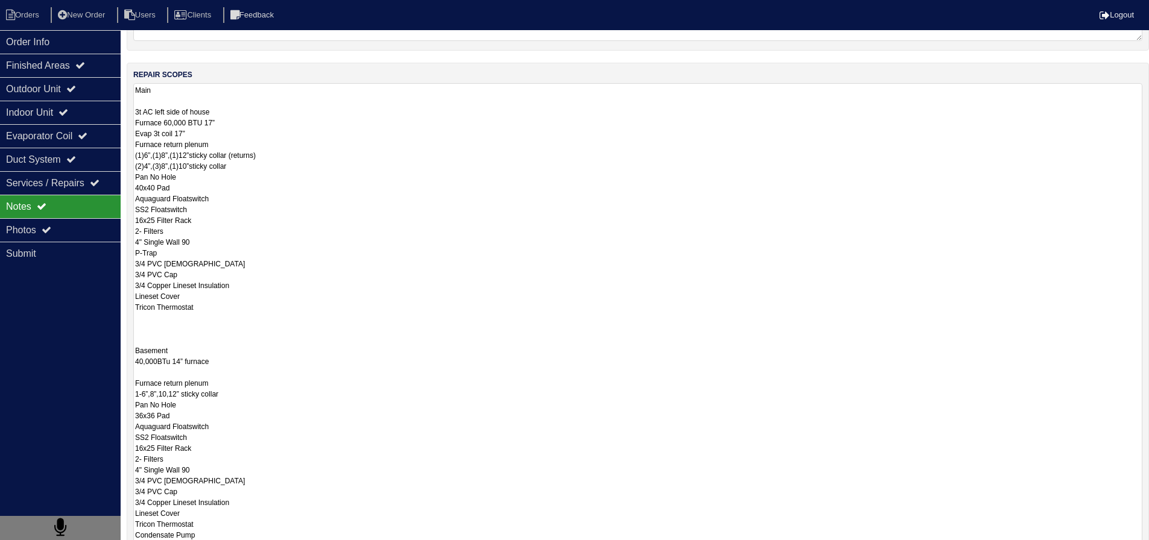
click at [147, 370] on textarea "Main 3t AC left side of house Furnace 60,000 BTU 17” Evap 3t coil 17” Furnace r…" at bounding box center [637, 317] width 1009 height 469
drag, startPoint x: 204, startPoint y: 133, endPoint x: 124, endPoint y: 135, distance: 80.2
click at [124, 135] on div "Order Info Finished Areas Outdoor Unit Indoor Unit Evaporator Coil Duct System …" at bounding box center [574, 267] width 1149 height 819
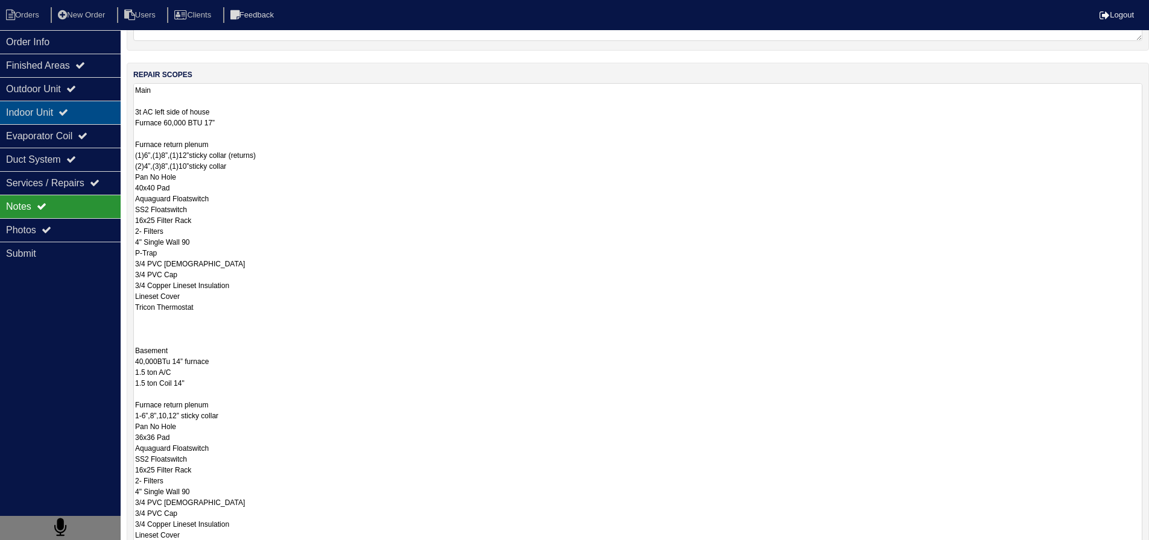
drag, startPoint x: 228, startPoint y: 116, endPoint x: 118, endPoint y: 116, distance: 109.8
click at [118, 116] on div "Order Info Finished Areas Outdoor Unit Indoor Unit Evaporator Coil Duct System …" at bounding box center [574, 267] width 1149 height 819
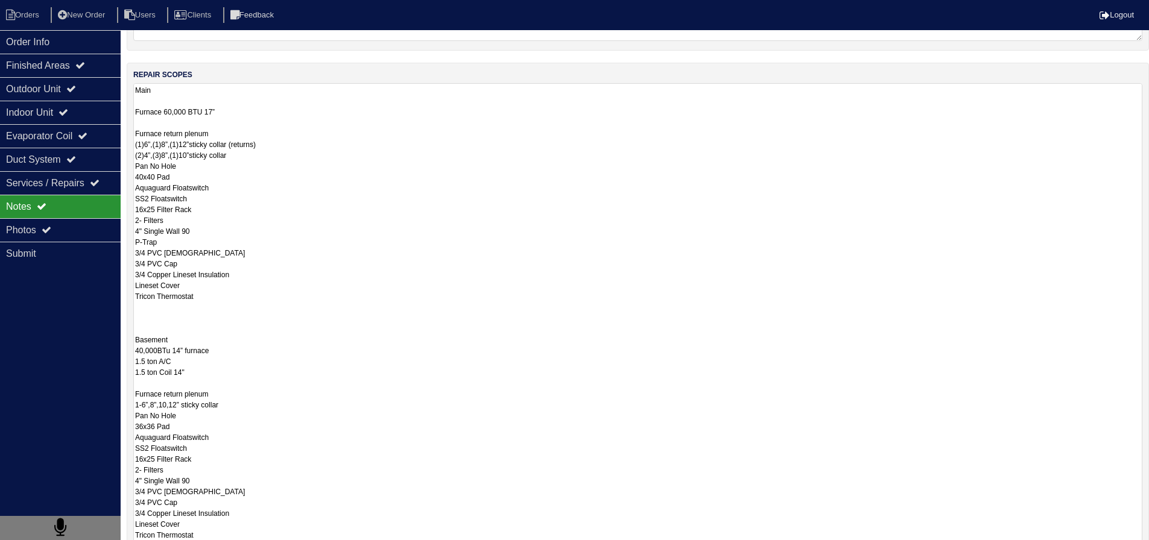
click at [163, 122] on textarea "Main Furnace 60,000 BTU 17” Furnace return plenum (1)6”,(1)8”,(1)12”sticky coll…" at bounding box center [637, 317] width 1009 height 469
click at [153, 100] on textarea "Main Furnace 60,000 BTU 17” Furnace return plenum (1)6”,(1)8”,(1)12”sticky coll…" at bounding box center [637, 317] width 1009 height 469
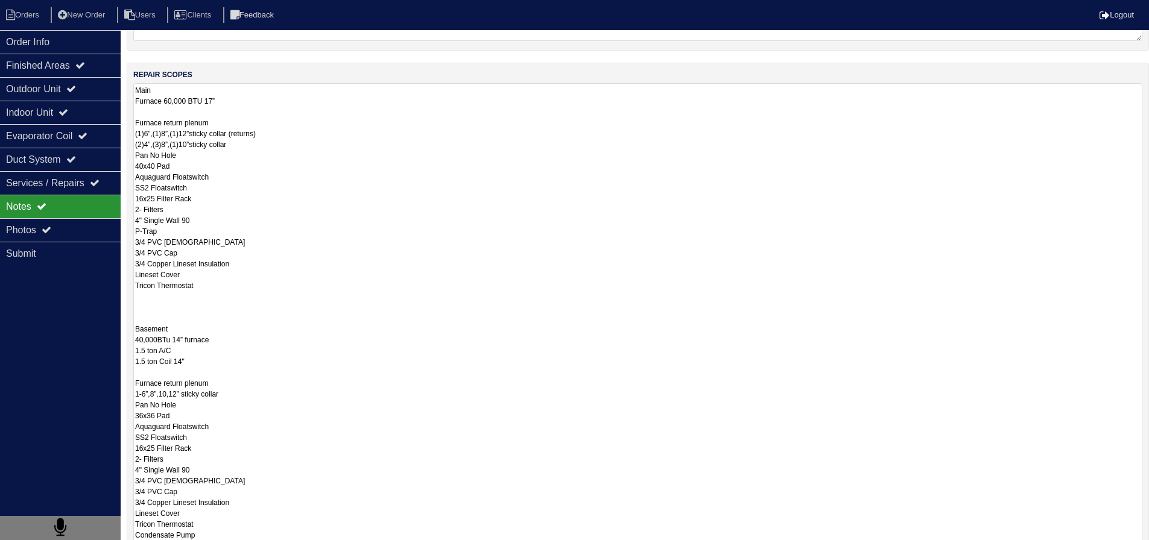
click at [159, 115] on textarea "Main Furnace 60,000 BTU 17” Furnace return plenum (1)6”,(1)8”,(1)12”sticky coll…" at bounding box center [637, 317] width 1009 height 469
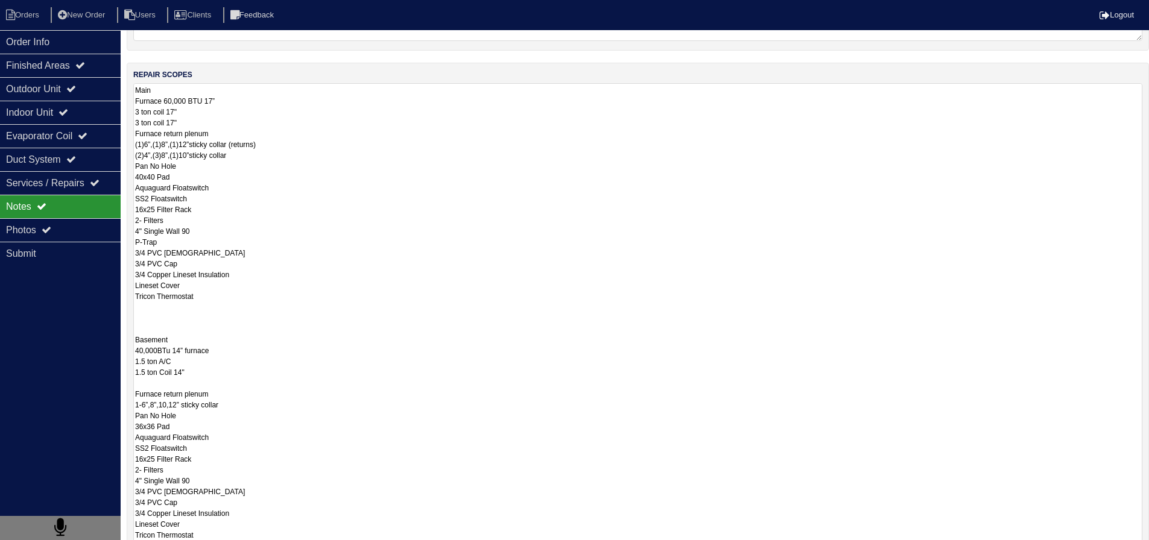
click at [167, 122] on textarea "Main Furnace 60,000 BTU 17” 3 ton coil 17" 3 ton coil 17" Furnace return plenum…" at bounding box center [637, 317] width 1009 height 469
click at [221, 118] on textarea "Main Furnace 60,000 BTU 17” 3 ton coil 17" 3 ton A/C 17" Furnace return plenum …" at bounding box center [637, 317] width 1009 height 469
click at [198, 111] on textarea "Main Furnace 60,000 BTU 17” 3 ton coil 17" 3 ton A/C 17" Furnace return plenum …" at bounding box center [637, 317] width 1009 height 469
click at [261, 97] on textarea "Main Furnace 60,000 BTU 17” 3 ton coil 17" 3 ton A/C 17" Furnace return plenum …" at bounding box center [637, 317] width 1009 height 469
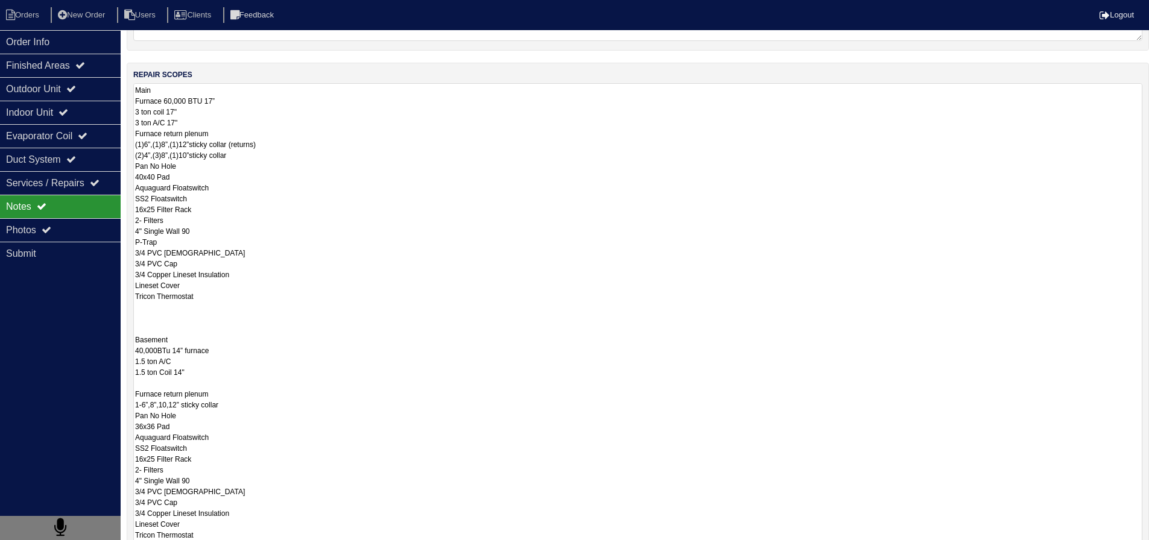
click at [206, 123] on textarea "Main Furnace 60,000 BTU 17” 3 ton coil 17" 3 ton A/C 17" Furnace return plenum …" at bounding box center [637, 317] width 1009 height 469
click at [206, 116] on textarea "Main Furnace 60,000 BTU 17” 3 ton coil 17" 3 ton A/C 17" Furnace return plenum …" at bounding box center [637, 317] width 1009 height 469
click at [252, 98] on textarea "Main Furnace 60,000 BTU 17” 3 ton coil 17" 3 ton A/C 17" Furnace return plenum …" at bounding box center [637, 317] width 1009 height 469
click at [192, 387] on textarea "Main Furnace 60,000 BTU 17” 3 ton coil 17" 3 ton A/C 17" Furnace return plenum …" at bounding box center [637, 317] width 1009 height 469
click at [258, 112] on textarea "Main Furnace 60,000 BTU 17” 3 ton coil 17" 3 ton A/C 17" Furnace return plenum …" at bounding box center [637, 317] width 1009 height 469
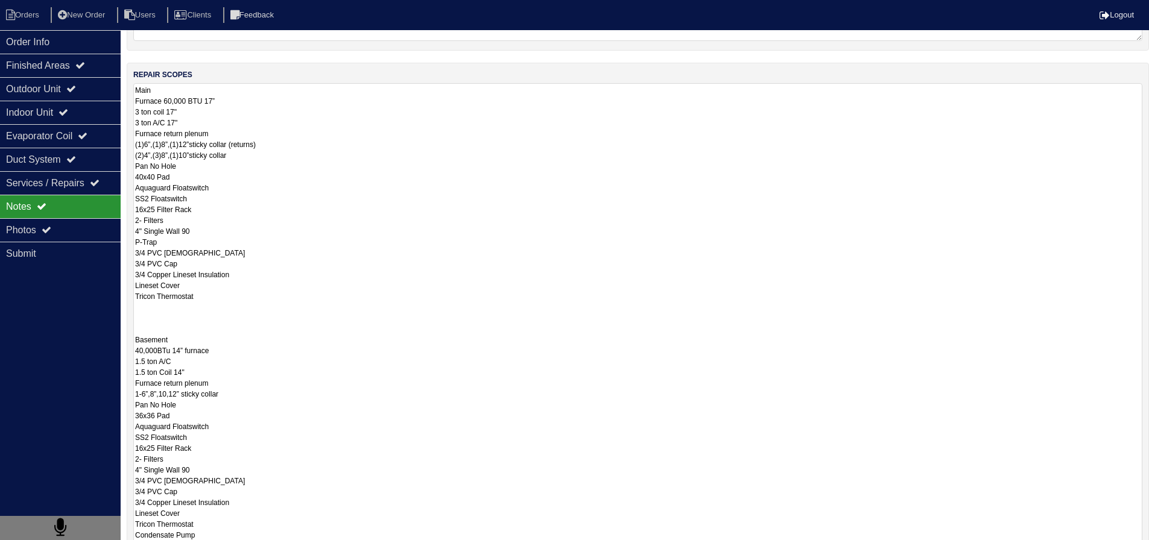
click at [248, 124] on textarea "Main Furnace 60,000 BTU 17” 3 ton coil 17" 3 ton A/C 17" Furnace return plenum …" at bounding box center [637, 317] width 1009 height 469
click at [206, 119] on textarea "Main Furnace 60,000 BTU 17” 3 ton coil 17" 3 ton A/C 17" Furnace return plenum …" at bounding box center [637, 317] width 1009 height 469
click at [240, 105] on textarea "Main Furnace 60,000 BTU 17” 3 ton coil 17" 3 ton A/C 17" Furnace return plenum …" at bounding box center [637, 317] width 1009 height 469
type textarea "Main Furnace 60,000 BTU 17” 3 ton coil 17" 3 ton A/C 17" Furnace return plenum …"
click at [60, 223] on div "Photos" at bounding box center [60, 230] width 121 height 24
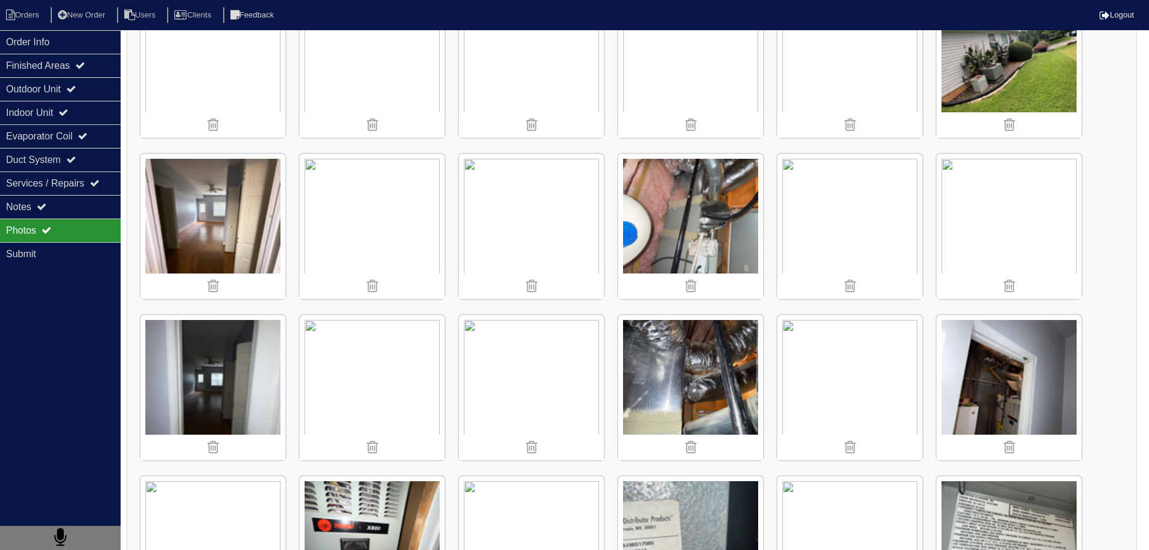
scroll to position [241, 0]
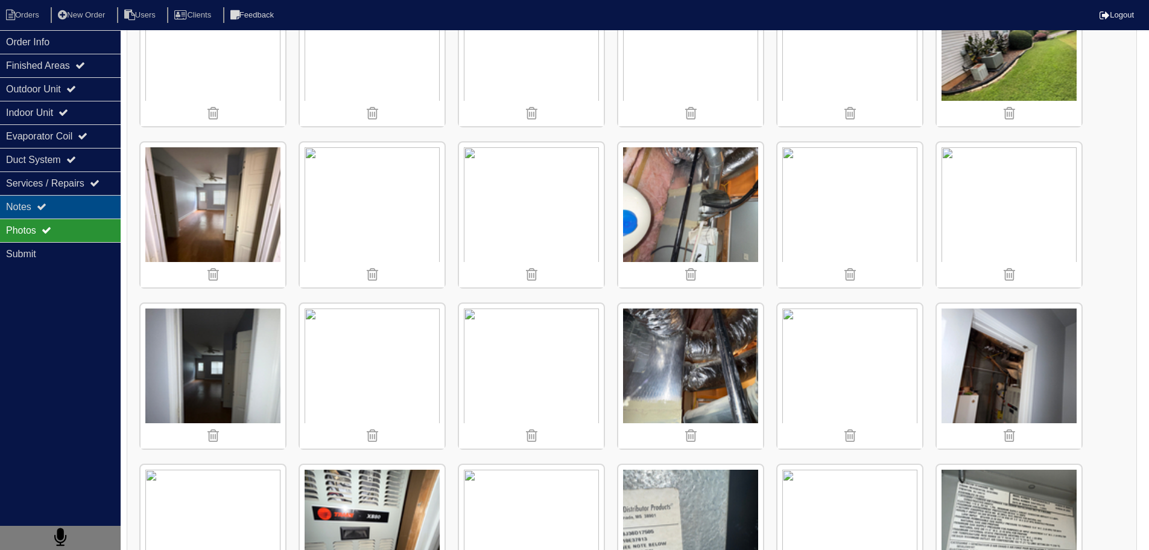
click at [98, 214] on div "Notes" at bounding box center [60, 207] width 121 height 24
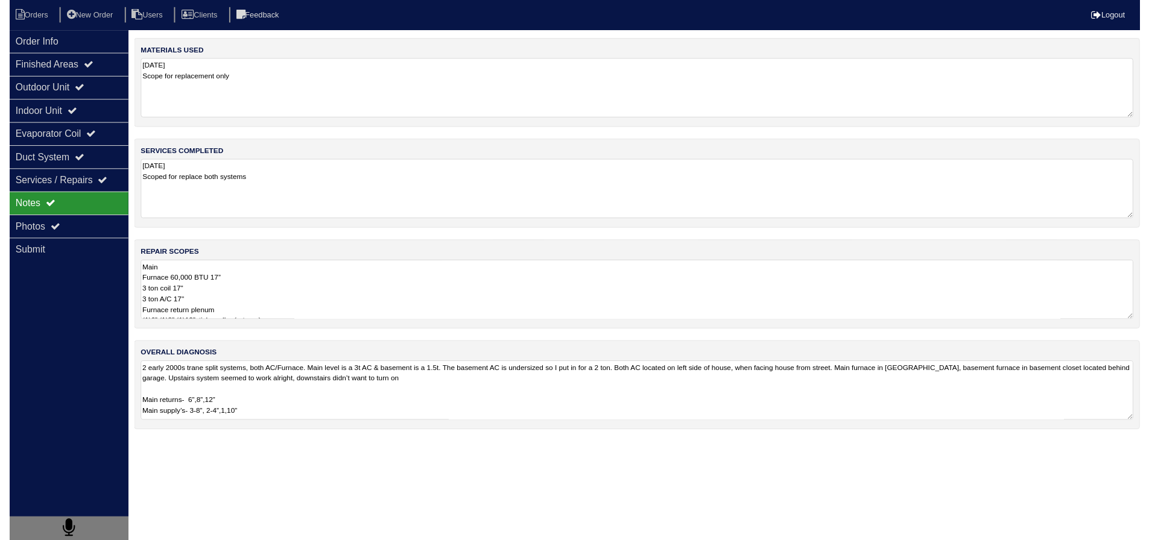
scroll to position [0, 0]
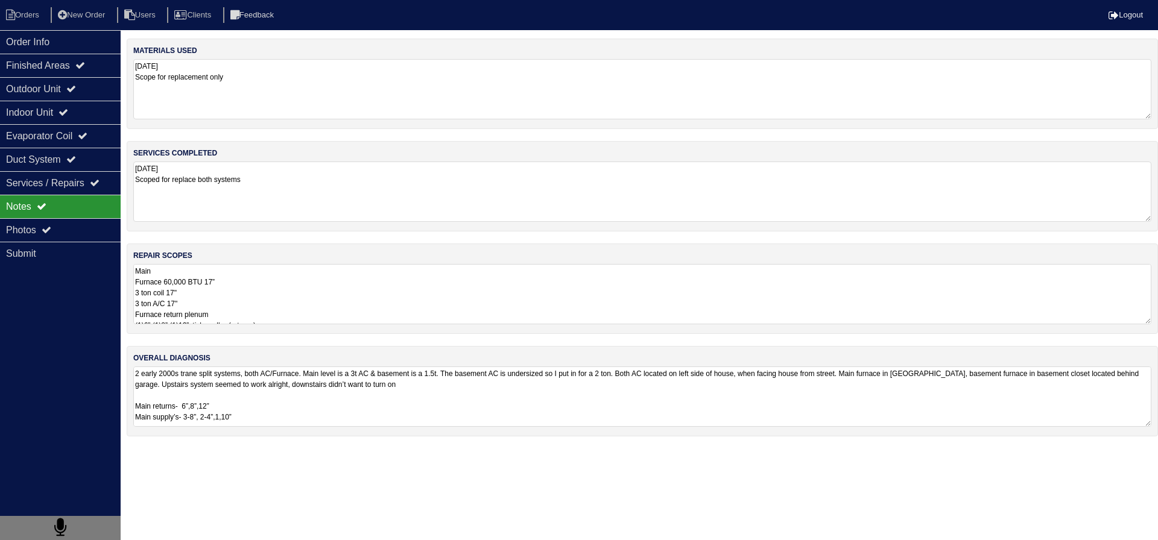
click at [252, 276] on textarea "Main Furnace 60,000 BTU 17” 3 ton coil 17" 3 ton A/C 17" Furnace return plenum …" at bounding box center [642, 294] width 1018 height 60
click at [45, 128] on div "Evaporator Coil" at bounding box center [60, 136] width 121 height 24
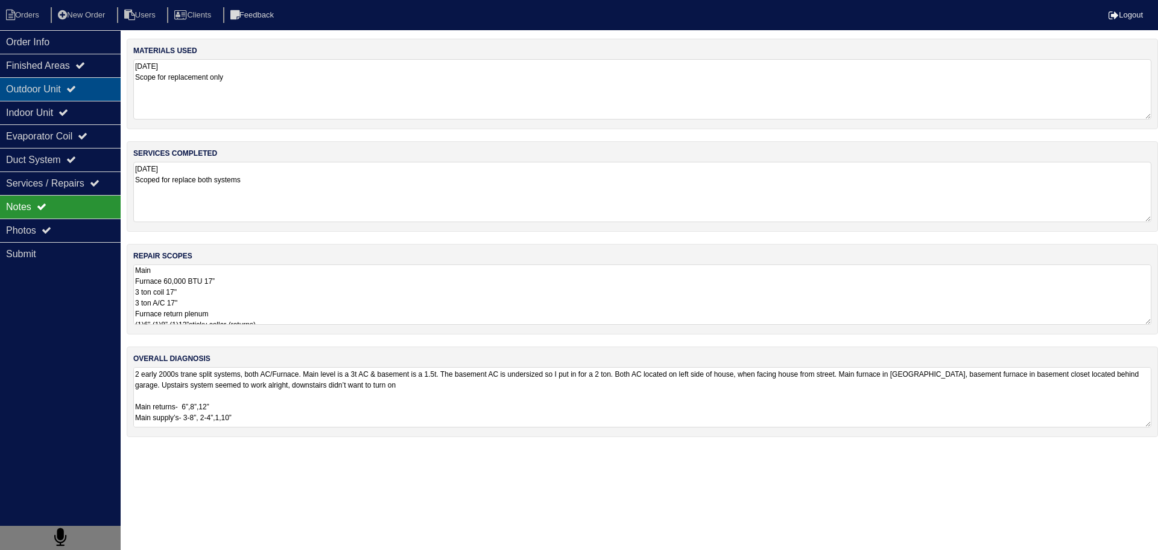
select select "2"
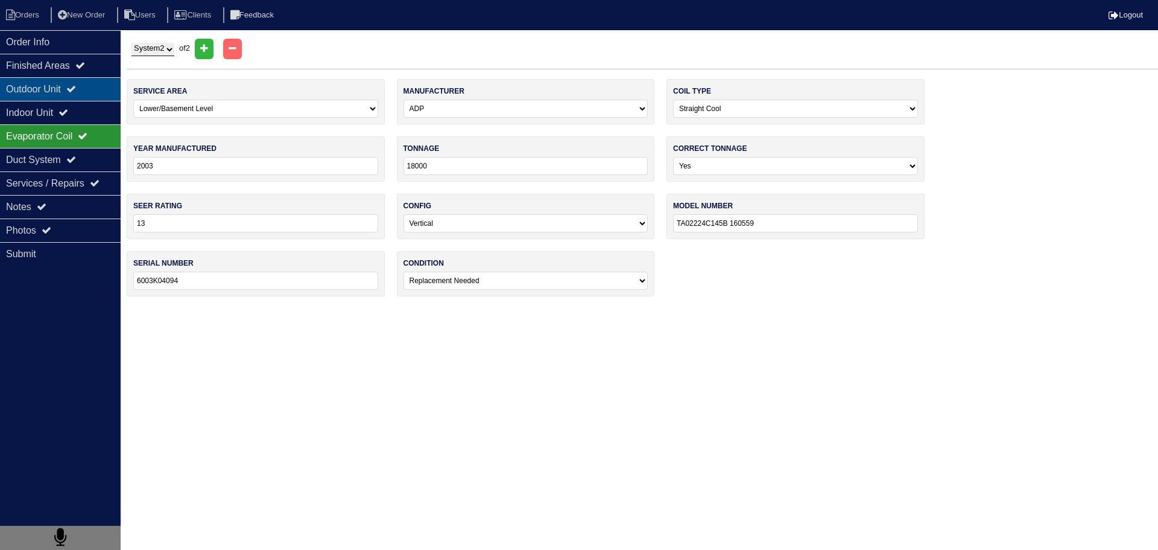
click at [60, 95] on div "Outdoor Unit" at bounding box center [60, 89] width 121 height 24
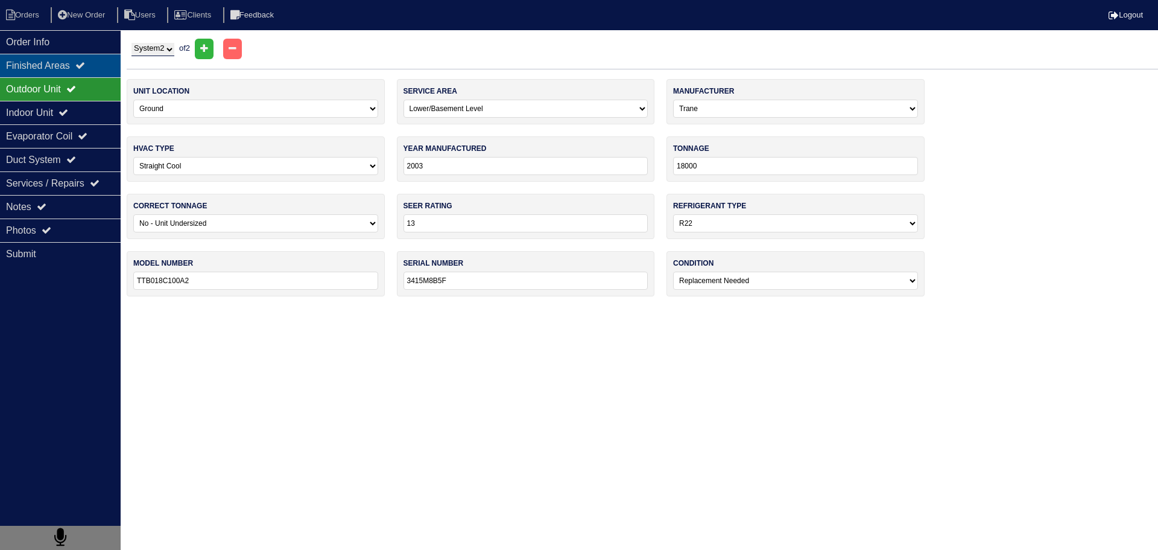
click at [74, 62] on div "Finished Areas" at bounding box center [60, 66] width 121 height 24
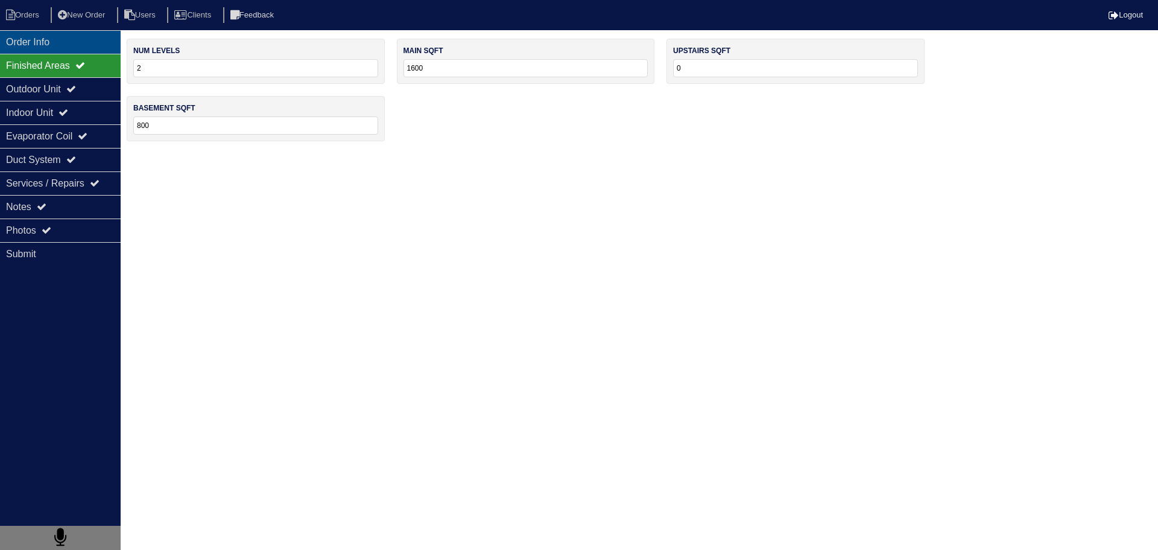
click at [75, 40] on div "Order Info" at bounding box center [60, 42] width 121 height 24
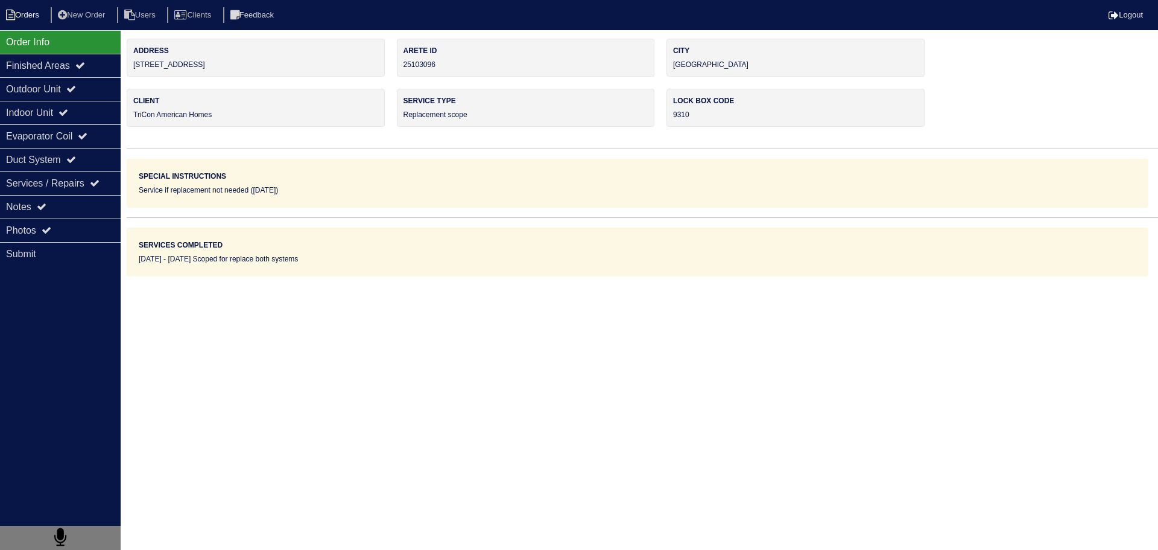
click at [25, 16] on li "Orders" at bounding box center [24, 15] width 49 height 16
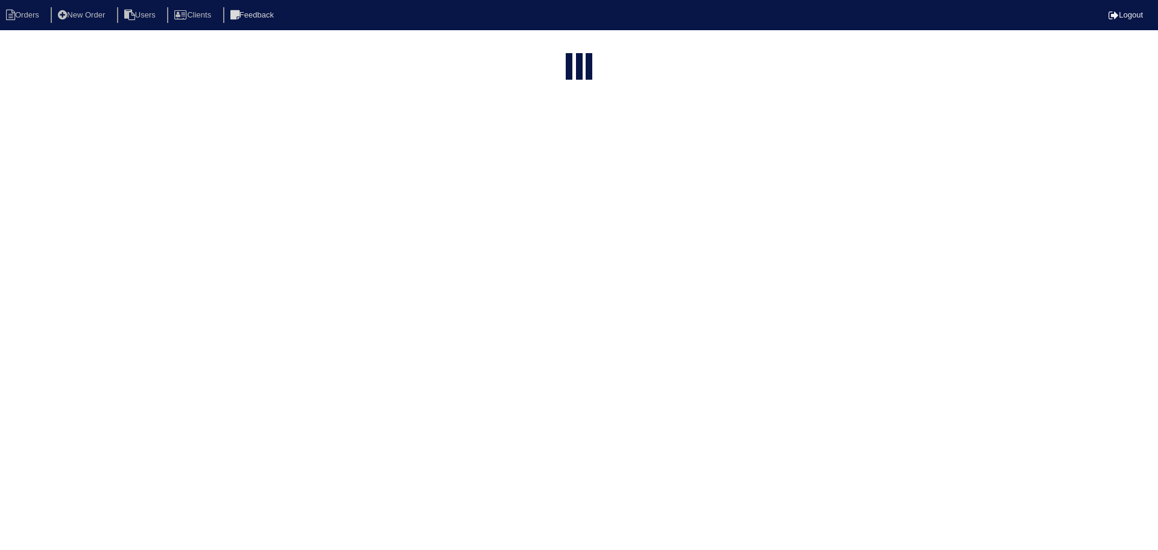
select select "15"
select select "field complete"
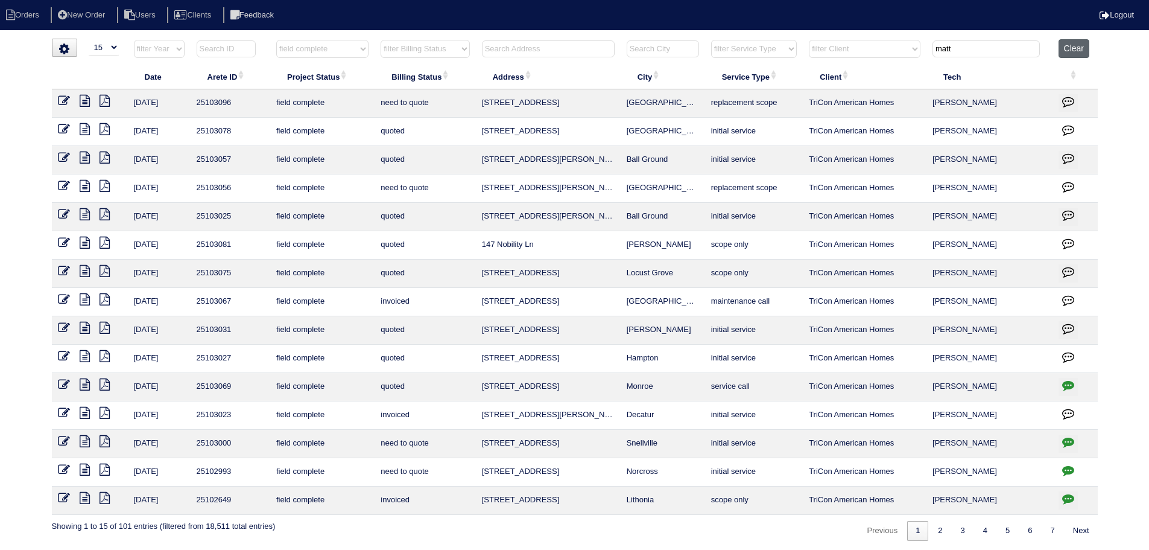
click at [1074, 51] on button "Clear" at bounding box center [1074, 48] width 31 height 19
select select
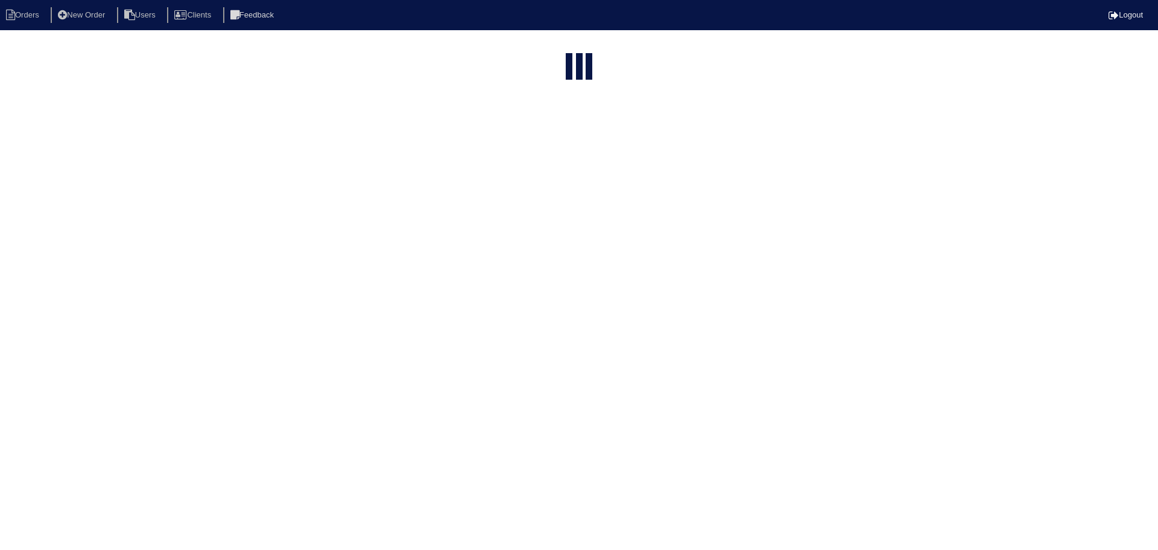
select select "15"
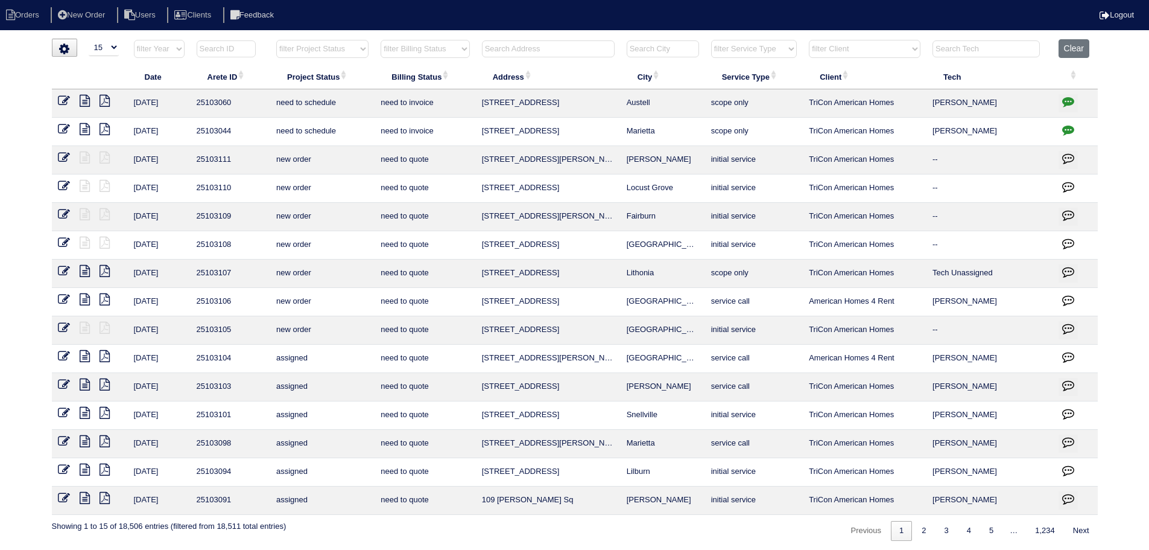
click at [575, 47] on input "text" at bounding box center [548, 48] width 133 height 17
click at [528, 49] on input "text" at bounding box center [548, 48] width 133 height 17
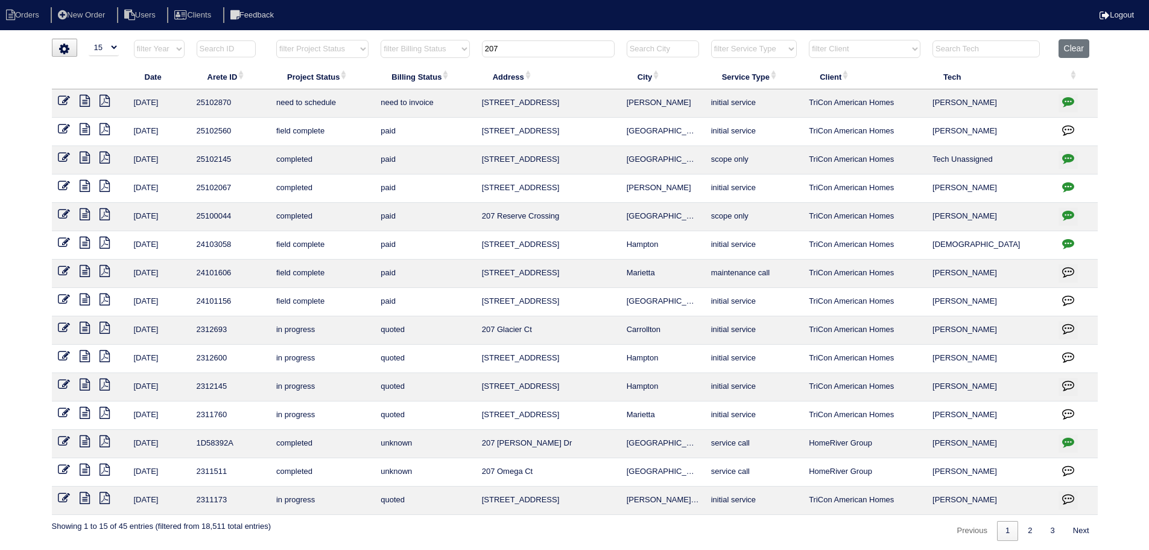
type input "207"
click at [86, 103] on icon at bounding box center [85, 101] width 10 height 12
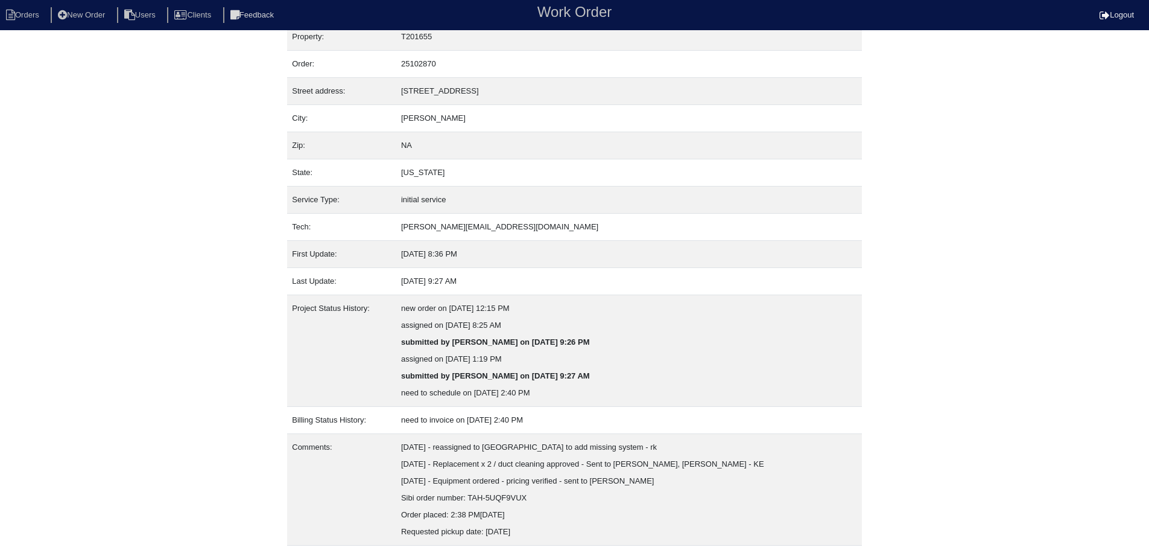
scroll to position [52, 0]
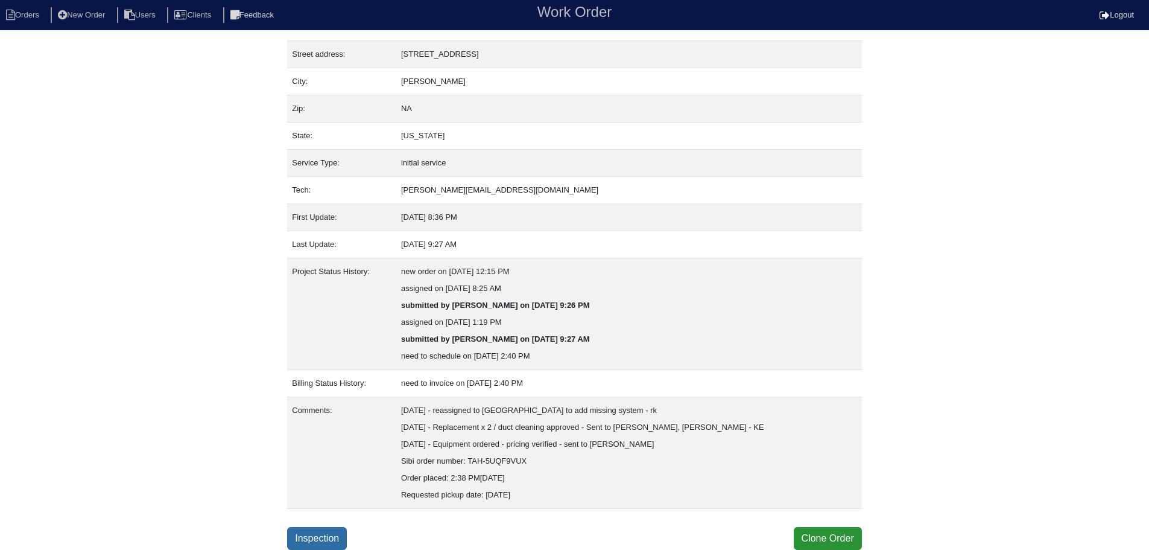
click at [327, 546] on link "Inspection" at bounding box center [317, 538] width 60 height 23
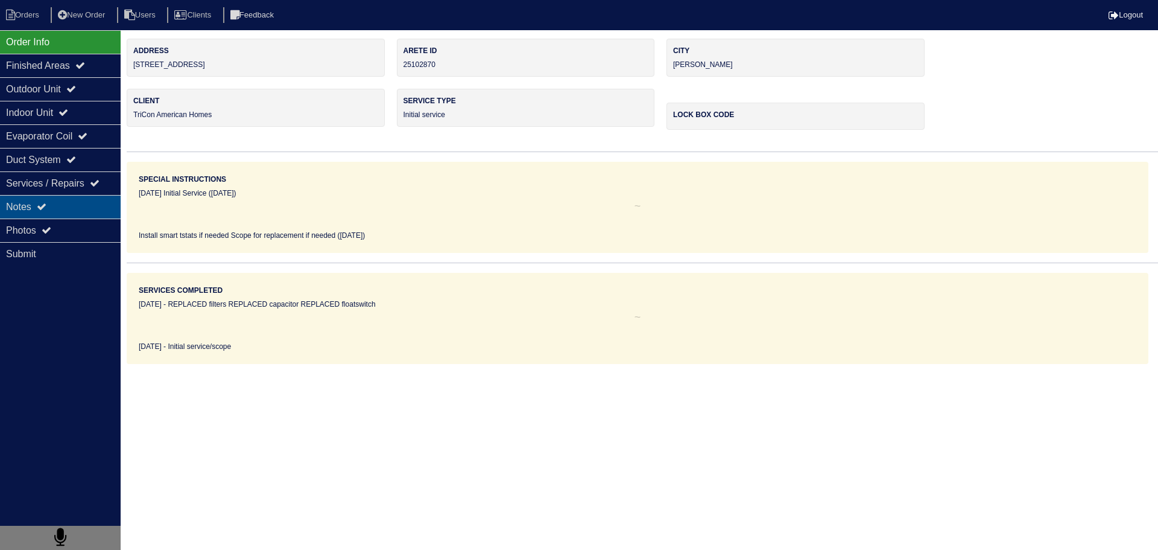
click at [34, 212] on div "Notes" at bounding box center [60, 207] width 121 height 24
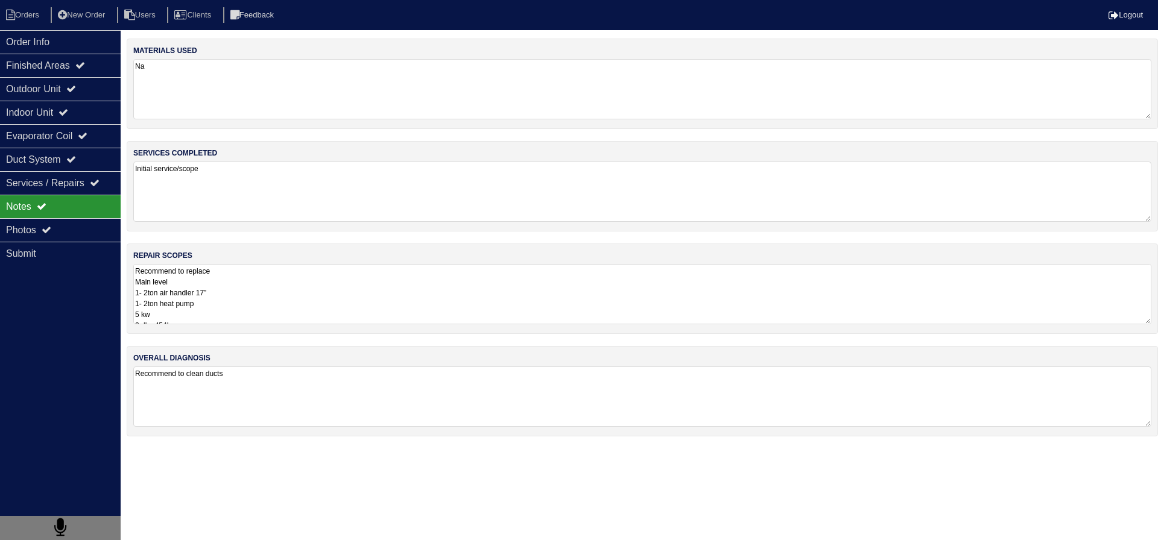
click at [253, 283] on textarea "Recommend to replace Main level 1- 2ton air handler 17” 1- 2ton heat pump 5 kw …" at bounding box center [642, 294] width 1018 height 60
click at [18, 220] on div "Photos" at bounding box center [60, 230] width 121 height 24
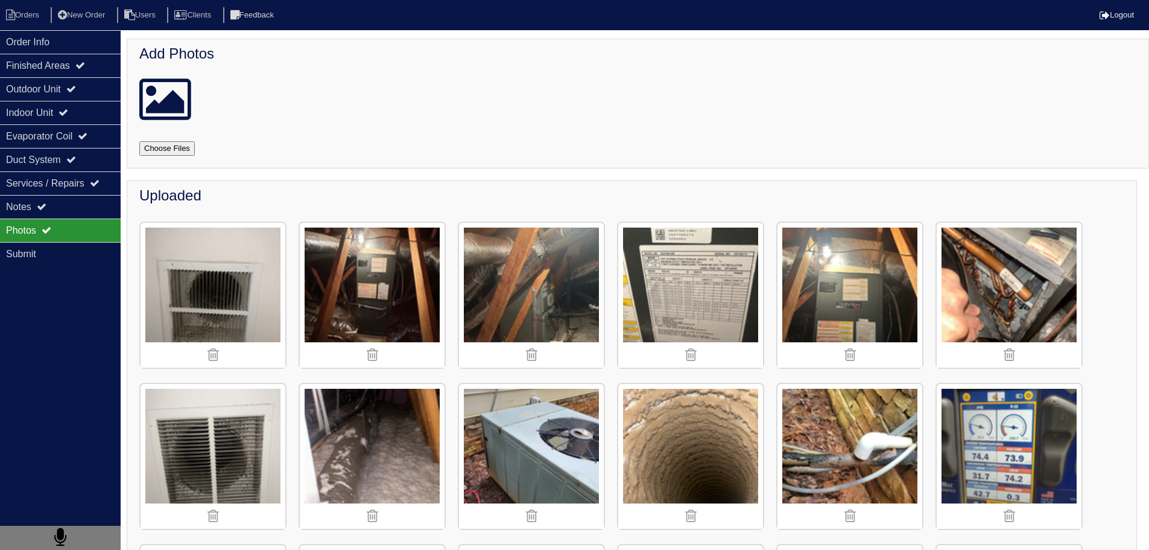
click at [391, 262] on img at bounding box center [372, 295] width 145 height 145
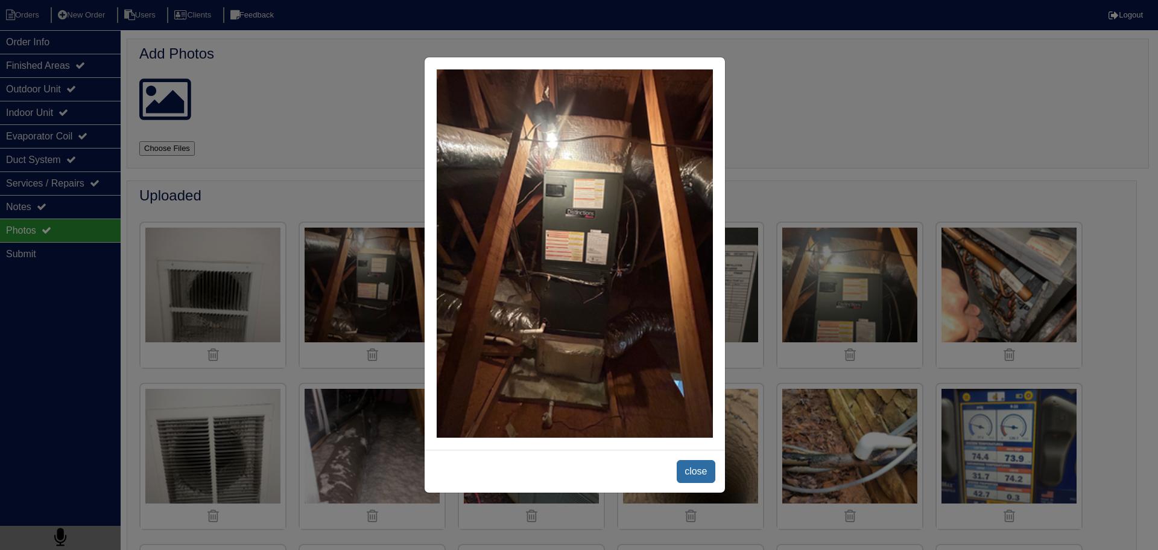
click at [689, 466] on span "close" at bounding box center [696, 471] width 38 height 23
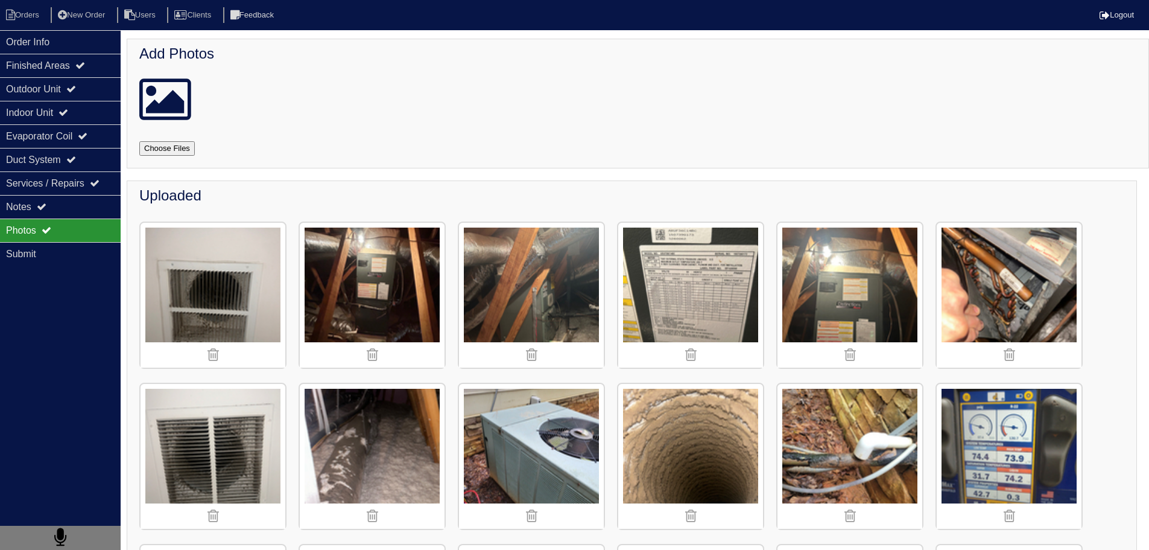
click at [783, 271] on img at bounding box center [850, 295] width 145 height 145
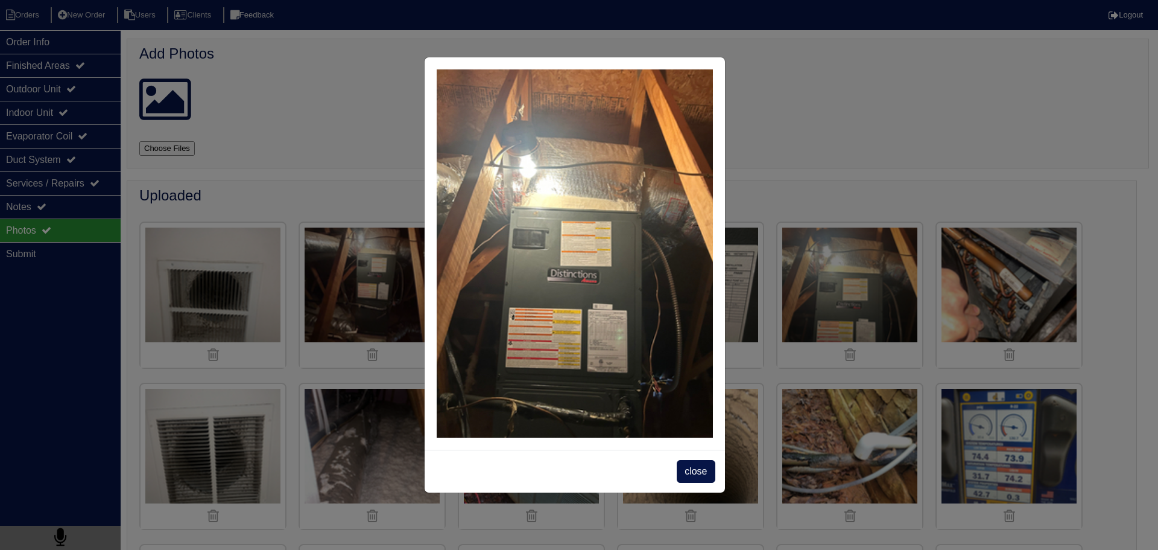
click at [689, 464] on span "close" at bounding box center [696, 471] width 38 height 23
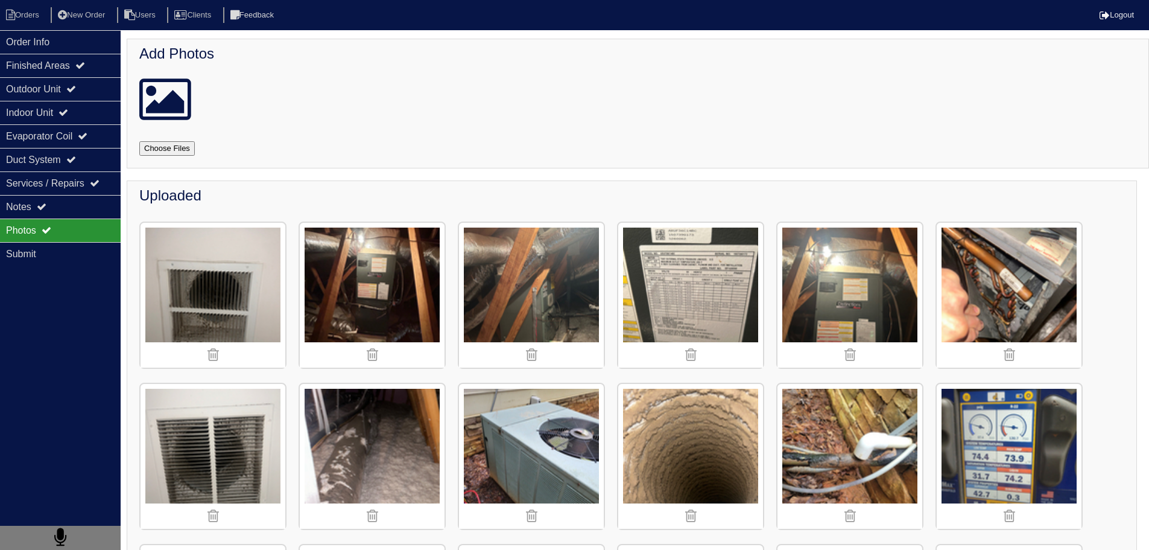
click at [344, 276] on img at bounding box center [372, 295] width 145 height 145
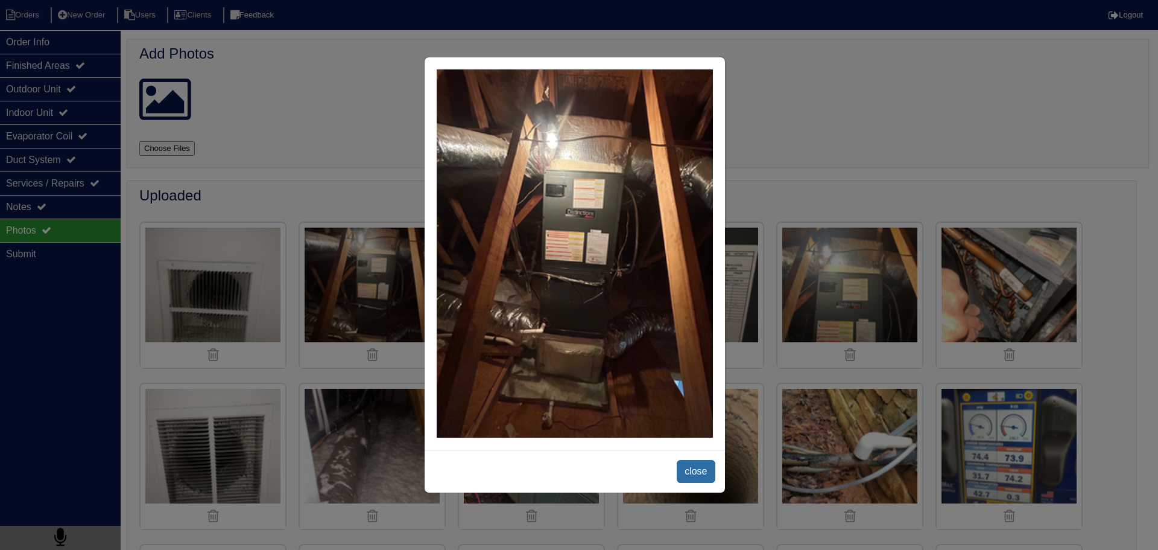
click at [690, 476] on span "close" at bounding box center [696, 471] width 38 height 23
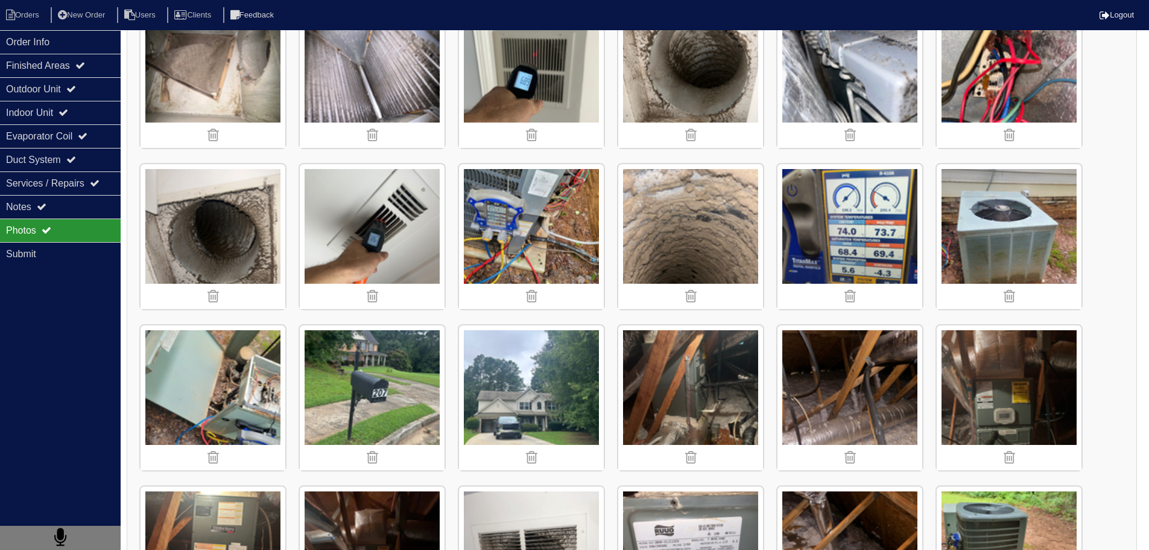
scroll to position [543, 0]
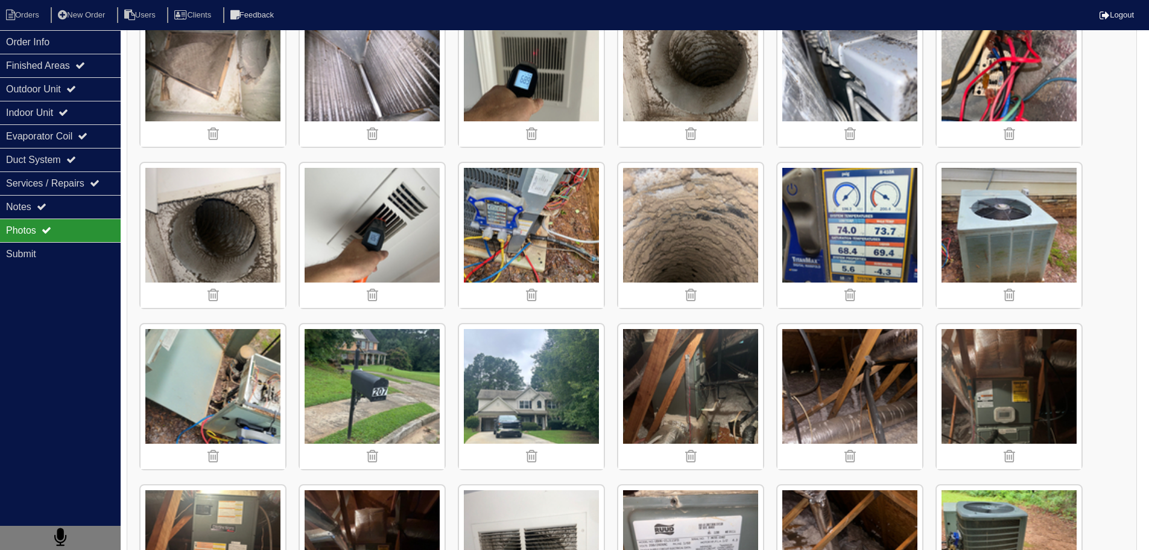
click at [975, 367] on img at bounding box center [1009, 396] width 145 height 145
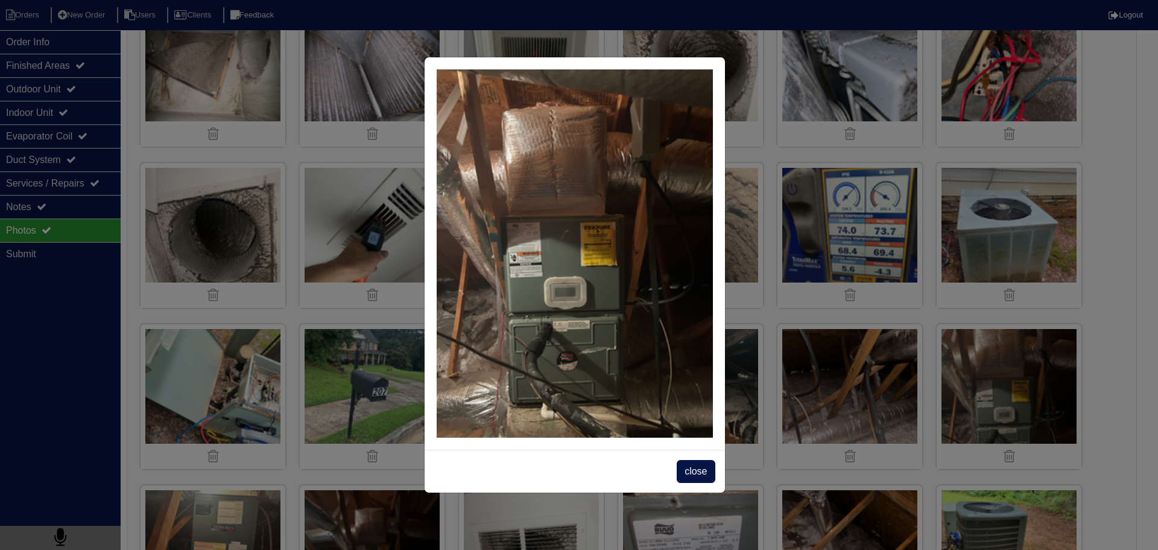
click at [683, 463] on span "close" at bounding box center [696, 471] width 38 height 23
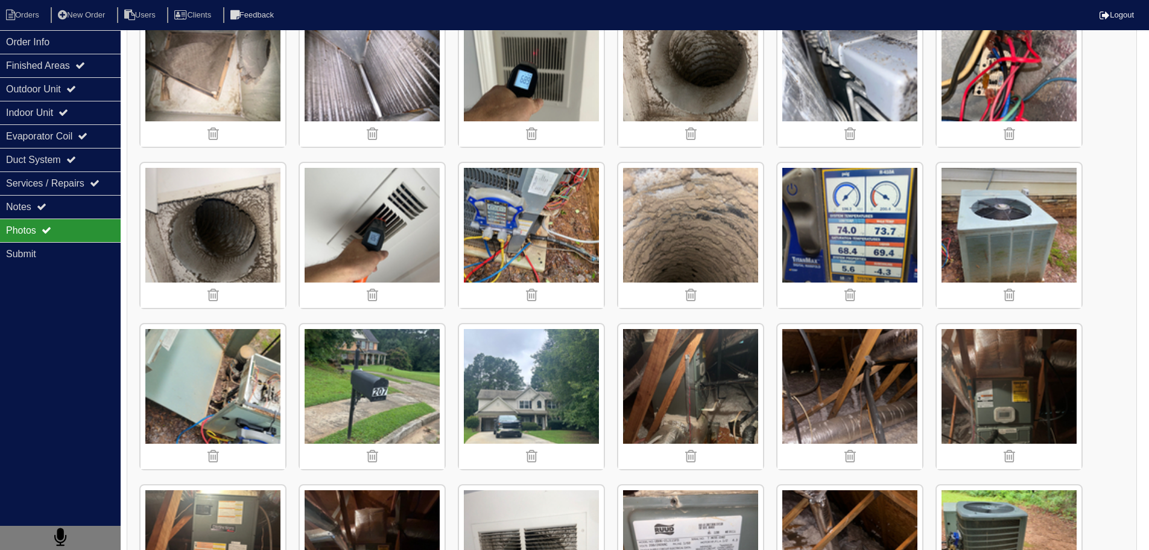
click at [1012, 376] on img at bounding box center [1009, 396] width 145 height 145
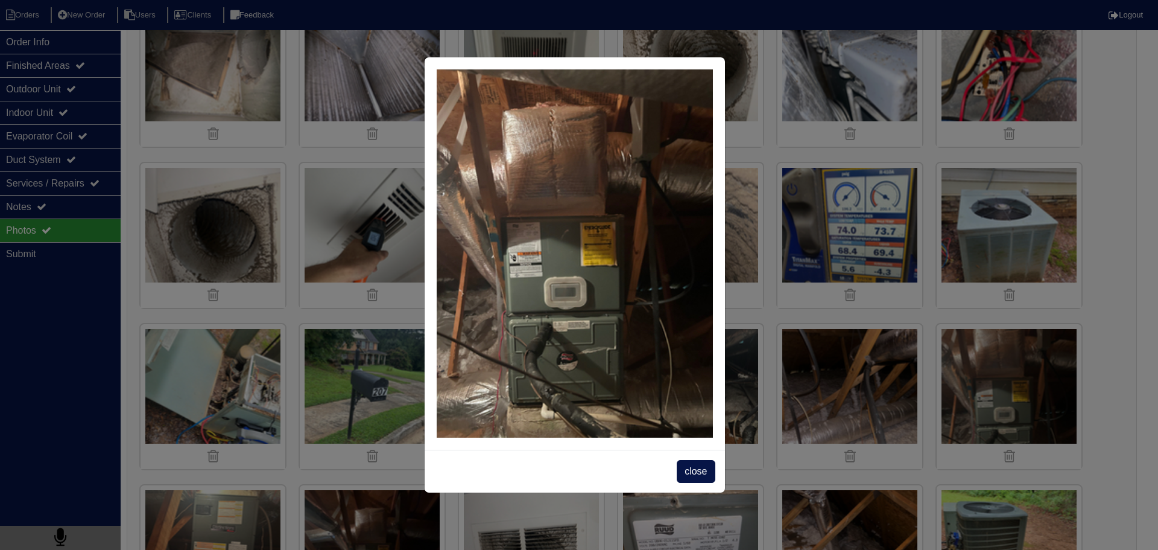
click at [689, 473] on span "close" at bounding box center [696, 471] width 38 height 23
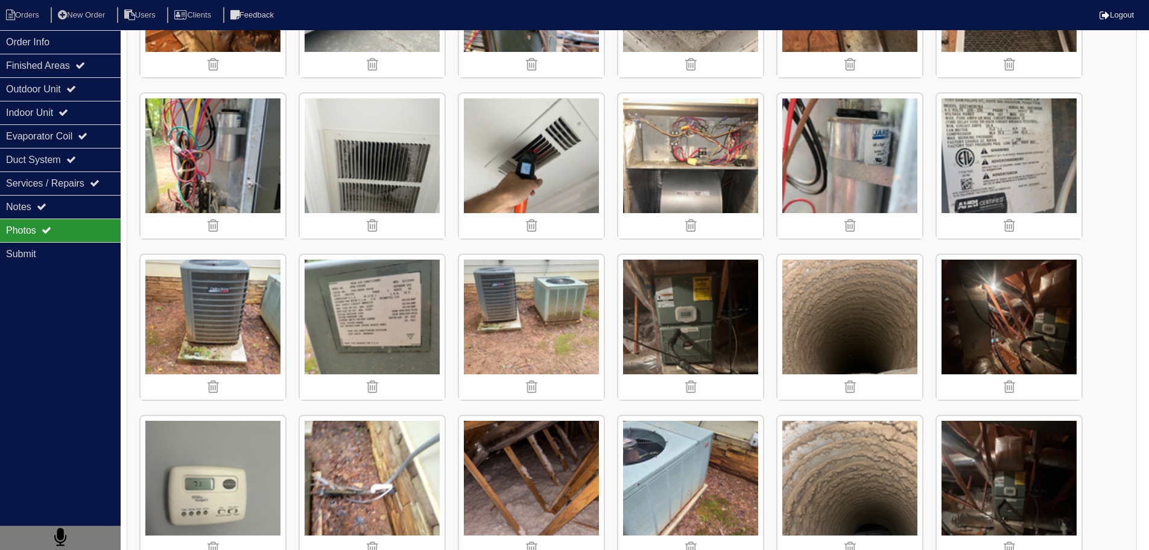
scroll to position [1610, 0]
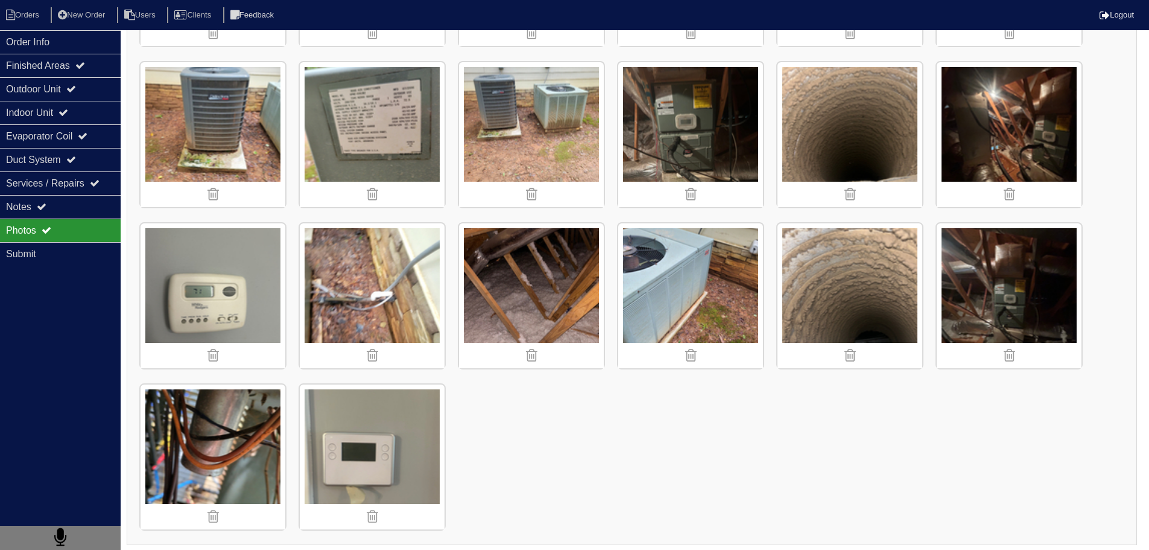
drag, startPoint x: 64, startPoint y: 37, endPoint x: 41, endPoint y: 27, distance: 24.9
click at [63, 37] on div "Order Info" at bounding box center [60, 42] width 121 height 24
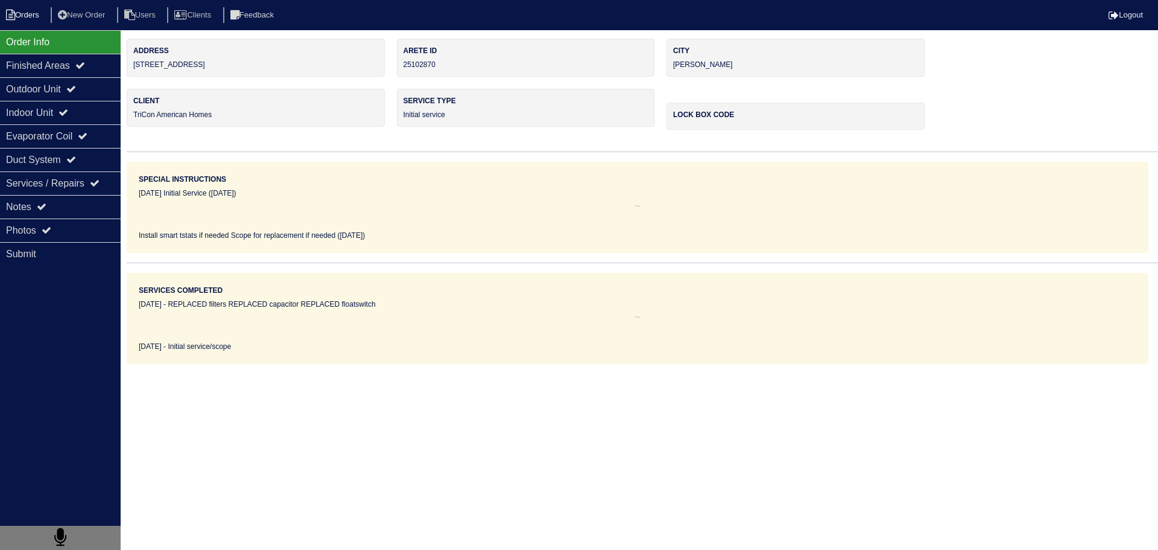
click at [33, 20] on li "Orders" at bounding box center [24, 15] width 49 height 16
select select "15"
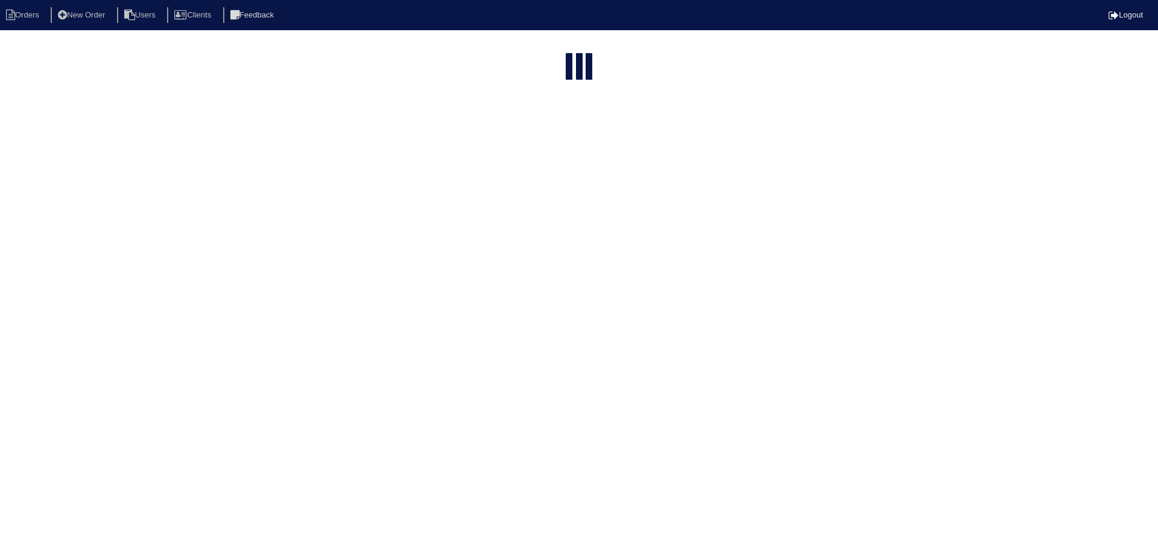
type input "207"
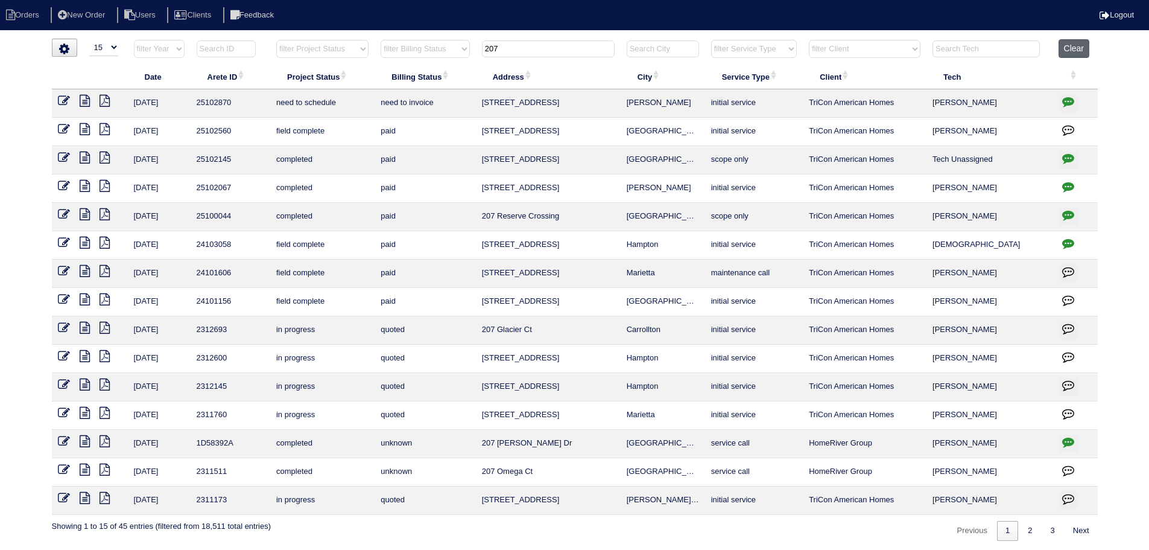
click at [1069, 52] on button "Clear" at bounding box center [1074, 48] width 31 height 19
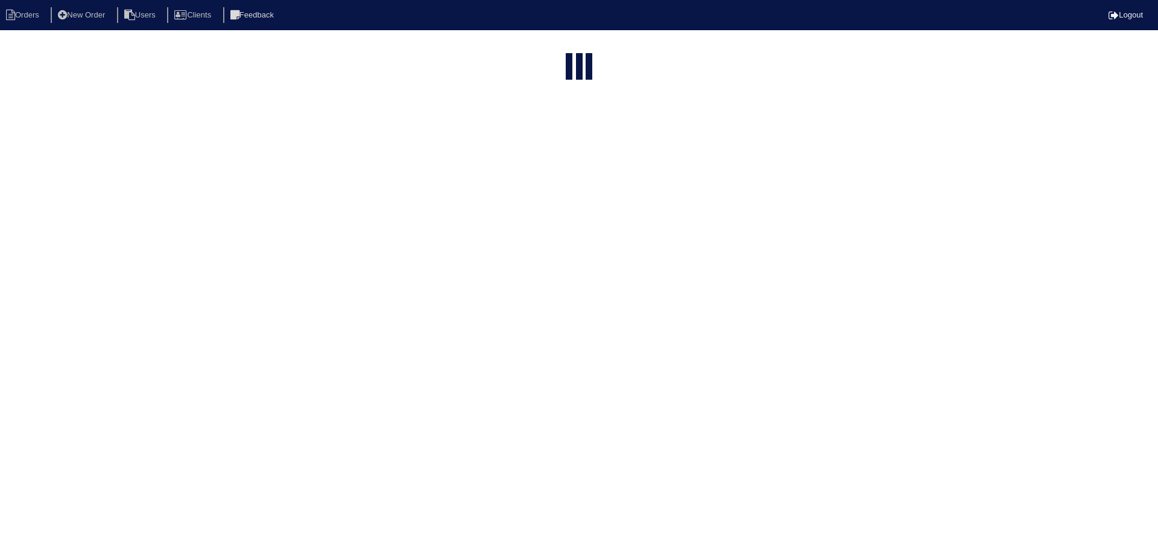
select select "15"
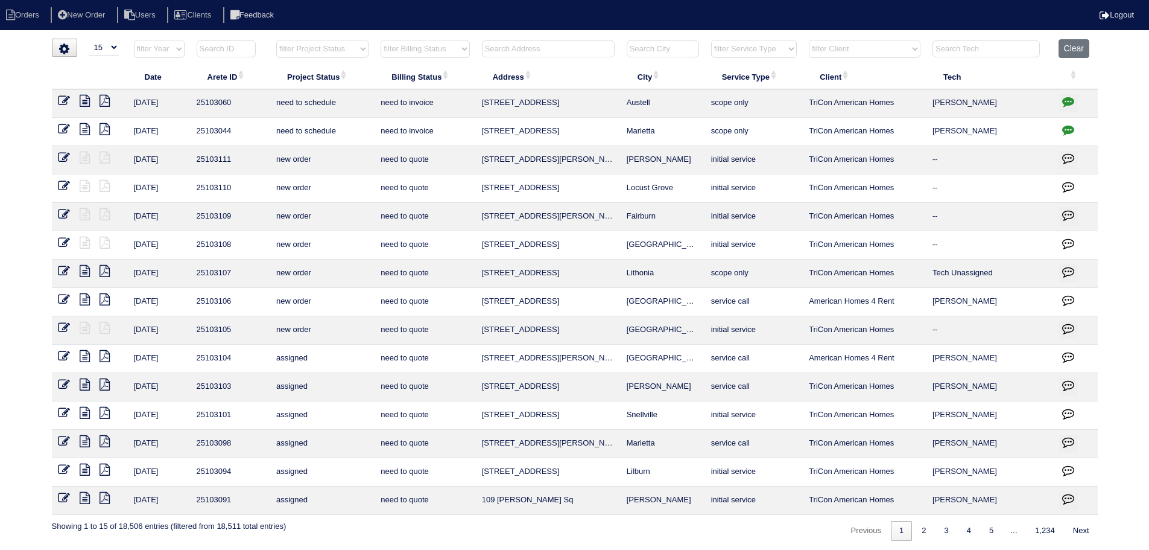
click at [576, 48] on input "text" at bounding box center [548, 48] width 133 height 17
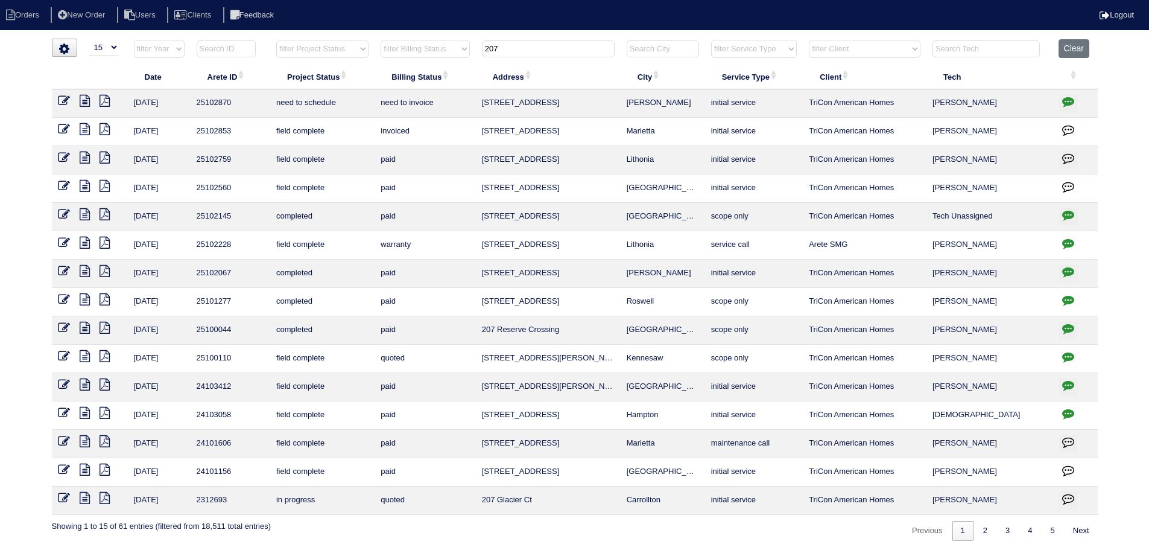
type input "207"
click at [86, 100] on icon at bounding box center [85, 101] width 10 height 12
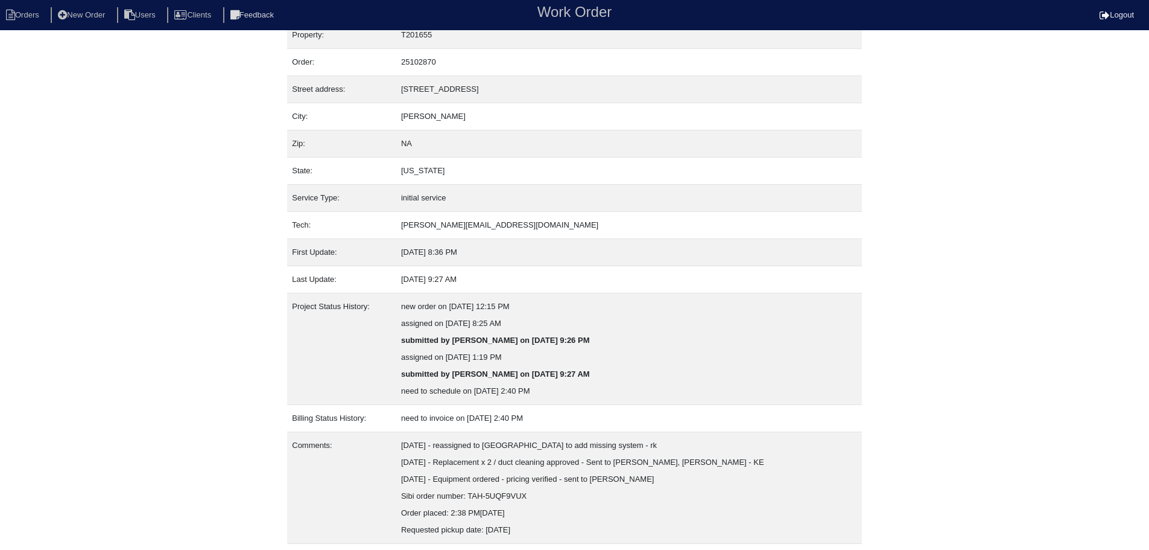
scroll to position [52, 0]
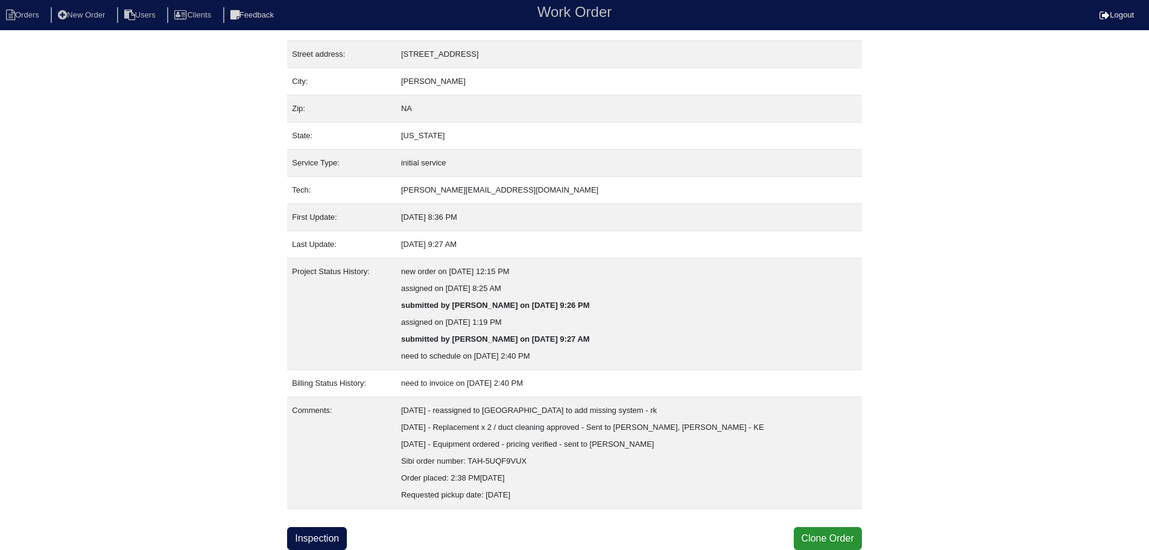
click at [295, 525] on div "Property: T201655 Order: 25102870 Street address: [STREET_ADDRESS] City: [GEOGR…" at bounding box center [574, 268] width 575 height 563
click at [302, 540] on link "Inspection" at bounding box center [317, 538] width 60 height 23
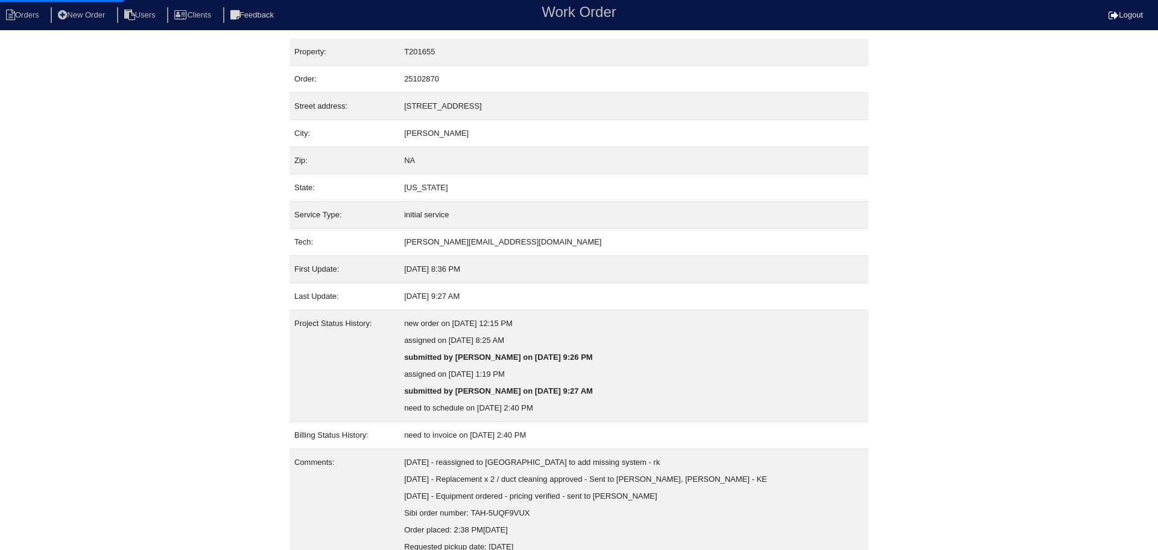
select select "0"
select select "Rheem"
select select "1"
select select "2"
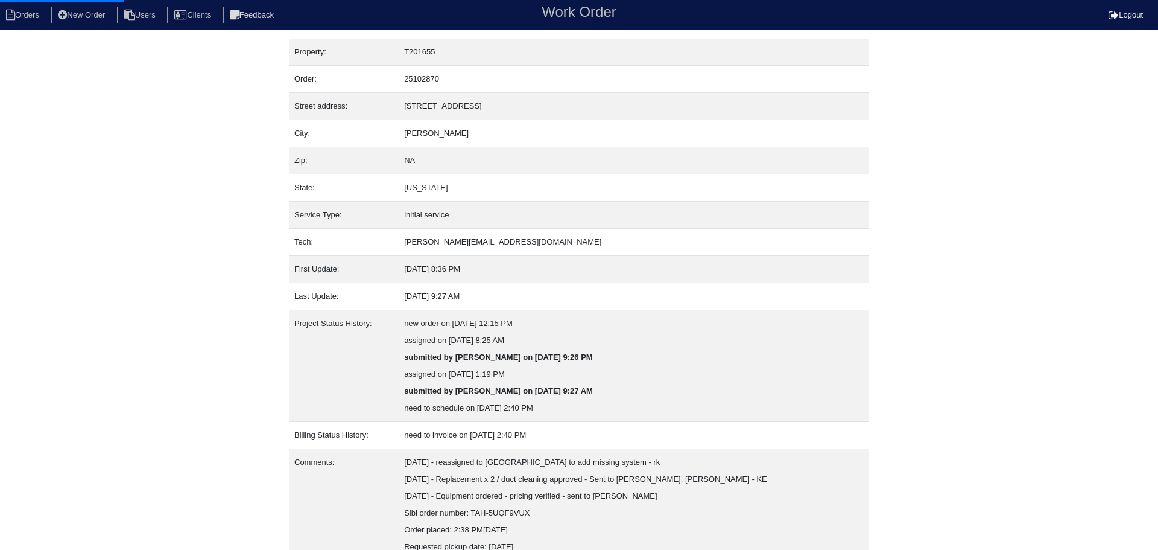
select select "0"
select select "2"
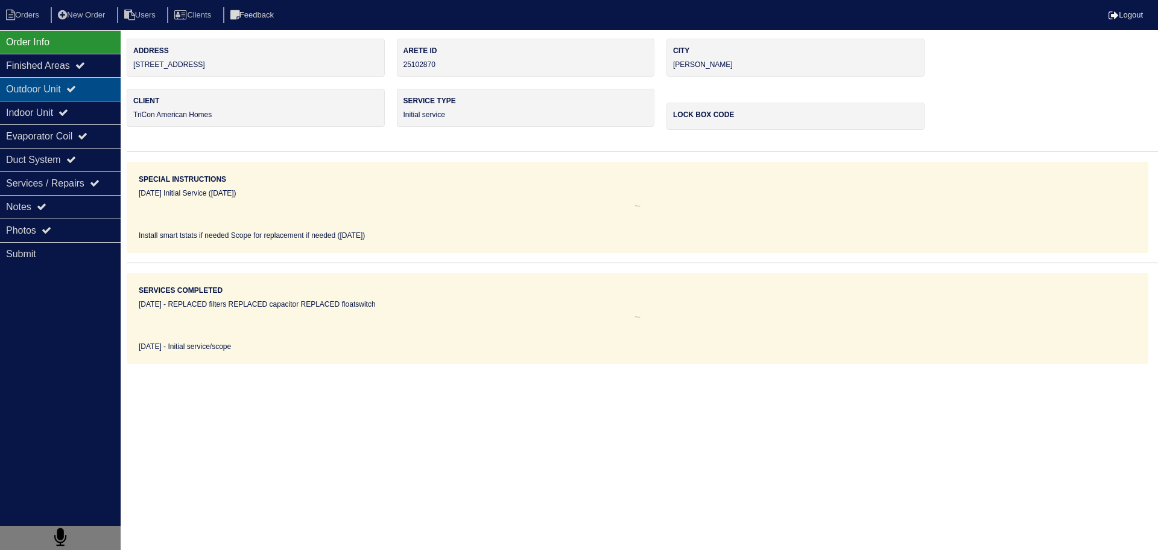
click at [81, 98] on div "Outdoor Unit" at bounding box center [60, 89] width 121 height 24
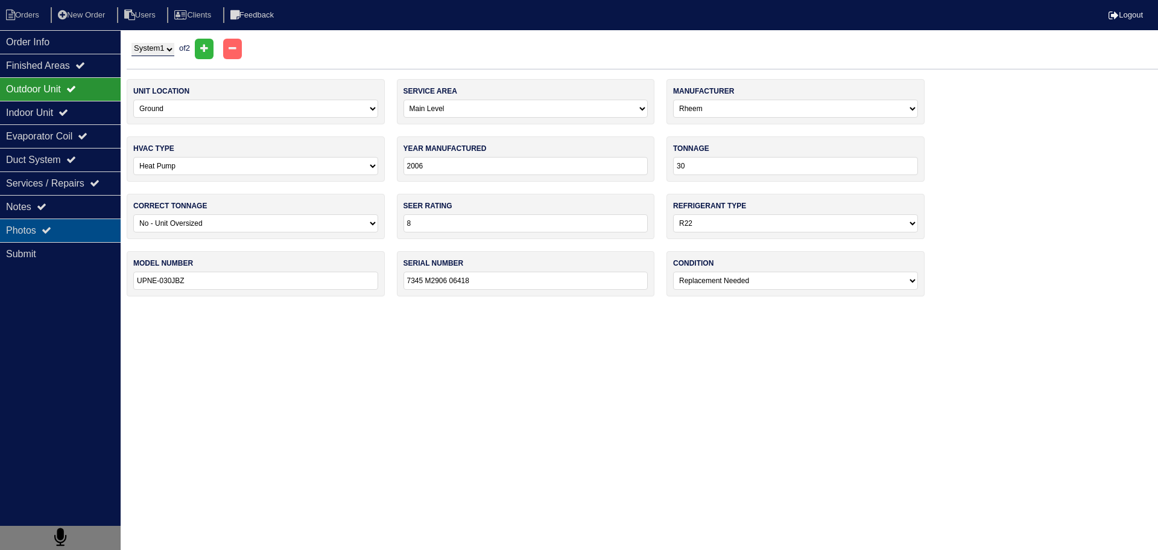
click at [72, 230] on div "Photos" at bounding box center [60, 230] width 121 height 24
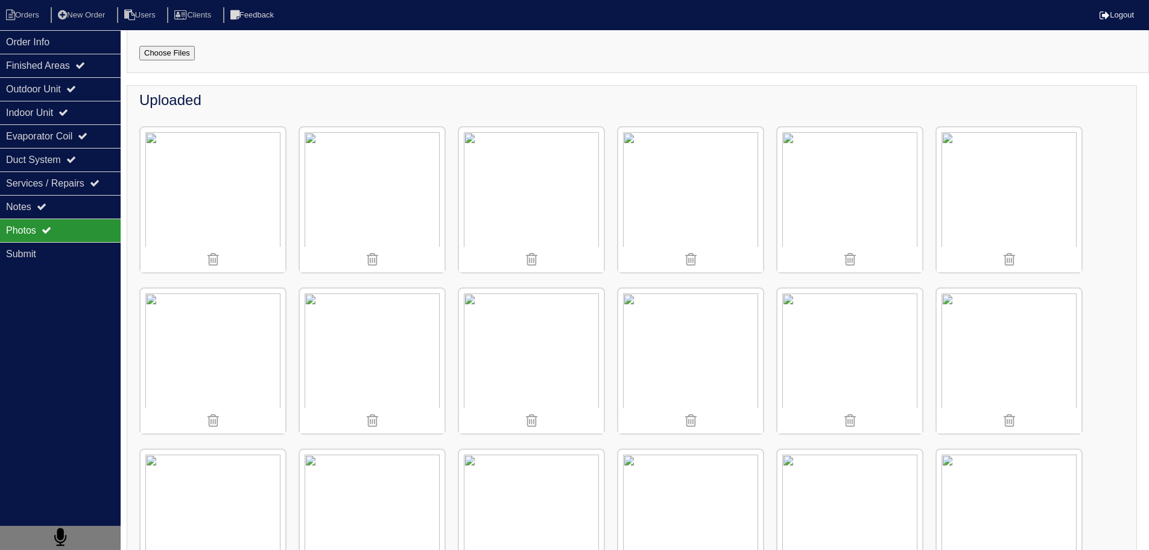
scroll to position [121, 0]
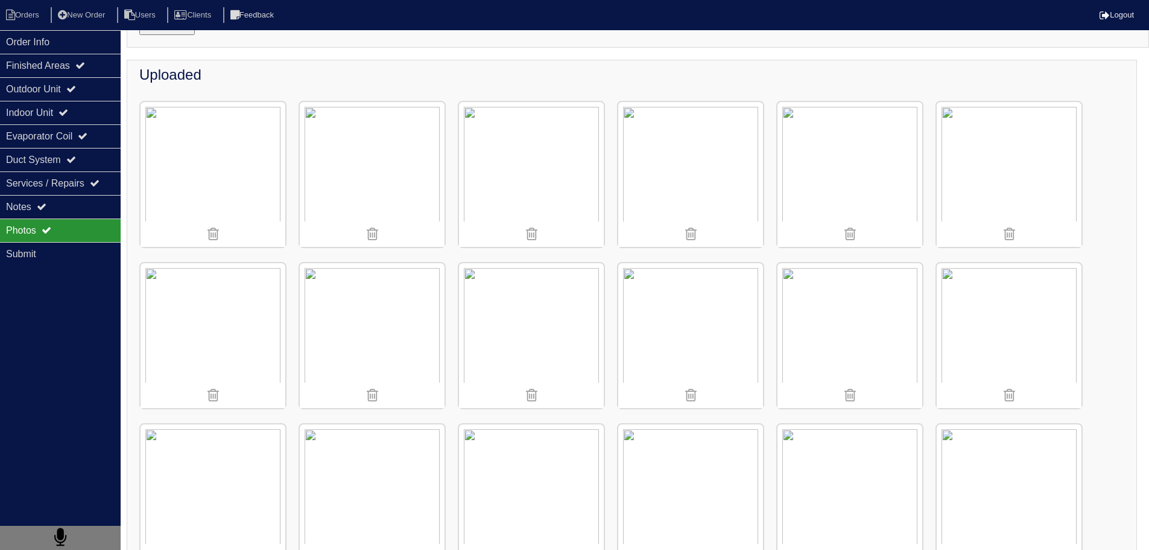
click at [373, 115] on img at bounding box center [372, 174] width 145 height 145
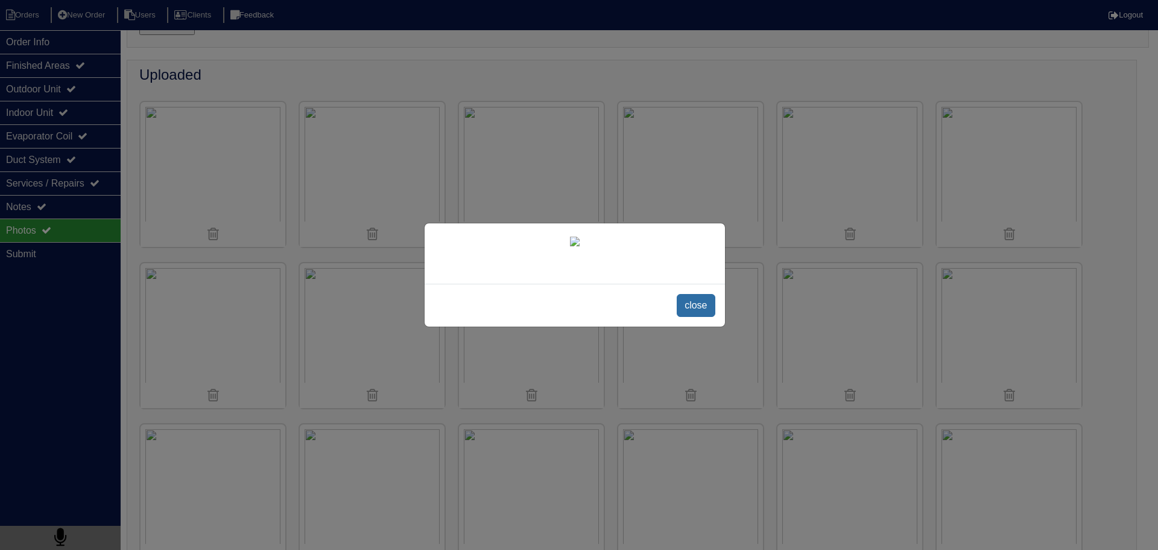
click at [709, 317] on span "close" at bounding box center [696, 305] width 38 height 23
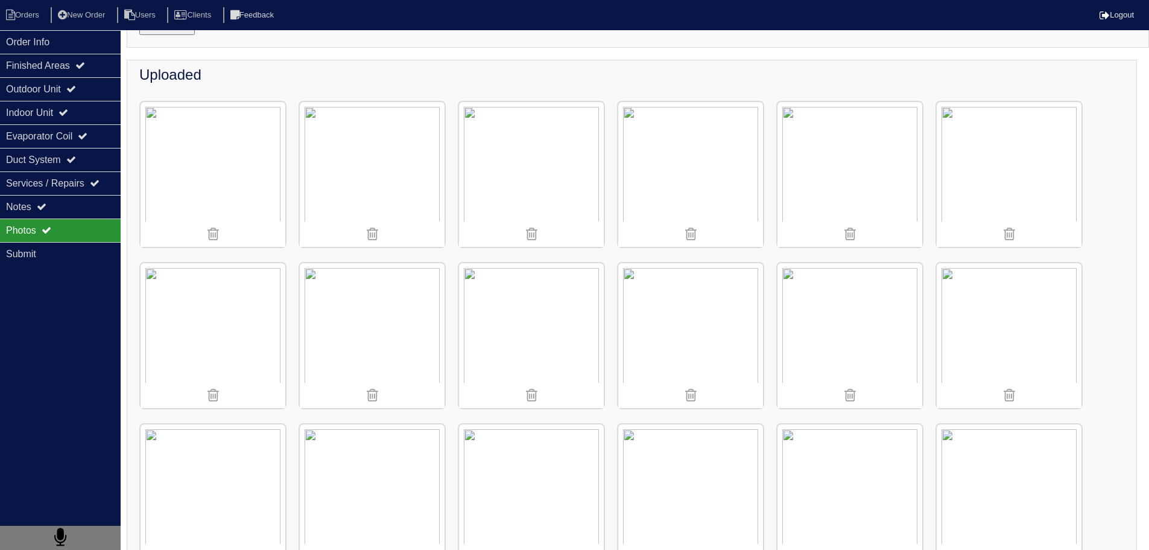
click at [547, 199] on img at bounding box center [531, 174] width 145 height 145
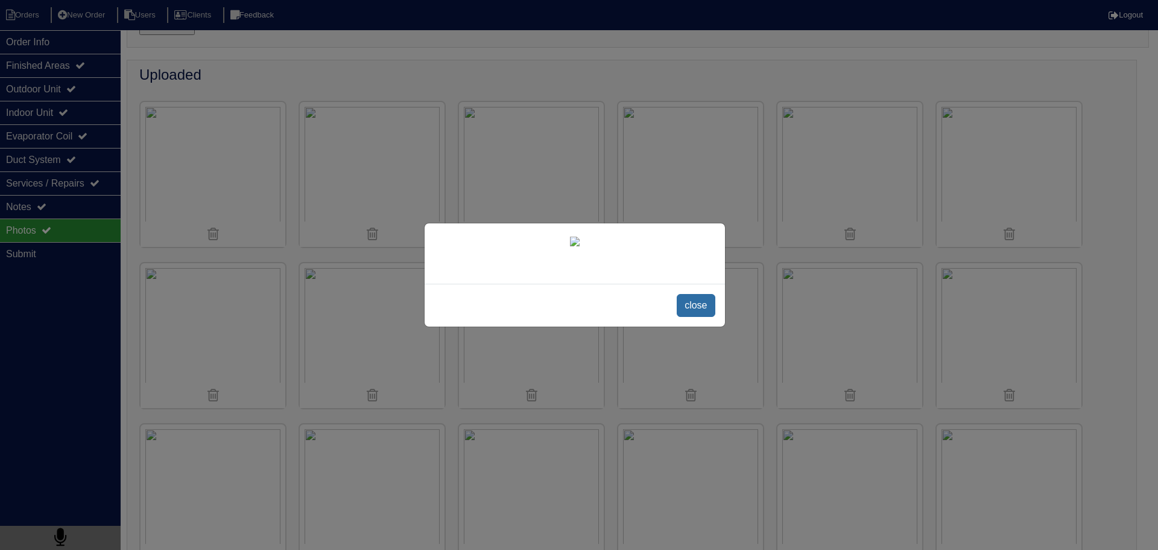
click at [697, 317] on span "close" at bounding box center [696, 305] width 38 height 23
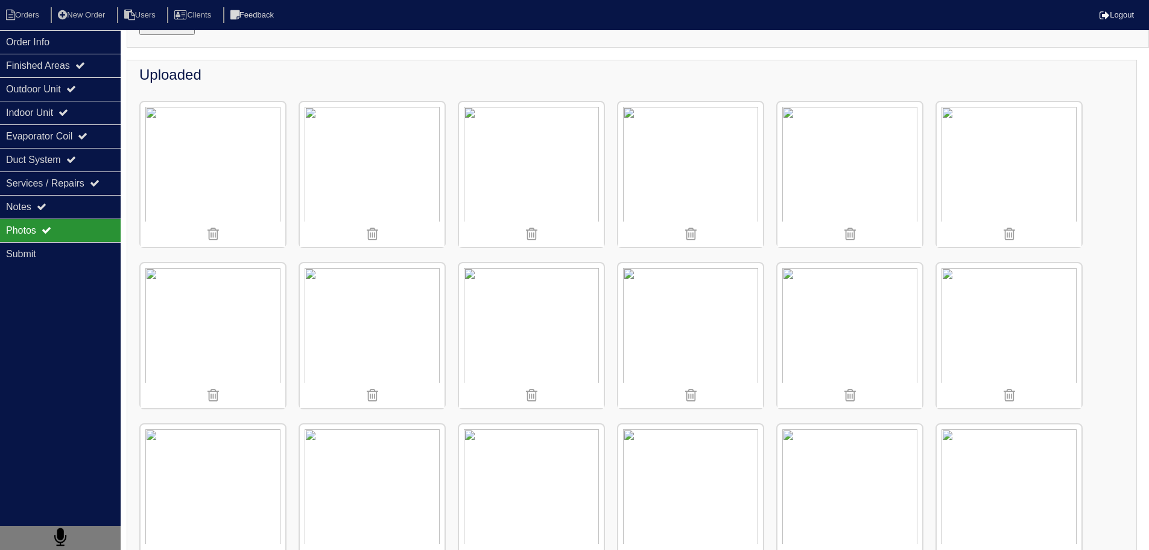
drag, startPoint x: 44, startPoint y: 201, endPoint x: 249, endPoint y: 307, distance: 230.9
click at [45, 201] on div "Notes" at bounding box center [60, 207] width 121 height 24
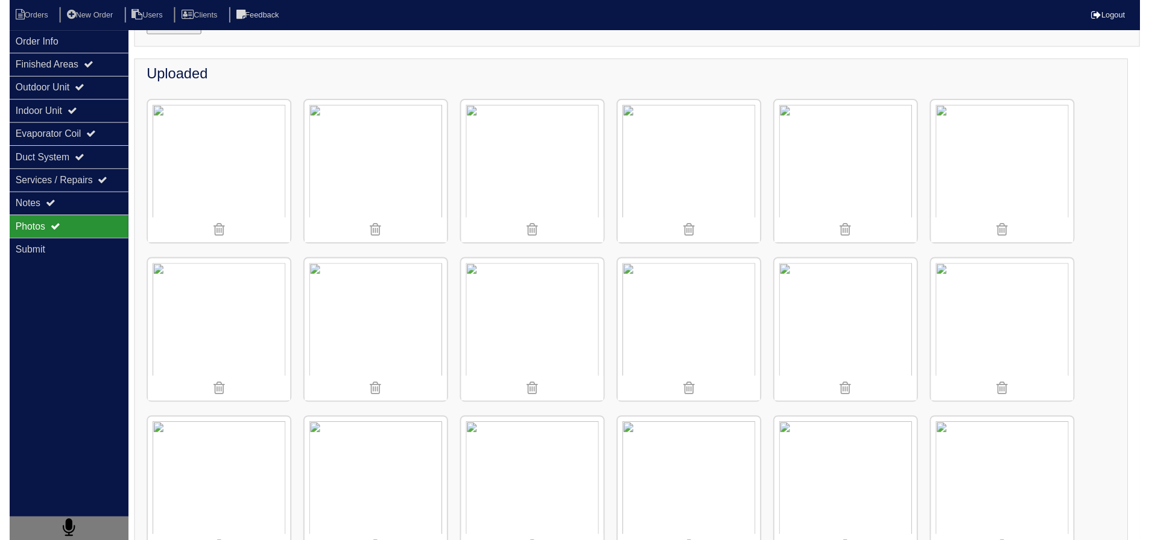
scroll to position [0, 0]
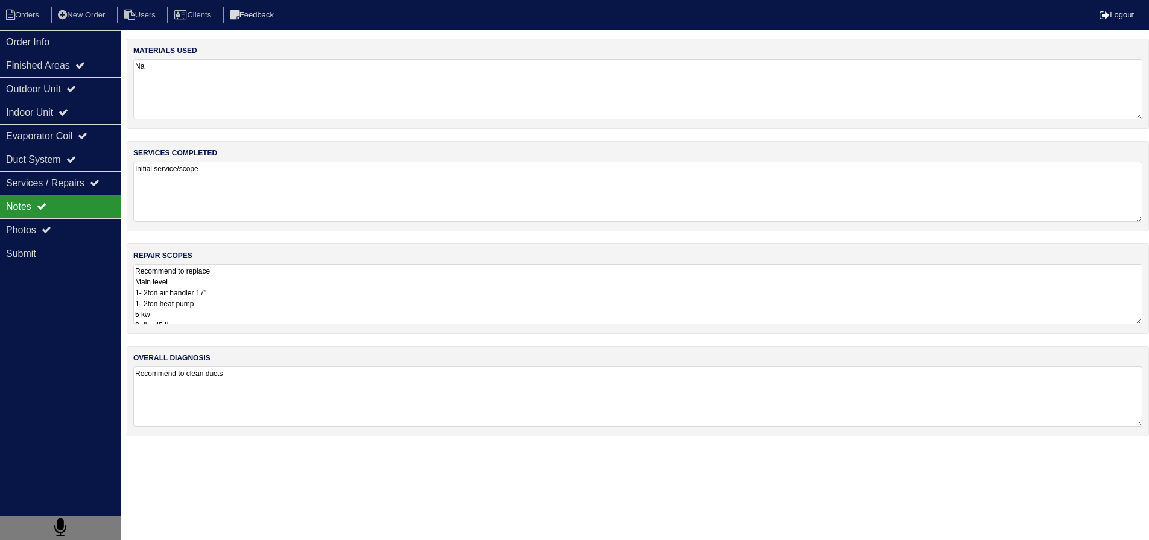
click at [255, 311] on textarea "Recommend to replace Main level 1- 2ton air handler 17” 1- 2ton heat pump 5 kw …" at bounding box center [637, 294] width 1009 height 60
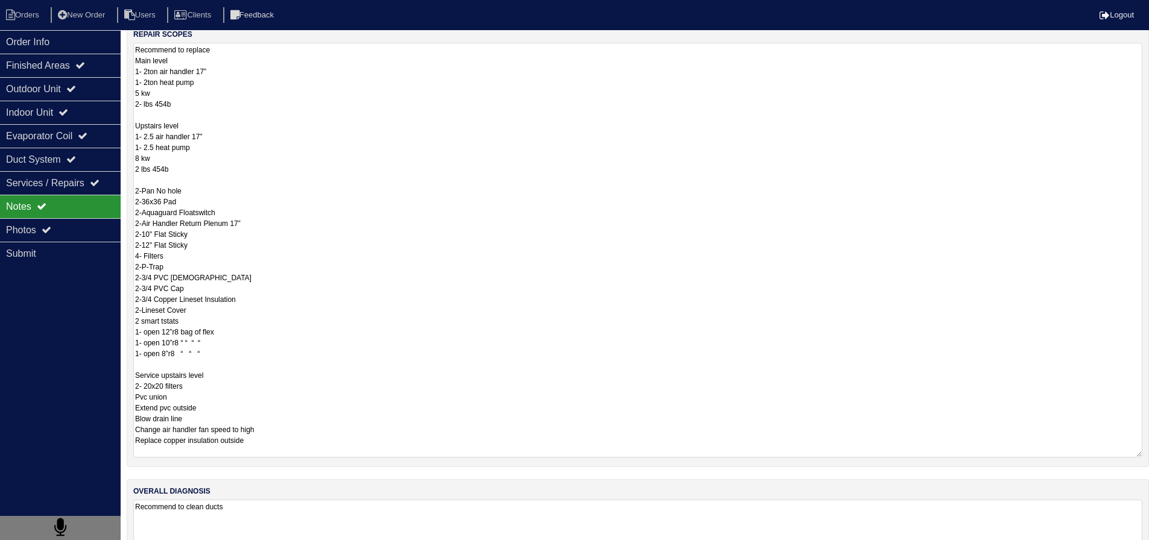
scroll to position [263, 0]
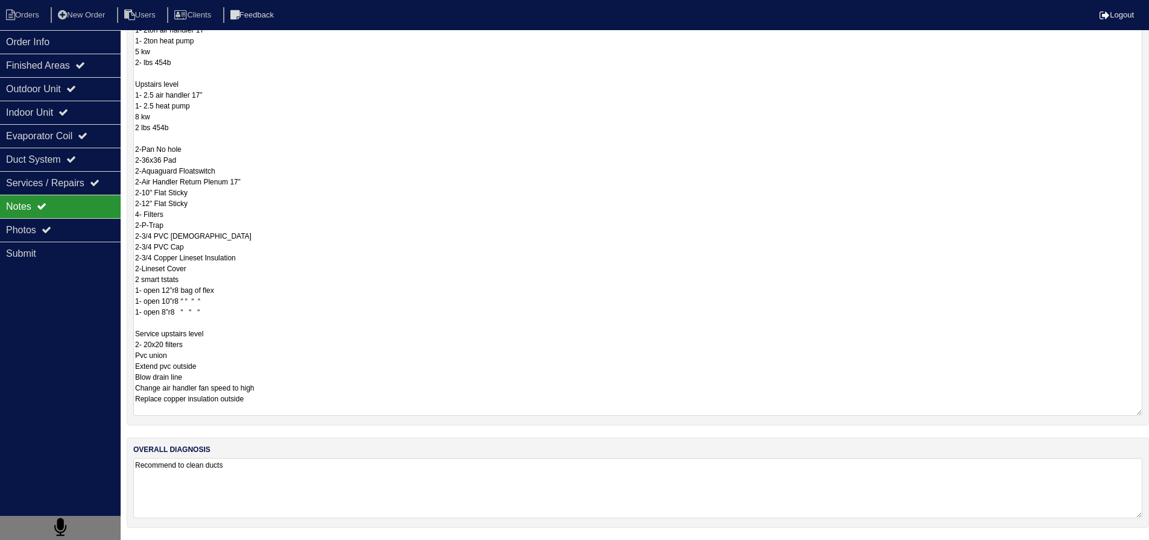
click at [213, 320] on textarea "Recommend to replace Main level 1- 2ton air handler 17” 1- 2ton heat pump 5 kw …" at bounding box center [637, 208] width 1009 height 415
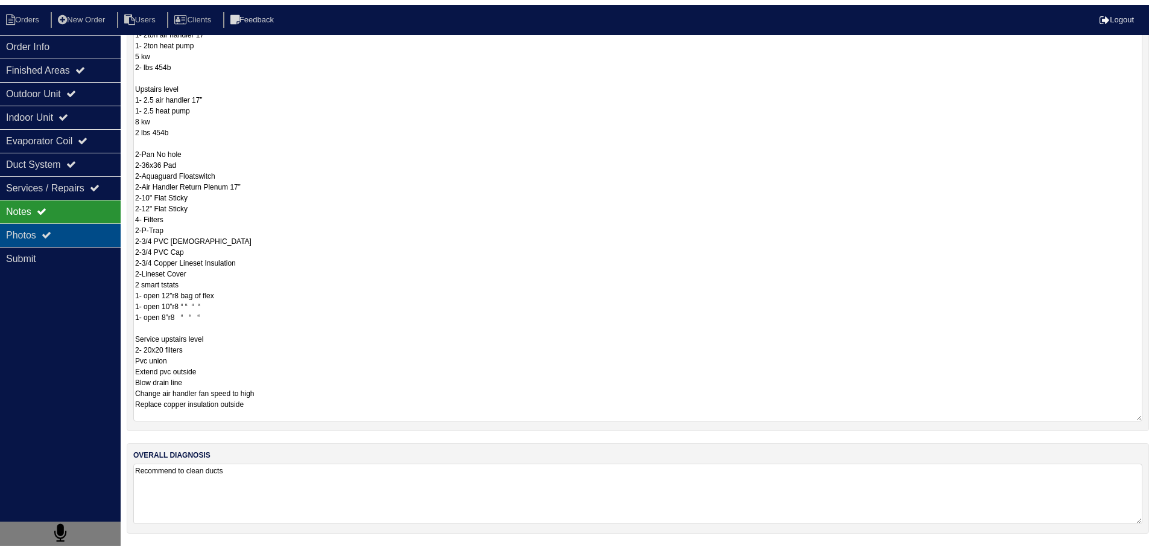
scroll to position [0, 0]
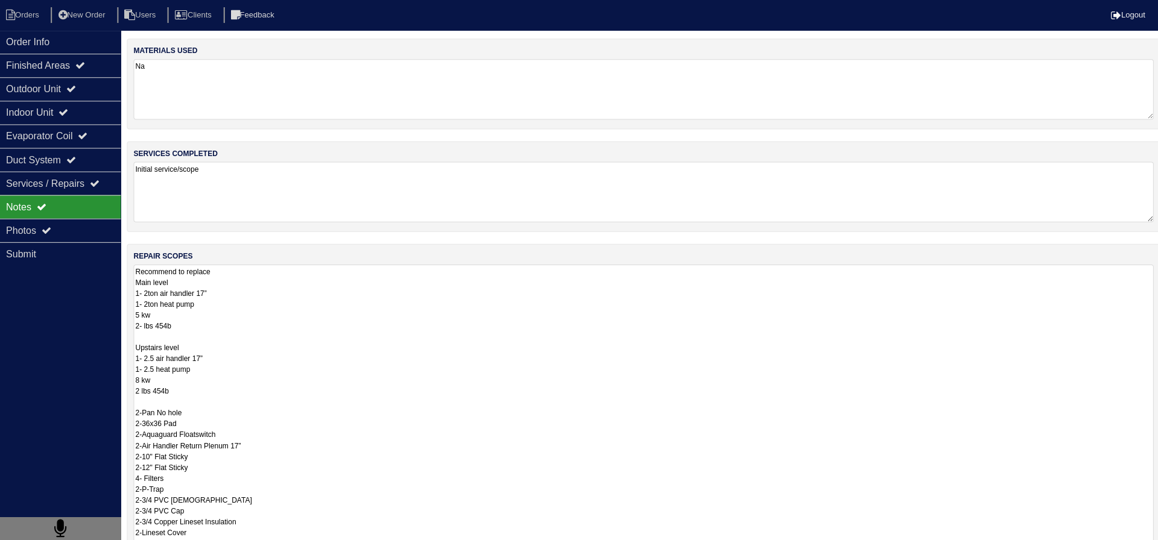
drag, startPoint x: 95, startPoint y: 227, endPoint x: 193, endPoint y: 255, distance: 101.6
click at [96, 227] on div "Photos" at bounding box center [60, 230] width 121 height 24
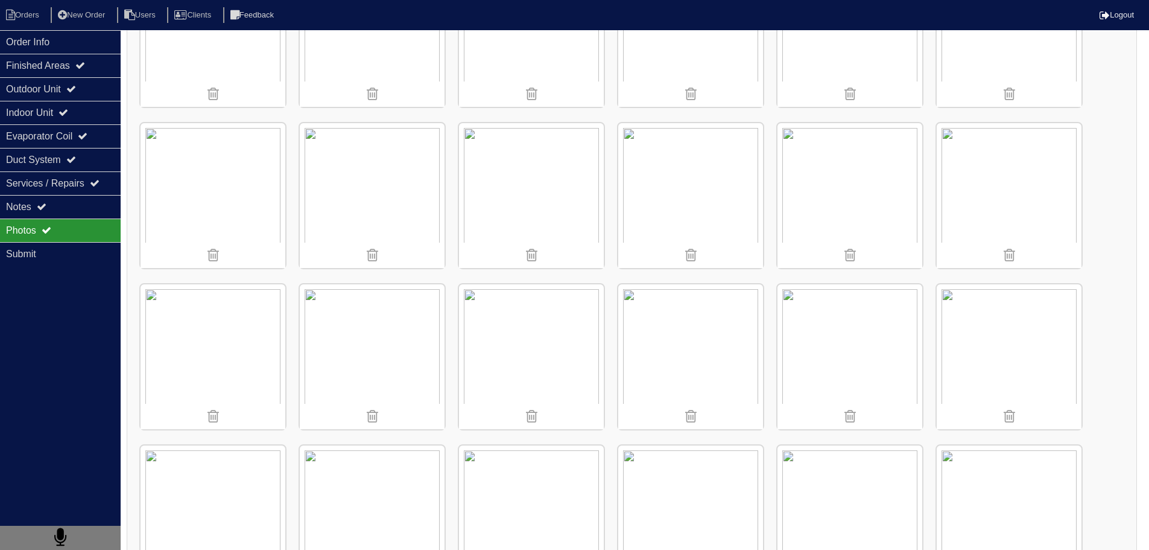
scroll to position [1267, 0]
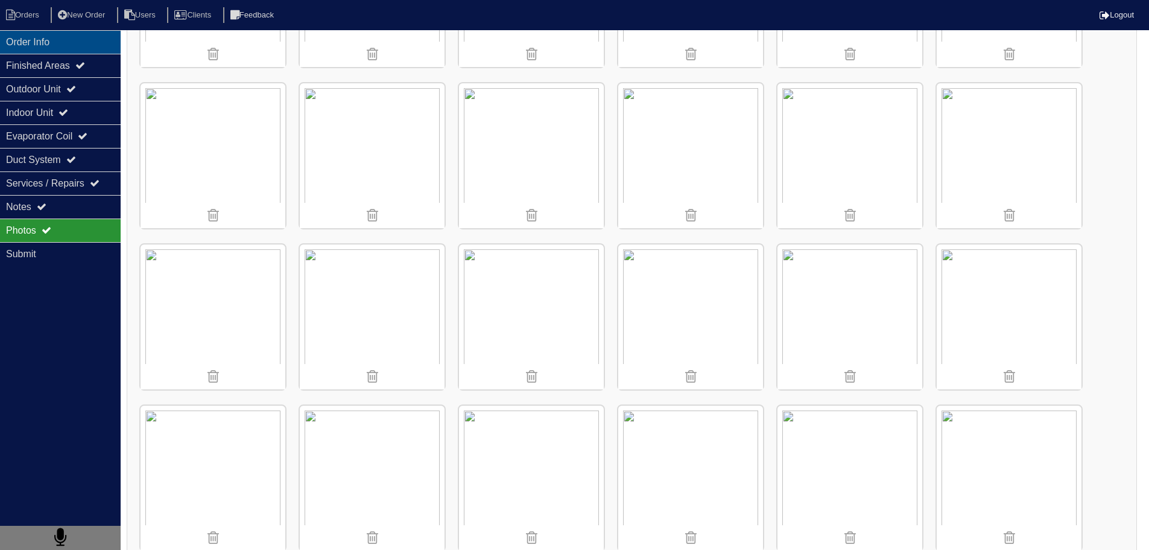
click at [44, 39] on div "Order Info" at bounding box center [60, 42] width 121 height 24
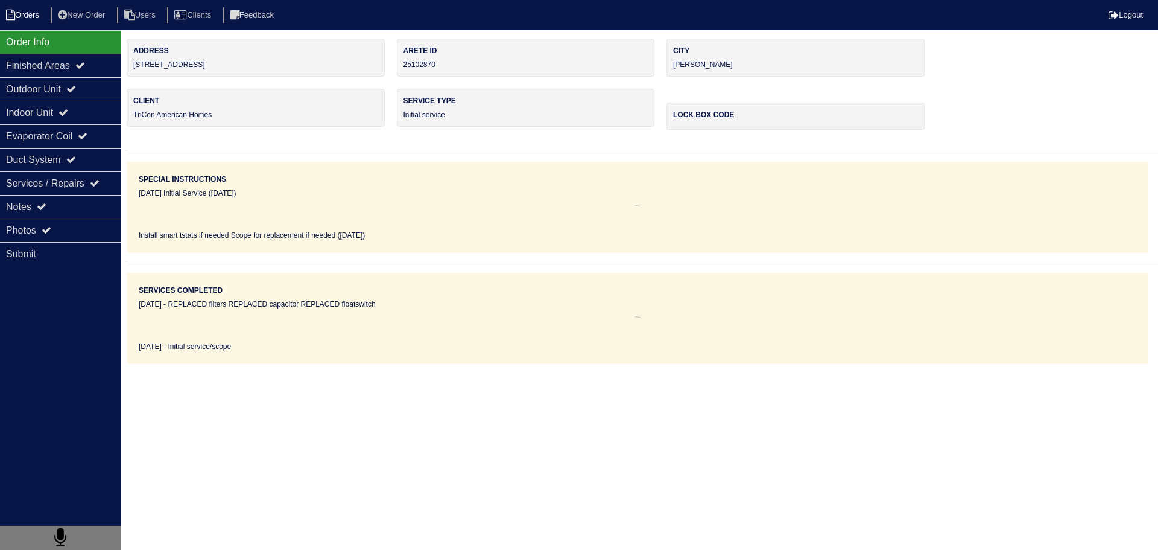
click at [24, 10] on li "Orders" at bounding box center [24, 15] width 49 height 16
select select "15"
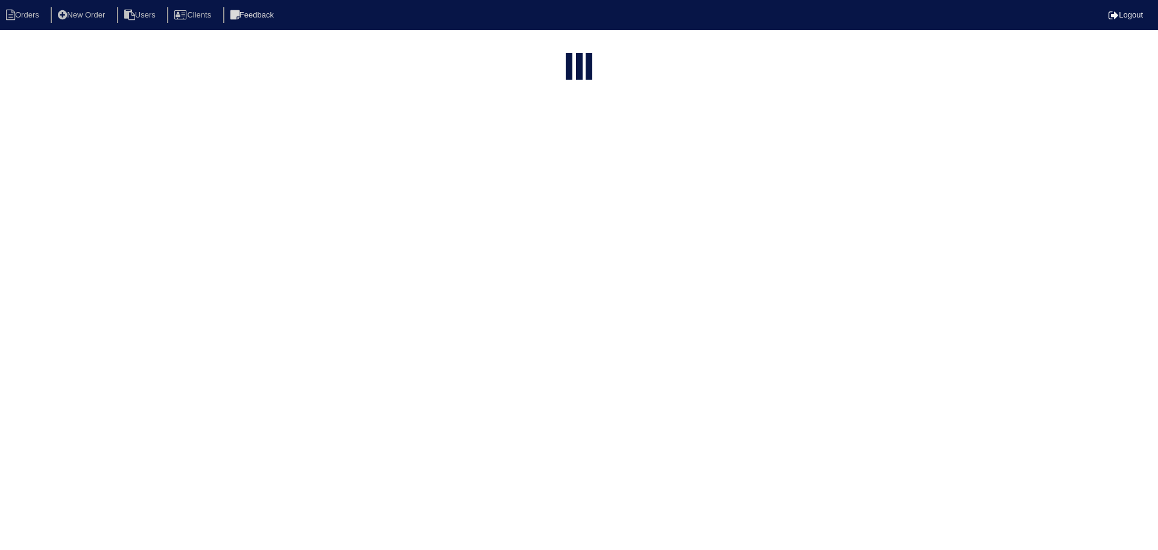
type input "207"
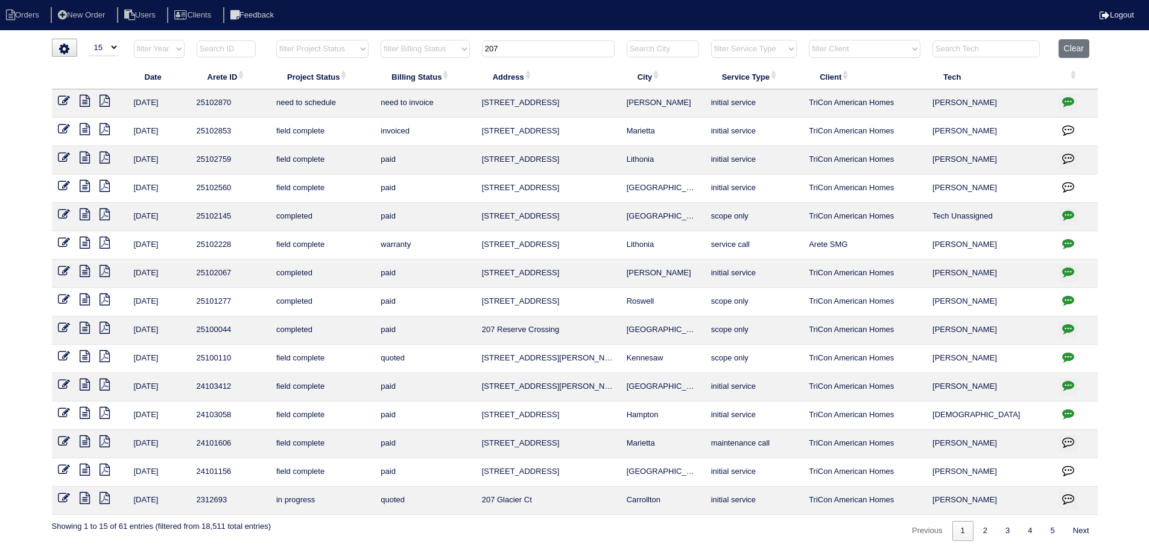
click at [84, 98] on icon at bounding box center [85, 101] width 10 height 12
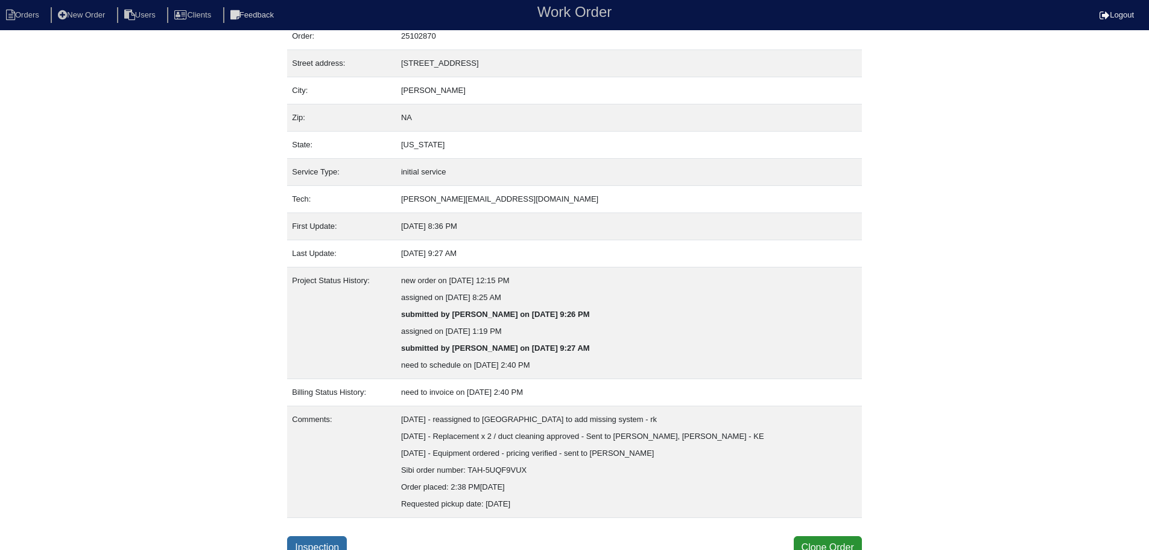
scroll to position [52, 0]
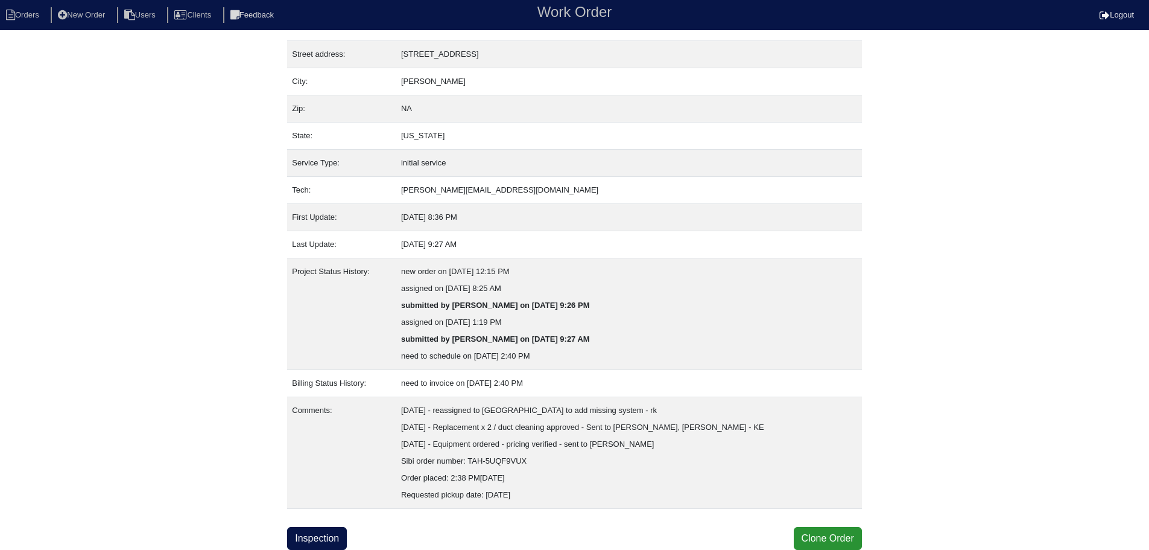
click at [250, 386] on div "Property: T201655 Order: 25102870 Street address: [STREET_ADDRESS] City: [GEOGR…" at bounding box center [574, 268] width 1149 height 563
click at [318, 548] on link "Inspection" at bounding box center [317, 538] width 60 height 23
click at [317, 538] on link "Inspection" at bounding box center [317, 538] width 60 height 23
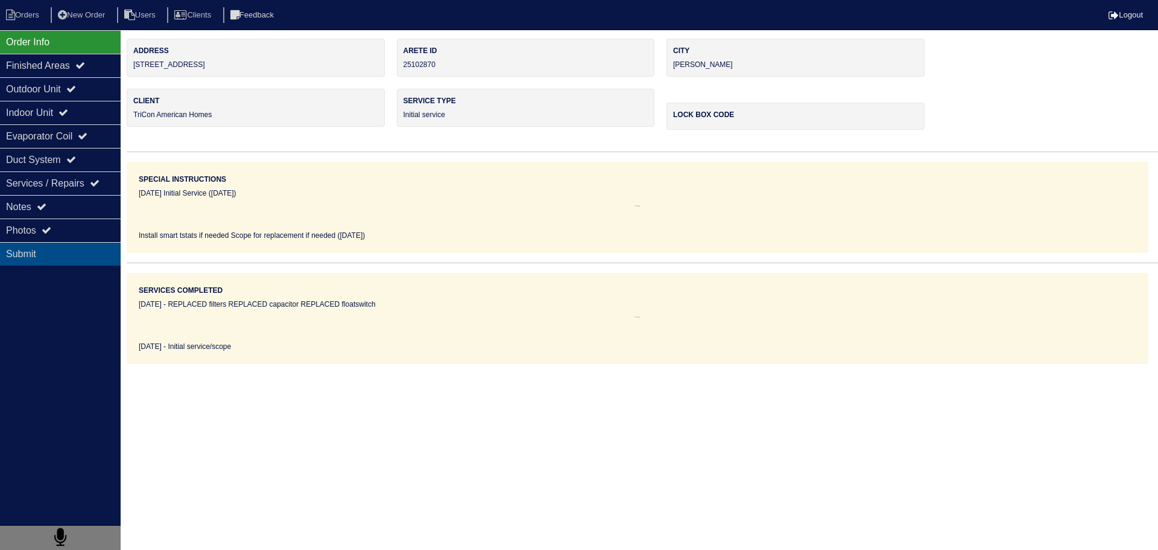
click at [36, 242] on div "Submit" at bounding box center [60, 254] width 121 height 24
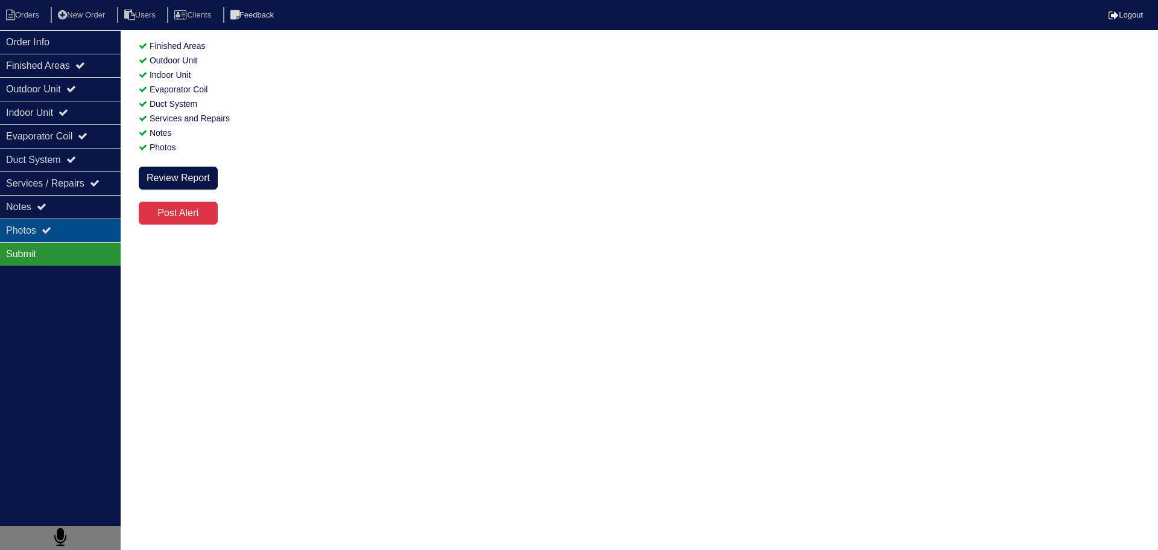
click at [43, 233] on div "Photos" at bounding box center [60, 230] width 121 height 24
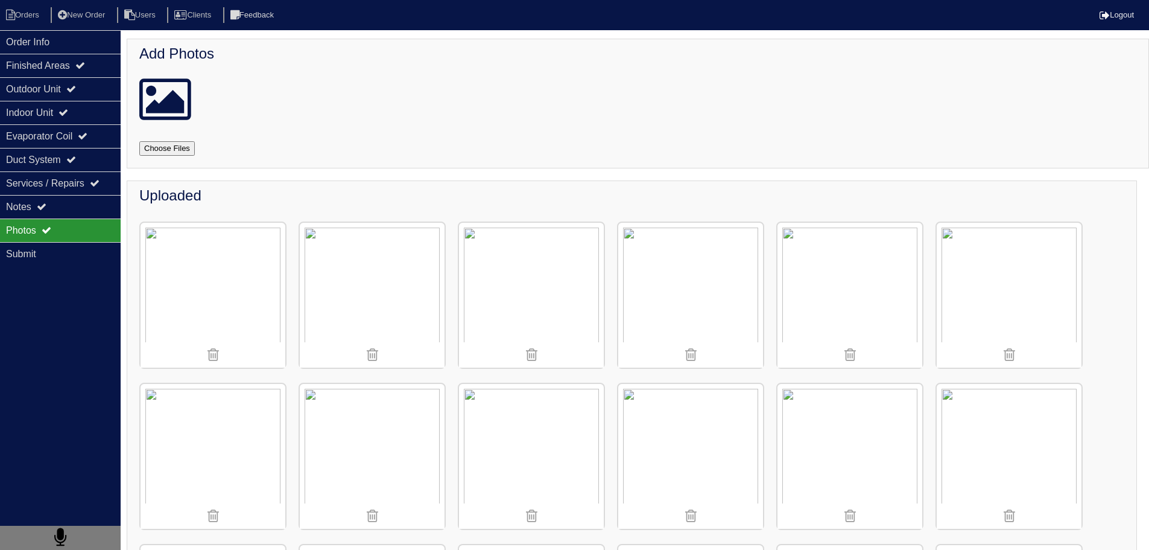
click at [555, 264] on img at bounding box center [531, 295] width 145 height 145
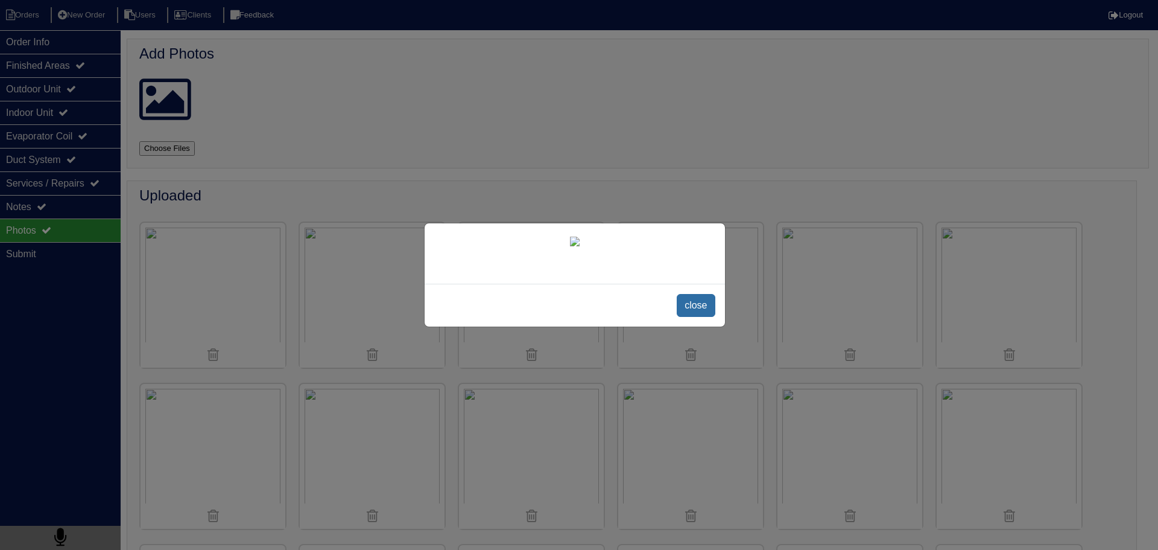
click at [681, 317] on span "close" at bounding box center [696, 305] width 38 height 23
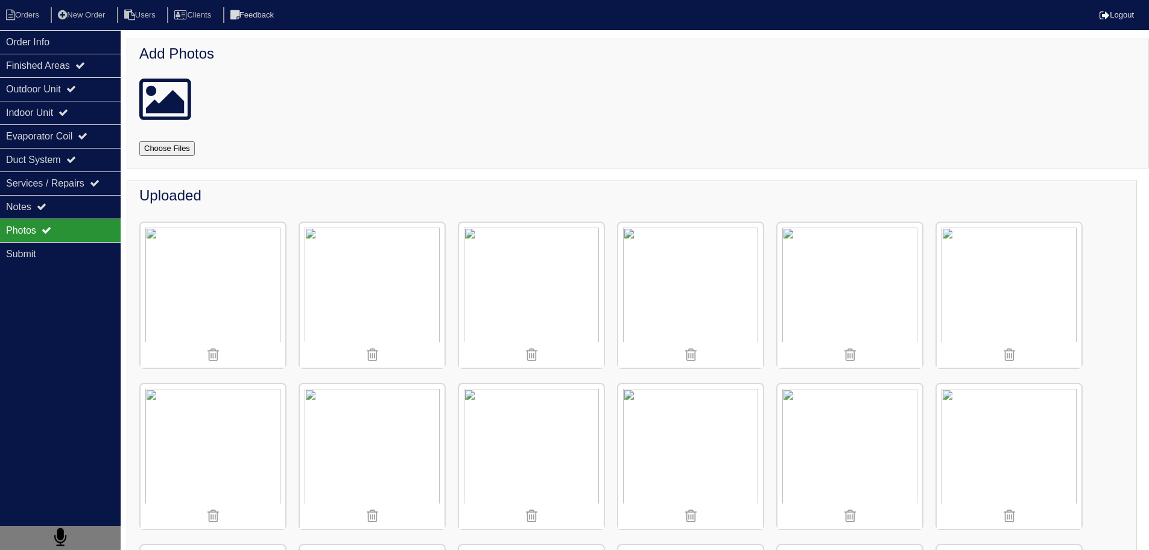
click at [576, 308] on img at bounding box center [531, 295] width 145 height 145
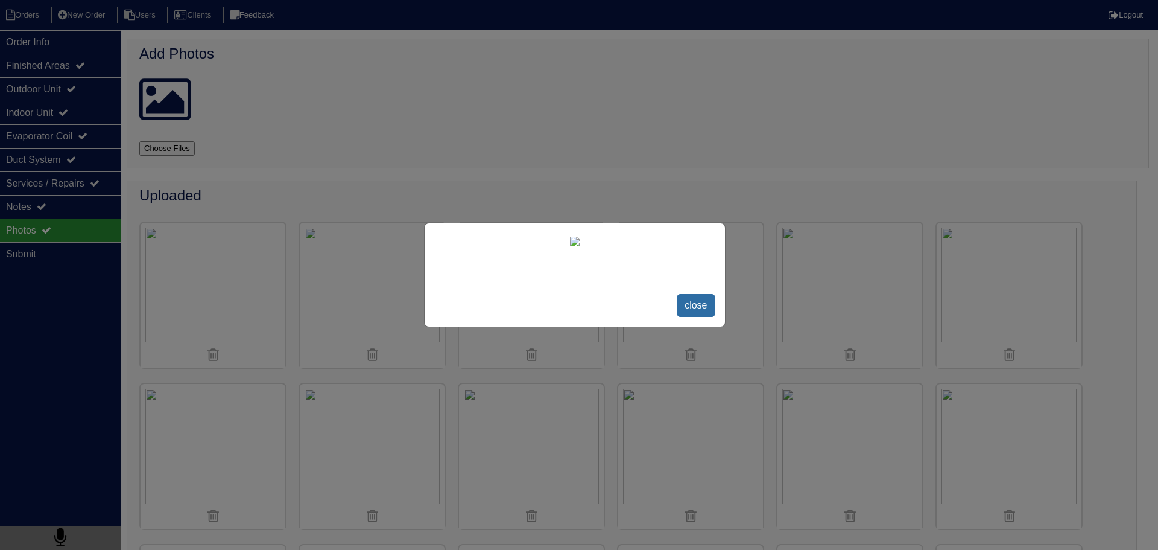
click at [709, 317] on span "close" at bounding box center [696, 305] width 38 height 23
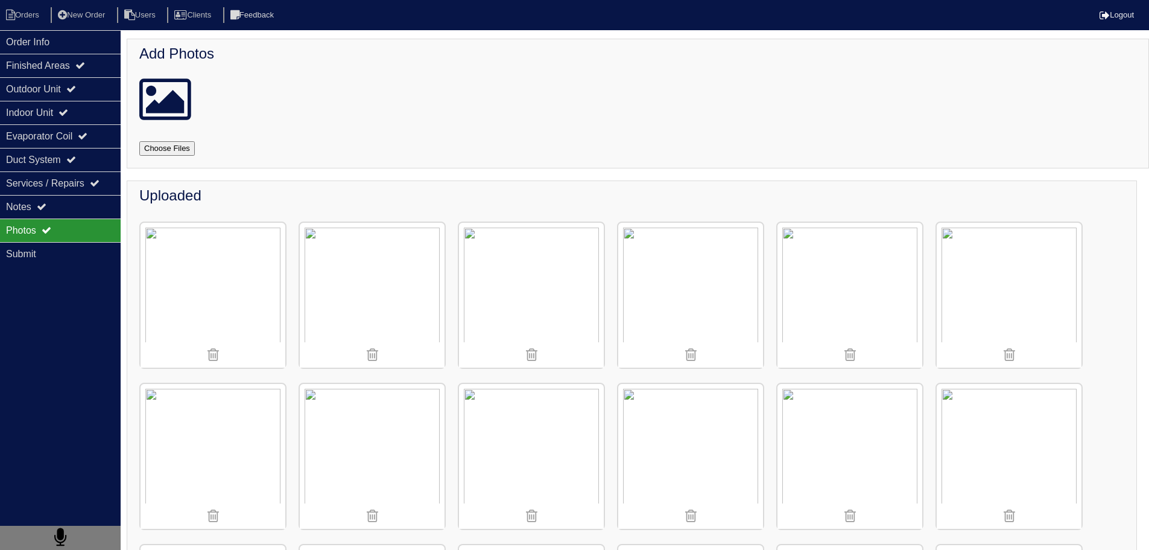
click at [559, 294] on img at bounding box center [531, 295] width 145 height 145
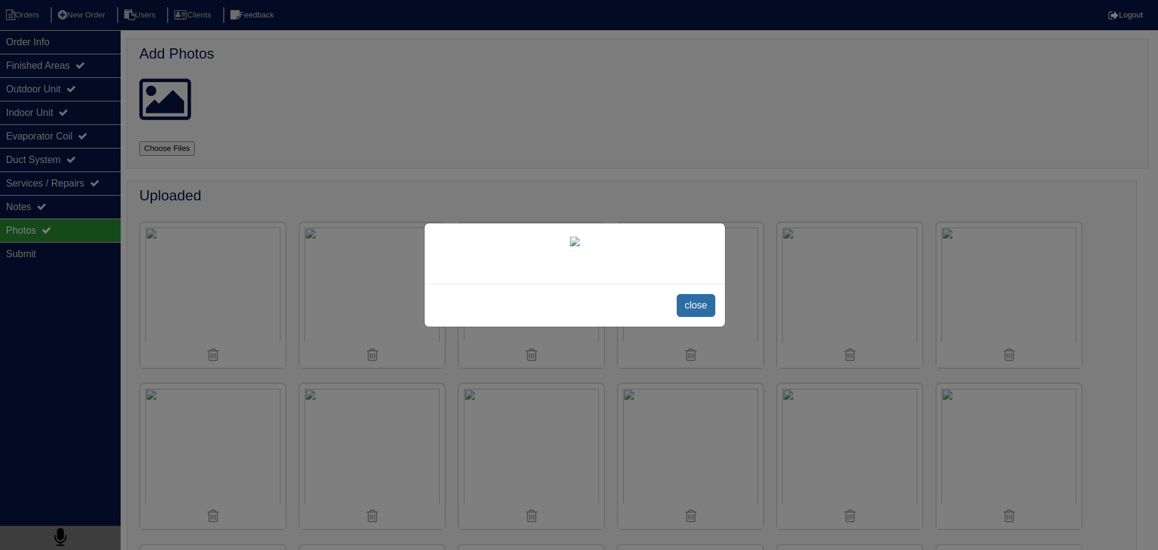
click at [703, 317] on span "close" at bounding box center [696, 305] width 38 height 23
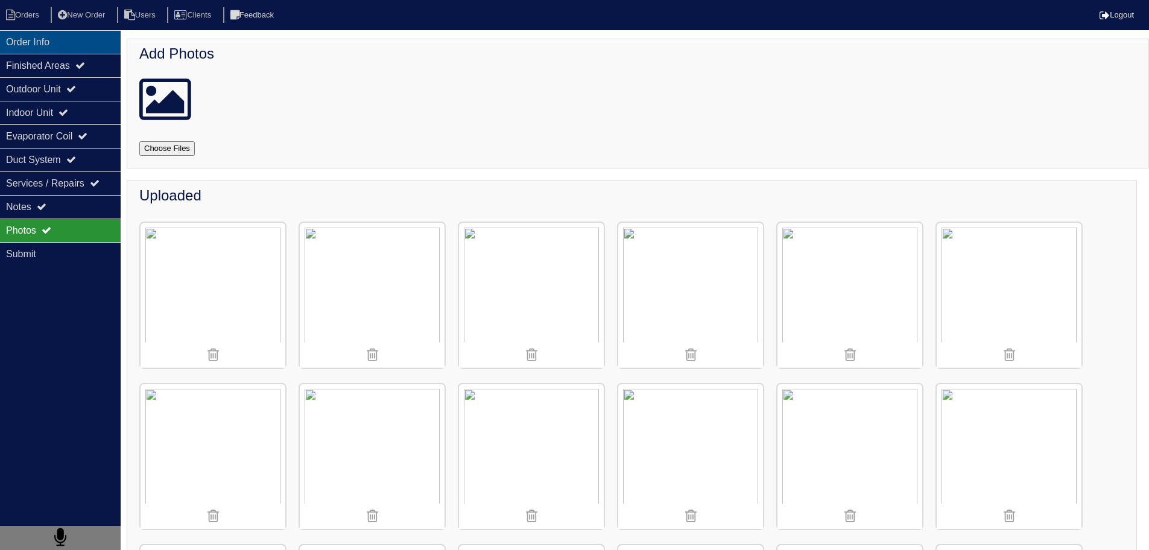
click at [38, 43] on div "Order Info" at bounding box center [60, 42] width 121 height 24
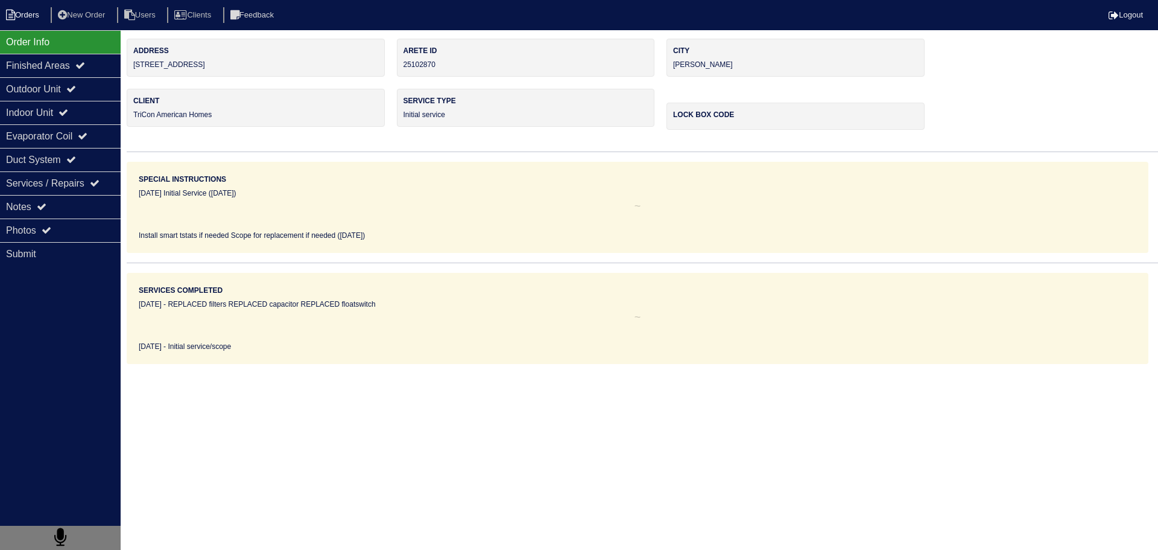
click at [27, 11] on li "Orders" at bounding box center [24, 15] width 49 height 16
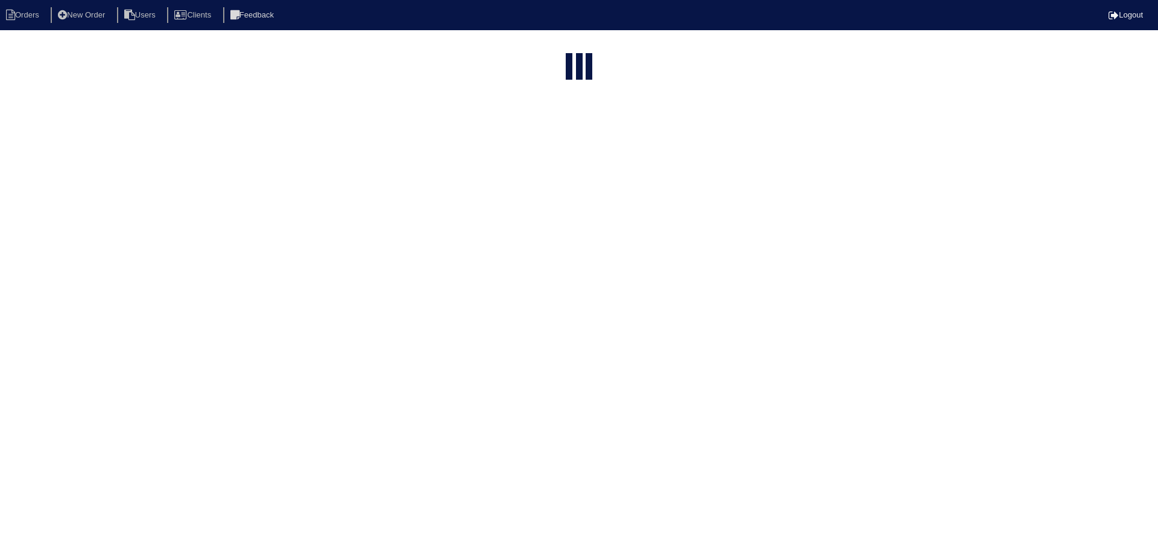
select select "15"
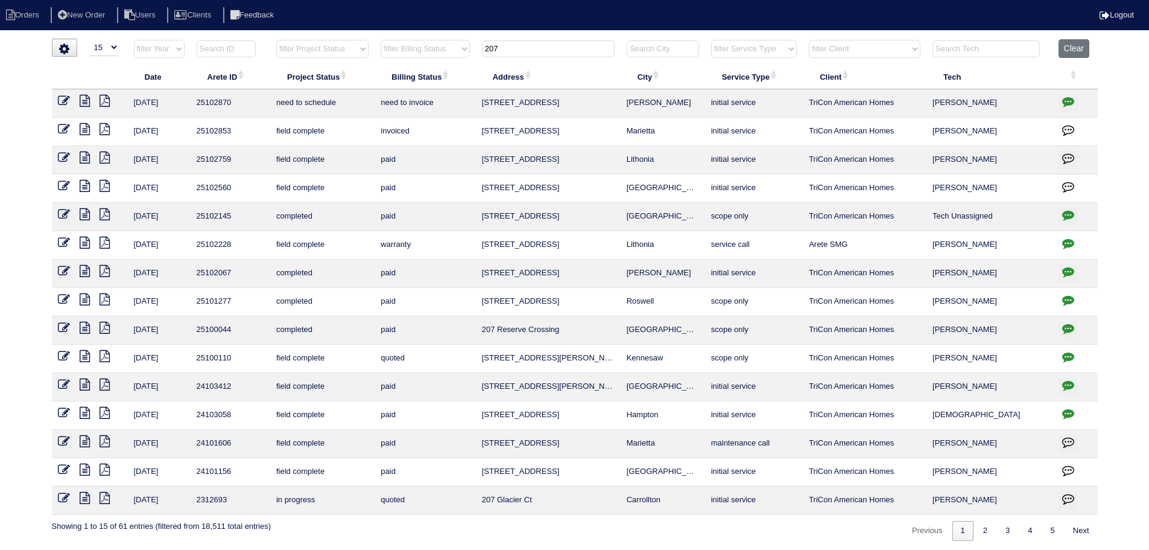
click at [542, 51] on input "207" at bounding box center [548, 48] width 133 height 17
click at [542, 54] on input "207" at bounding box center [548, 48] width 133 height 17
